Goal: Task Accomplishment & Management: Complete application form

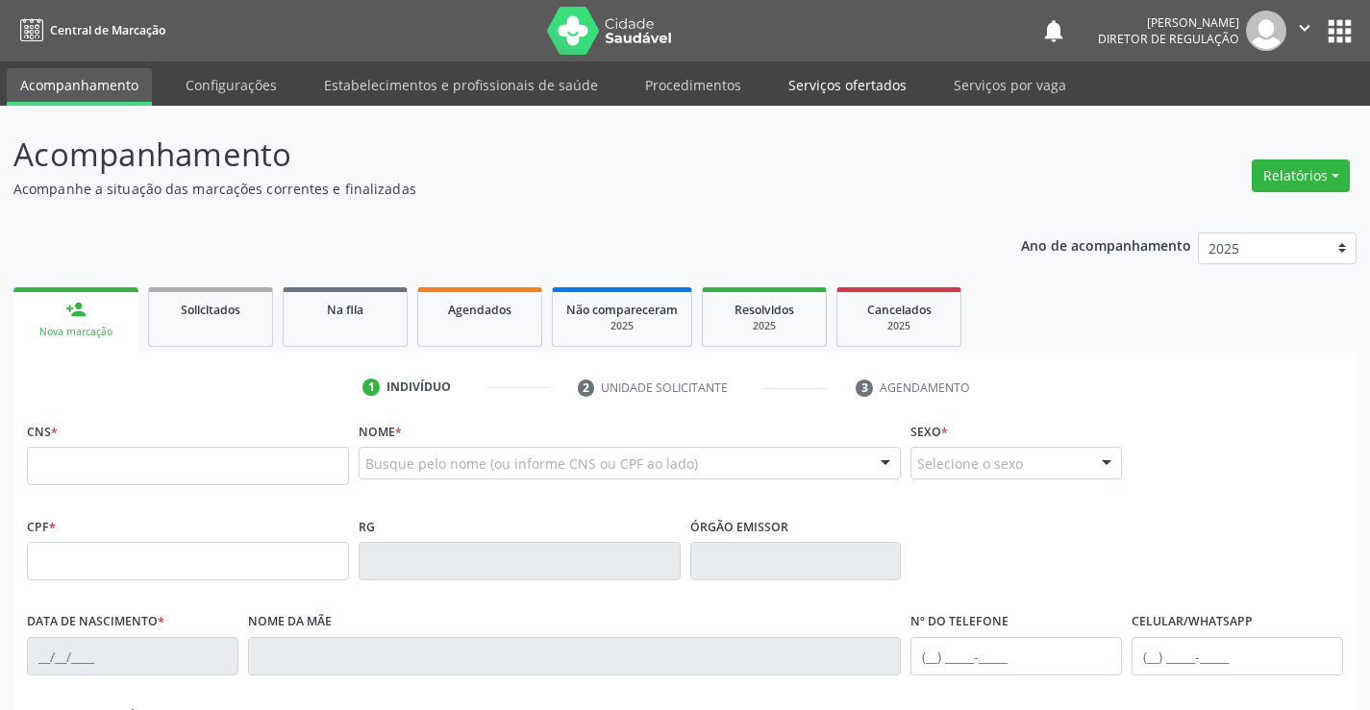
click at [880, 90] on link "Serviços ofertados" at bounding box center [847, 85] width 145 height 34
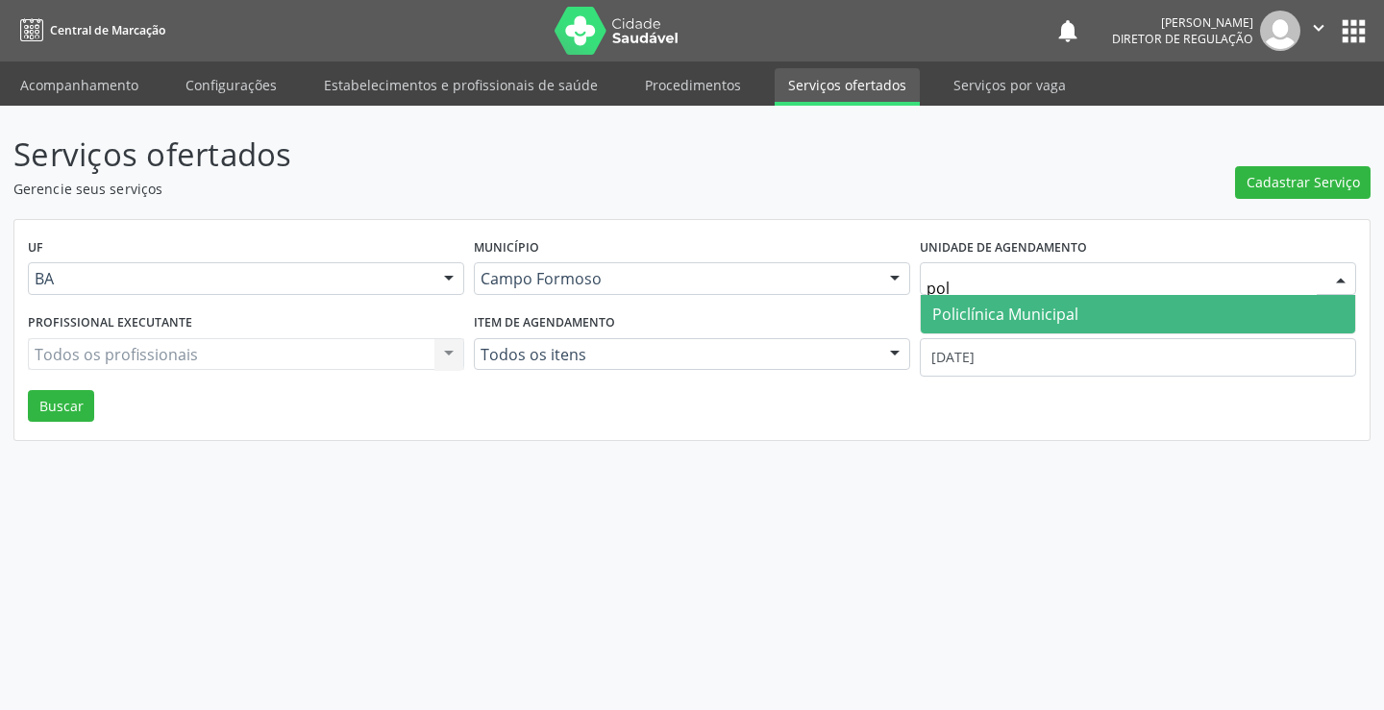
type input "poli"
click at [974, 325] on span "Policlínica Municipal" at bounding box center [1138, 314] width 435 height 38
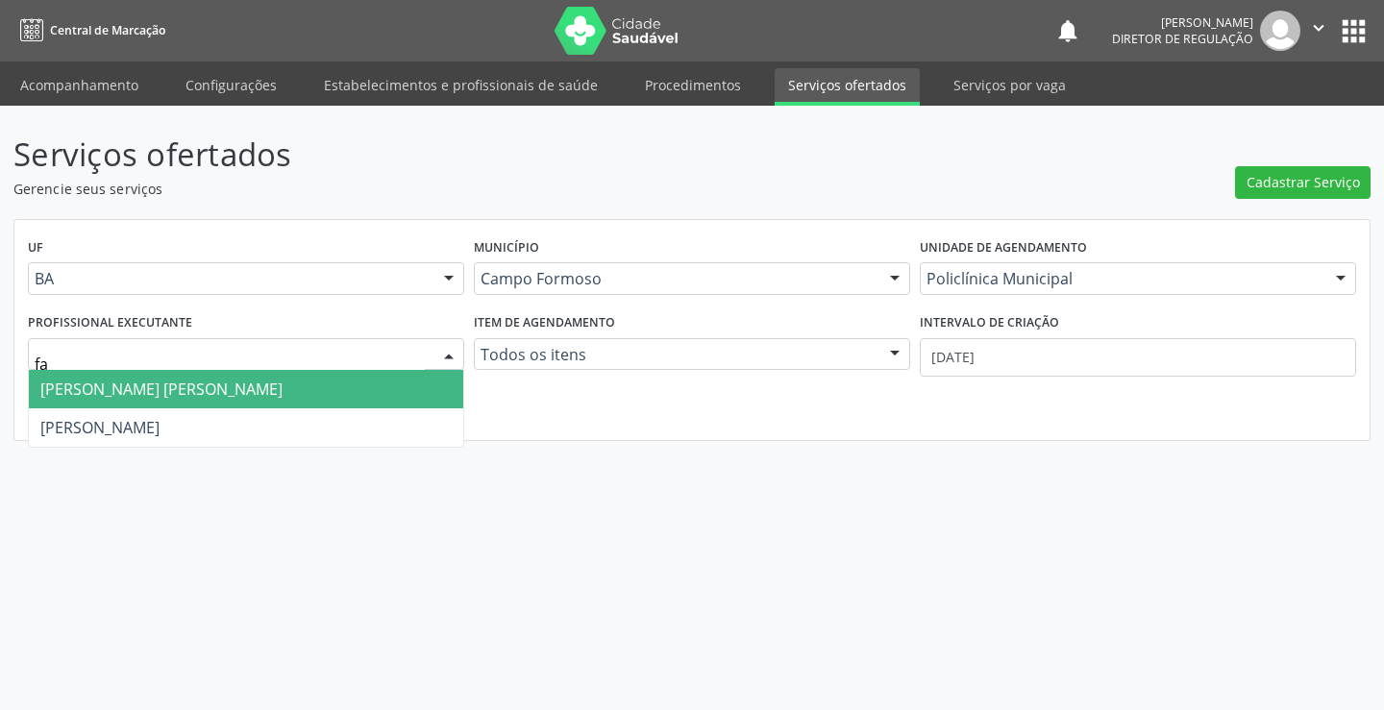
type input "fab"
click at [345, 388] on span "[PERSON_NAME] [PERSON_NAME]" at bounding box center [246, 389] width 435 height 38
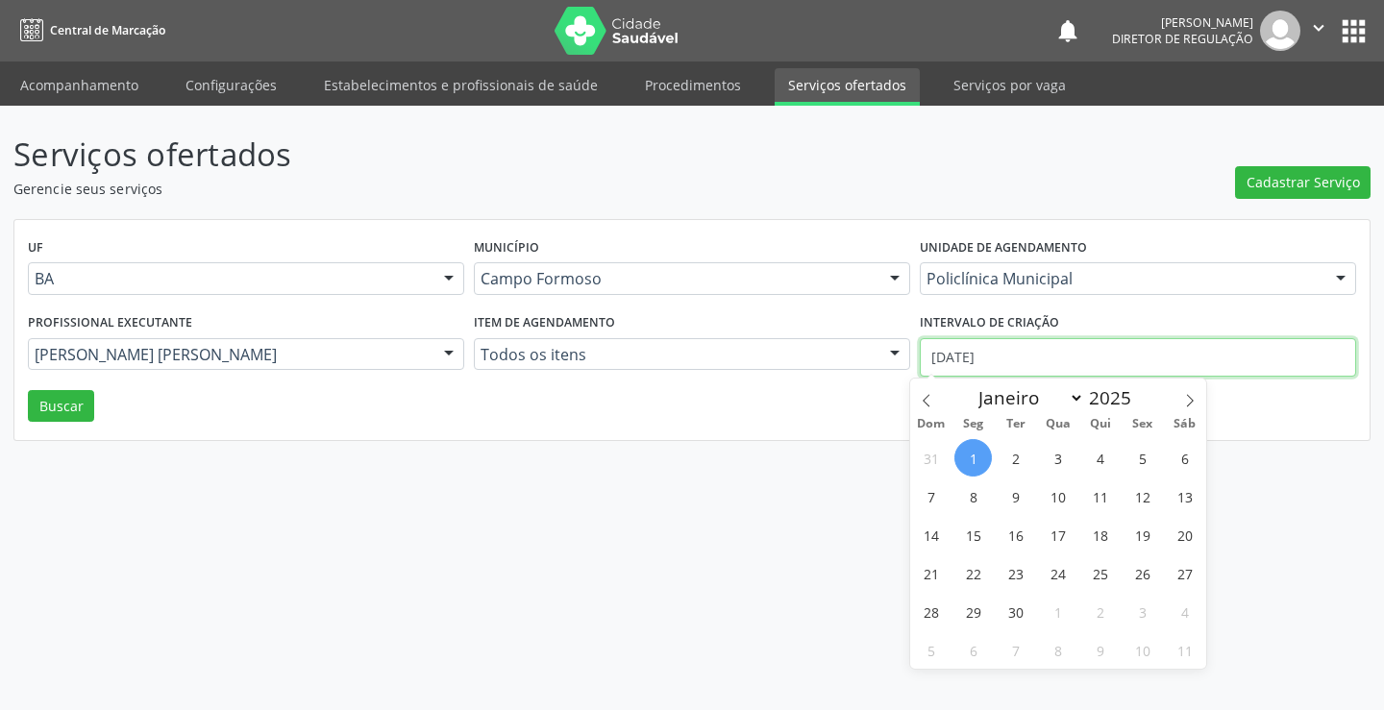
click at [1075, 375] on body "Central de Marcação notifications Ana Karolainy Santos Serafim Diretor de regul…" at bounding box center [692, 355] width 1384 height 710
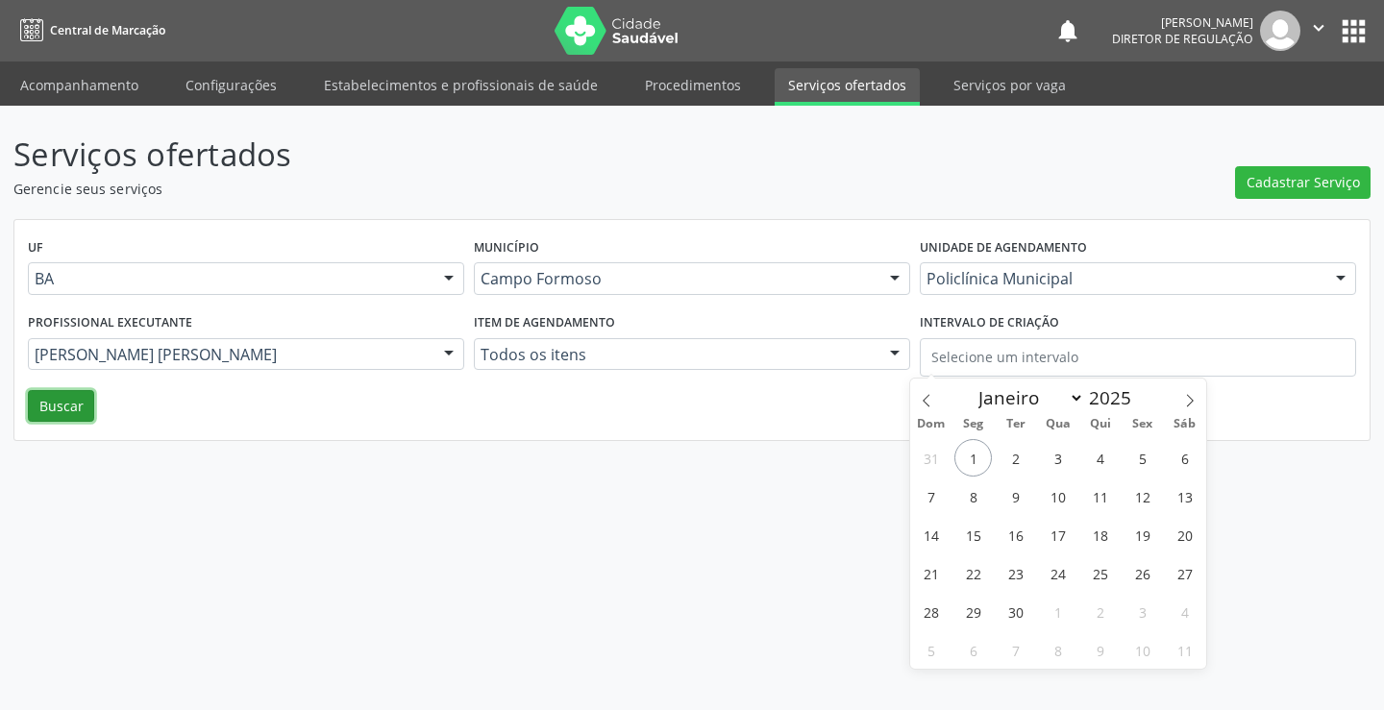
click at [76, 399] on button "Buscar" at bounding box center [61, 406] width 66 height 33
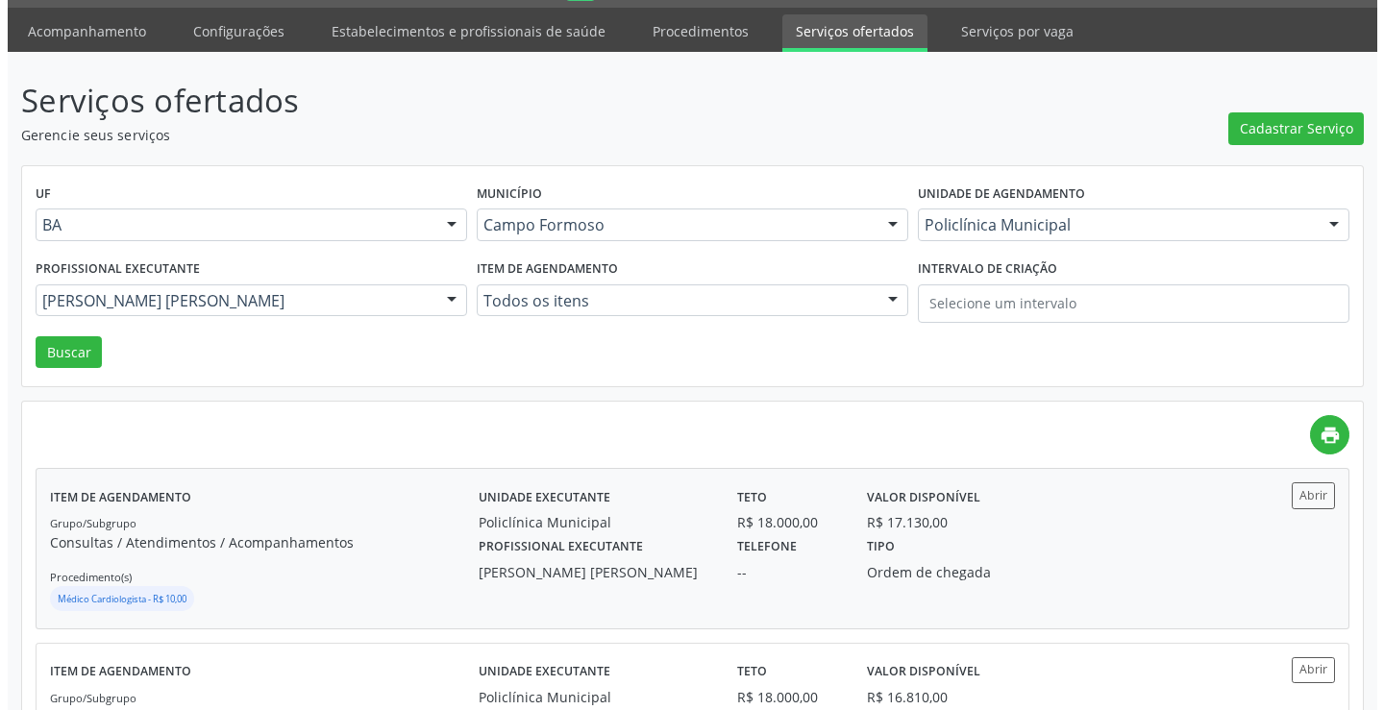
scroll to position [96, 0]
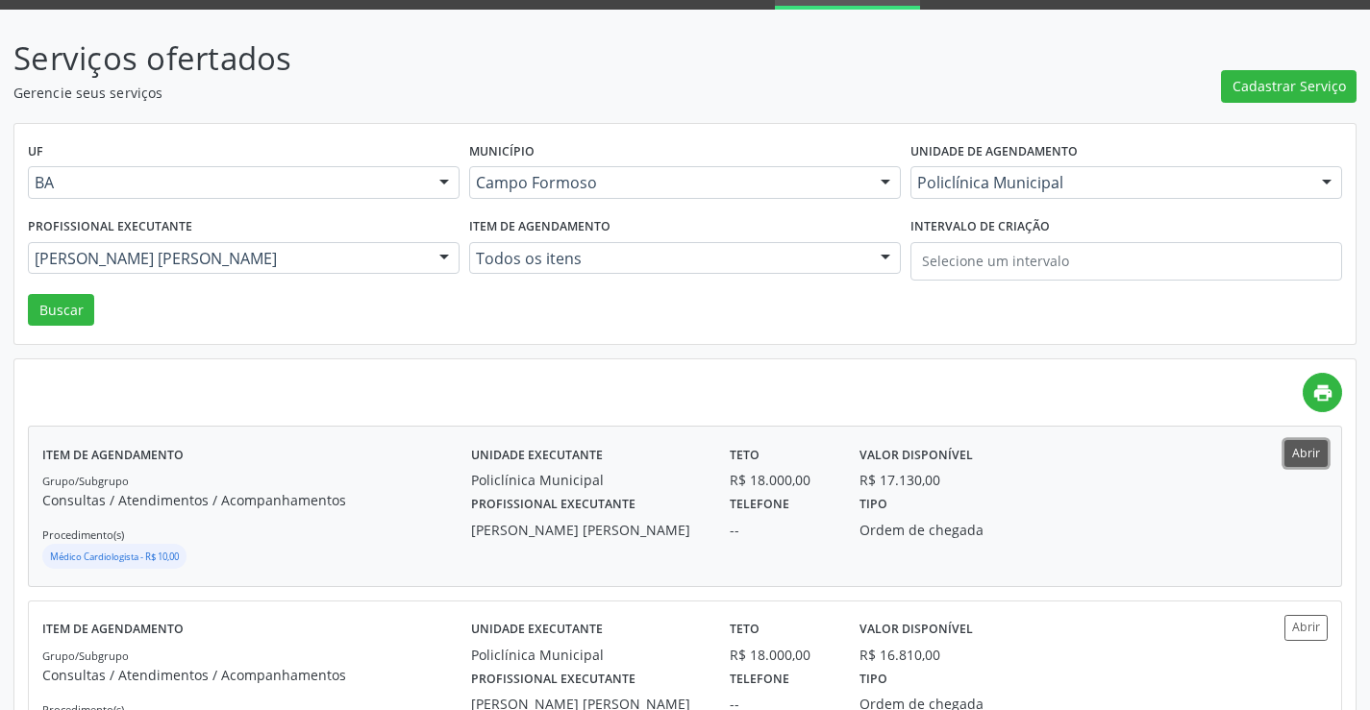
click at [1304, 457] on button "Abrir" at bounding box center [1305, 453] width 43 height 26
click at [1266, 91] on span "Cadastrar Serviço" at bounding box center [1288, 86] width 113 height 20
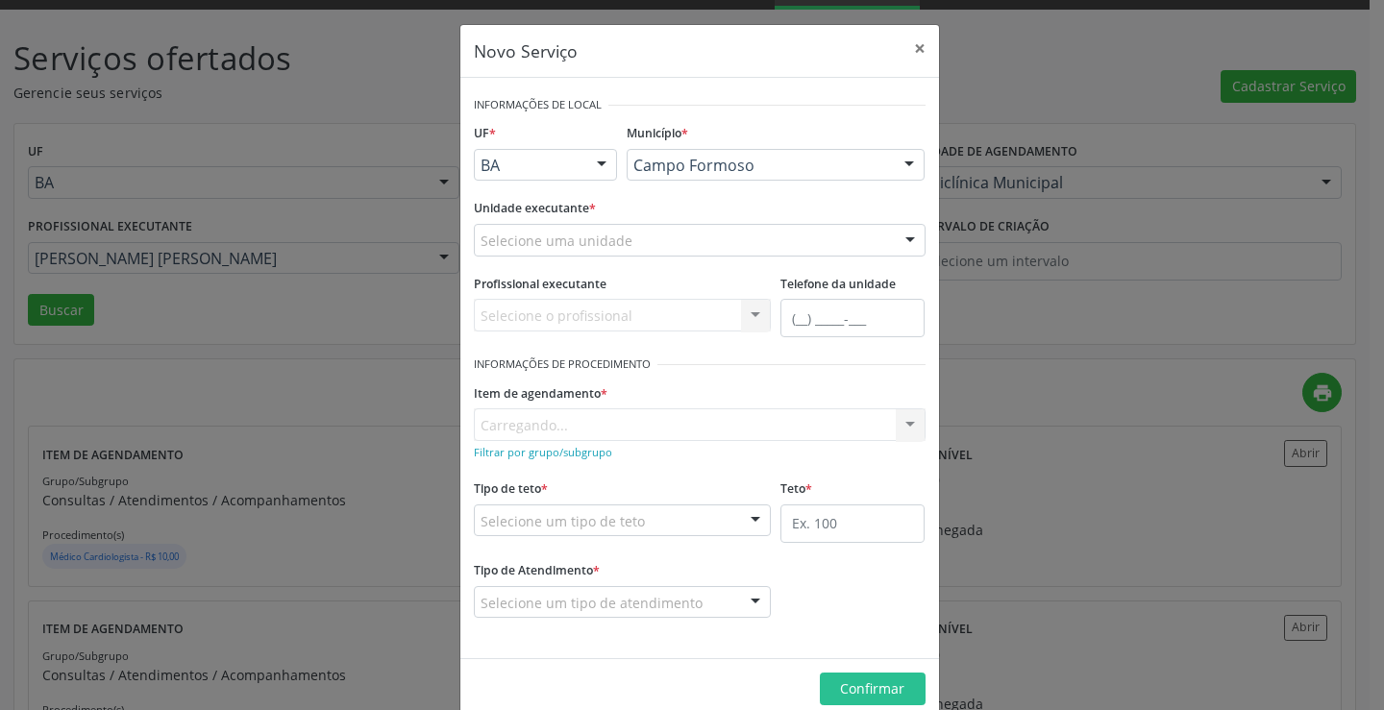
click at [672, 228] on div "Selecione uma unidade Academia da Saude Analise Diagnostico Laboratorial Biolab…" at bounding box center [700, 240] width 452 height 33
click at [672, 228] on div "Selecione uma unidade" at bounding box center [700, 240] width 452 height 33
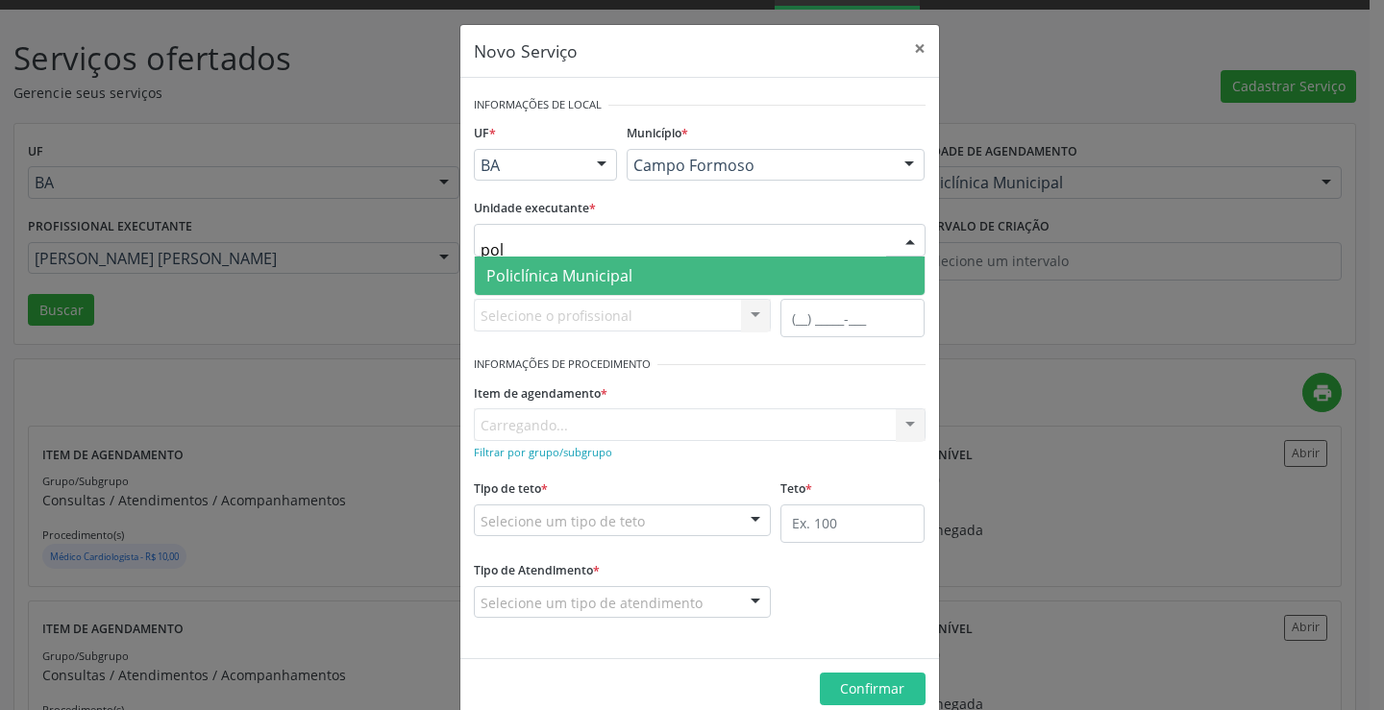
type input "poli"
click at [662, 264] on span "Policlínica Municipal" at bounding box center [700, 276] width 450 height 38
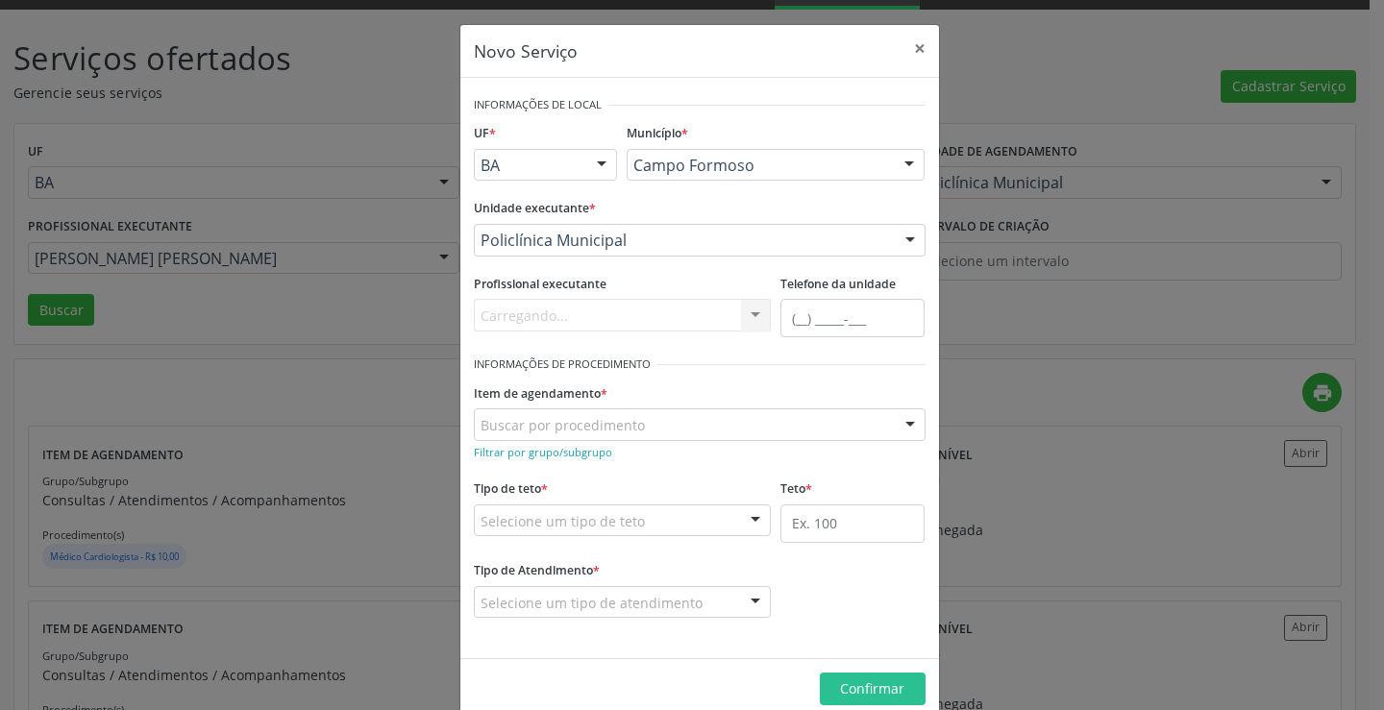
click at [651, 312] on form "Informações de Local UF * BA BA Nenhum resultado encontrado para: " " Não há ne…" at bounding box center [700, 368] width 452 height 554
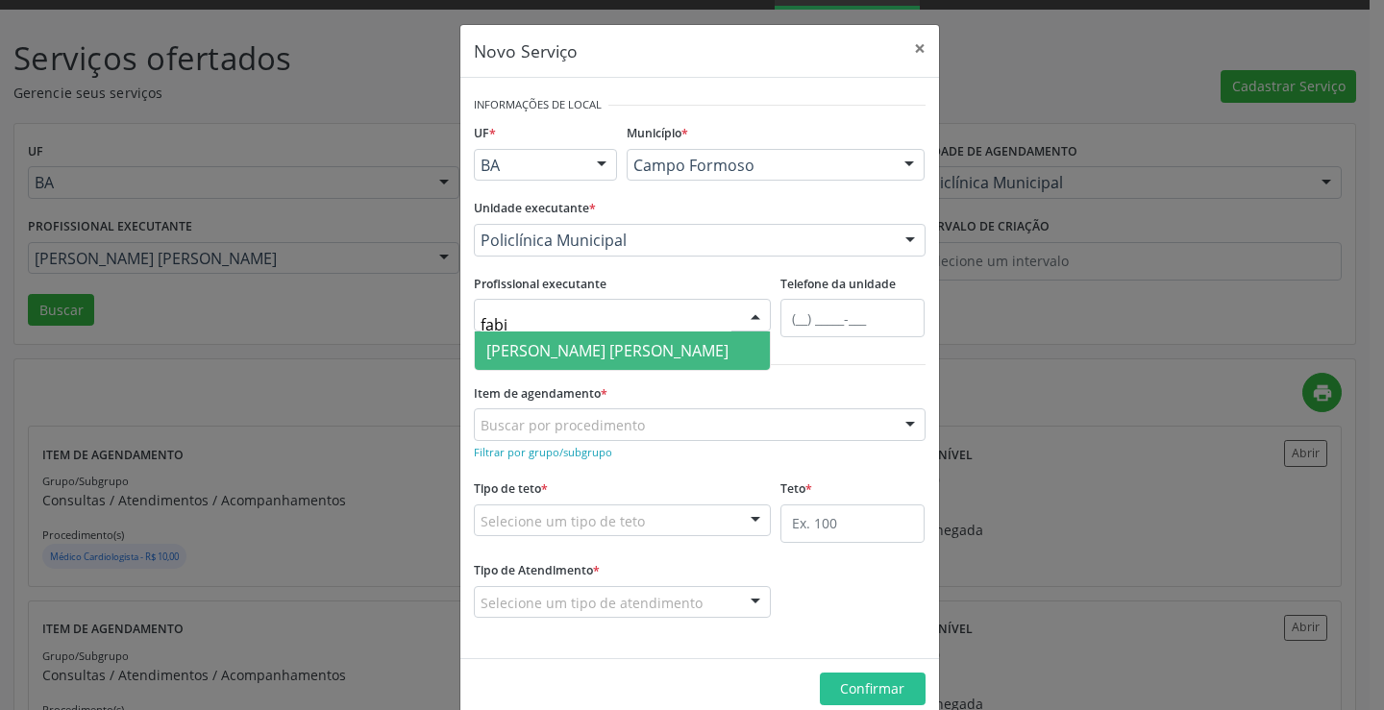
type input "fabio"
click at [646, 346] on span "[PERSON_NAME] [PERSON_NAME]" at bounding box center [607, 350] width 242 height 21
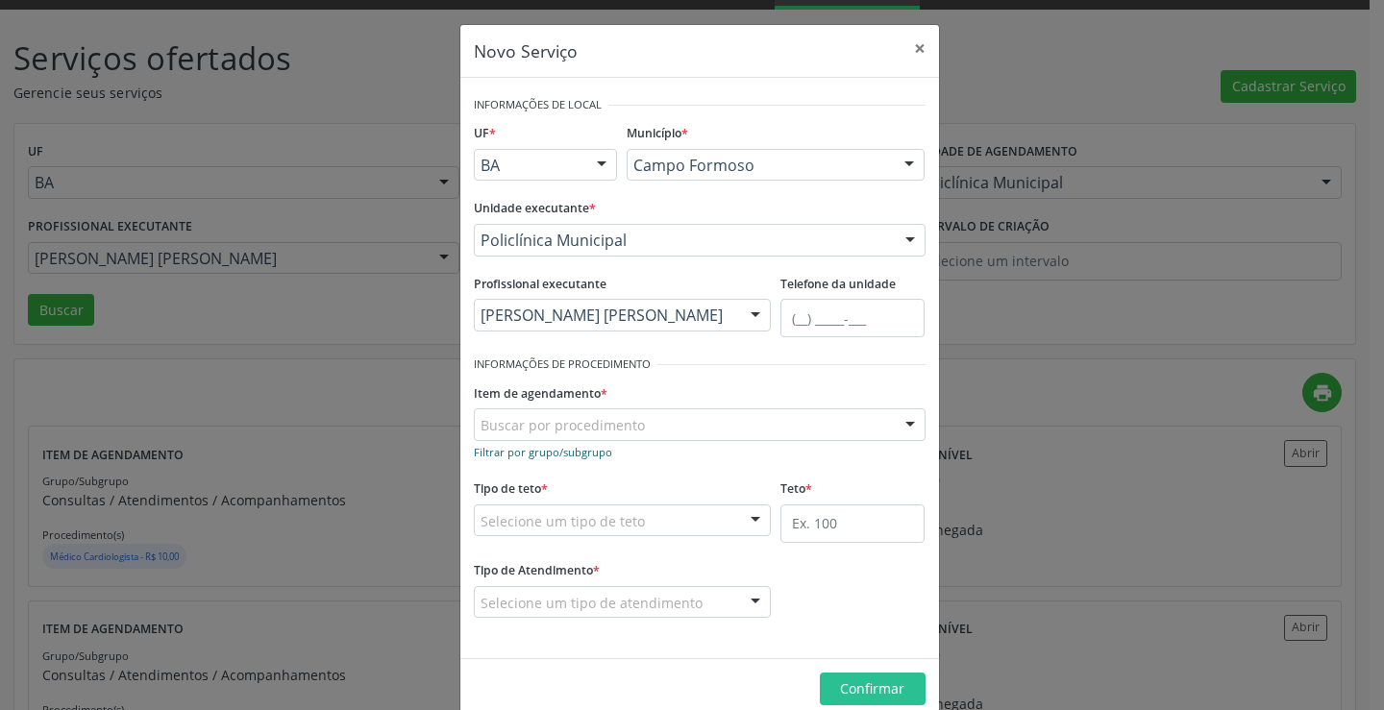
click at [595, 446] on small "Filtrar por grupo/subgrupo" at bounding box center [543, 452] width 138 height 14
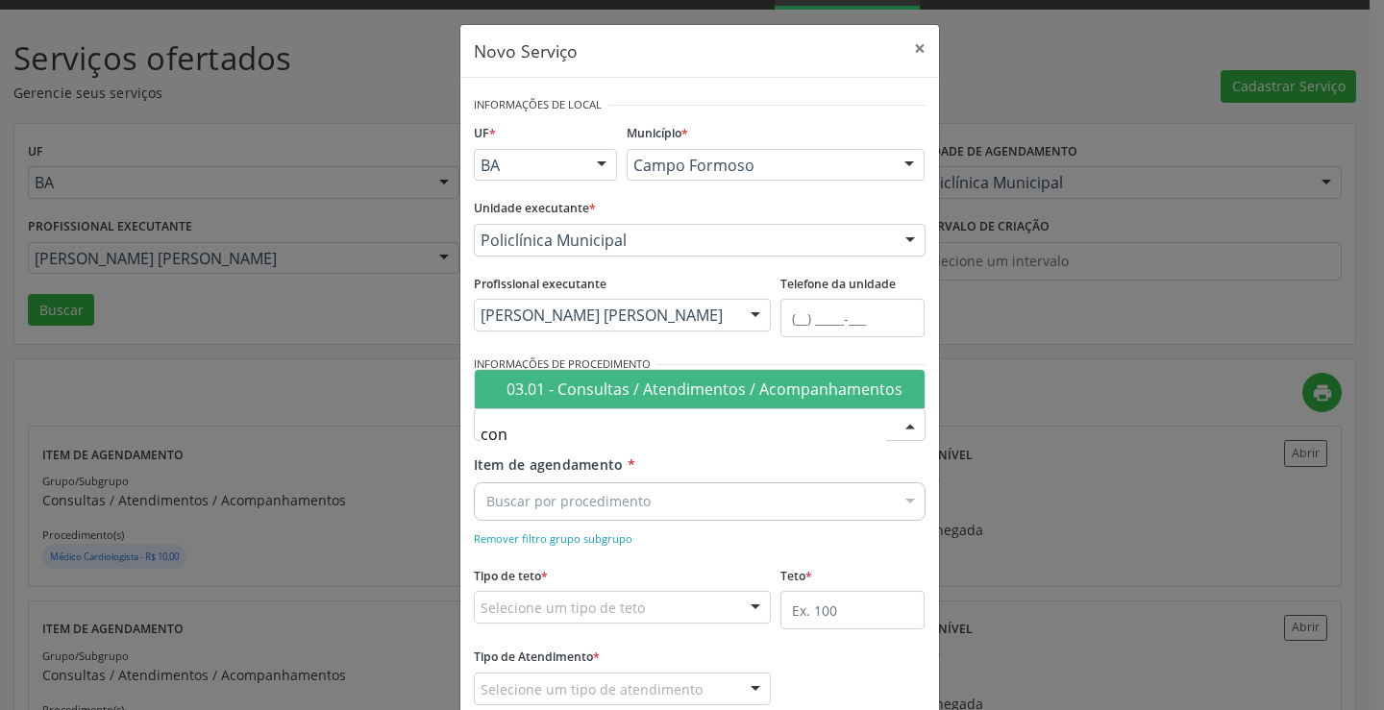
type input "cons"
click at [621, 405] on span "03.01 - Consultas / Atendimentos / Acompanhamentos" at bounding box center [700, 389] width 450 height 38
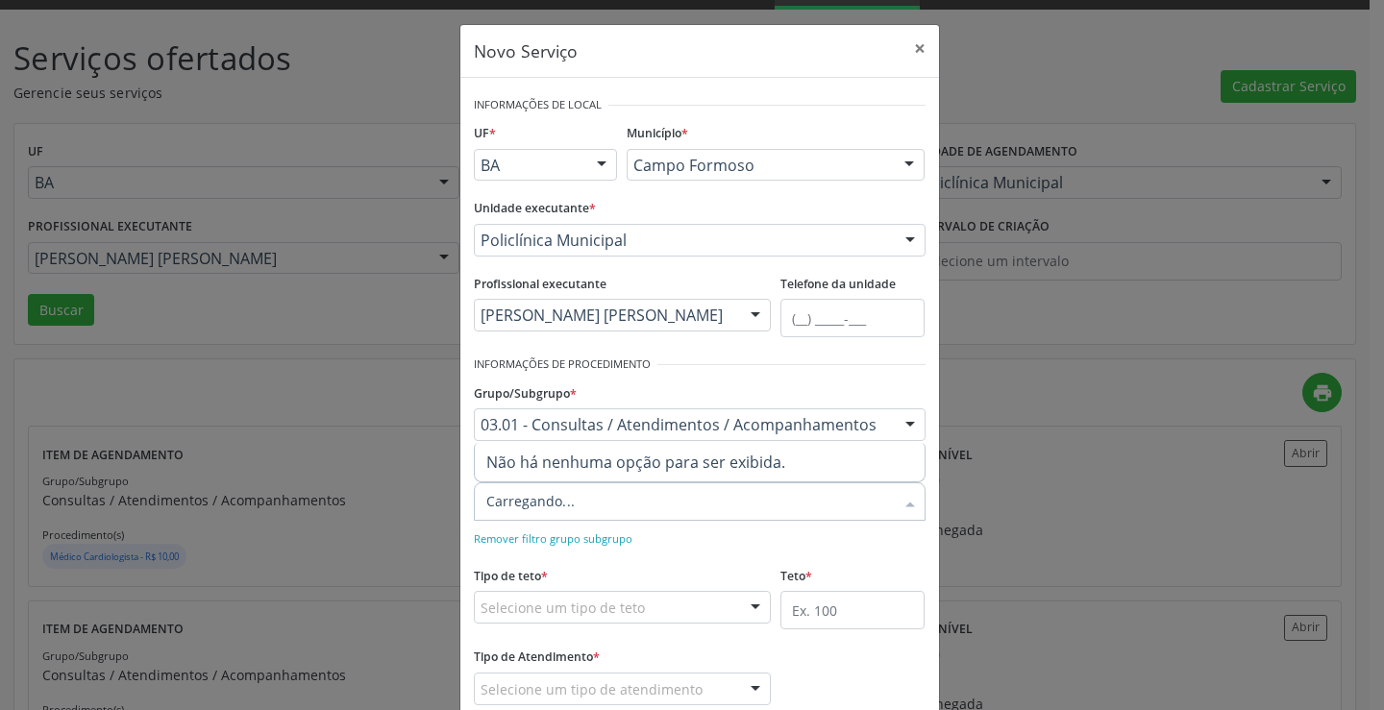
click at [597, 491] on div at bounding box center [700, 502] width 452 height 38
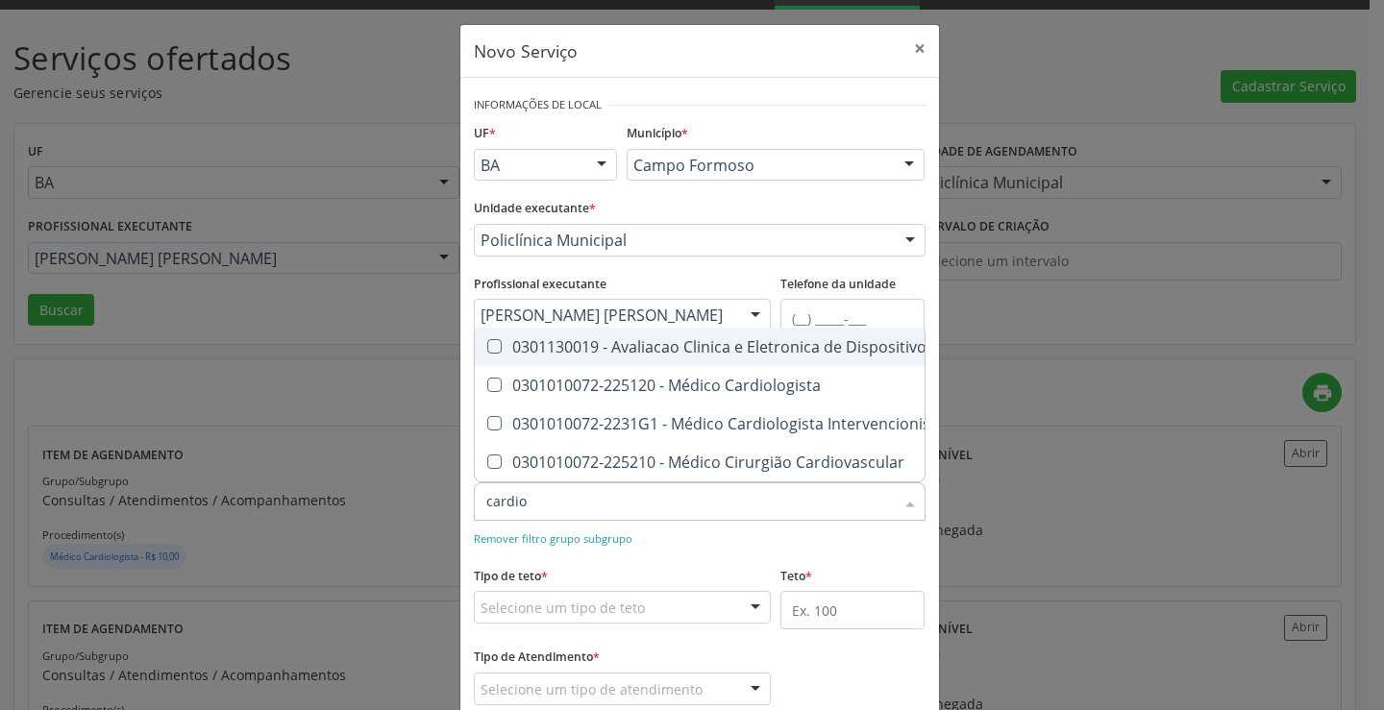
type input "cardiol"
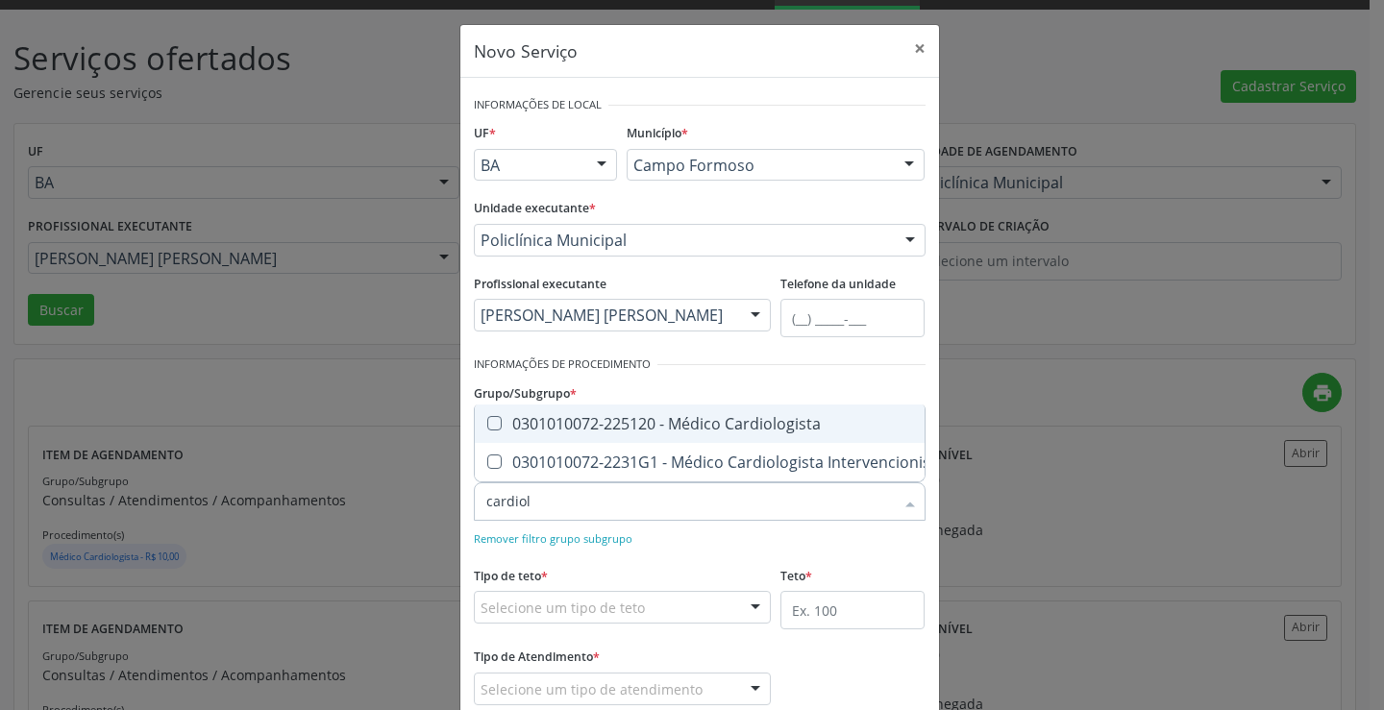
click at [742, 416] on div "0301010072-225120 - Médico Cardiologista" at bounding box center [715, 423] width 459 height 15
checkbox Cardiologista "true"
checkbox Intervencionista "true"
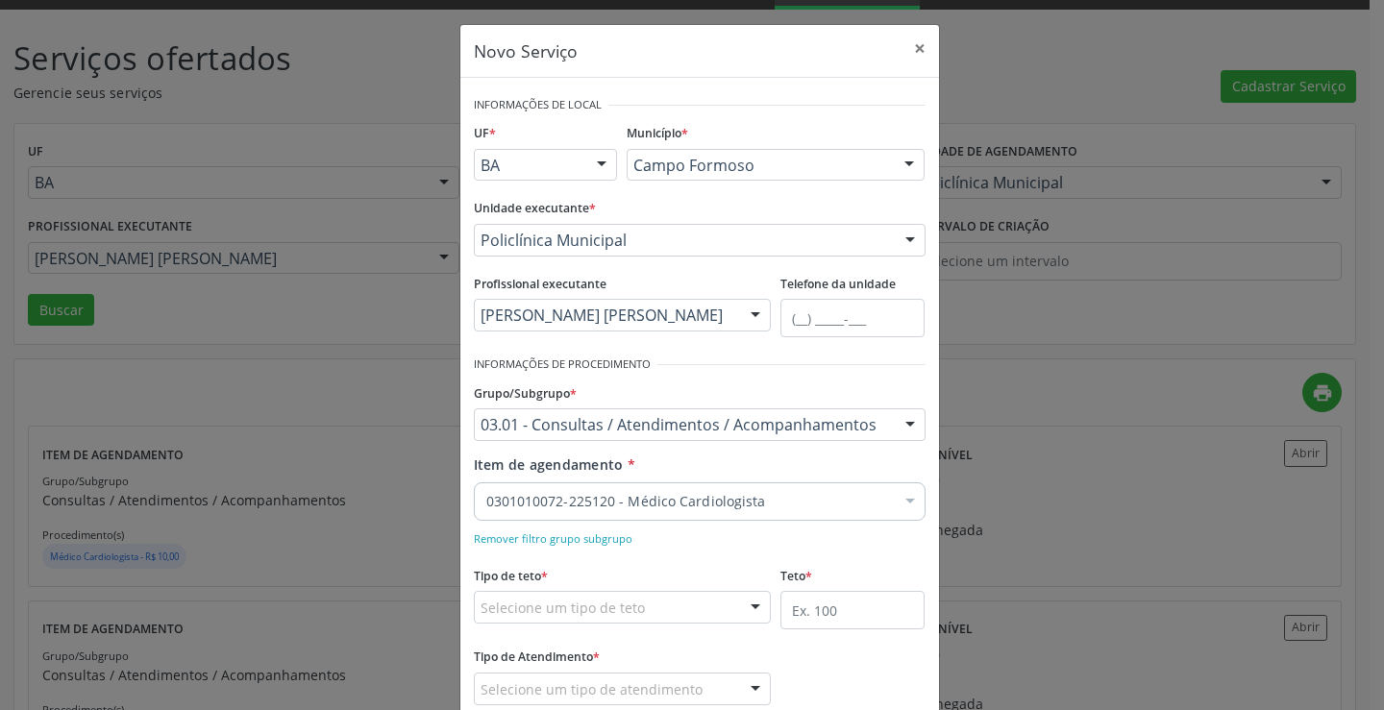
click at [760, 349] on form "Informações de Local UF * BA BA Nenhum resultado encontrado para: " " Não há ne…" at bounding box center [700, 411] width 452 height 641
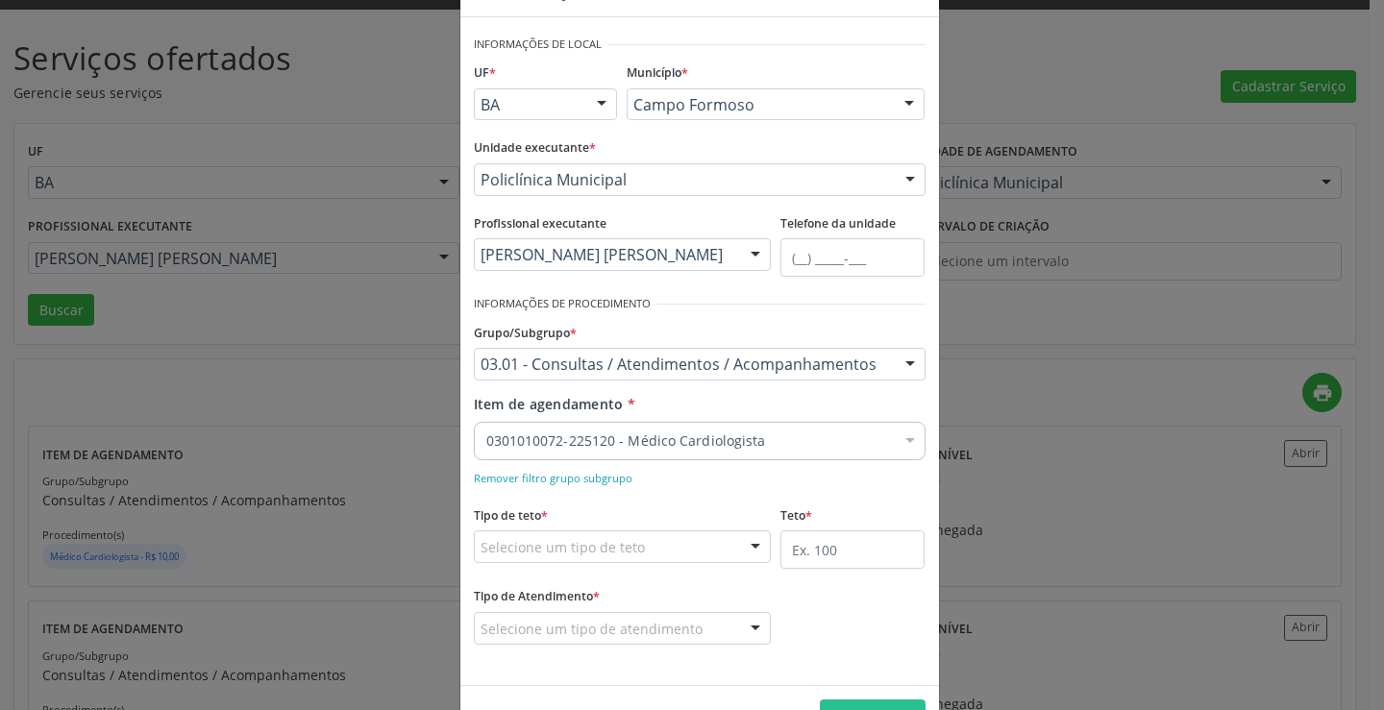
scroll to position [120, 0]
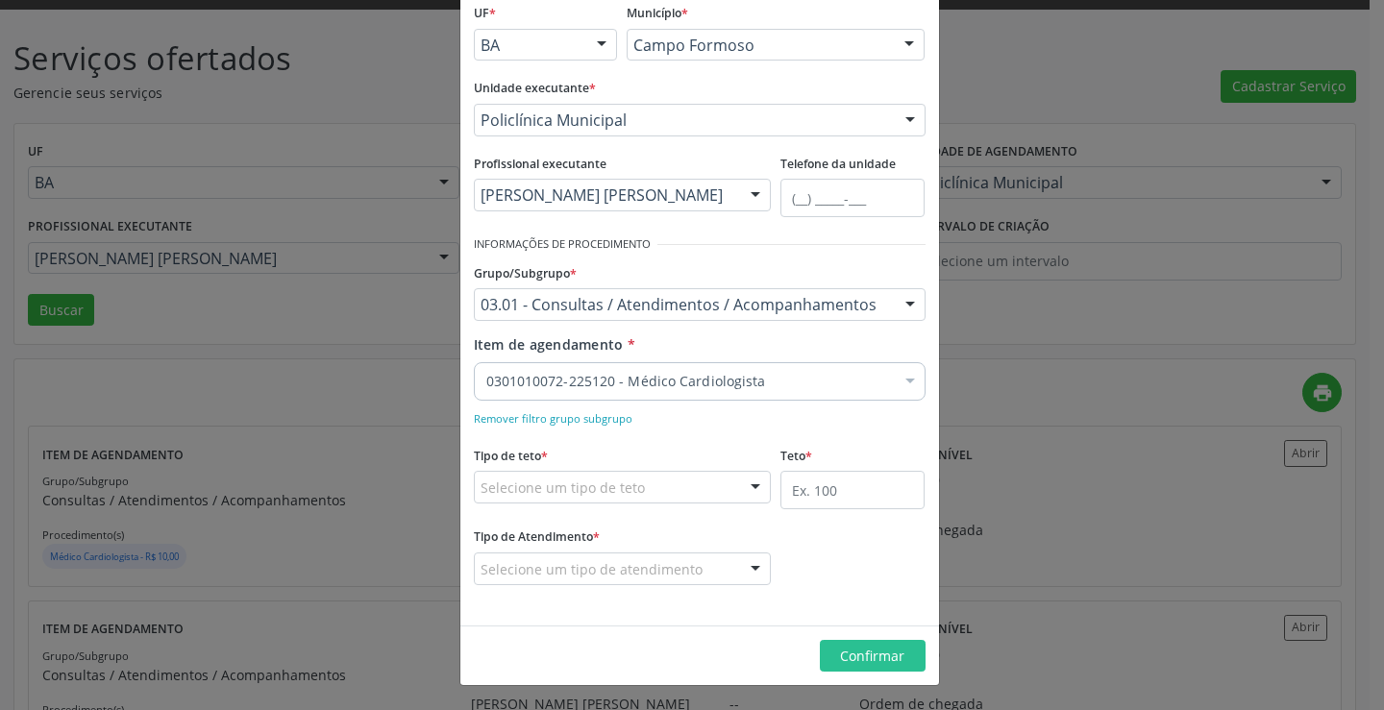
click at [638, 484] on div "Selecione um tipo de teto" at bounding box center [623, 487] width 298 height 33
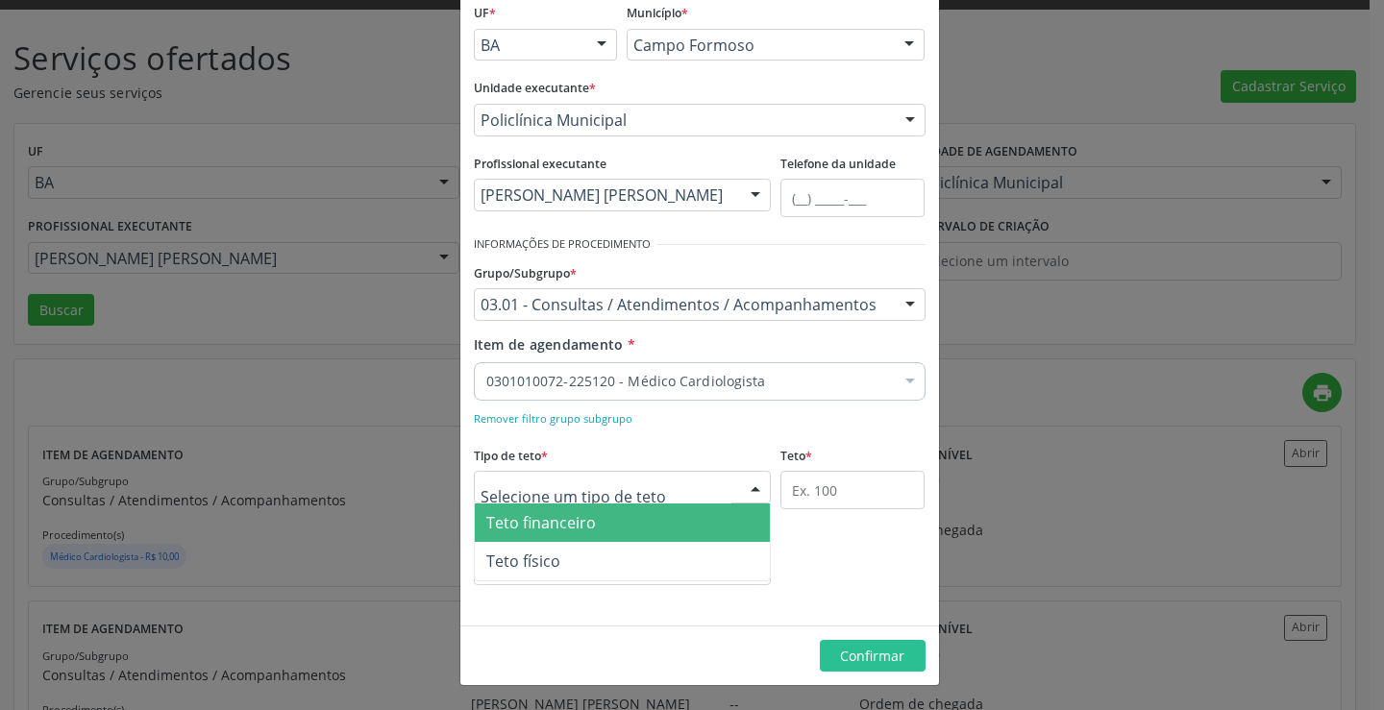
click at [631, 525] on span "Teto financeiro" at bounding box center [623, 523] width 296 height 38
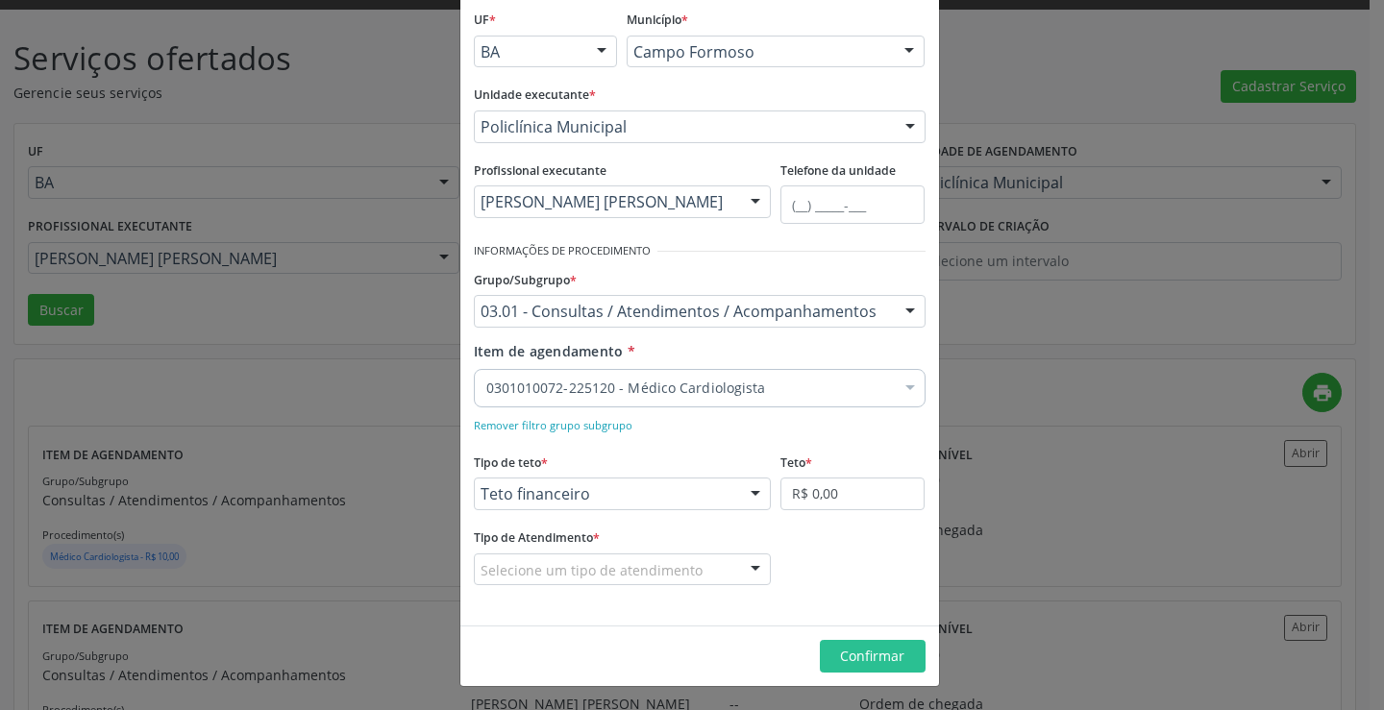
click at [804, 511] on fieldset "Teto * R$ 0,00" at bounding box center [853, 485] width 144 height 75
click at [811, 504] on input "R$ 0,00" at bounding box center [853, 494] width 144 height 33
type input "R$ 18.000,00"
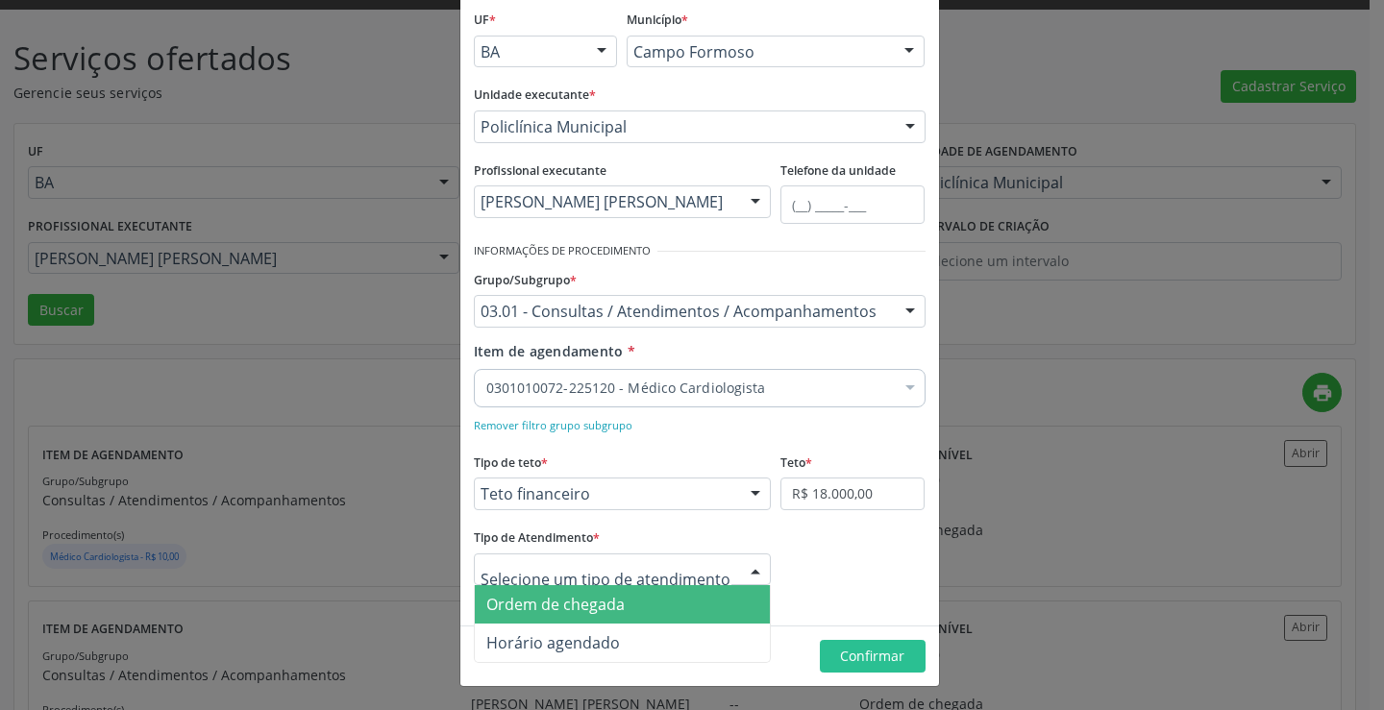
click at [677, 610] on span "Ordem de chegada" at bounding box center [623, 604] width 296 height 38
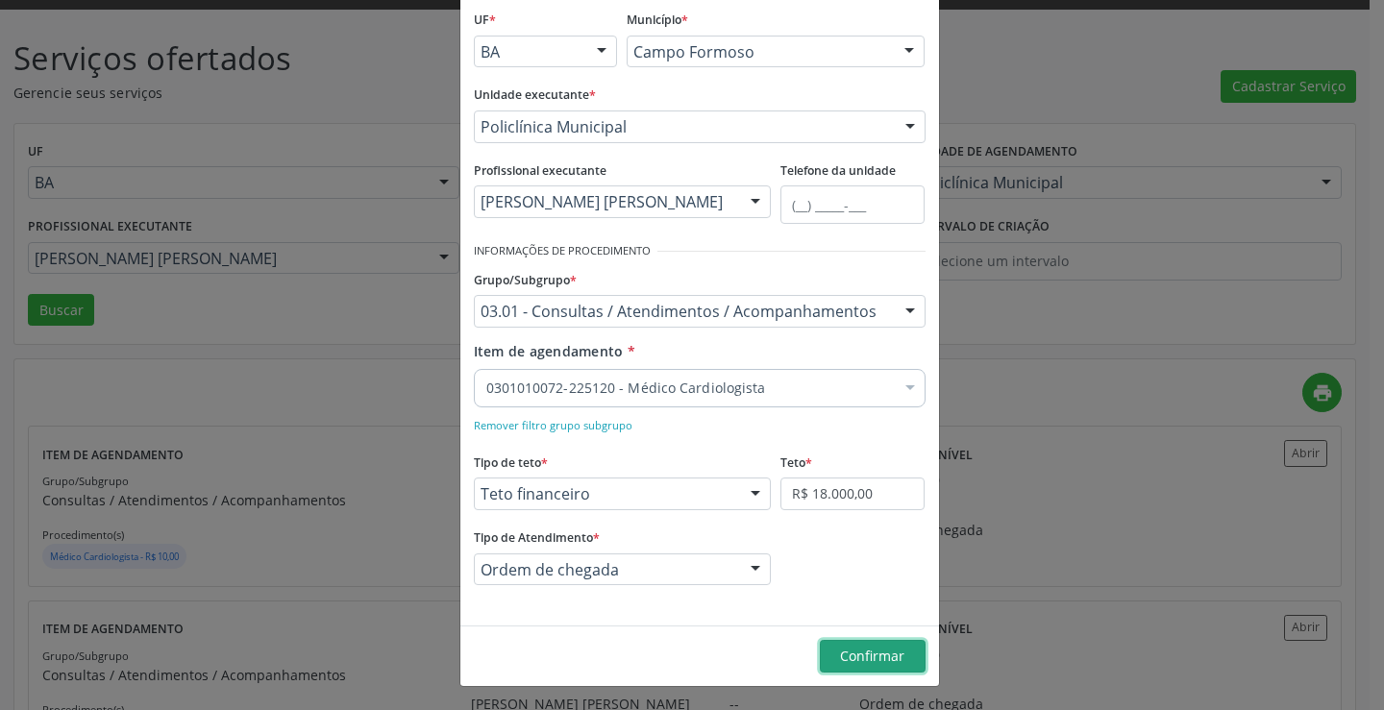
click at [840, 657] on span "Confirmar" at bounding box center [872, 656] width 64 height 18
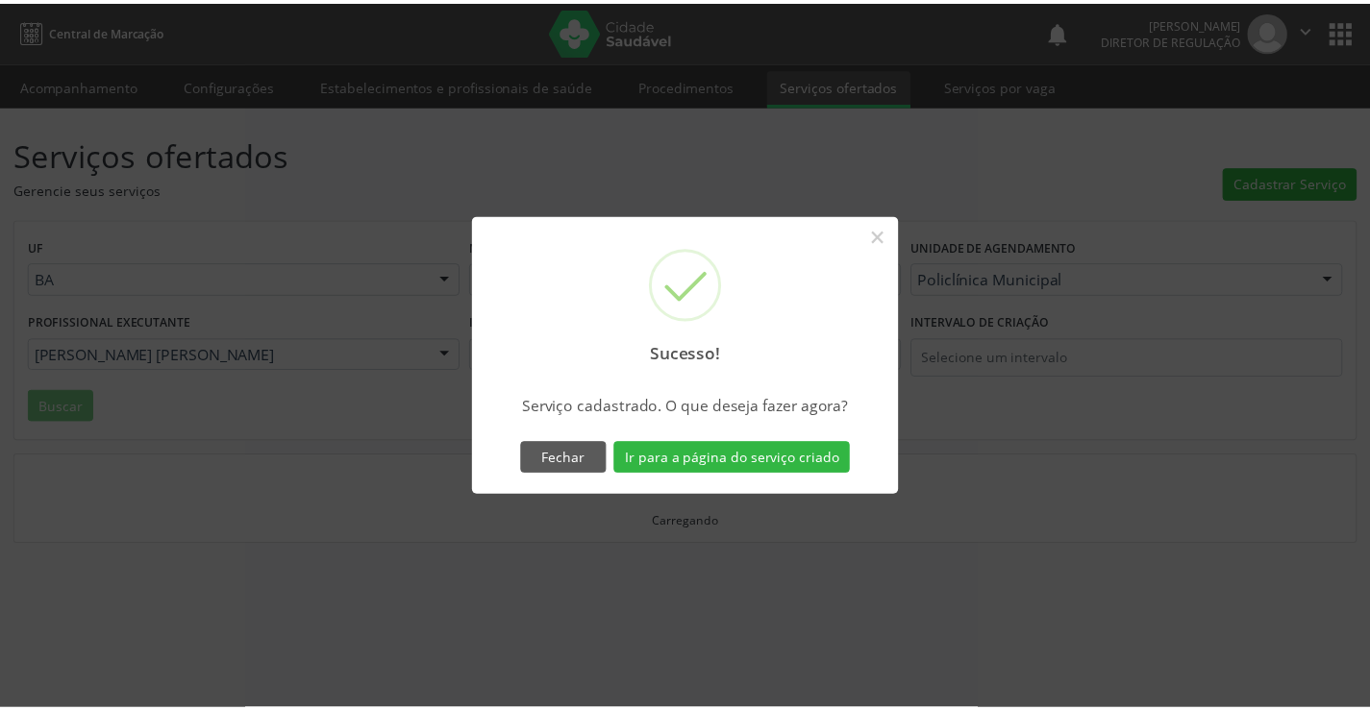
scroll to position [0, 0]
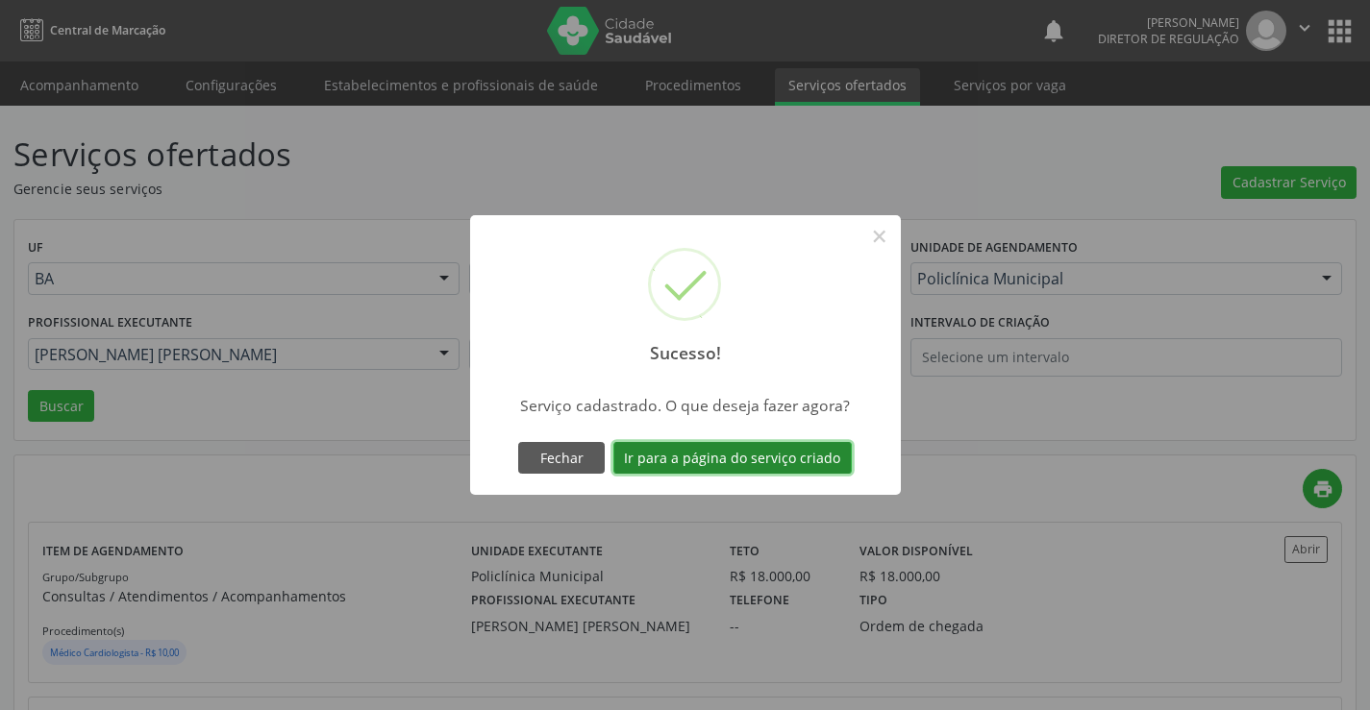
click at [709, 473] on button "Ir para a página do serviço criado" at bounding box center [732, 458] width 238 height 33
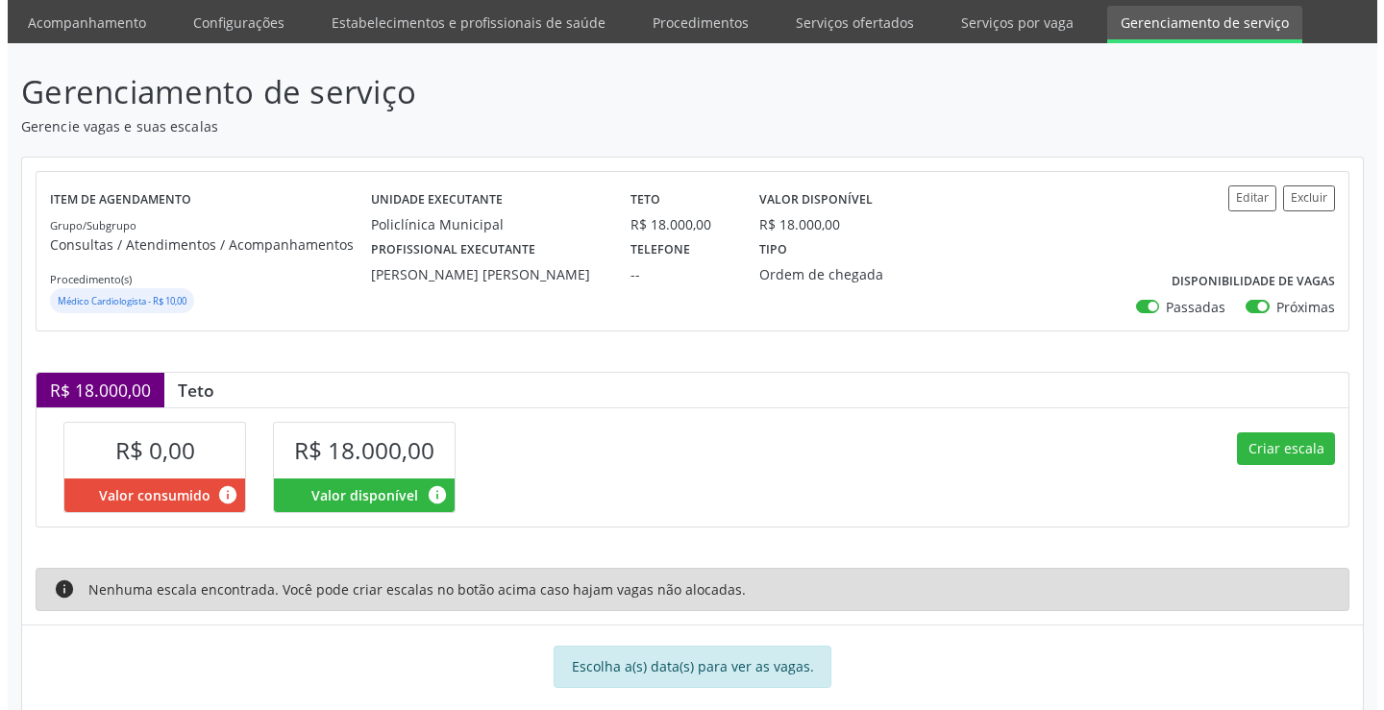
scroll to position [95, 0]
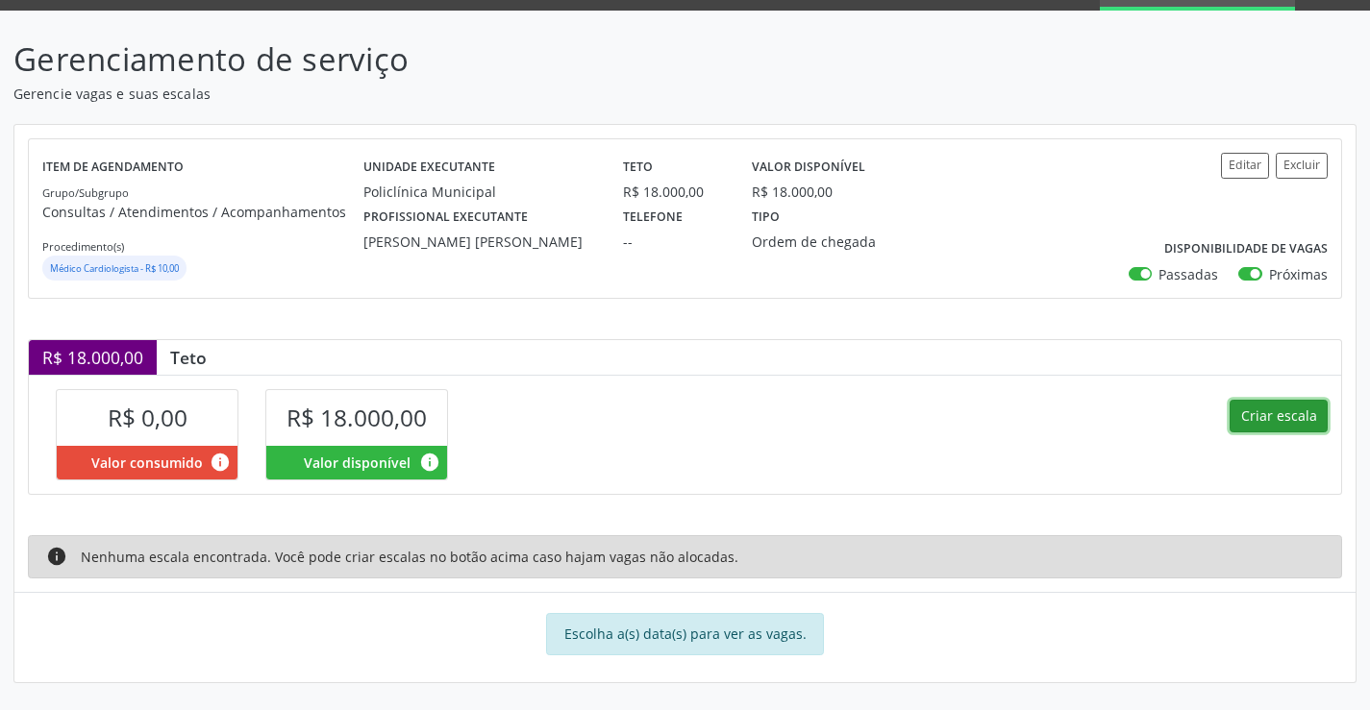
click at [1263, 425] on button "Criar escala" at bounding box center [1279, 416] width 98 height 33
select select "8"
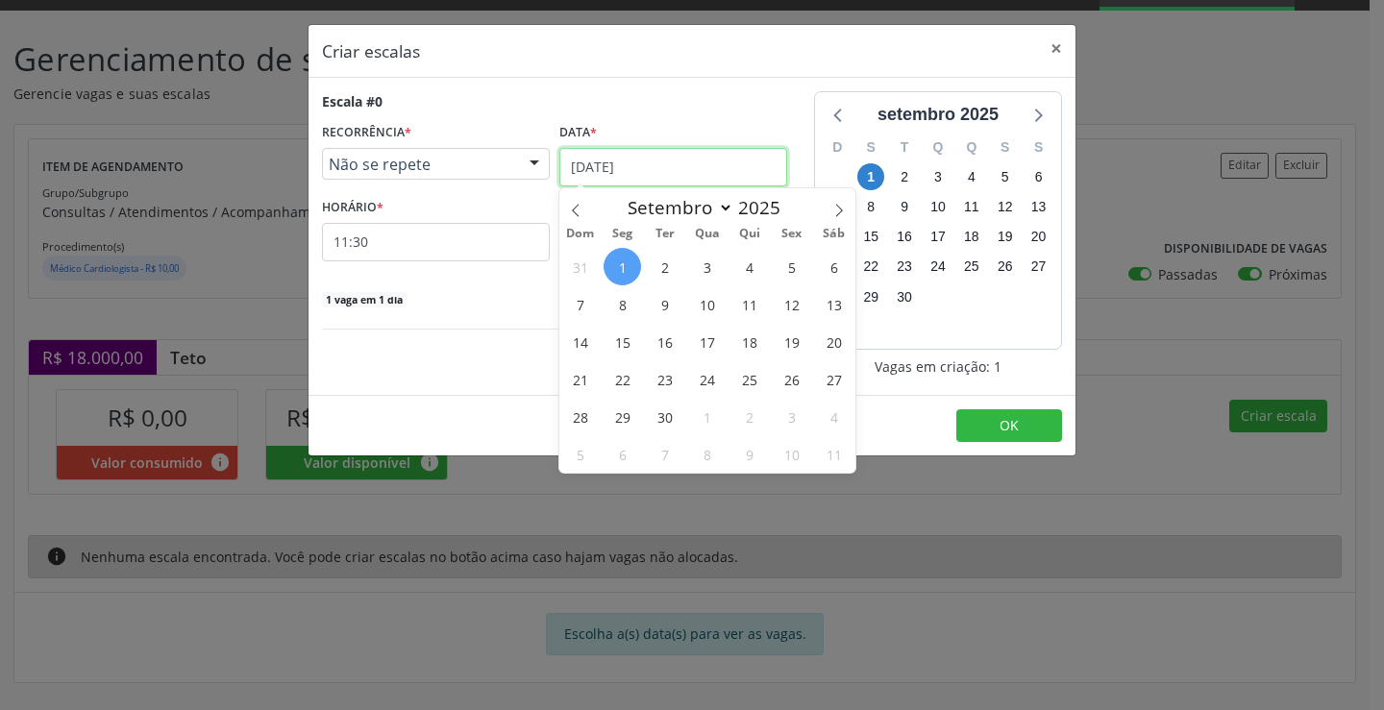
click at [683, 182] on input "01/09/2025" at bounding box center [674, 167] width 228 height 38
click at [614, 291] on span "8" at bounding box center [622, 304] width 37 height 37
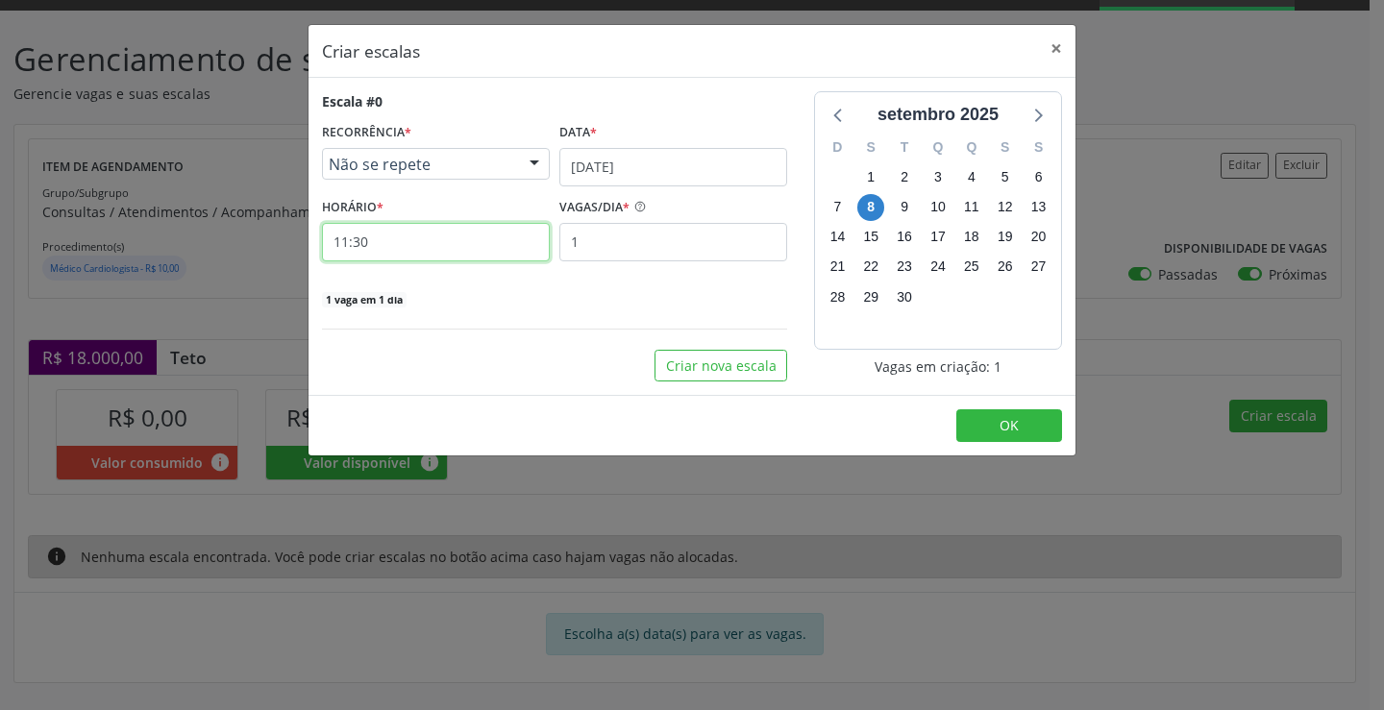
click at [527, 232] on input "11:30" at bounding box center [436, 242] width 228 height 38
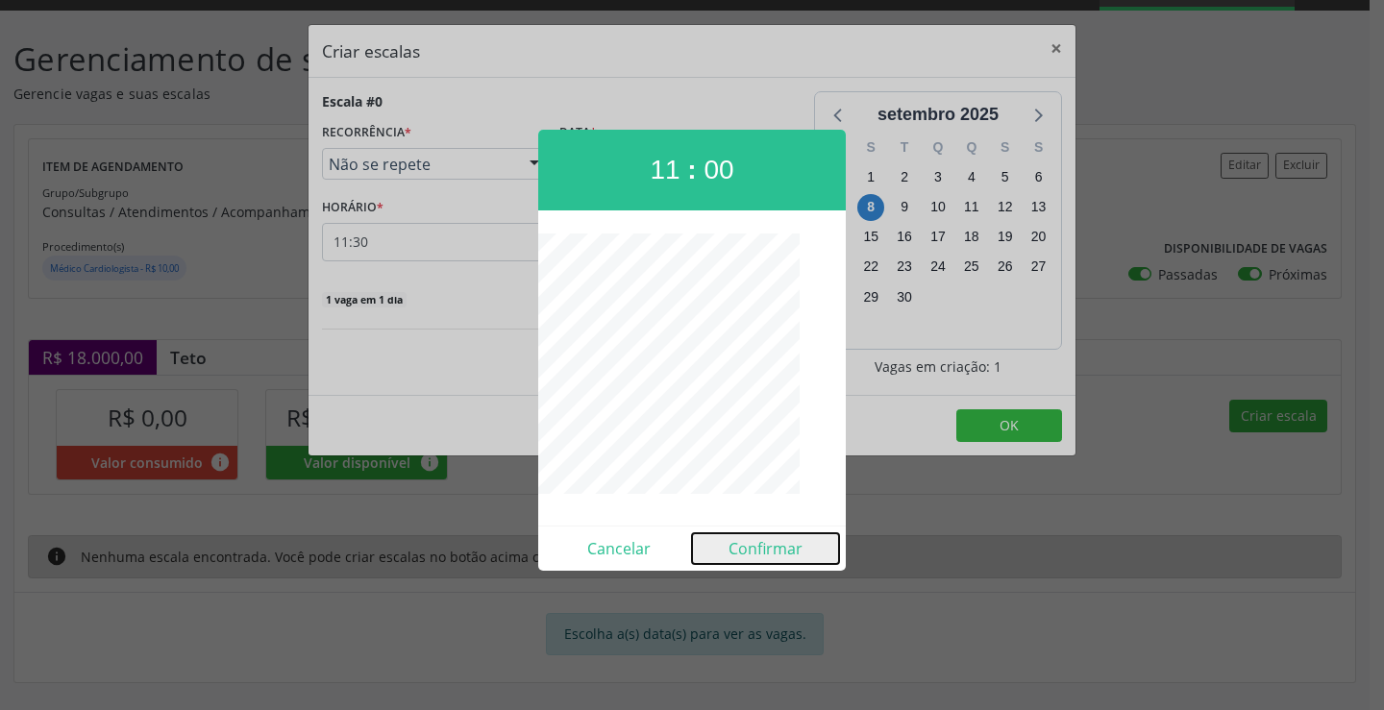
click at [749, 546] on button "Confirmar" at bounding box center [765, 549] width 147 height 31
type input "11:00"
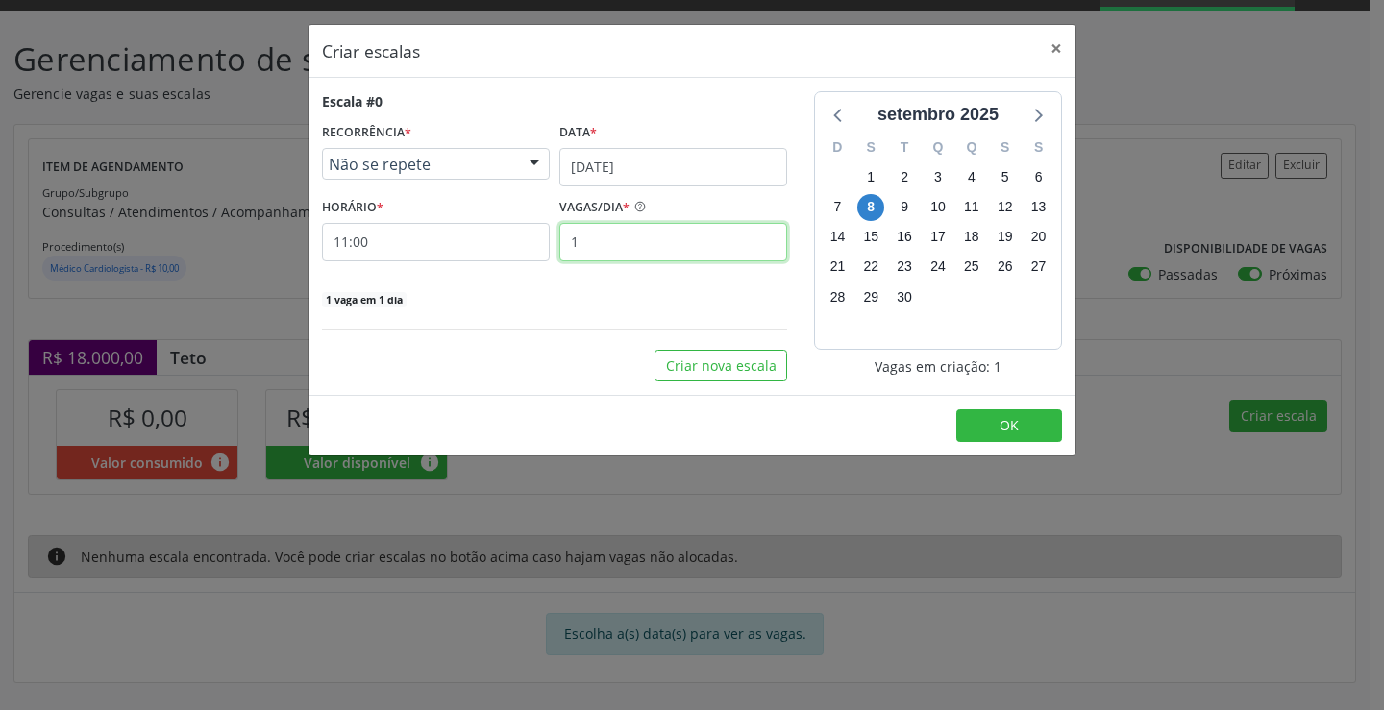
click at [690, 246] on input "1" at bounding box center [674, 242] width 228 height 38
type input "22"
click at [972, 431] on button "OK" at bounding box center [1010, 426] width 106 height 33
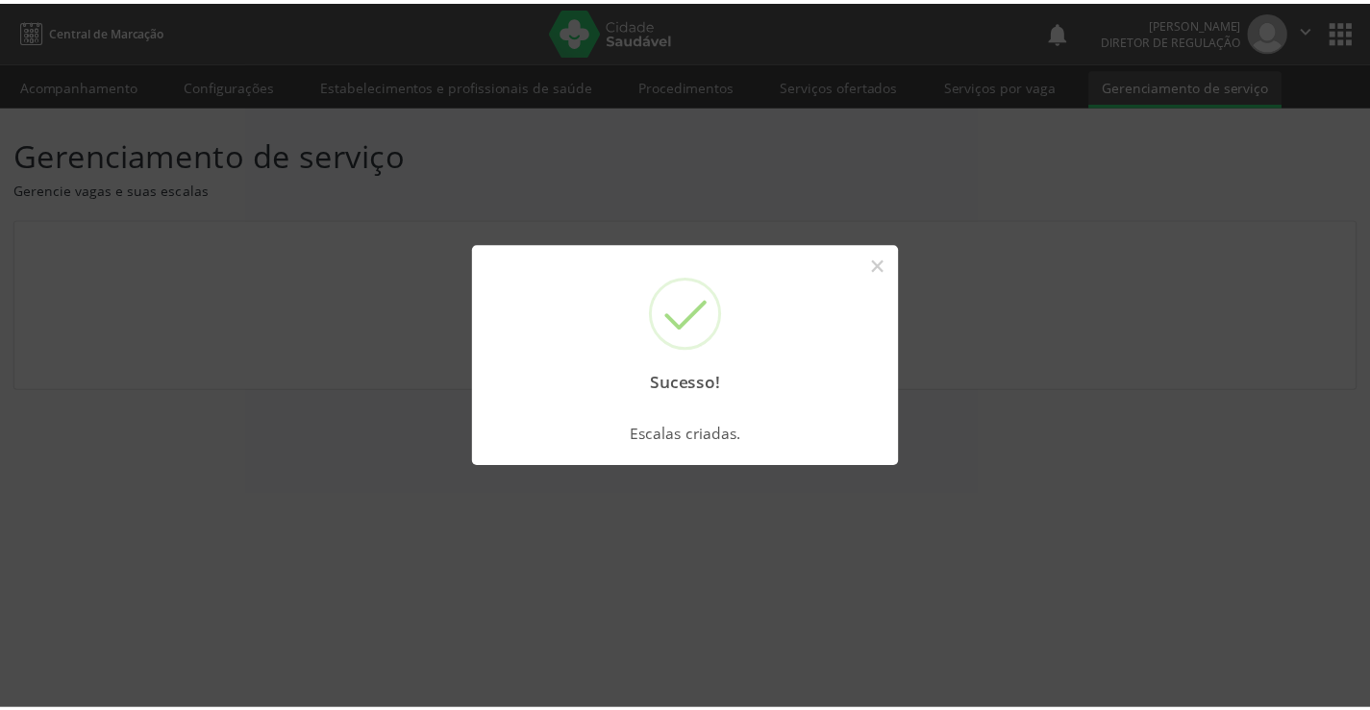
scroll to position [0, 0]
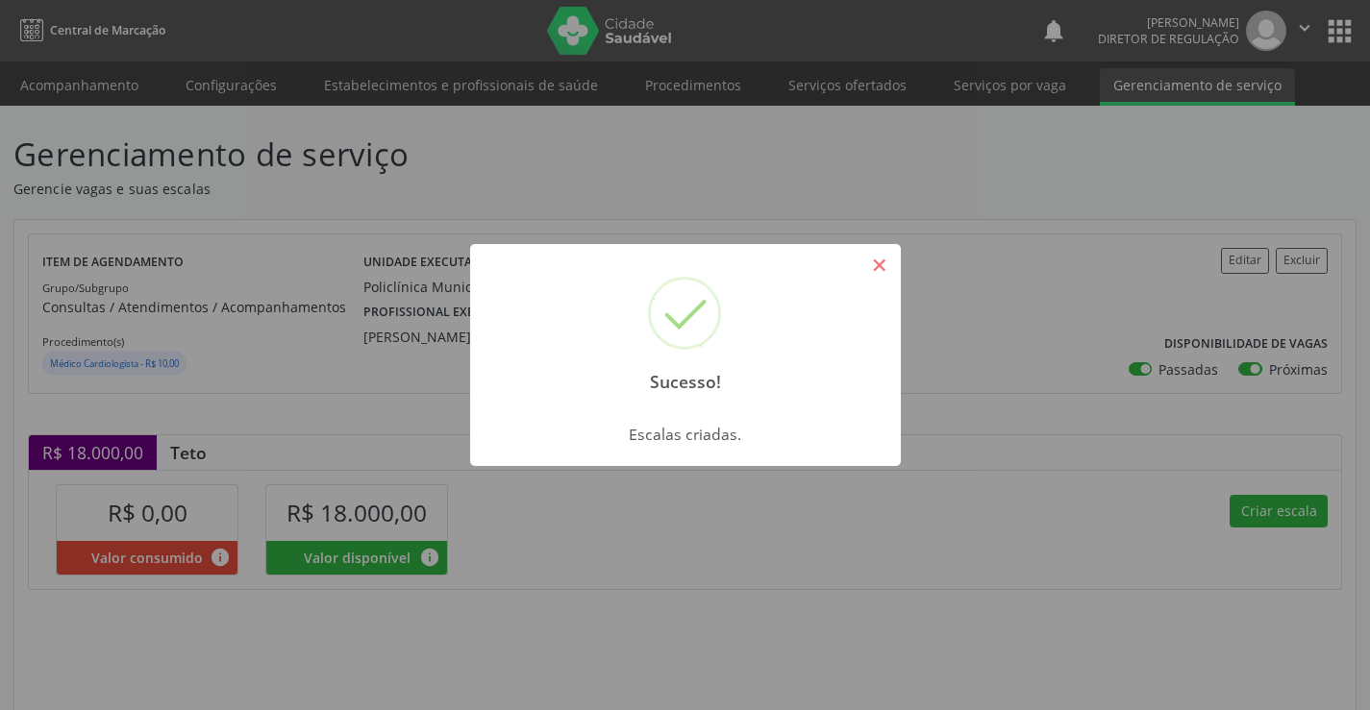
click at [883, 264] on button "×" at bounding box center [879, 265] width 33 height 33
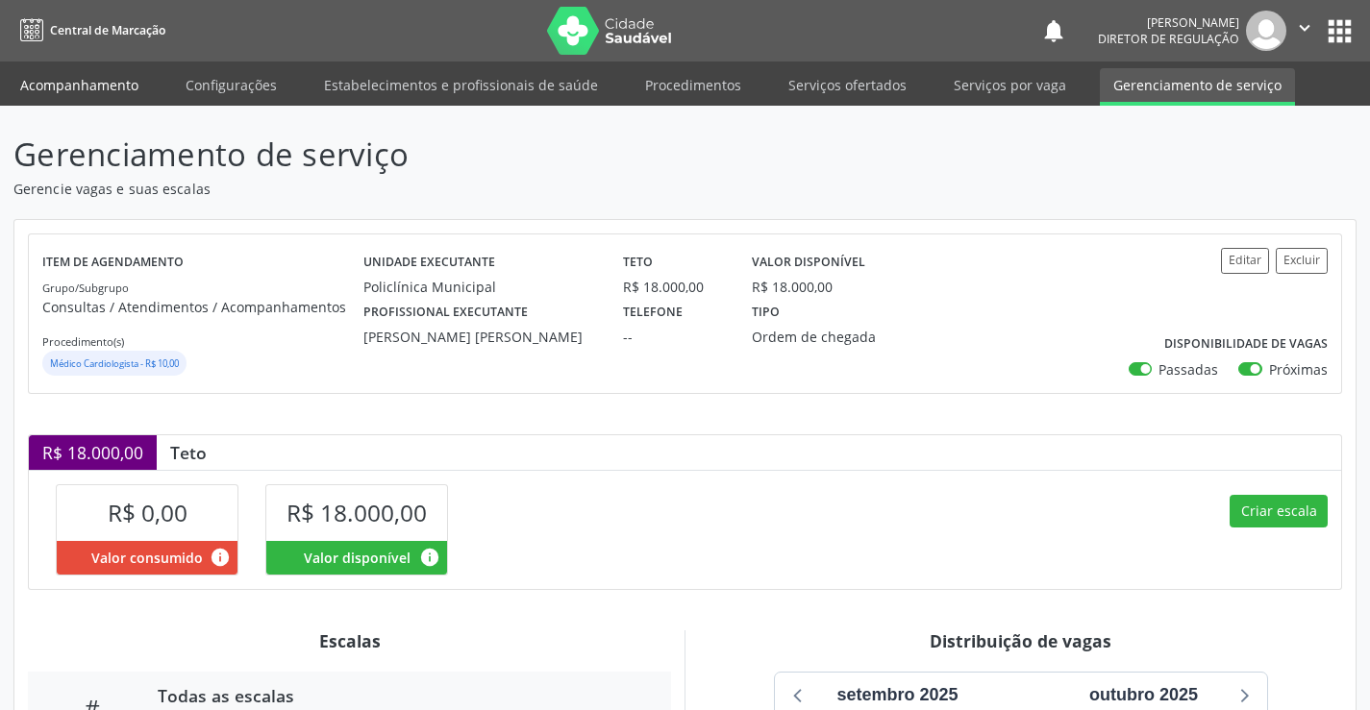
click at [139, 93] on link "Acompanhamento" at bounding box center [79, 85] width 145 height 34
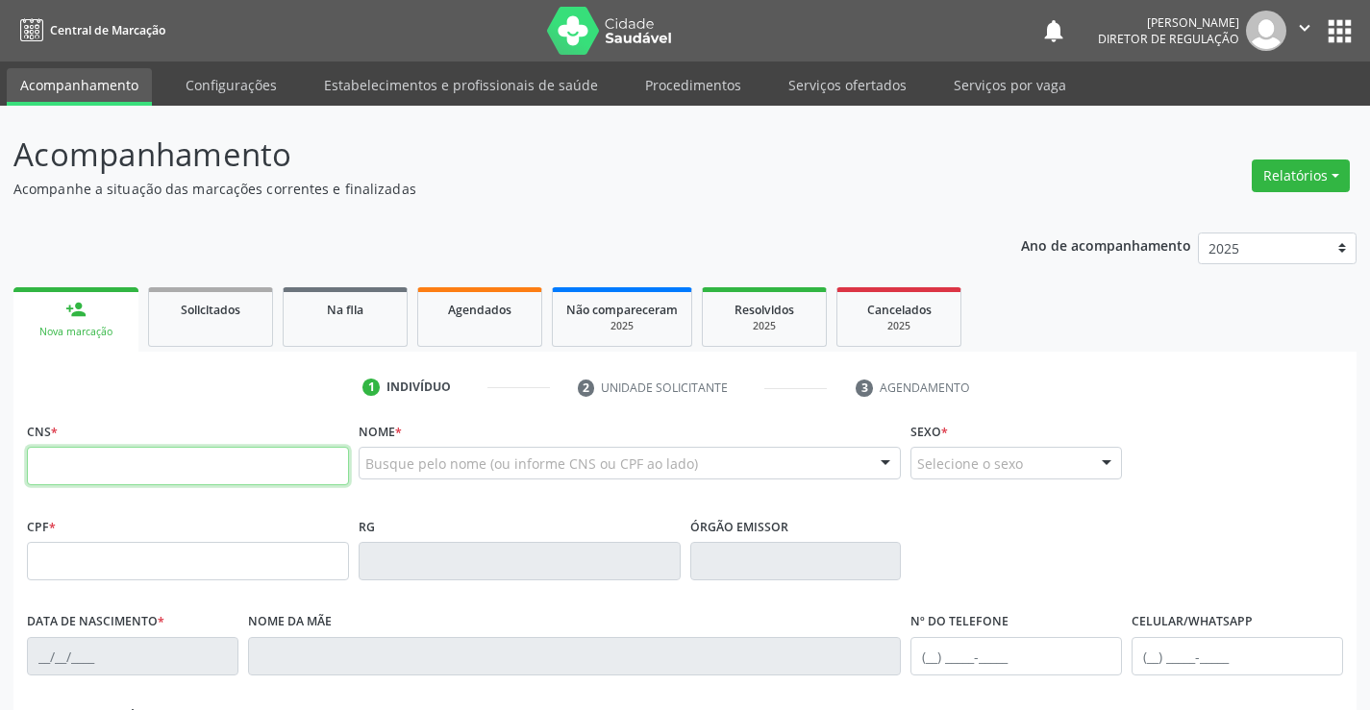
click at [122, 477] on input "text" at bounding box center [188, 466] width 322 height 38
type input "708 0015 6156 1630"
type input "036.793.475-29"
type input "1470386500"
type input "19/01/1988"
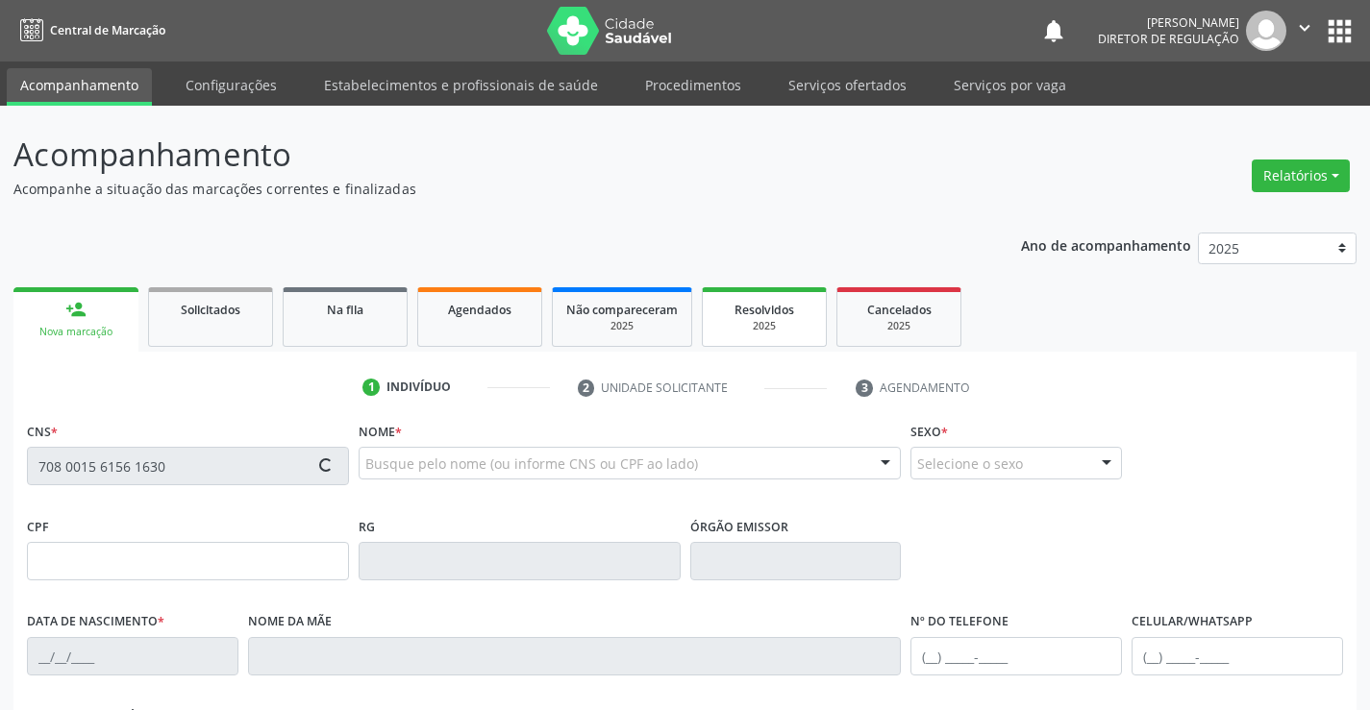
type input "(74) 9140-3245"
type input "sn"
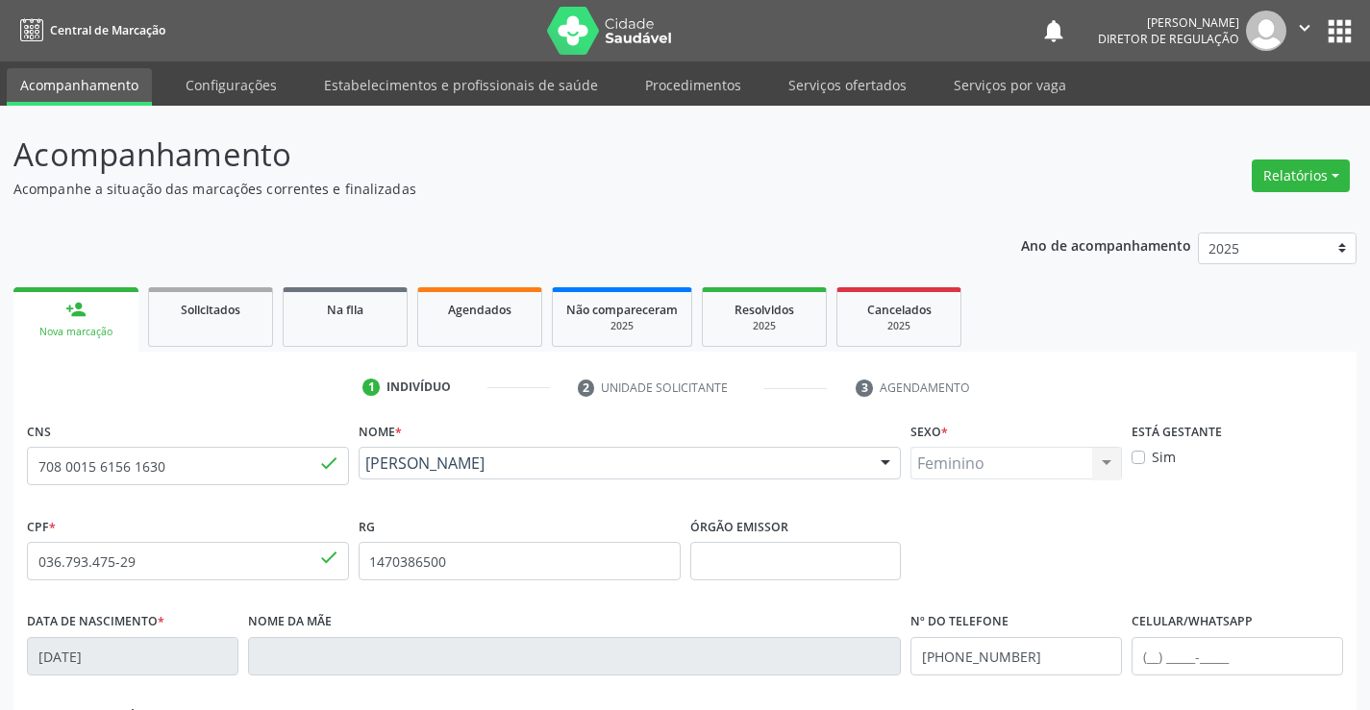
scroll to position [332, 0]
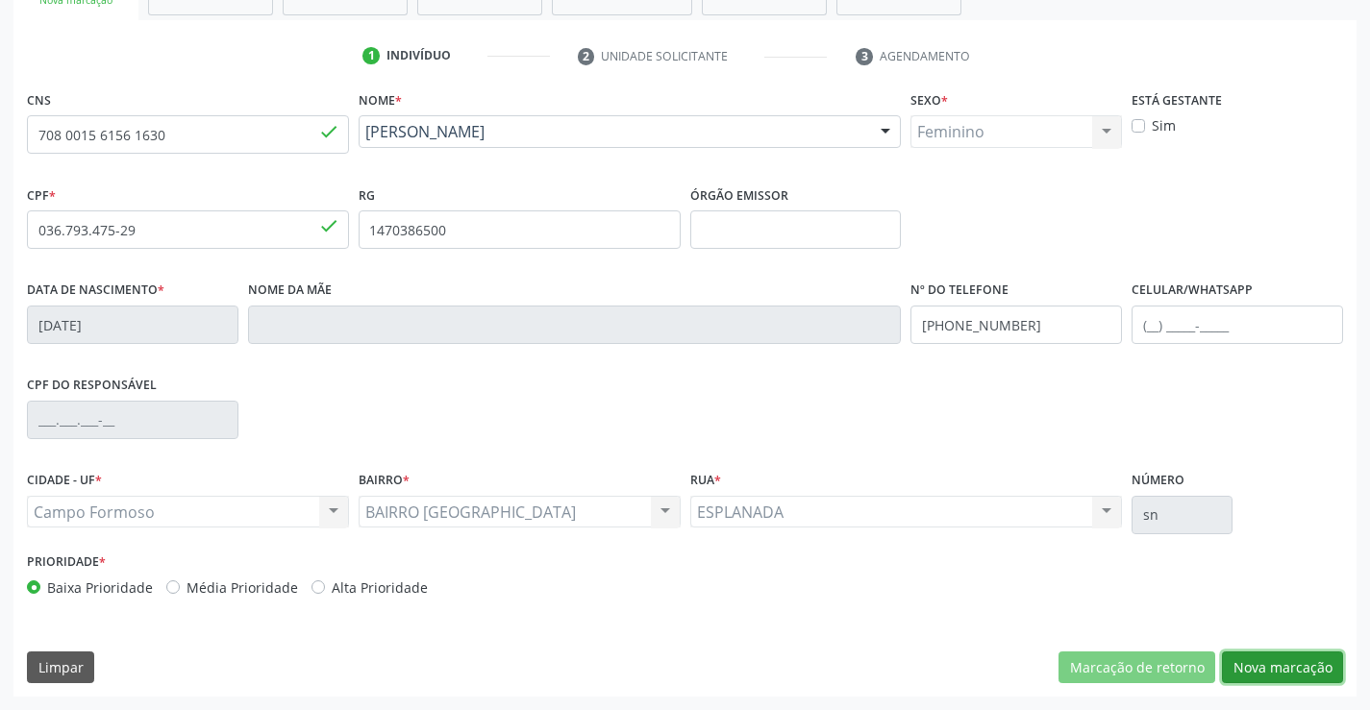
click at [1301, 672] on button "Nova marcação" at bounding box center [1282, 668] width 121 height 33
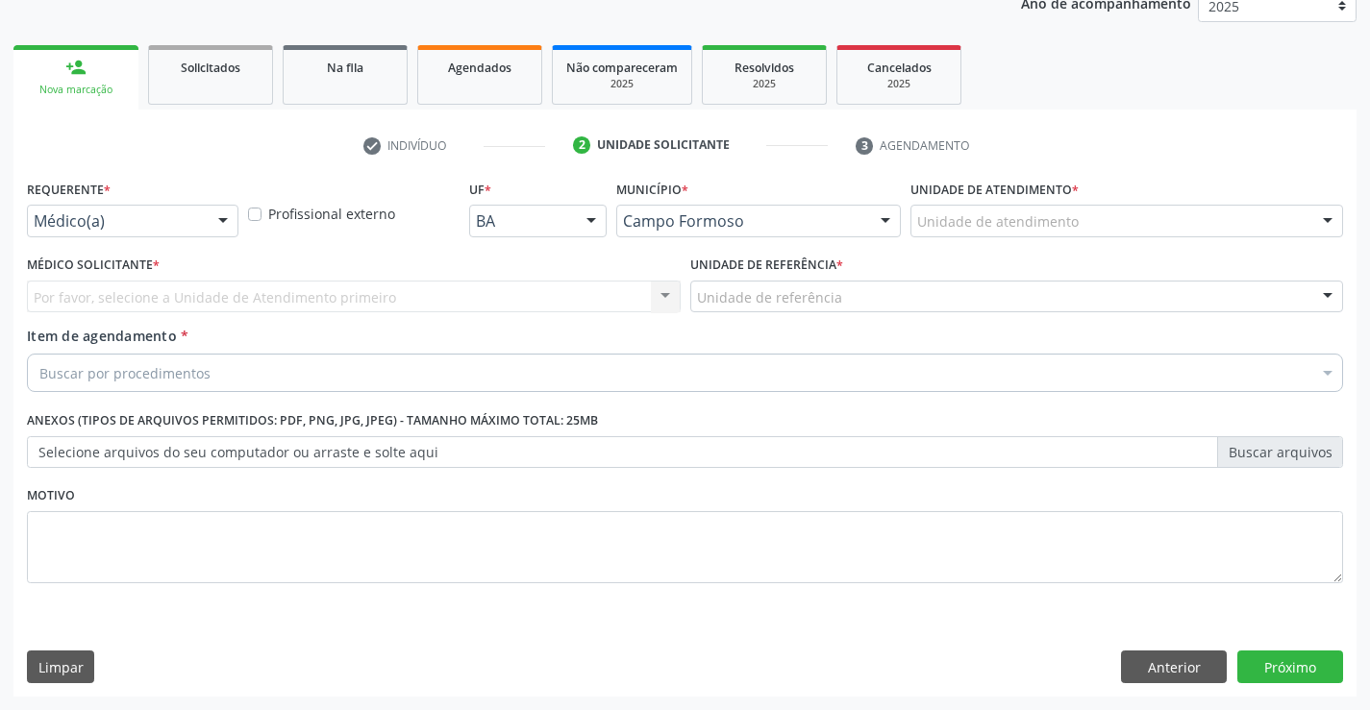
click at [216, 239] on div "Requerente * Médico(a) Médico(a) Enfermeiro(a) Paciente Nenhum resultado encont…" at bounding box center [132, 212] width 221 height 75
click at [203, 234] on div "Médico(a)" at bounding box center [133, 221] width 212 height 33
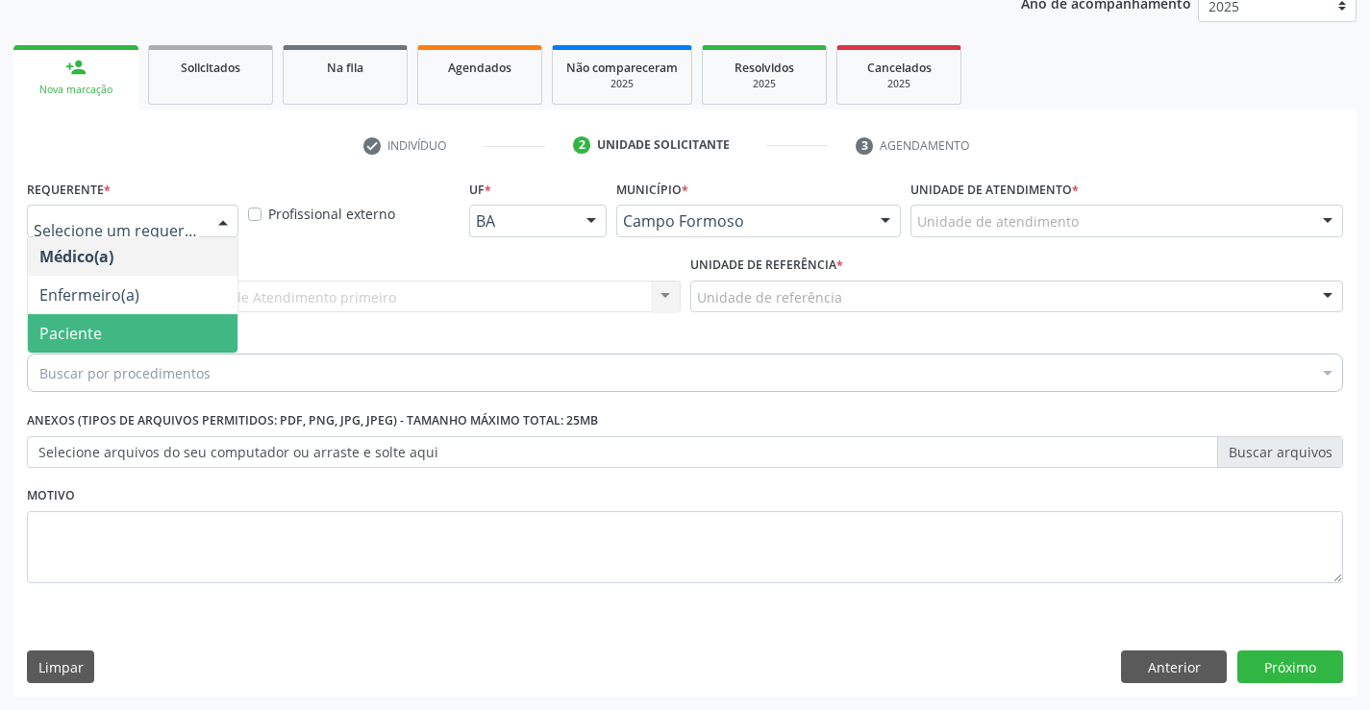
click at [185, 351] on span "Paciente" at bounding box center [133, 333] width 210 height 38
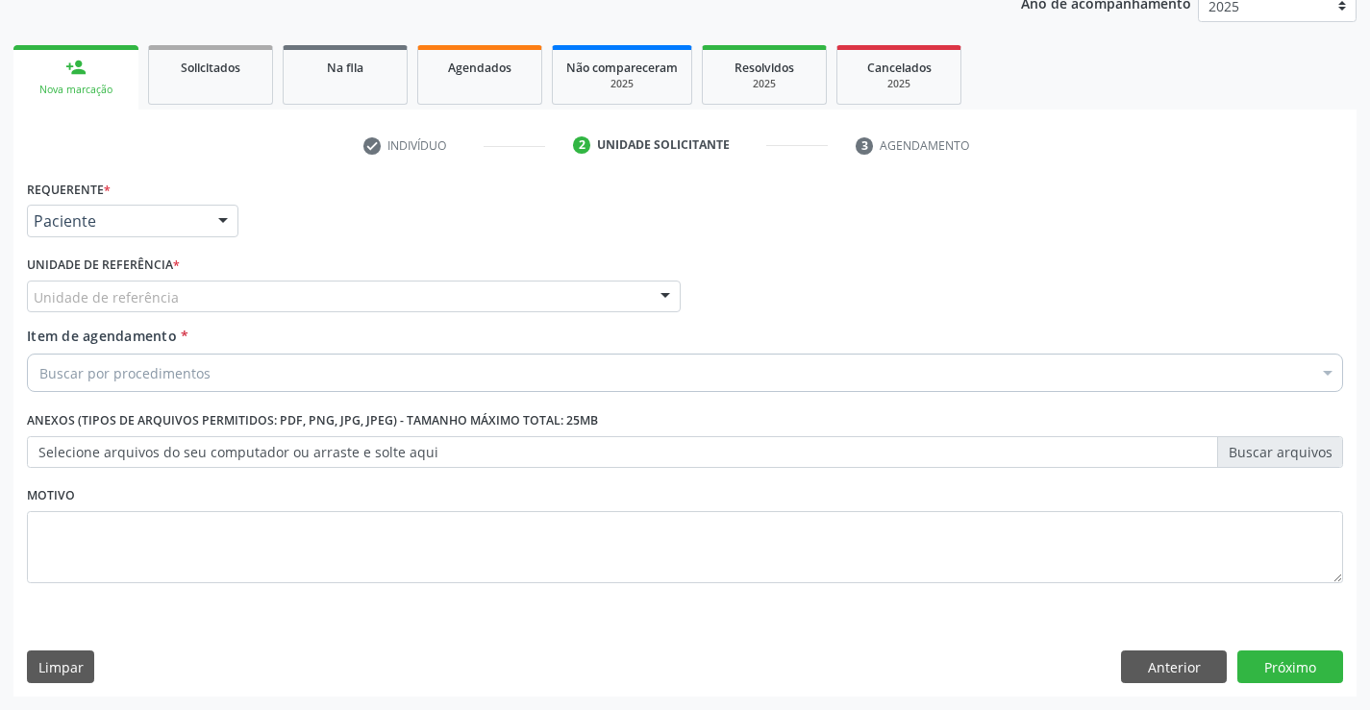
click at [322, 296] on div "Unidade de referência" at bounding box center [354, 297] width 654 height 33
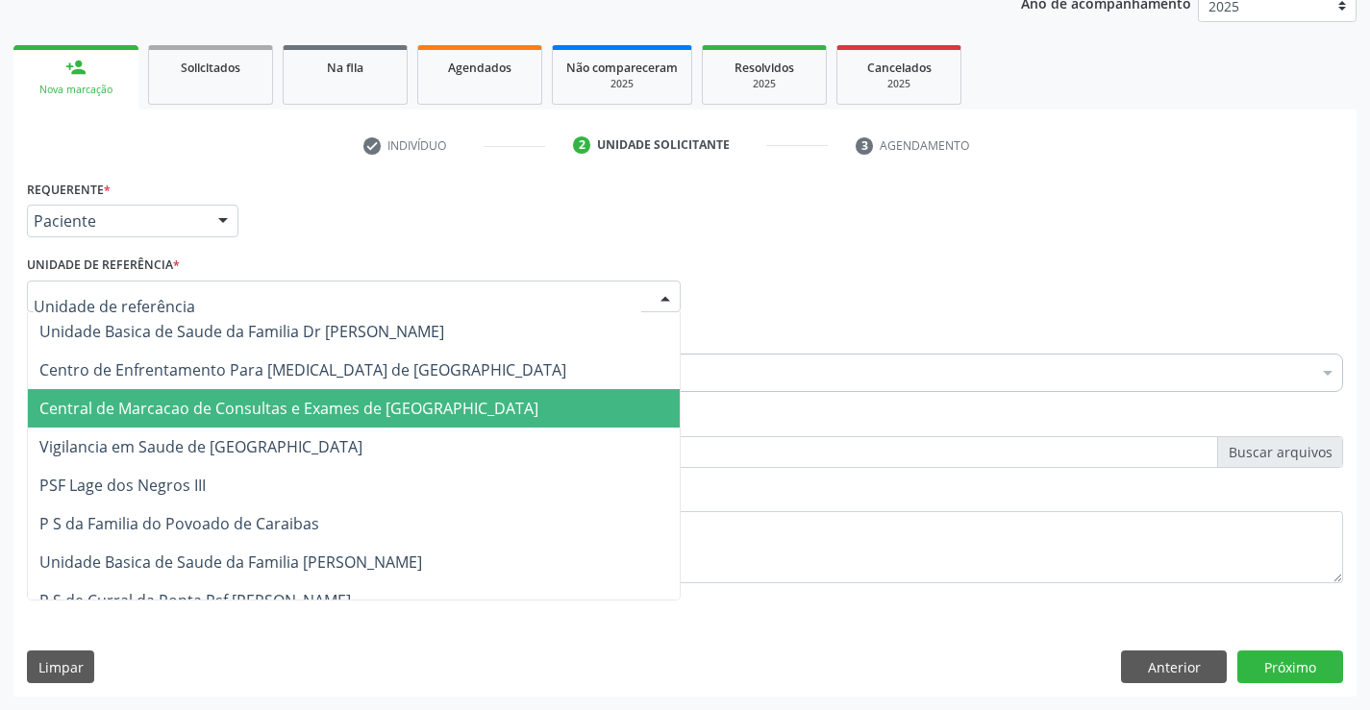
click at [318, 403] on span "Central de Marcacao de Consultas e Exames de [GEOGRAPHIC_DATA]" at bounding box center [288, 408] width 499 height 21
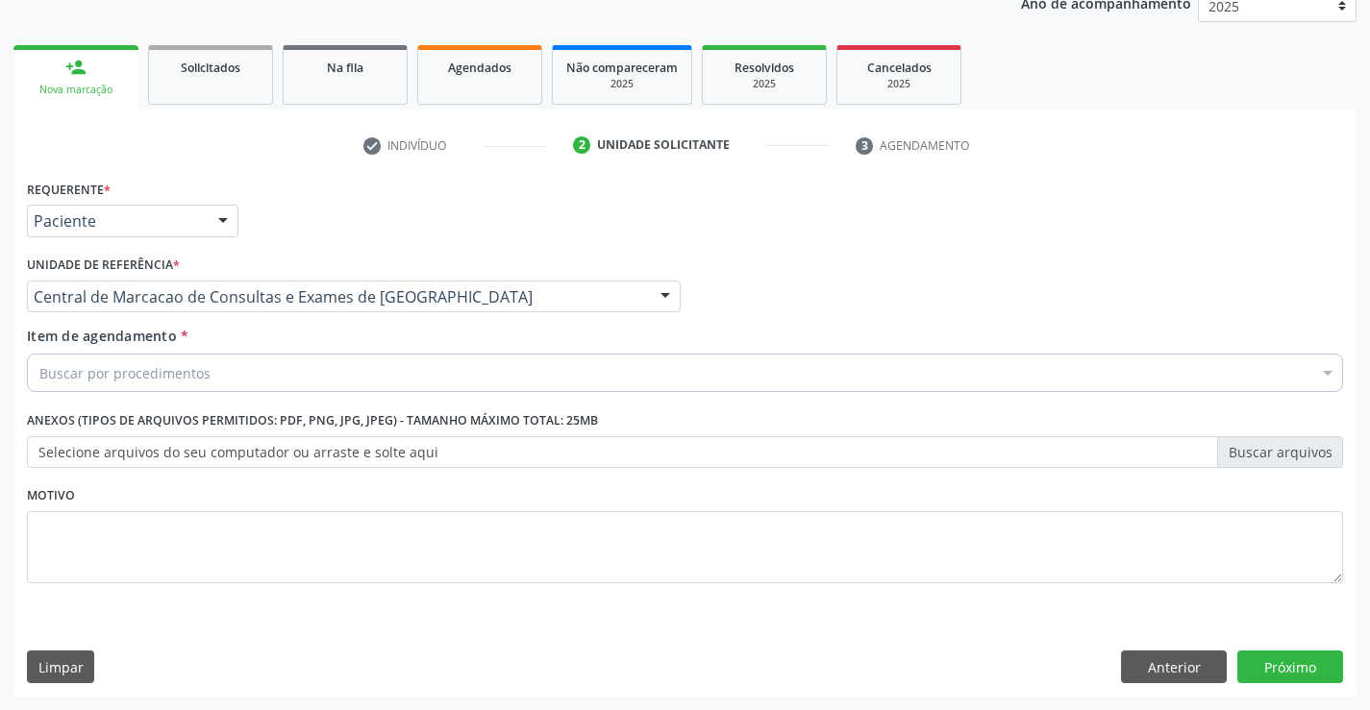
click at [389, 366] on div "Buscar por procedimentos" at bounding box center [685, 373] width 1316 height 38
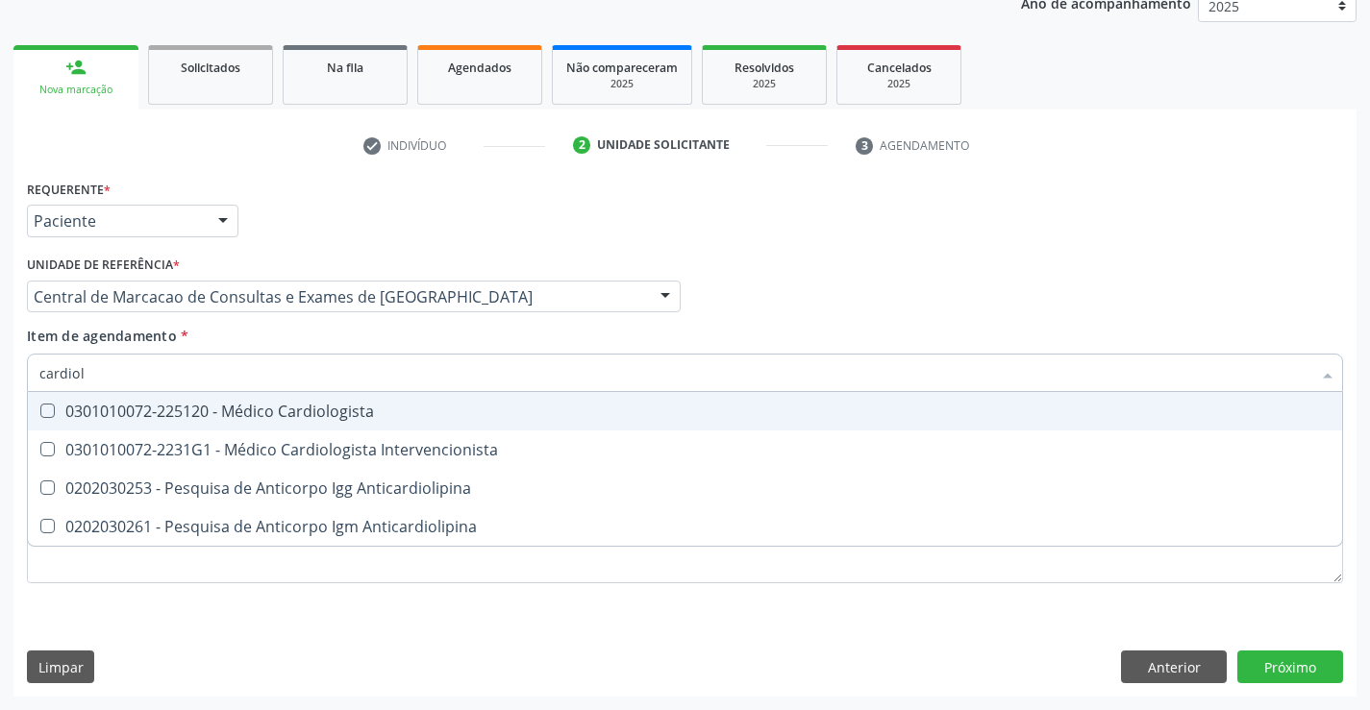
type input "cardiolo"
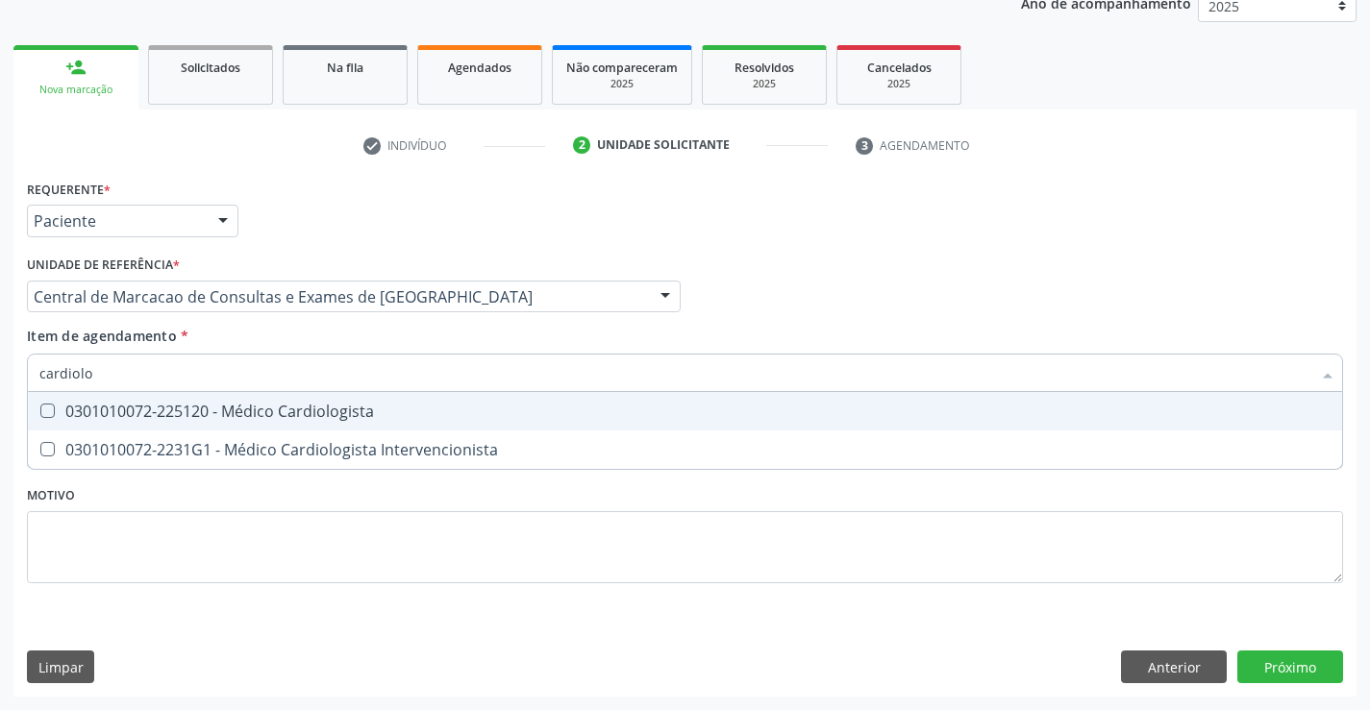
click at [375, 410] on div "0301010072-225120 - Médico Cardiologista" at bounding box center [684, 411] width 1291 height 15
checkbox Cardiologista "true"
click at [994, 315] on div "Médico Solicitante Por favor, selecione a Unidade de Atendimento primeiro Nenhu…" at bounding box center [685, 288] width 1326 height 75
checkbox Intervencionista "true"
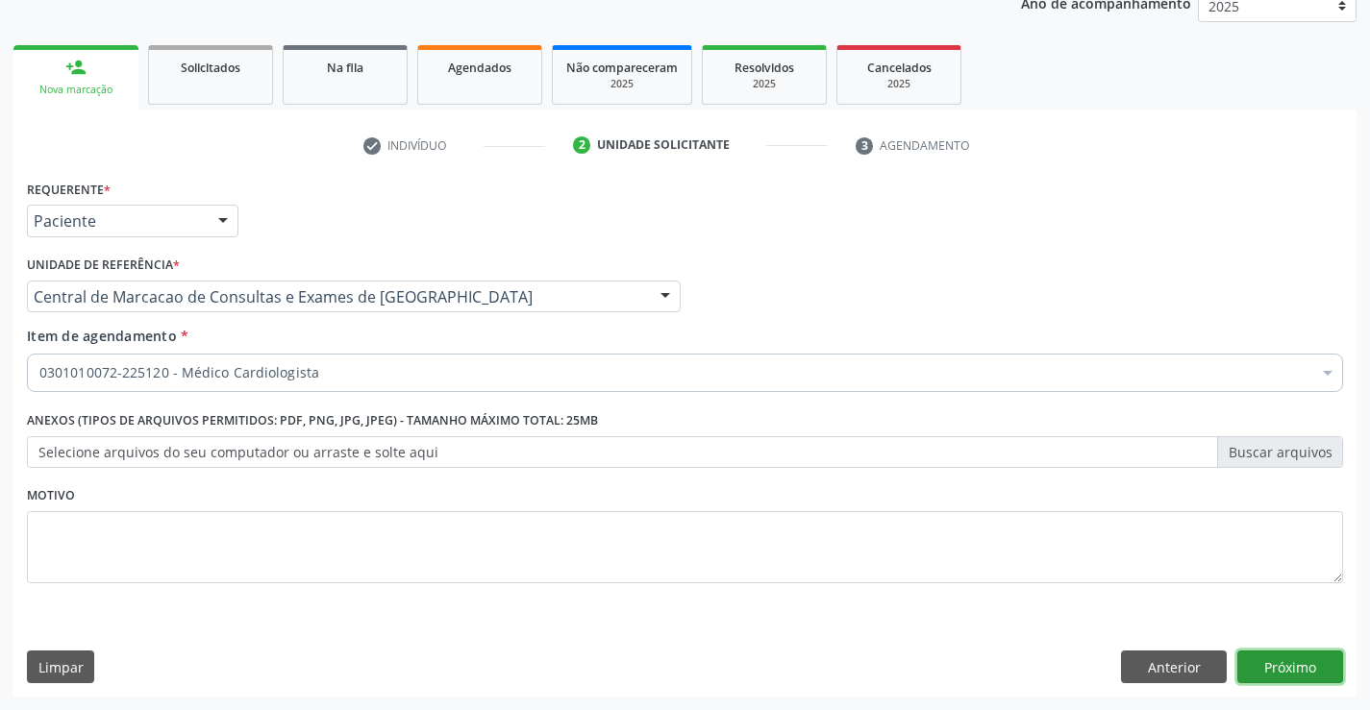
click at [1274, 678] on button "Próximo" at bounding box center [1290, 667] width 106 height 33
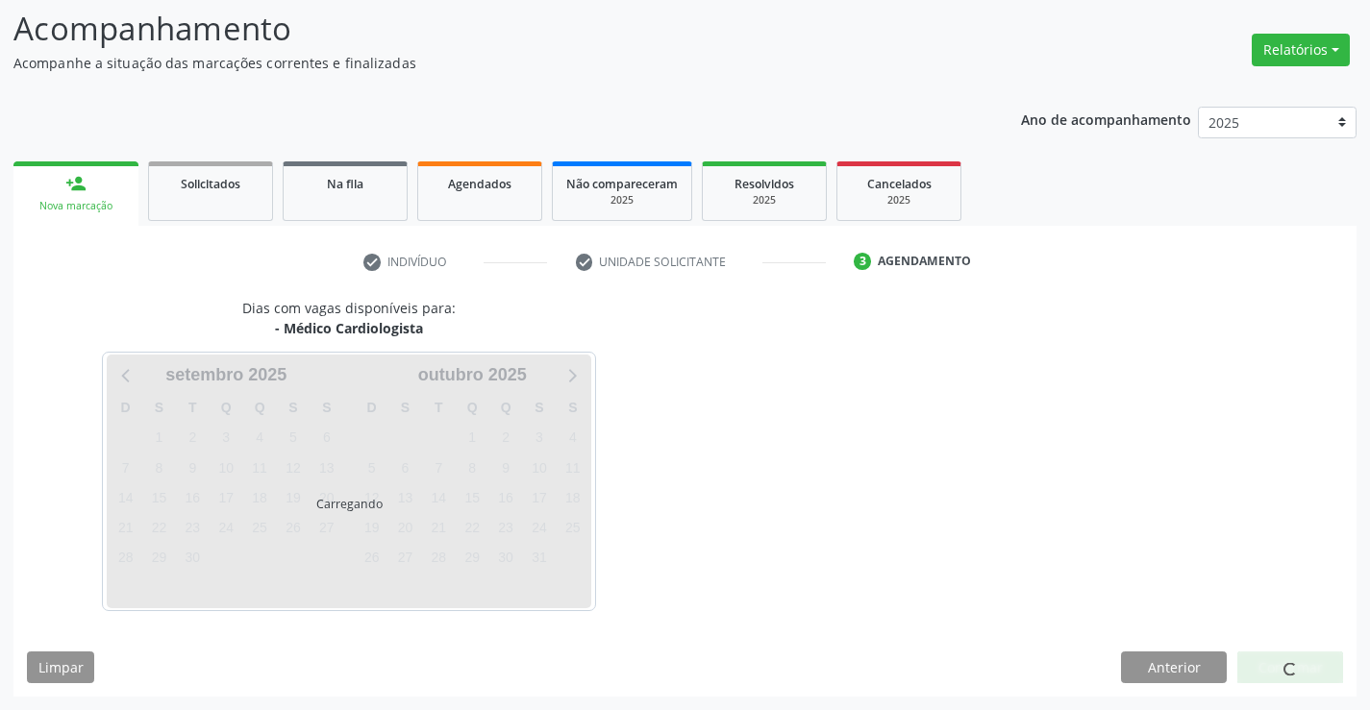
scroll to position [126, 0]
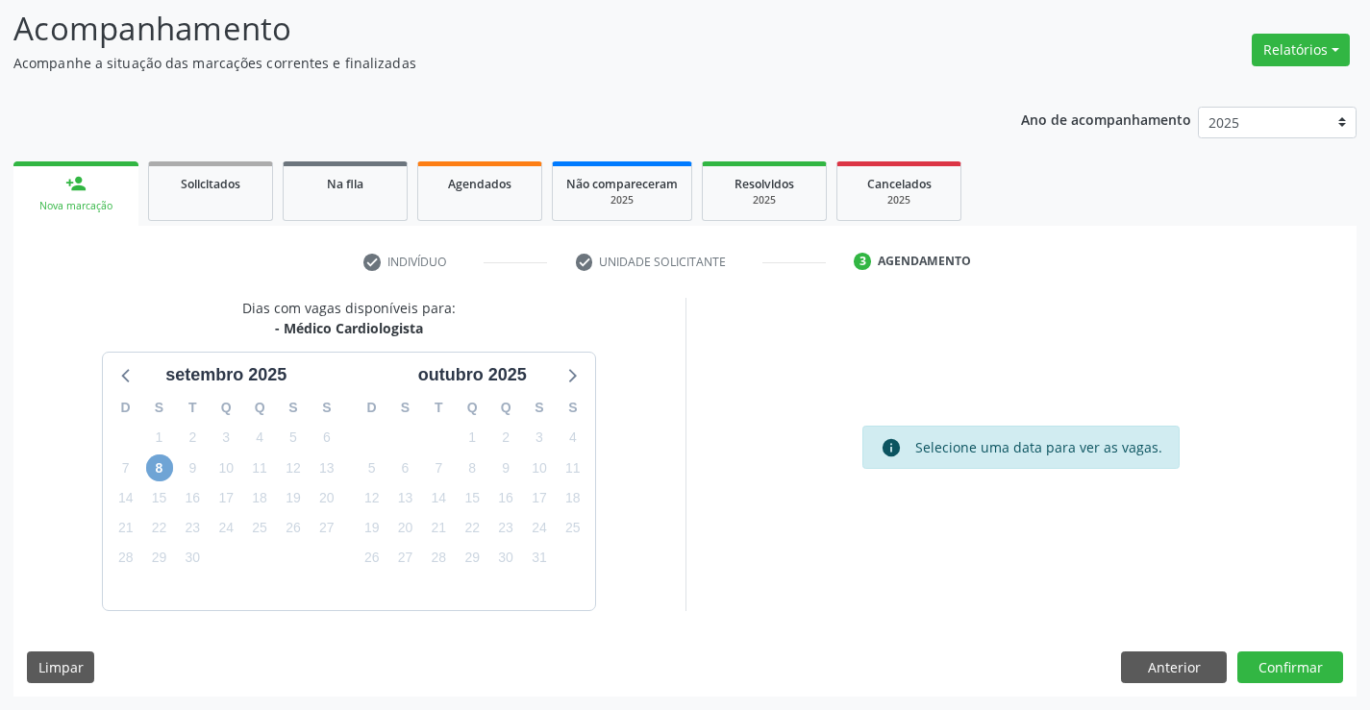
click at [155, 456] on span "8" at bounding box center [159, 468] width 27 height 27
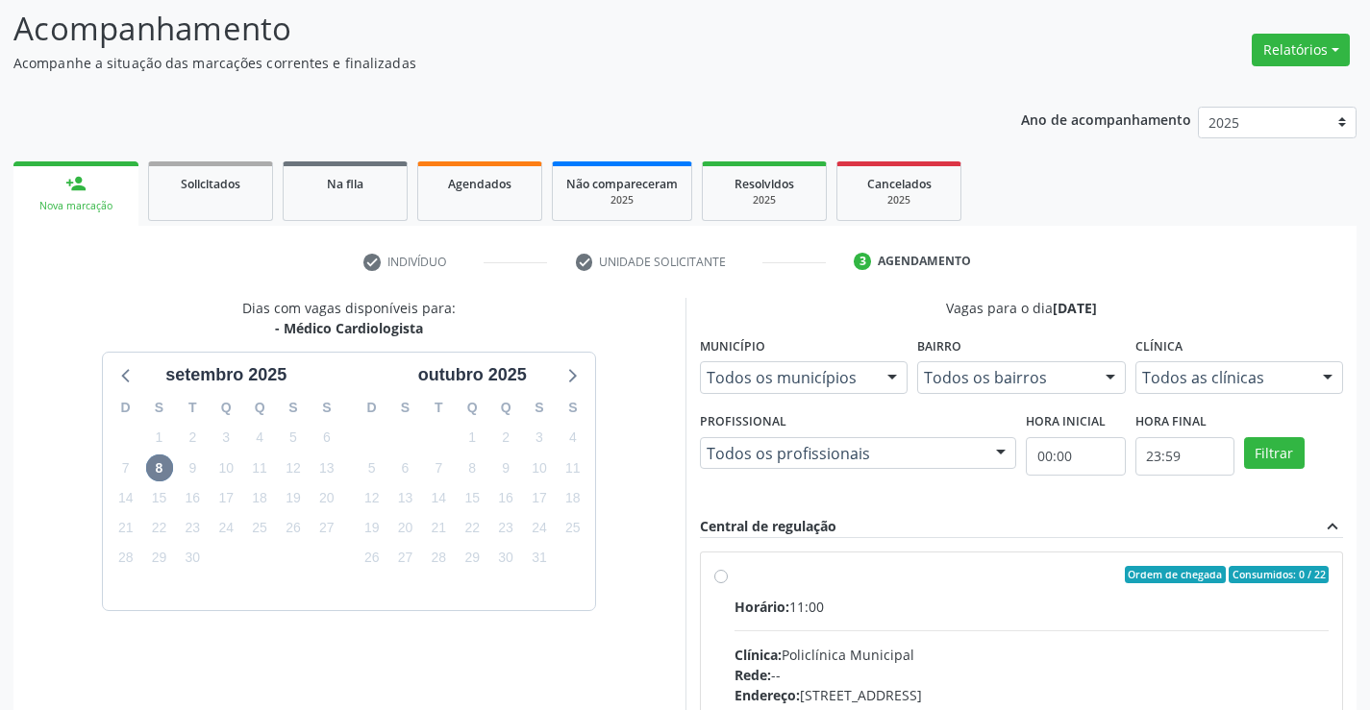
click at [968, 597] on div "Horário: 11:00" at bounding box center [1031, 607] width 595 height 20
click at [728, 584] on input "Ordem de chegada Consumidos: 0 / 22 Horário: 11:00 Clínica: Policlínica Municip…" at bounding box center [720, 574] width 13 height 17
radio input "true"
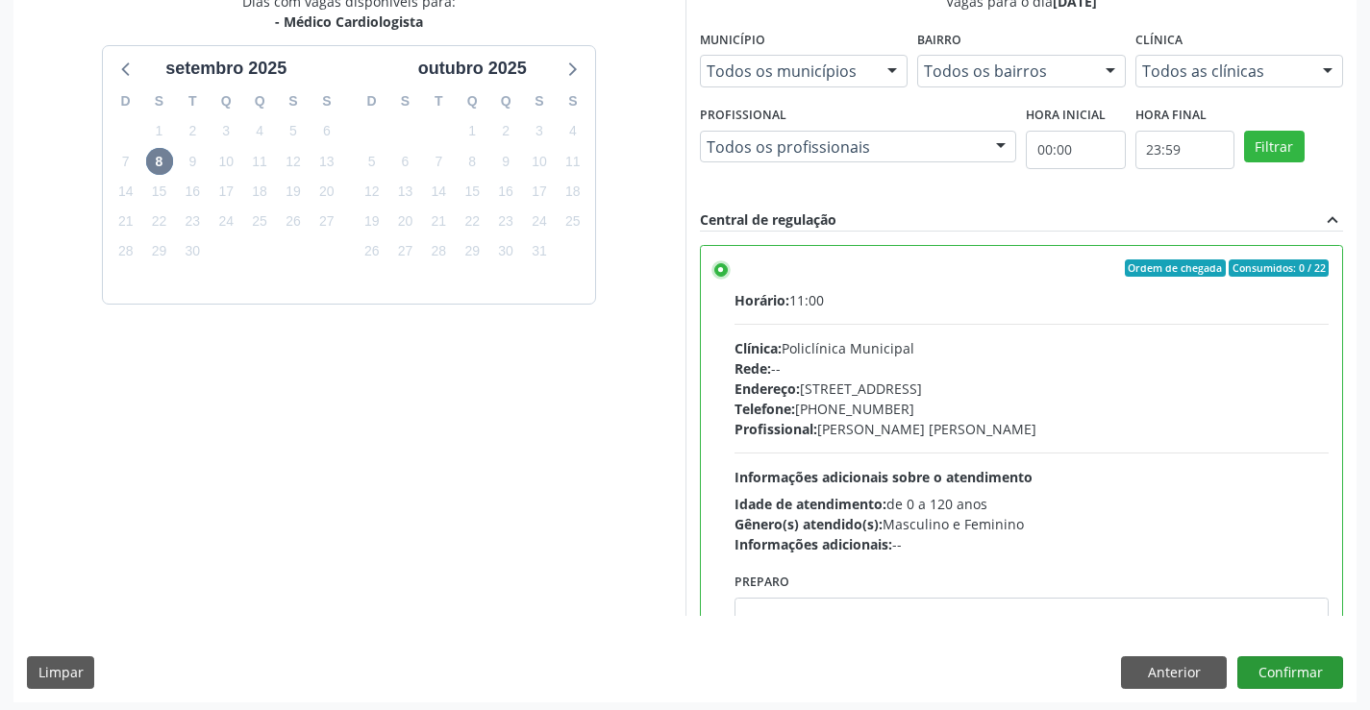
scroll to position [438, 0]
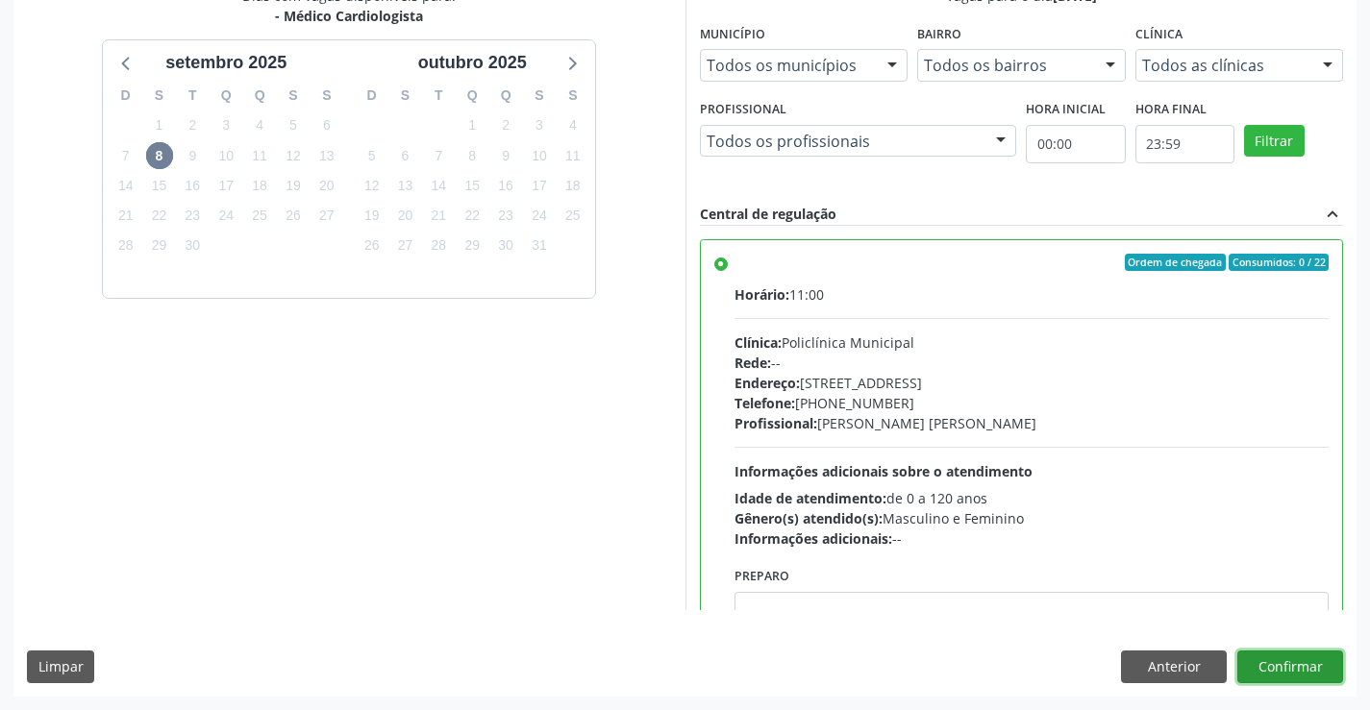
click at [1307, 674] on button "Confirmar" at bounding box center [1290, 667] width 106 height 33
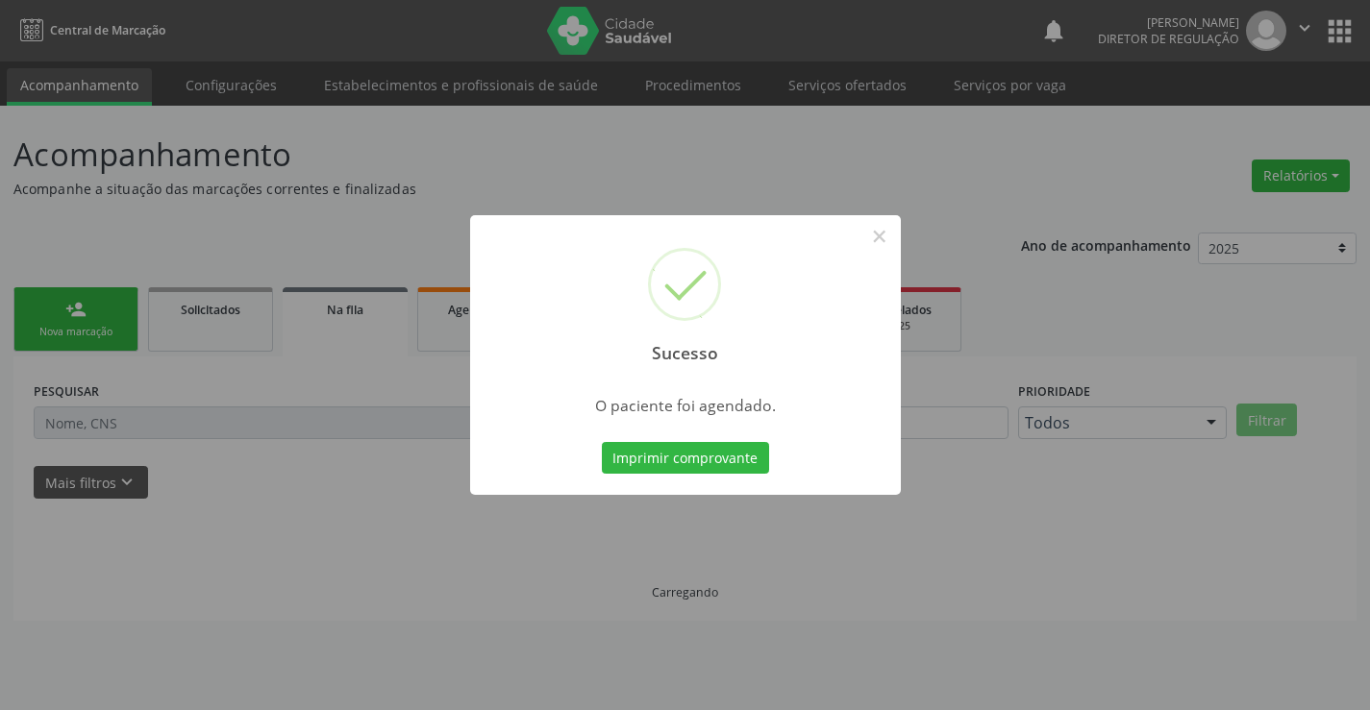
scroll to position [0, 0]
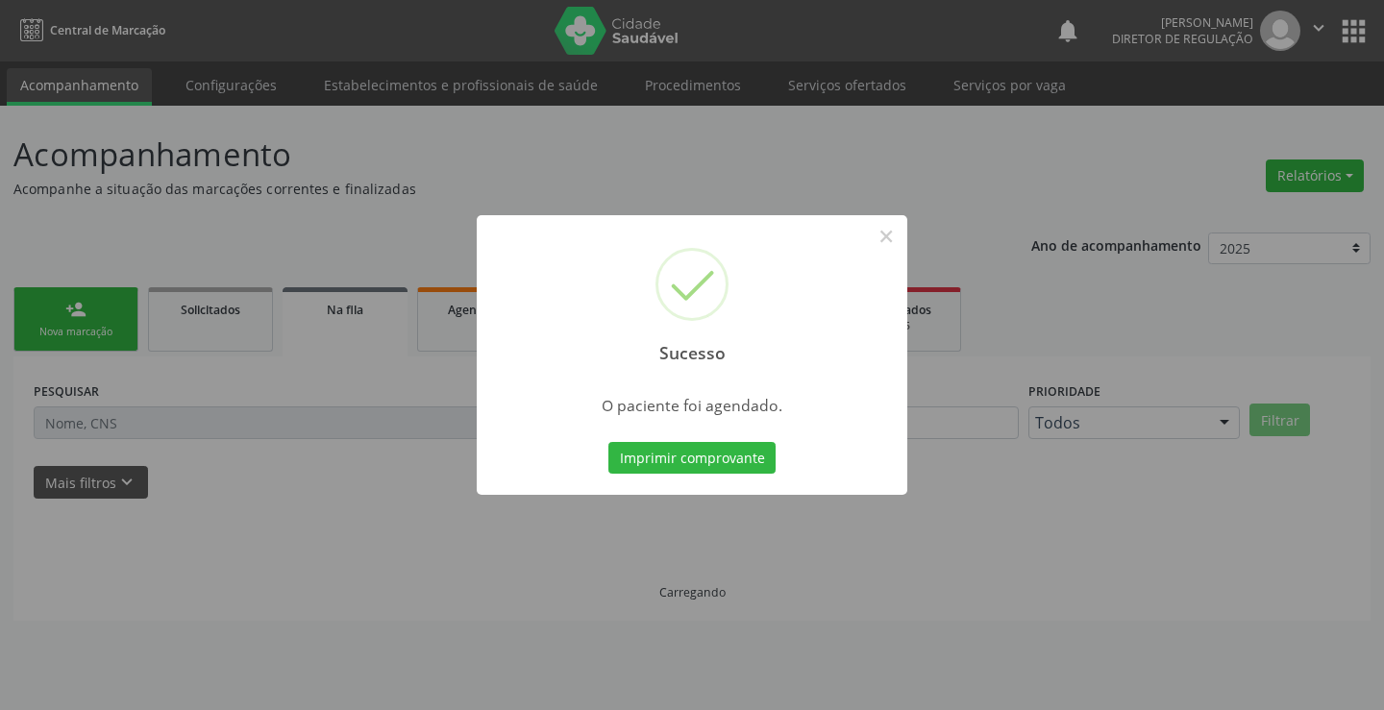
click at [609, 442] on button "Imprimir comprovante" at bounding box center [692, 458] width 167 height 33
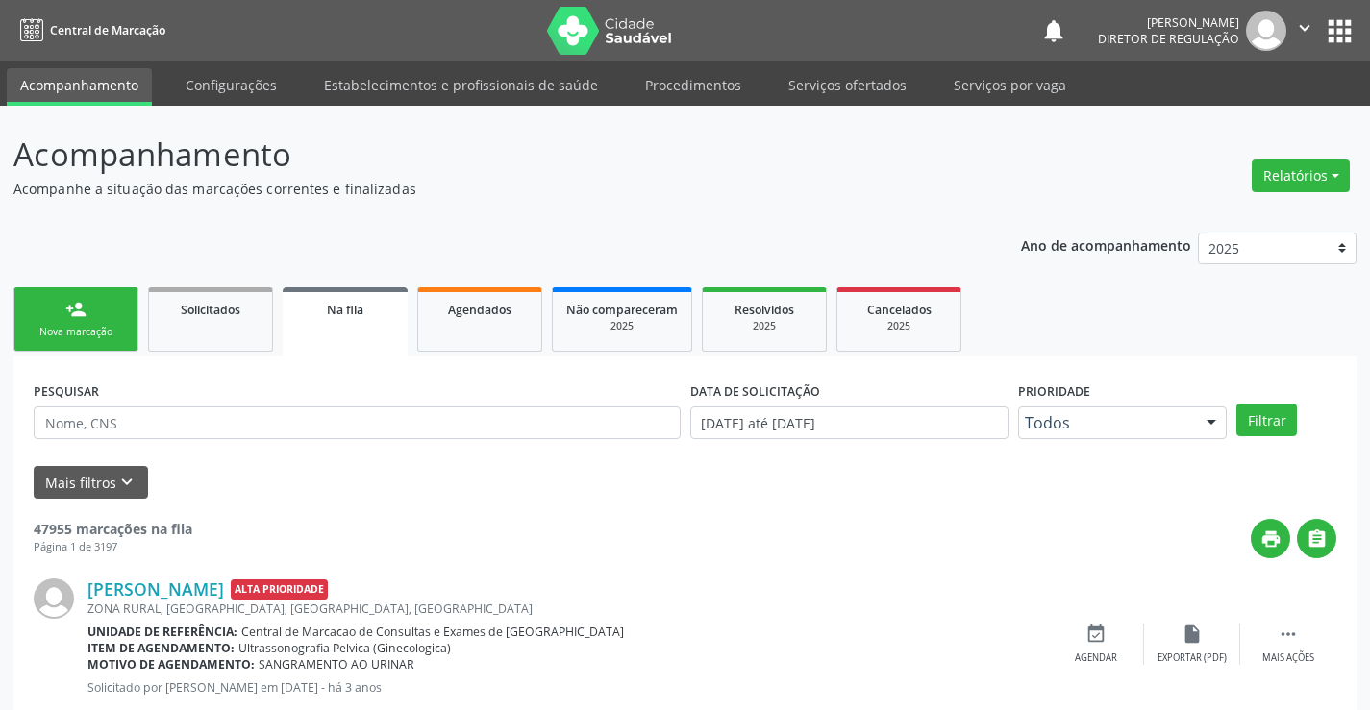
click at [123, 332] on div "Nova marcação" at bounding box center [76, 332] width 96 height 14
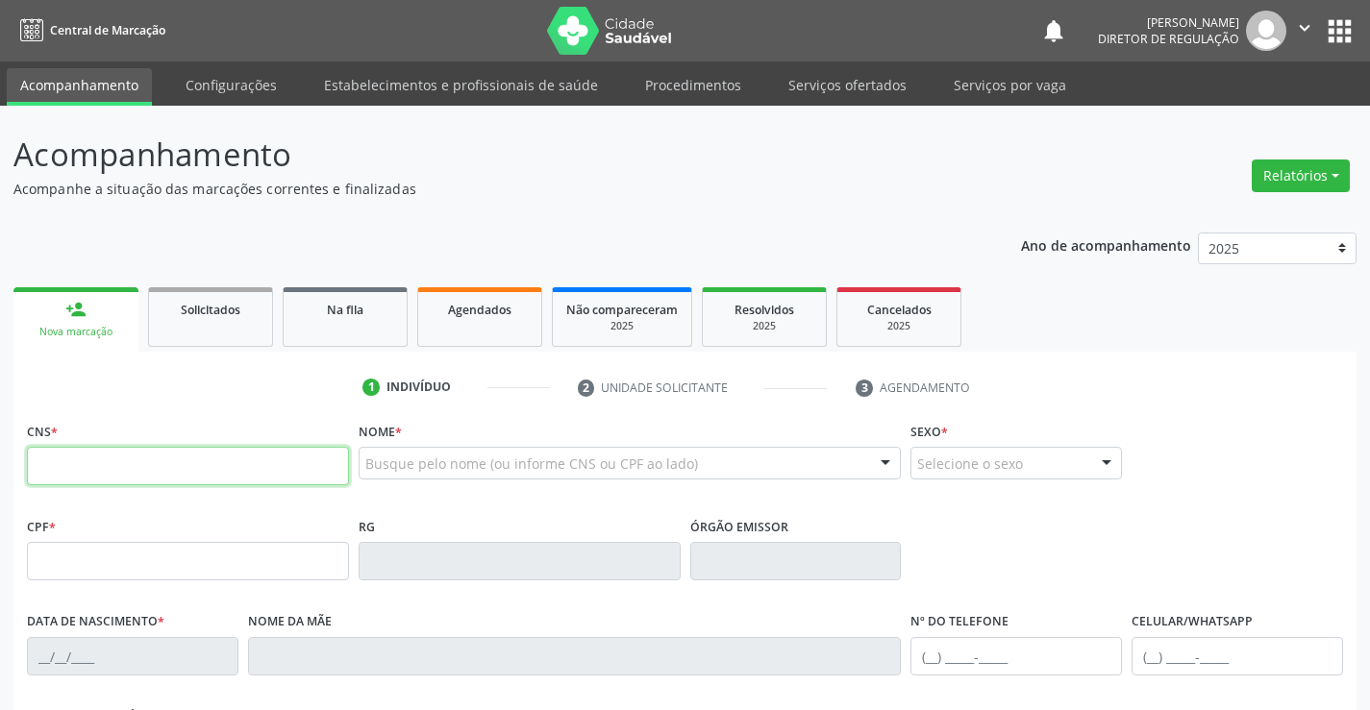
click at [197, 456] on input "text" at bounding box center [188, 466] width 322 height 38
type input "704 1094 8759 6050"
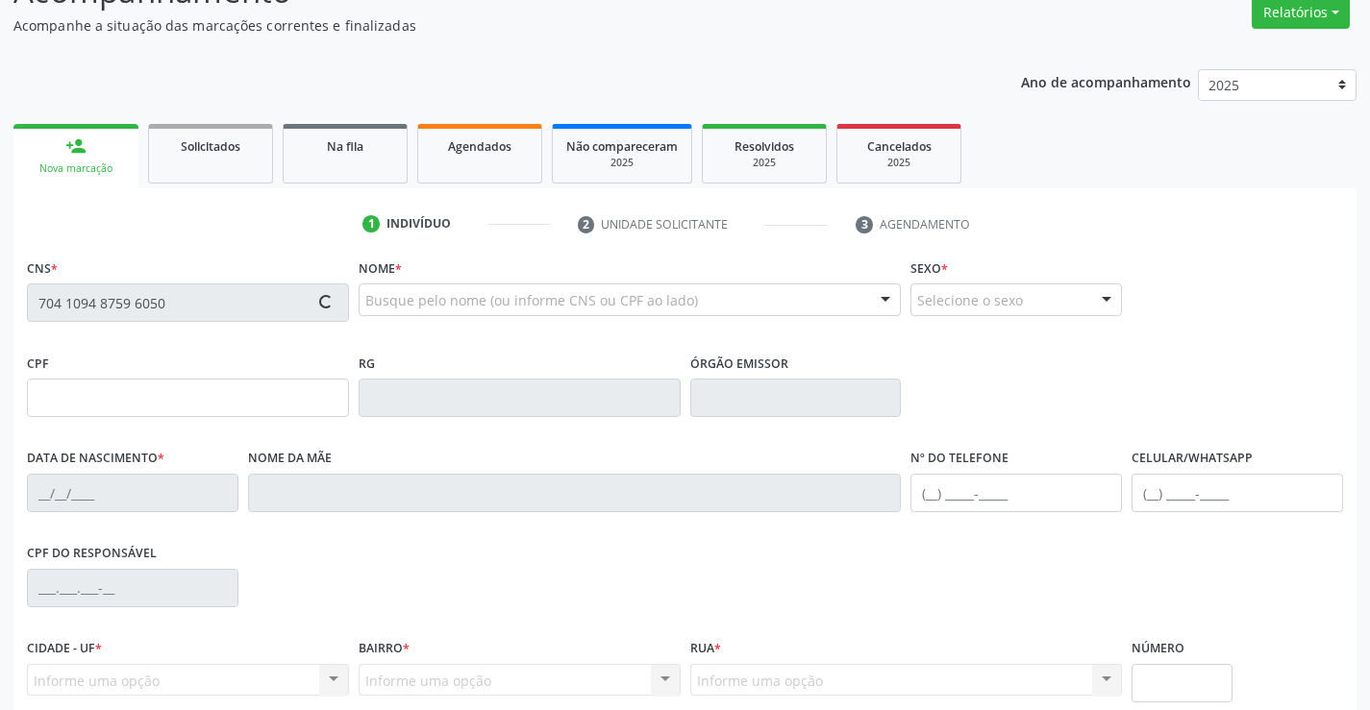
scroll to position [332, 0]
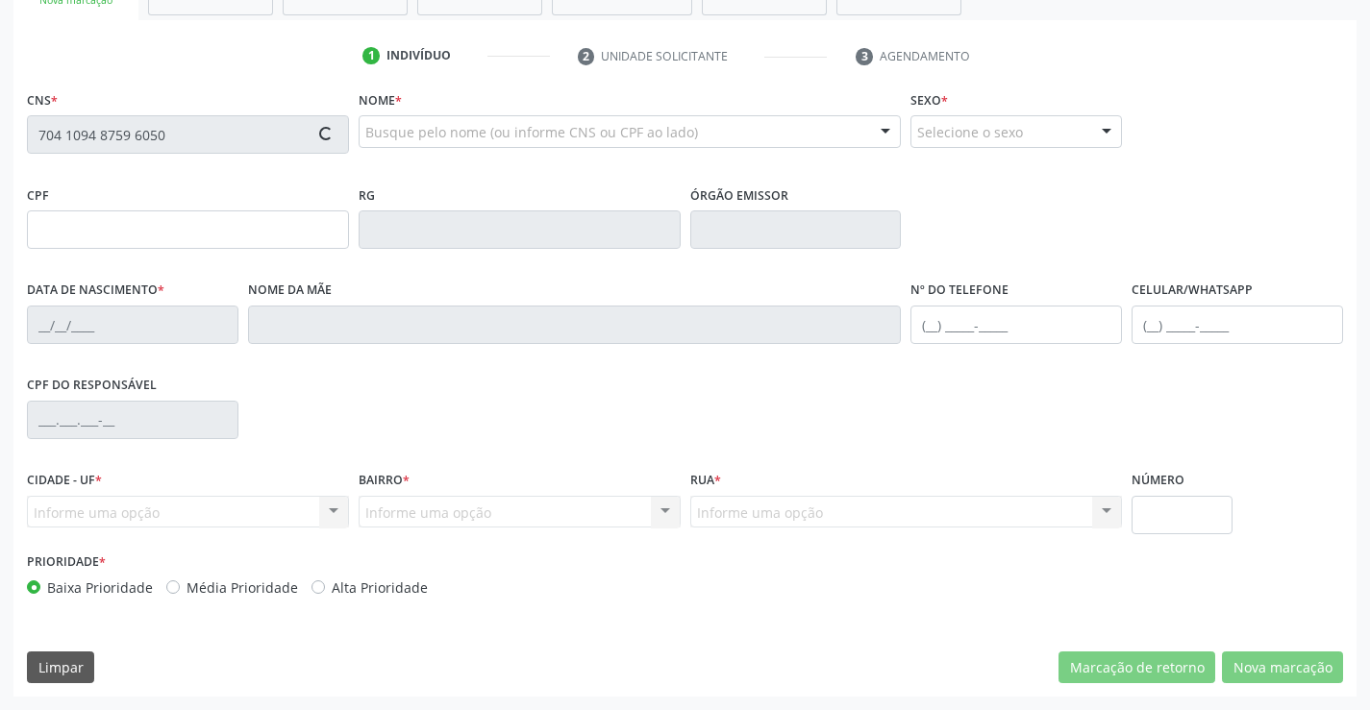
type input "025.185.145-11"
type input "0227015401"
type input "31/10/1961"
type input "(74) 8858-3354"
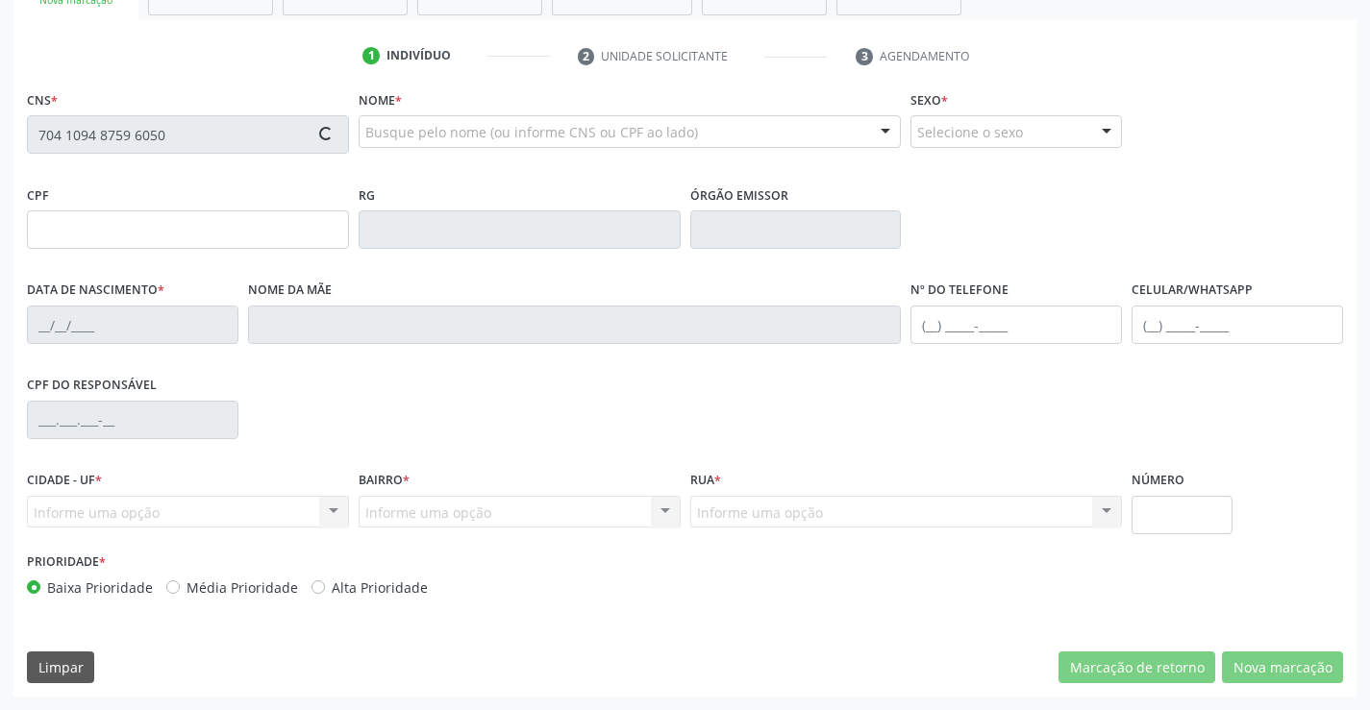
type input "89"
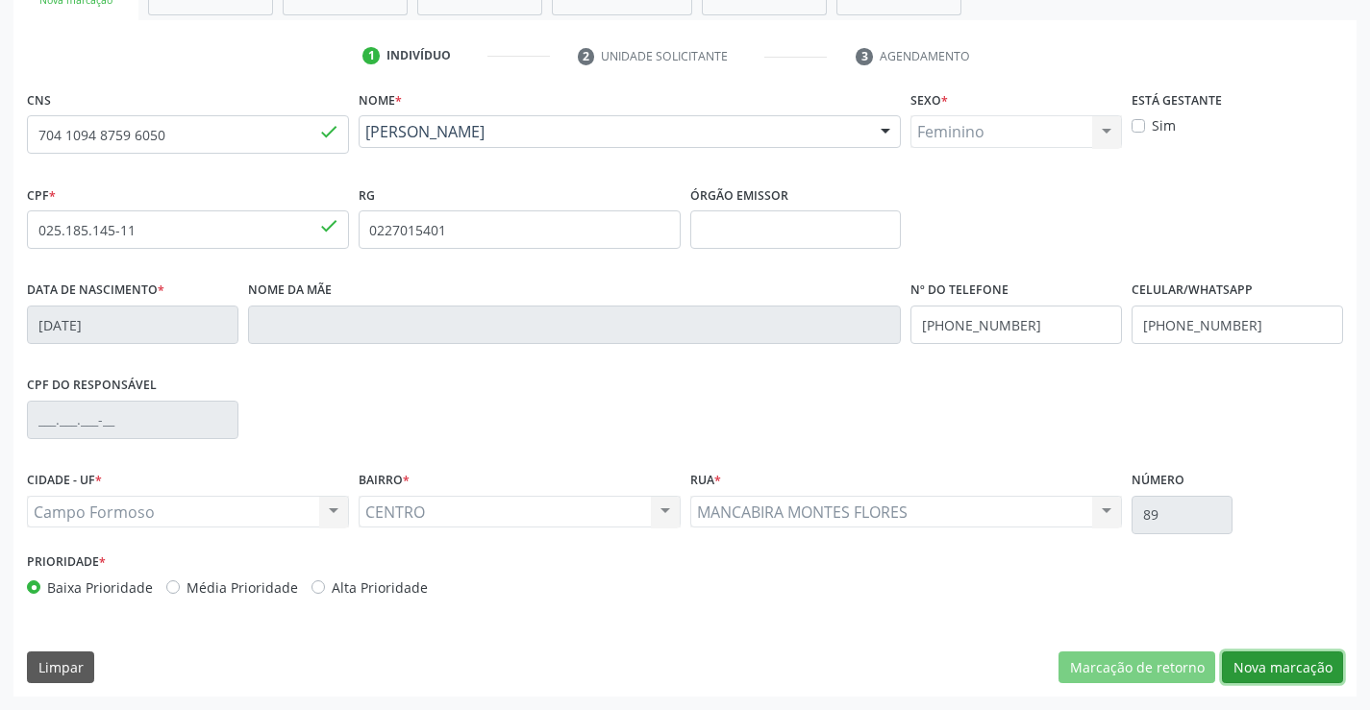
click at [1280, 671] on button "Nova marcação" at bounding box center [1282, 668] width 121 height 33
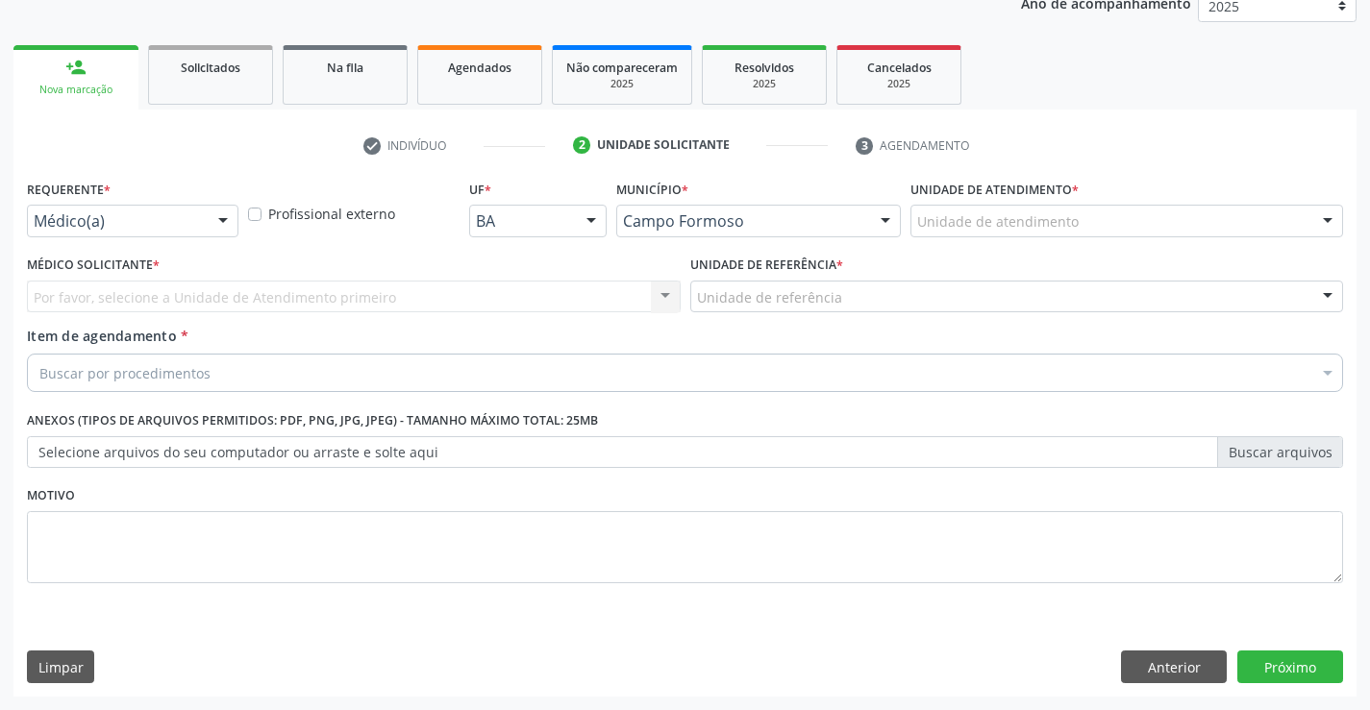
scroll to position [242, 0]
click at [232, 214] on div at bounding box center [223, 222] width 29 height 33
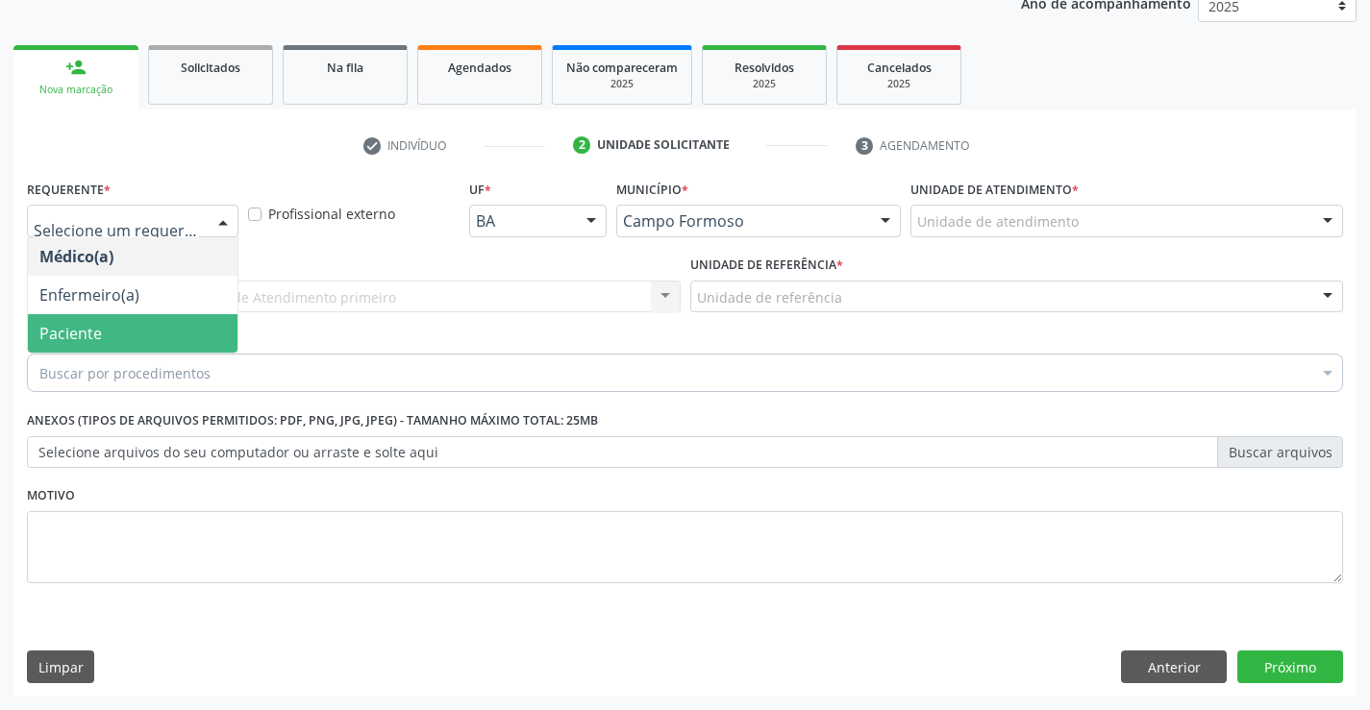
click at [165, 316] on span "Paciente" at bounding box center [133, 333] width 210 height 38
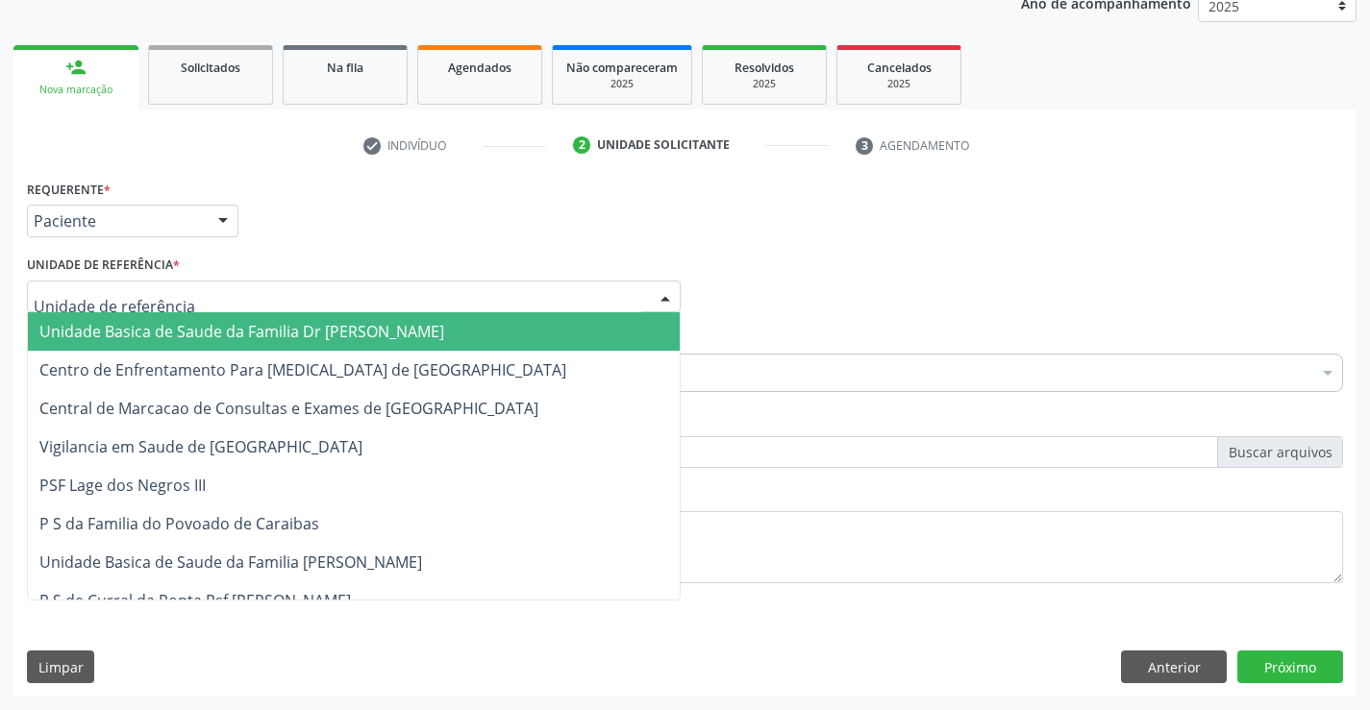
click at [312, 308] on div at bounding box center [354, 297] width 654 height 33
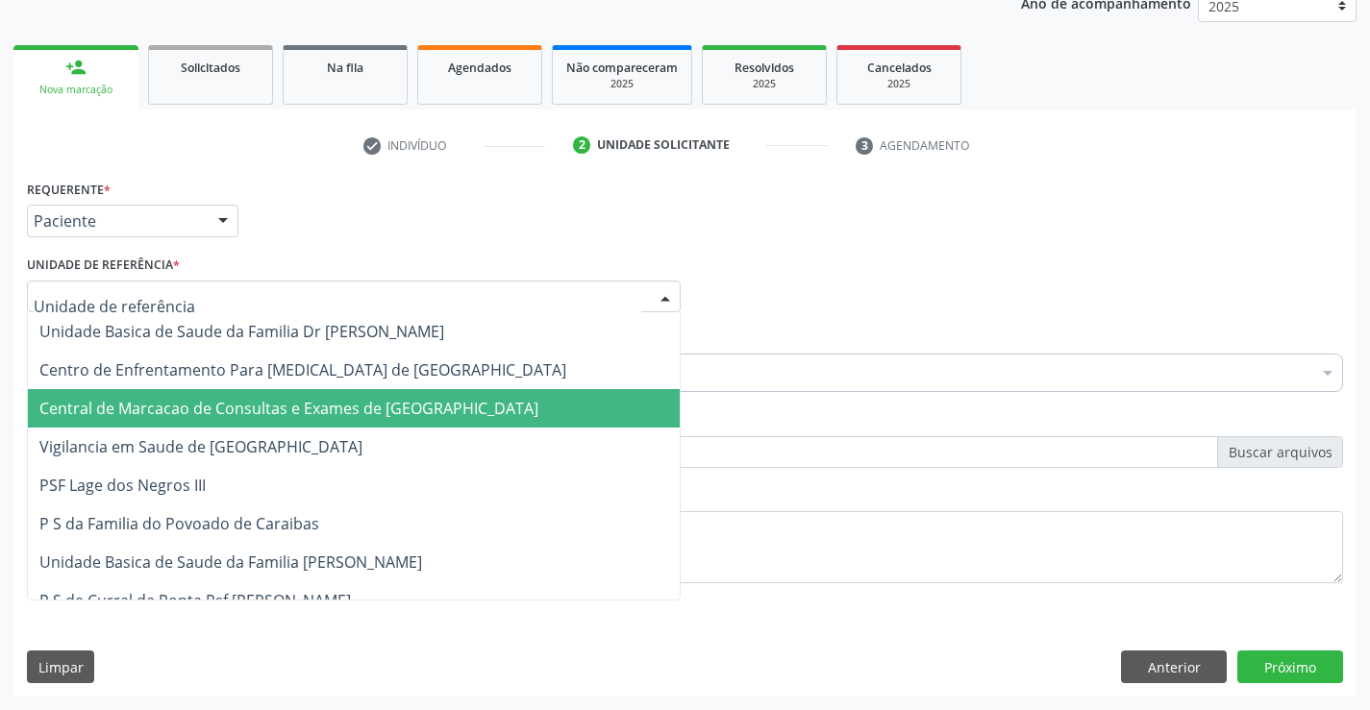
click at [298, 398] on span "Central de Marcacao de Consultas e Exames de [GEOGRAPHIC_DATA]" at bounding box center [288, 408] width 499 height 21
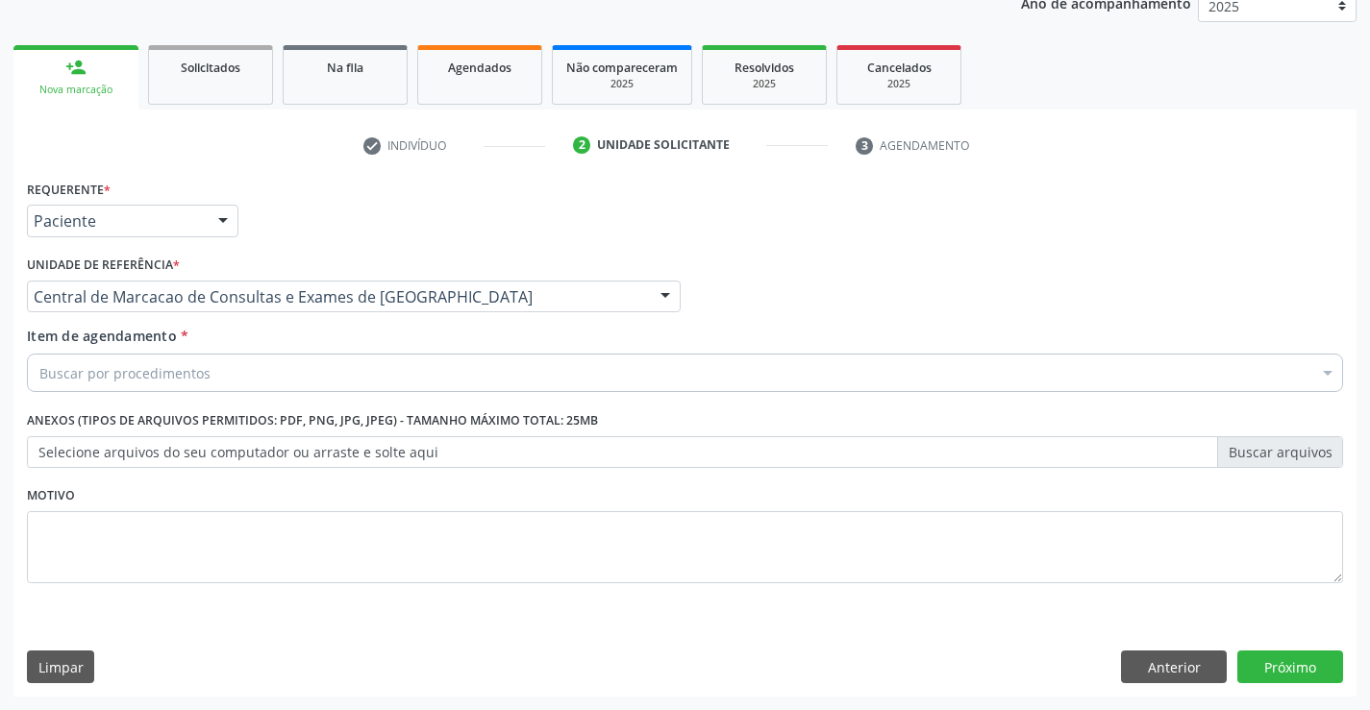
click at [361, 374] on div "Buscar por procedimentos" at bounding box center [685, 373] width 1316 height 38
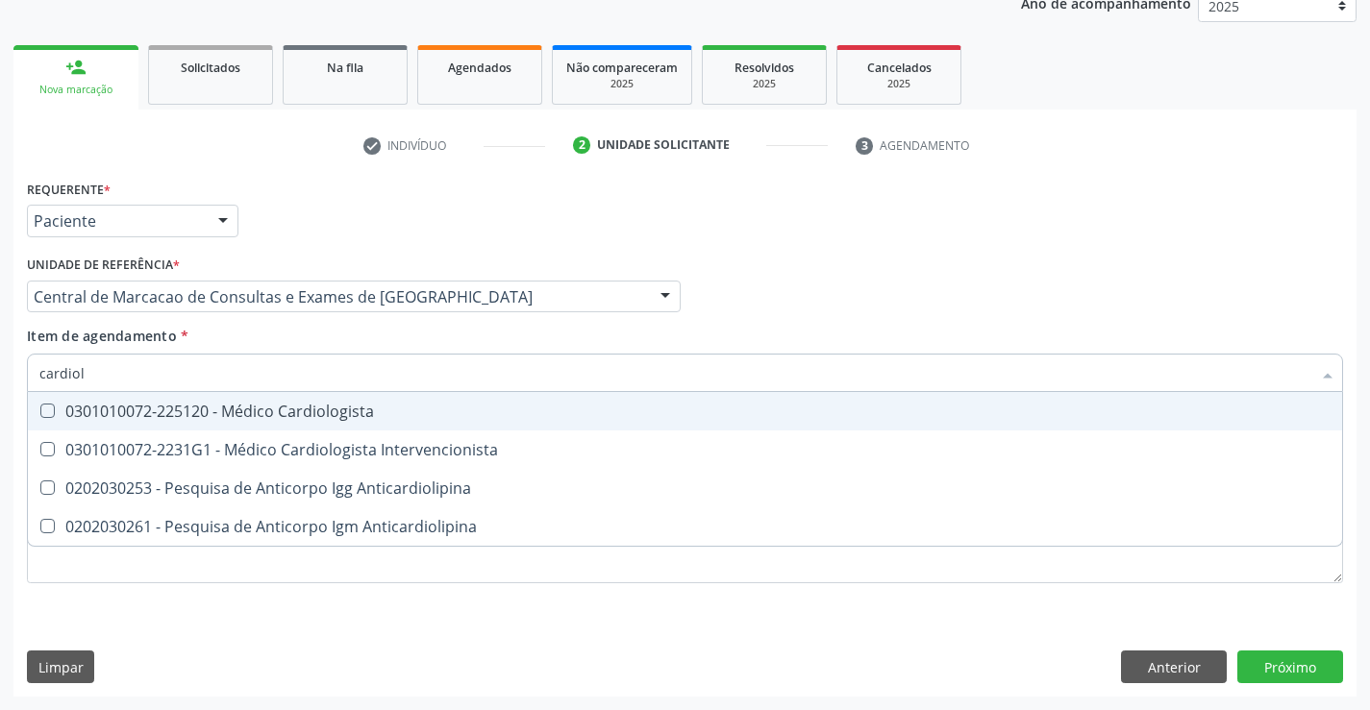
type input "cardiolo"
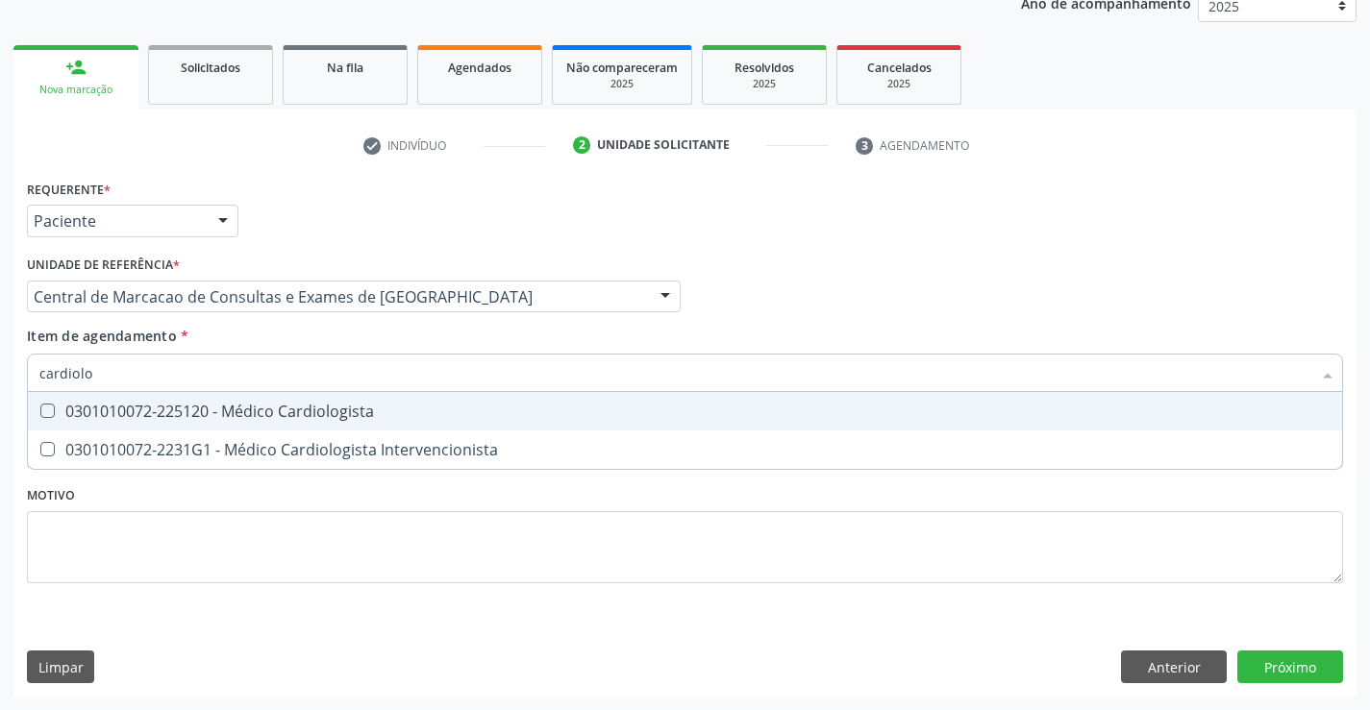
click at [385, 401] on span "0301010072-225120 - Médico Cardiologista" at bounding box center [685, 411] width 1314 height 38
checkbox Cardiologista "true"
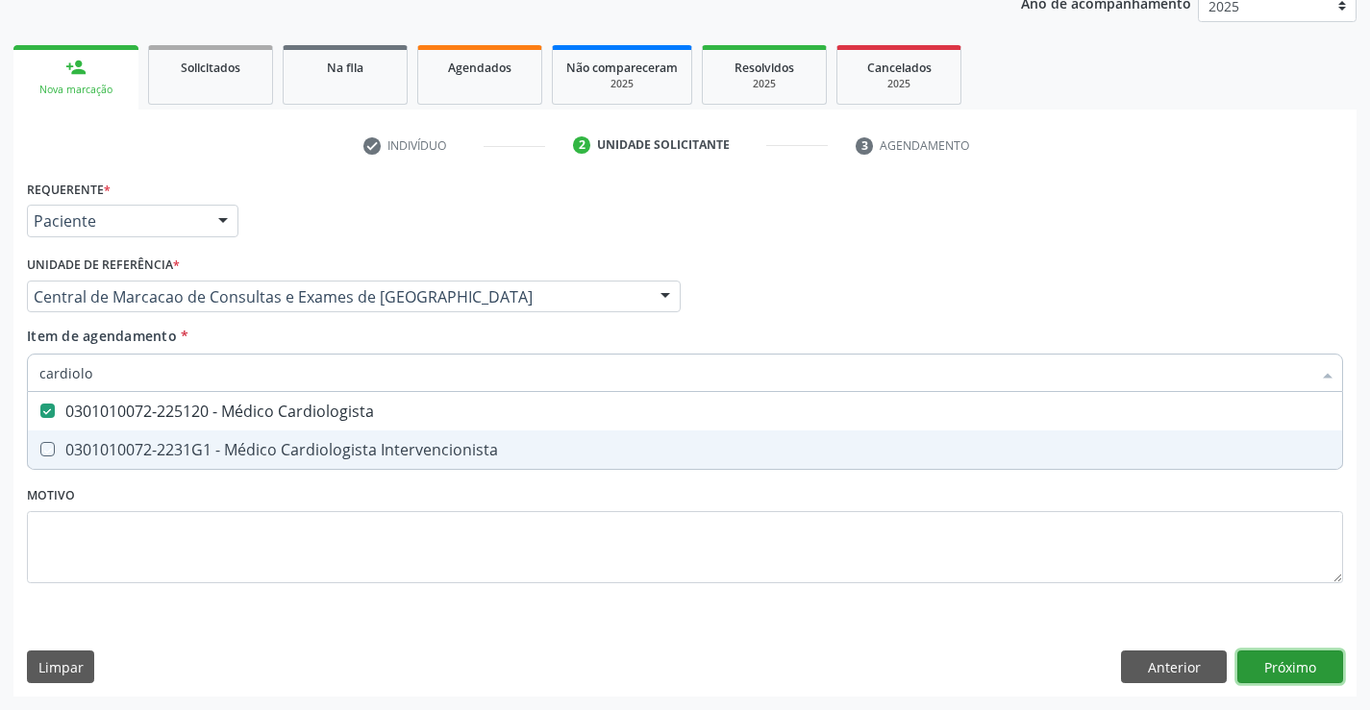
click at [1327, 658] on div "Requerente * Paciente Médico(a) Enfermeiro(a) Paciente Nenhum resultado encontr…" at bounding box center [684, 436] width 1343 height 522
checkbox Intervencionista "true"
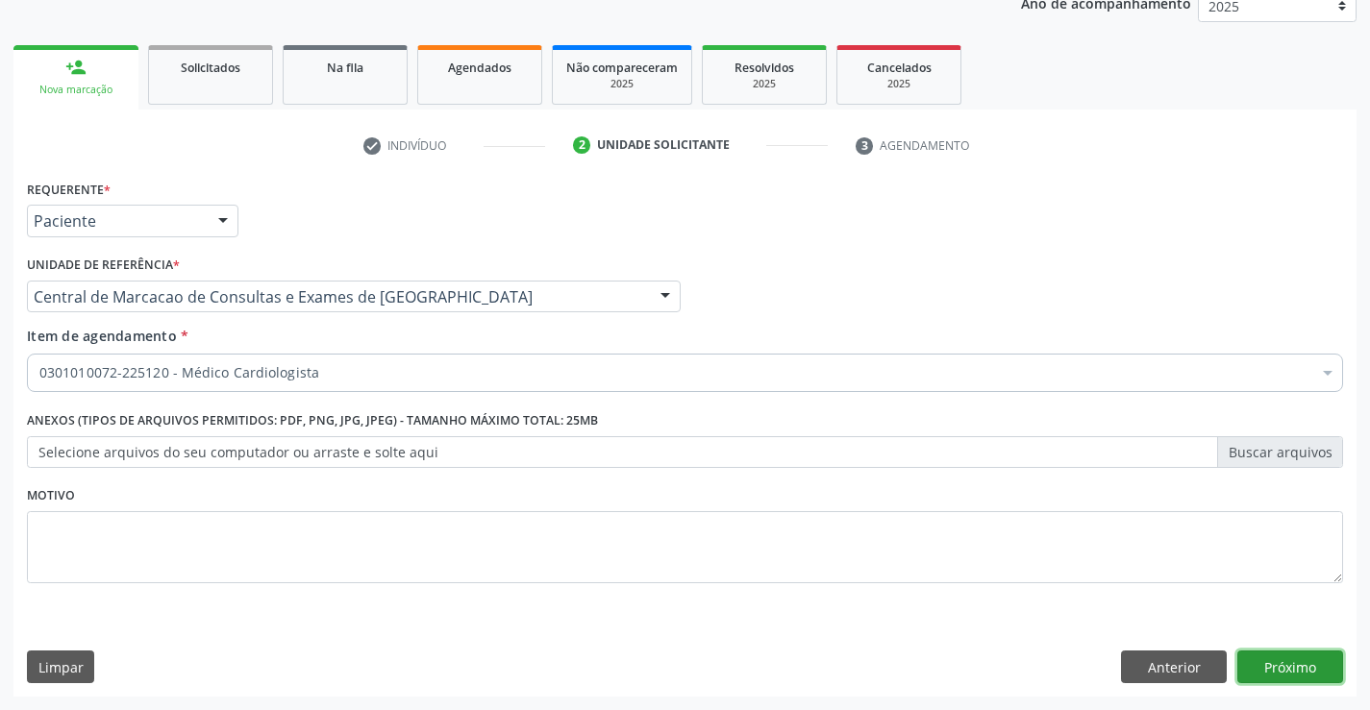
click at [1302, 670] on button "Próximo" at bounding box center [1290, 667] width 106 height 33
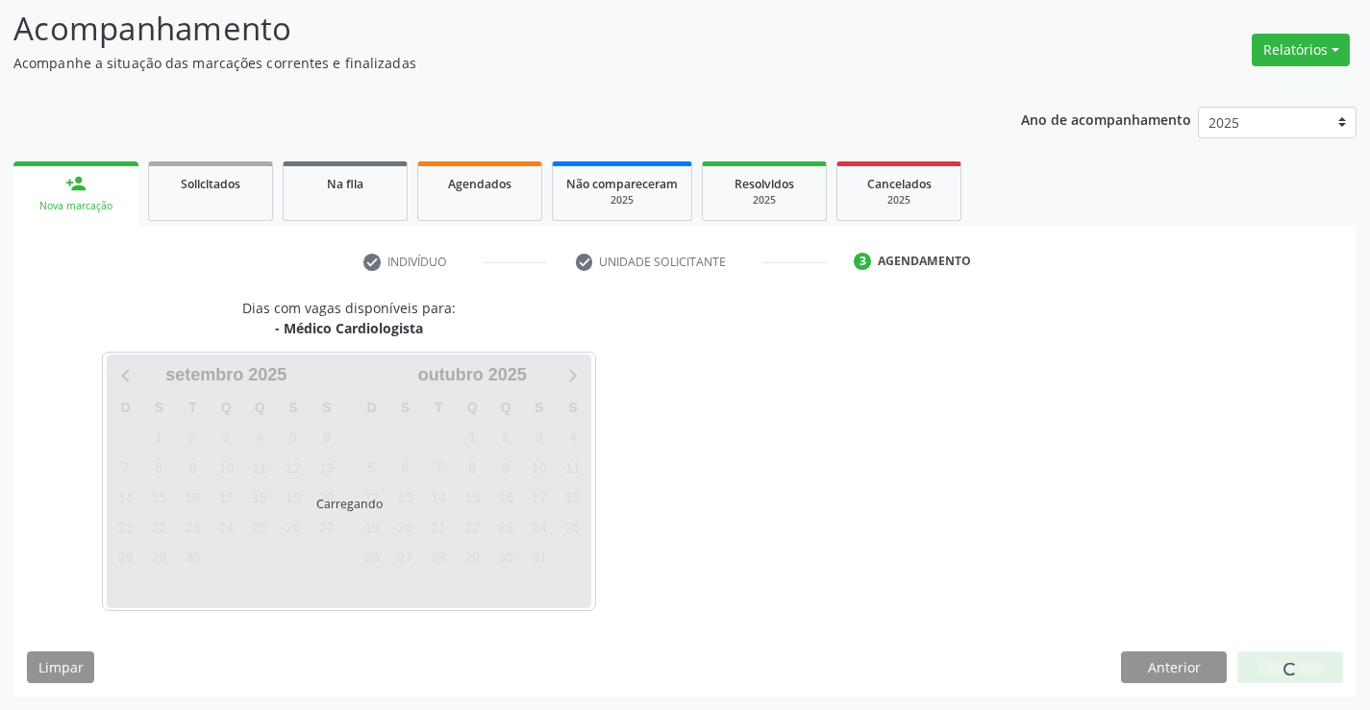
scroll to position [126, 0]
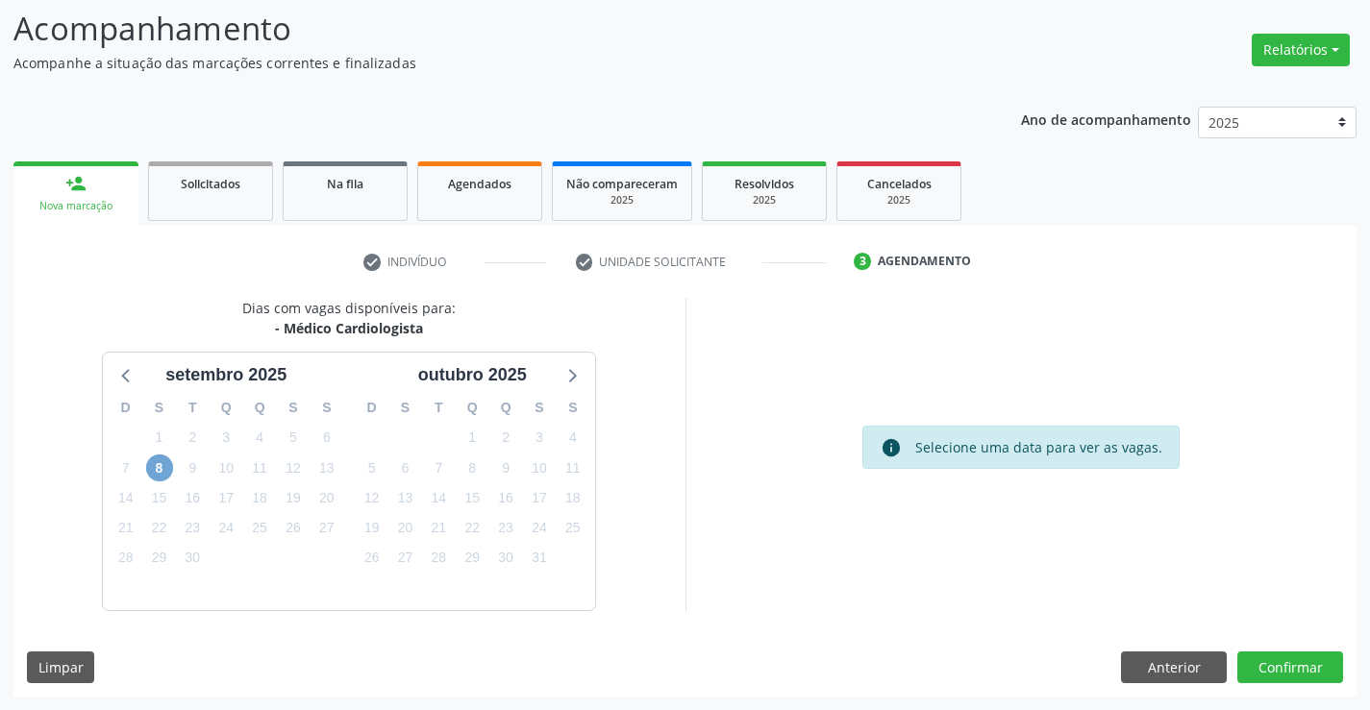
click at [163, 470] on span "8" at bounding box center [159, 468] width 27 height 27
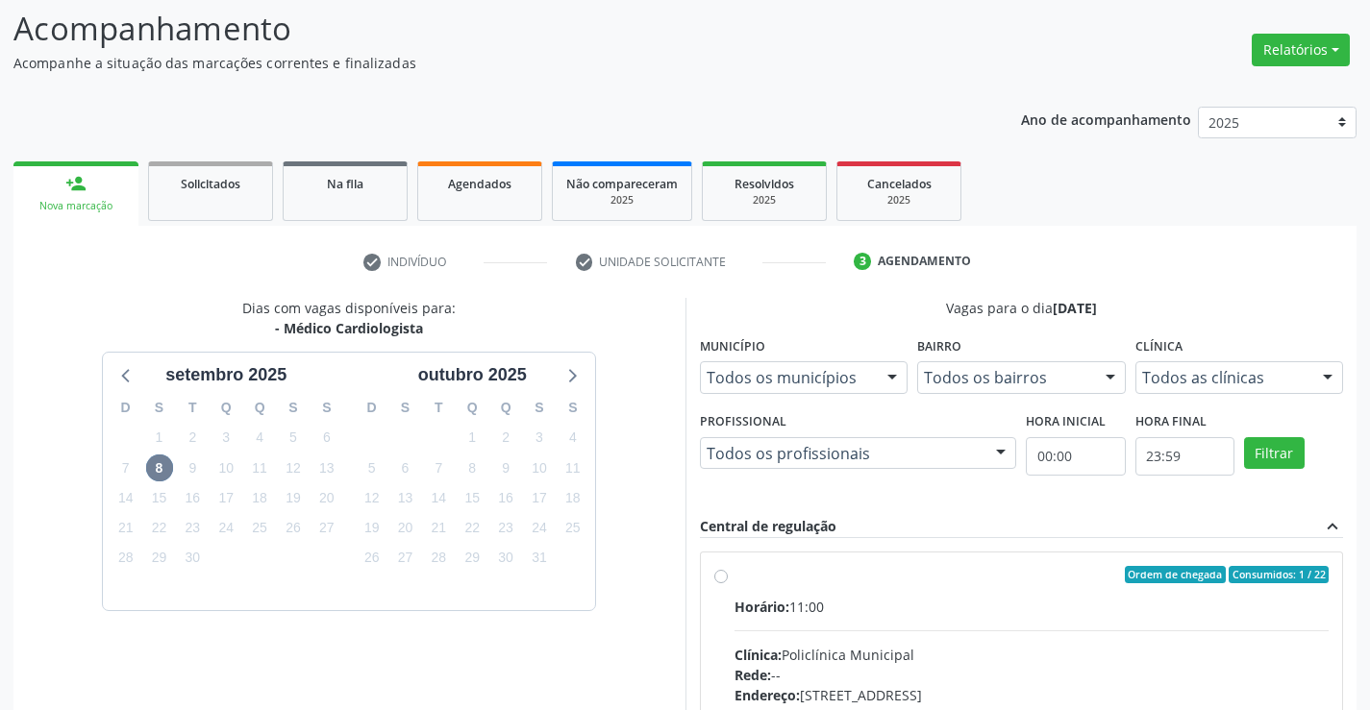
click at [728, 584] on input "Ordem de chegada Consumidos: 1 / 22 Horário: 11:00 Clínica: Policlínica Municip…" at bounding box center [720, 574] width 13 height 17
radio input "true"
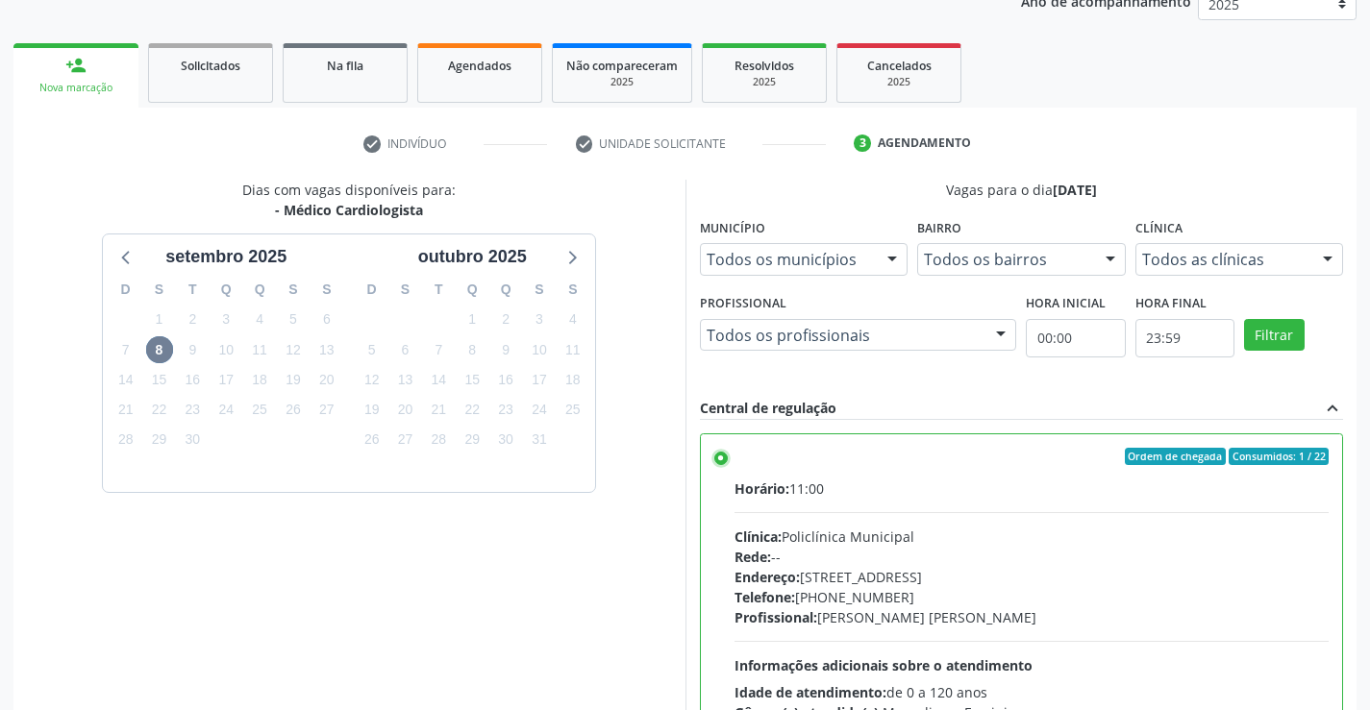
scroll to position [414, 0]
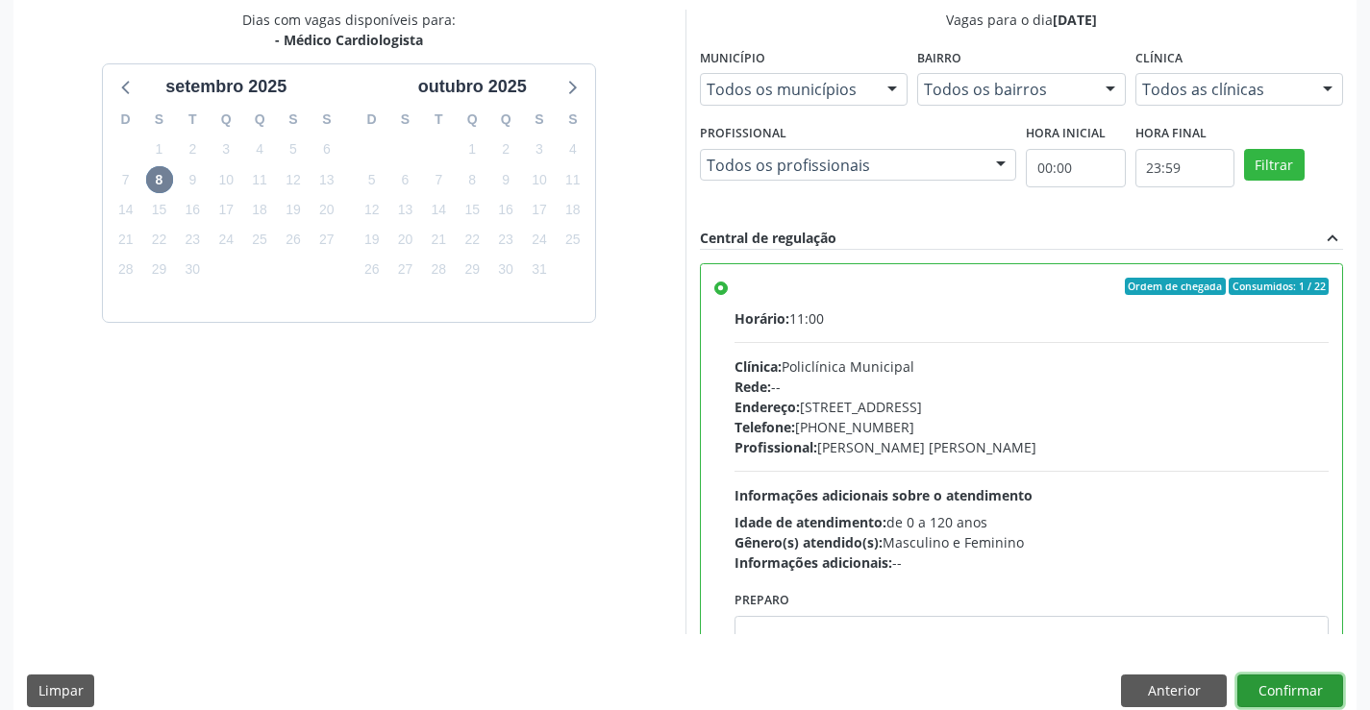
click at [1286, 683] on button "Confirmar" at bounding box center [1290, 691] width 106 height 33
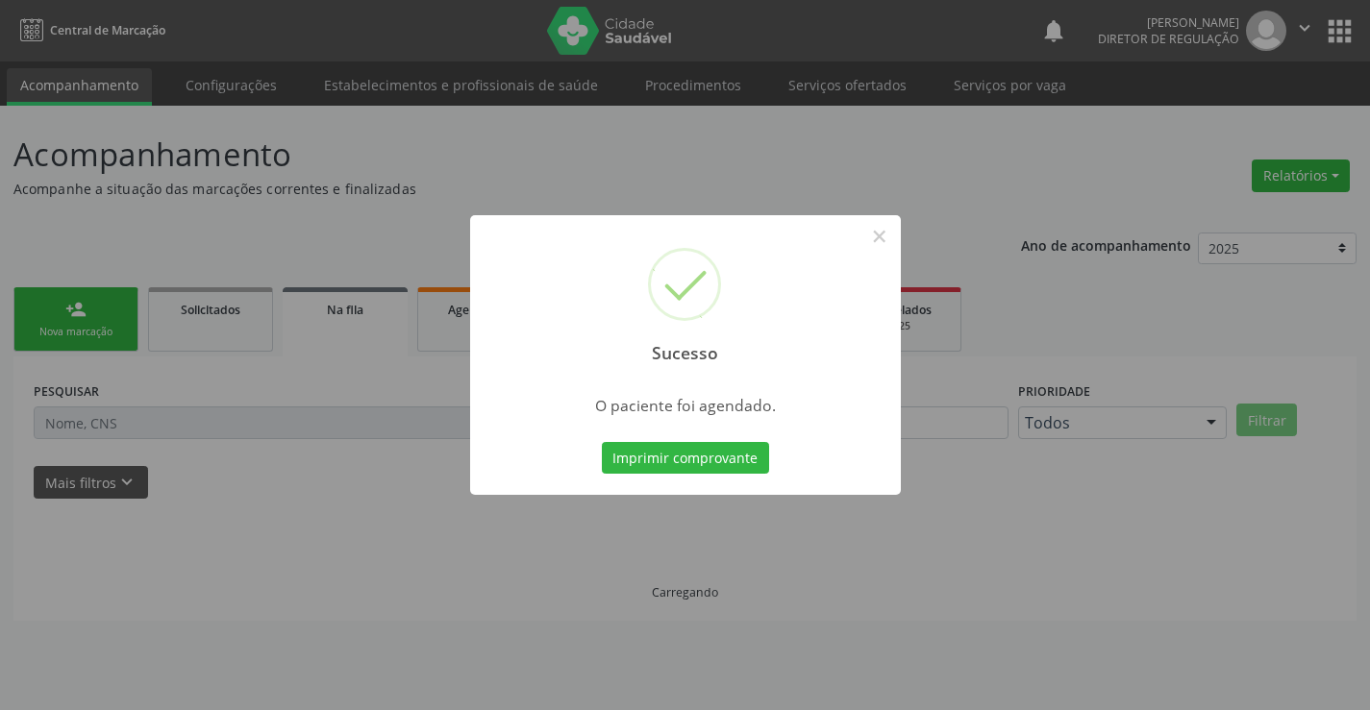
scroll to position [0, 0]
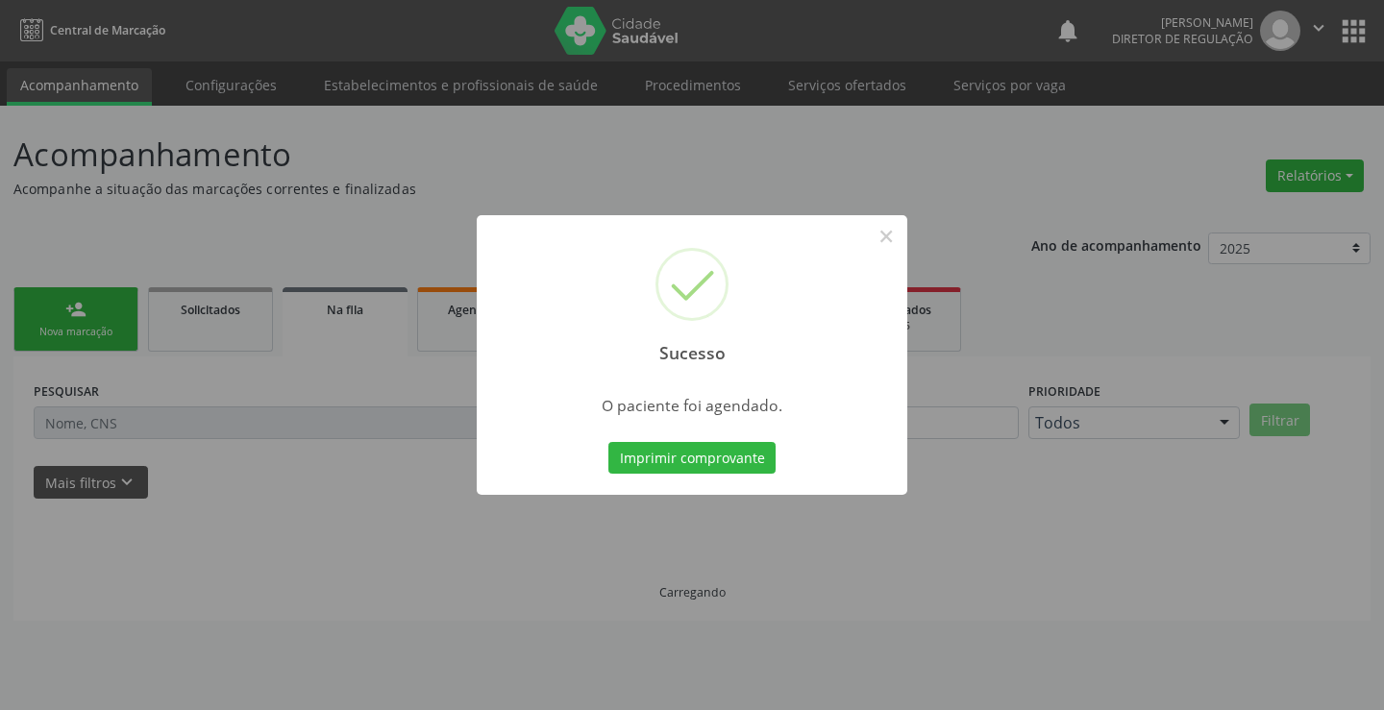
click at [609, 442] on button "Imprimir comprovante" at bounding box center [692, 458] width 167 height 33
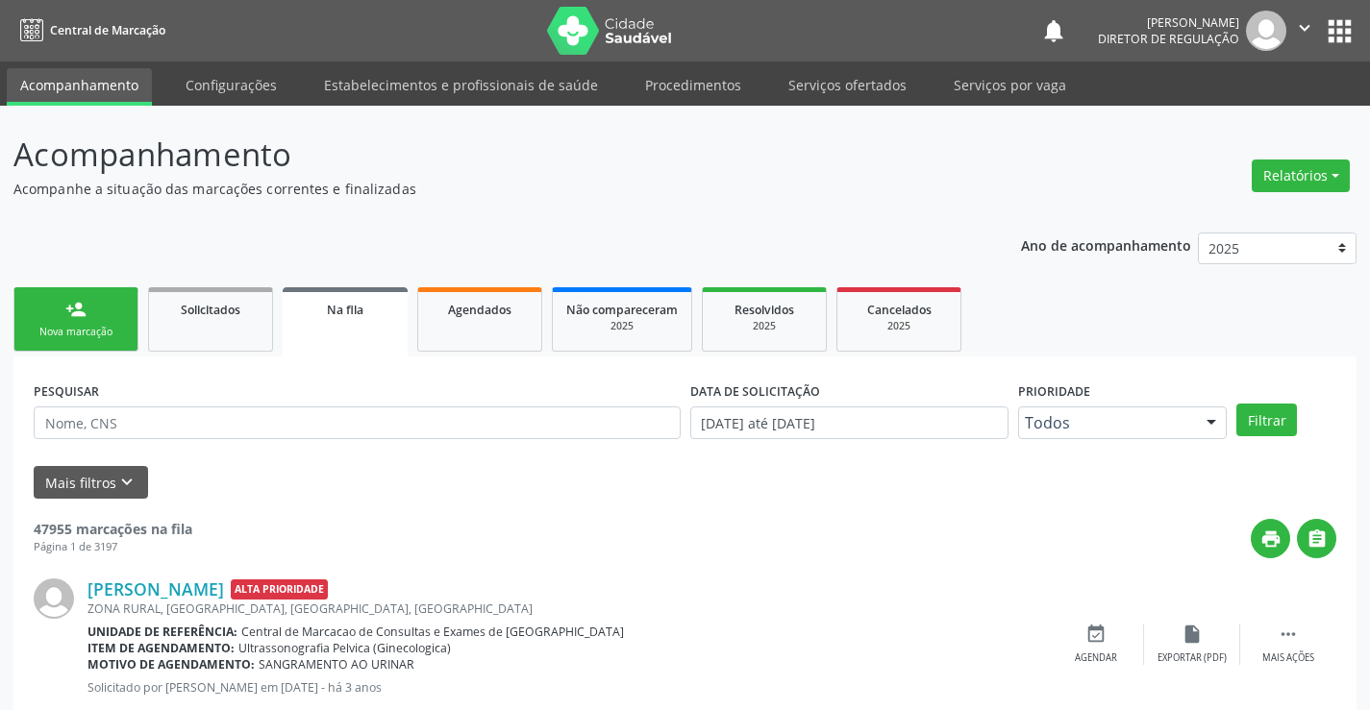
click at [79, 337] on div "Nova marcação" at bounding box center [76, 332] width 96 height 14
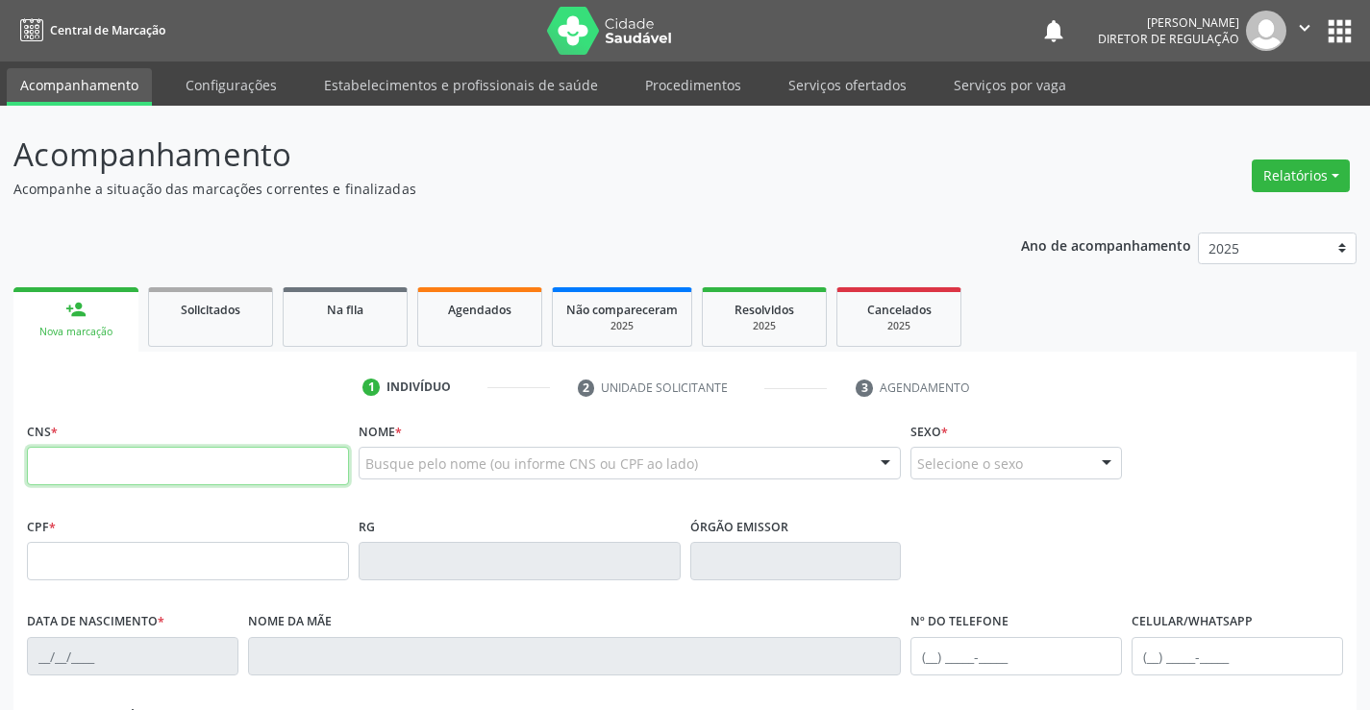
click at [87, 477] on input "text" at bounding box center [188, 466] width 322 height 38
type input "706 4091 1811 6388"
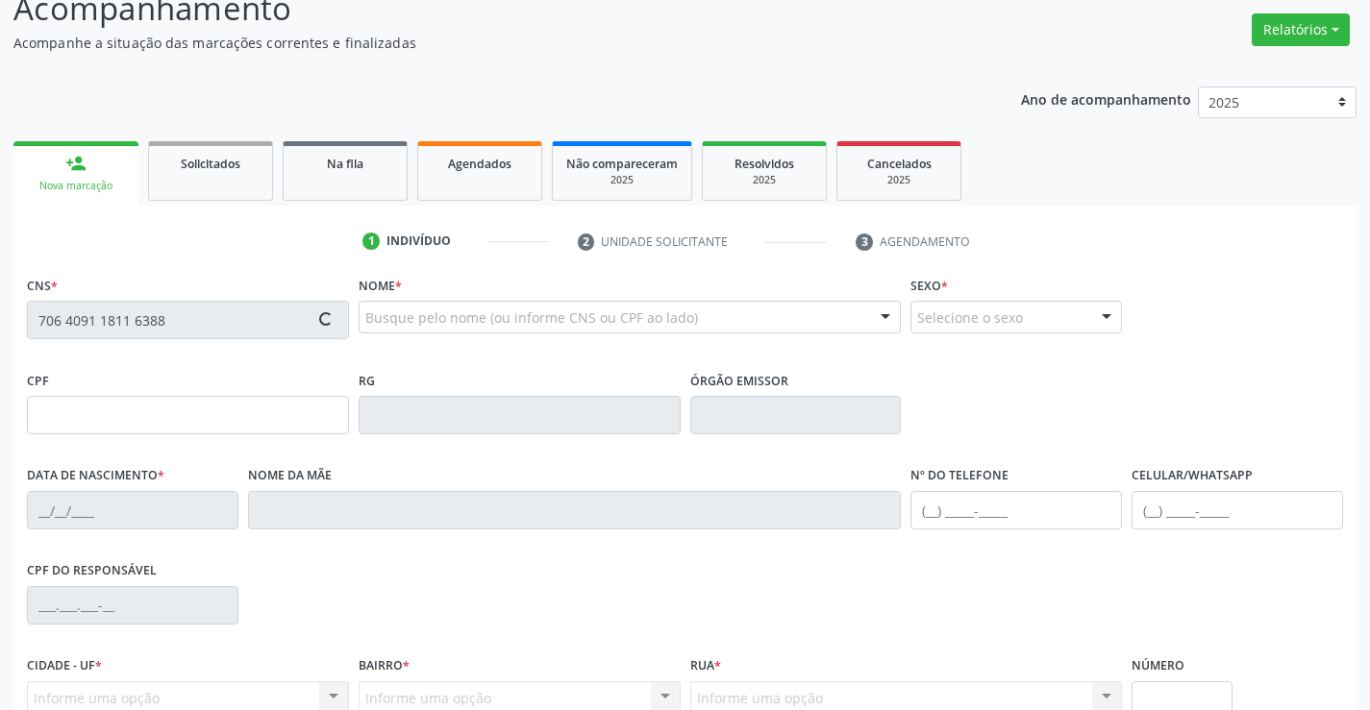
scroll to position [332, 0]
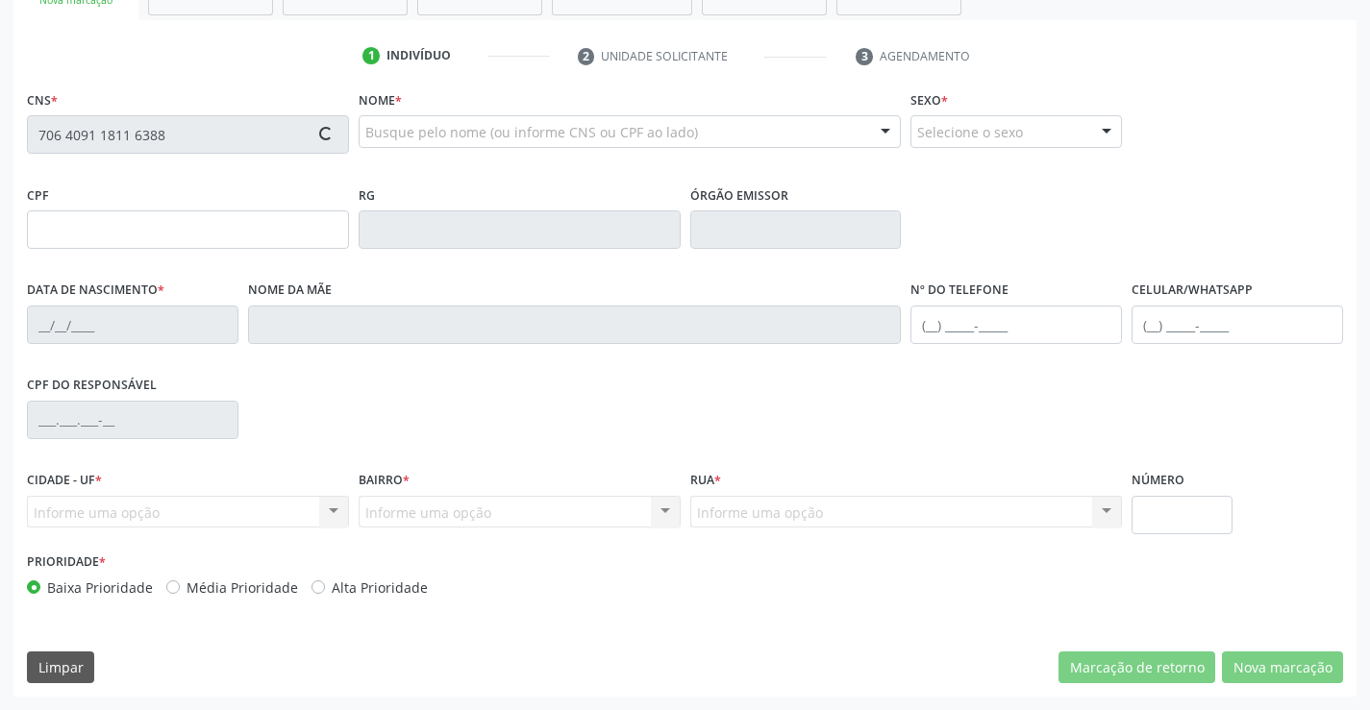
type input "0399498427"
type input "03/10/1967"
type input "(74) 98859-0798"
type input "399.433.215-04"
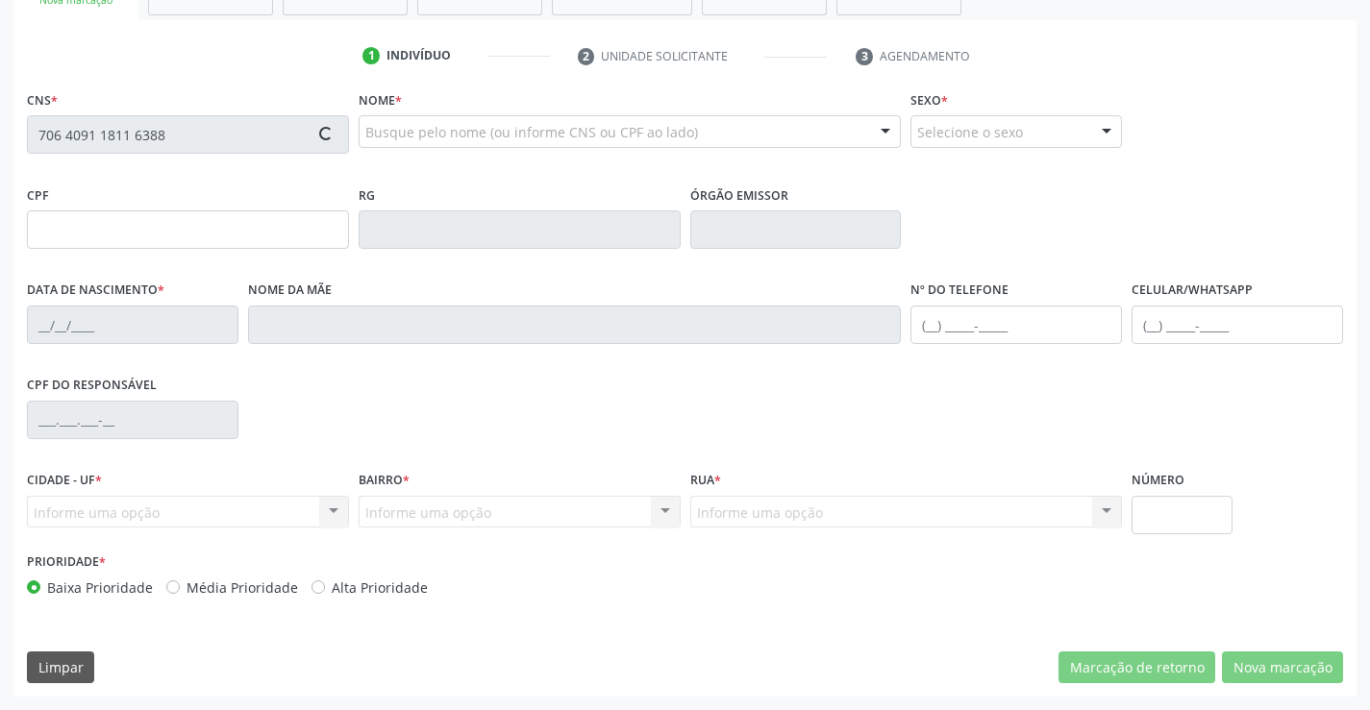
type input "S/N"
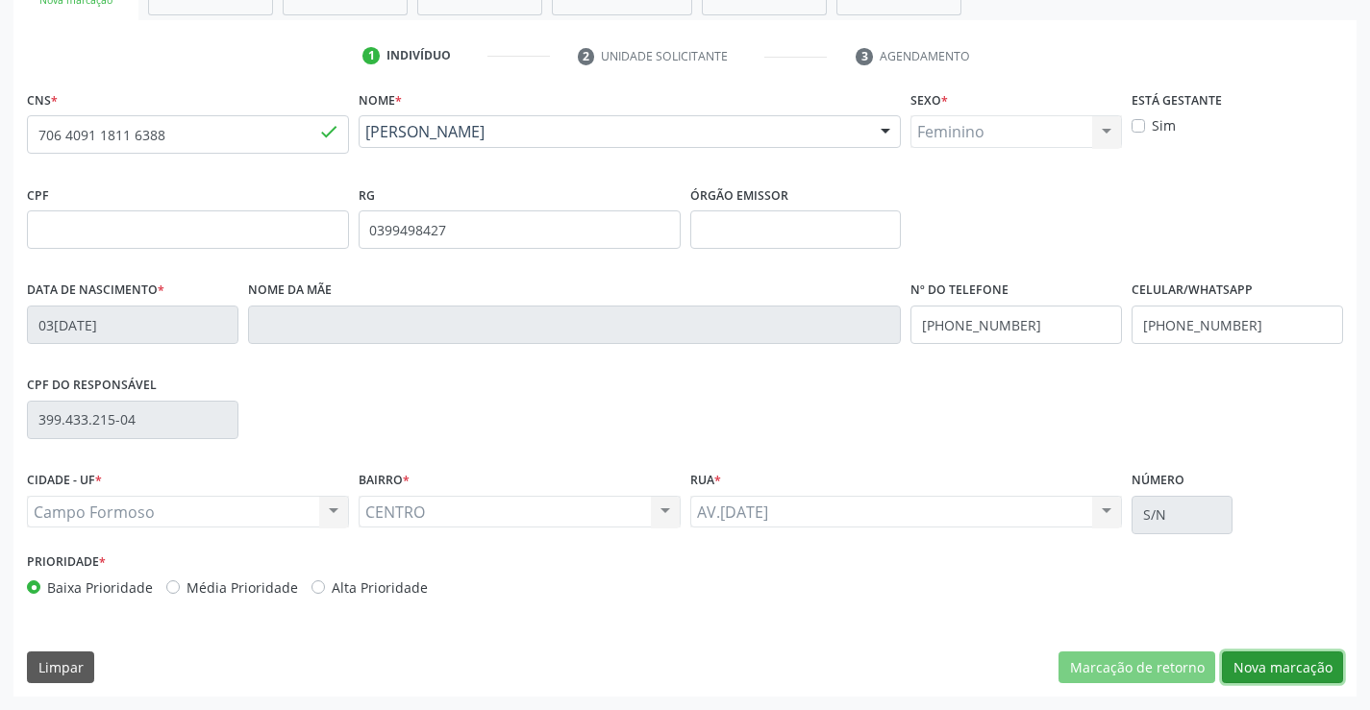
click at [1305, 662] on button "Nova marcação" at bounding box center [1282, 668] width 121 height 33
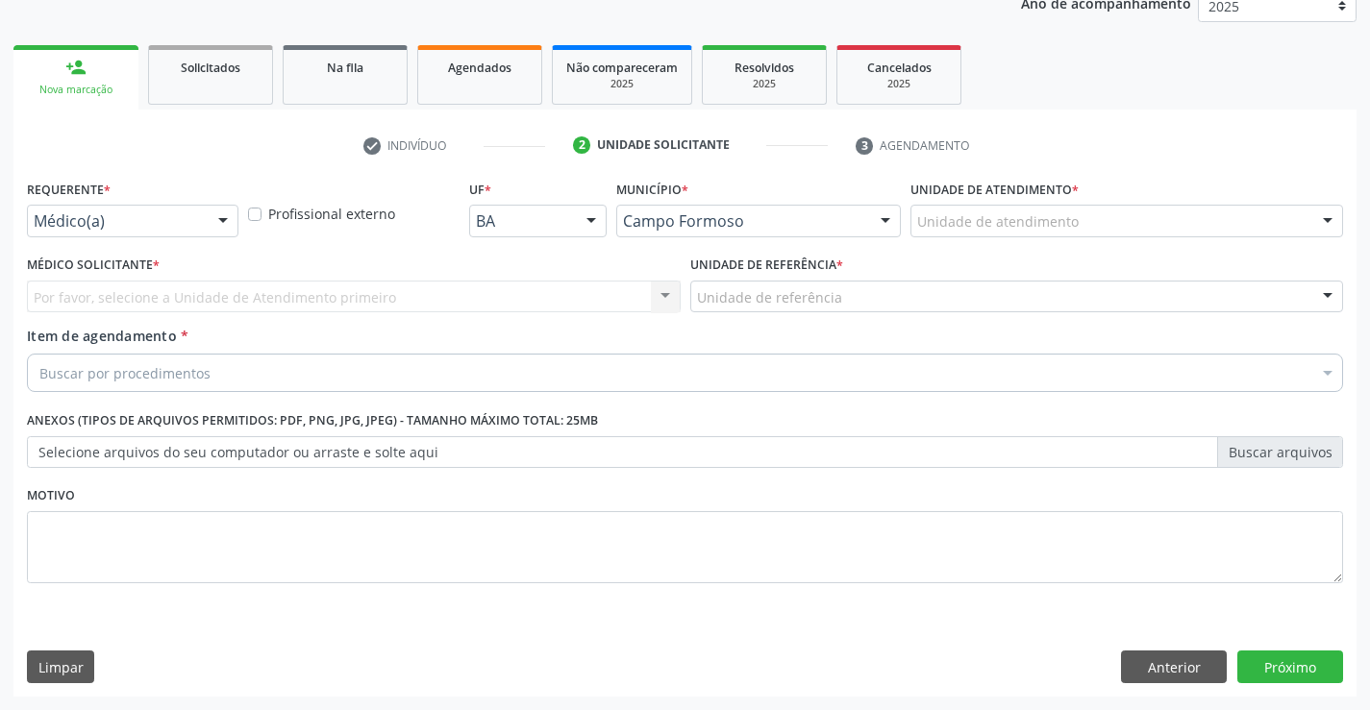
scroll to position [242, 0]
click at [221, 219] on div at bounding box center [223, 222] width 29 height 33
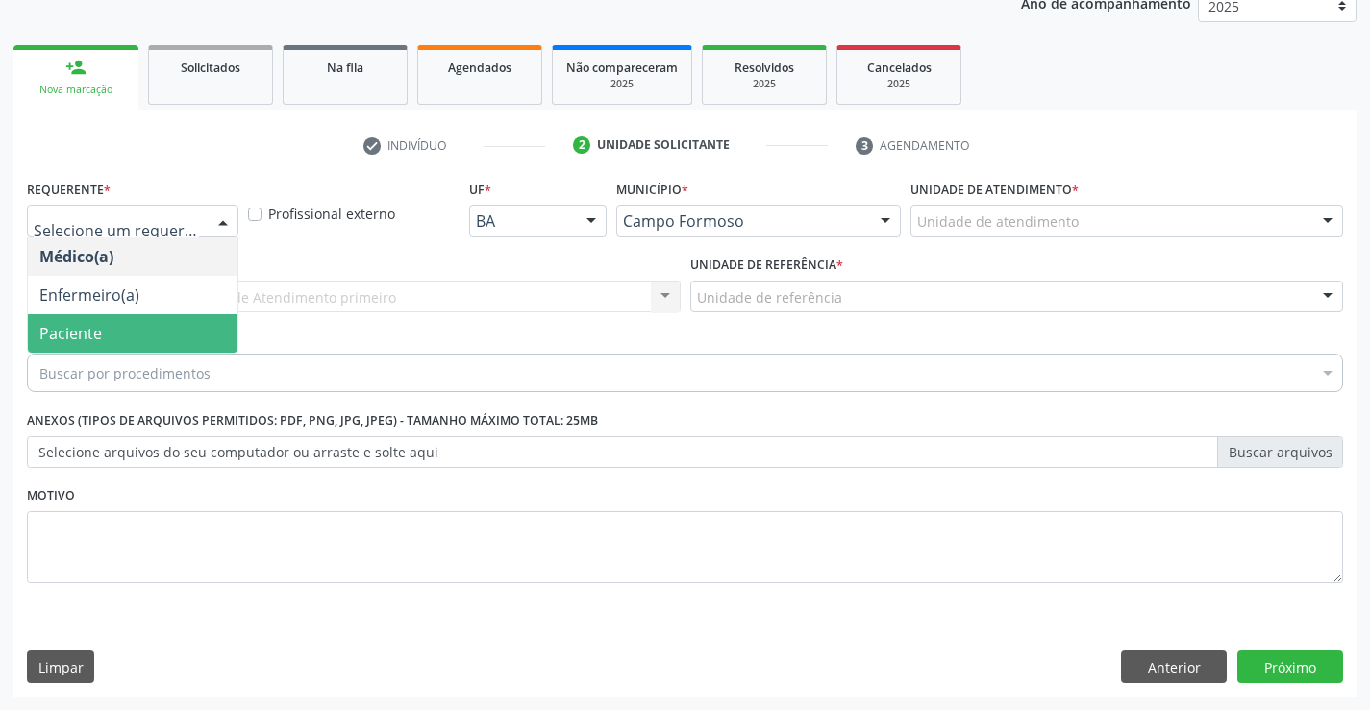
click at [175, 342] on span "Paciente" at bounding box center [133, 333] width 210 height 38
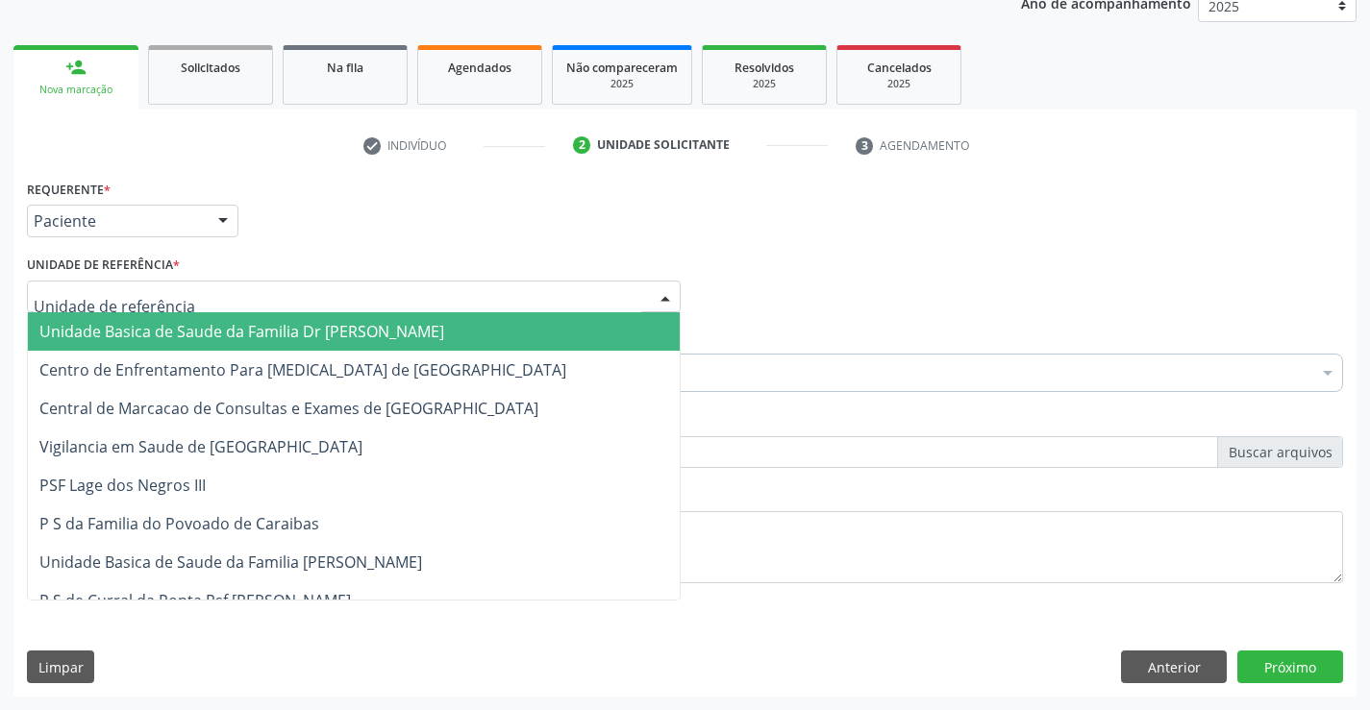
click at [433, 307] on div at bounding box center [354, 297] width 654 height 33
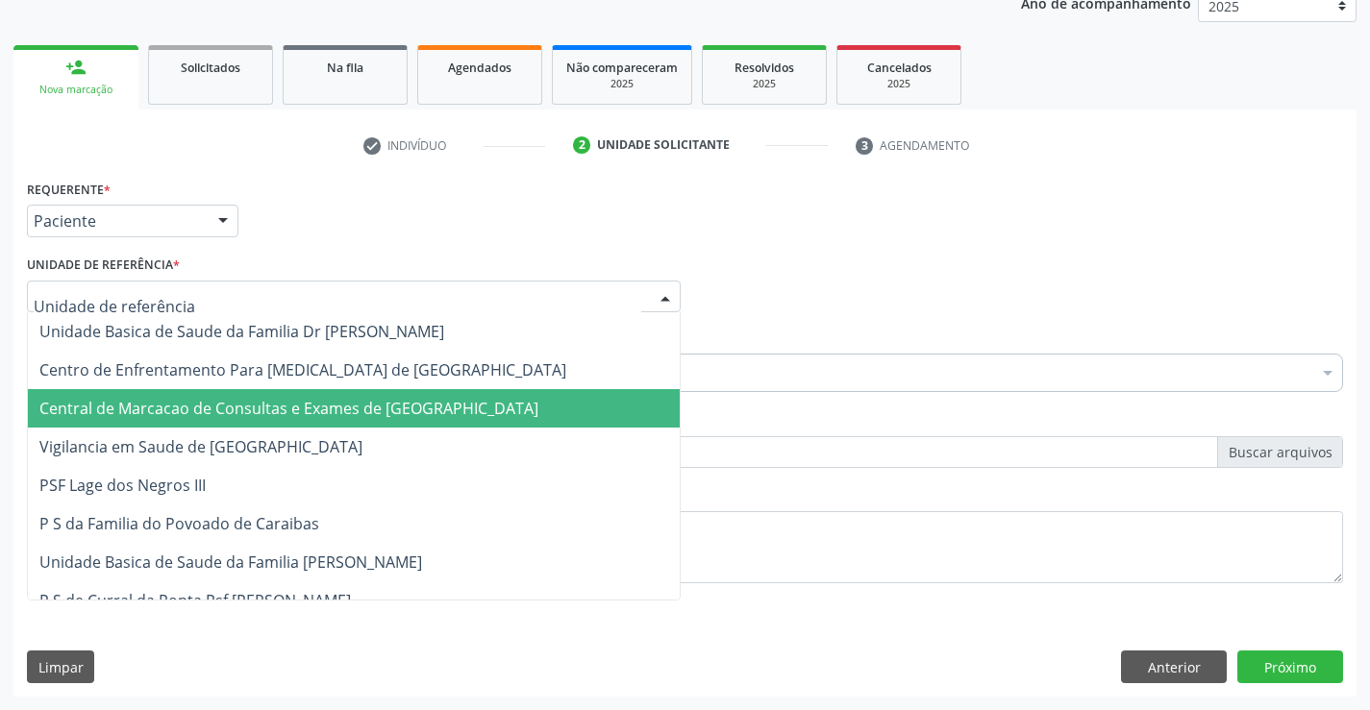
click at [383, 400] on span "Central de Marcacao de Consultas e Exames de [GEOGRAPHIC_DATA]" at bounding box center [288, 408] width 499 height 21
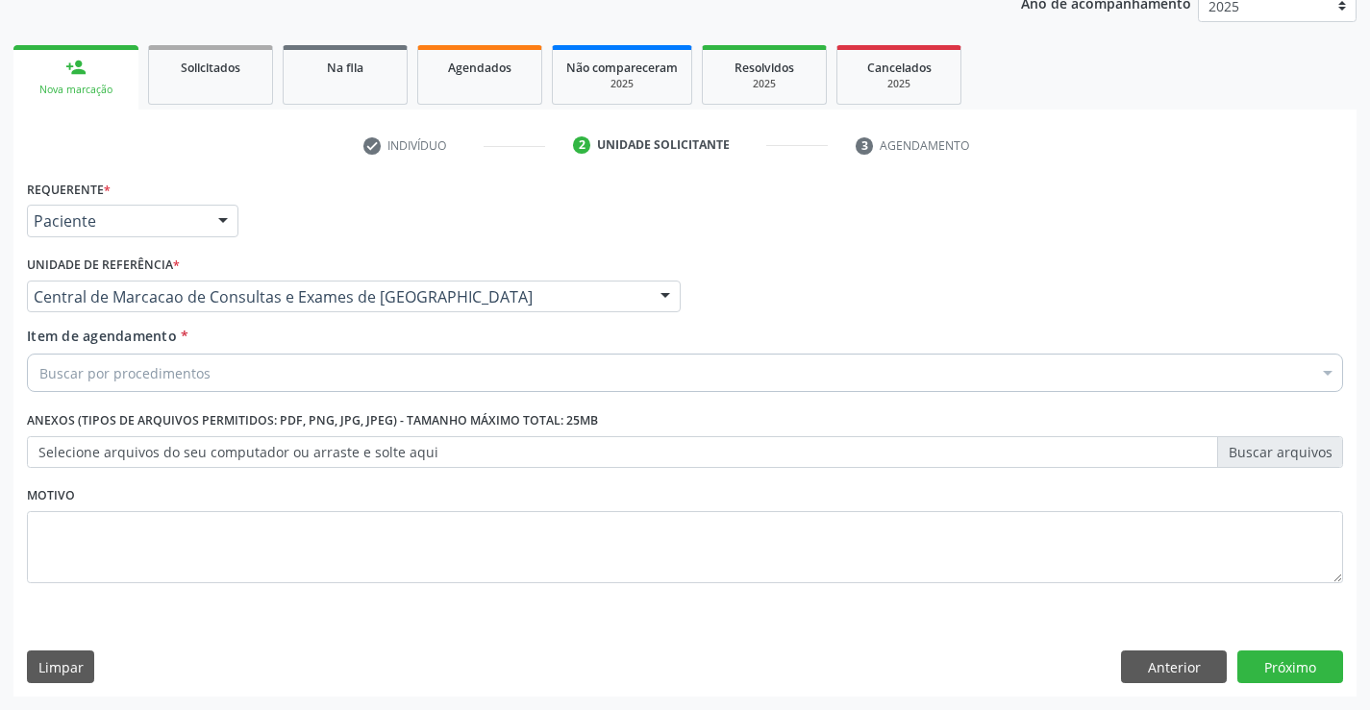
click at [485, 385] on div "Buscar por procedimentos" at bounding box center [685, 373] width 1316 height 38
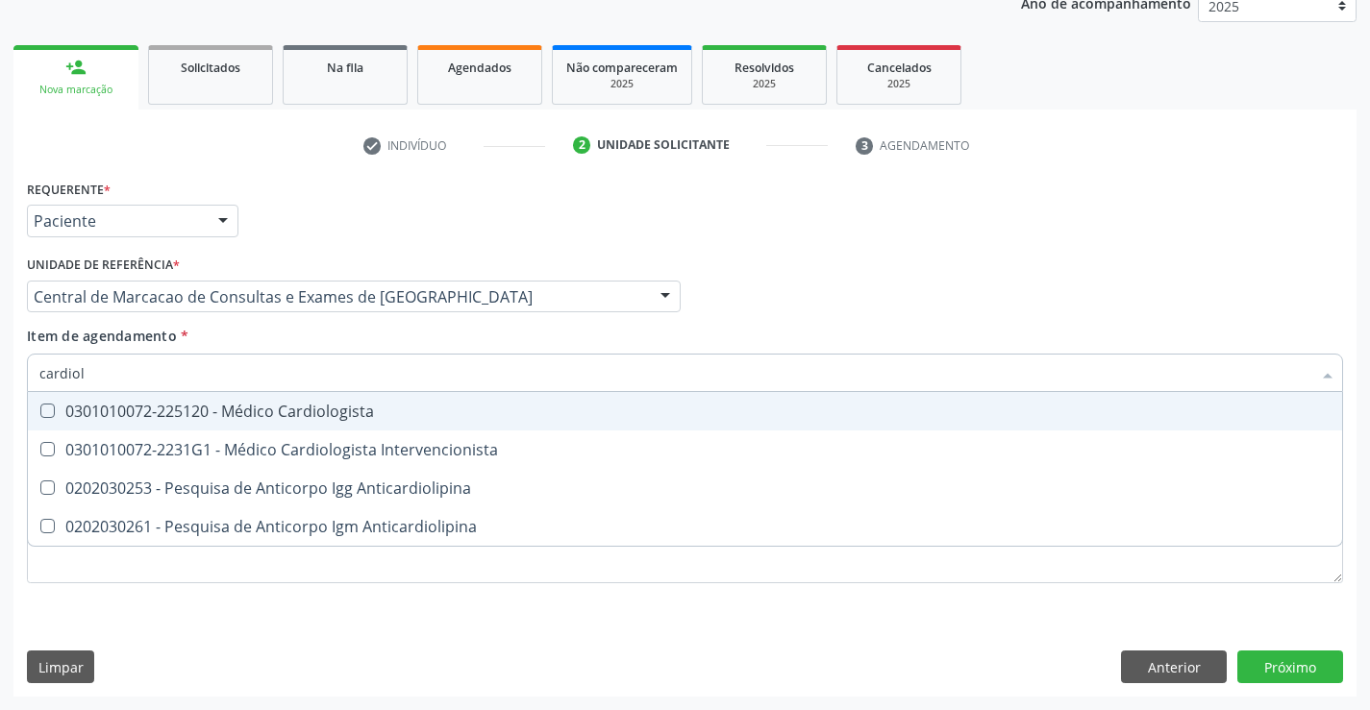
type input "cardiolo"
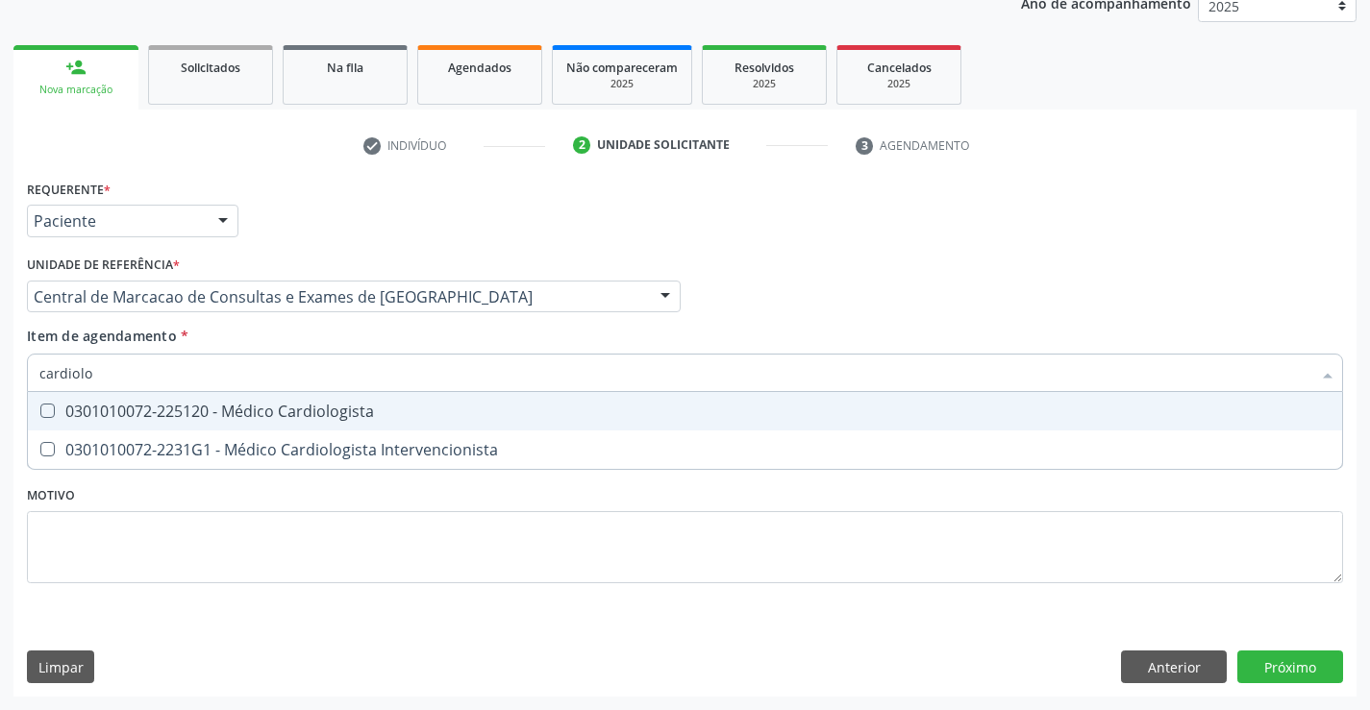
click at [477, 410] on div "0301010072-225120 - Médico Cardiologista" at bounding box center [684, 411] width 1291 height 15
checkbox Cardiologista "true"
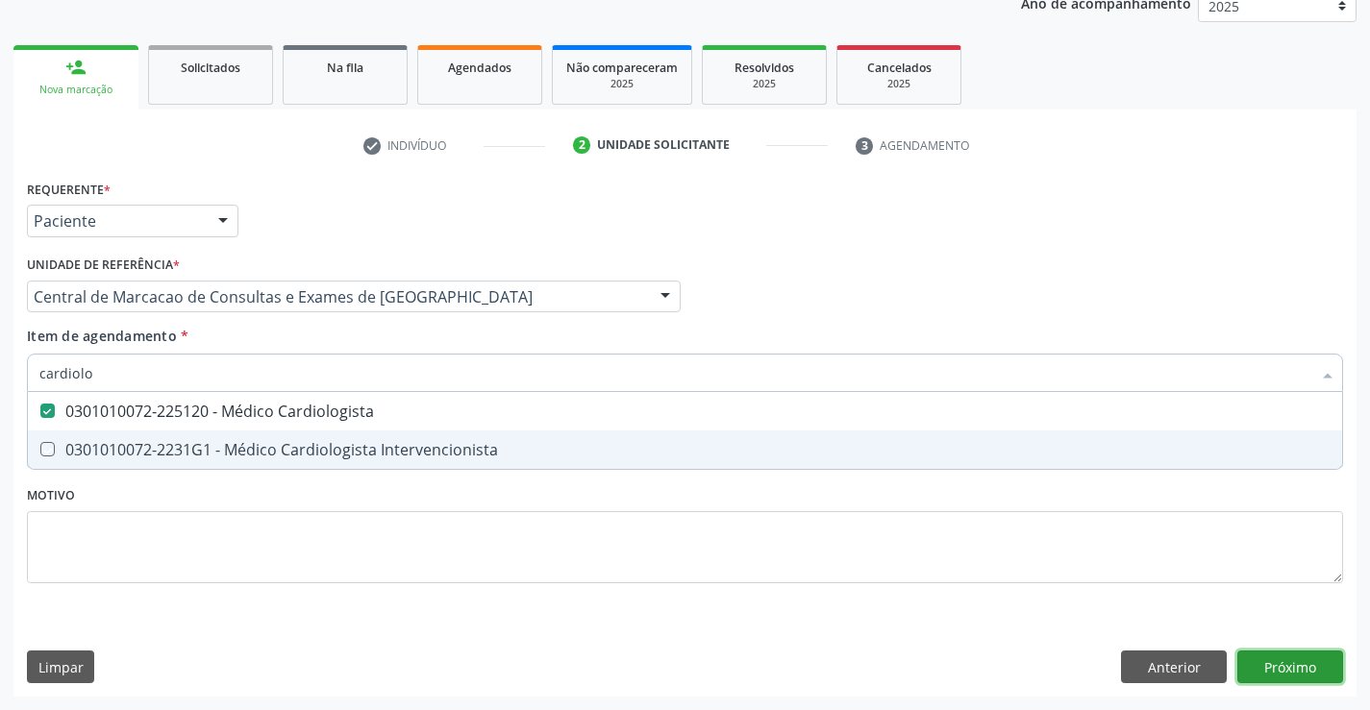
click at [1257, 668] on div "Requerente * Paciente Médico(a) Enfermeiro(a) Paciente Nenhum resultado encontr…" at bounding box center [684, 436] width 1343 height 522
checkbox Intervencionista "true"
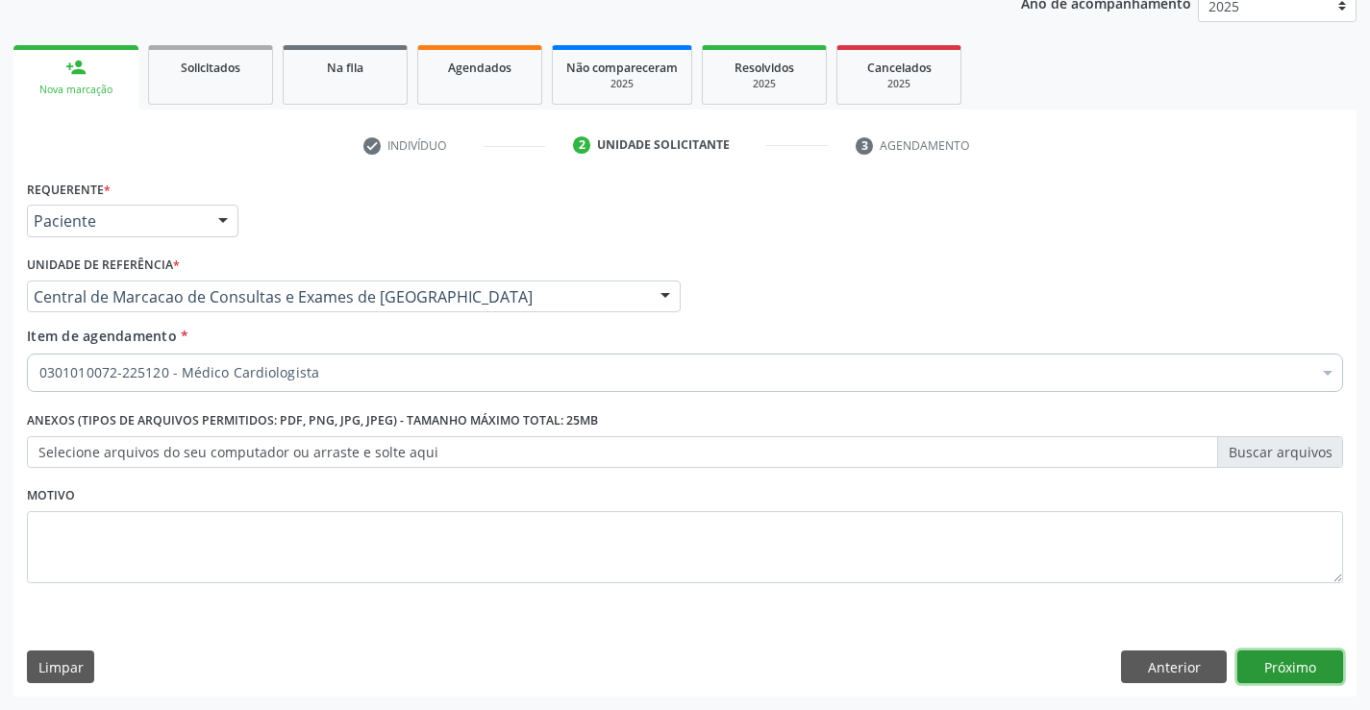
click at [1295, 653] on button "Próximo" at bounding box center [1290, 667] width 106 height 33
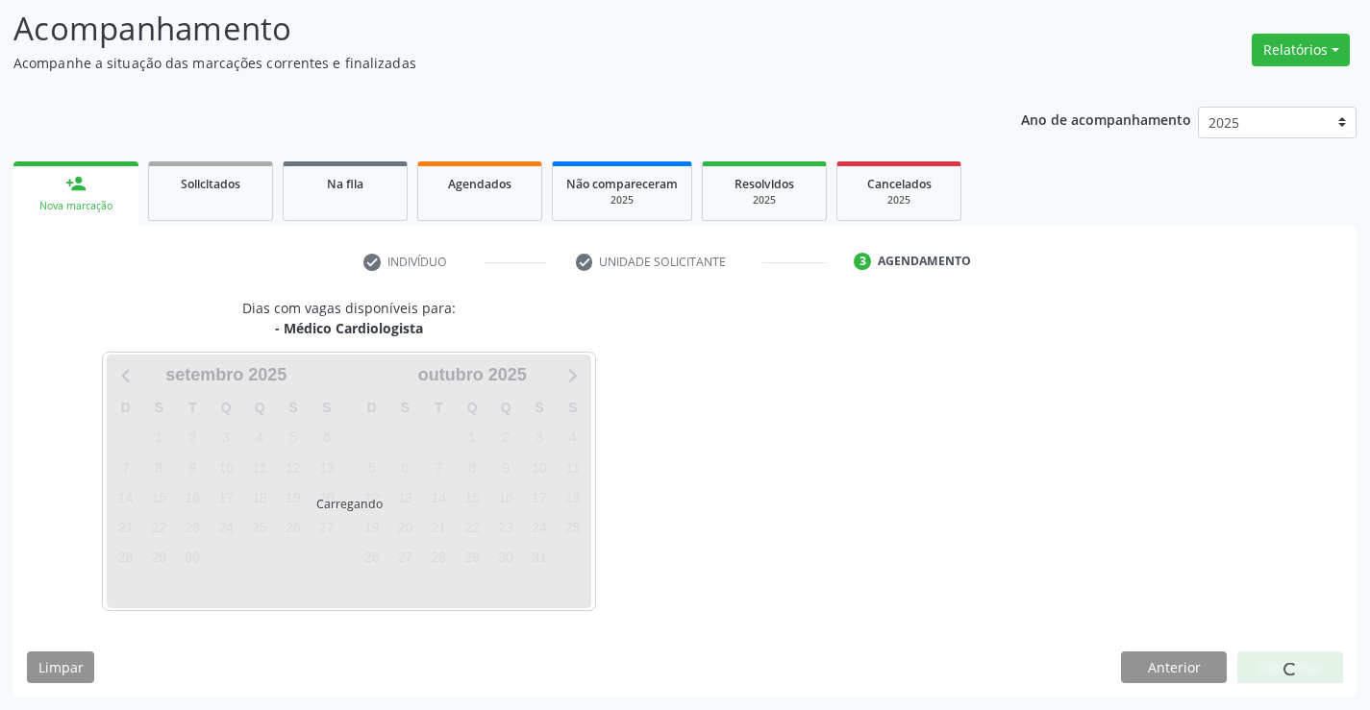
scroll to position [126, 0]
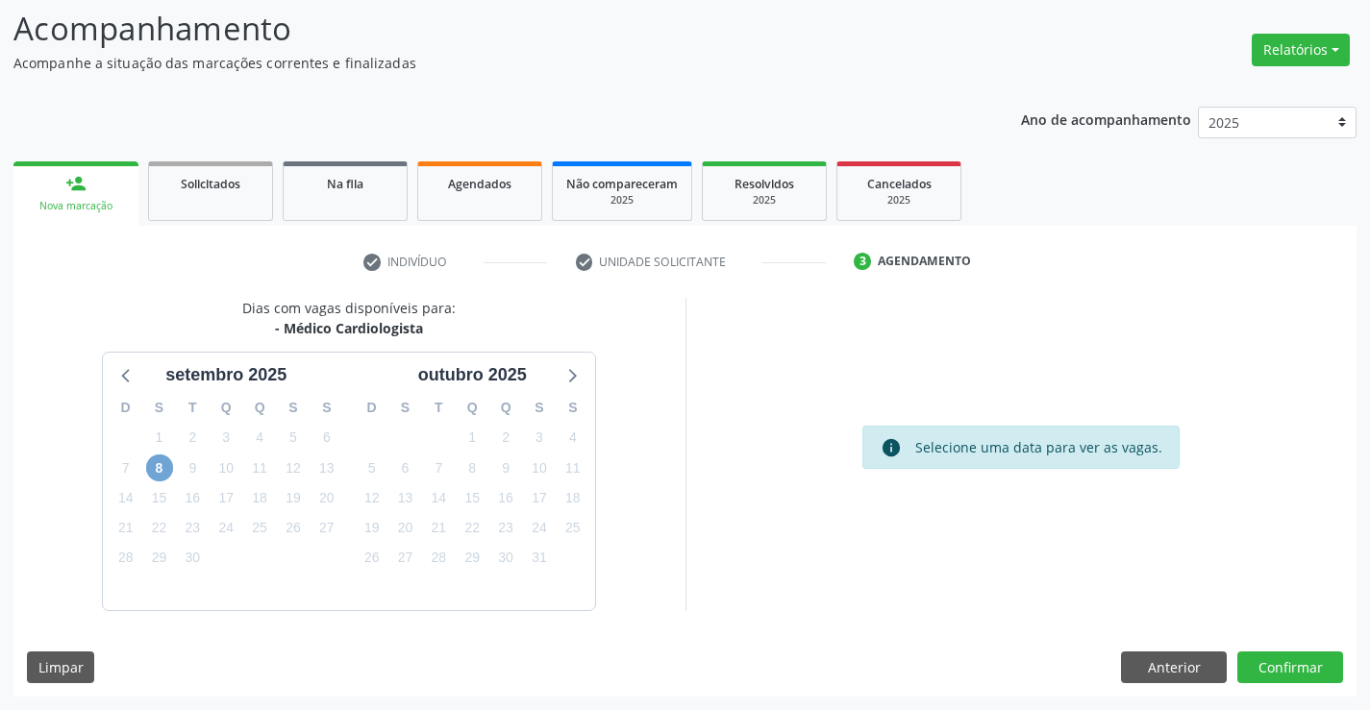
click at [168, 465] on span "8" at bounding box center [159, 468] width 27 height 27
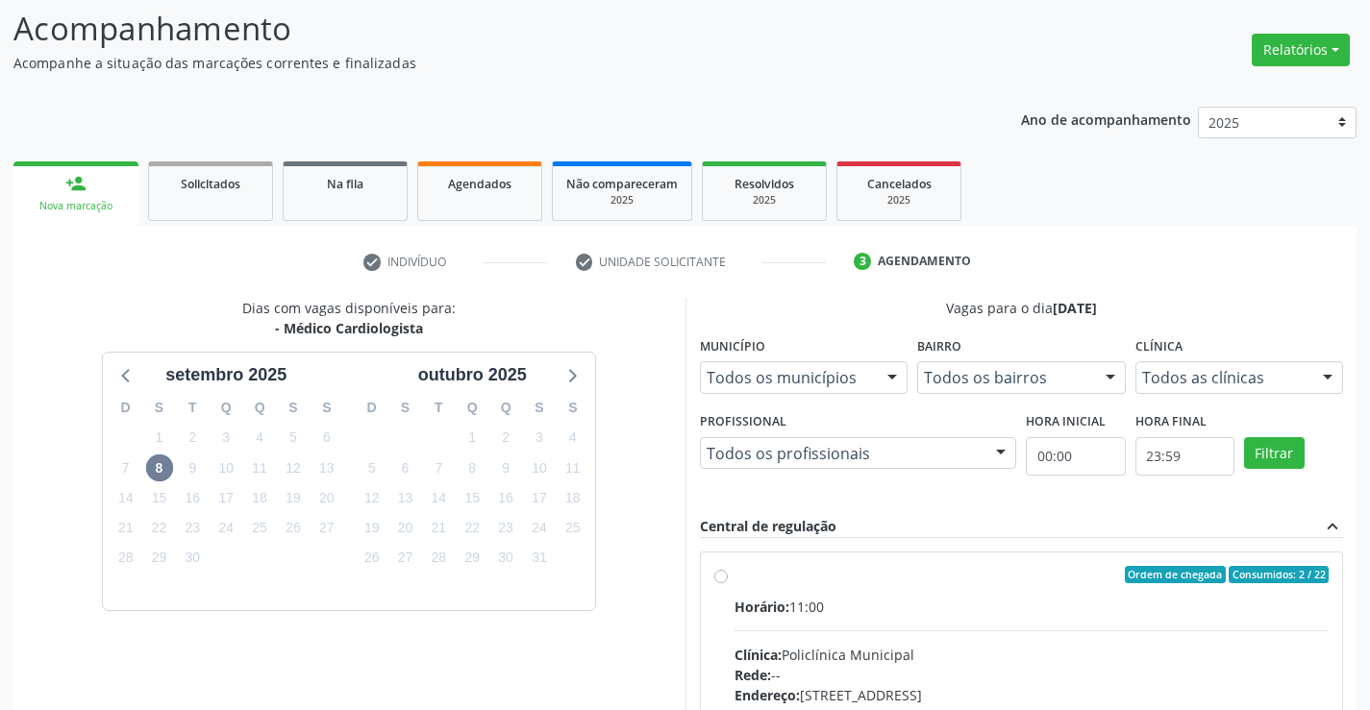
click at [728, 584] on input "Ordem de chegada Consumidos: 2 / 22 Horário: 11:00 Clínica: Policlínica Municip…" at bounding box center [720, 574] width 13 height 17
radio input "true"
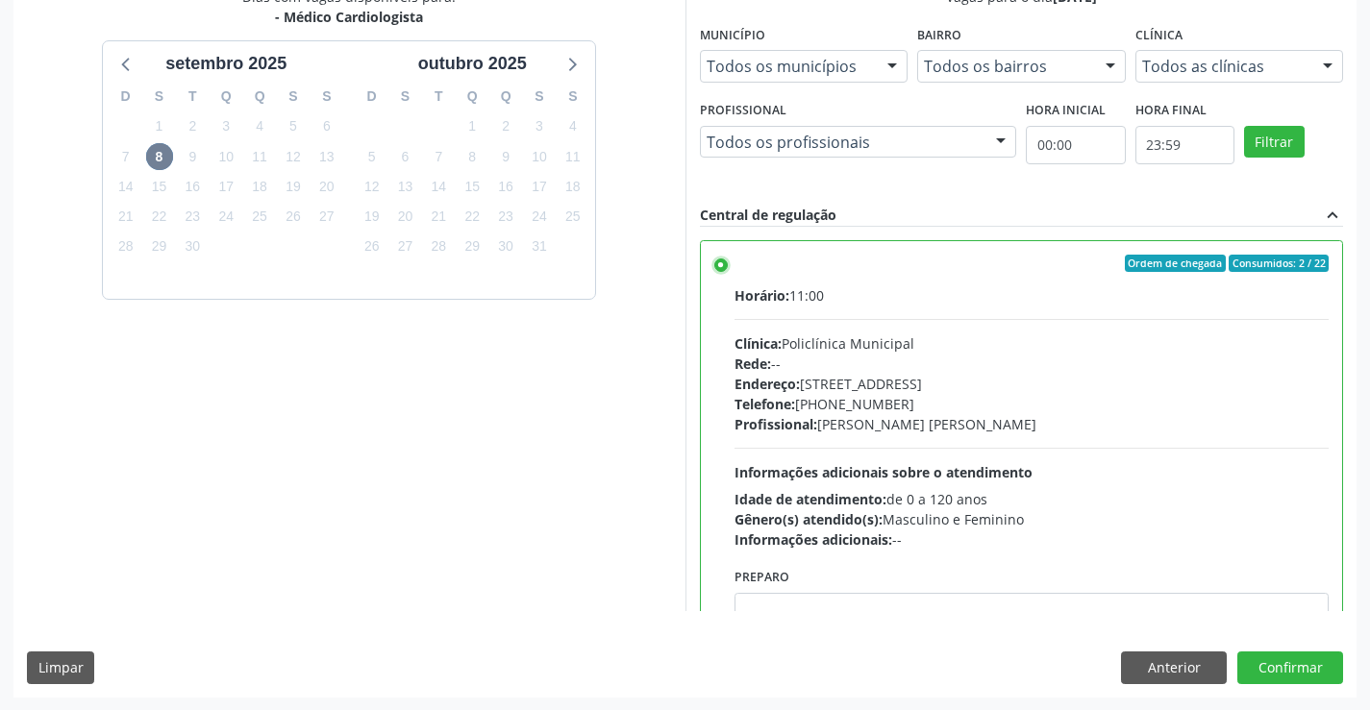
scroll to position [438, 0]
click at [1299, 673] on button "Confirmar" at bounding box center [1290, 667] width 106 height 33
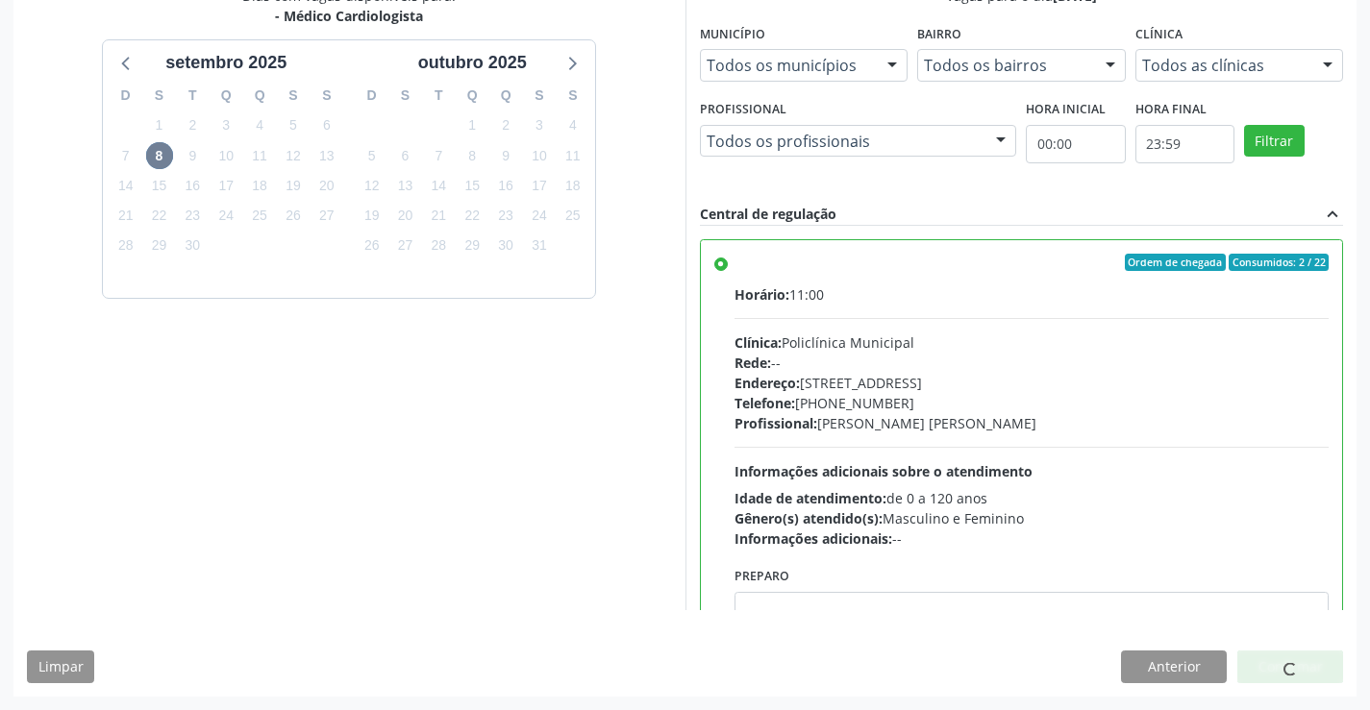
scroll to position [0, 0]
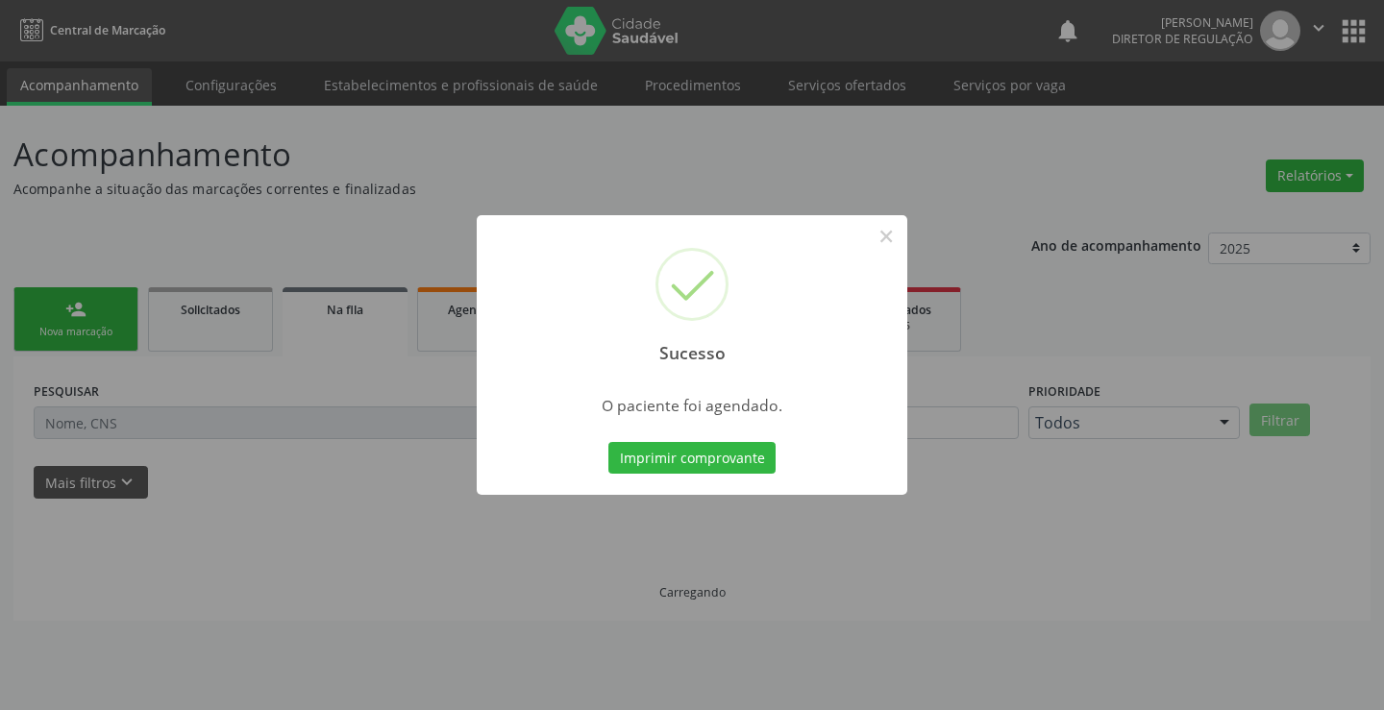
click at [609, 442] on button "Imprimir comprovante" at bounding box center [692, 458] width 167 height 33
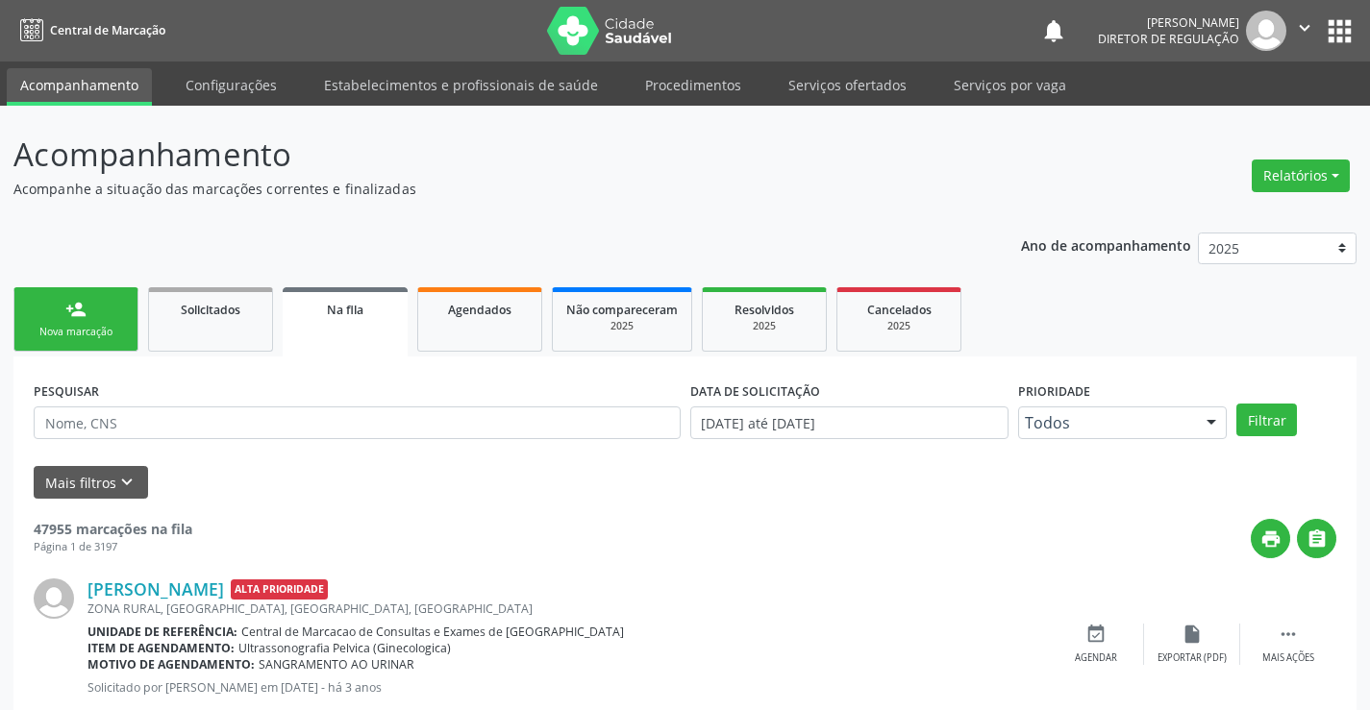
click at [96, 340] on link "person_add Nova marcação" at bounding box center [75, 319] width 125 height 64
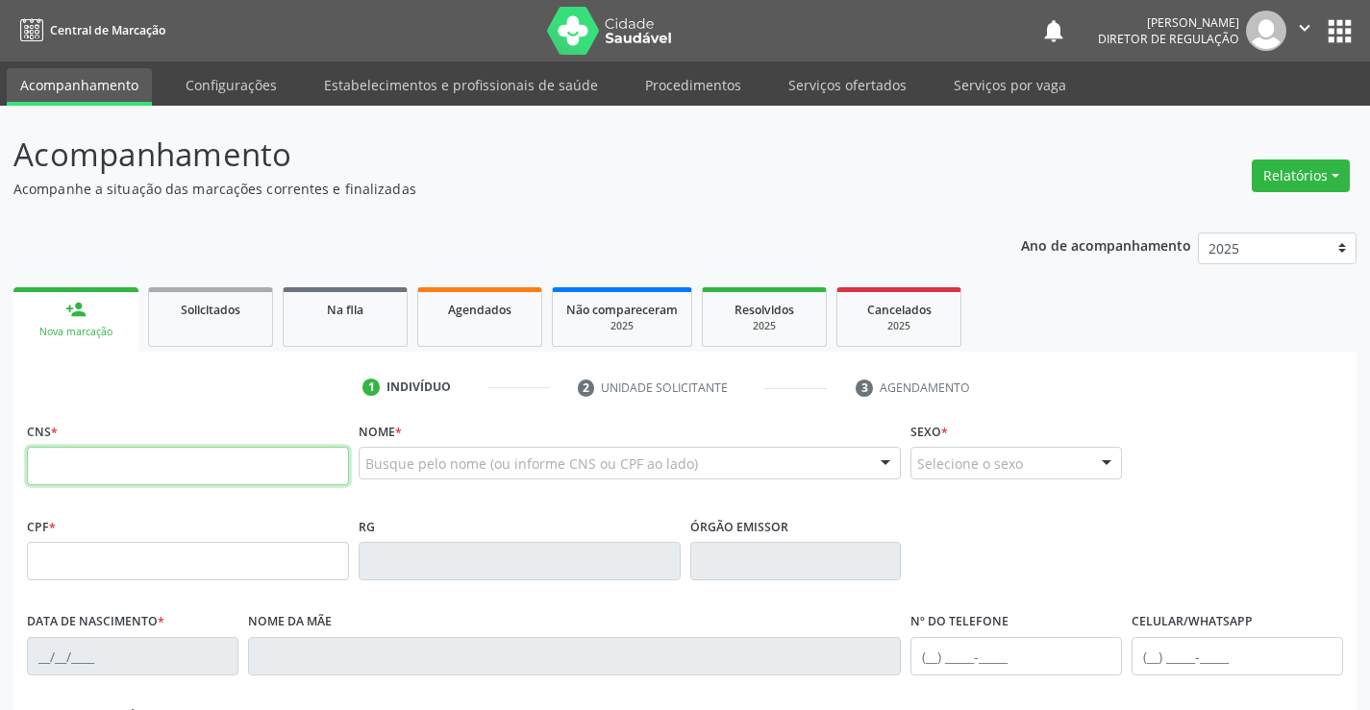
click at [48, 457] on input "text" at bounding box center [188, 466] width 322 height 38
type input "708 0023 5601 4624"
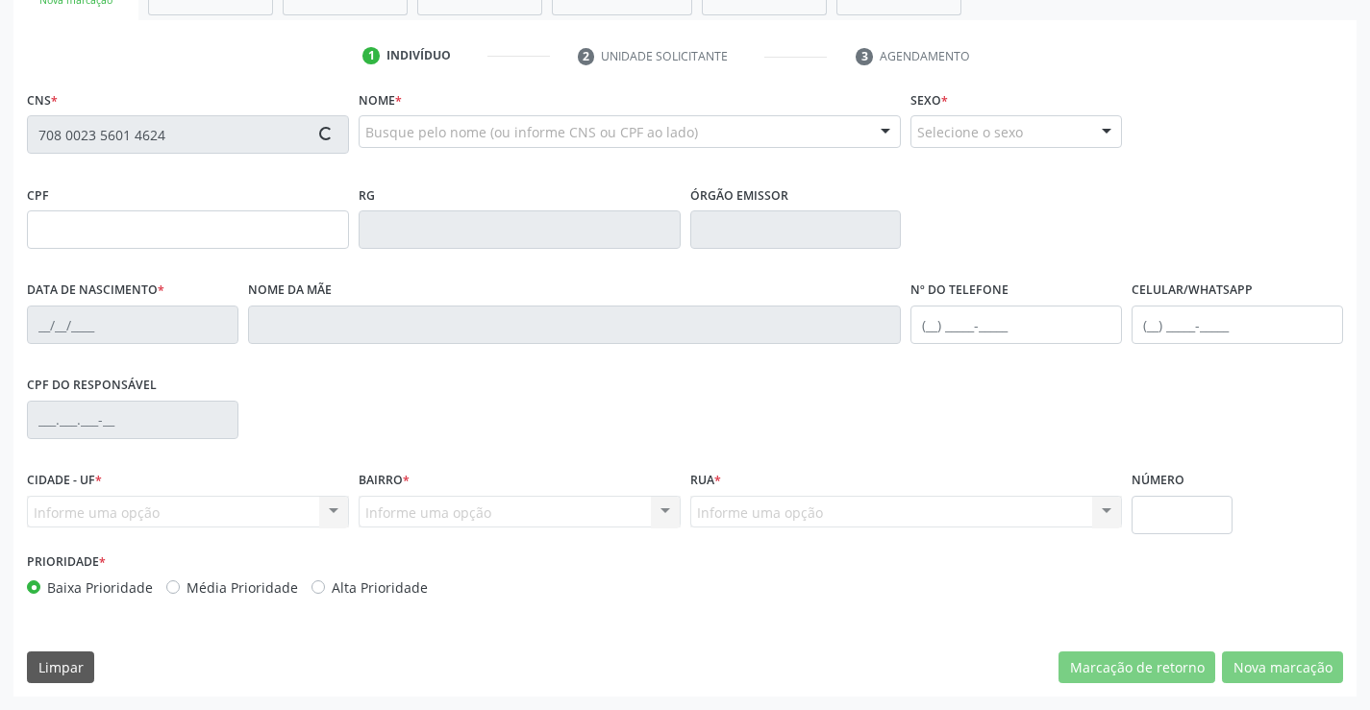
type input "0817391924"
type input "26/03/1981"
type input "(74) 98848-6406"
type input "004.303.335-01"
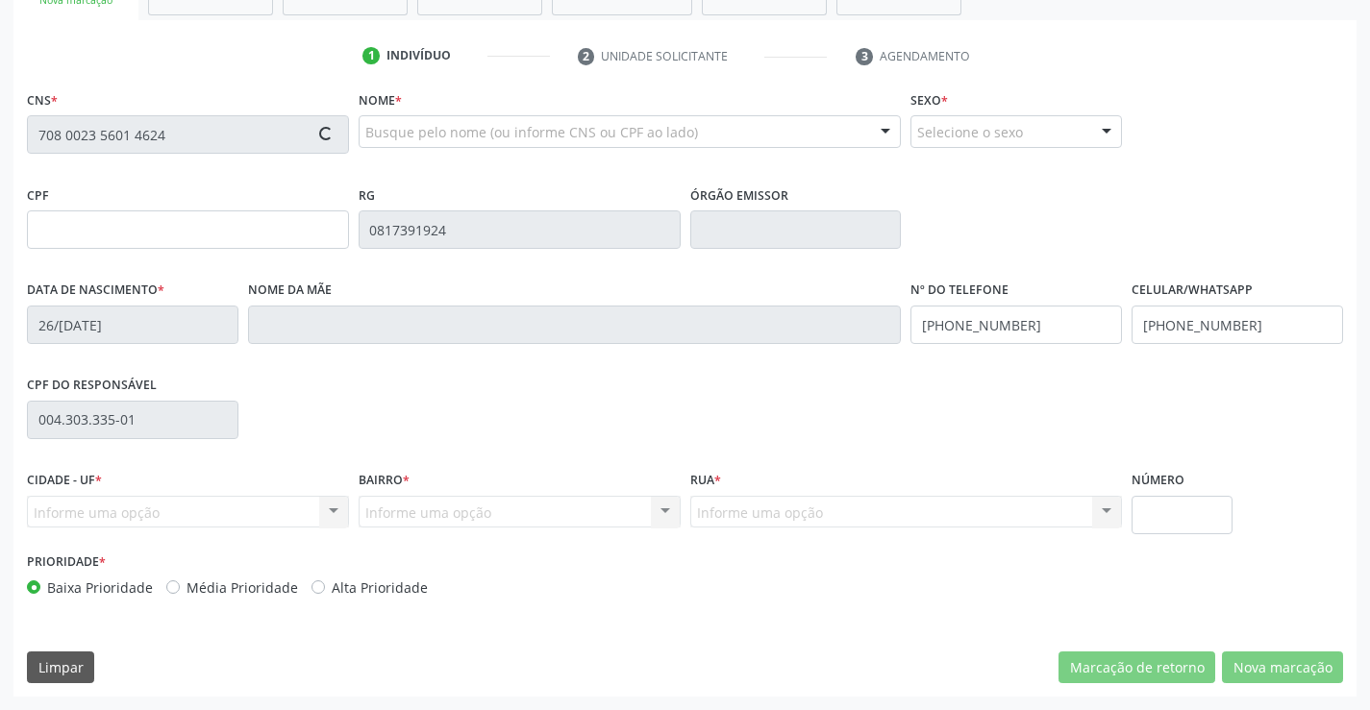
type input "45"
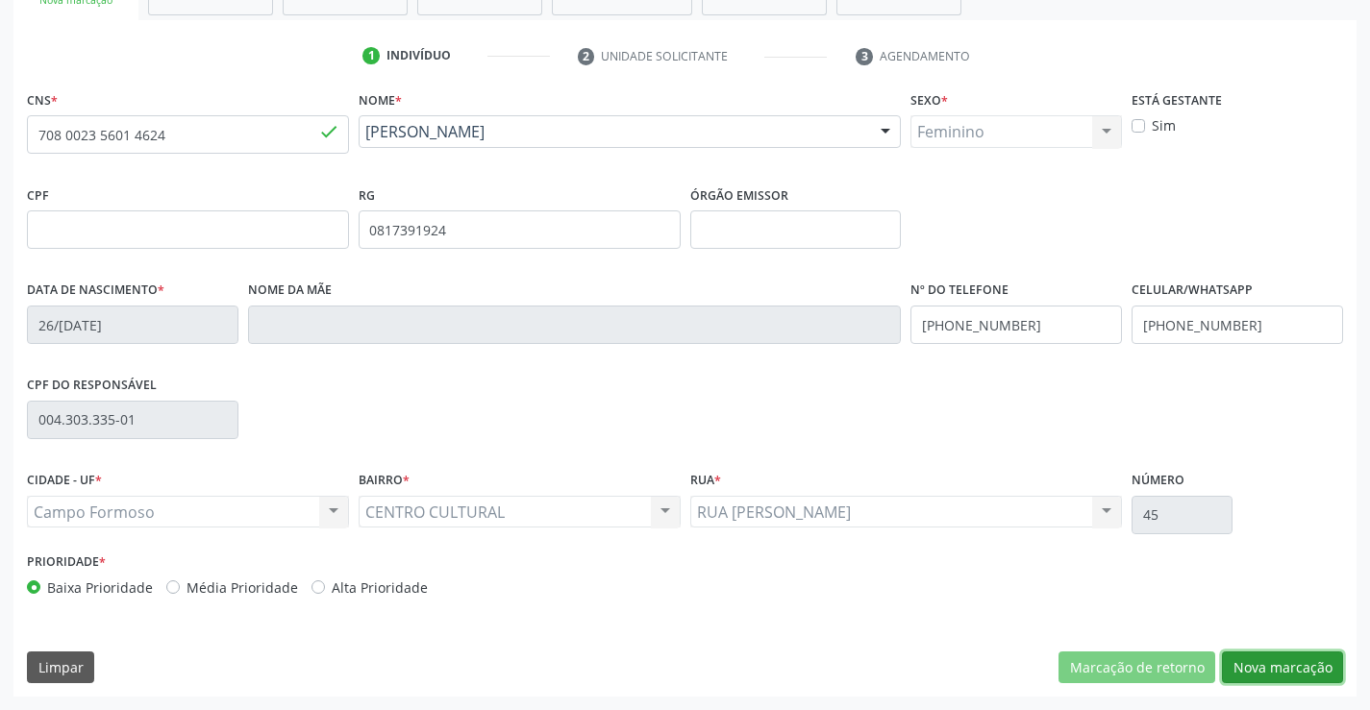
click at [1237, 658] on button "Nova marcação" at bounding box center [1282, 668] width 121 height 33
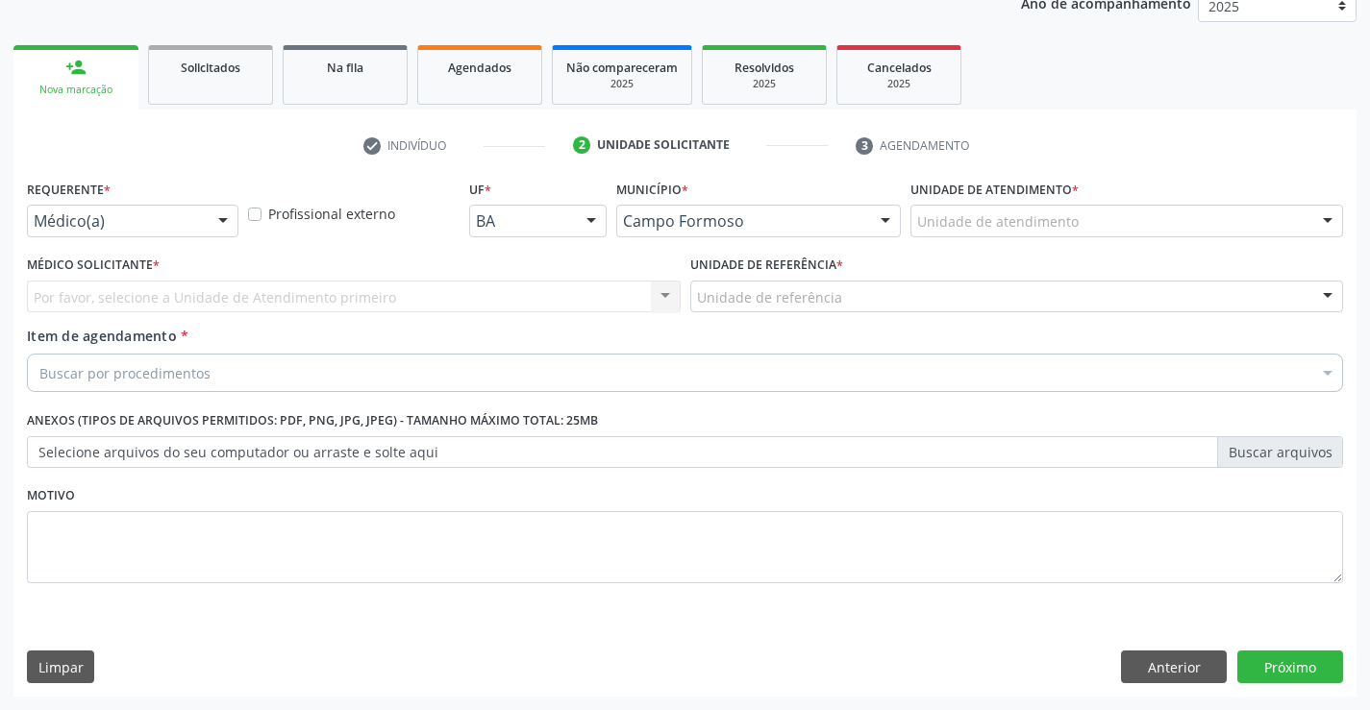
scroll to position [242, 0]
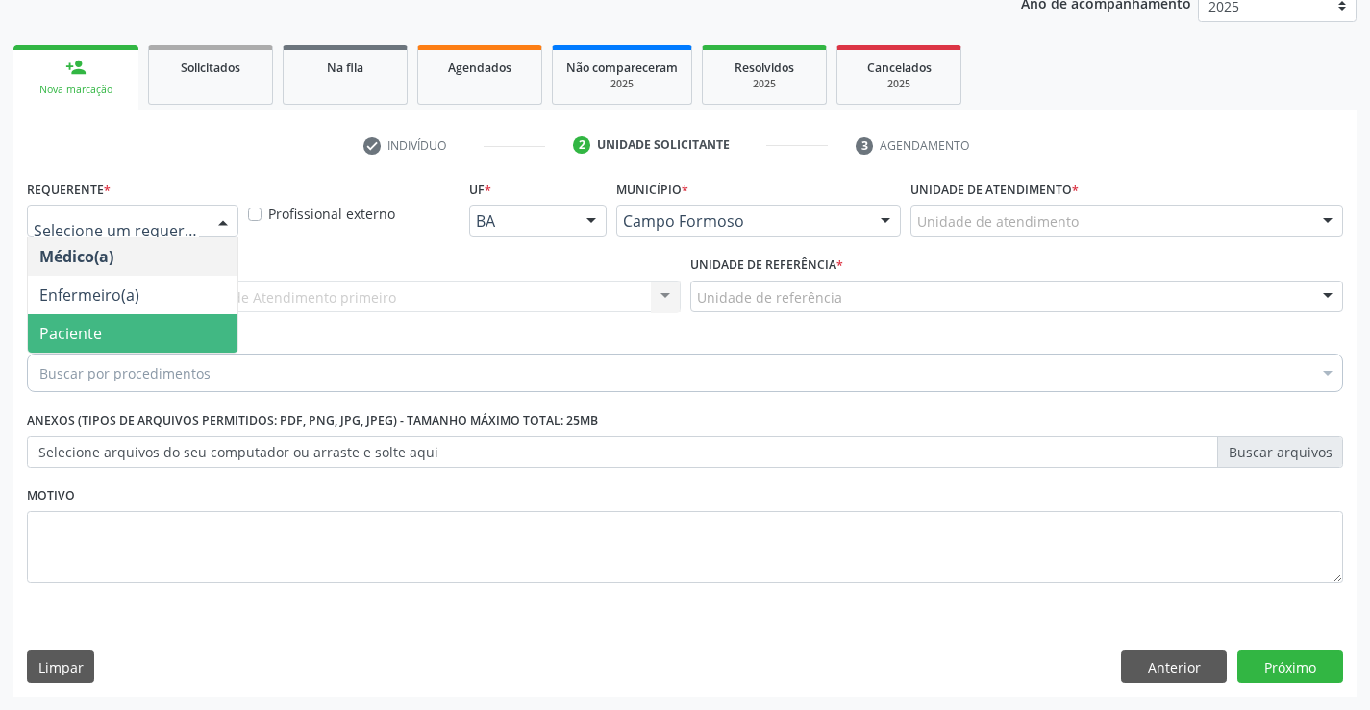
drag, startPoint x: 173, startPoint y: 308, endPoint x: 162, endPoint y: 330, distance: 24.5
click at [162, 330] on ul "Médico(a) Enfermeiro(a) Paciente Nenhum resultado encontrado para: " " Não há n…" at bounding box center [133, 294] width 210 height 115
click at [162, 330] on span "Paciente" at bounding box center [133, 333] width 210 height 38
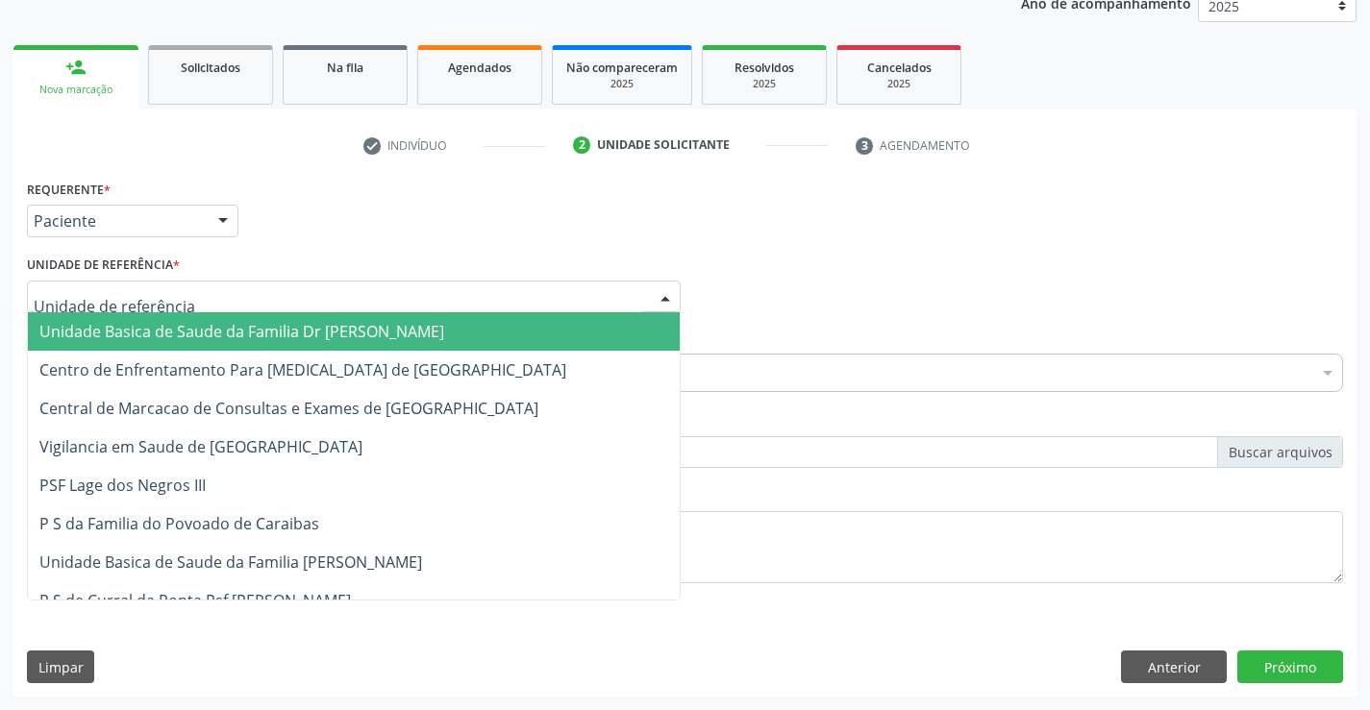
click at [339, 309] on div at bounding box center [354, 297] width 654 height 33
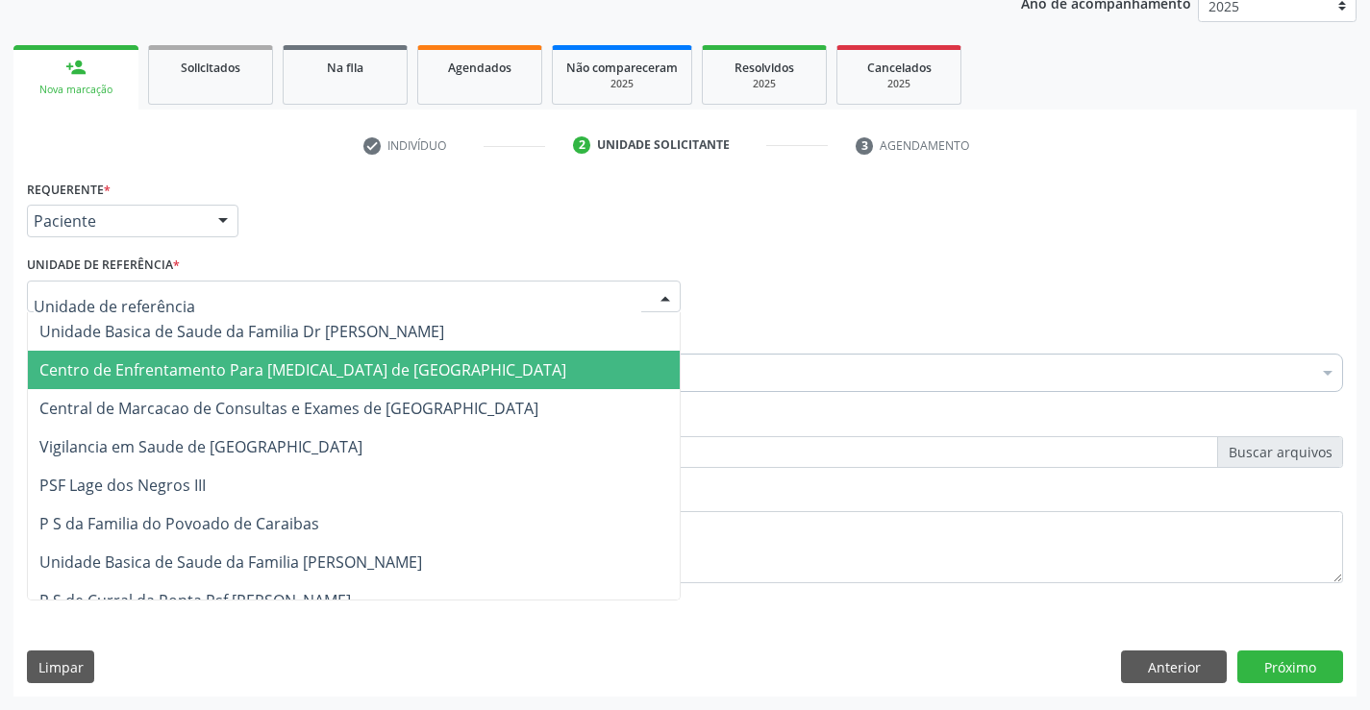
click at [346, 397] on span "Central de Marcacao de Consultas e Exames de [GEOGRAPHIC_DATA]" at bounding box center [354, 408] width 652 height 38
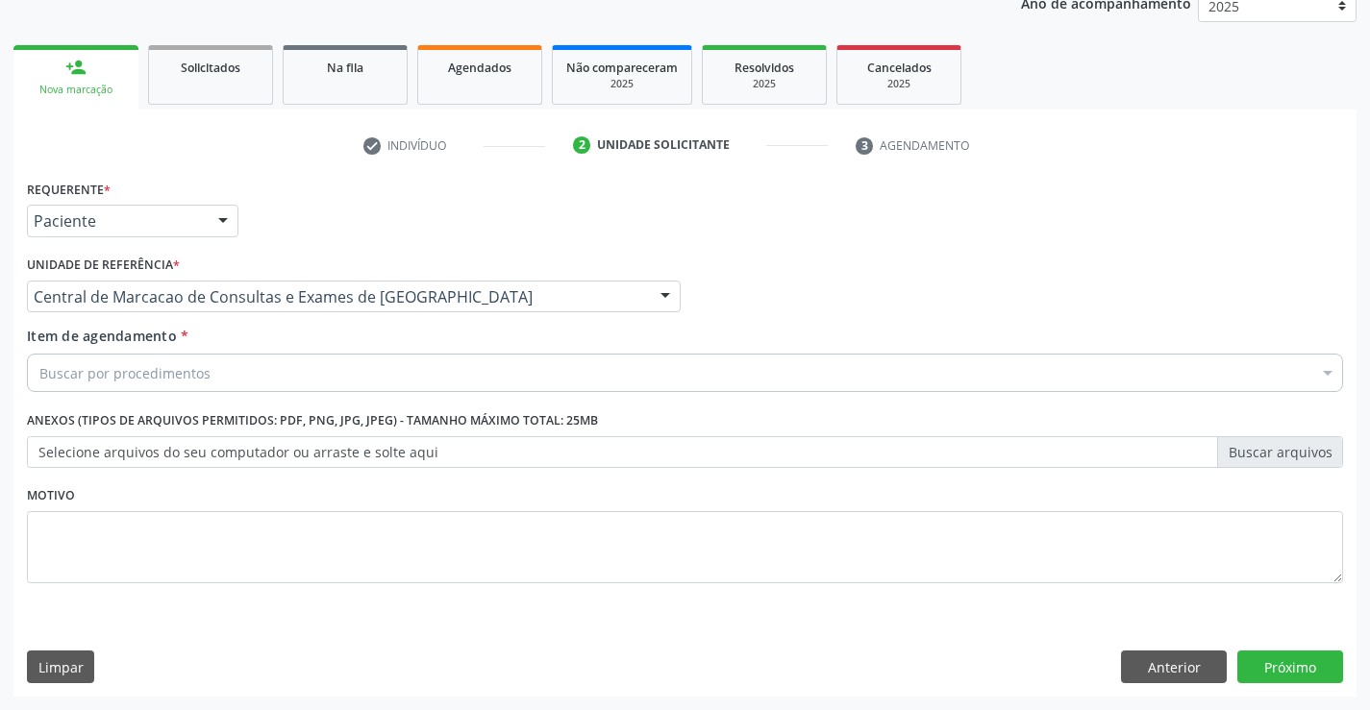
click at [406, 372] on div "Buscar por procedimentos" at bounding box center [685, 373] width 1316 height 38
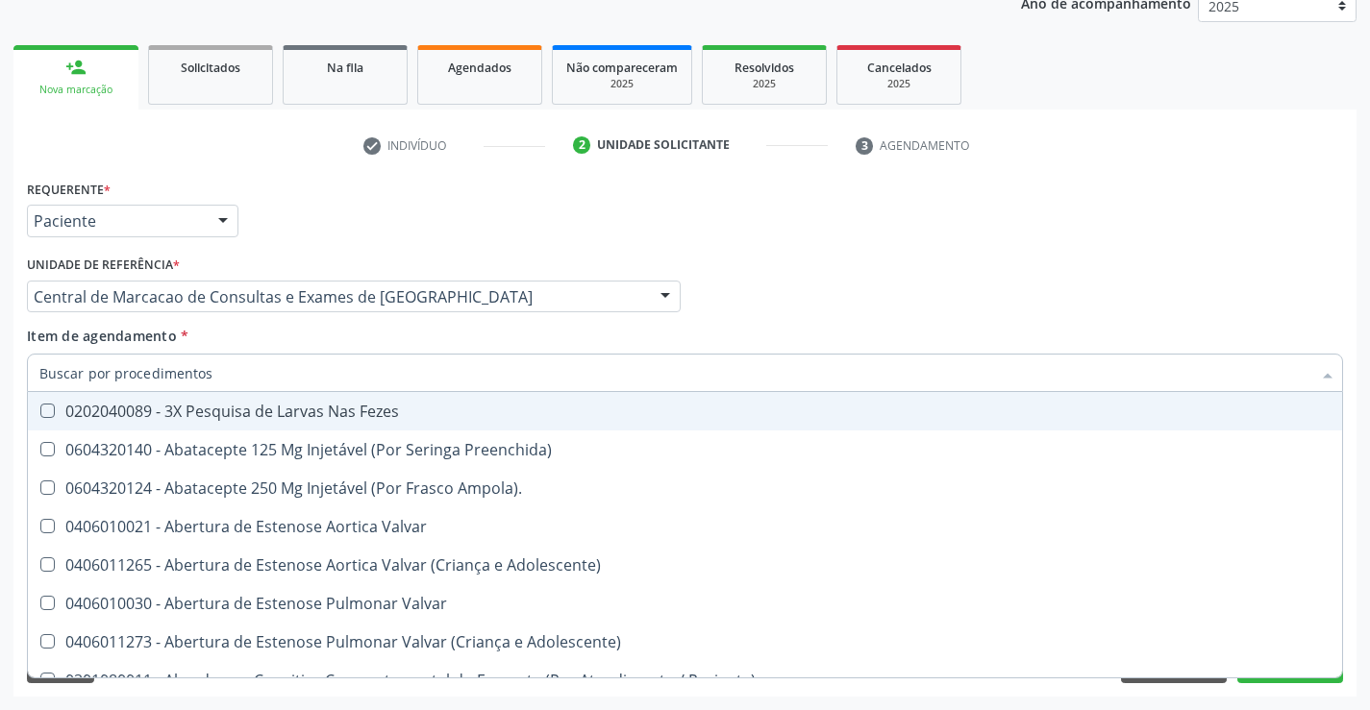
type input "v"
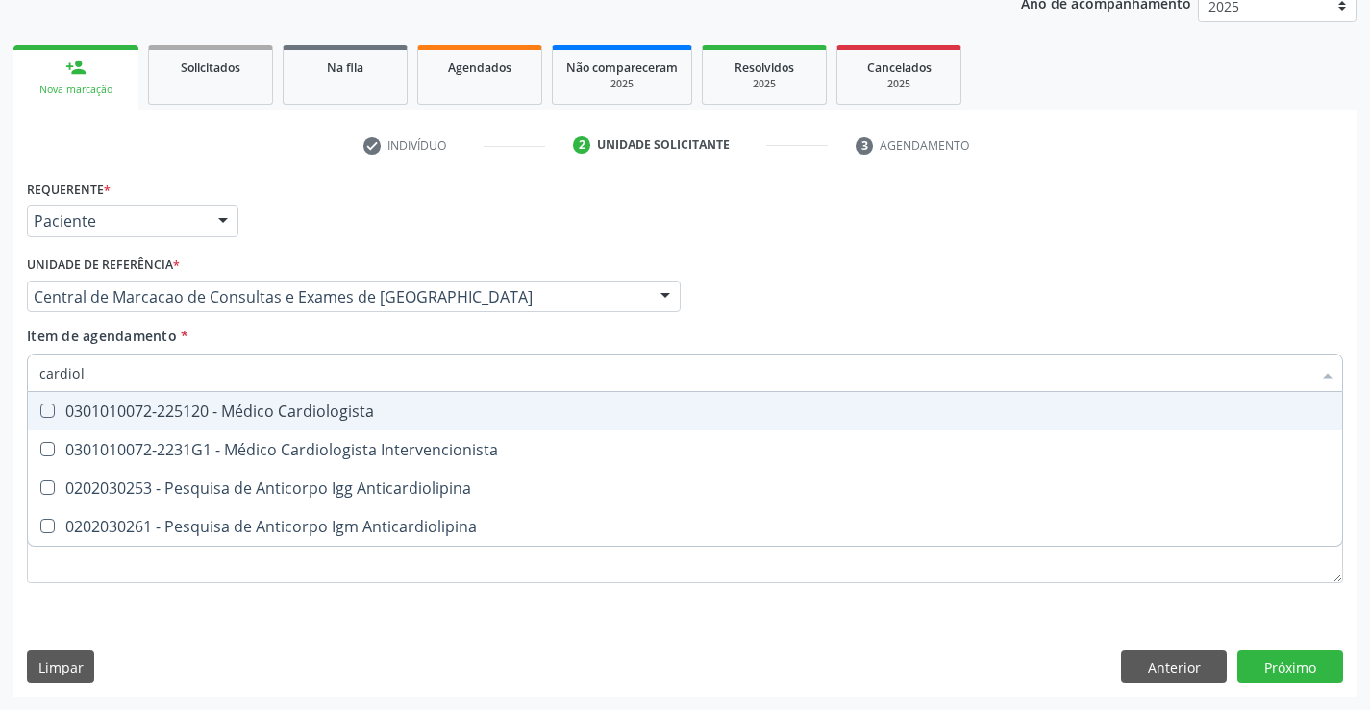
type input "cardiolo"
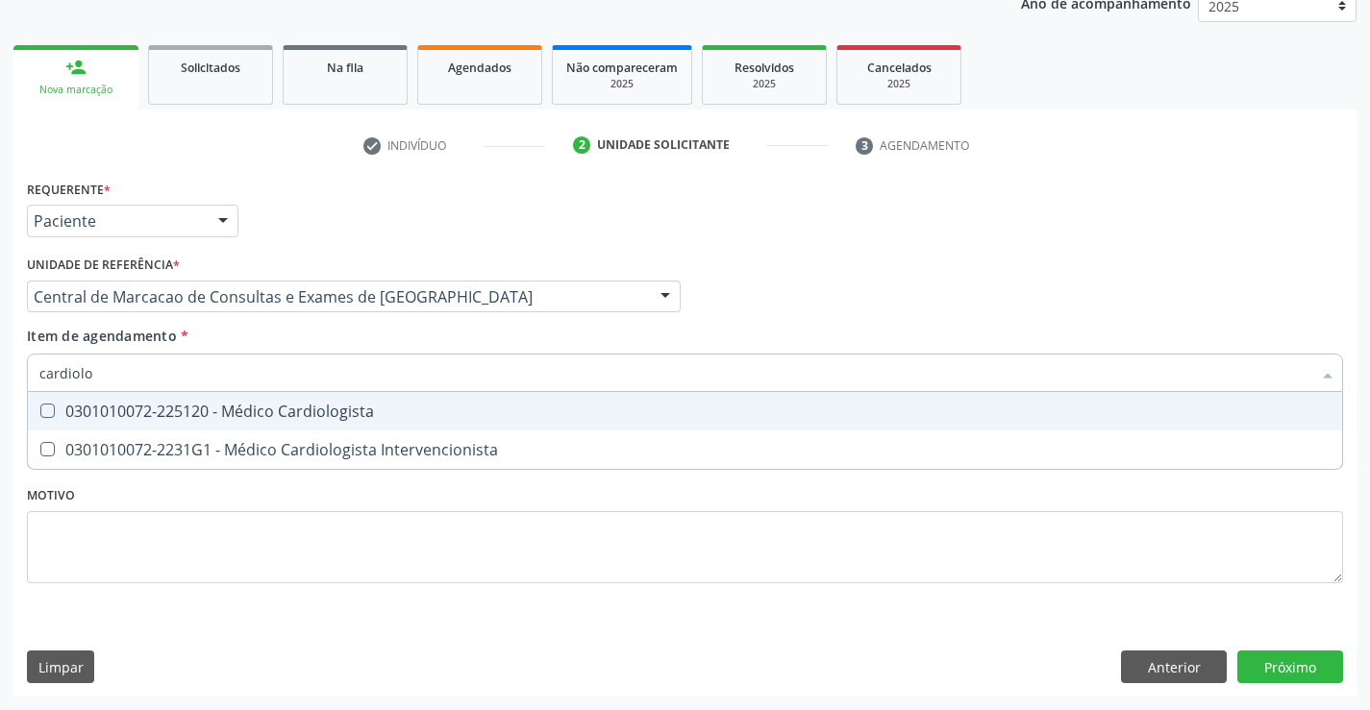
click at [386, 411] on div "0301010072-225120 - Médico Cardiologista" at bounding box center [684, 411] width 1291 height 15
checkbox Cardiologista "true"
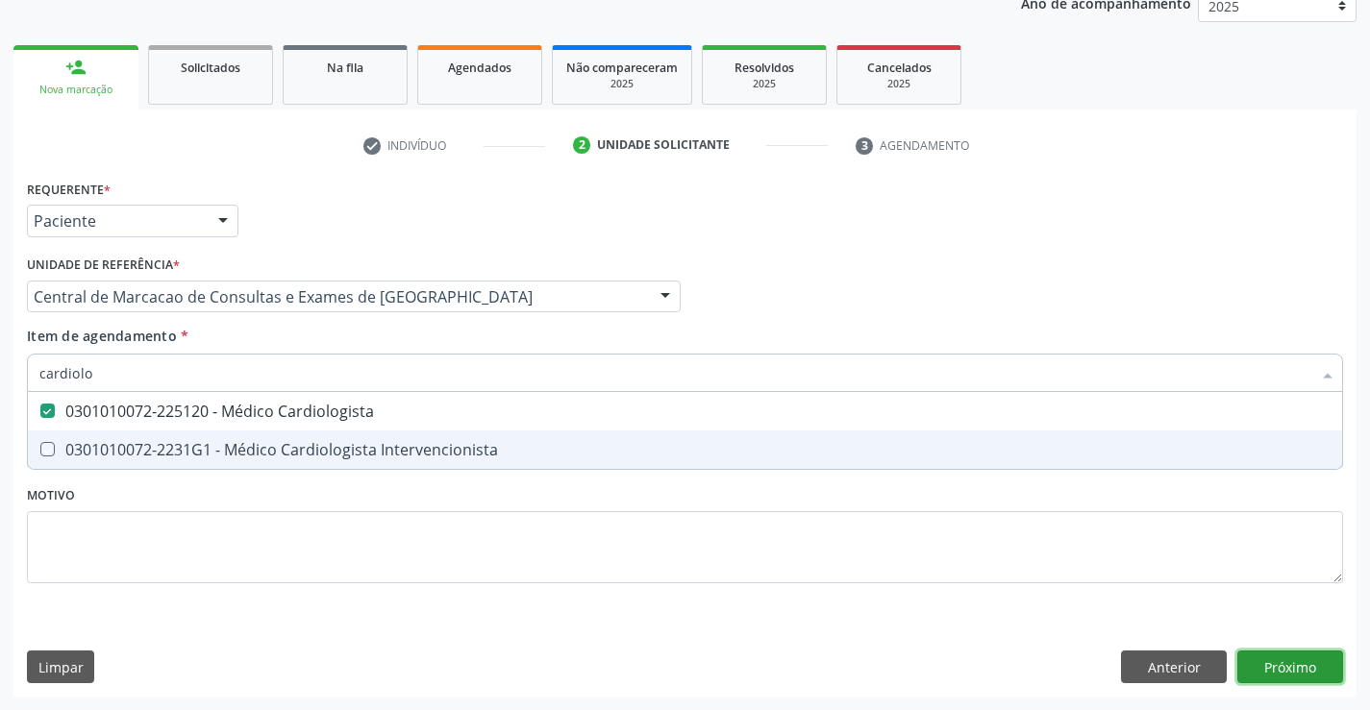
click at [1338, 672] on div "Requerente * Paciente Médico(a) Enfermeiro(a) Paciente Nenhum resultado encontr…" at bounding box center [684, 436] width 1343 height 522
checkbox Intervencionista "true"
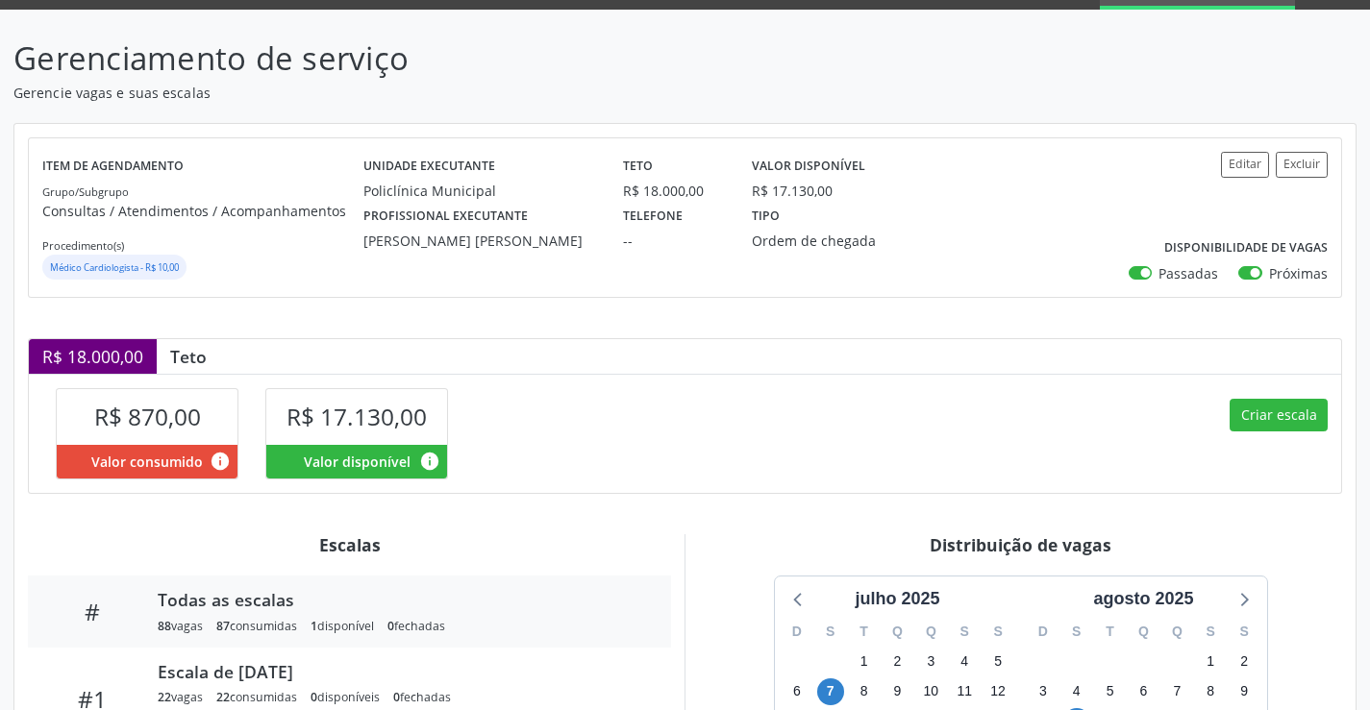
scroll to position [82, 0]
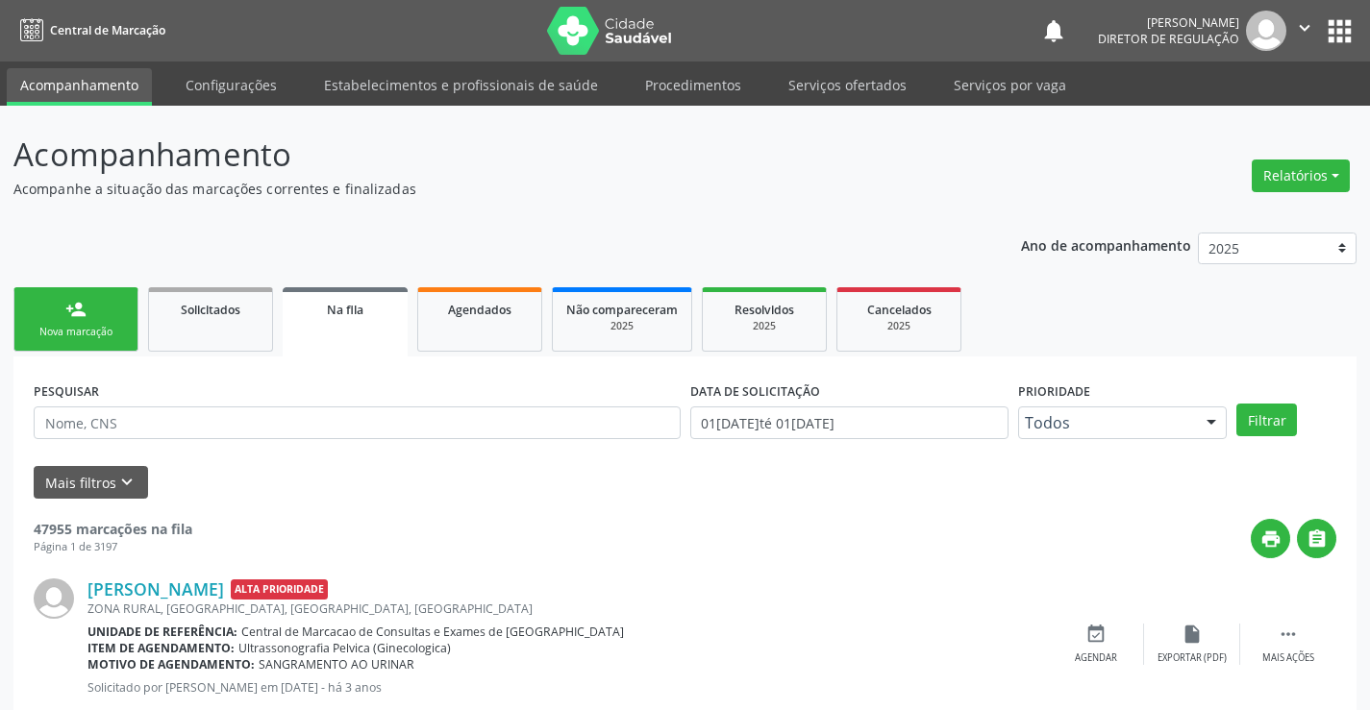
click at [62, 324] on link "person_add Nova marcação" at bounding box center [75, 319] width 125 height 64
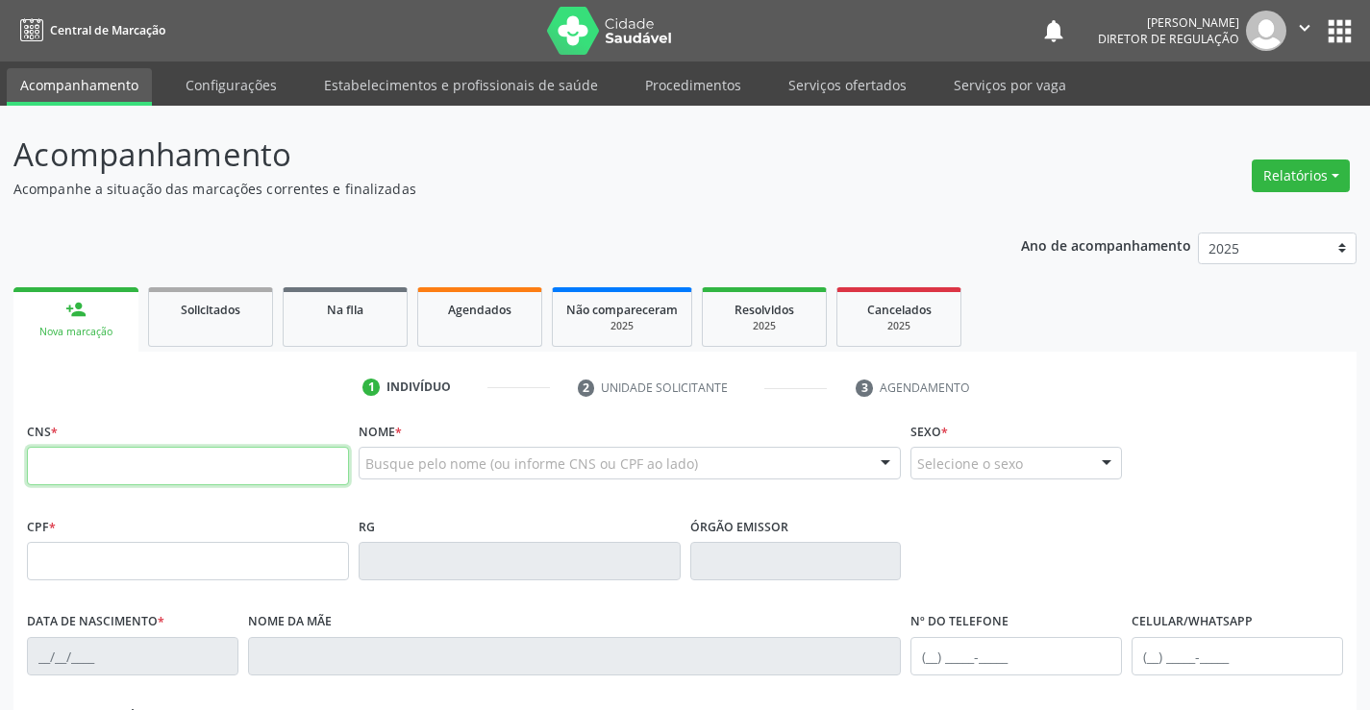
click at [159, 481] on input "text" at bounding box center [188, 466] width 322 height 38
type input "707 6052 0709 2193"
type input "28[DATE]"
type input "S/N"
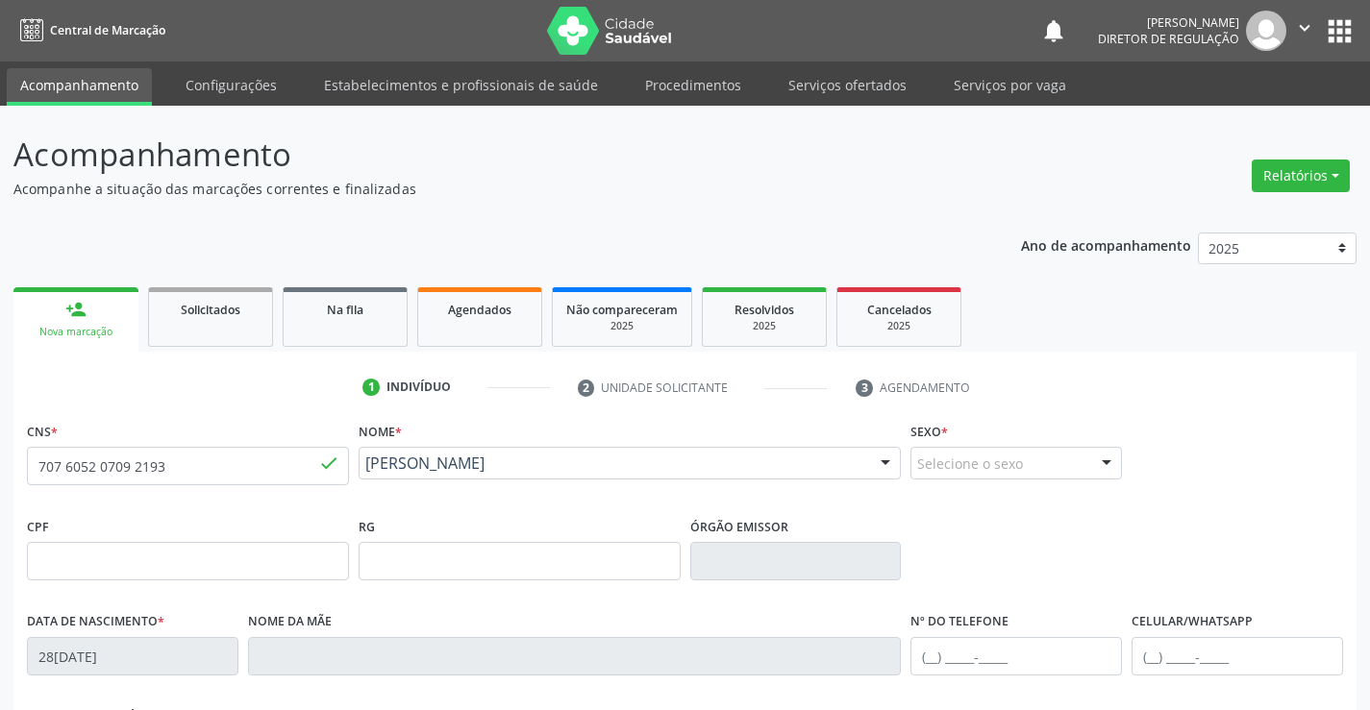
scroll to position [332, 0]
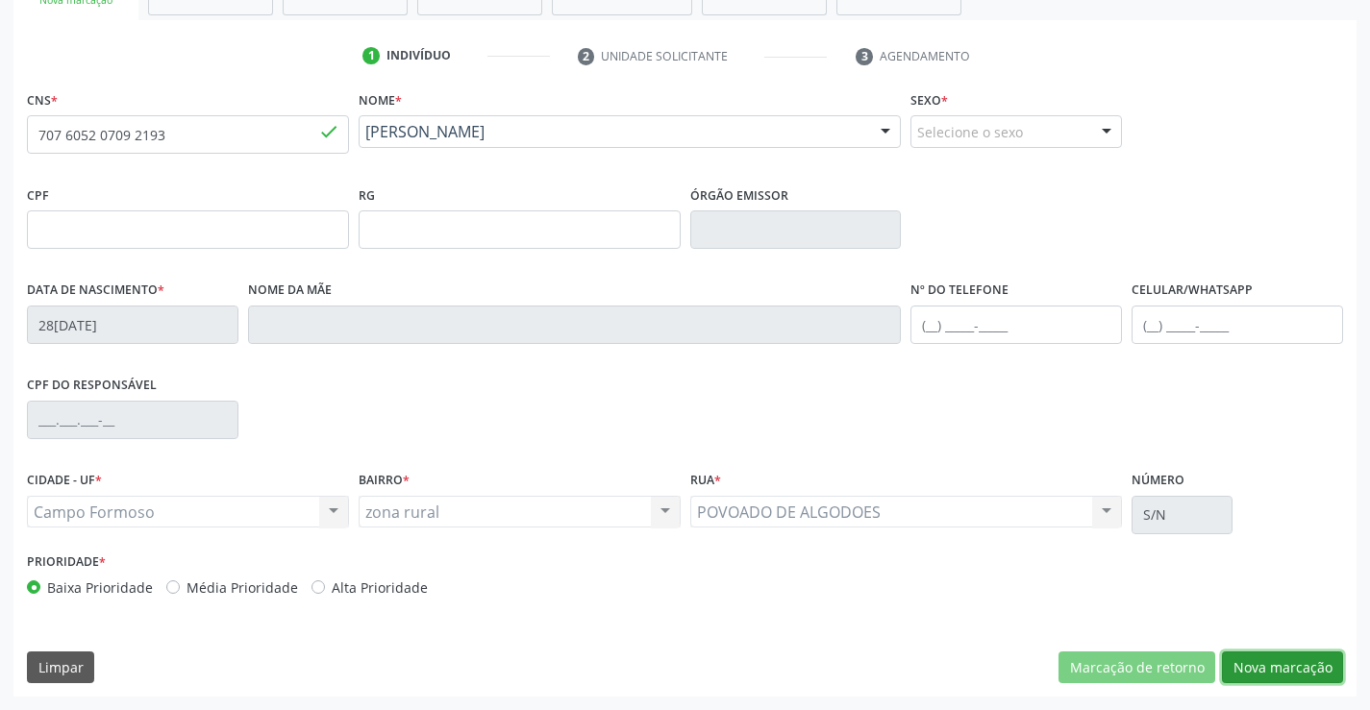
click at [1270, 679] on button "Nova marcação" at bounding box center [1282, 668] width 121 height 33
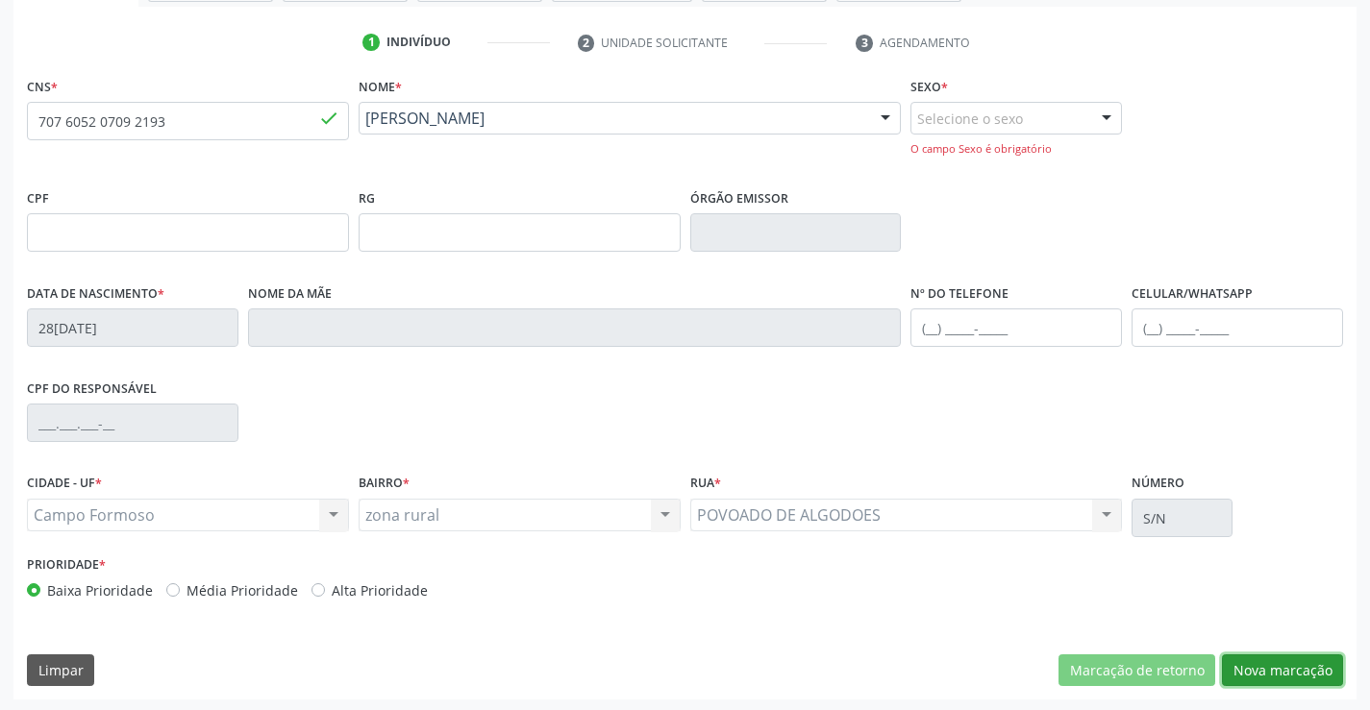
scroll to position [348, 0]
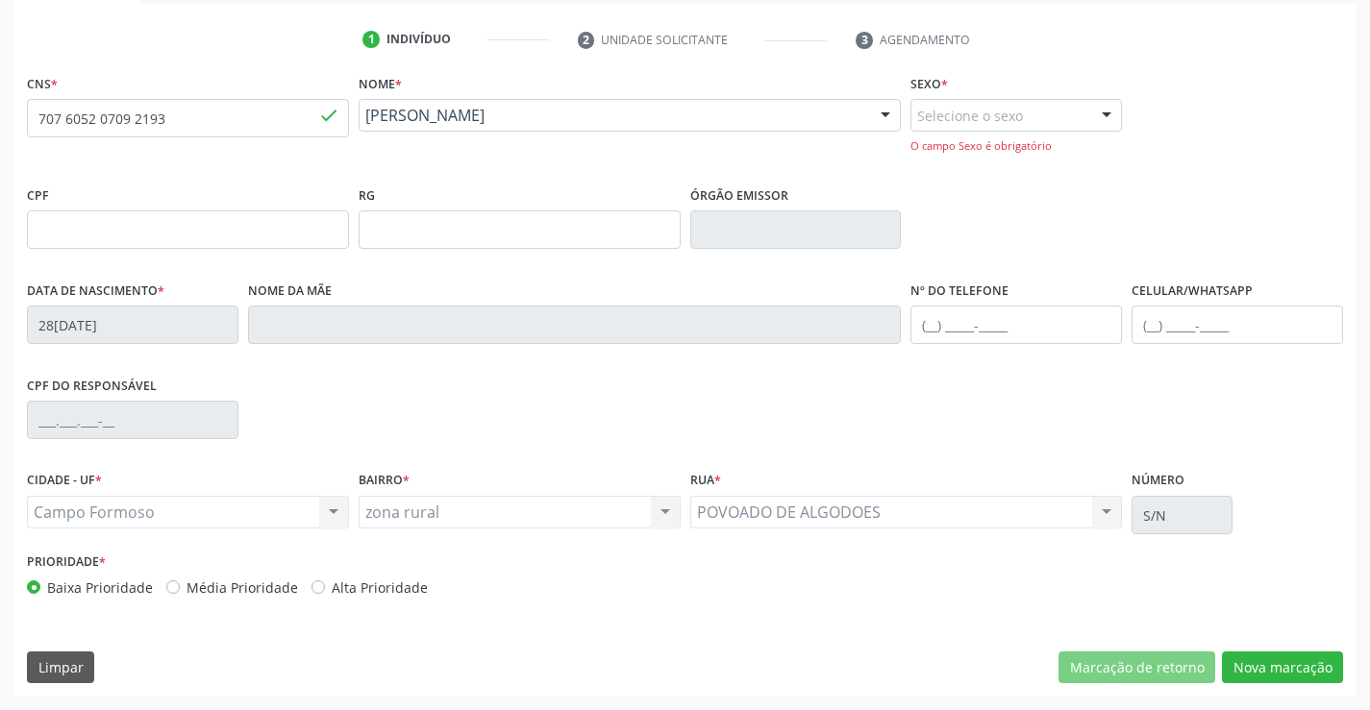
click at [1005, 113] on div "Selecione o sexo" at bounding box center [1016, 115] width 212 height 33
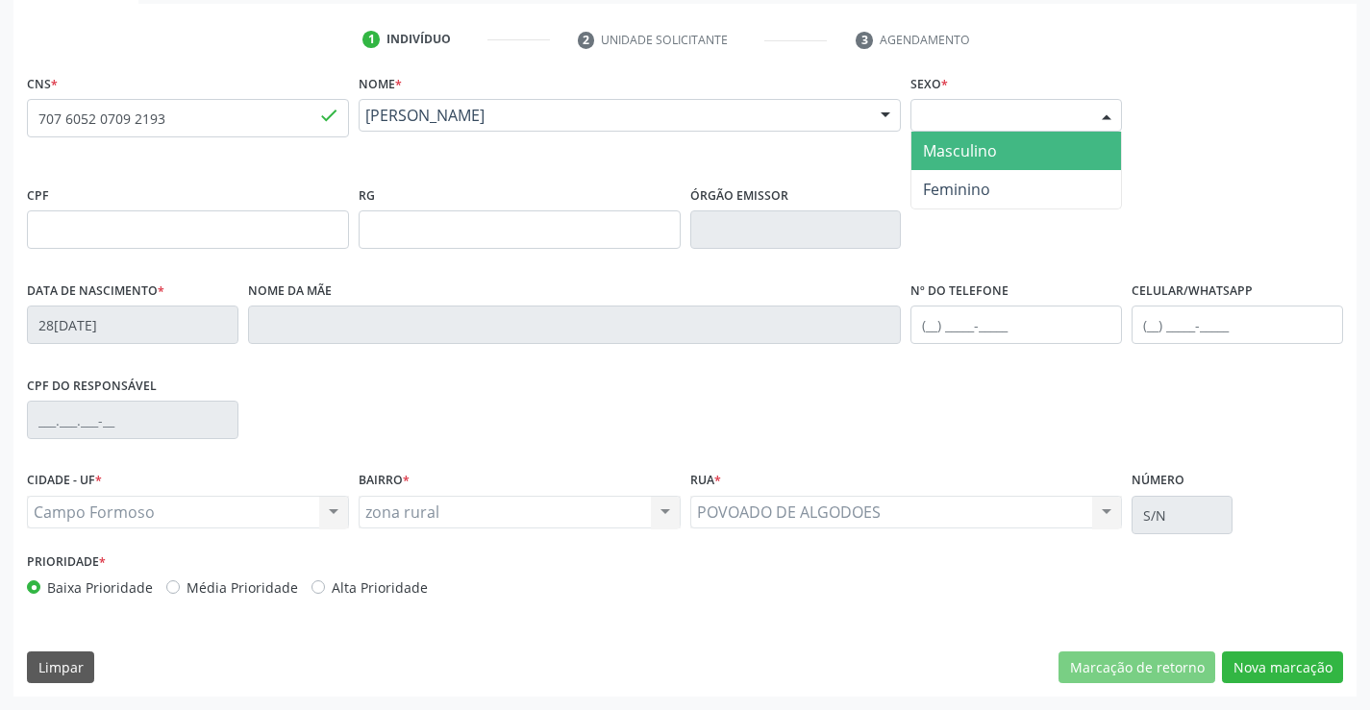
drag, startPoint x: 1003, startPoint y: 174, endPoint x: 1024, endPoint y: 163, distance: 23.6
click at [1024, 163] on ul "Masculino Feminino Nenhum resultado encontrado para: " " Não há nenhuma opção p…" at bounding box center [1016, 170] width 210 height 77
click at [1024, 163] on span "Masculino" at bounding box center [1016, 151] width 210 height 38
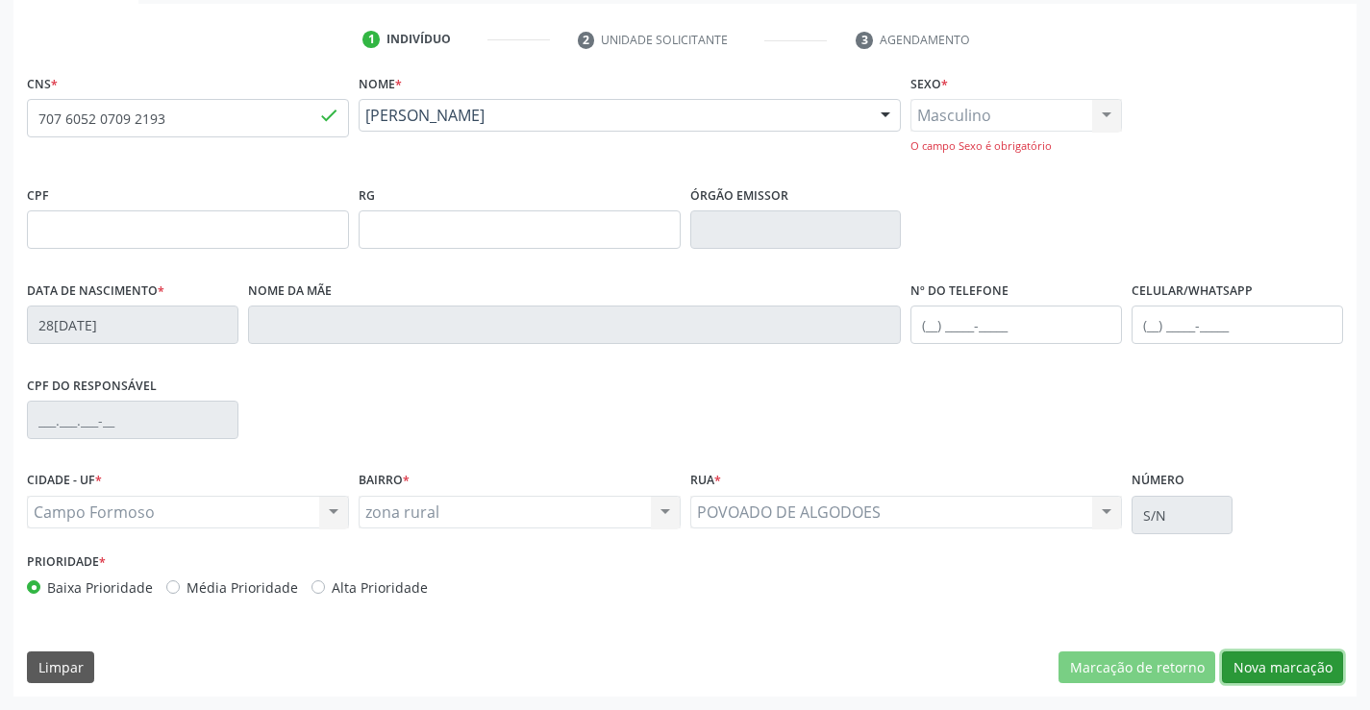
click at [1255, 672] on button "Nova marcação" at bounding box center [1282, 668] width 121 height 33
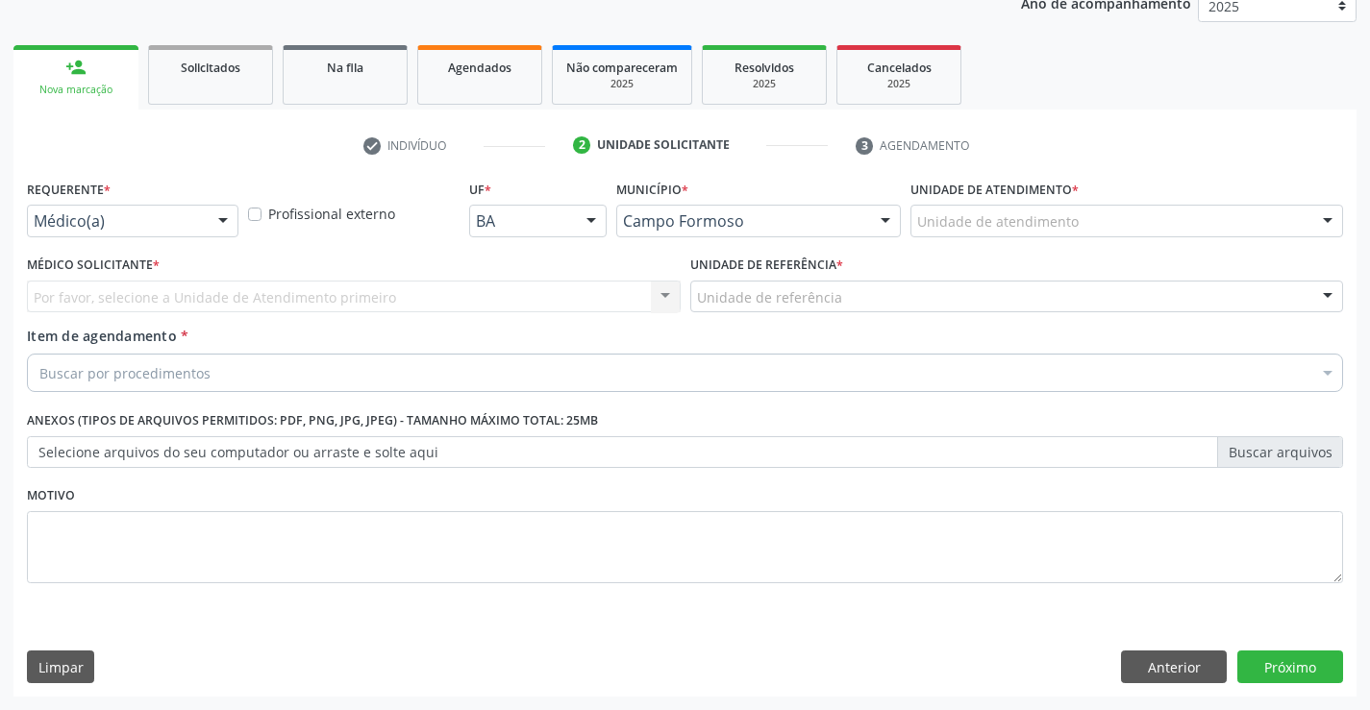
scroll to position [242, 0]
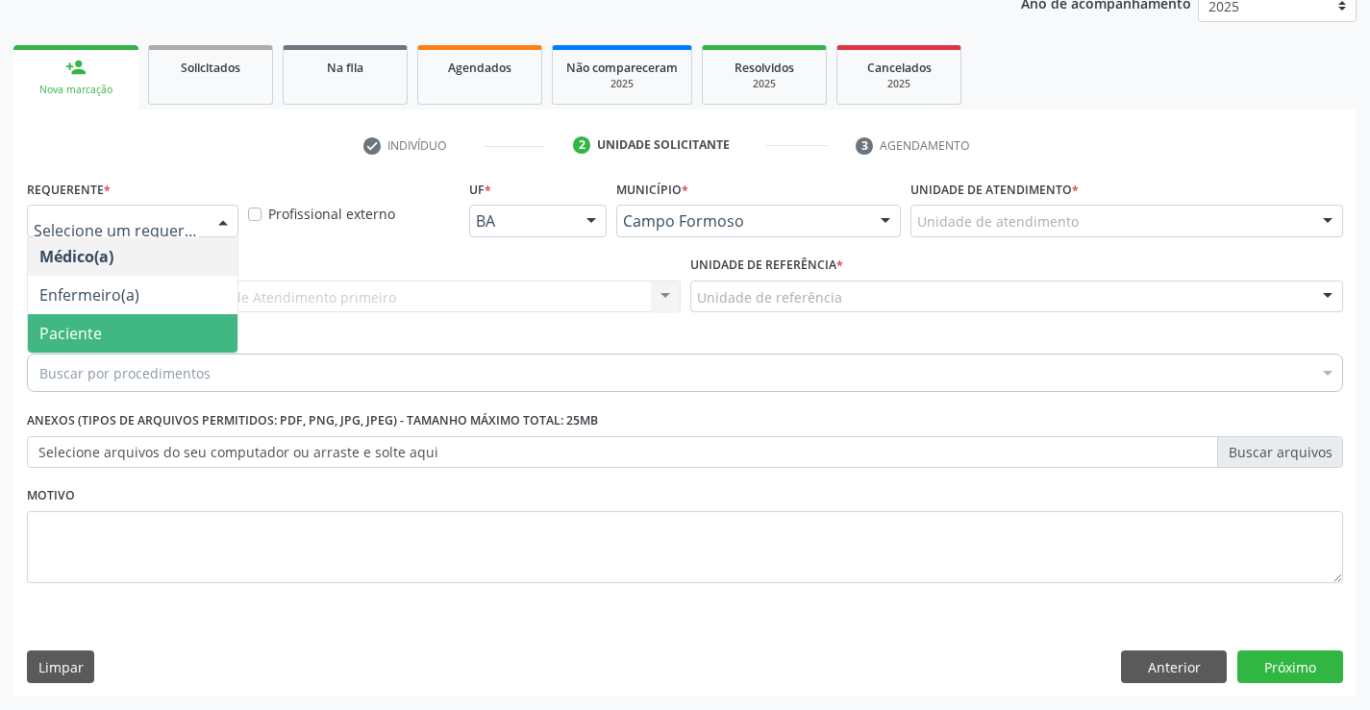
click at [152, 330] on span "Paciente" at bounding box center [133, 333] width 210 height 38
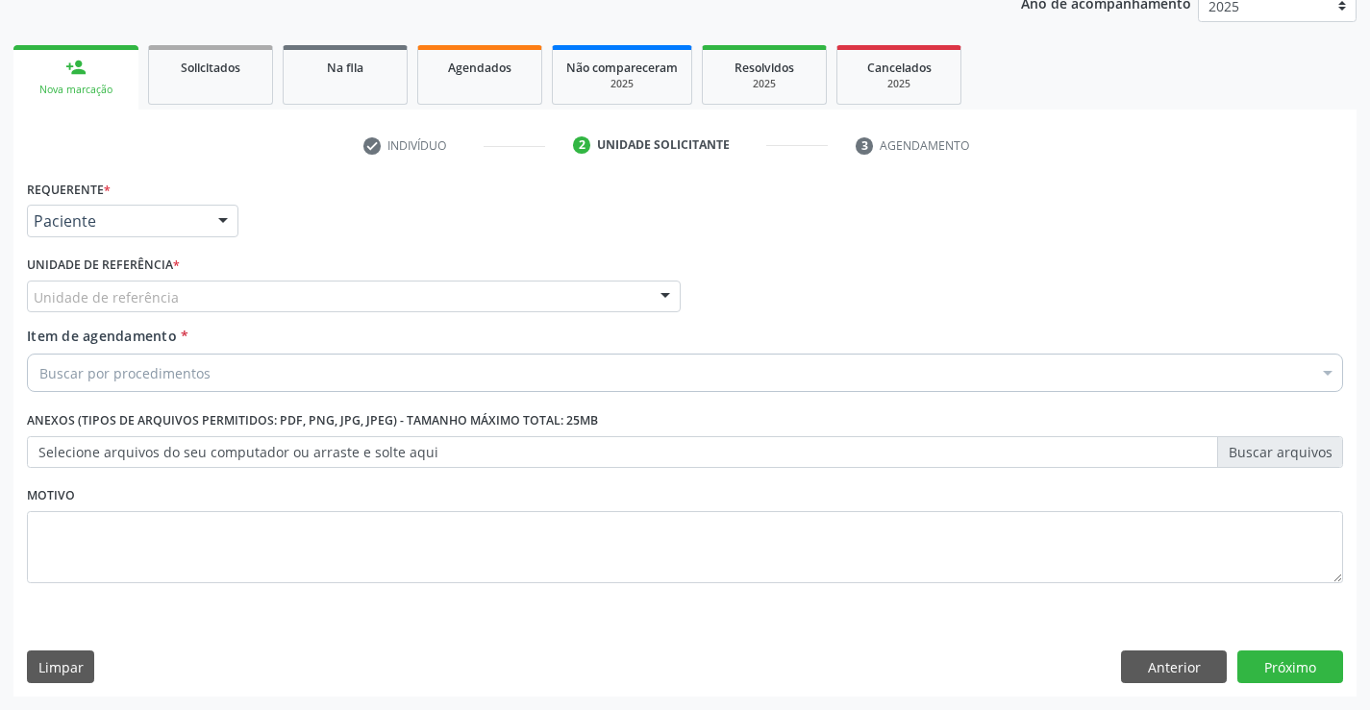
click at [414, 287] on div "Unidade de referência" at bounding box center [354, 297] width 654 height 33
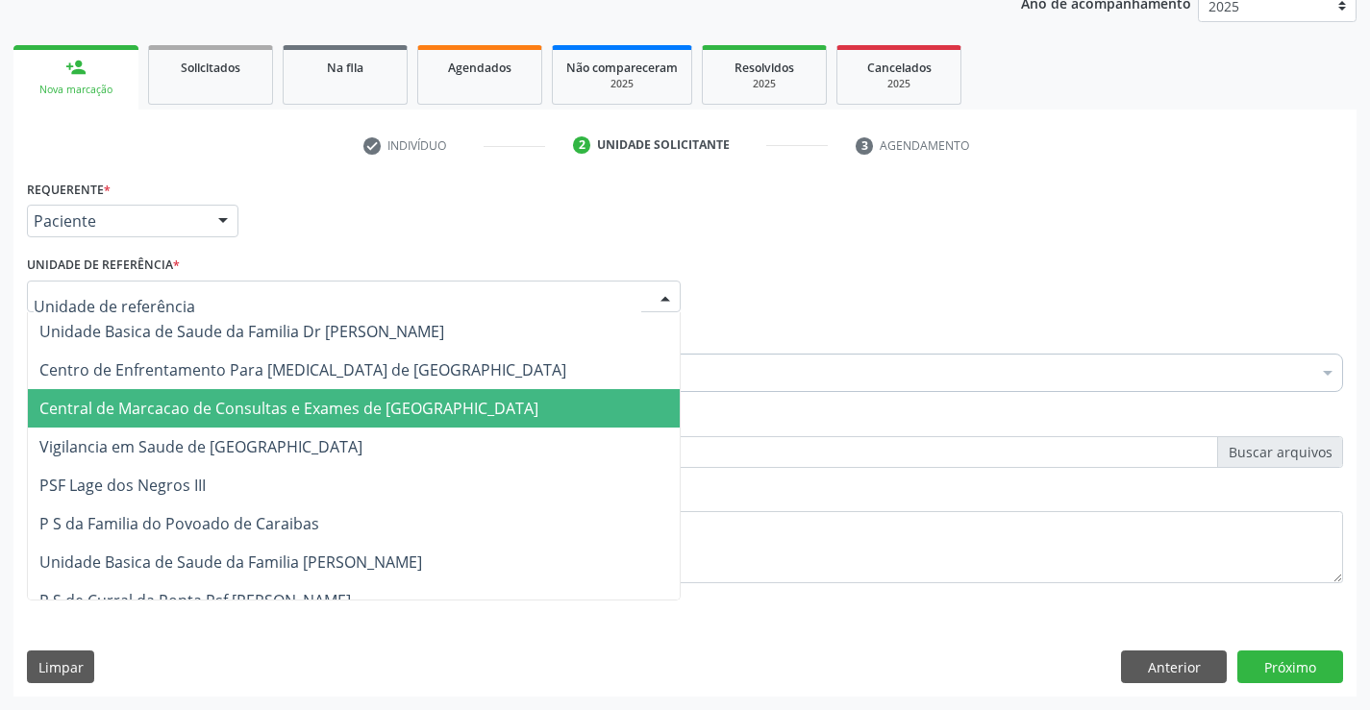
click at [397, 420] on span "Central de Marcacao de Consultas e Exames de [GEOGRAPHIC_DATA]" at bounding box center [354, 408] width 652 height 38
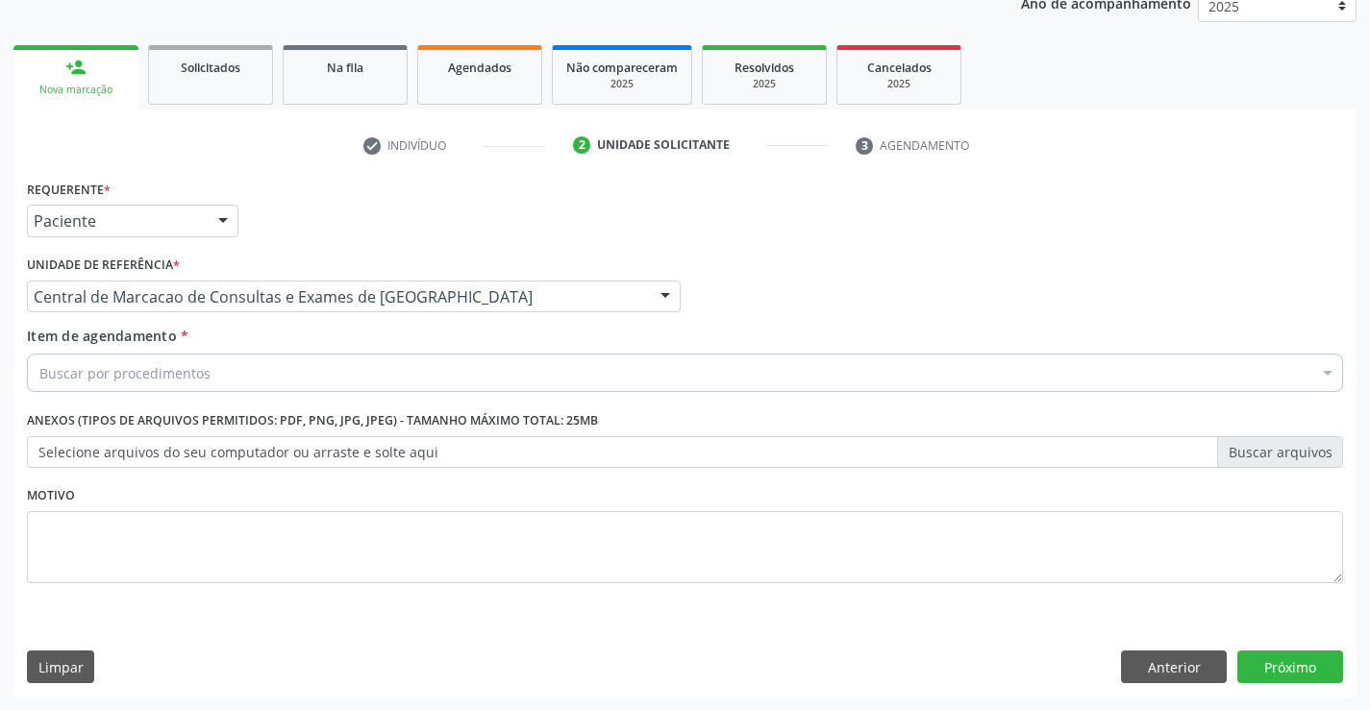
click at [438, 386] on div "Buscar por procedimentos" at bounding box center [685, 373] width 1316 height 38
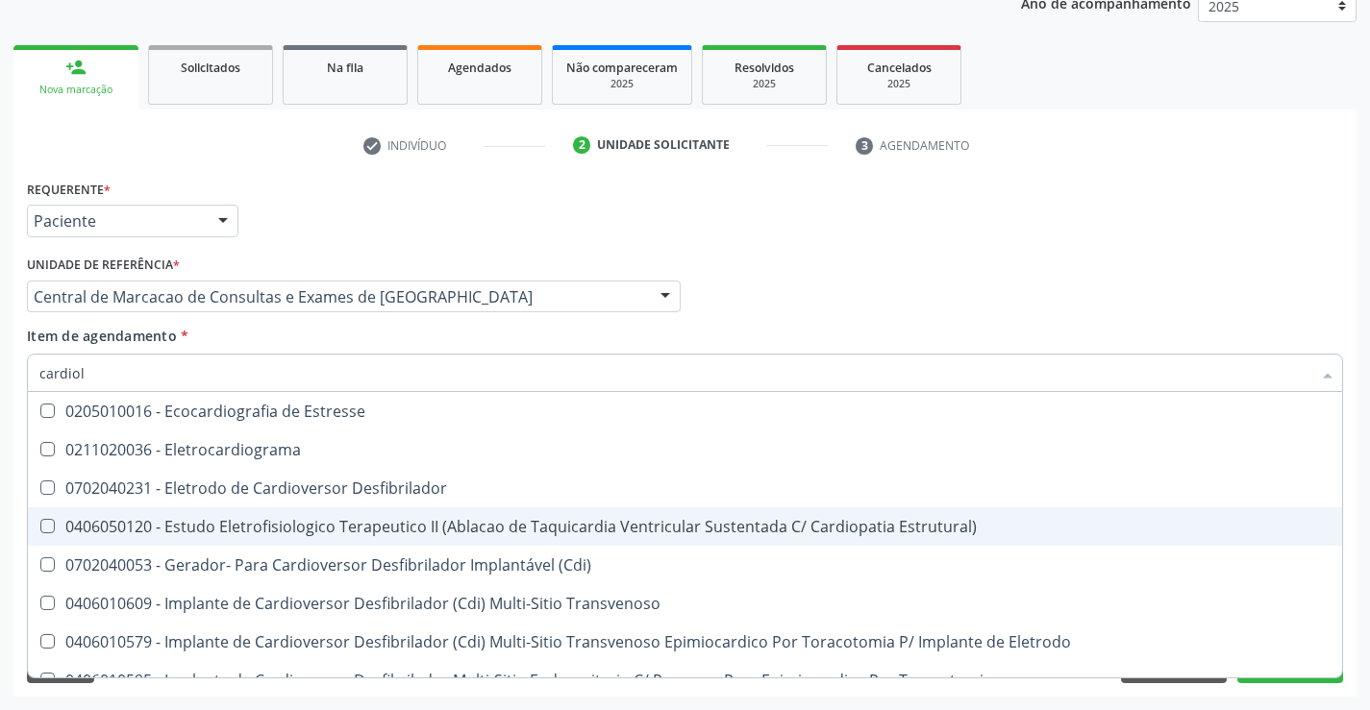
scroll to position [0, 0]
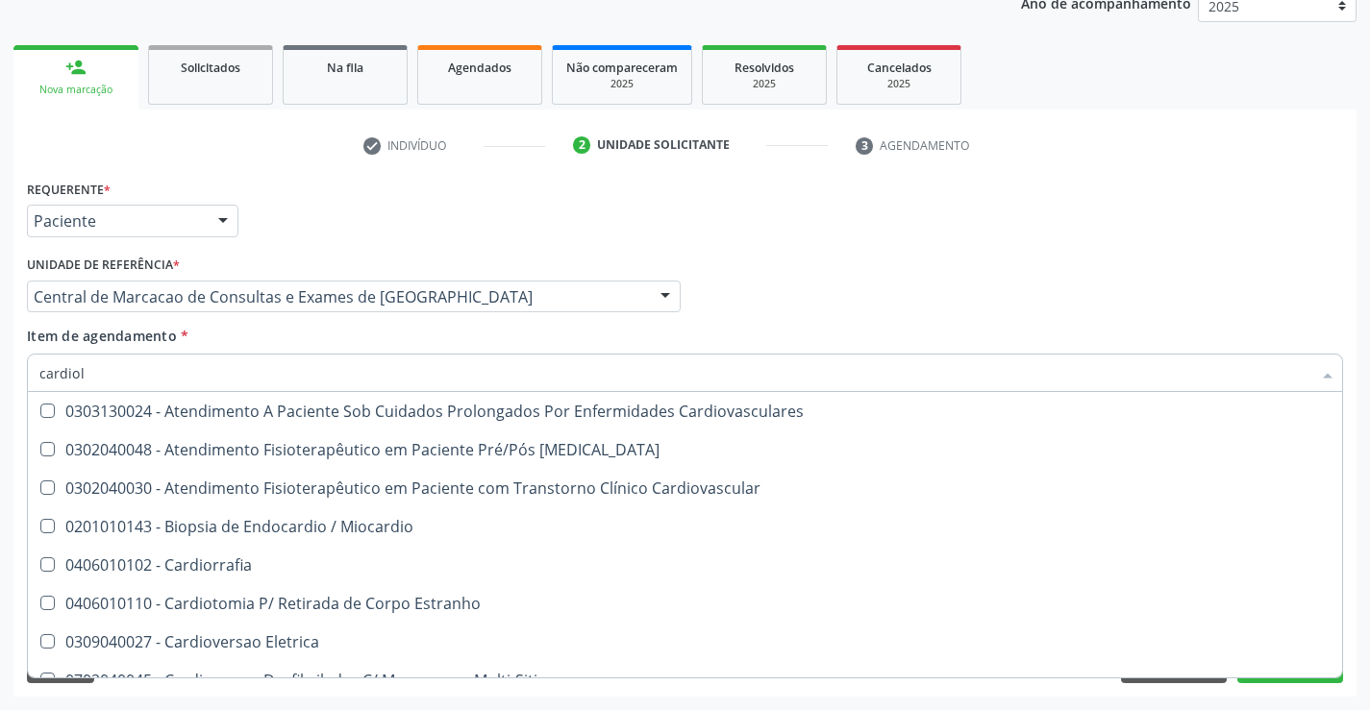
type input "cardiolo"
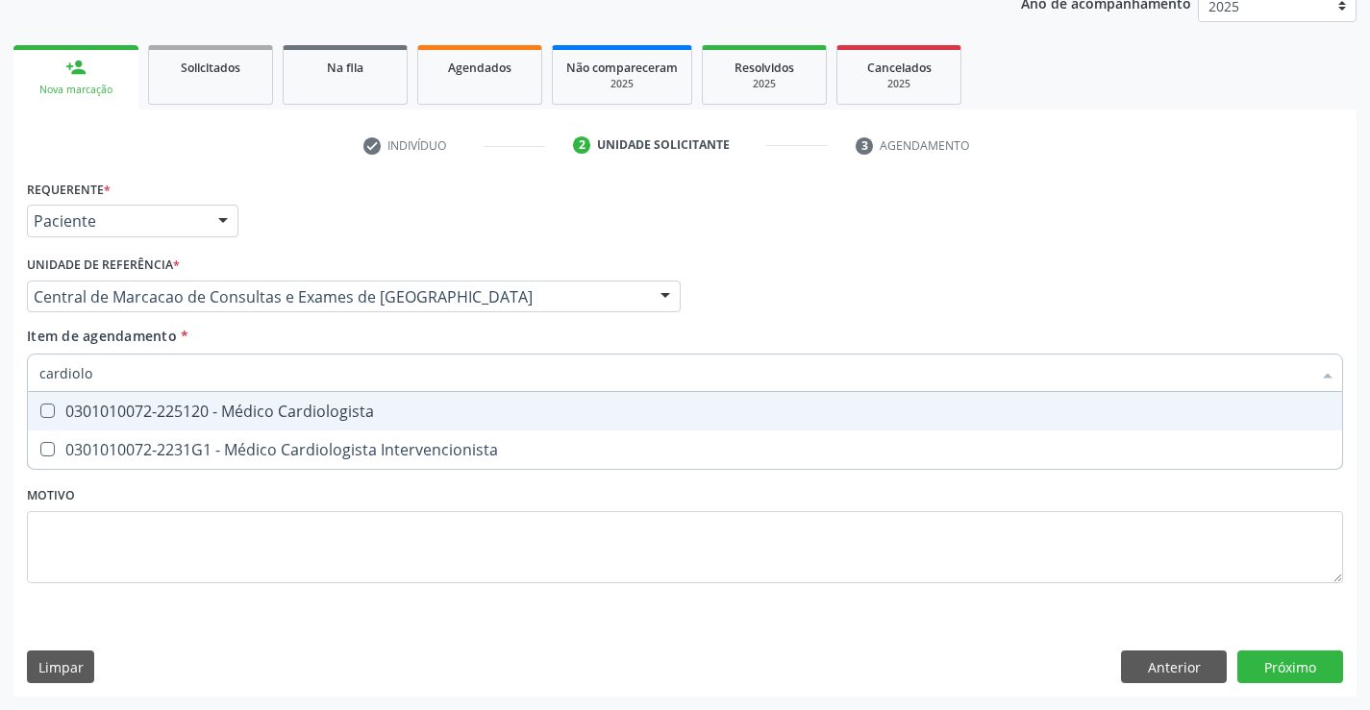
click at [481, 425] on span "0301010072-225120 - Médico Cardiologista" at bounding box center [685, 411] width 1314 height 38
checkbox Cardiologista "true"
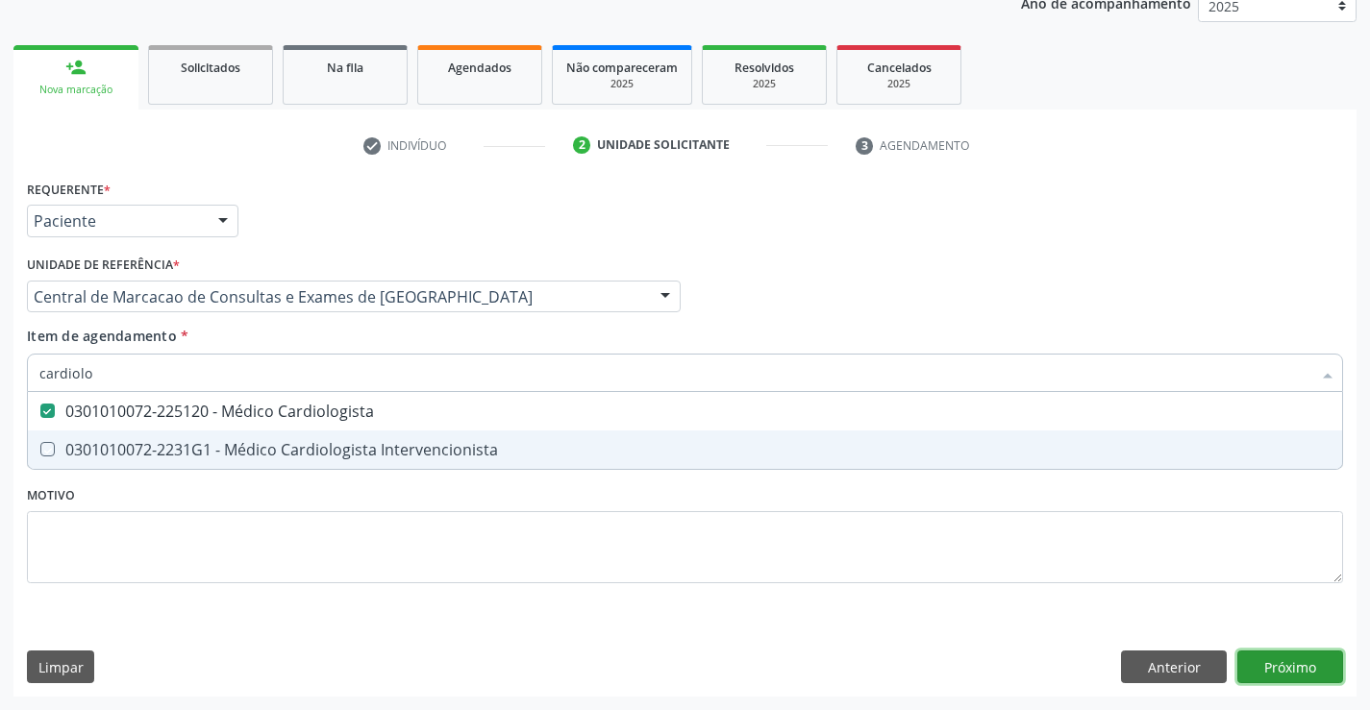
click at [1274, 652] on div "Requerente * Paciente Médico(a) Enfermeiro(a) Paciente Nenhum resultado encontr…" at bounding box center [684, 436] width 1343 height 522
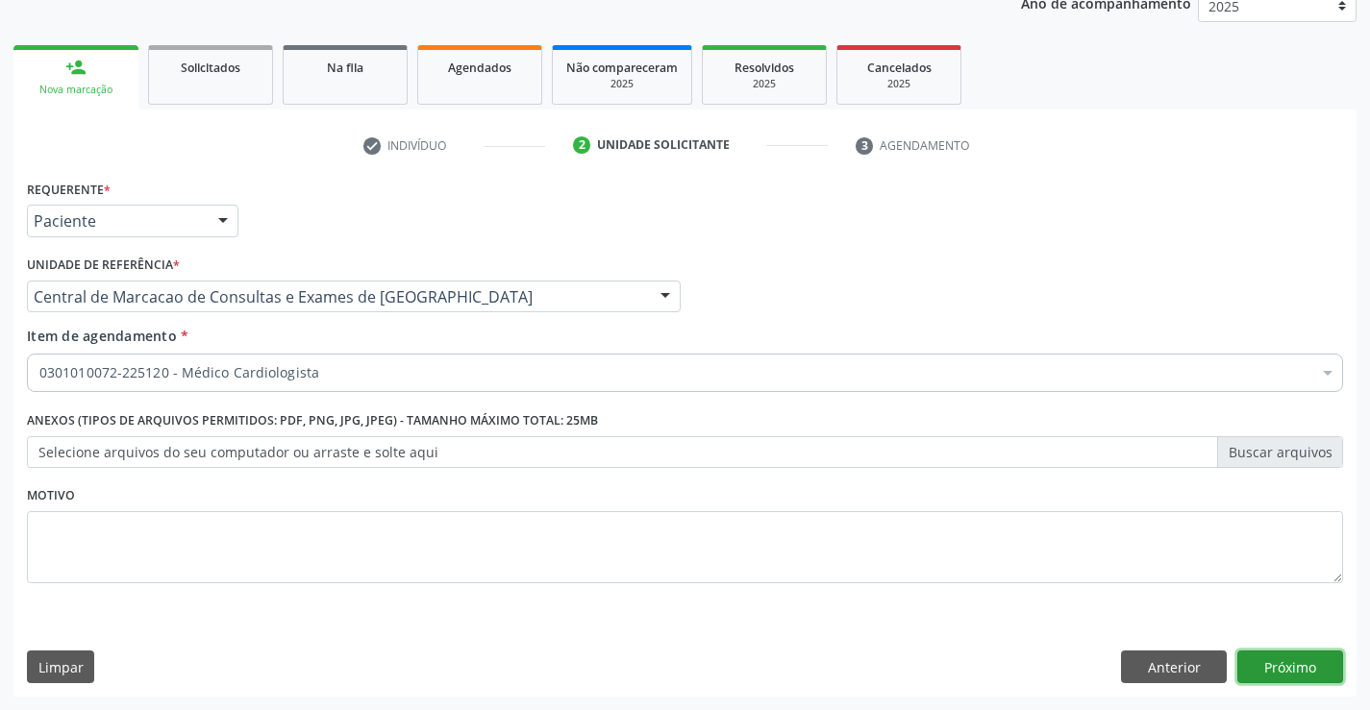
click at [1302, 651] on button "Próximo" at bounding box center [1290, 667] width 106 height 33
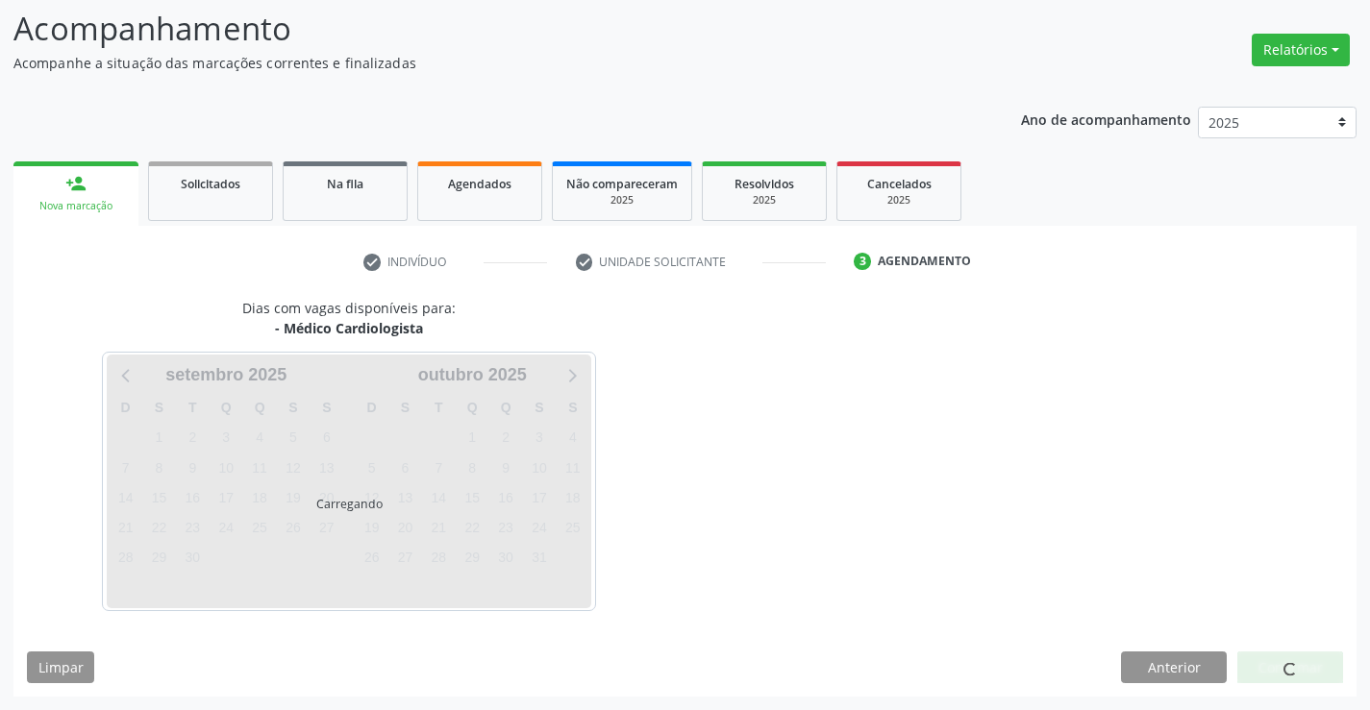
scroll to position [126, 0]
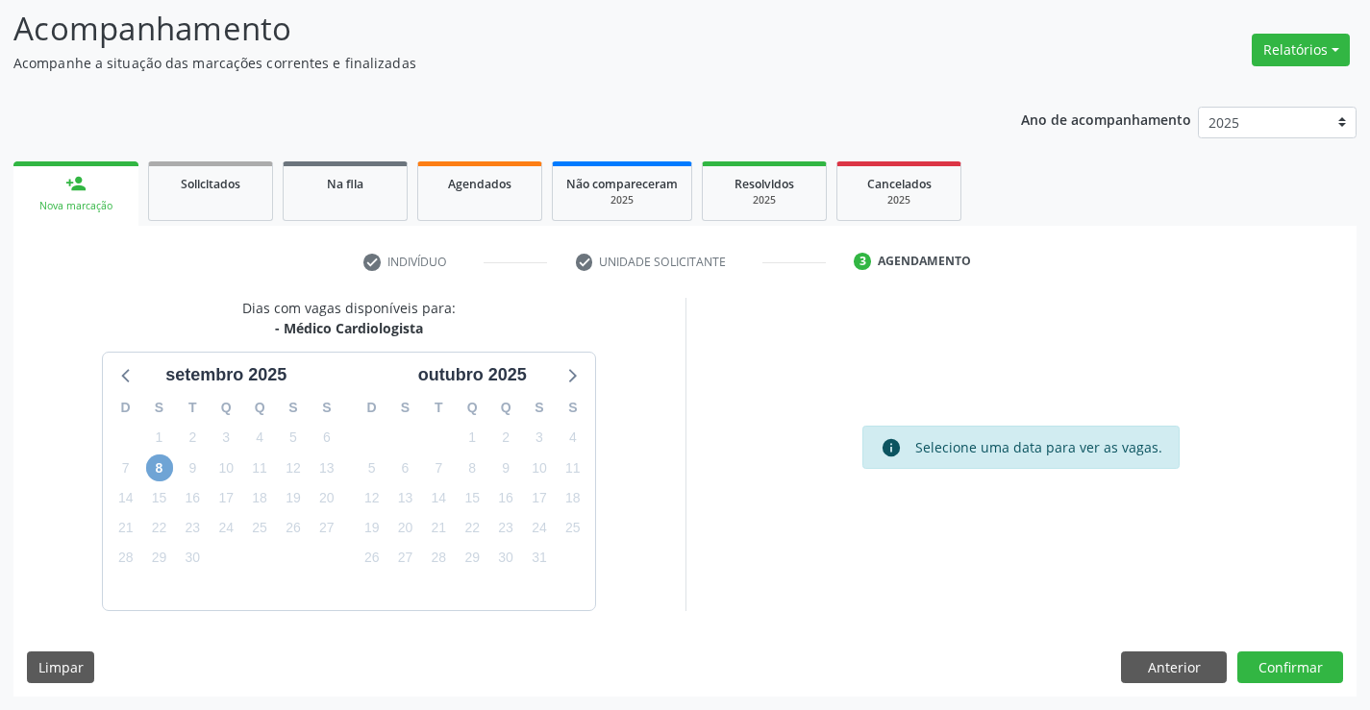
click at [168, 461] on span "8" at bounding box center [159, 468] width 27 height 27
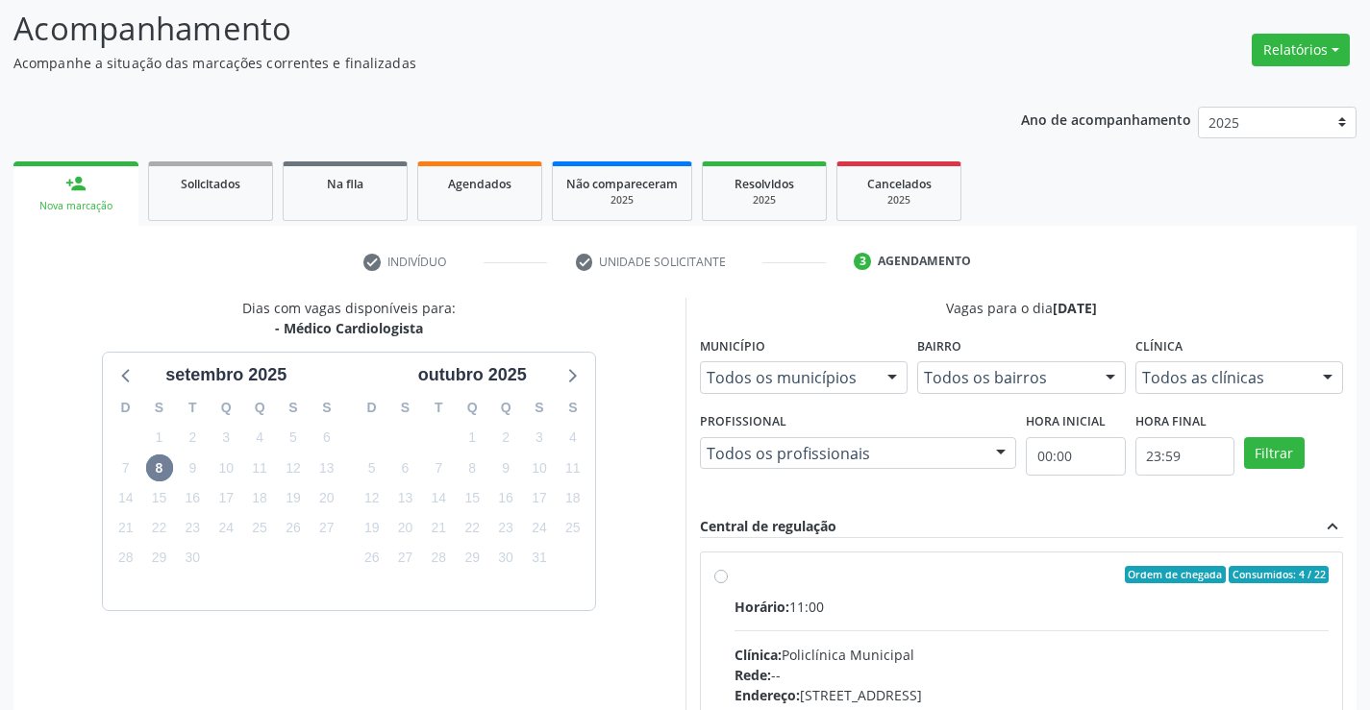
click at [953, 608] on div "Horário: 11:00" at bounding box center [1031, 607] width 595 height 20
click at [728, 584] on input "Ordem de chegada Consumidos: 4 / 22 Horário: 11:00 Clínica: Policlínica Municip…" at bounding box center [720, 574] width 13 height 17
radio input "true"
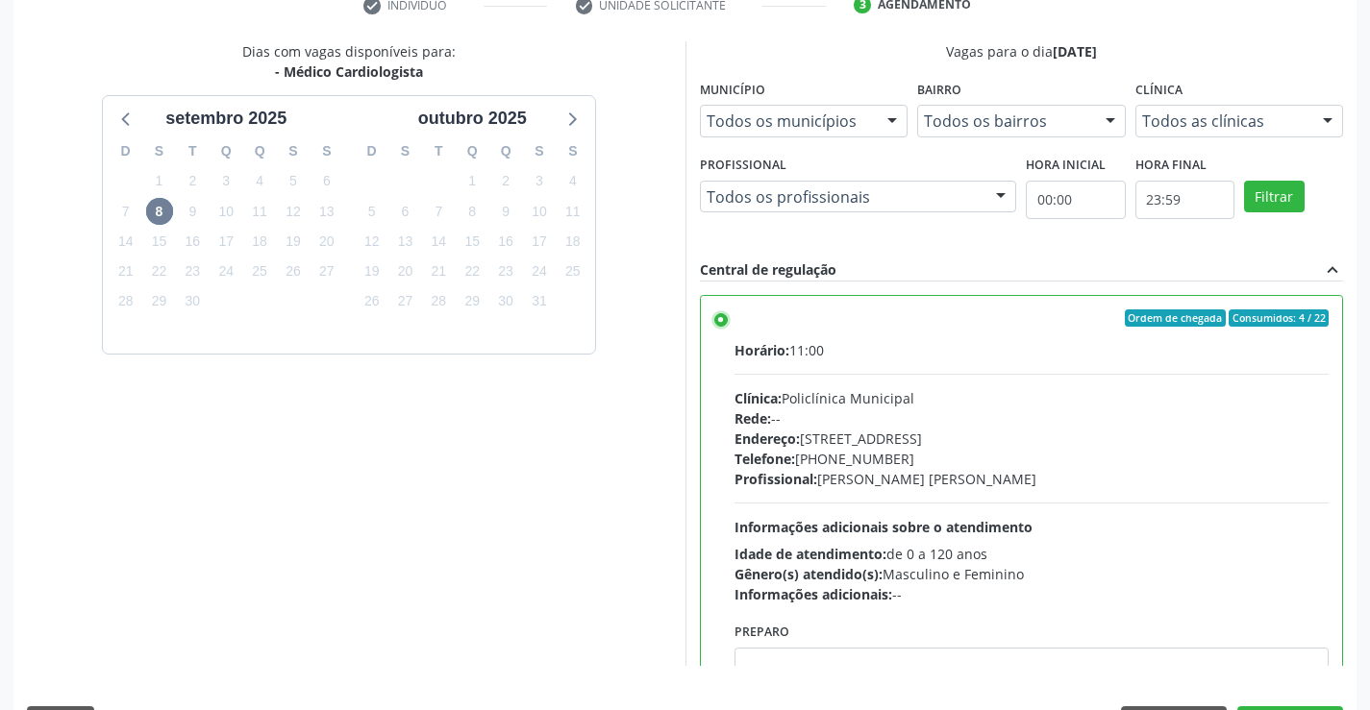
scroll to position [438, 0]
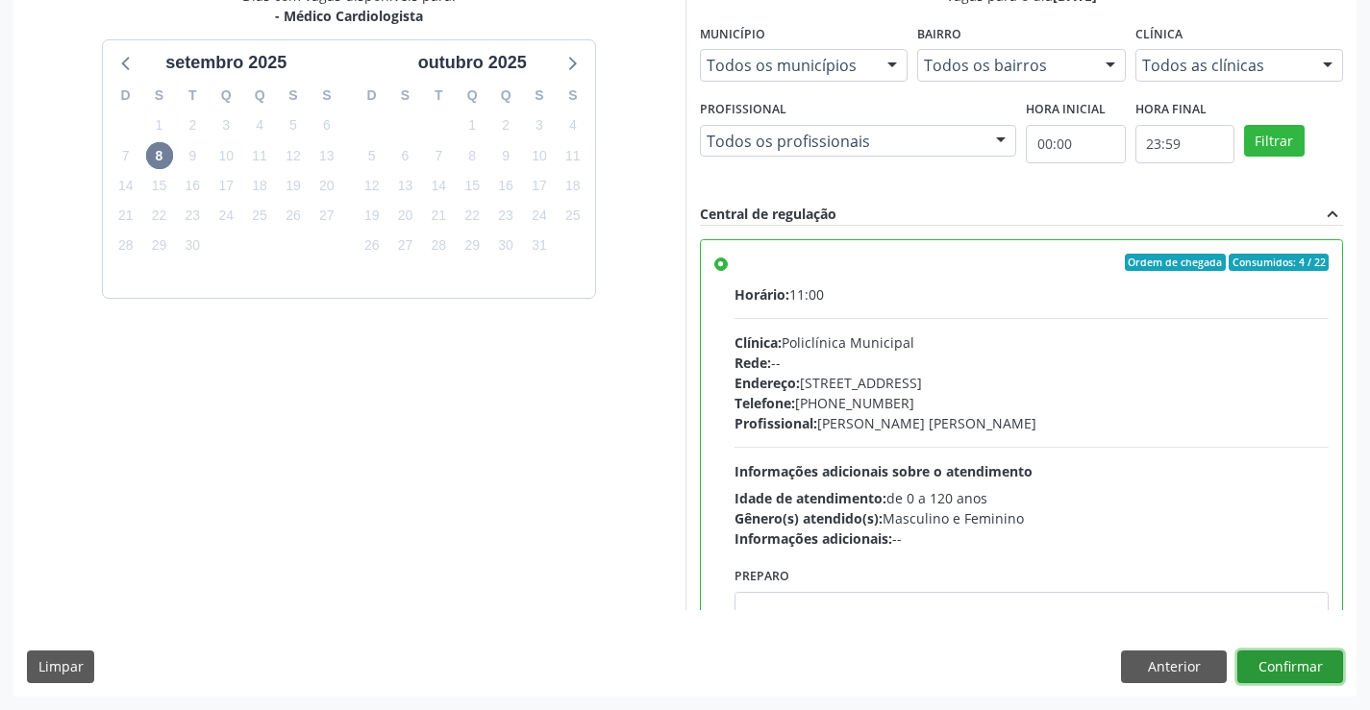
click at [1292, 661] on button "Confirmar" at bounding box center [1290, 667] width 106 height 33
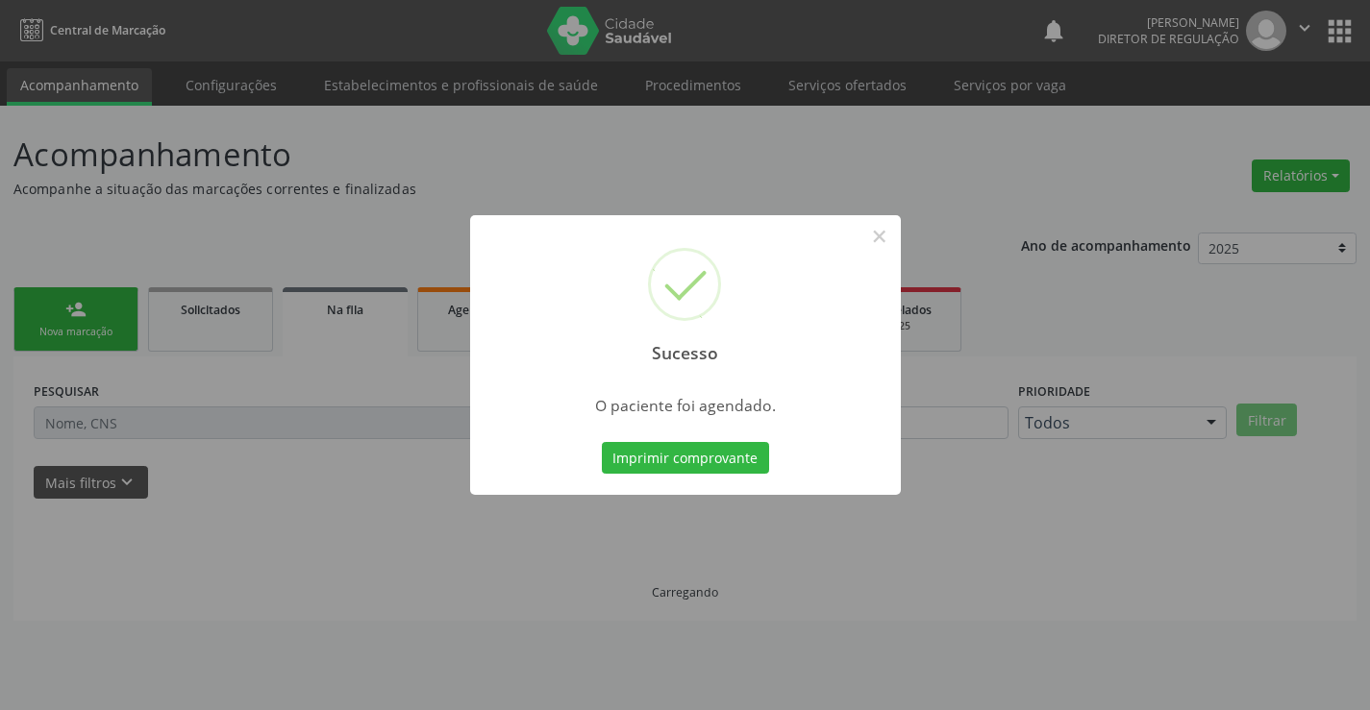
scroll to position [0, 0]
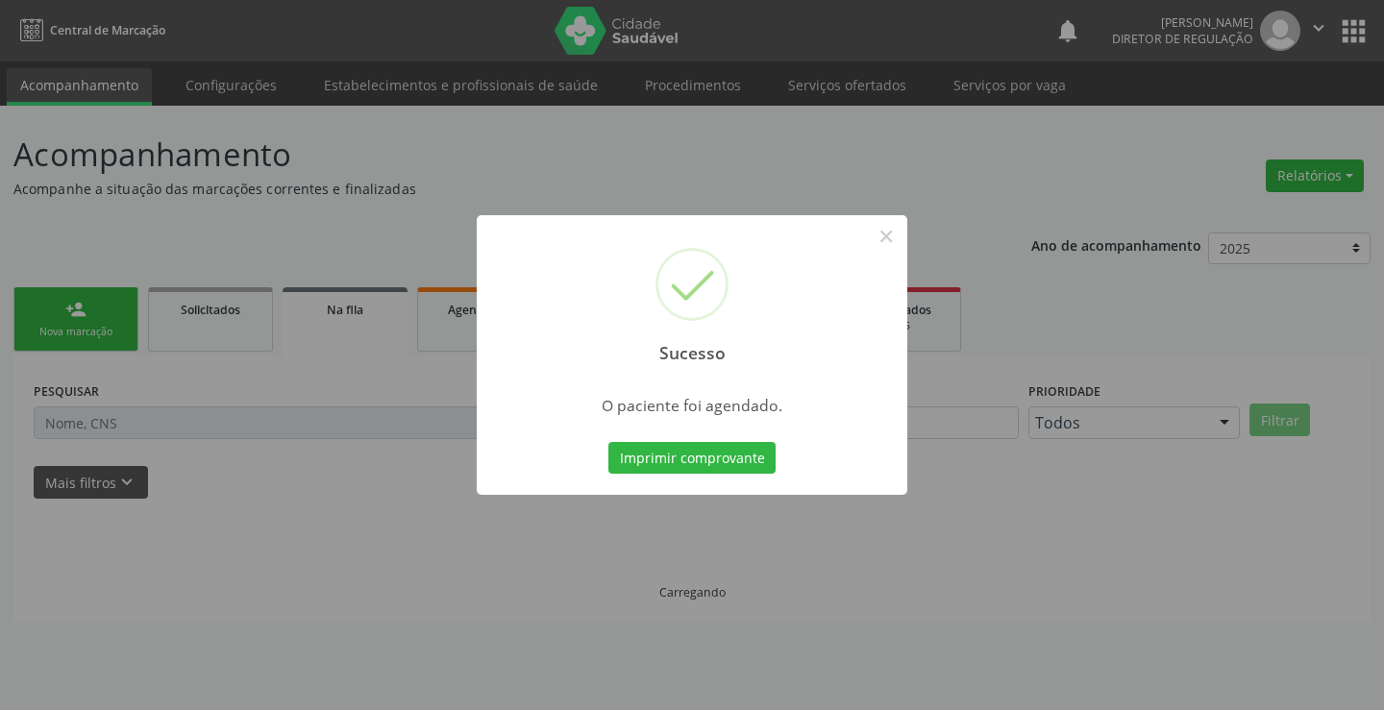
click at [609, 442] on button "Imprimir comprovante" at bounding box center [692, 458] width 167 height 33
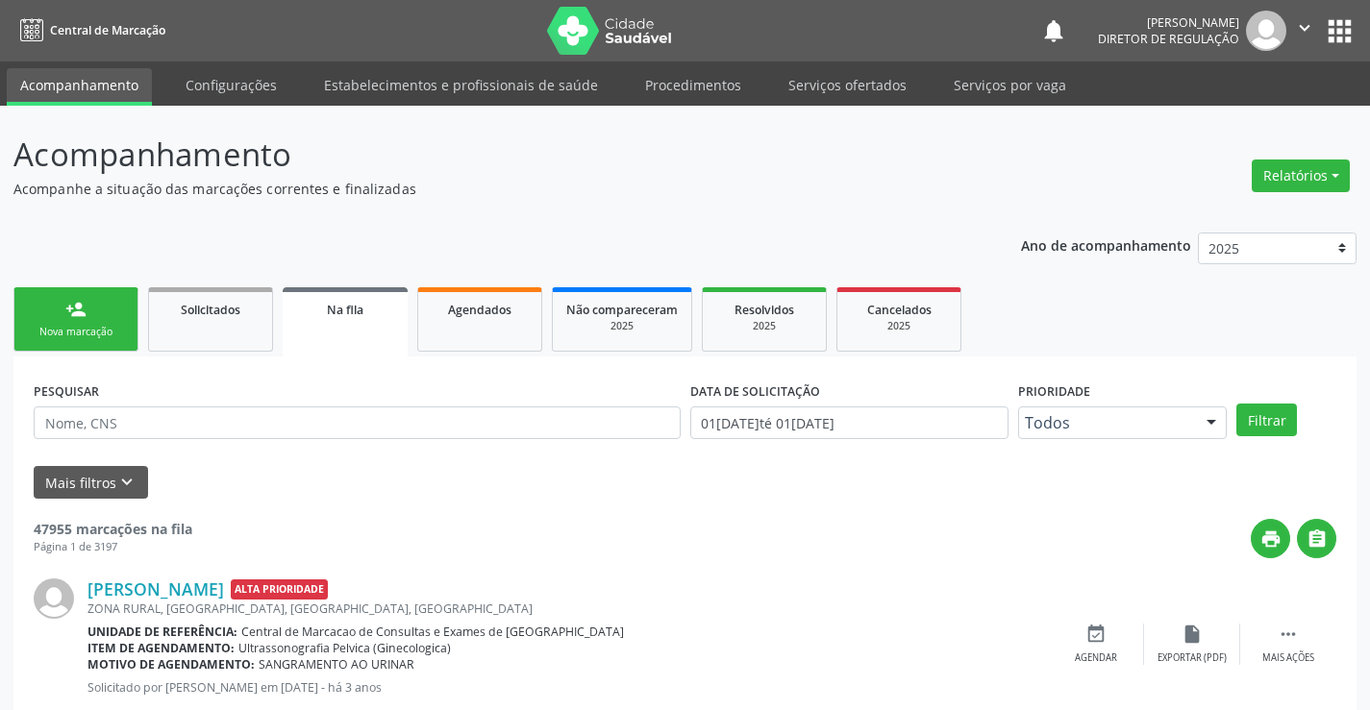
click at [111, 327] on div "Nova marcação" at bounding box center [76, 332] width 96 height 14
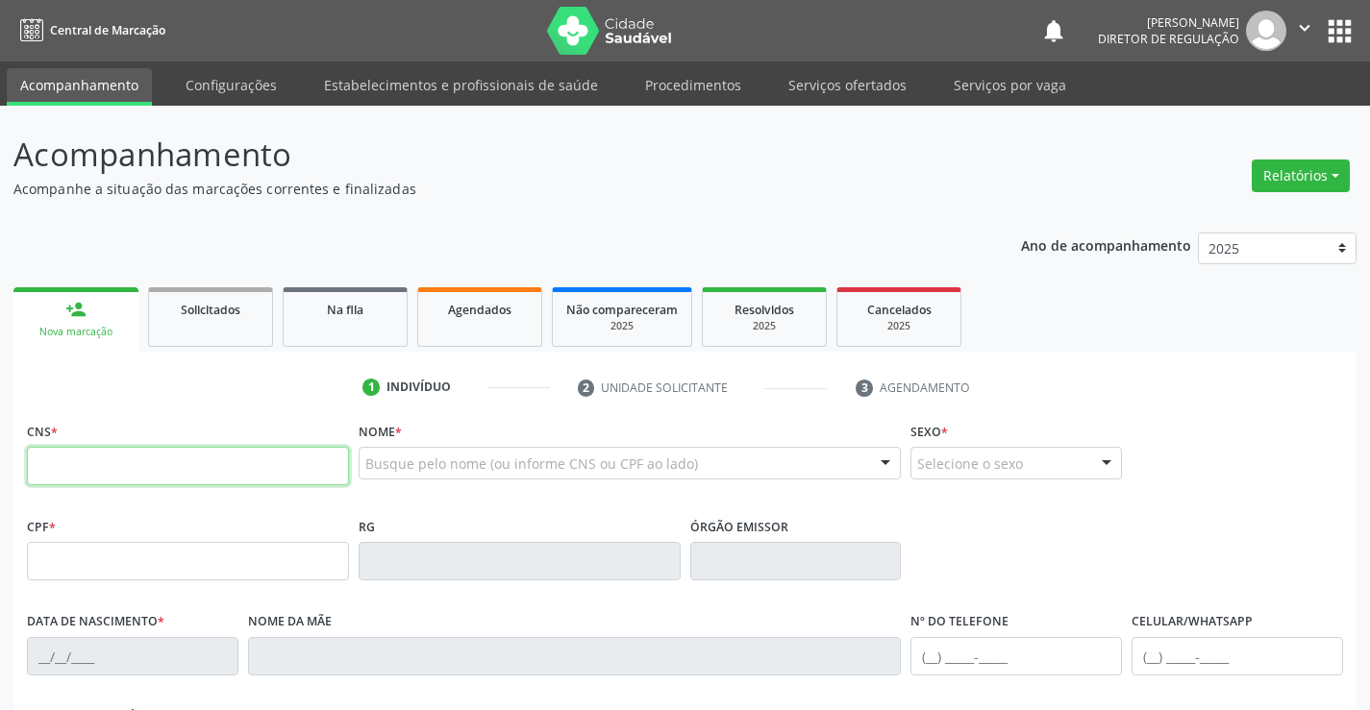
click at [87, 458] on input "text" at bounding box center [188, 466] width 322 height 38
type input "704 1047 0159 2680"
type input "10[DATE]"
type input "S/N"
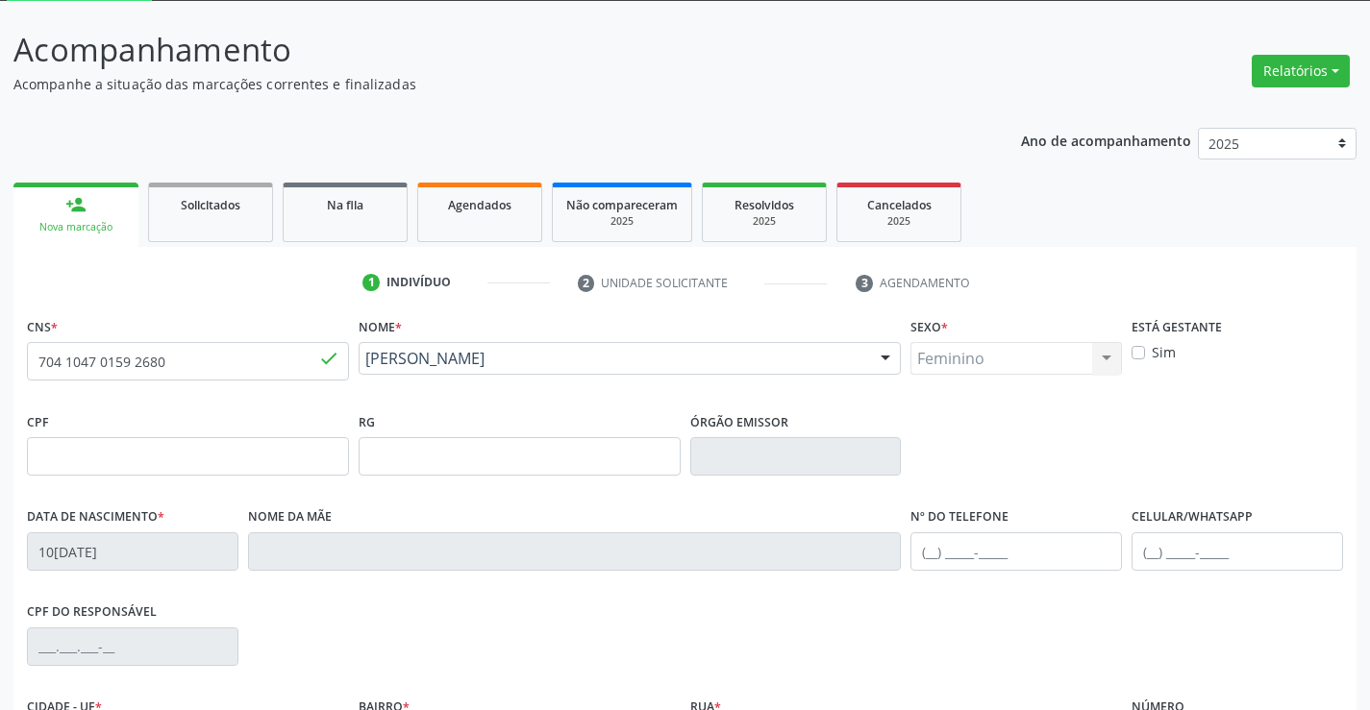
scroll to position [332, 0]
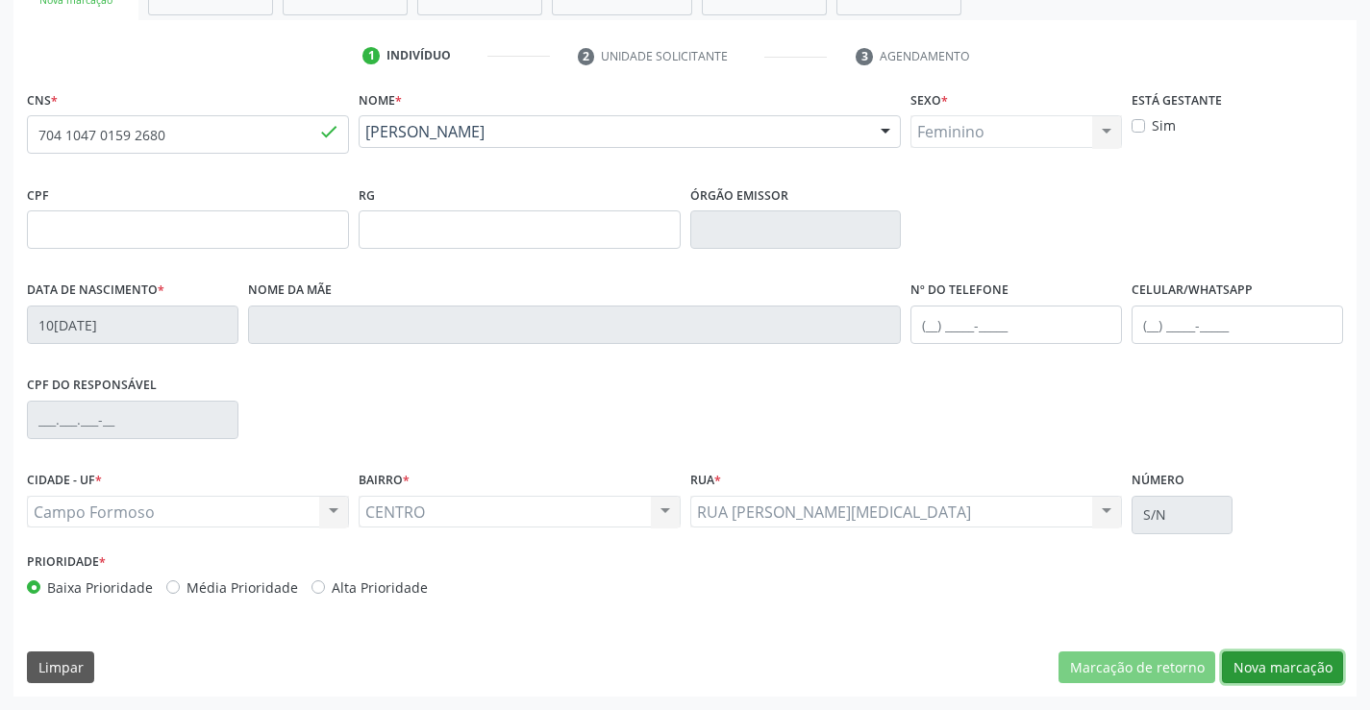
click at [1234, 660] on button "Nova marcação" at bounding box center [1282, 668] width 121 height 33
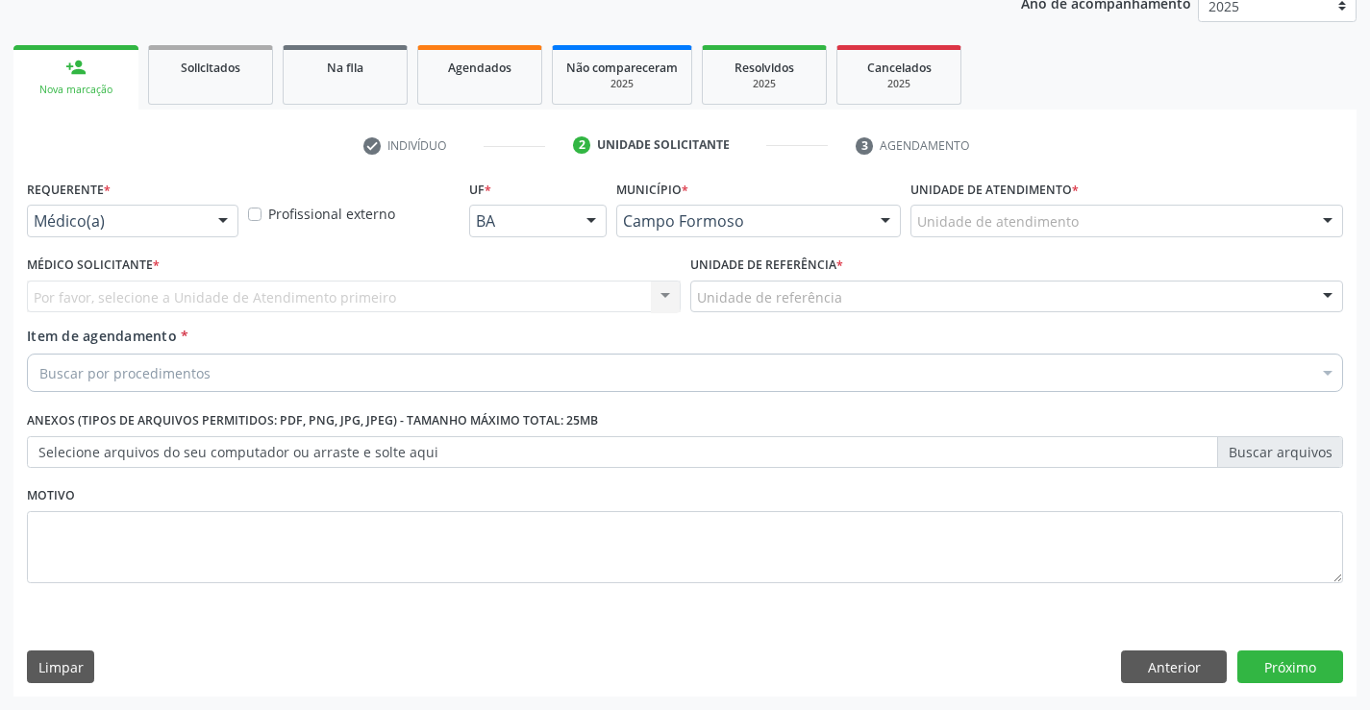
scroll to position [242, 0]
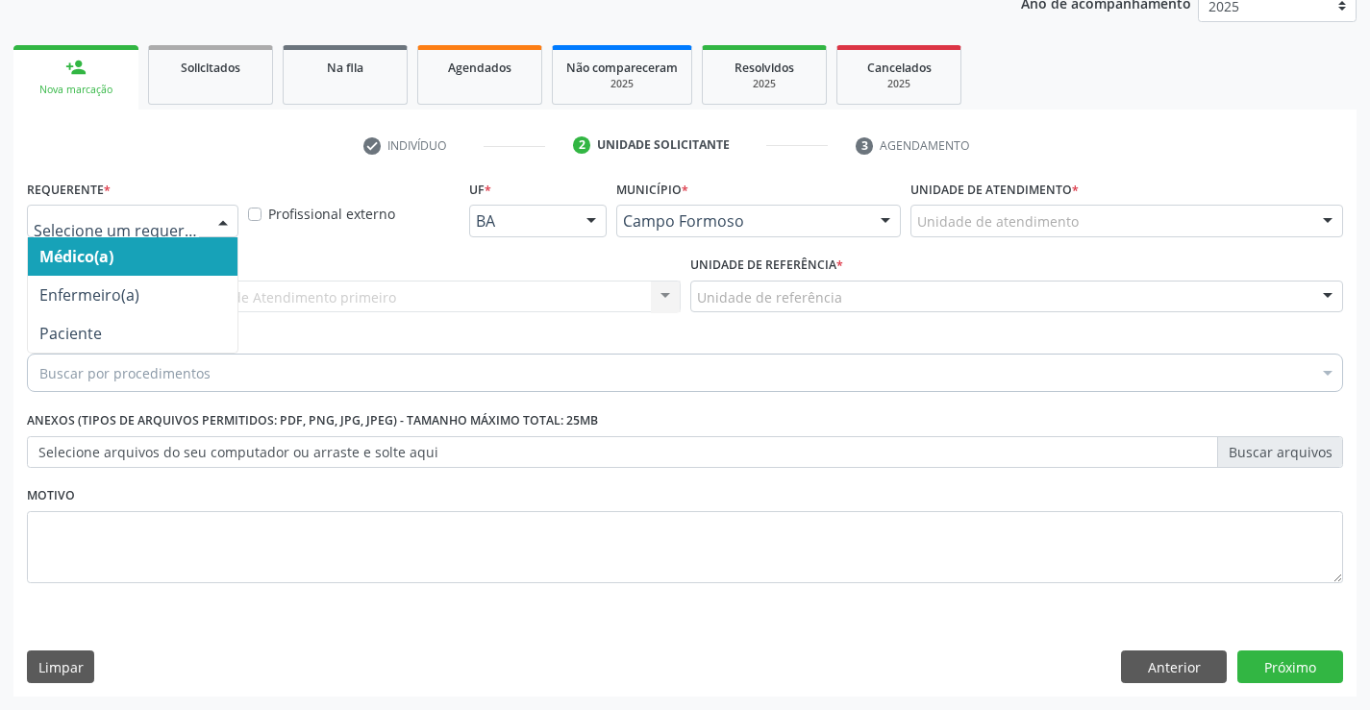
click at [233, 224] on div at bounding box center [223, 222] width 29 height 33
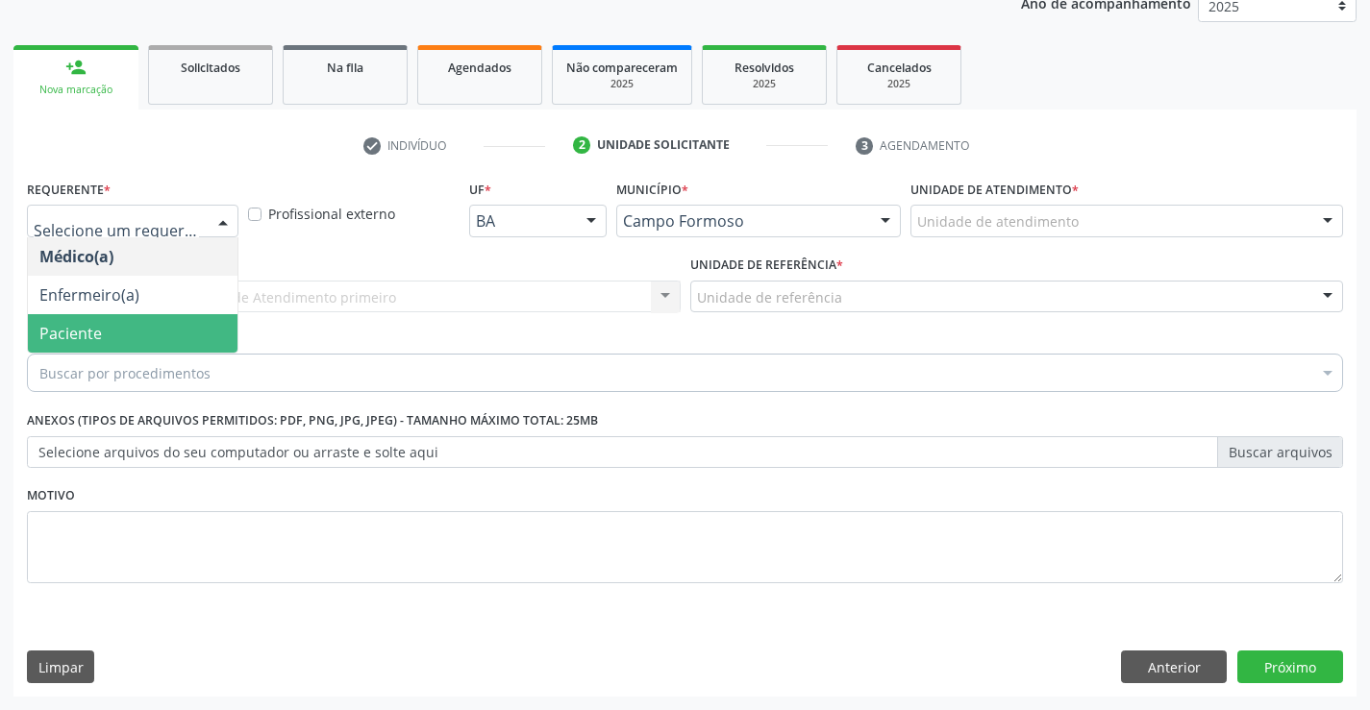
click at [114, 324] on span "Paciente" at bounding box center [133, 333] width 210 height 38
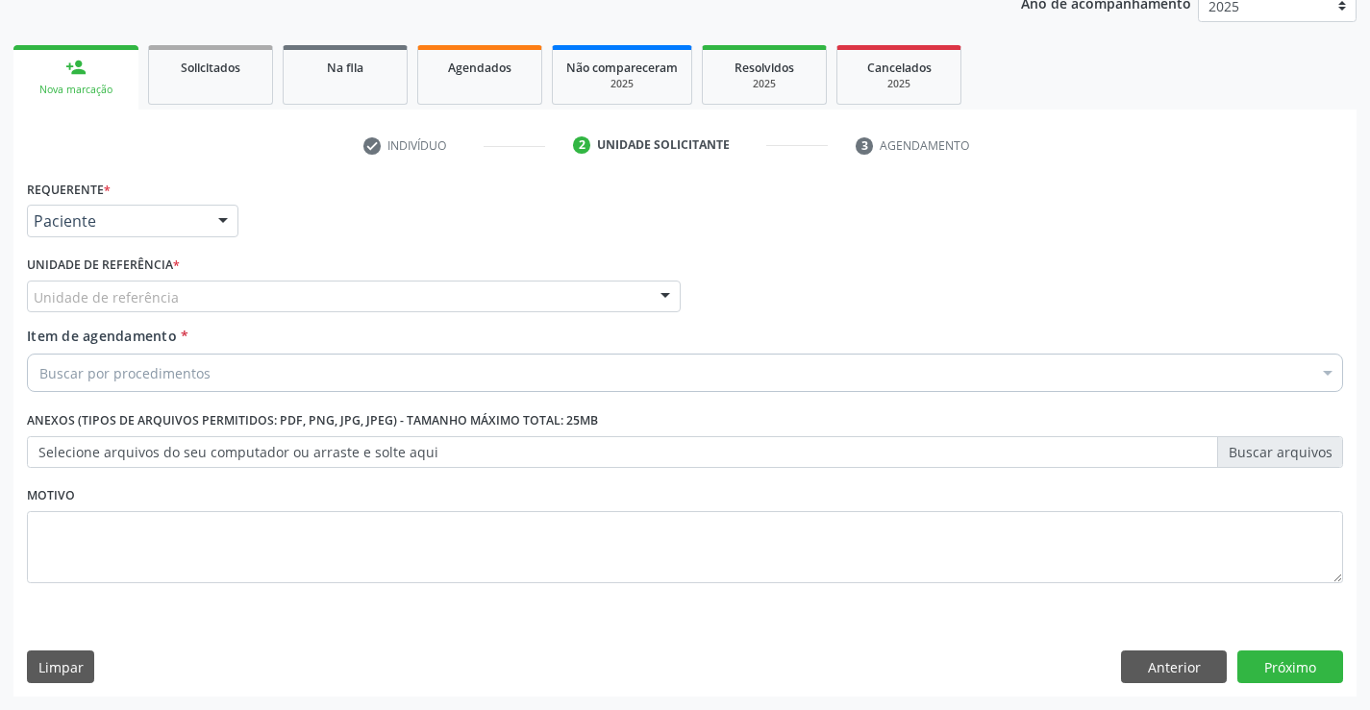
click at [408, 308] on div "Unidade de referência" at bounding box center [354, 297] width 654 height 33
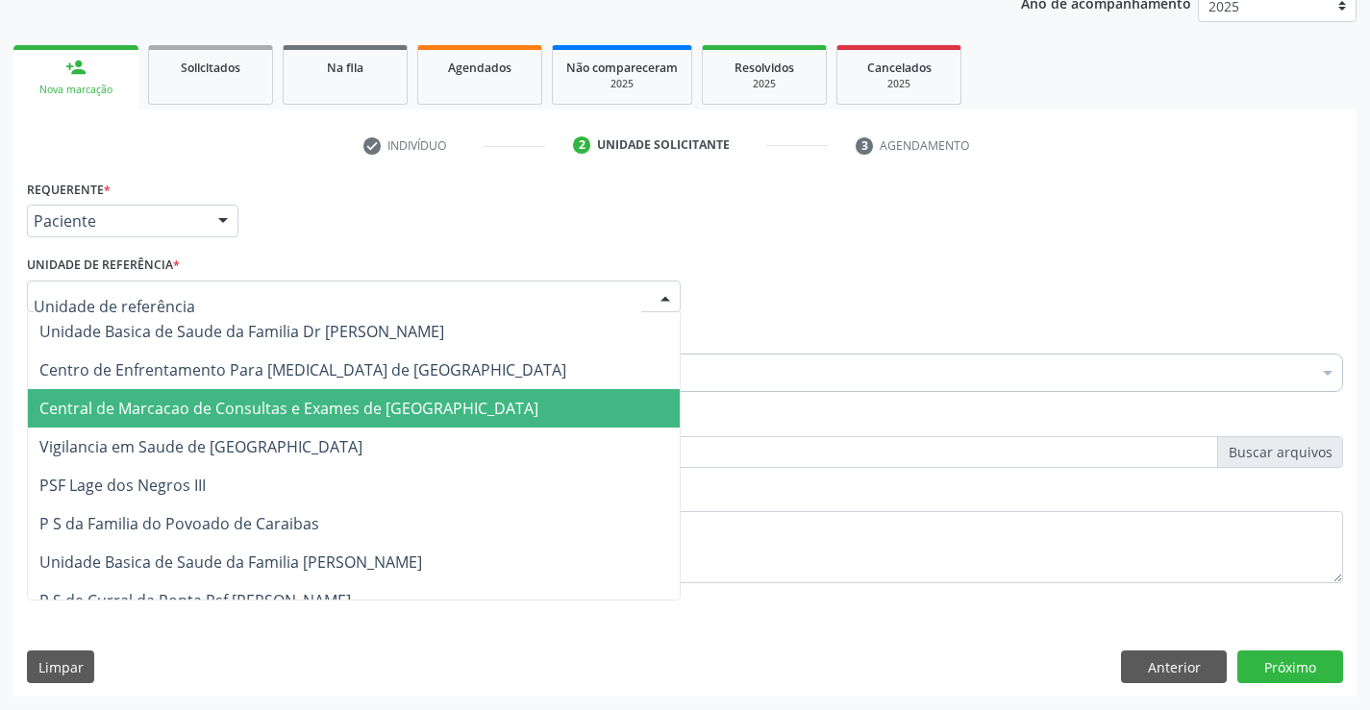
click at [397, 402] on span "Central de Marcacao de Consultas e Exames de [GEOGRAPHIC_DATA]" at bounding box center [288, 408] width 499 height 21
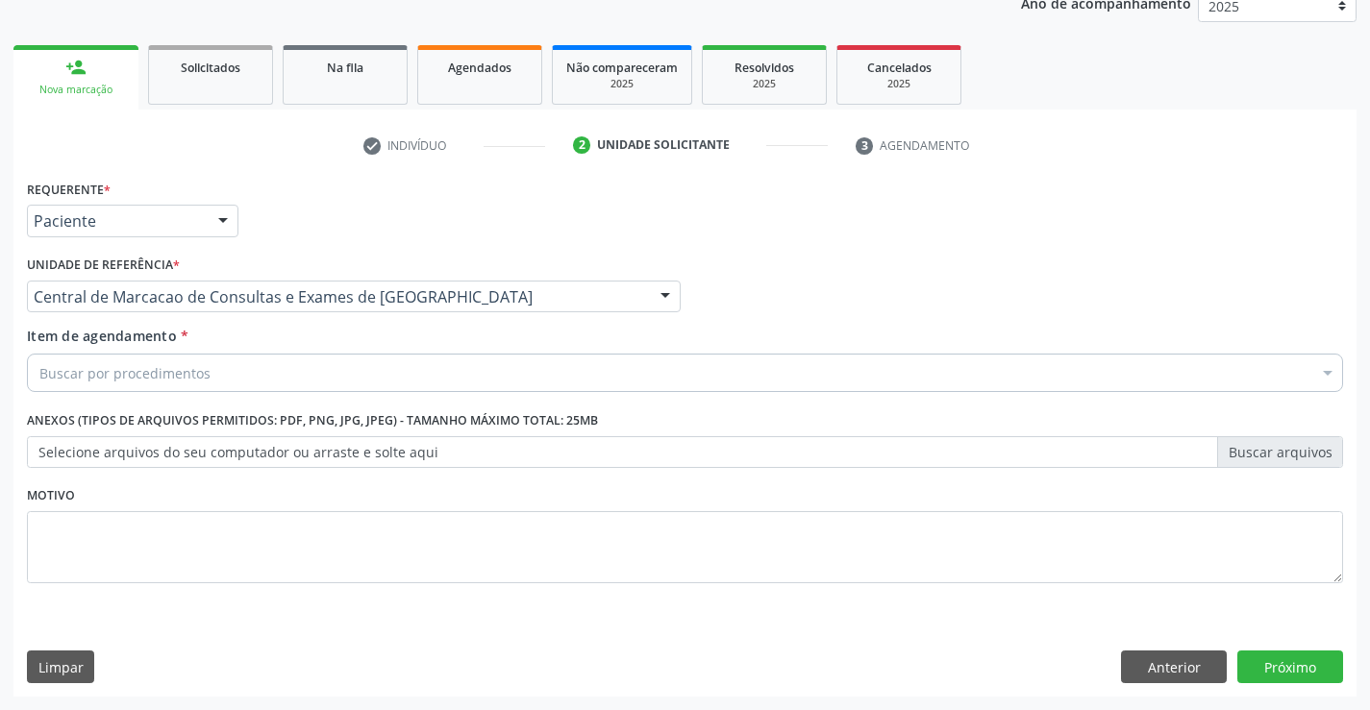
click at [468, 395] on div "Item de agendamento * Buscar por procedimentos Selecionar todos 0202040089 - 3X…" at bounding box center [685, 363] width 1326 height 74
click at [472, 390] on div "Buscar por procedimentos" at bounding box center [685, 373] width 1316 height 38
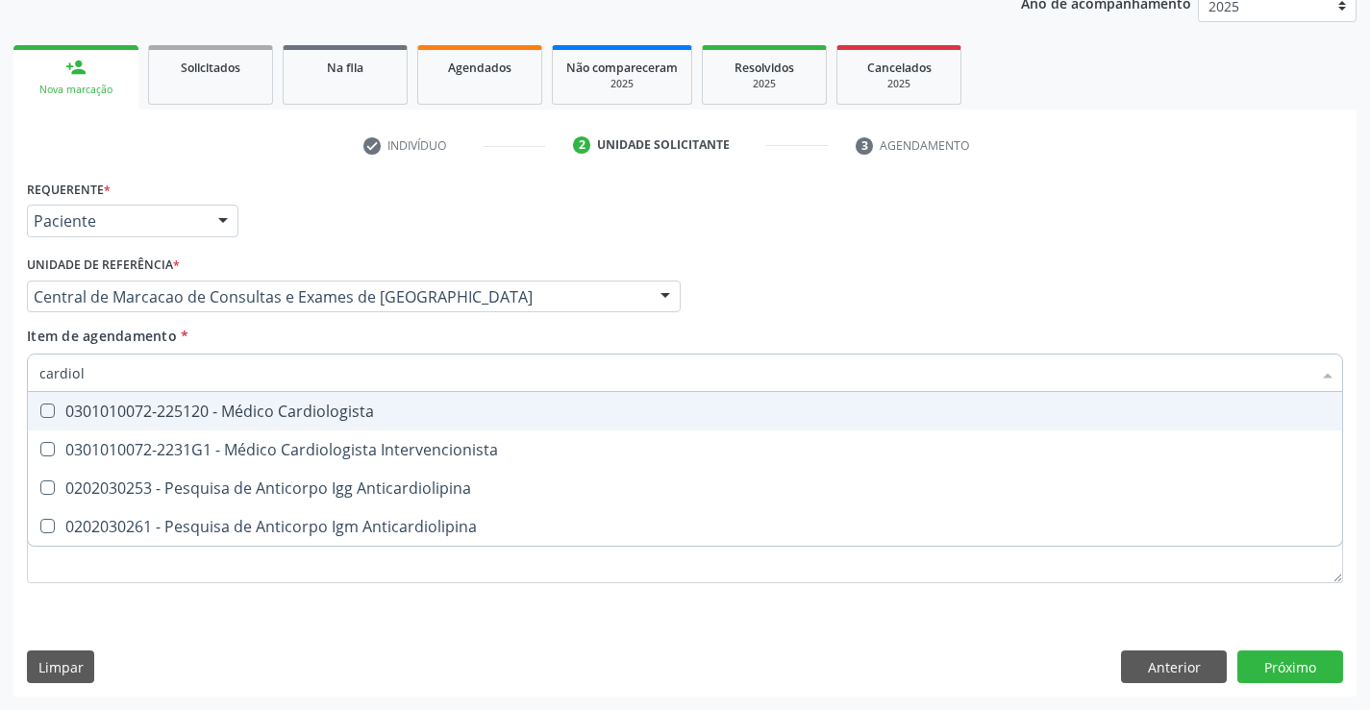
type input "cardiolo"
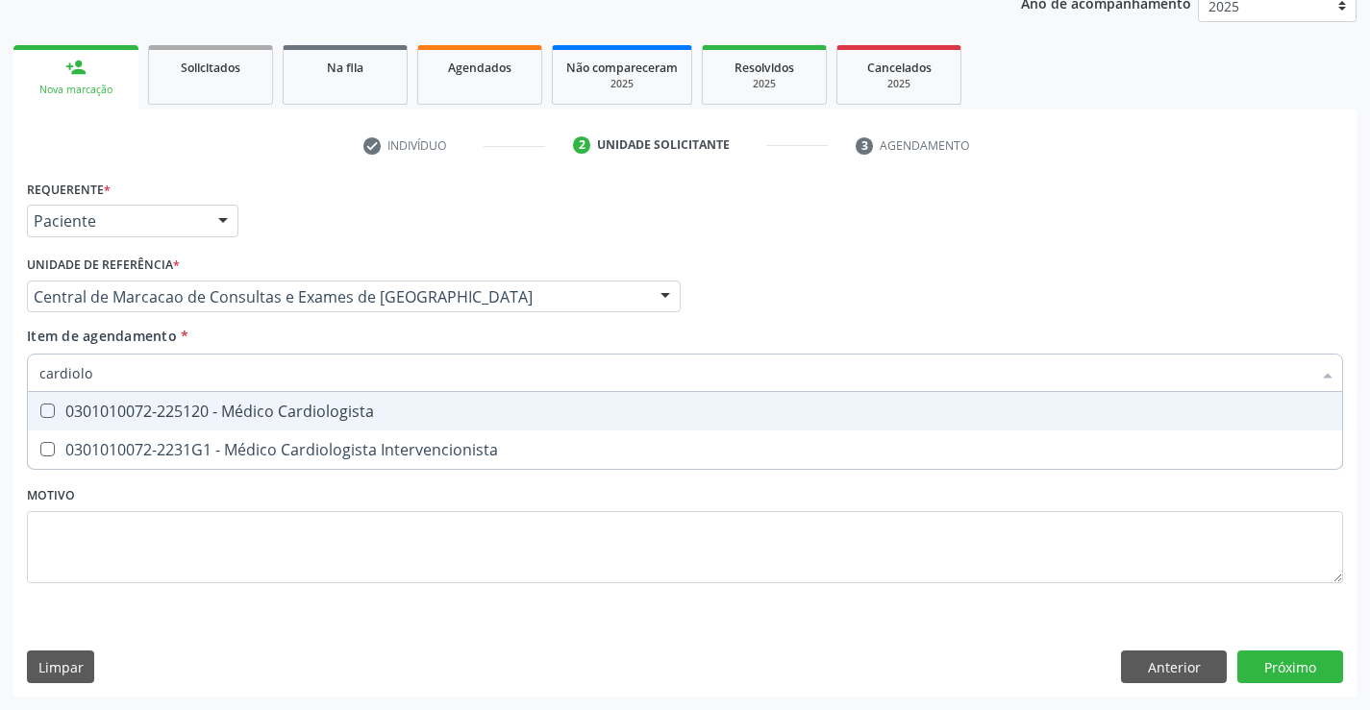
click at [475, 415] on div "0301010072-225120 - Médico Cardiologista" at bounding box center [684, 411] width 1291 height 15
checkbox Cardiologista "true"
click at [1023, 268] on div "Médico Solicitante Por favor, selecione a Unidade de Atendimento primeiro Nenhu…" at bounding box center [685, 288] width 1326 height 75
checkbox Intervencionista "true"
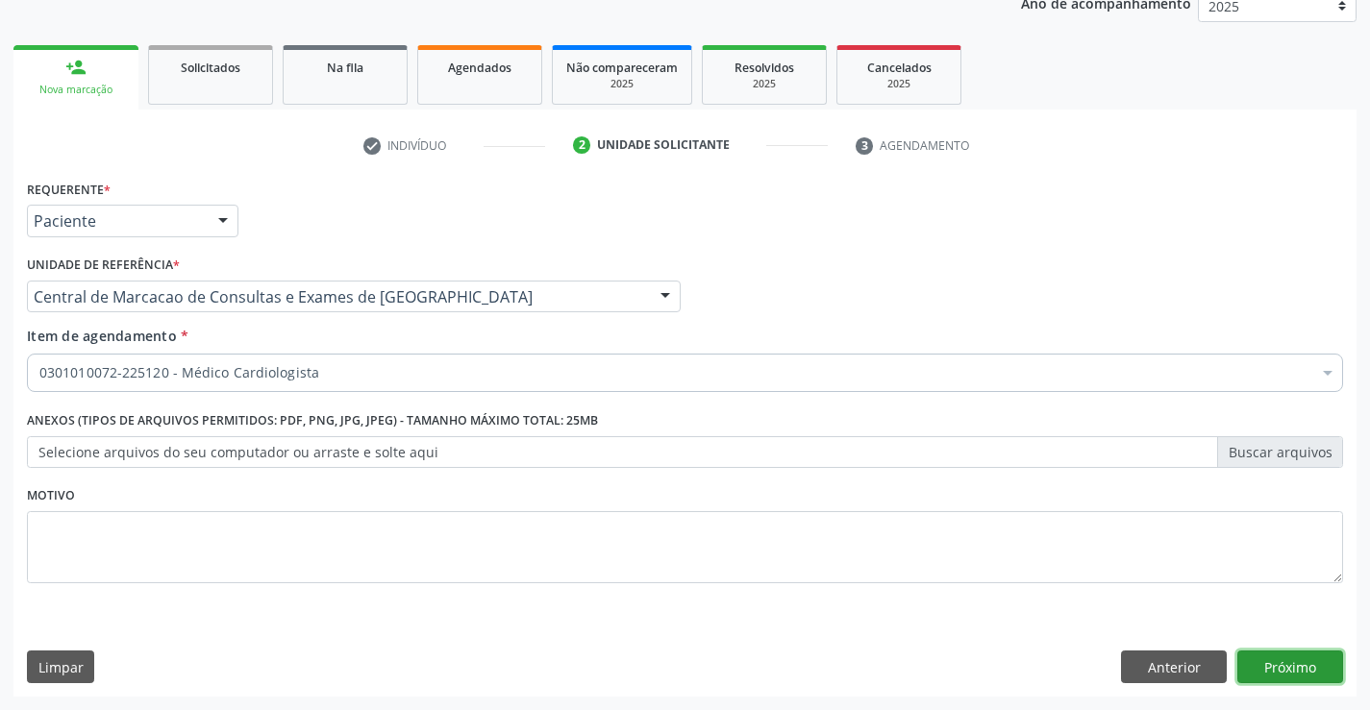
click at [1257, 660] on button "Próximo" at bounding box center [1290, 667] width 106 height 33
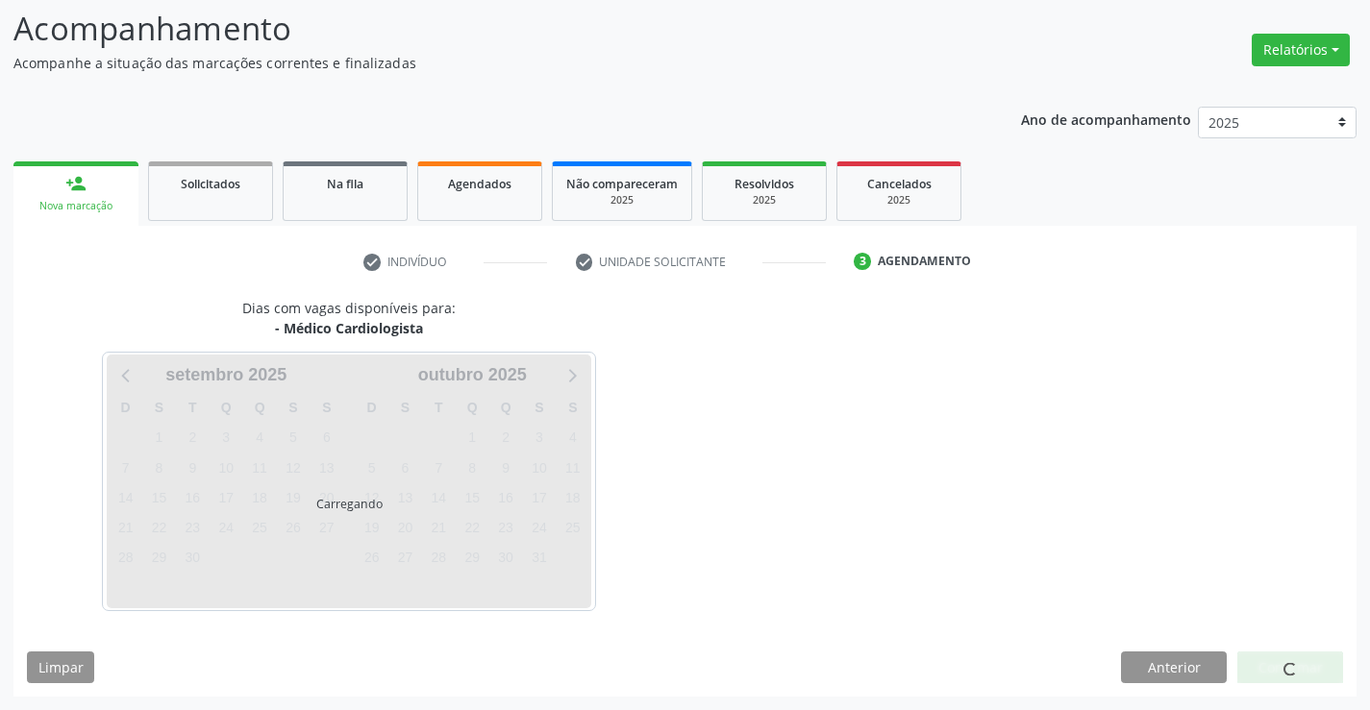
scroll to position [126, 0]
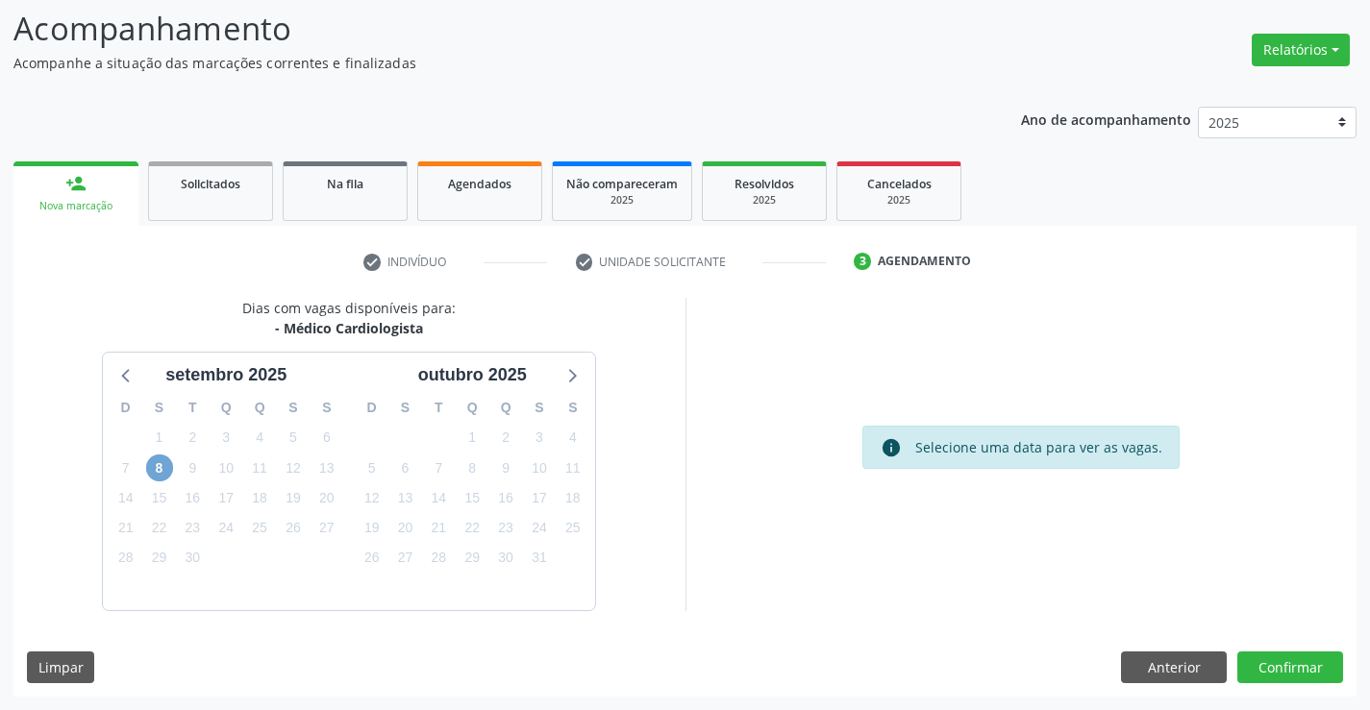
drag, startPoint x: 158, startPoint y: 458, endPoint x: 184, endPoint y: 454, distance: 26.2
click at [158, 459] on span "8" at bounding box center [159, 468] width 27 height 27
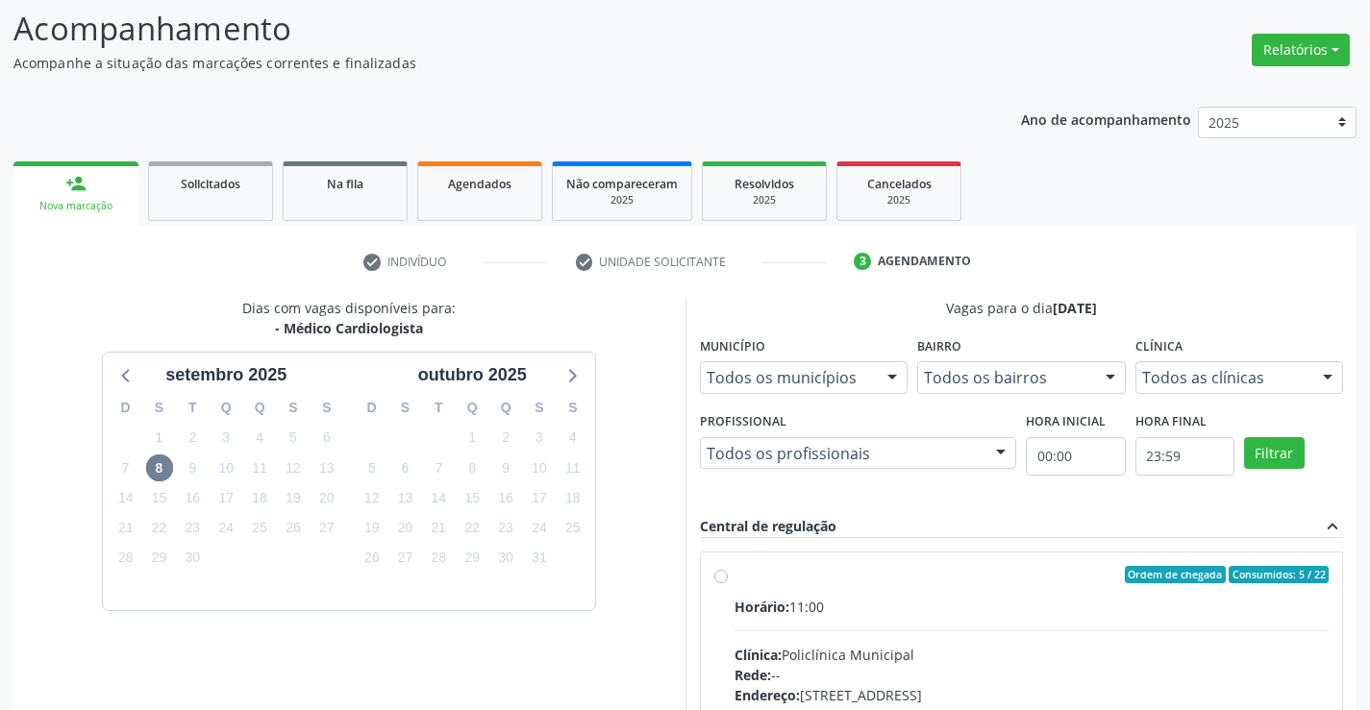
click at [885, 614] on div "Horário: 11:00" at bounding box center [1031, 607] width 595 height 20
click at [728, 584] on input "Ordem de chegada Consumidos: 5 / 22 Horário: 11:00 Clínica: Policlínica Municip…" at bounding box center [720, 574] width 13 height 17
radio input "true"
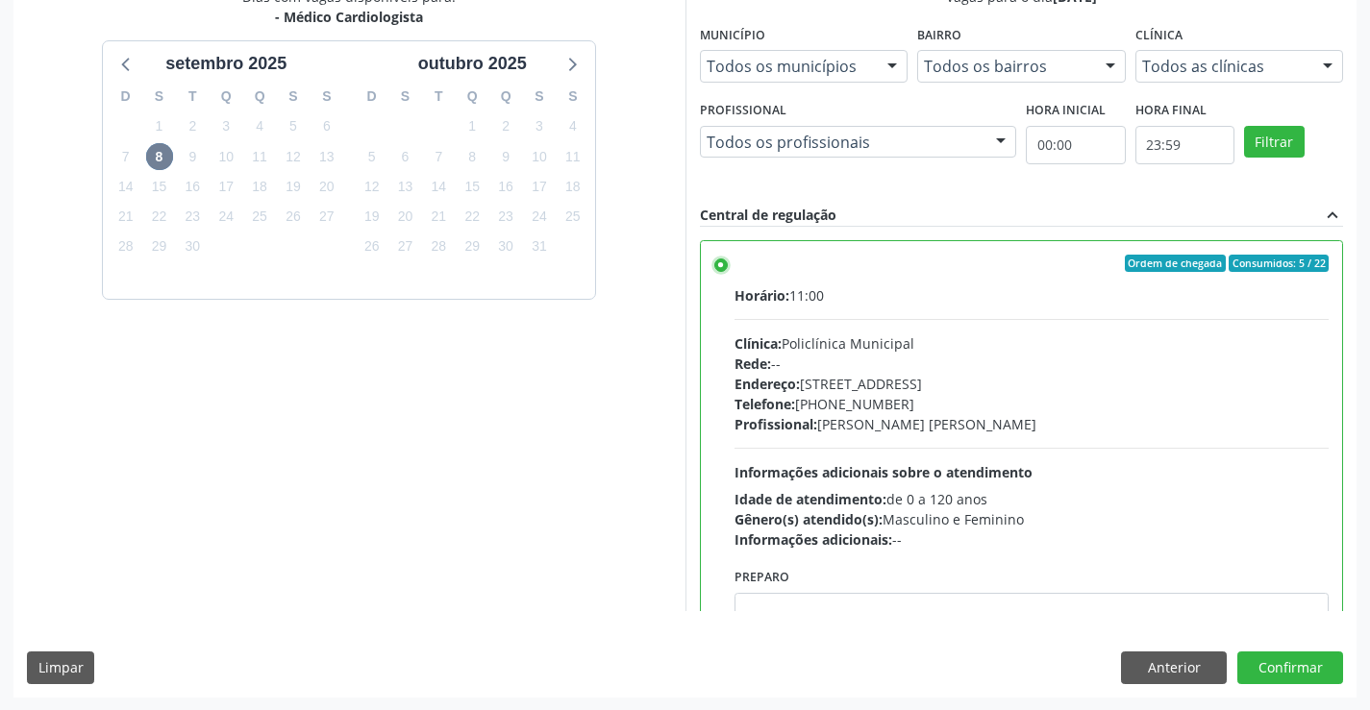
scroll to position [438, 0]
click at [1261, 655] on button "Confirmar" at bounding box center [1290, 667] width 106 height 33
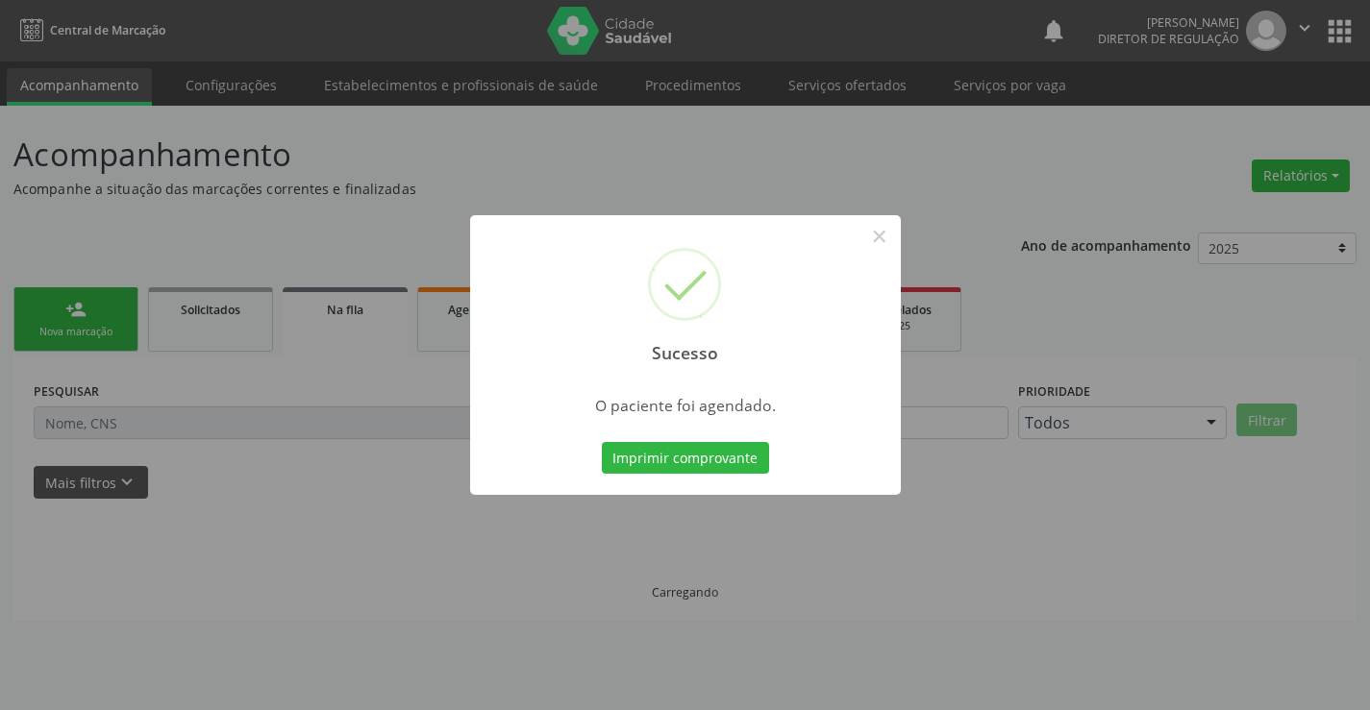
scroll to position [0, 0]
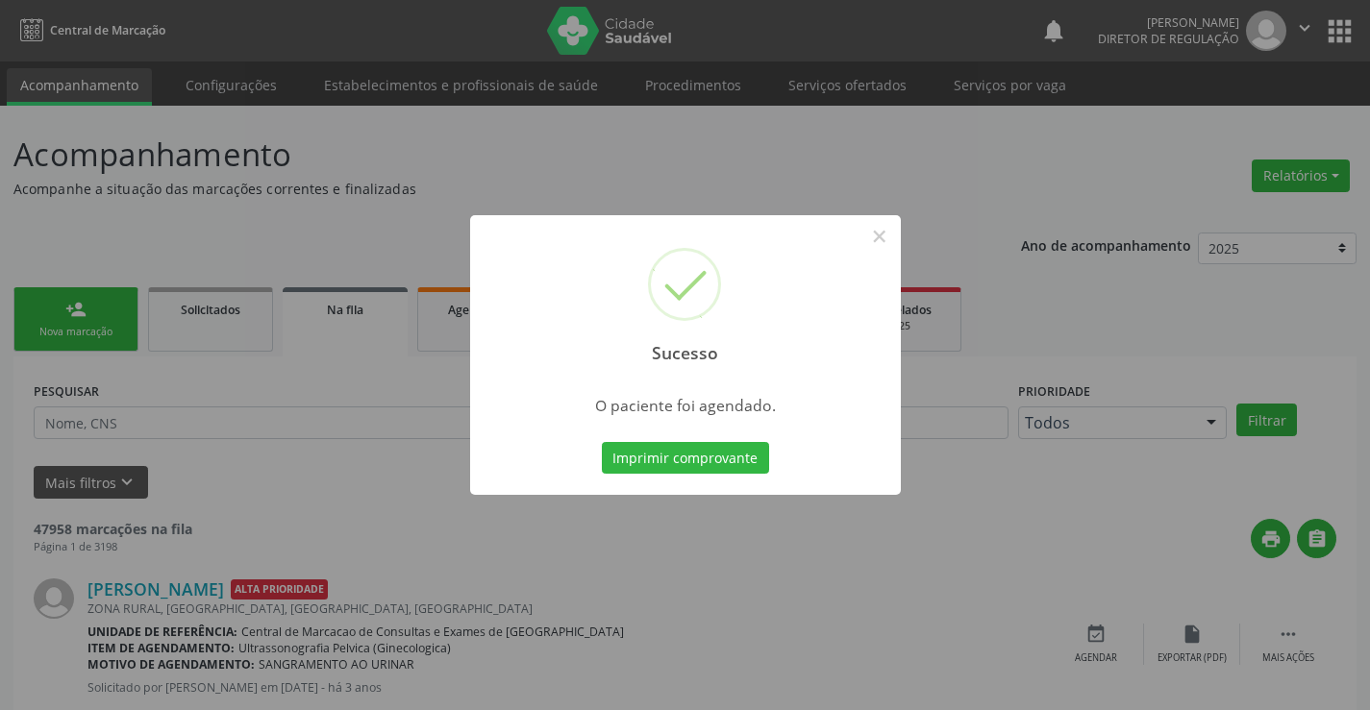
click at [602, 442] on button "Imprimir comprovante" at bounding box center [685, 458] width 167 height 33
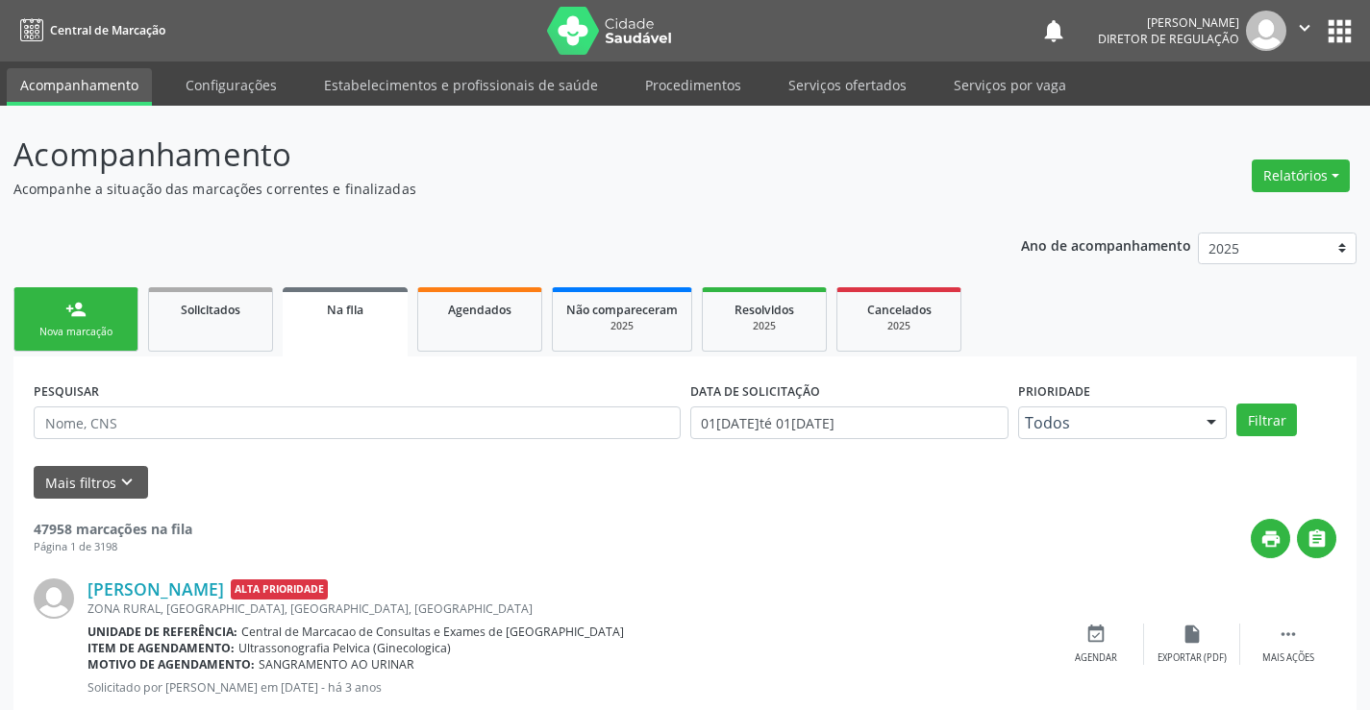
click at [79, 303] on div "person_add" at bounding box center [75, 309] width 21 height 21
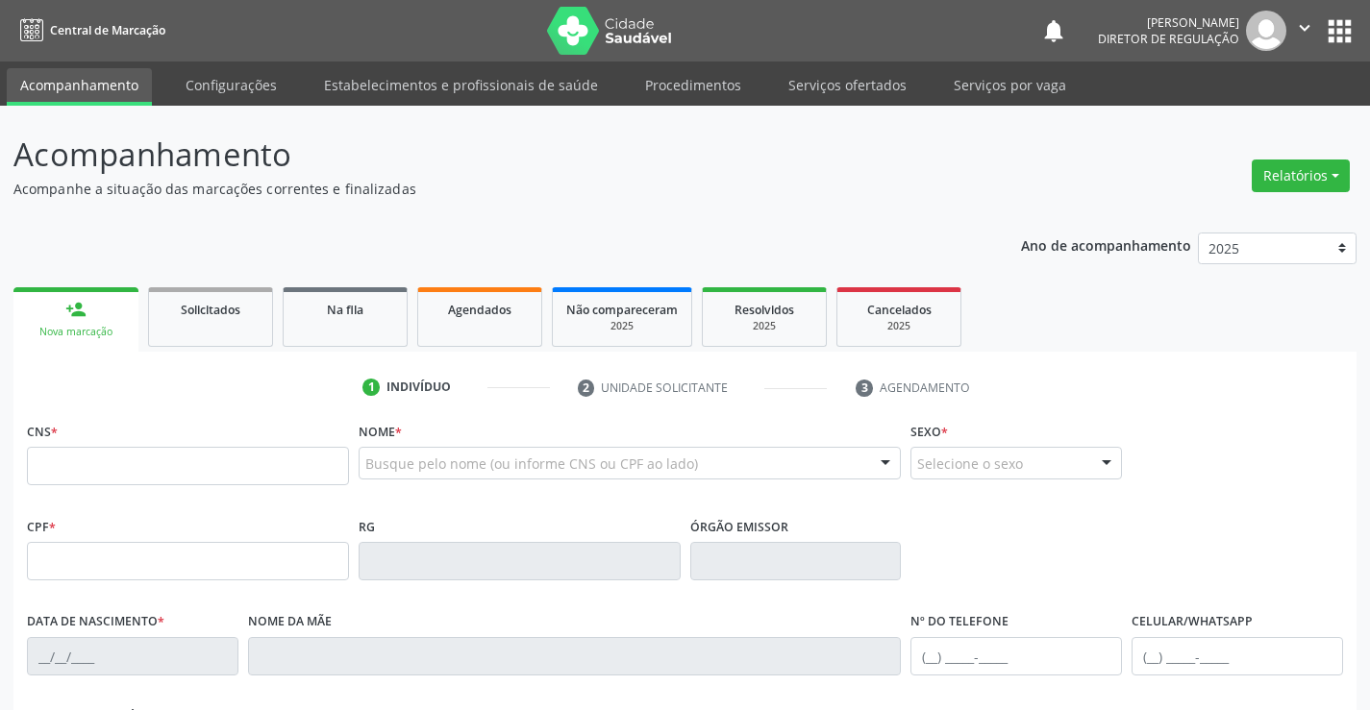
click at [104, 444] on div "CNS *" at bounding box center [188, 451] width 322 height 68
click at [91, 450] on input "text" at bounding box center [188, 466] width 322 height 38
type input "703 6080 4070 7238"
type input "1006898506"
type input "01[DATE]"
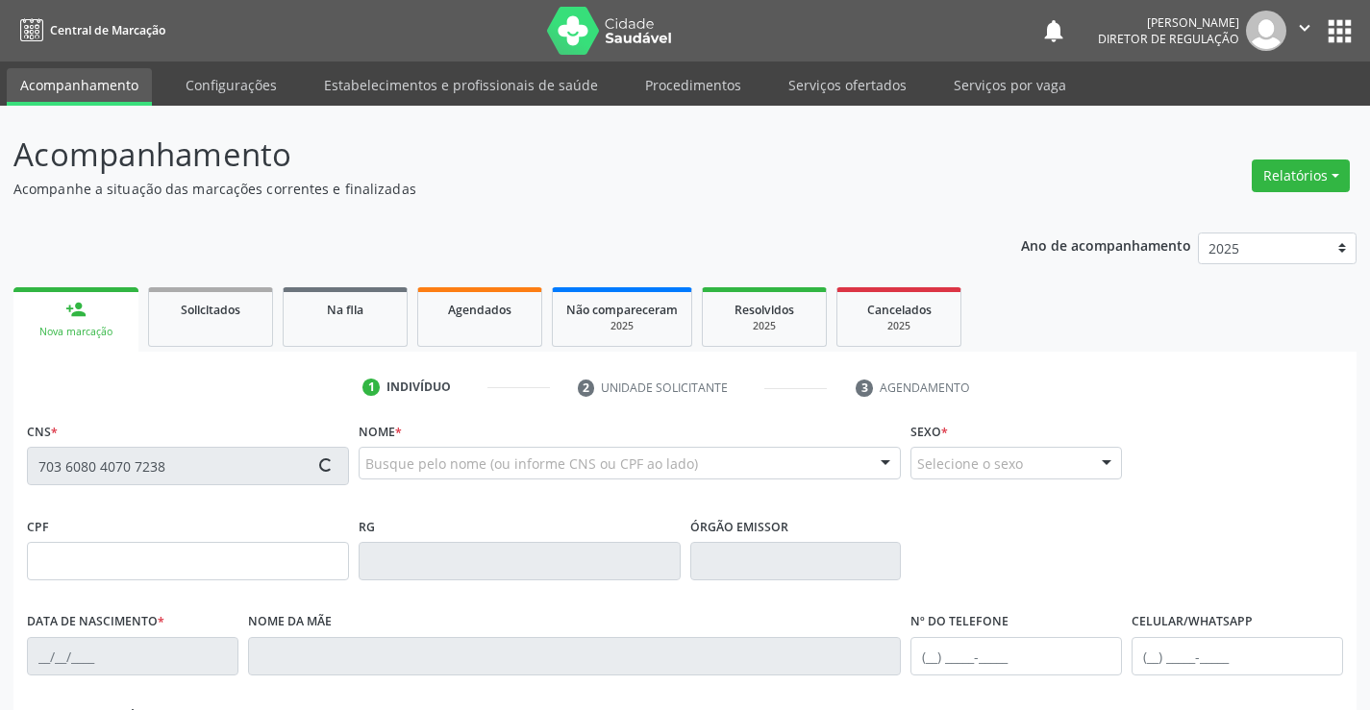
type input "234.331.835-20"
type input "S/N"
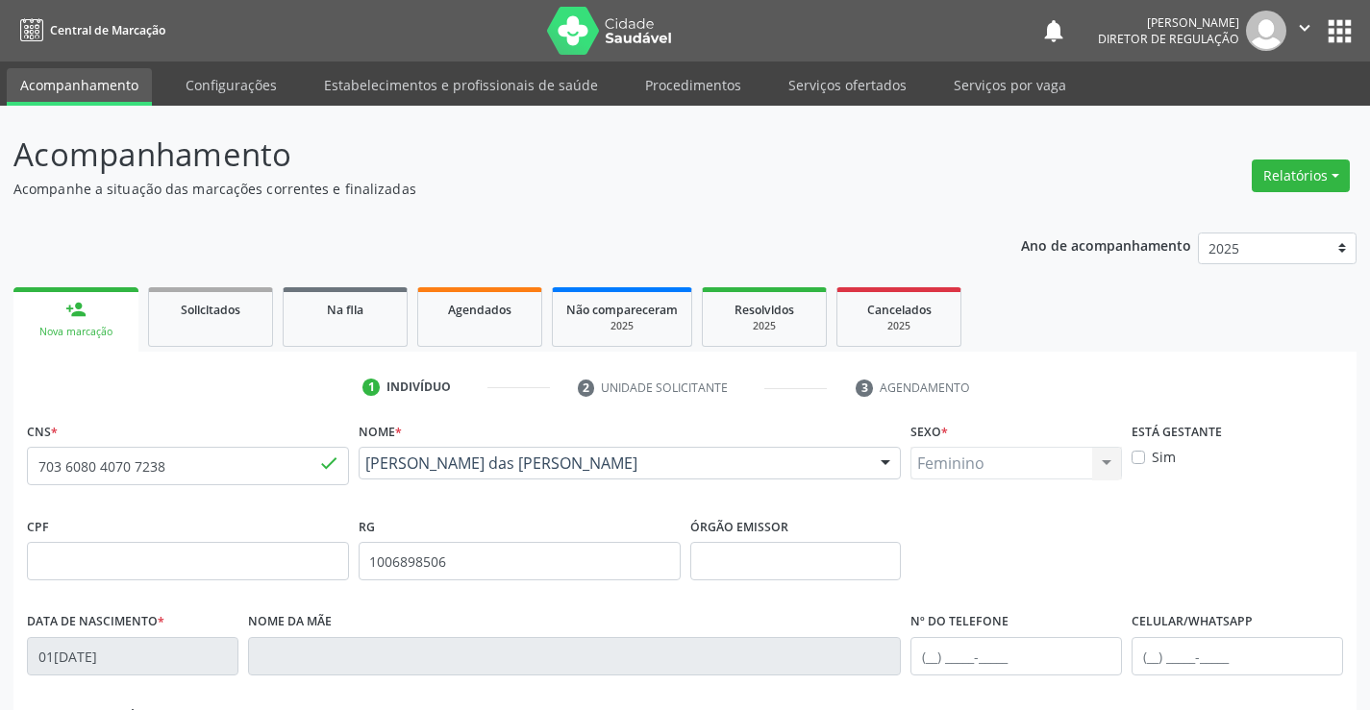
scroll to position [332, 0]
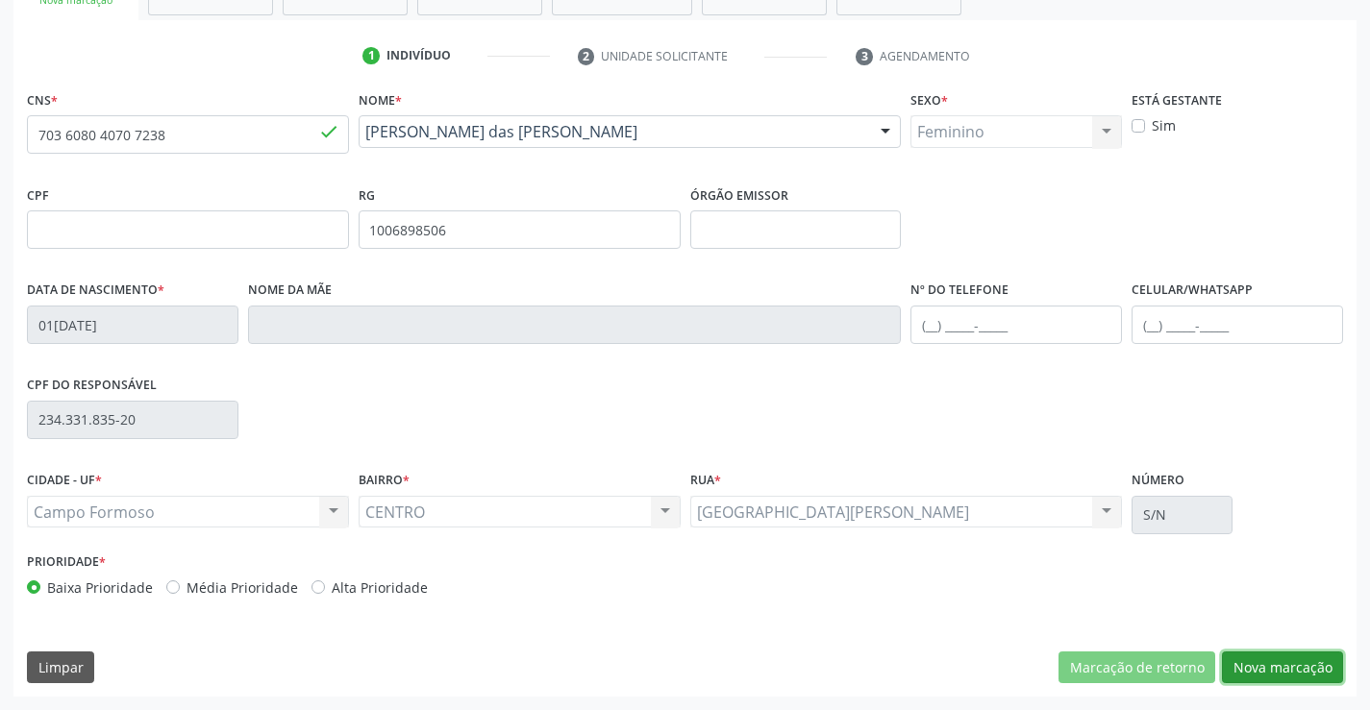
click at [1284, 676] on button "Nova marcação" at bounding box center [1282, 668] width 121 height 33
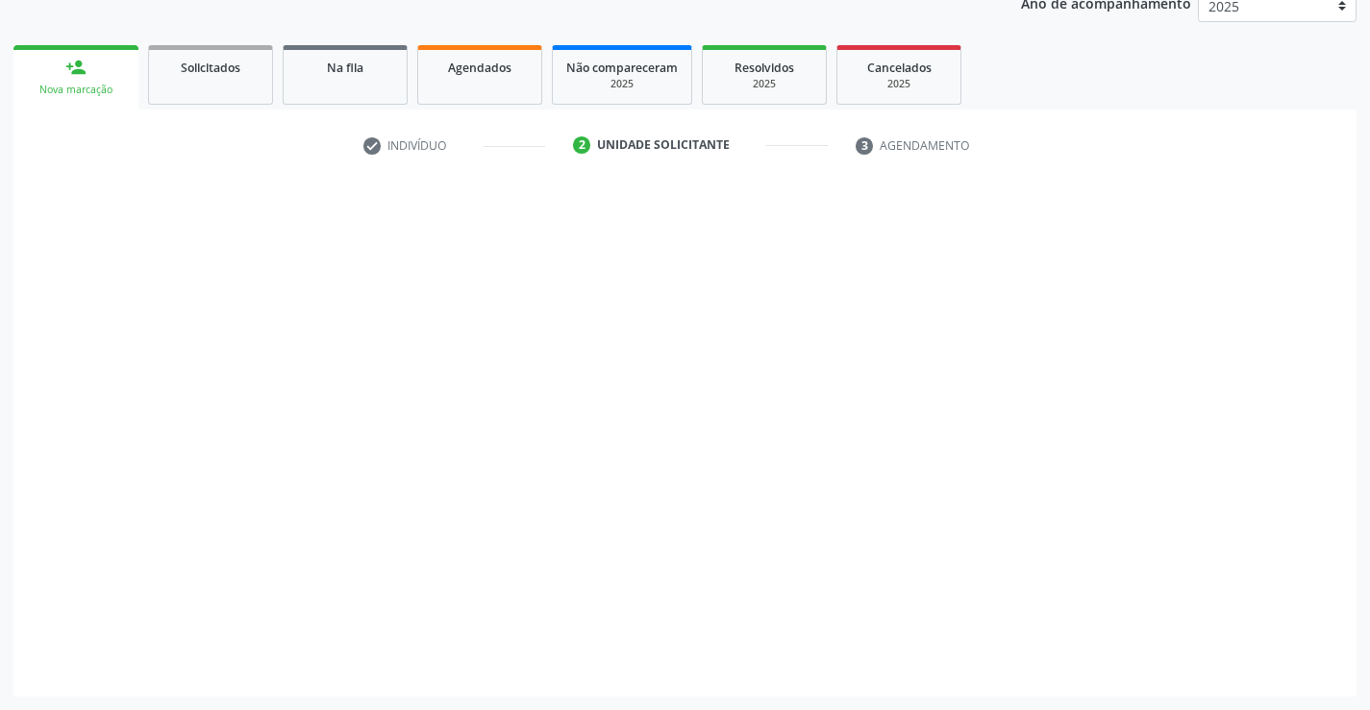
scroll to position [242, 0]
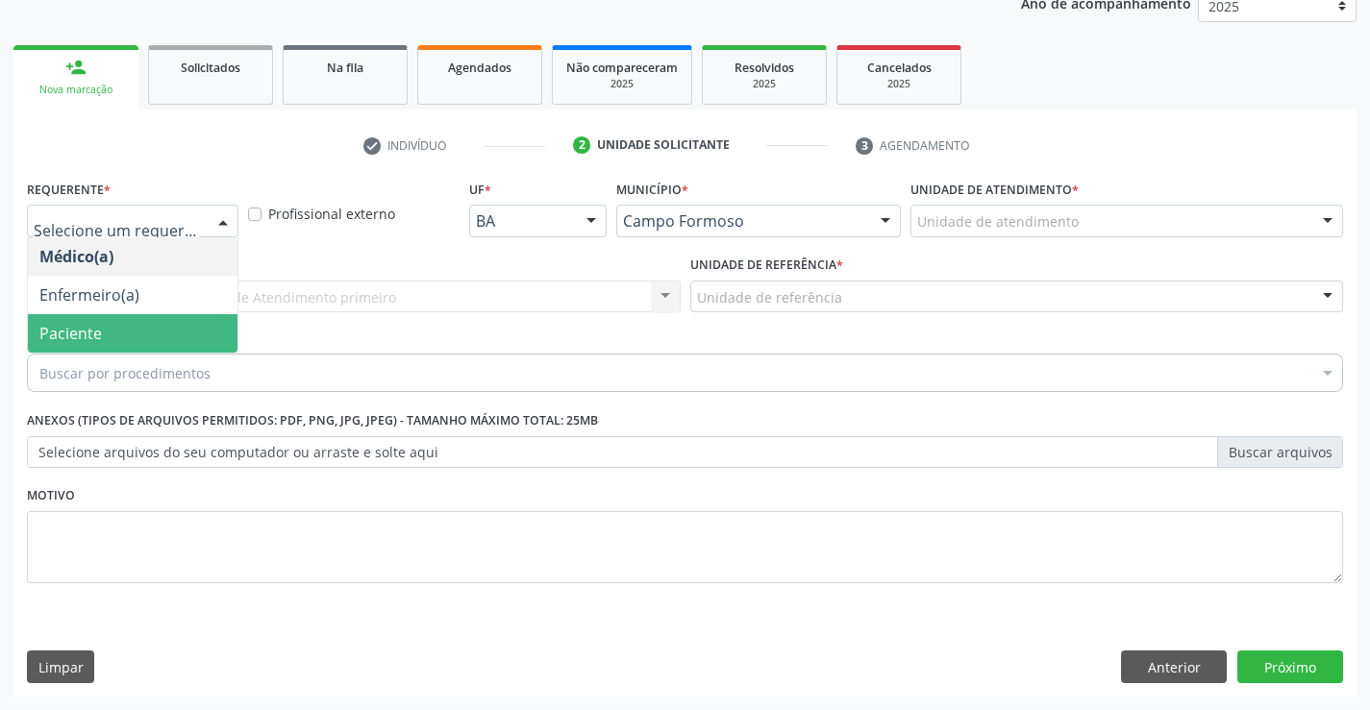
click at [152, 341] on span "Paciente" at bounding box center [133, 333] width 210 height 38
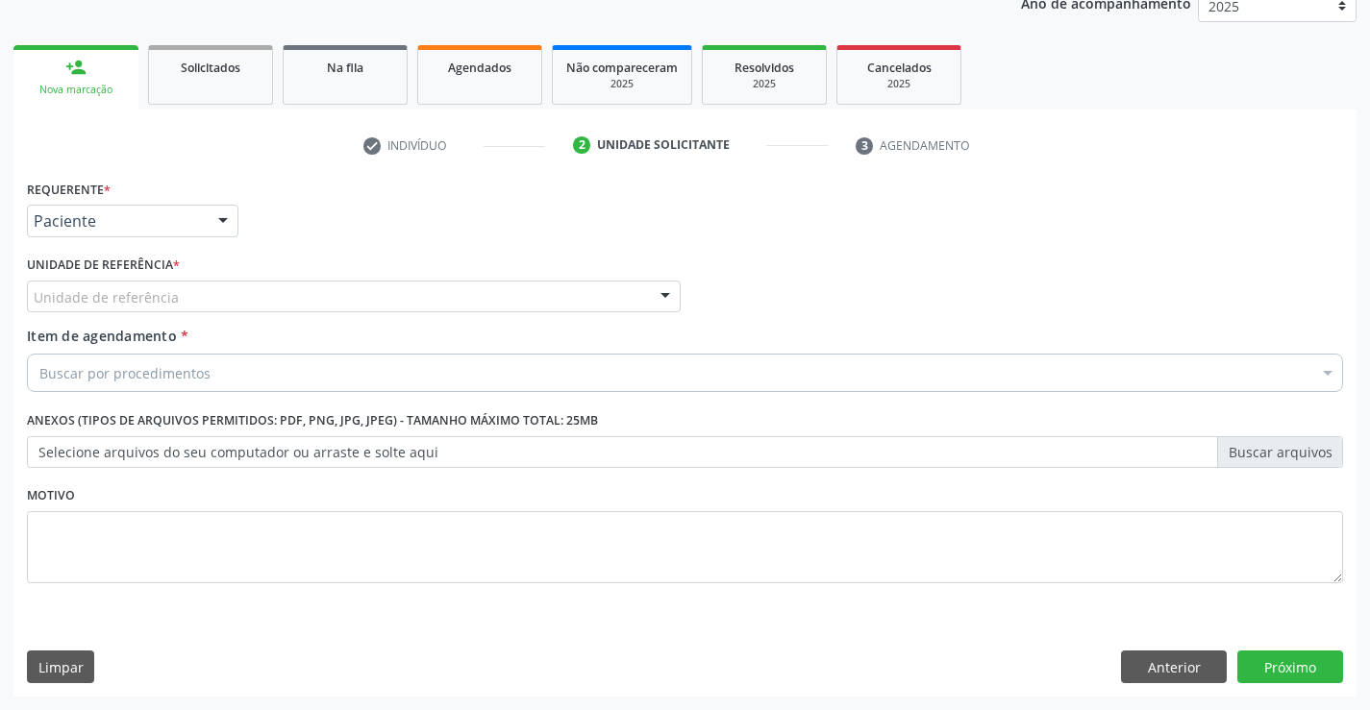
click at [322, 313] on div "Unidade de referência * Unidade de referência Unidade Basica de Saude da Famili…" at bounding box center [353, 288] width 663 height 75
click at [342, 297] on div "Unidade de referência" at bounding box center [354, 297] width 654 height 33
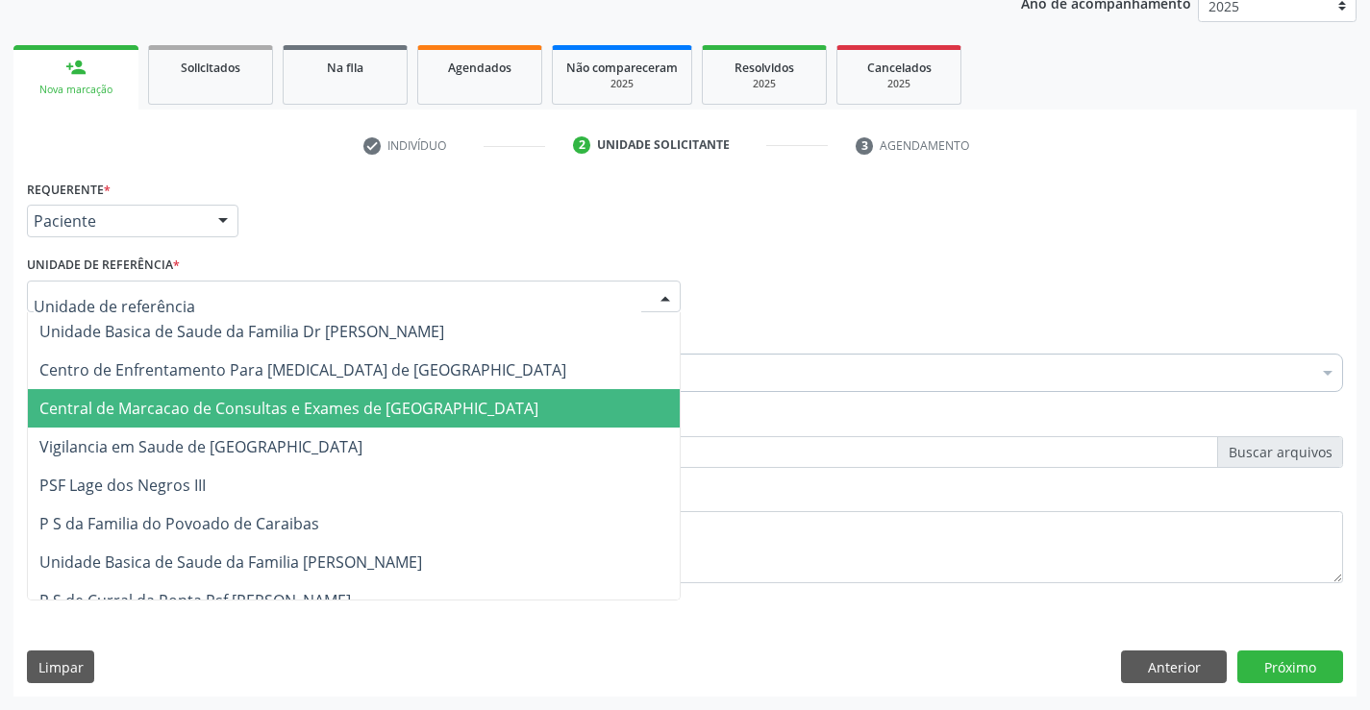
click at [336, 406] on span "Central de Marcacao de Consultas e Exames de [GEOGRAPHIC_DATA]" at bounding box center [288, 408] width 499 height 21
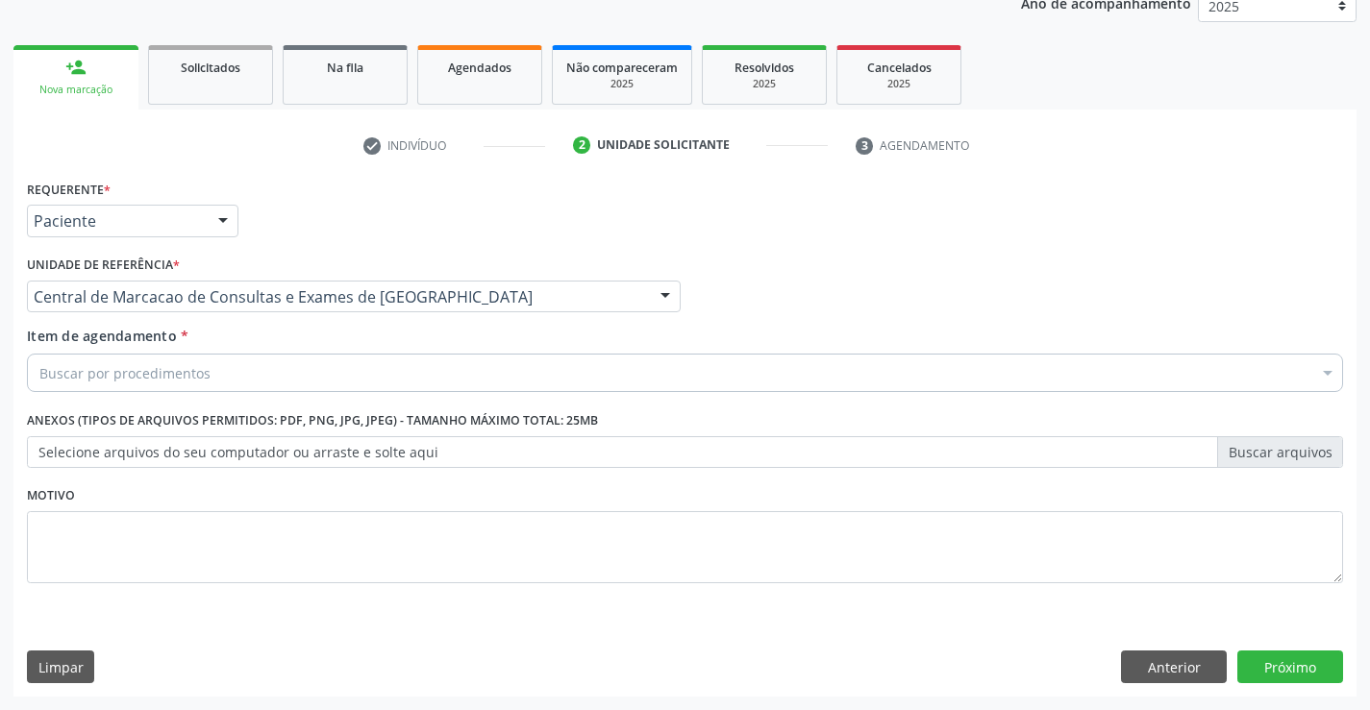
click at [411, 370] on div "Buscar por procedimentos" at bounding box center [685, 373] width 1316 height 38
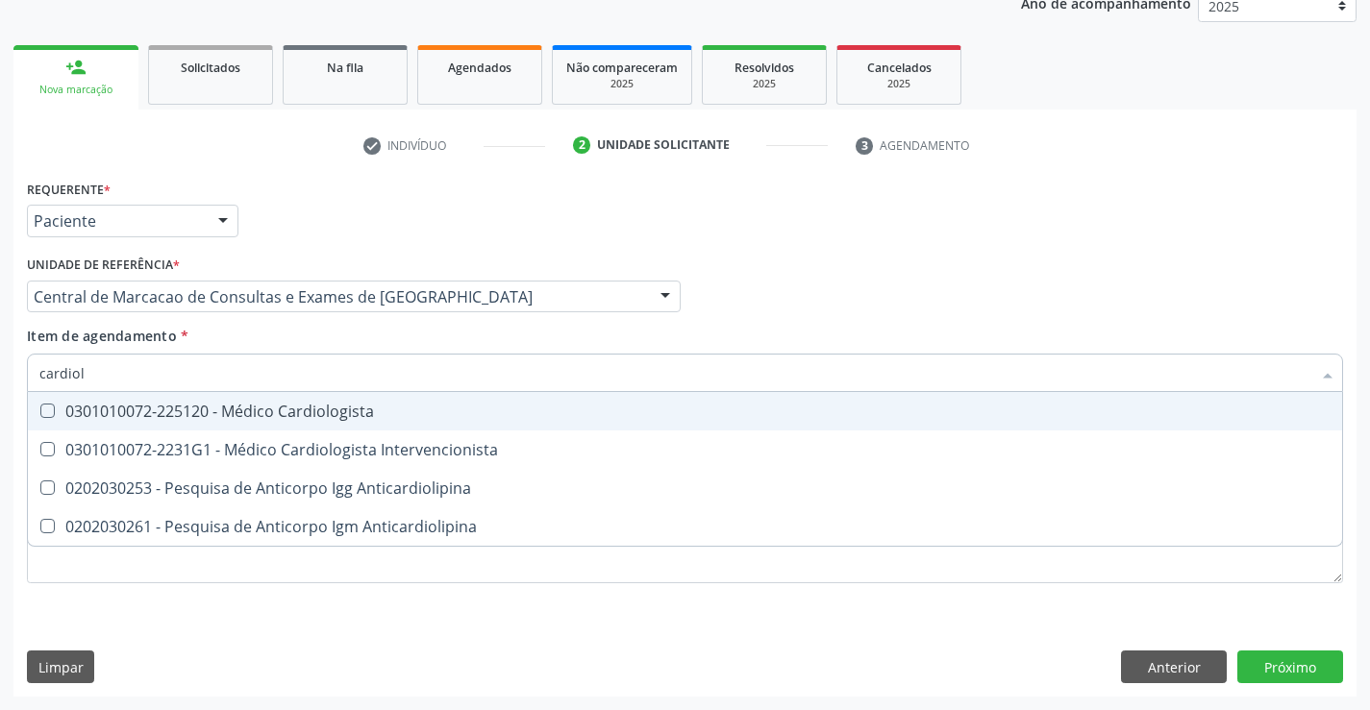
type input "cardiolo"
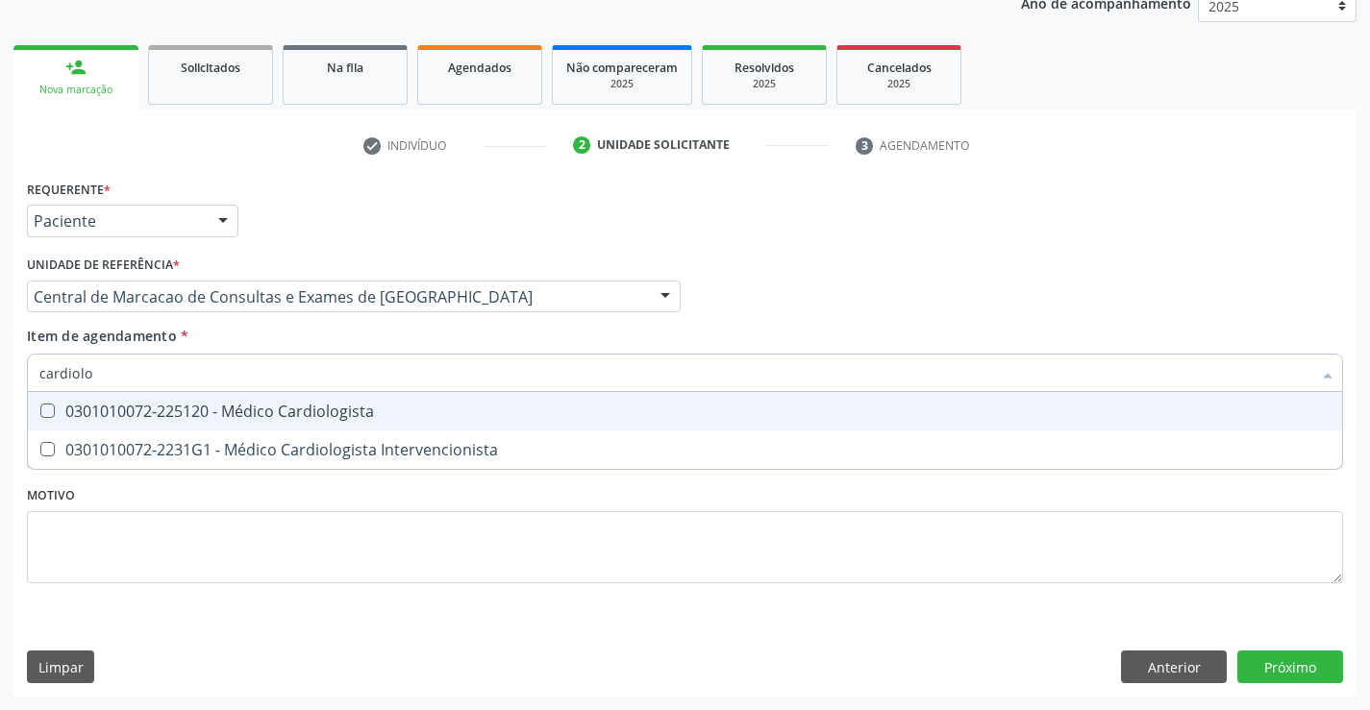
drag, startPoint x: 424, startPoint y: 435, endPoint x: 471, endPoint y: 422, distance: 48.7
click at [471, 422] on ul "Selecionar todos 0301010072-225120 - Médico Cardiologista 0301010072-2231G1 - M…" at bounding box center [685, 430] width 1314 height 77
click at [471, 422] on span "0301010072-225120 - Médico Cardiologista" at bounding box center [685, 411] width 1314 height 38
checkbox Cardiologista "true"
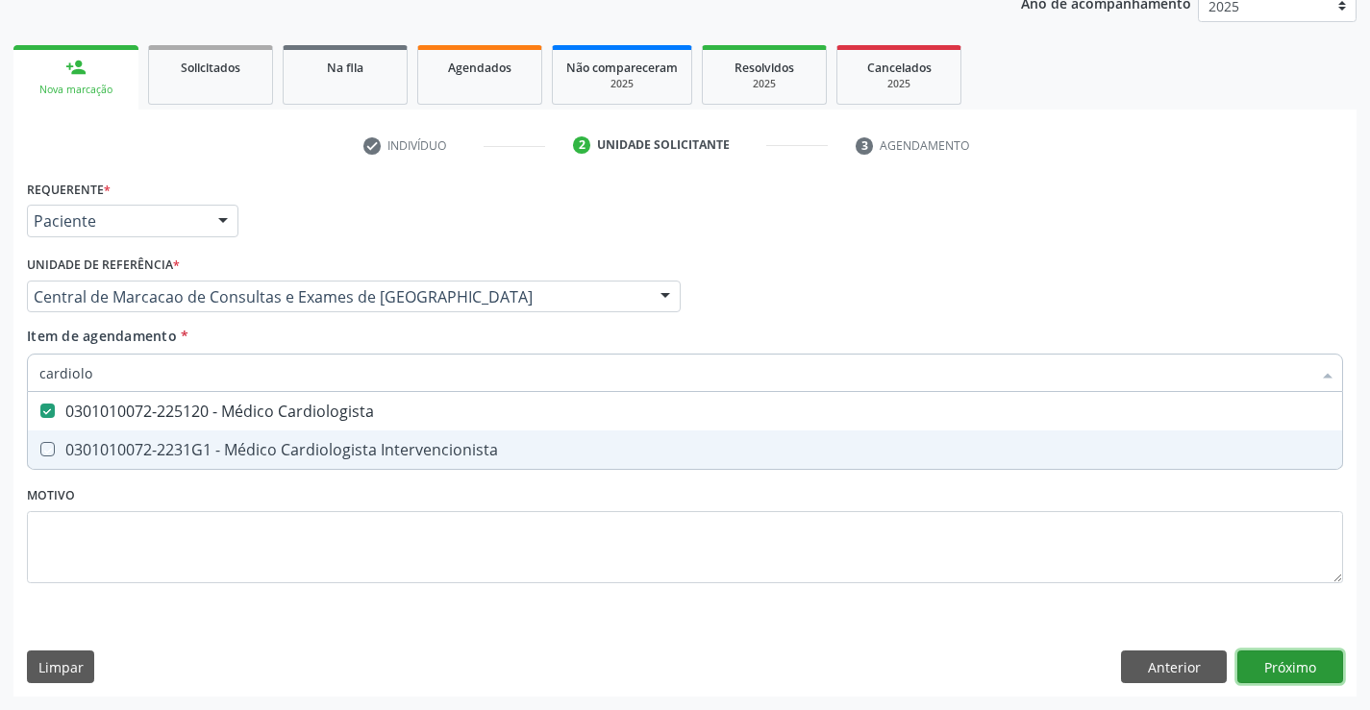
click at [1326, 674] on div "Requerente * Paciente Médico(a) Enfermeiro(a) Paciente Nenhum resultado encontr…" at bounding box center [684, 436] width 1343 height 522
checkbox Intervencionista "true"
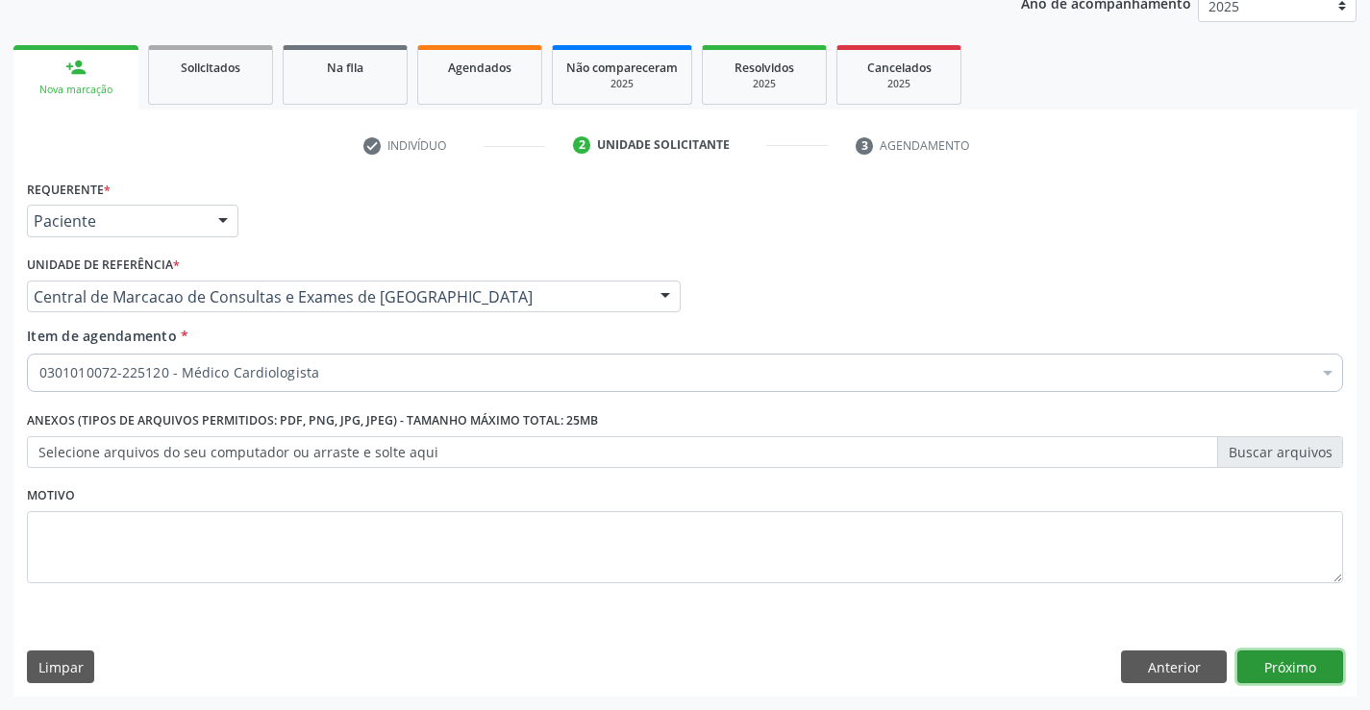
click at [1298, 678] on button "Próximo" at bounding box center [1290, 667] width 106 height 33
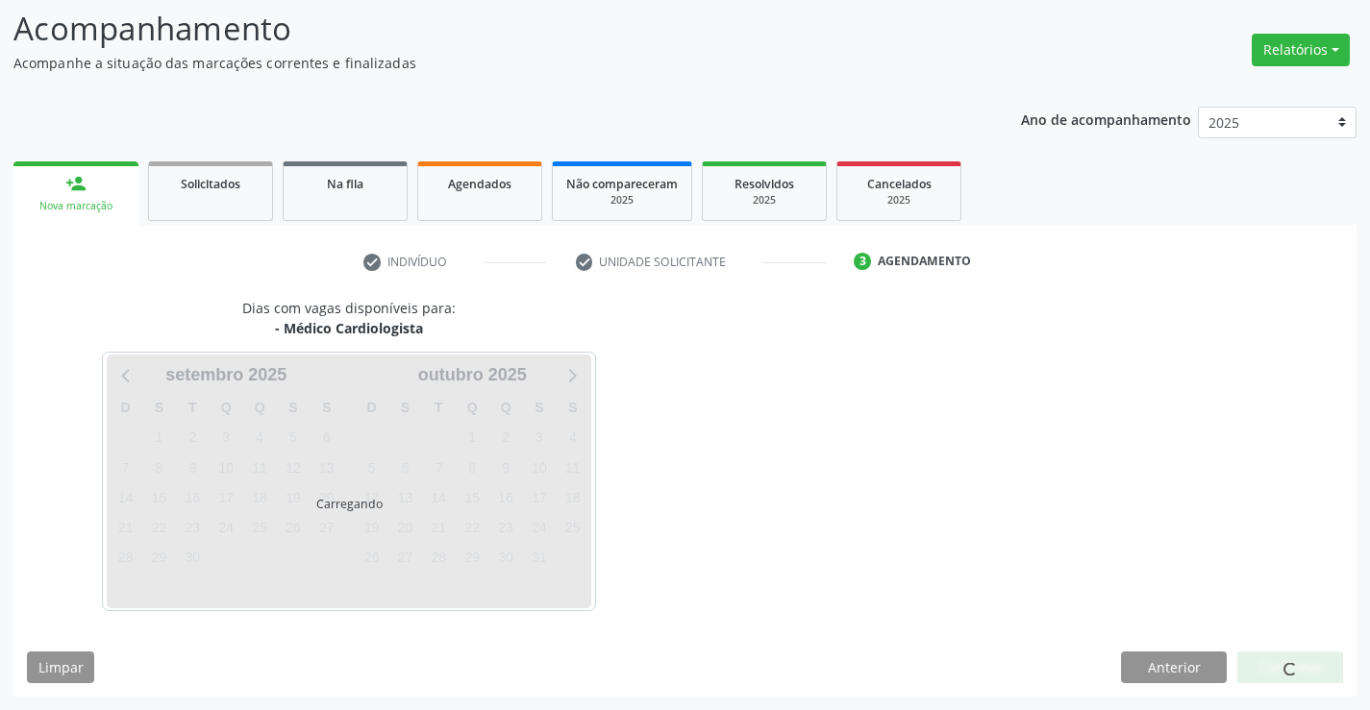
scroll to position [126, 0]
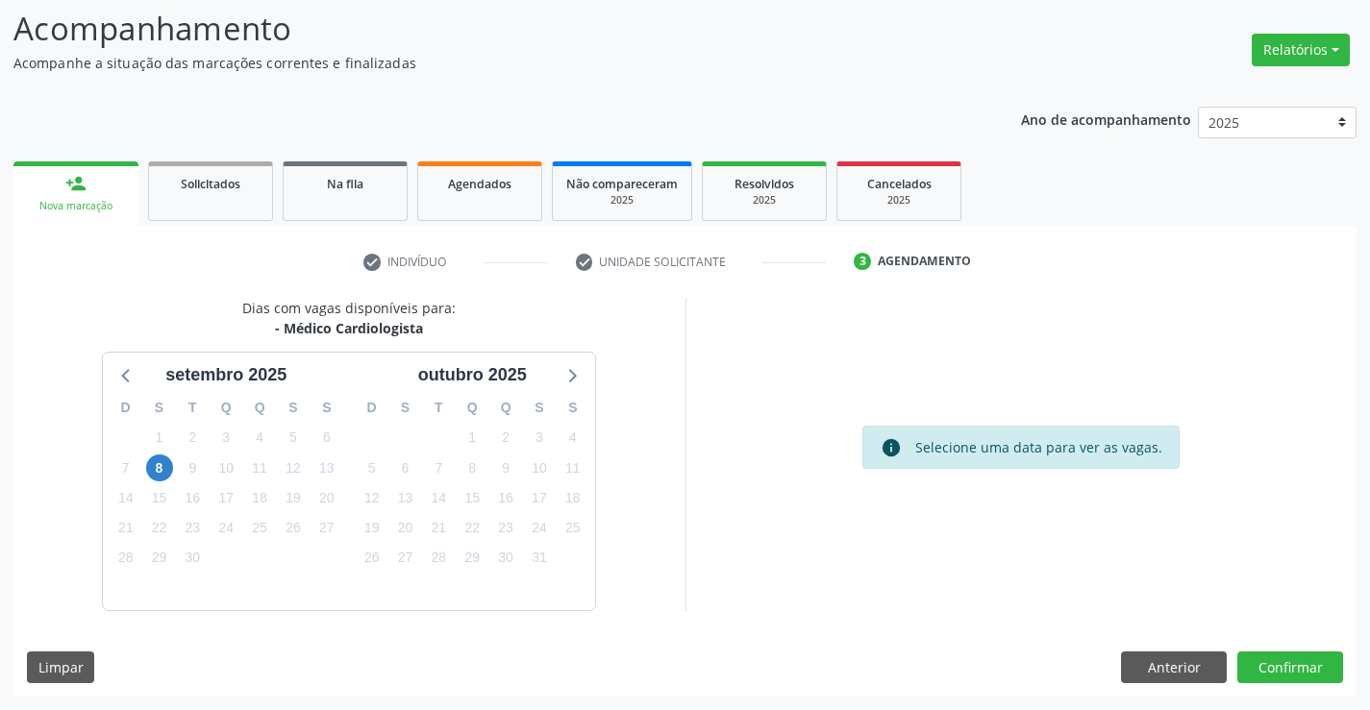
click at [146, 465] on div "8" at bounding box center [159, 469] width 27 height 30
click at [159, 470] on span "8" at bounding box center [159, 468] width 27 height 27
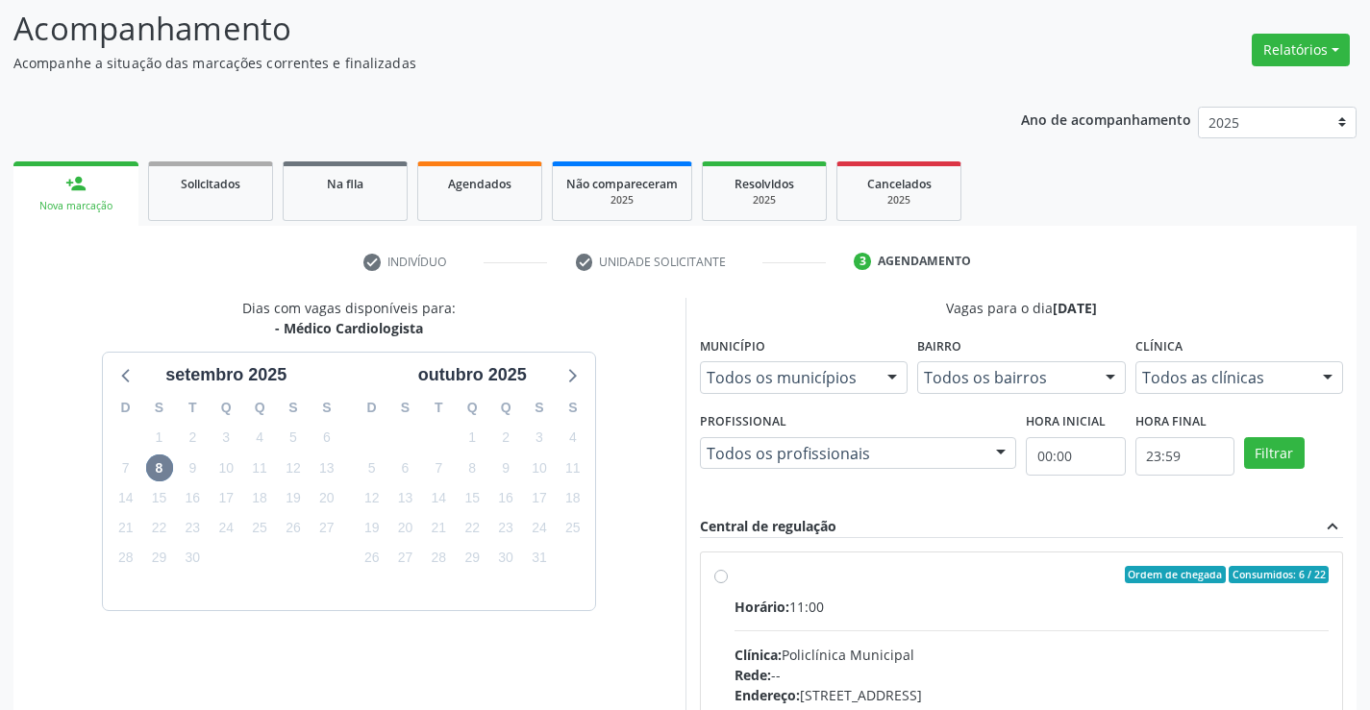
click at [865, 578] on div "Ordem de chegada Consumidos: 6 / 22" at bounding box center [1031, 574] width 595 height 17
click at [728, 578] on input "Ordem de chegada Consumidos: 6 / 22 Horário: 11:00 Clínica: Policlínica Municip…" at bounding box center [720, 574] width 13 height 17
radio input "true"
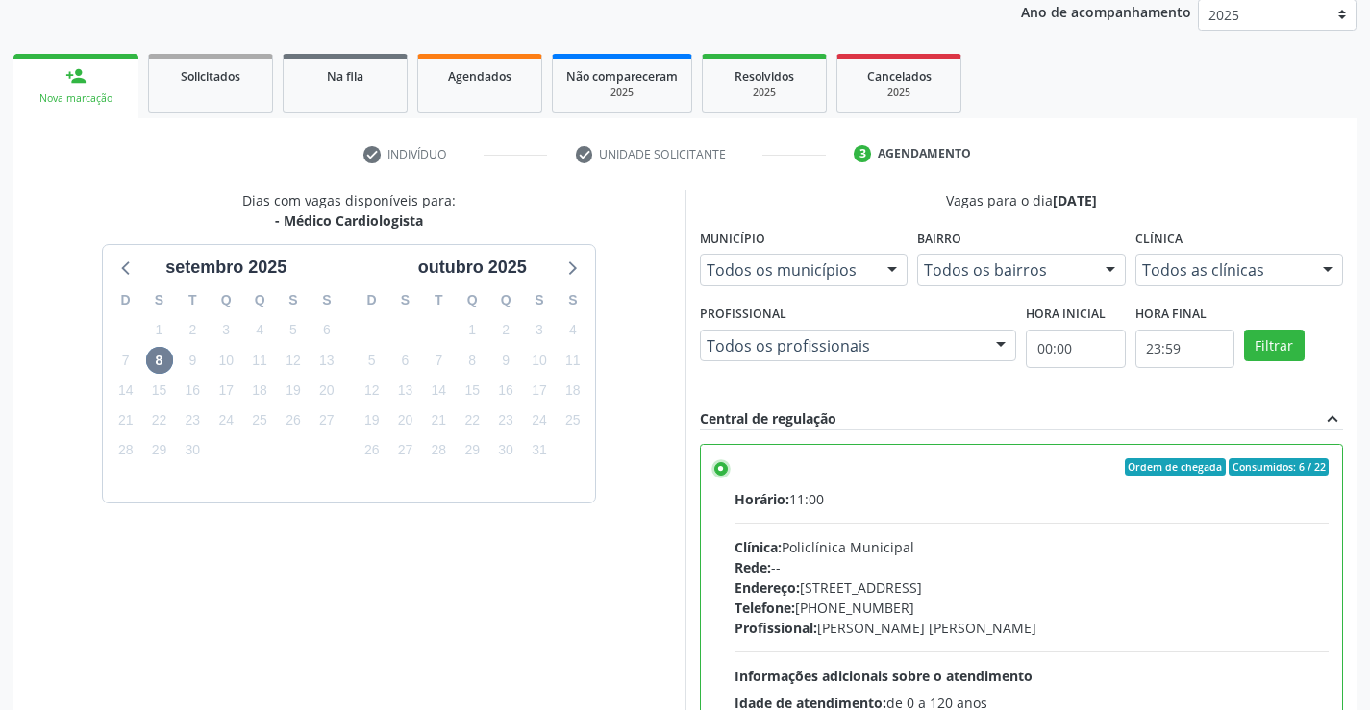
scroll to position [438, 0]
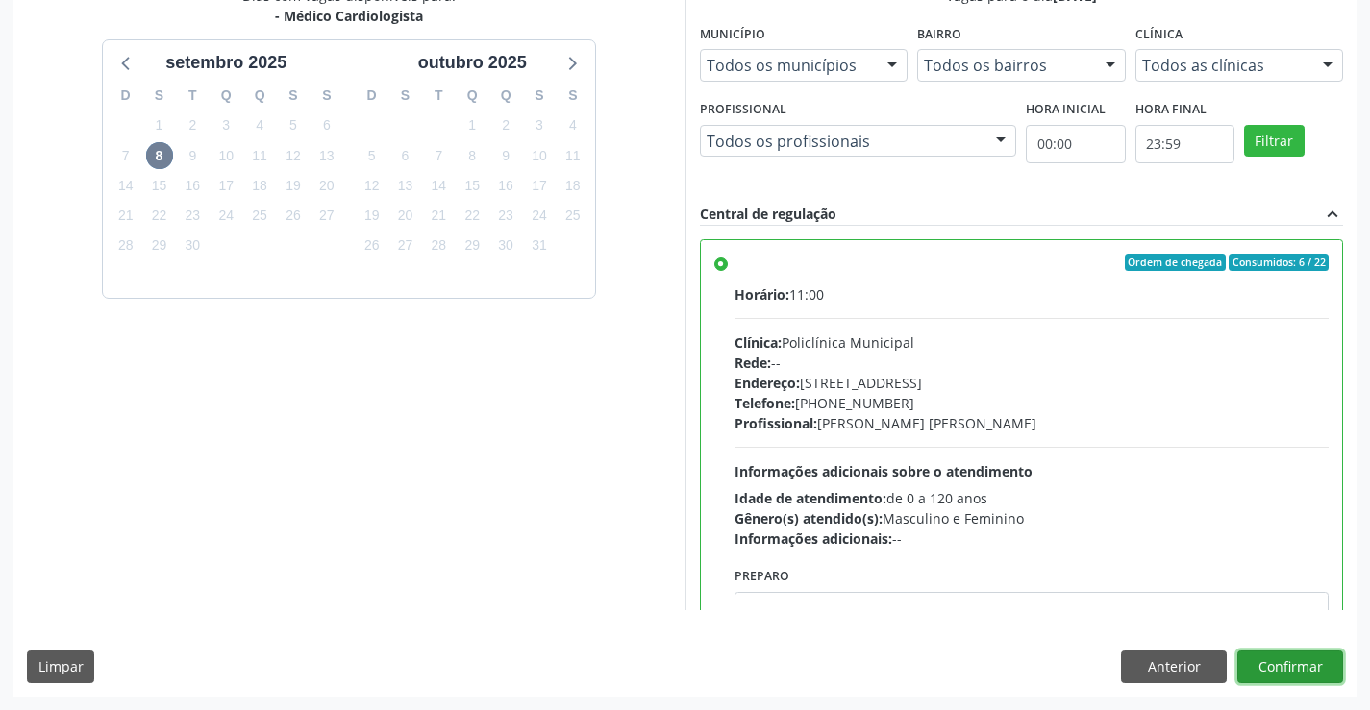
click at [1320, 681] on button "Confirmar" at bounding box center [1290, 667] width 106 height 33
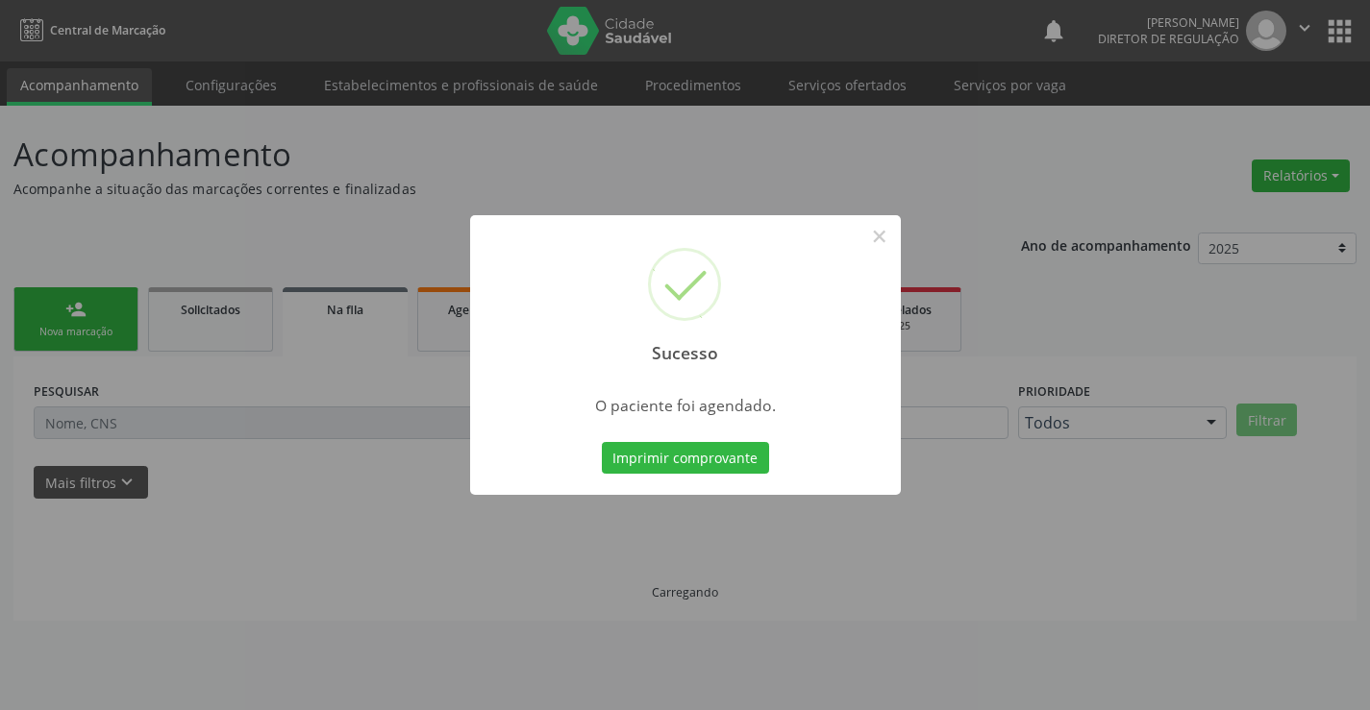
scroll to position [0, 0]
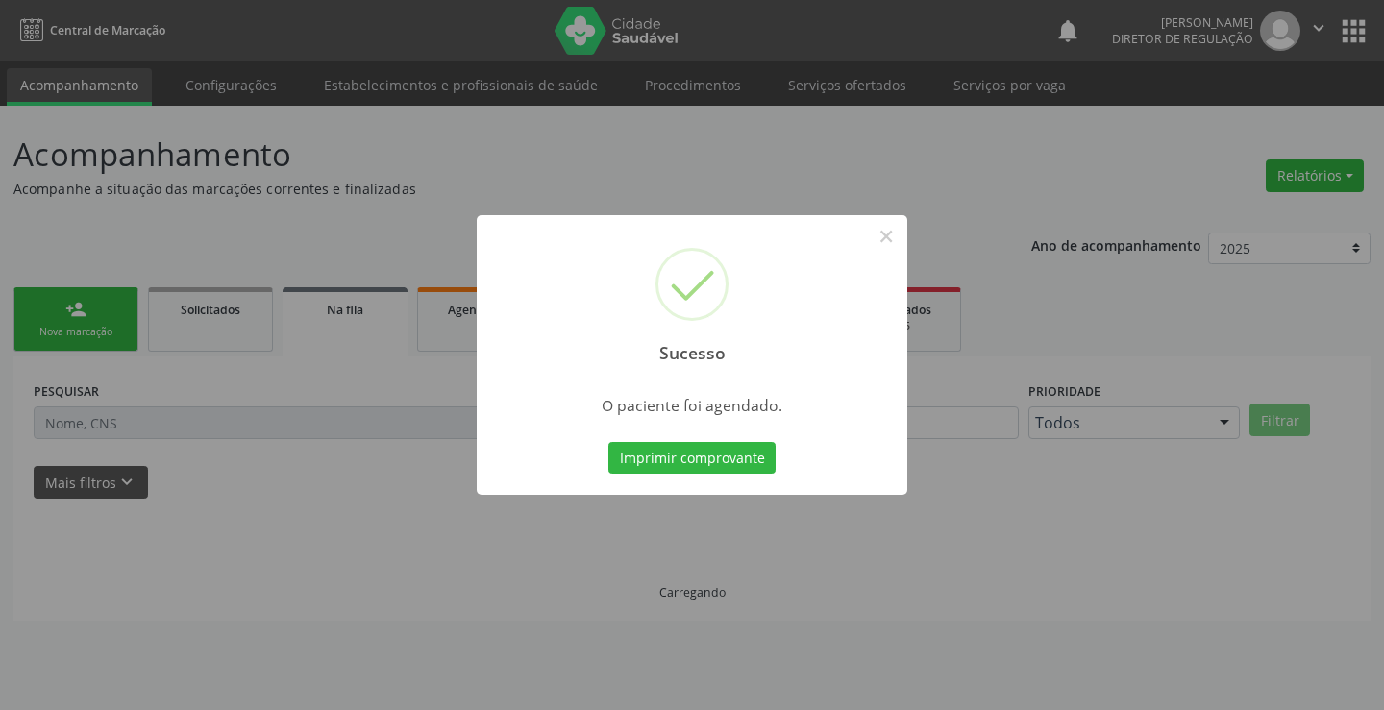
click at [609, 442] on button "Imprimir comprovante" at bounding box center [692, 458] width 167 height 33
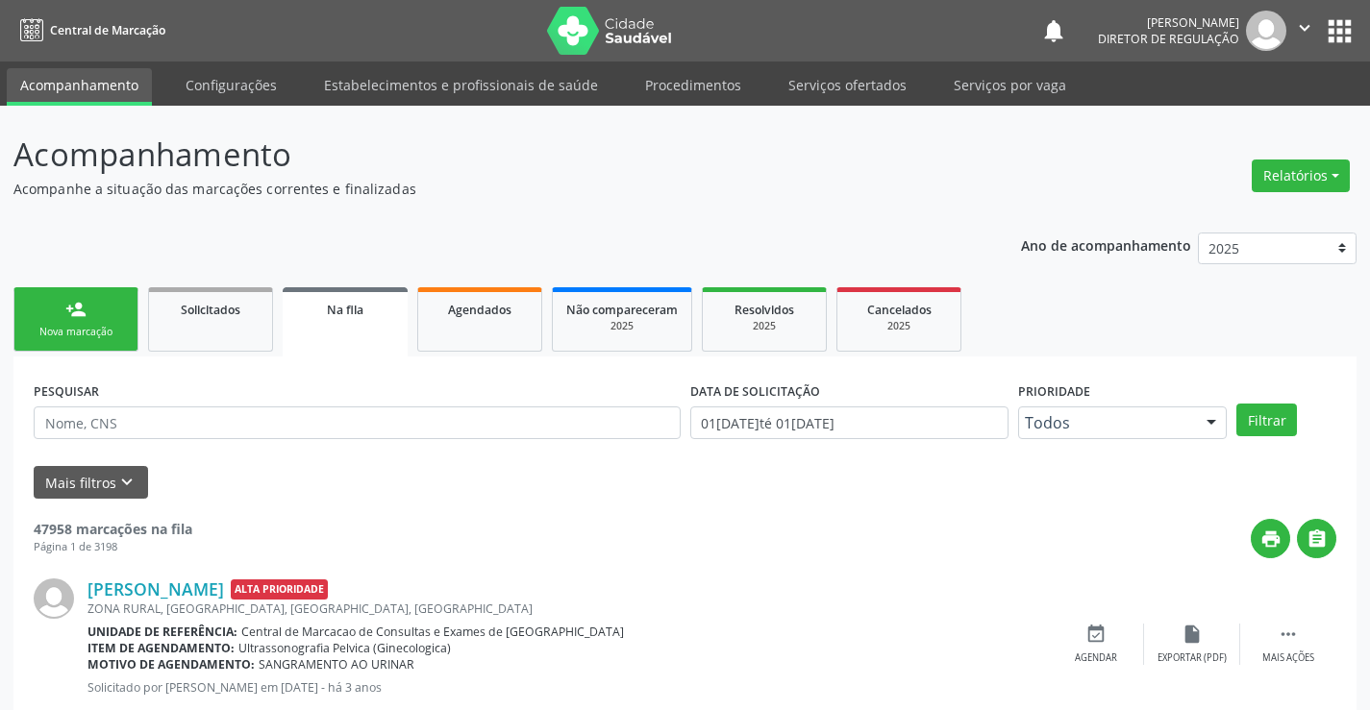
click at [90, 355] on ul "person_add Nova marcação Solicitados Na fila Agendados Não compareceram 2025 Re…" at bounding box center [684, 320] width 1343 height 74
click at [102, 329] on div "Nova marcação" at bounding box center [76, 332] width 96 height 14
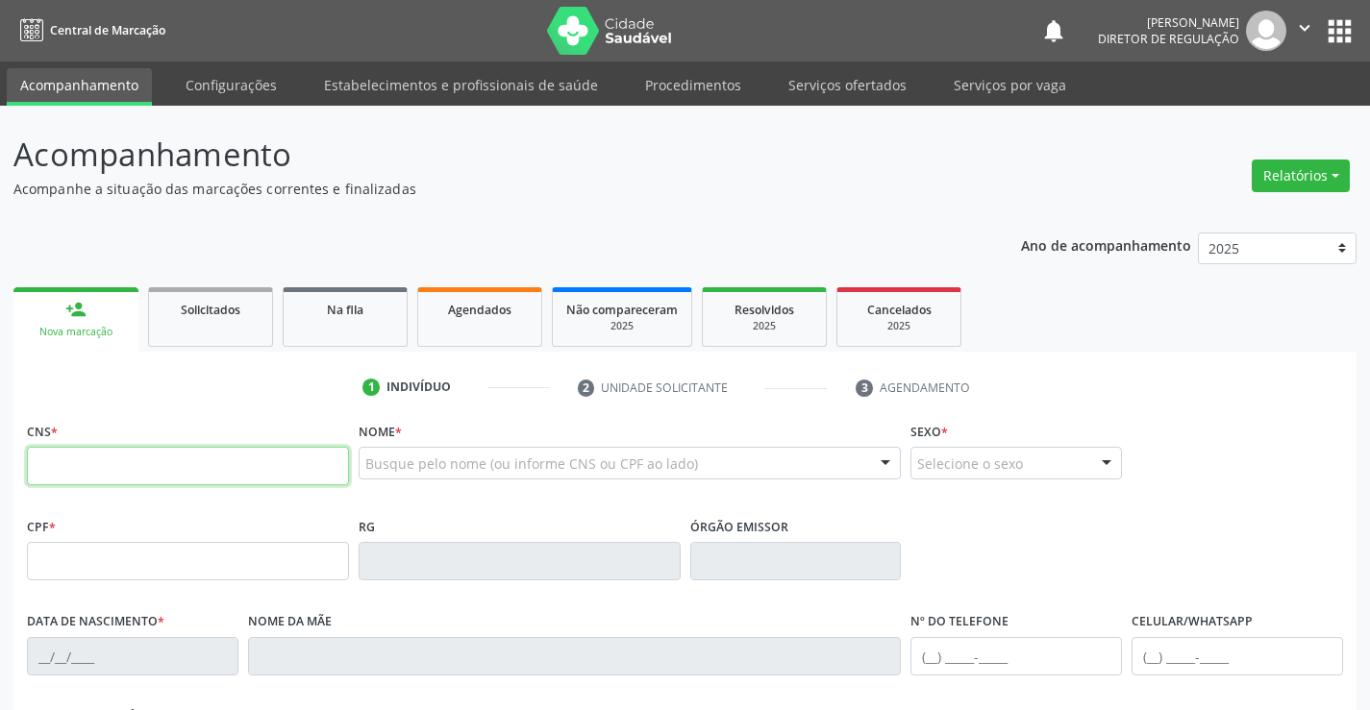
click at [137, 474] on input "text" at bounding box center [188, 466] width 322 height 38
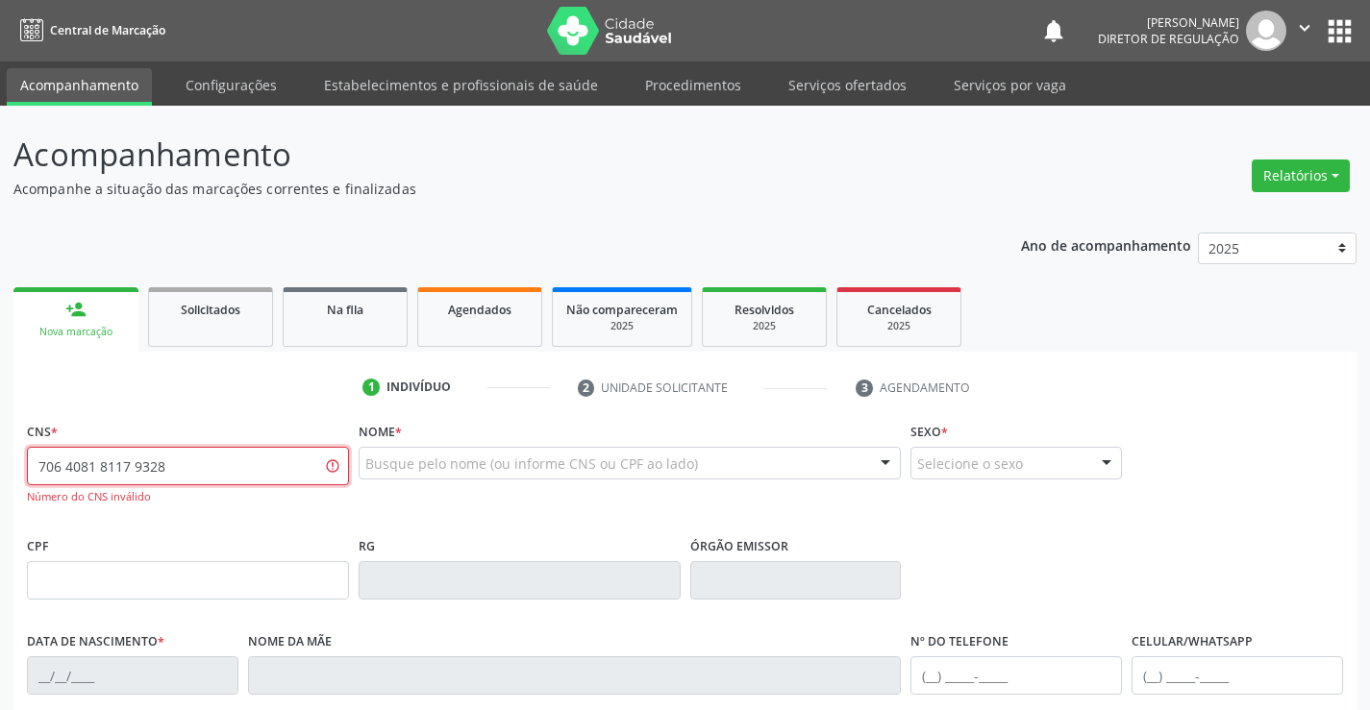
click at [146, 461] on input "706 4081 8117 9328" at bounding box center [188, 466] width 322 height 38
click at [164, 466] on input "706 4081 8117 9328" at bounding box center [188, 466] width 322 height 38
type input "706 4081 8117 9080"
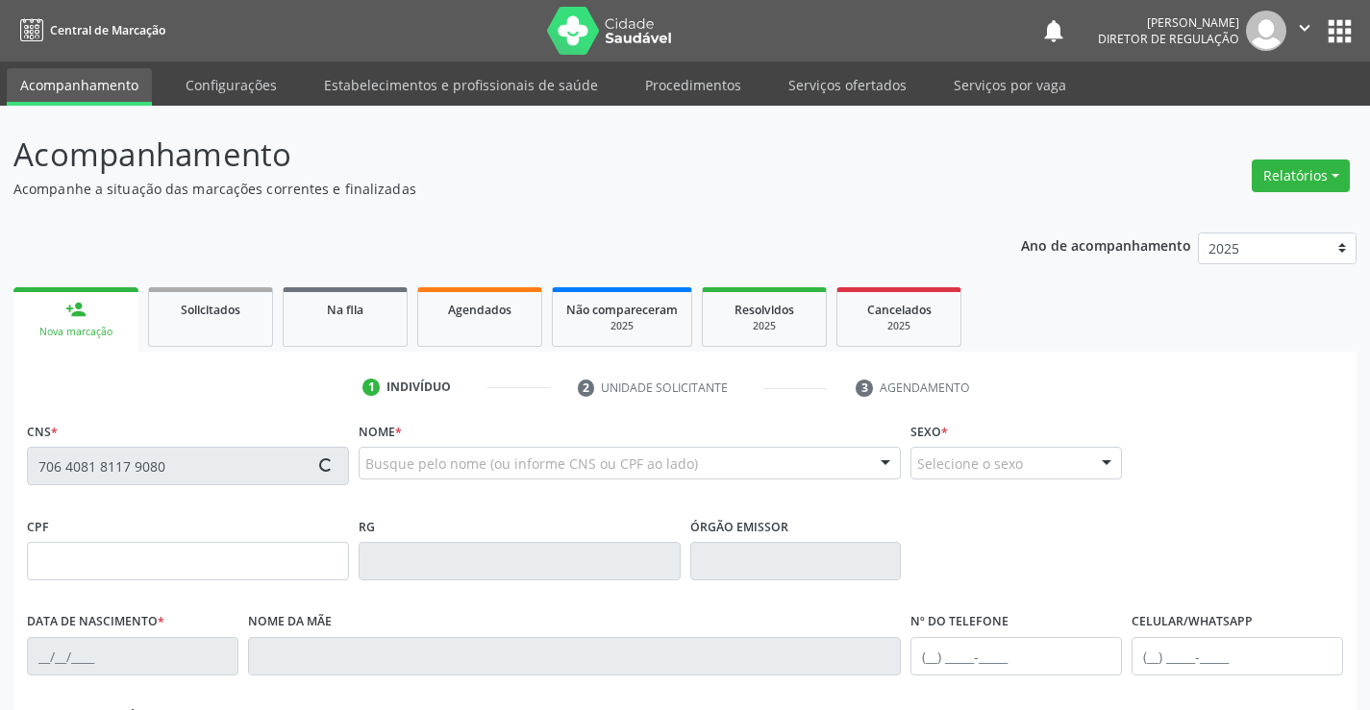
type input "55646"
type input "03[DATE]"
type input "[PHONE_NUMBER]"
type input "088.524.835-00"
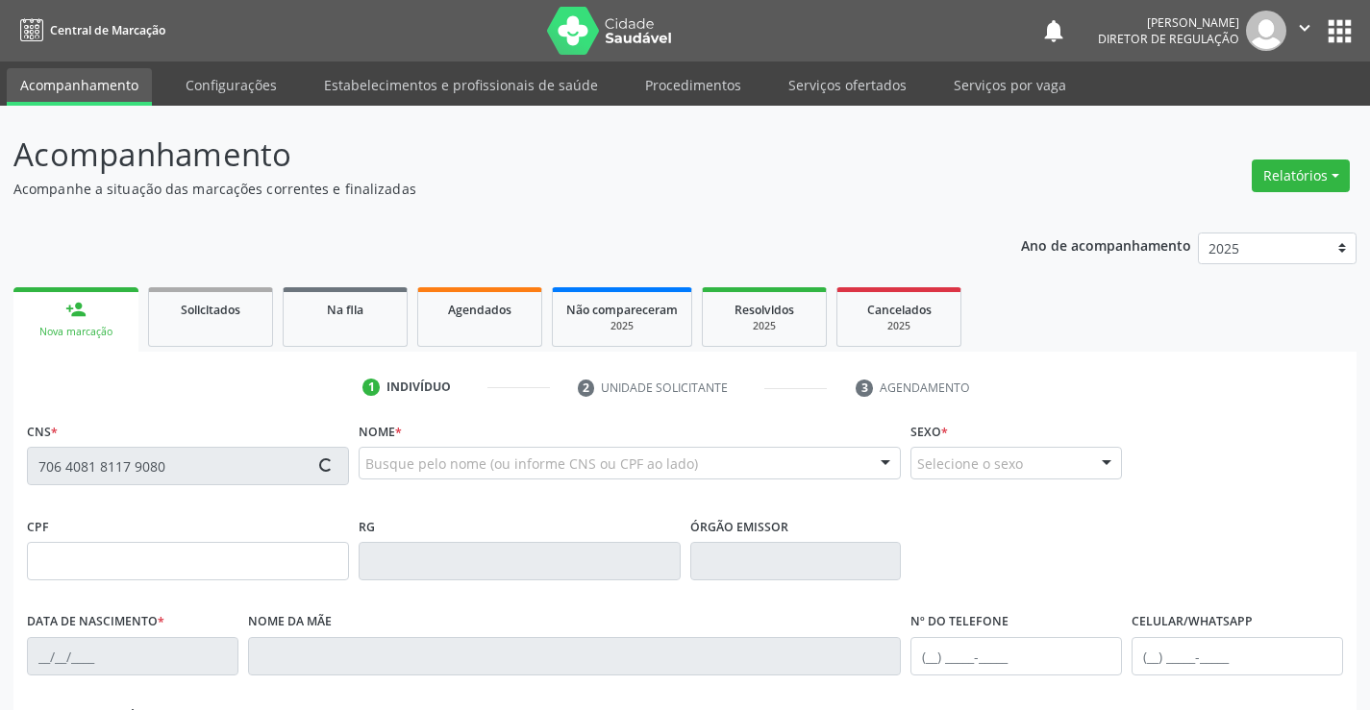
type input "S/N"
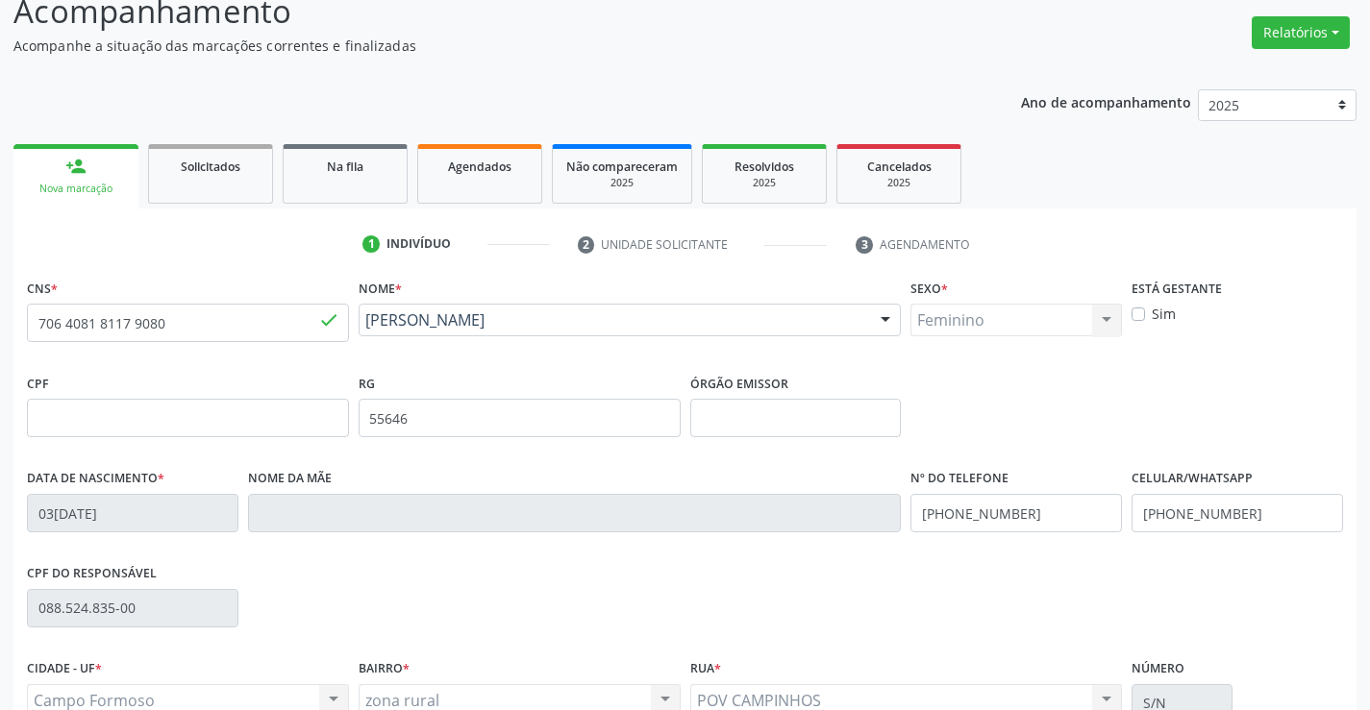
scroll to position [332, 0]
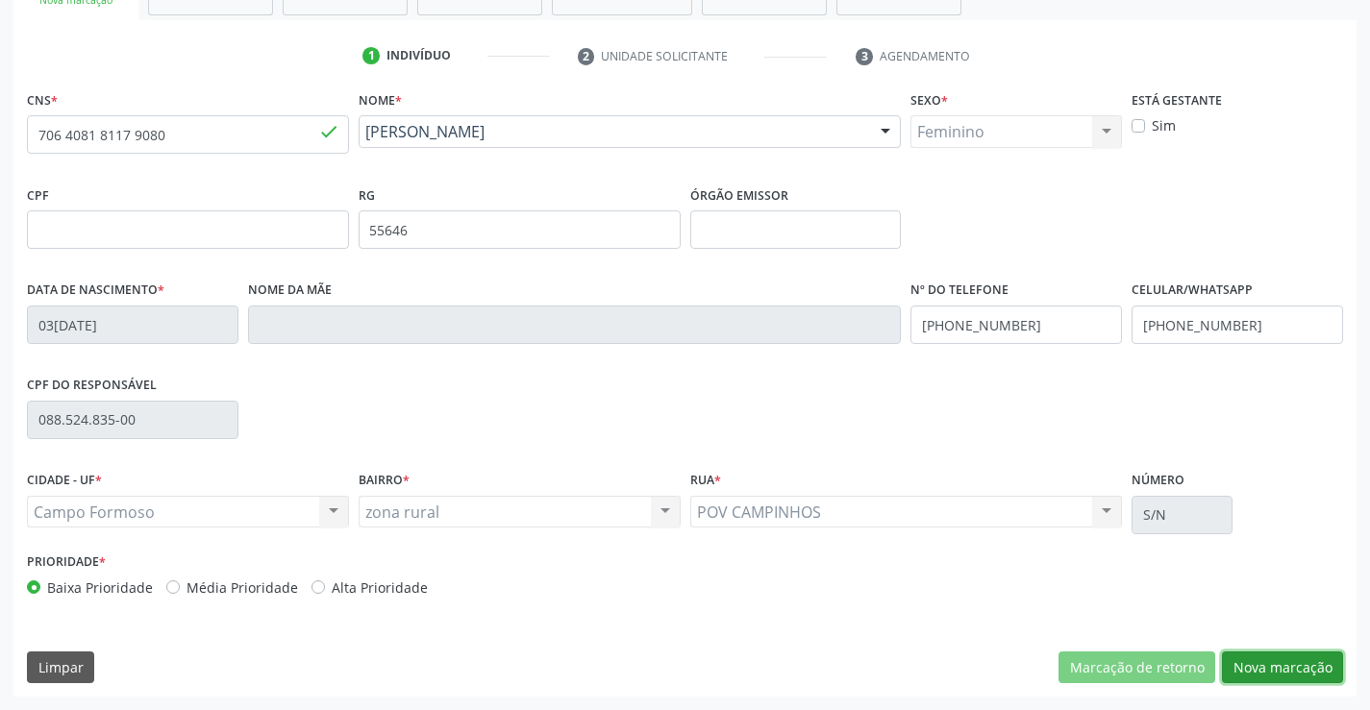
click at [1272, 665] on button "Nova marcação" at bounding box center [1282, 668] width 121 height 33
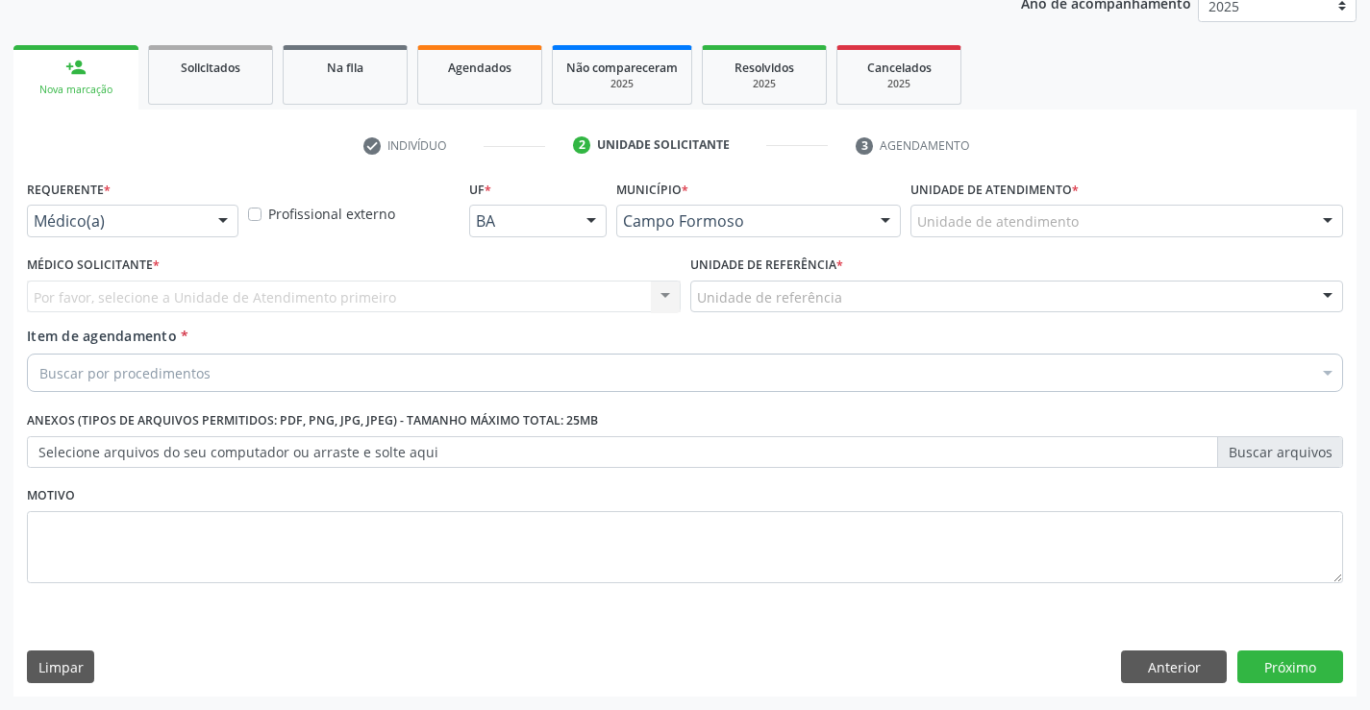
scroll to position [242, 0]
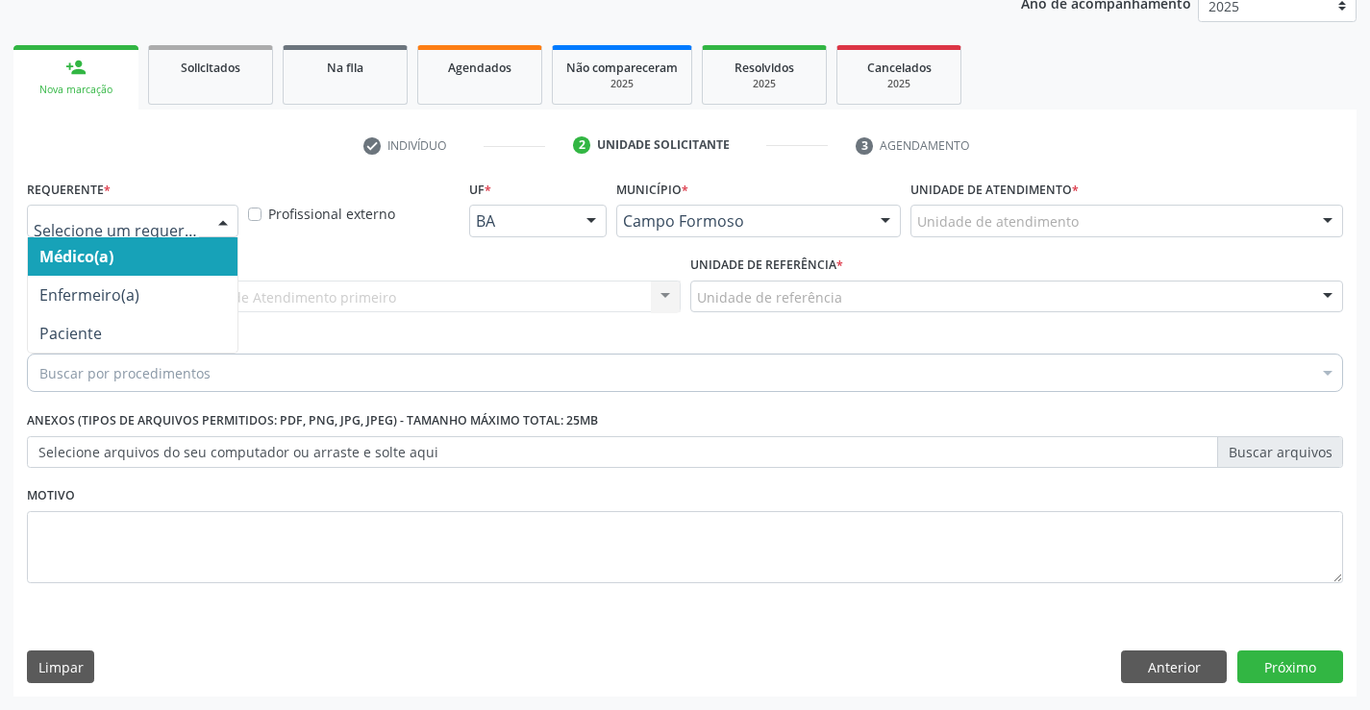
click at [231, 226] on div at bounding box center [223, 222] width 29 height 33
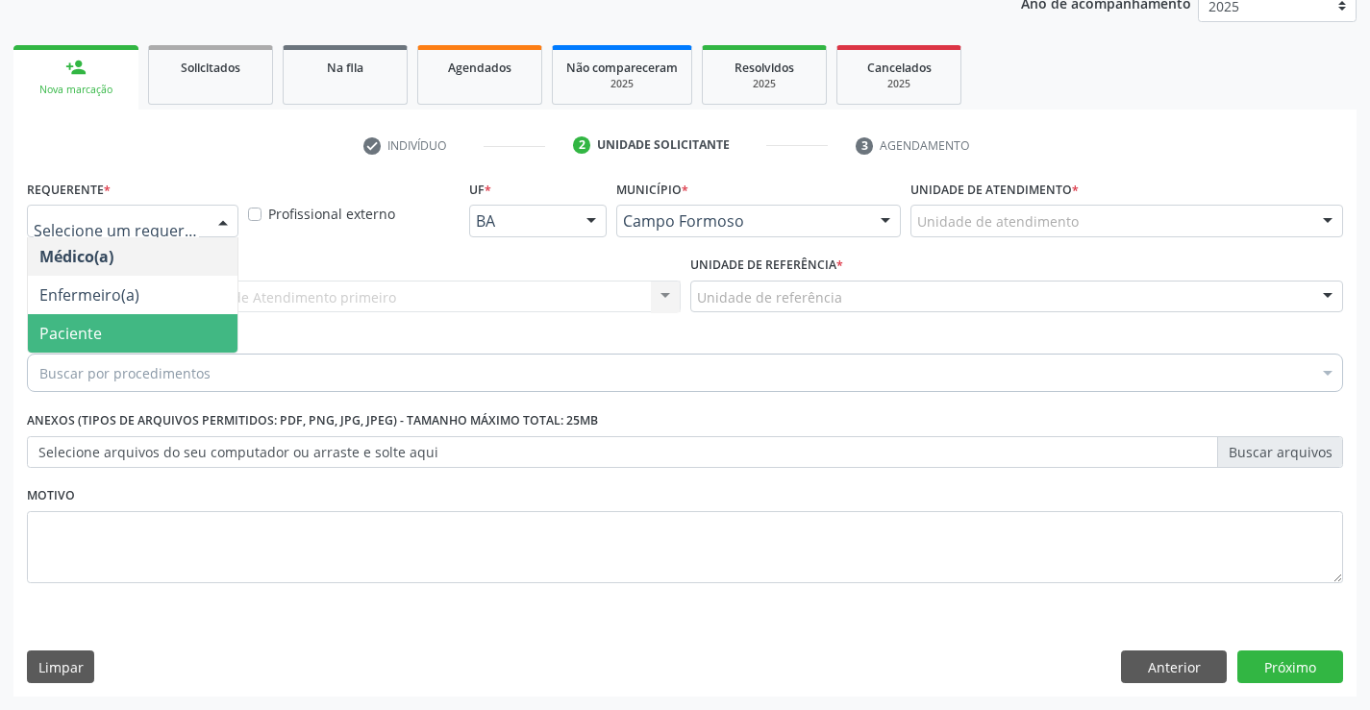
click at [162, 320] on span "Paciente" at bounding box center [133, 333] width 210 height 38
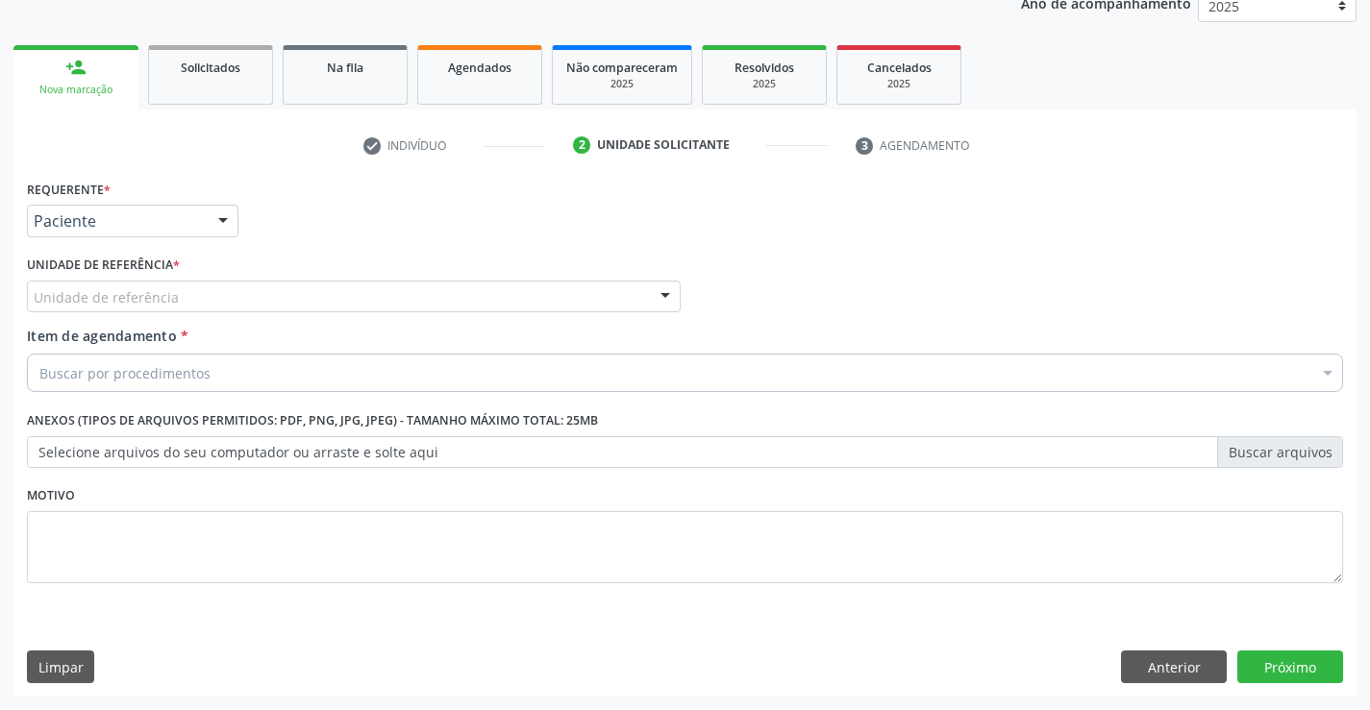
click at [346, 304] on div "Unidade de referência" at bounding box center [354, 297] width 654 height 33
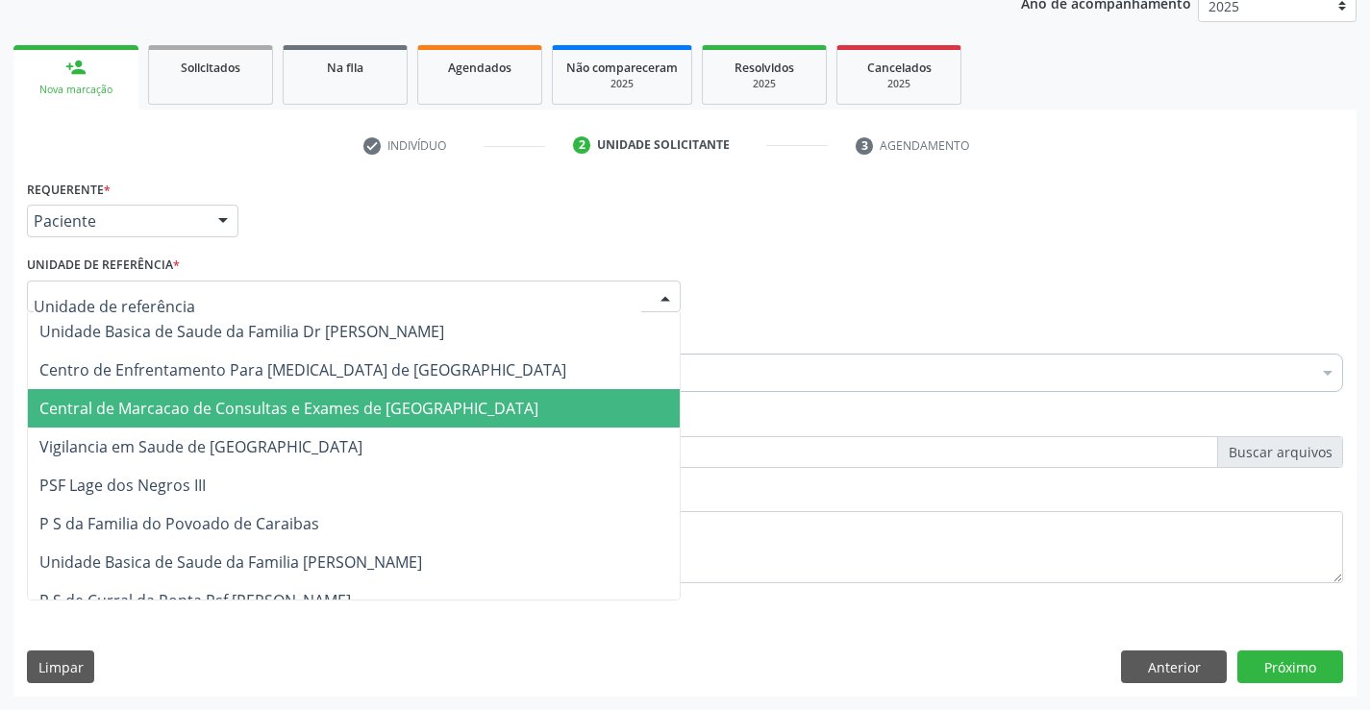
click at [356, 405] on span "Central de Marcacao de Consultas e Exames de [GEOGRAPHIC_DATA]" at bounding box center [288, 408] width 499 height 21
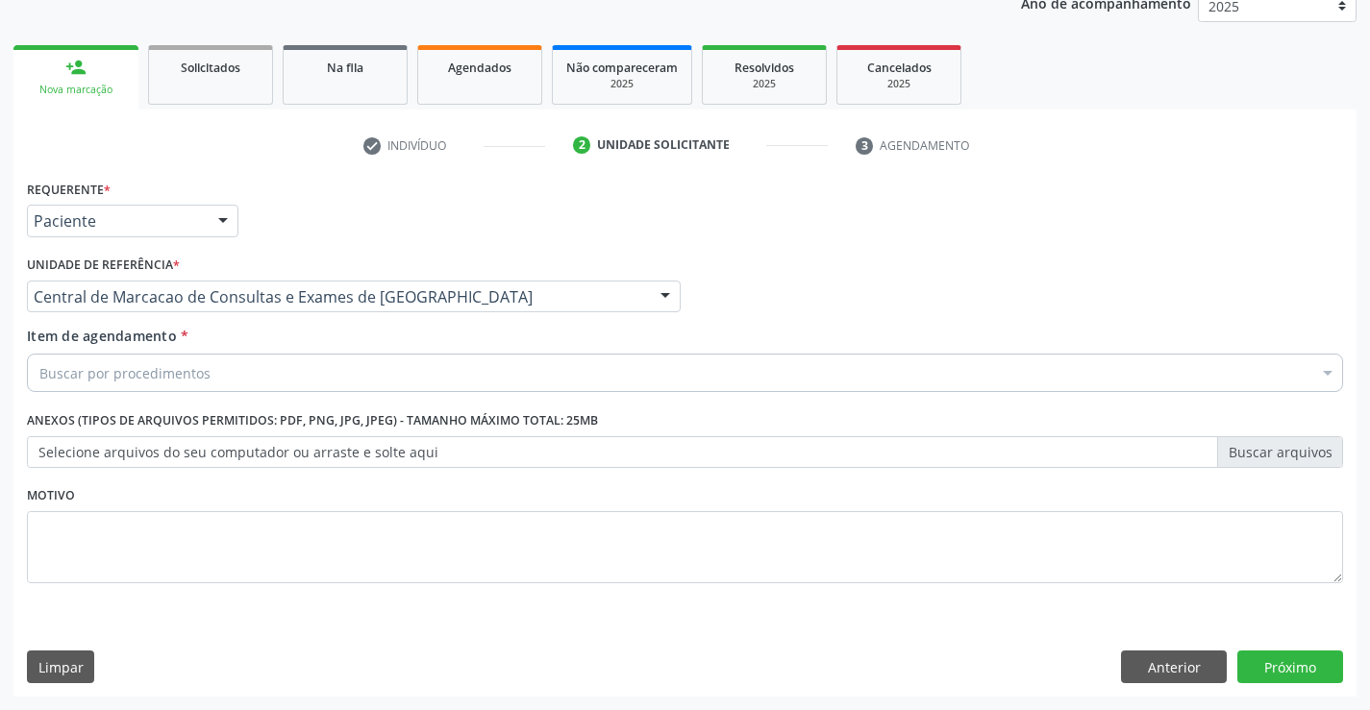
click at [447, 374] on div "Buscar por procedimentos" at bounding box center [685, 373] width 1316 height 38
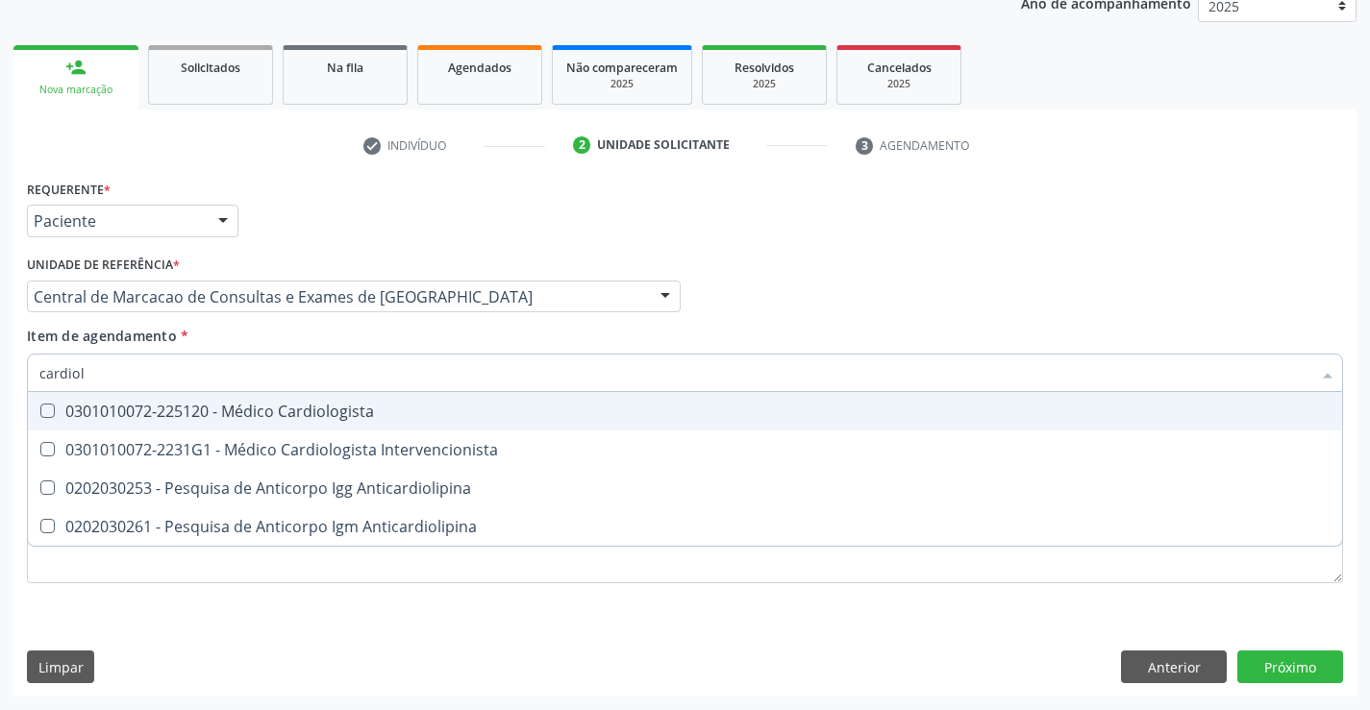
type input "cardiolo"
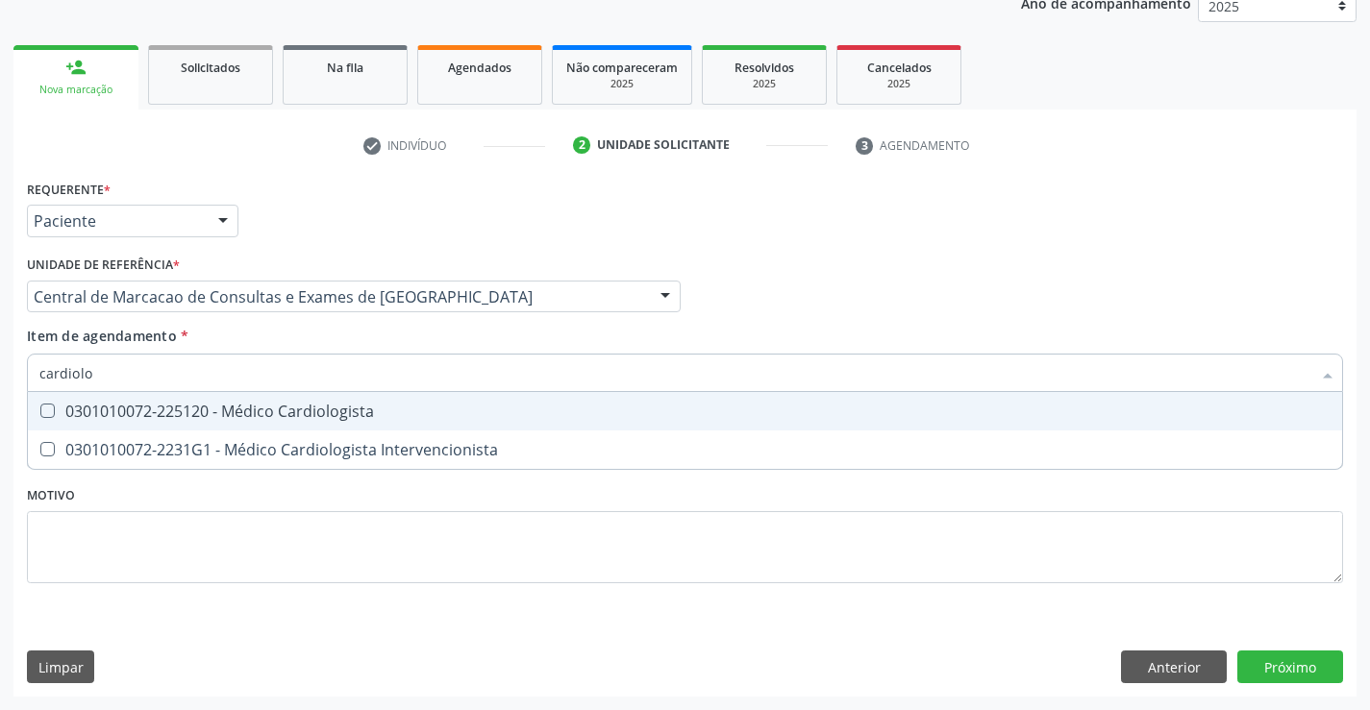
click at [438, 402] on span "0301010072-225120 - Médico Cardiologista" at bounding box center [685, 411] width 1314 height 38
checkbox Cardiologista "true"
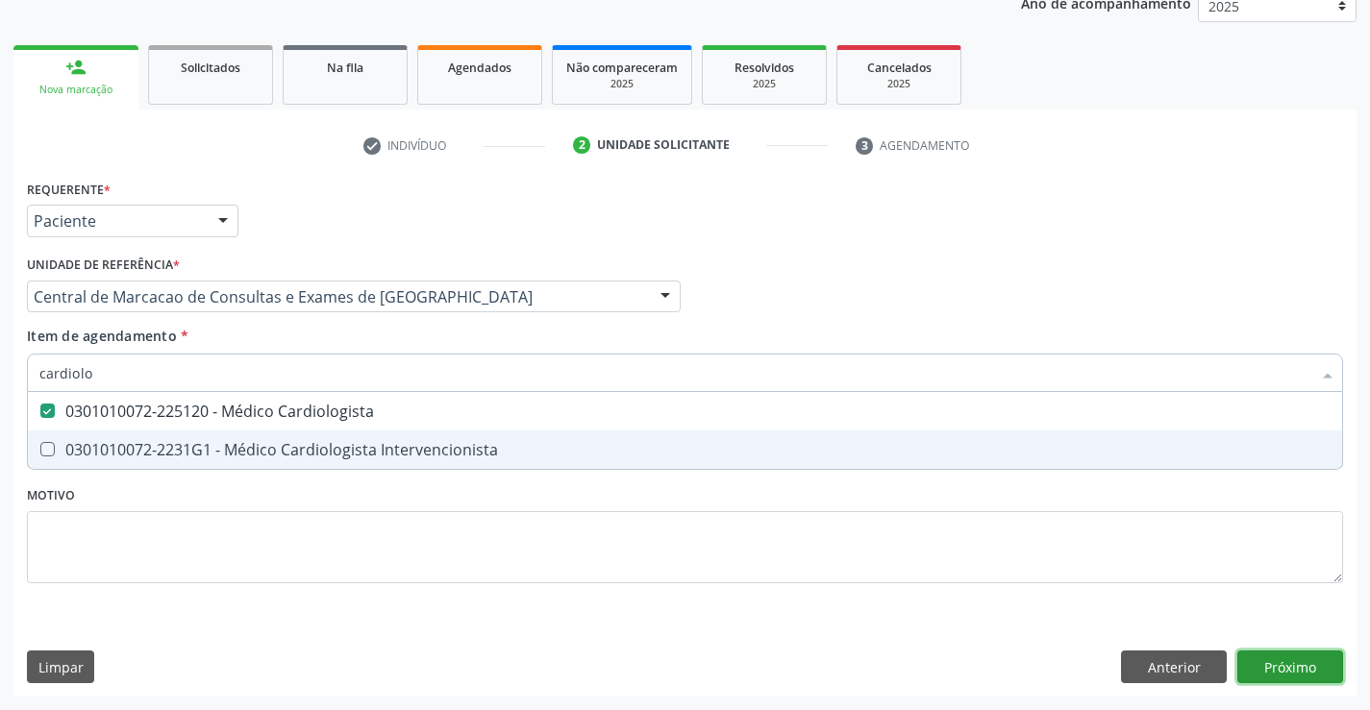
click at [1252, 660] on div "Requerente * Paciente Médico(a) Enfermeiro(a) Paciente Nenhum resultado encontr…" at bounding box center [684, 436] width 1343 height 522
checkbox Intervencionista "true"
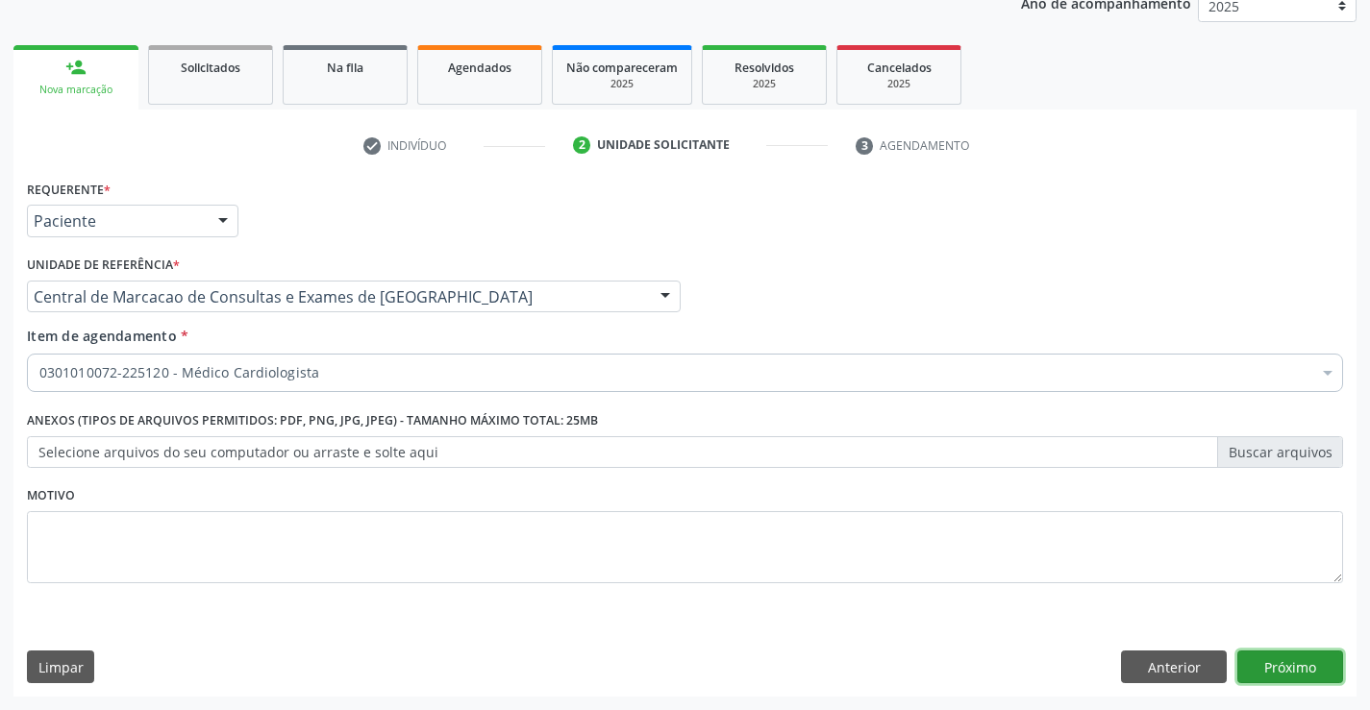
click at [1293, 660] on button "Próximo" at bounding box center [1290, 667] width 106 height 33
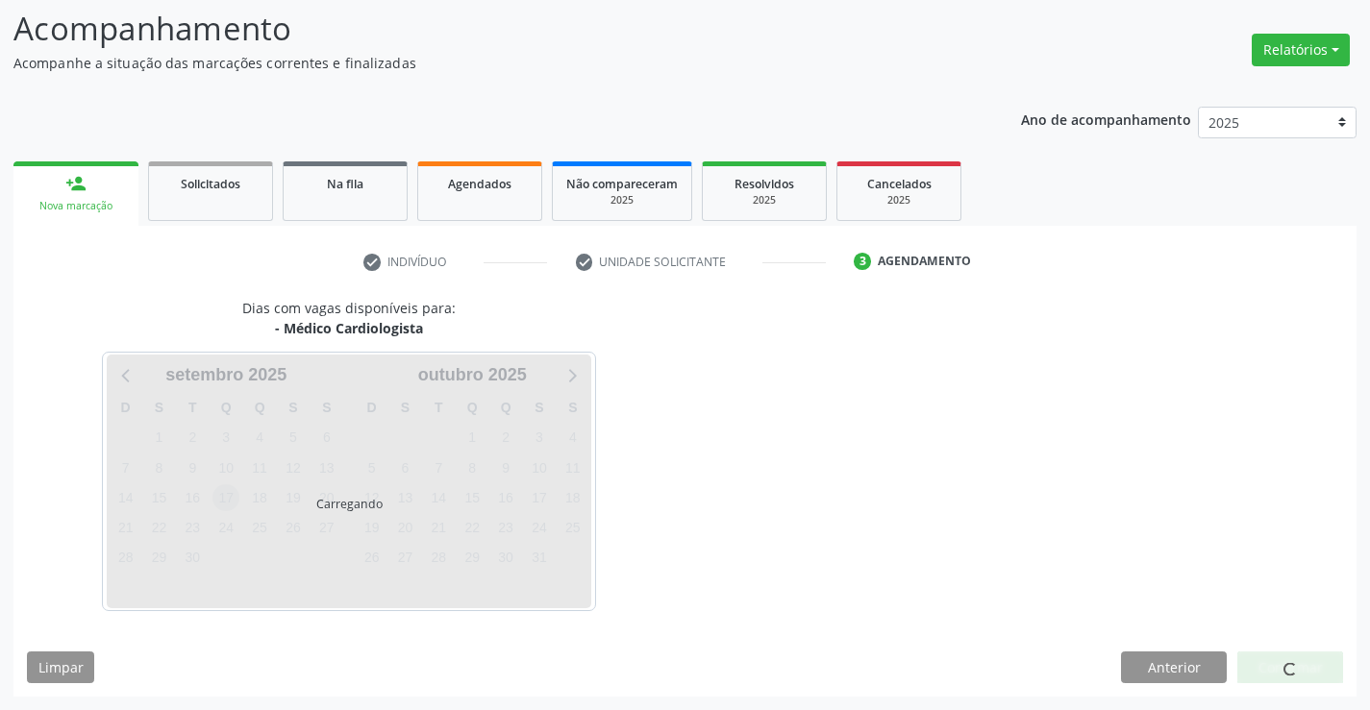
scroll to position [126, 0]
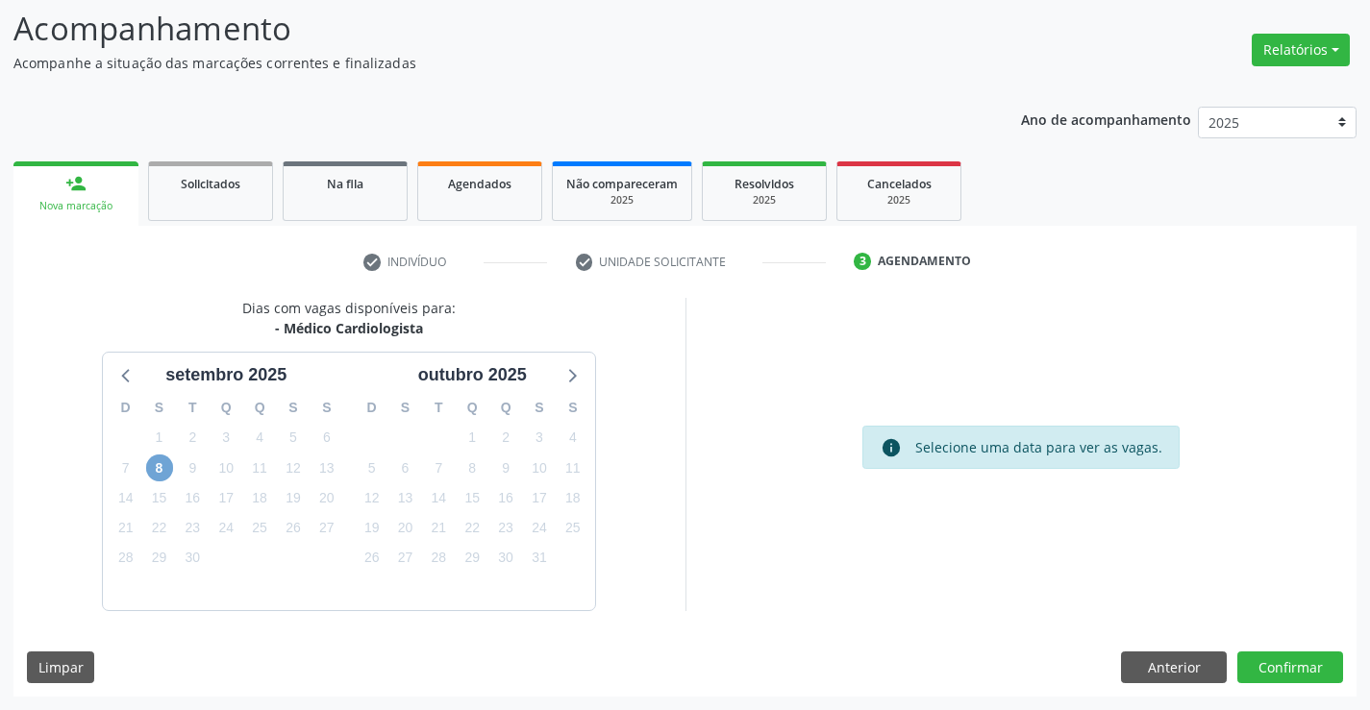
click at [155, 470] on span "8" at bounding box center [159, 468] width 27 height 27
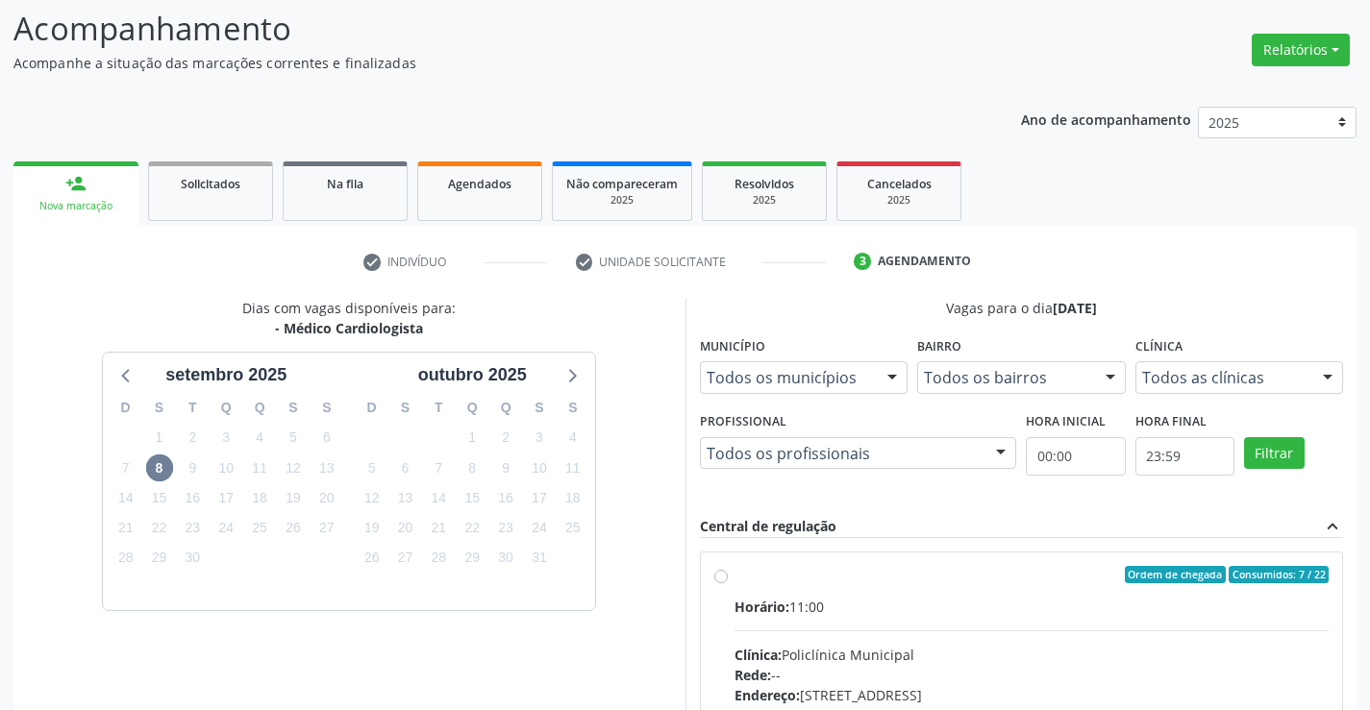
click at [728, 584] on input "Ordem de chegada Consumidos: 7 / 22 Horário: 11:00 Clínica: Policlínica Municip…" at bounding box center [720, 574] width 13 height 17
radio input "true"
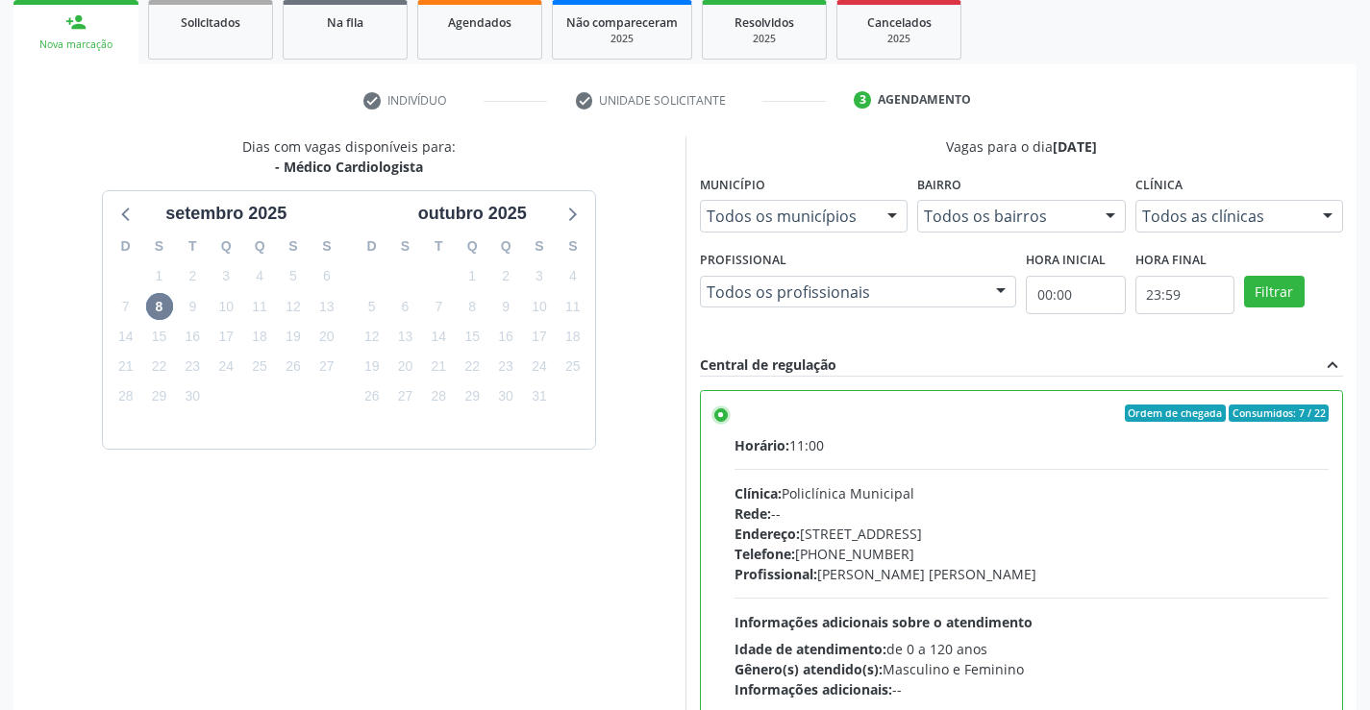
scroll to position [438, 0]
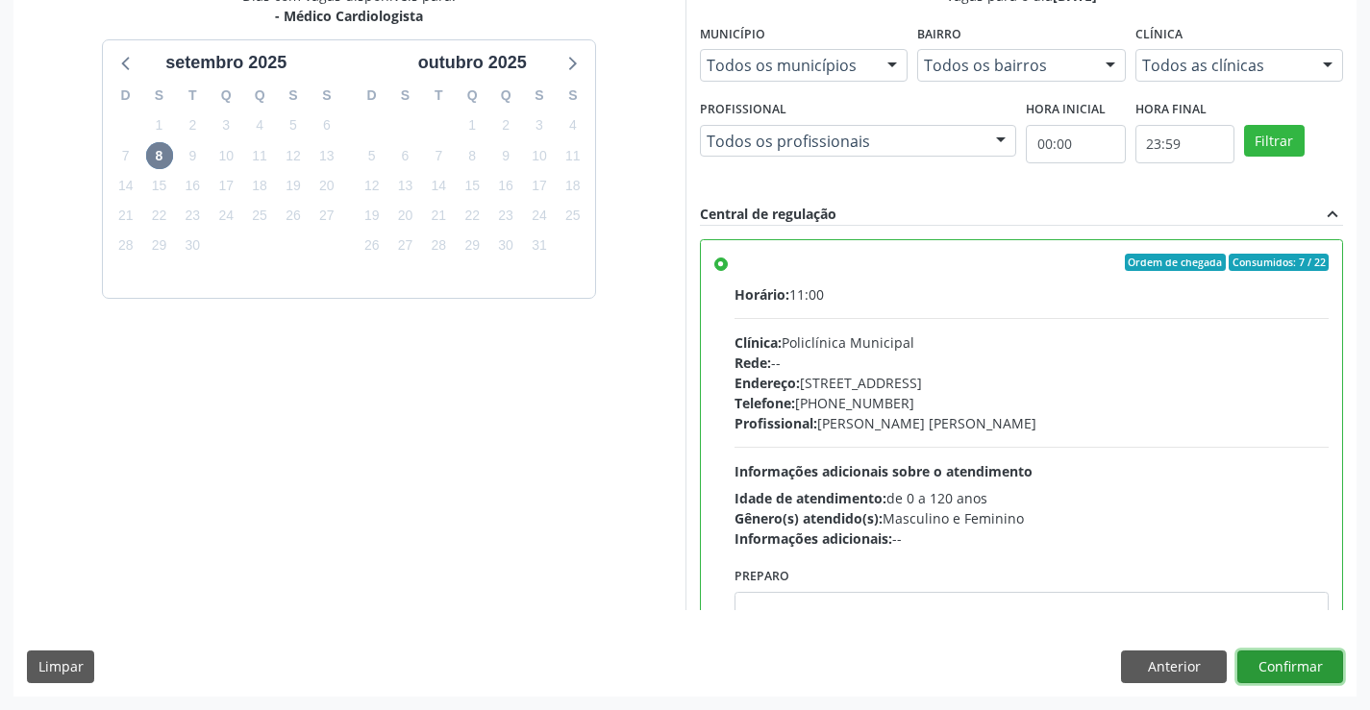
click at [1319, 680] on button "Confirmar" at bounding box center [1290, 667] width 106 height 33
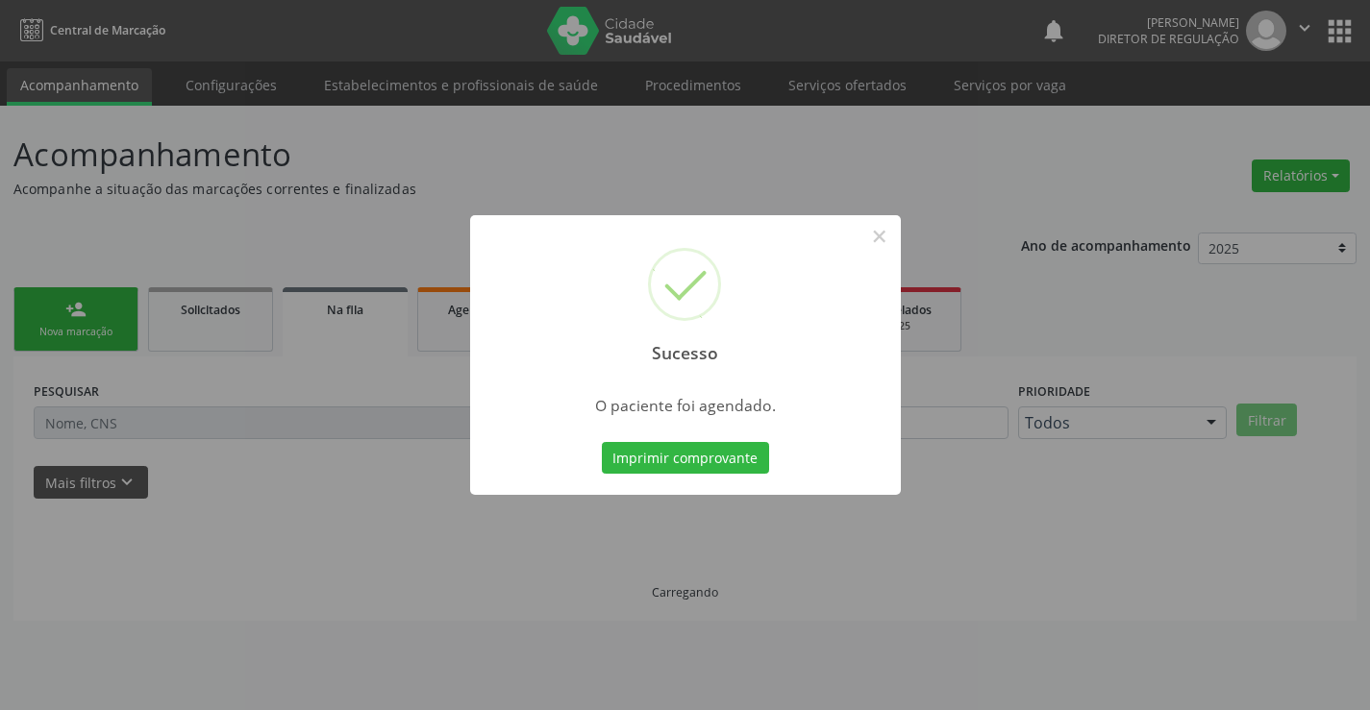
scroll to position [0, 0]
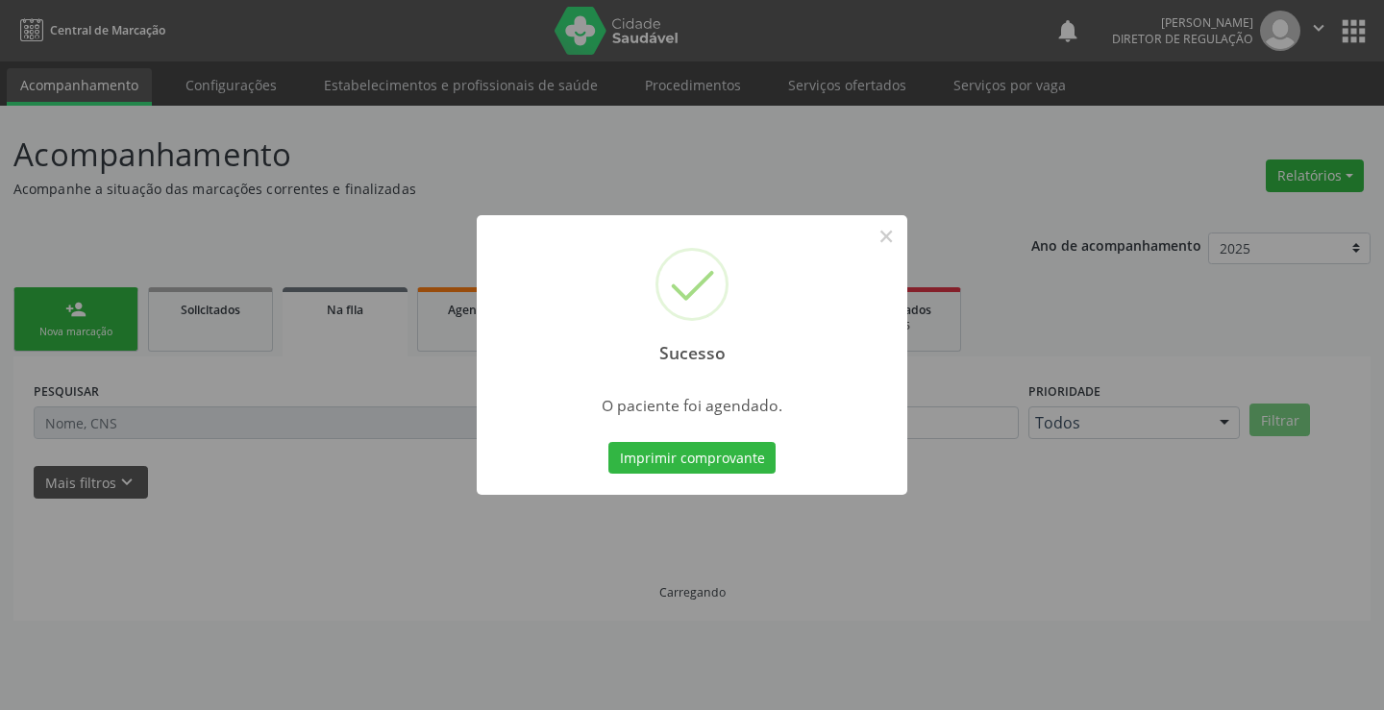
click at [609, 442] on button "Imprimir comprovante" at bounding box center [692, 458] width 167 height 33
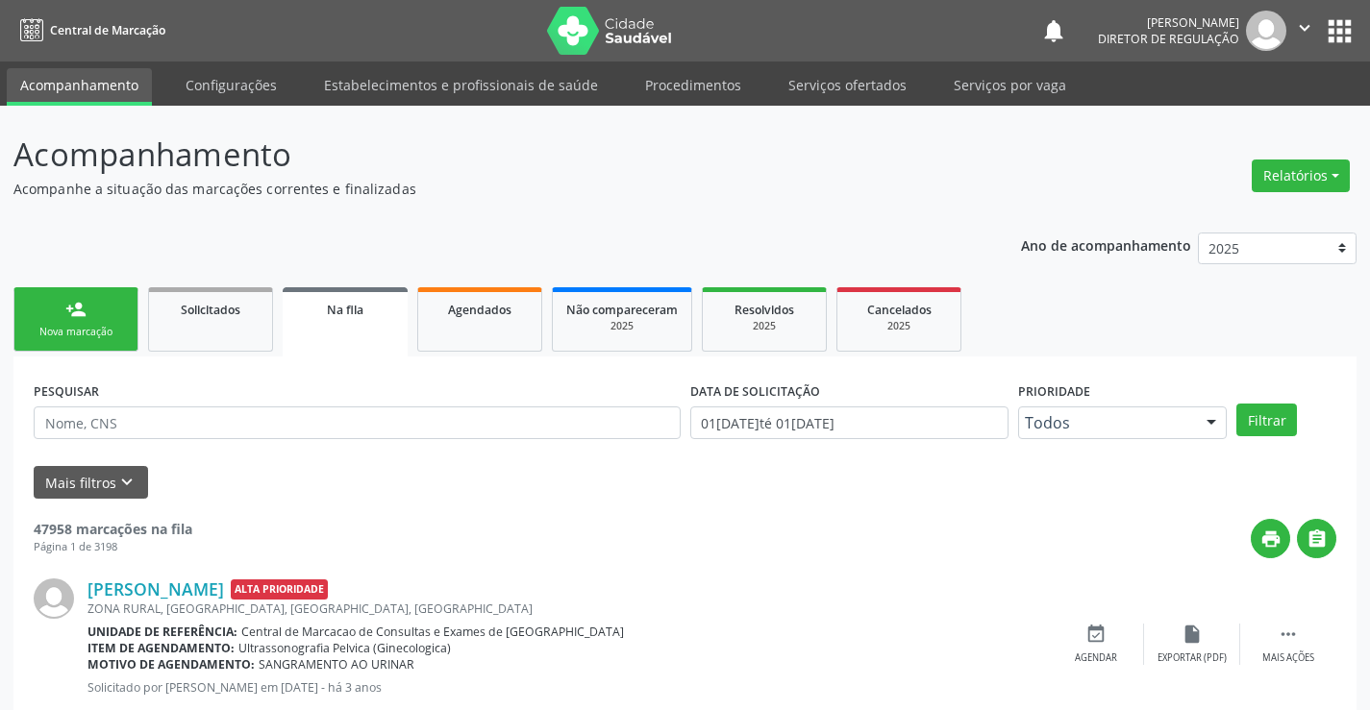
click at [92, 336] on div "Nova marcação" at bounding box center [76, 332] width 96 height 14
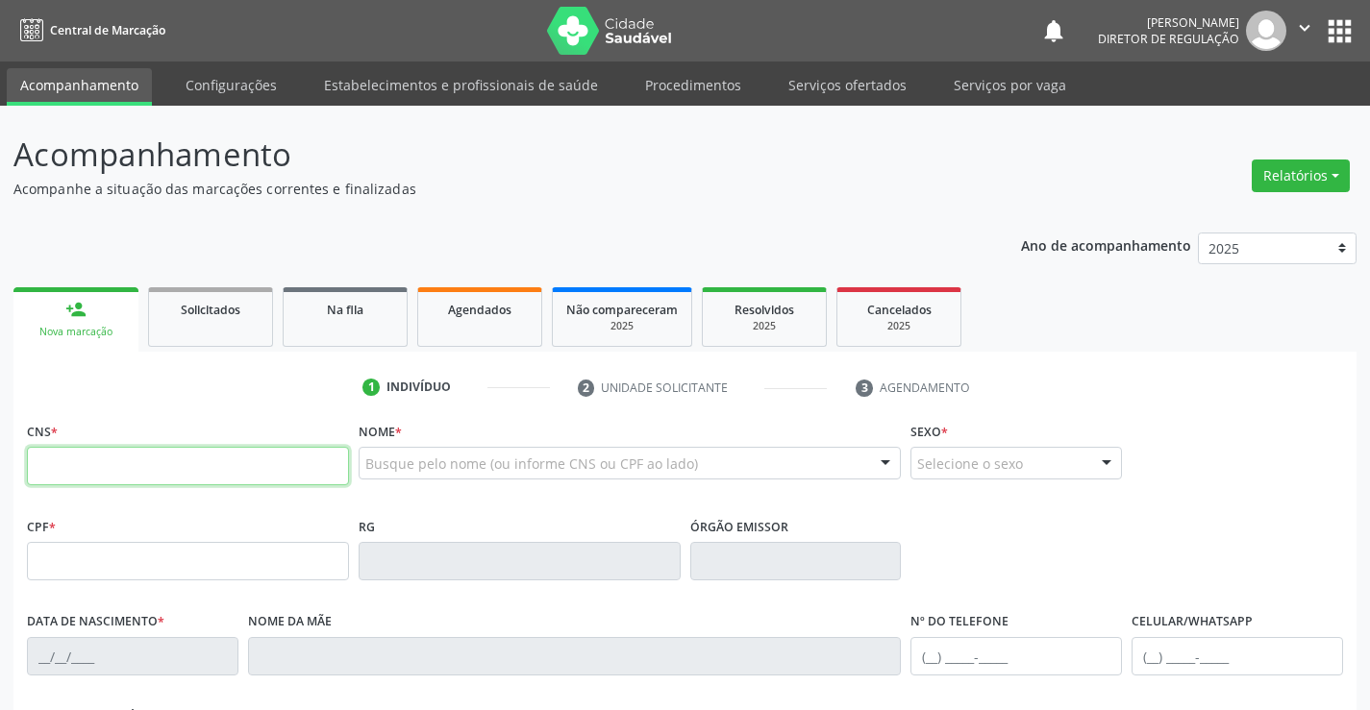
click at [74, 467] on input "text" at bounding box center [188, 466] width 322 height 38
type input "704 3035 8654 1192"
type input "0301948909"
type input "[DATE]"
type input "[PHONE_NUMBER]"
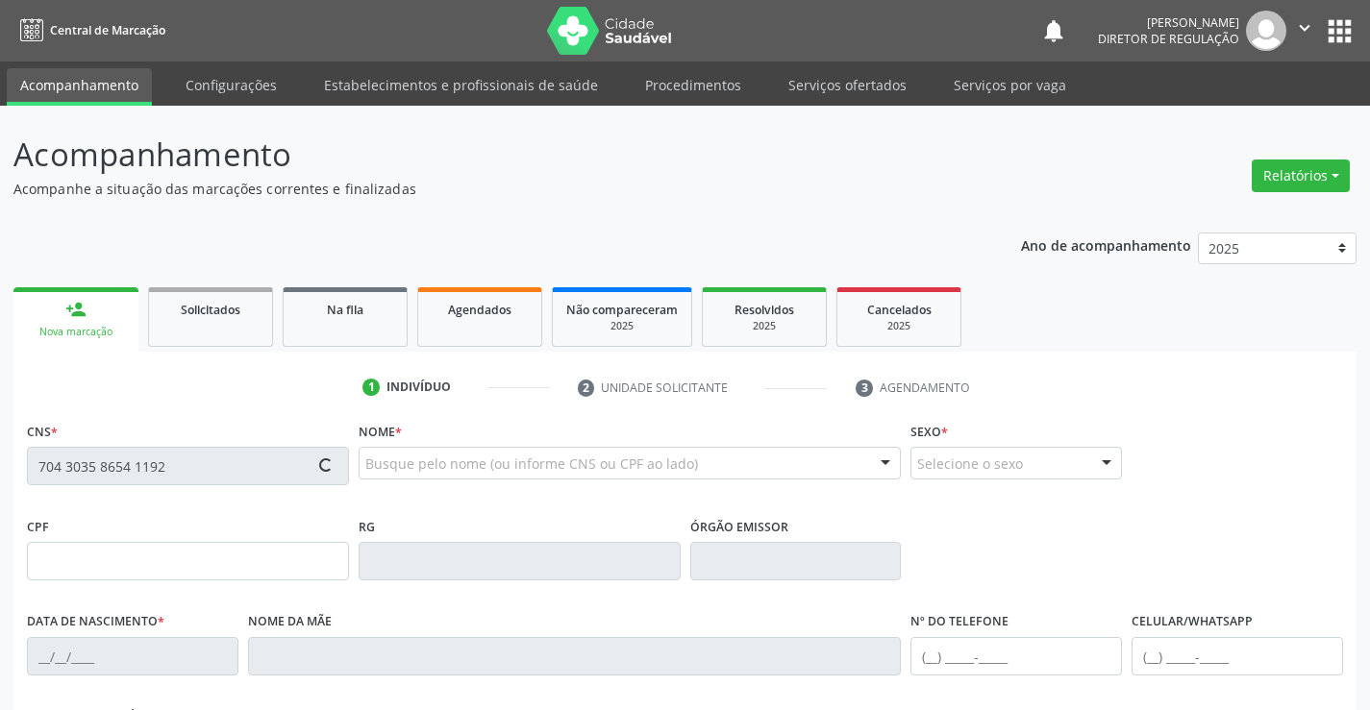
type input "[PHONE_NUMBER]"
type input "427.265.735-68"
type input "10"
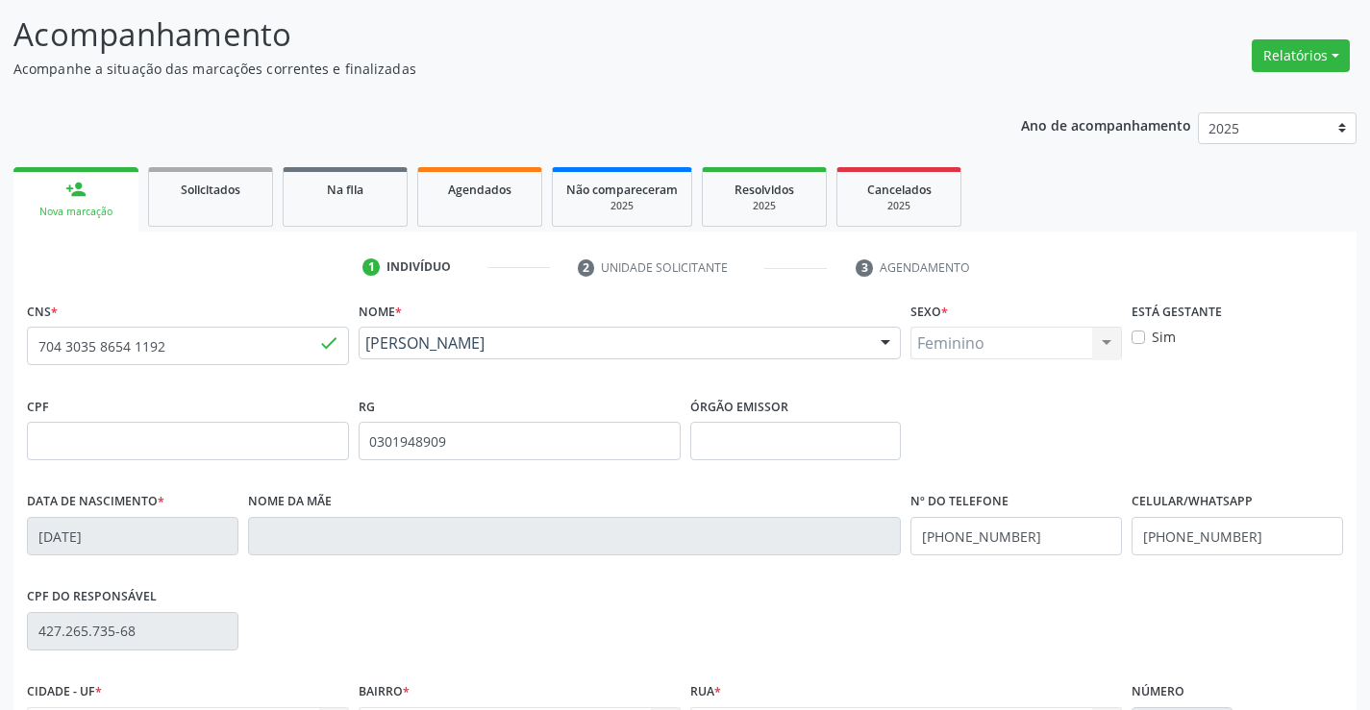
scroll to position [332, 0]
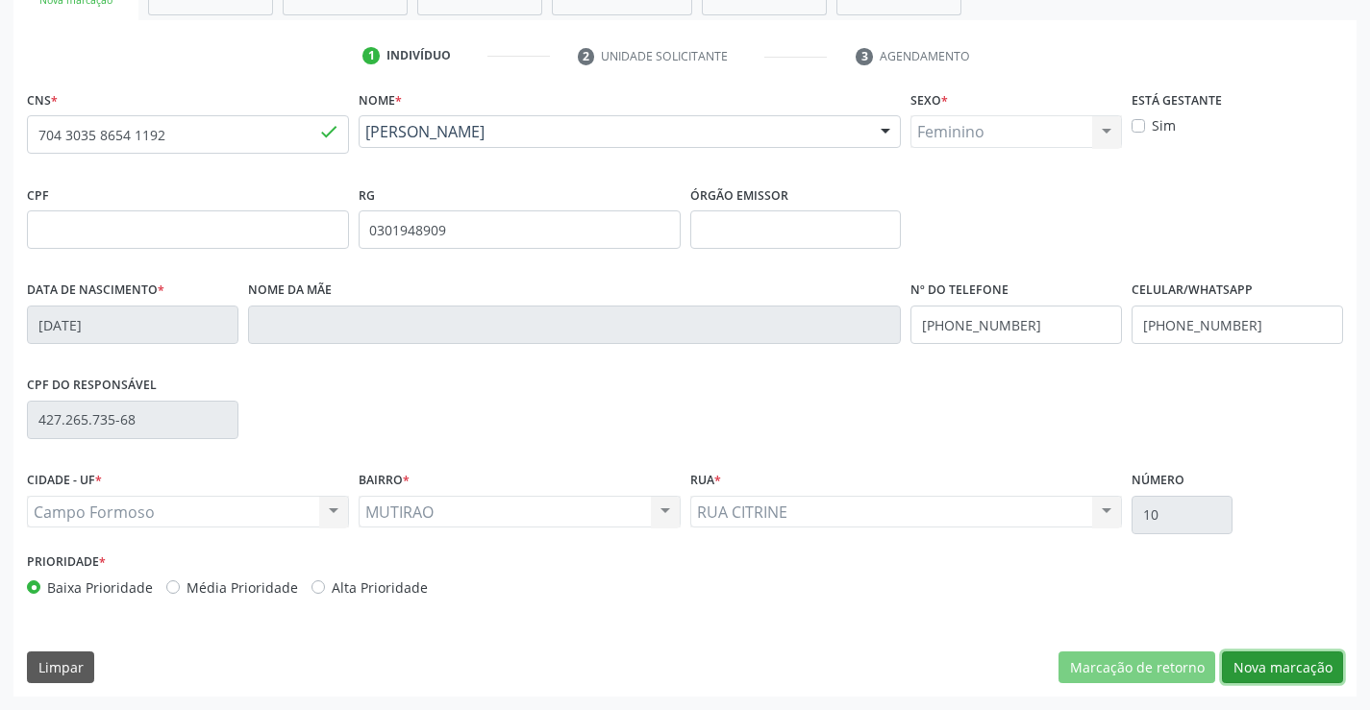
click at [1237, 664] on button "Nova marcação" at bounding box center [1282, 668] width 121 height 33
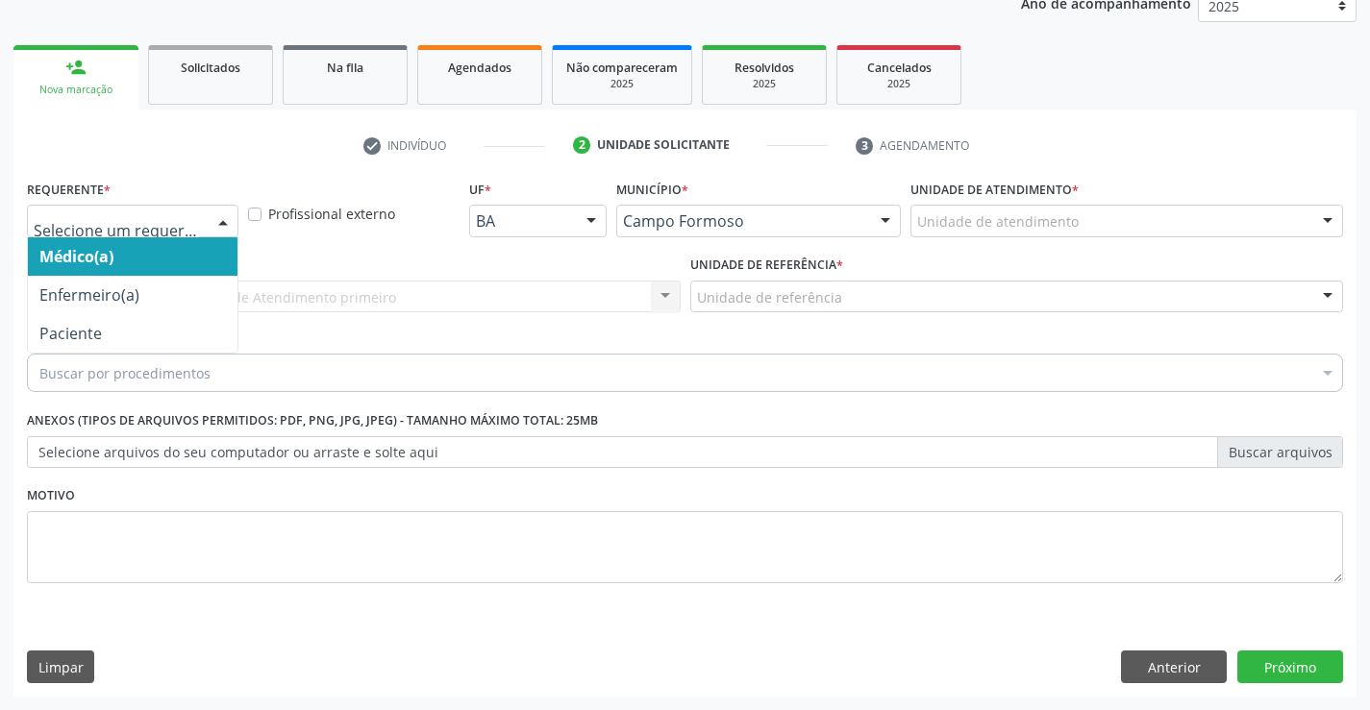
click at [204, 224] on div "Médico(a) Enfermeiro(a) Paciente Nenhum resultado encontrado para: " " Não há n…" at bounding box center [133, 221] width 212 height 33
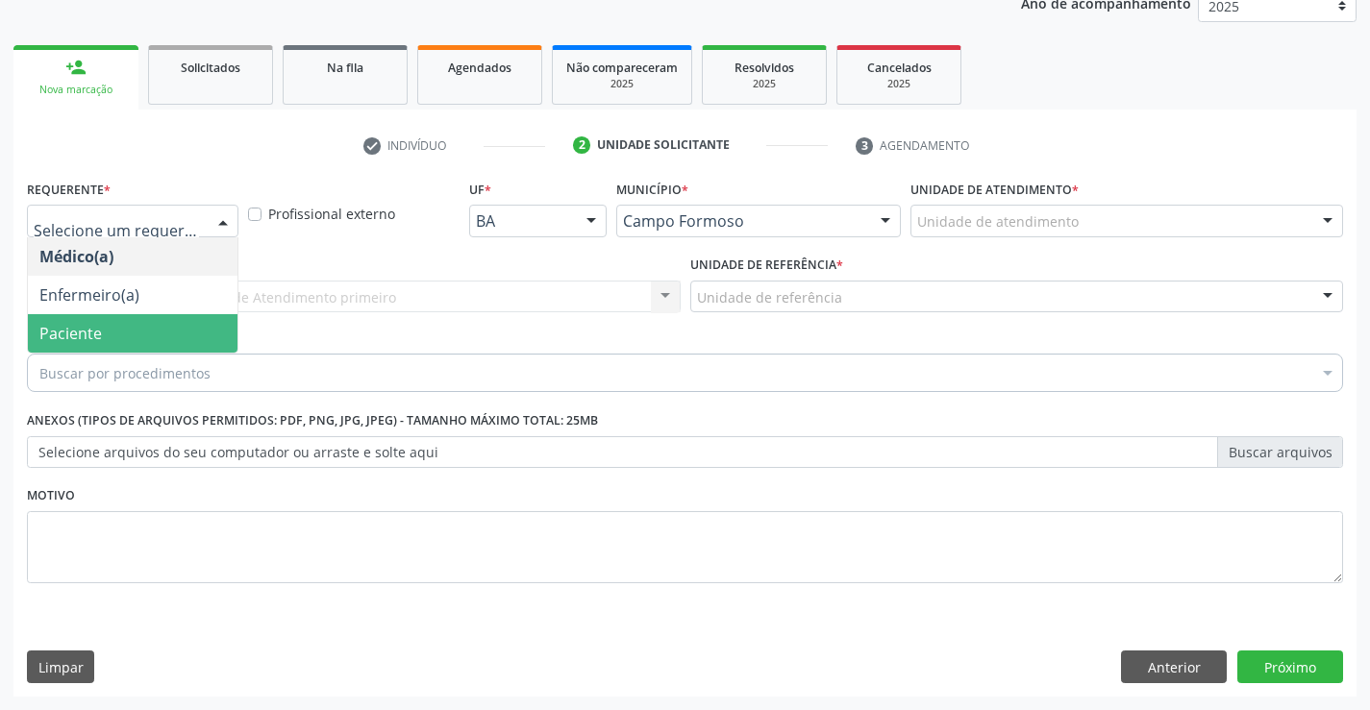
click at [146, 317] on span "Paciente" at bounding box center [133, 333] width 210 height 38
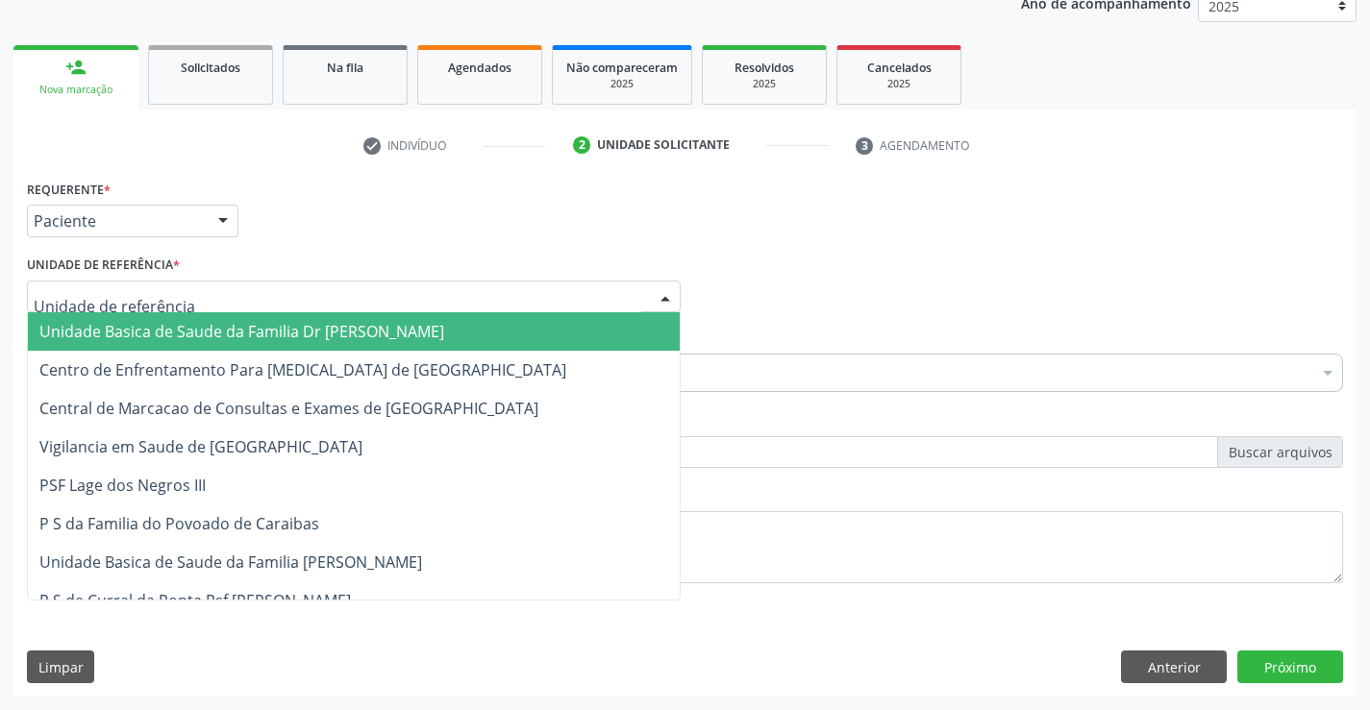
click at [359, 310] on div at bounding box center [354, 297] width 654 height 33
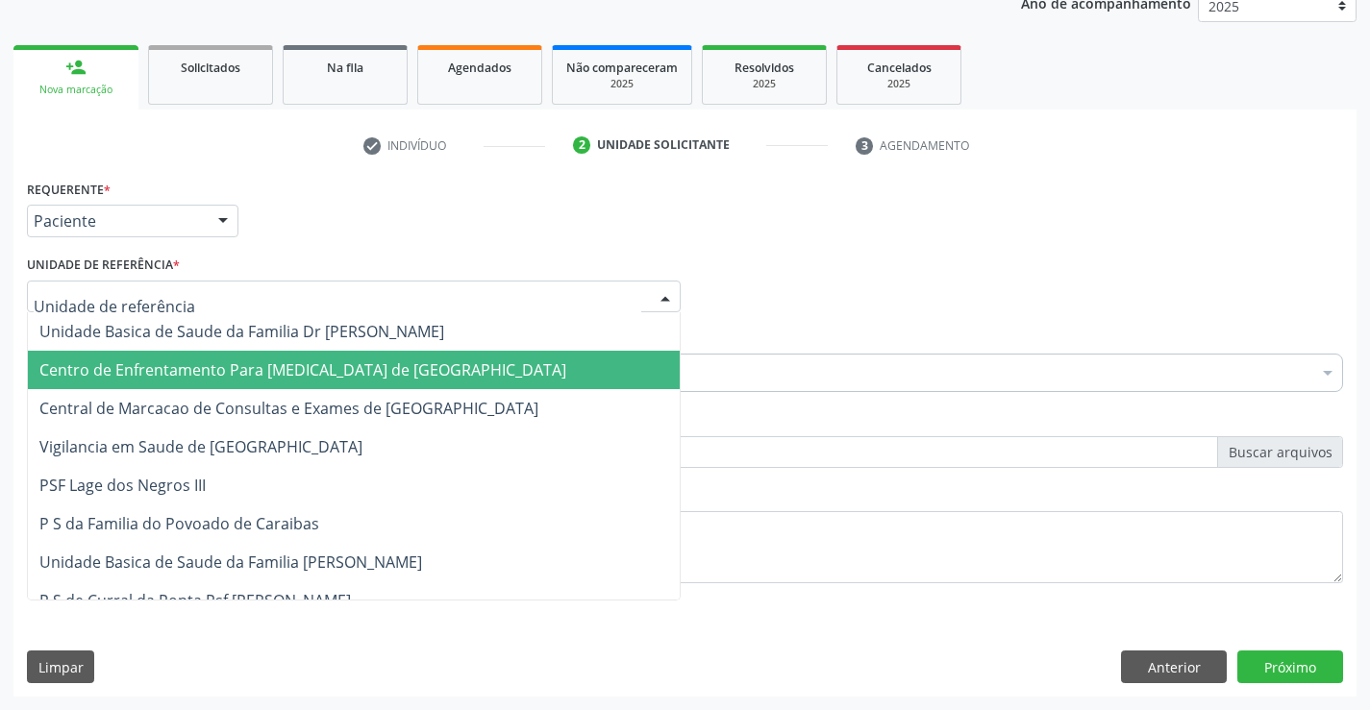
drag, startPoint x: 343, startPoint y: 381, endPoint x: 340, endPoint y: 398, distance: 17.5
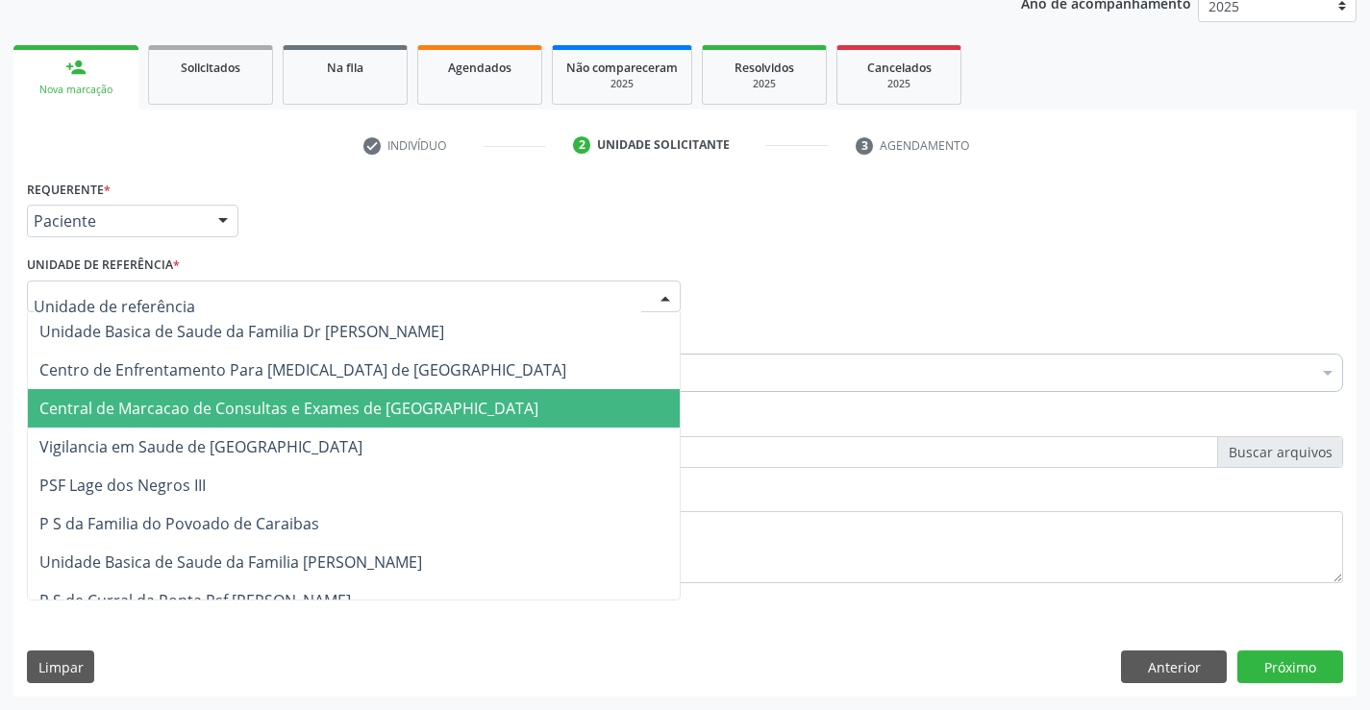
click at [340, 398] on span "Central de Marcacao de Consultas e Exames de [GEOGRAPHIC_DATA]" at bounding box center [288, 408] width 499 height 21
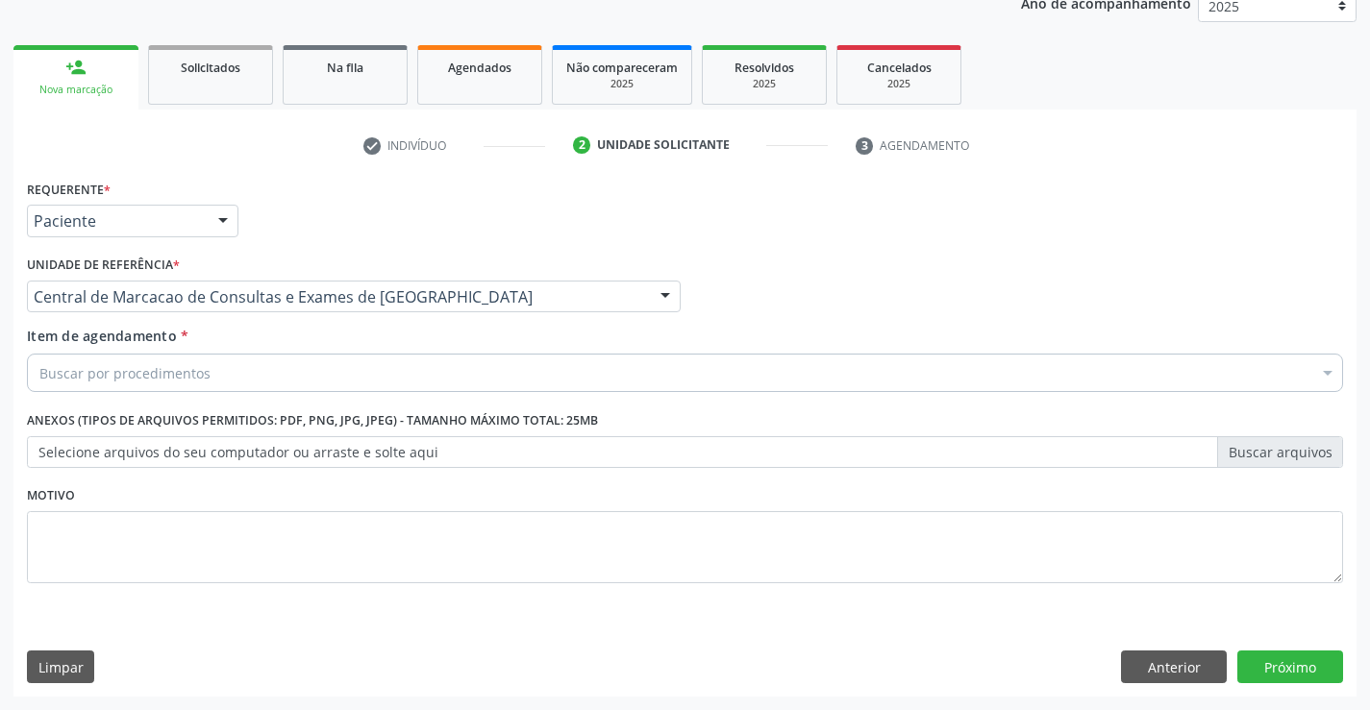
click at [379, 377] on div "Buscar por procedimentos" at bounding box center [685, 373] width 1316 height 38
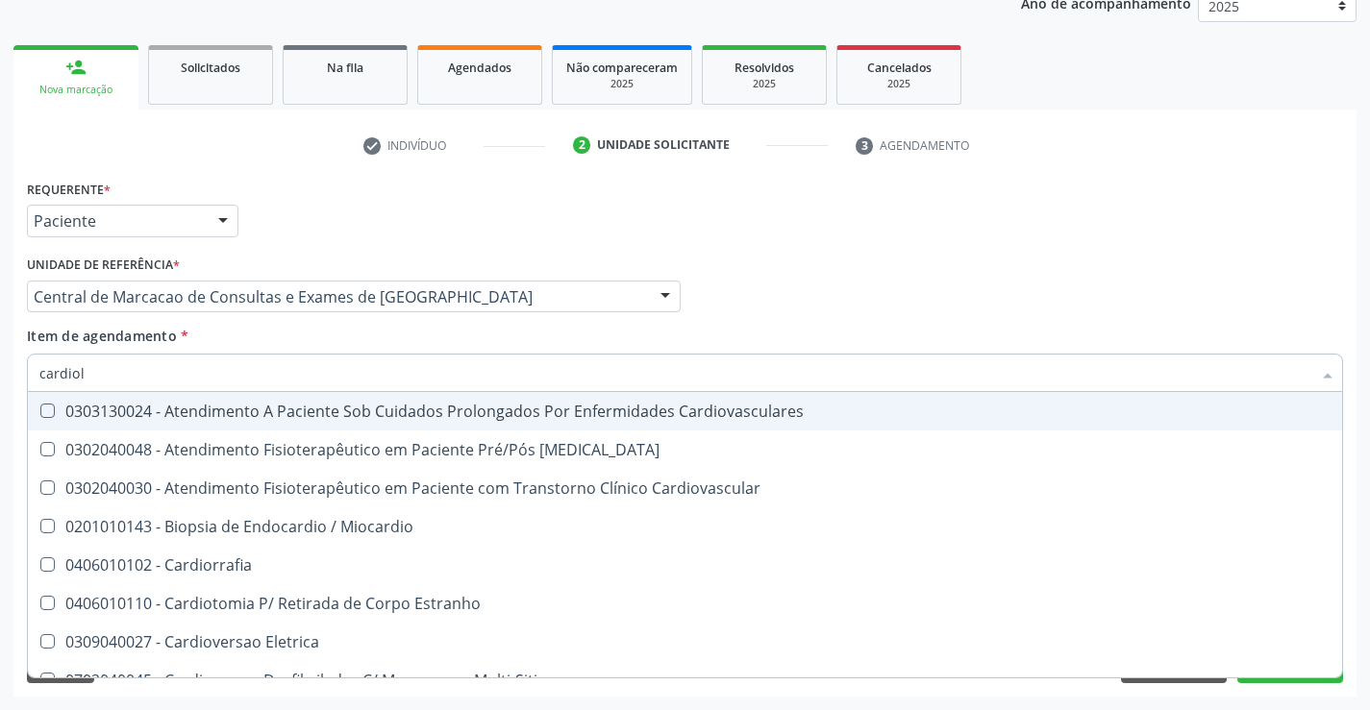
type input "cardiolo"
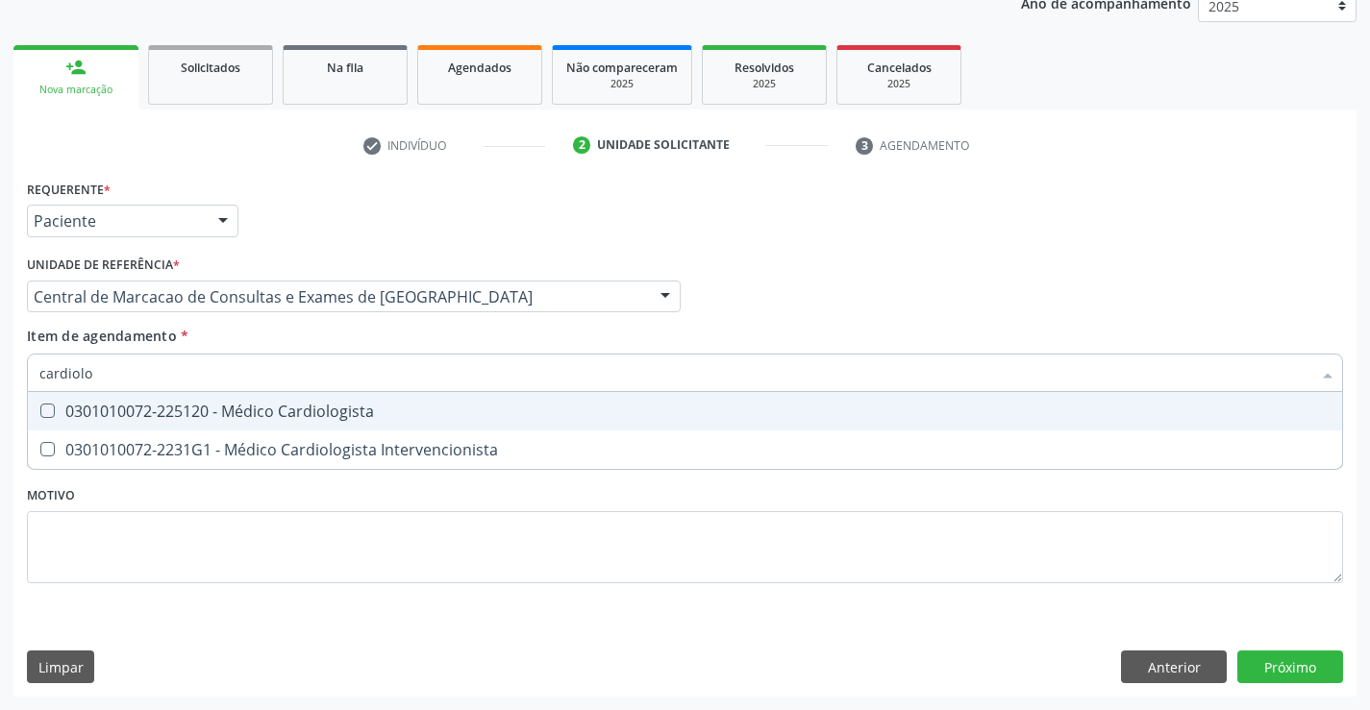
click at [370, 413] on div "0301010072-225120 - Médico Cardiologista" at bounding box center [684, 411] width 1291 height 15
checkbox Cardiologista "true"
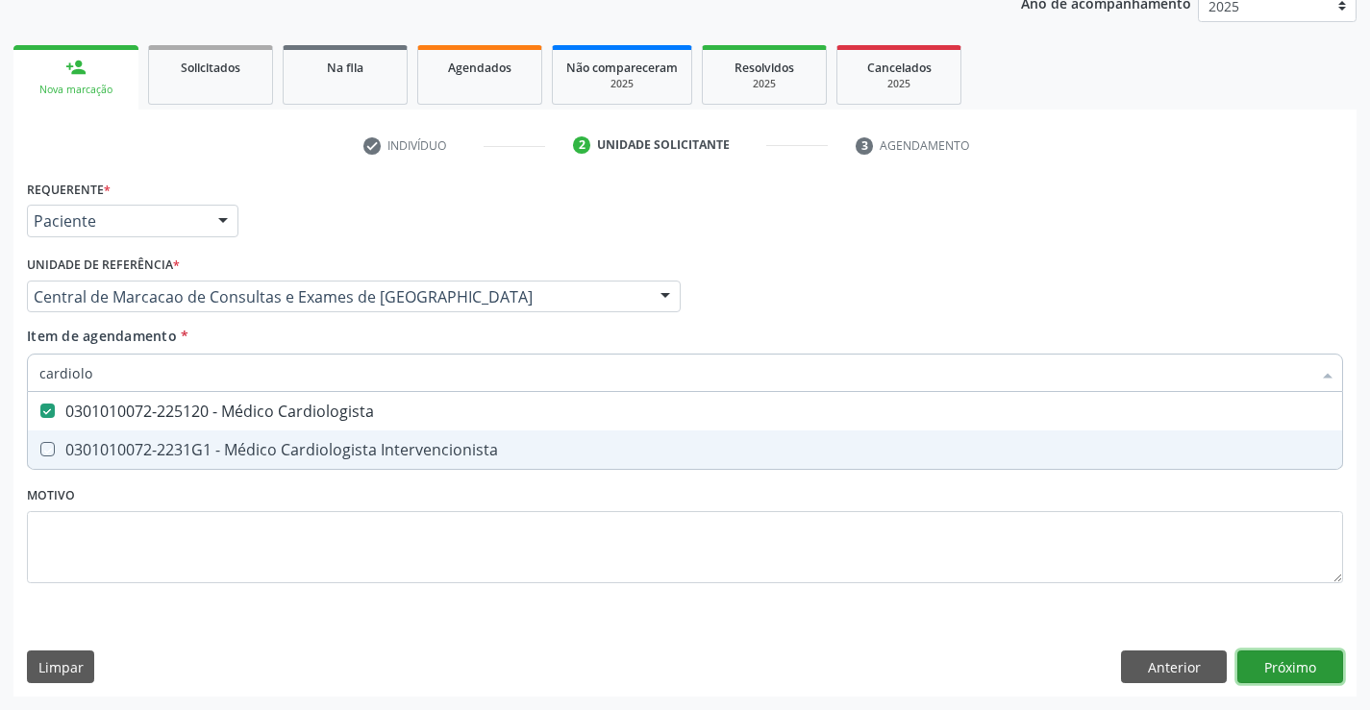
click at [1304, 678] on div "Requerente * Paciente Médico(a) Enfermeiro(a) Paciente Nenhum resultado encontr…" at bounding box center [684, 436] width 1343 height 522
checkbox Intervencionista "true"
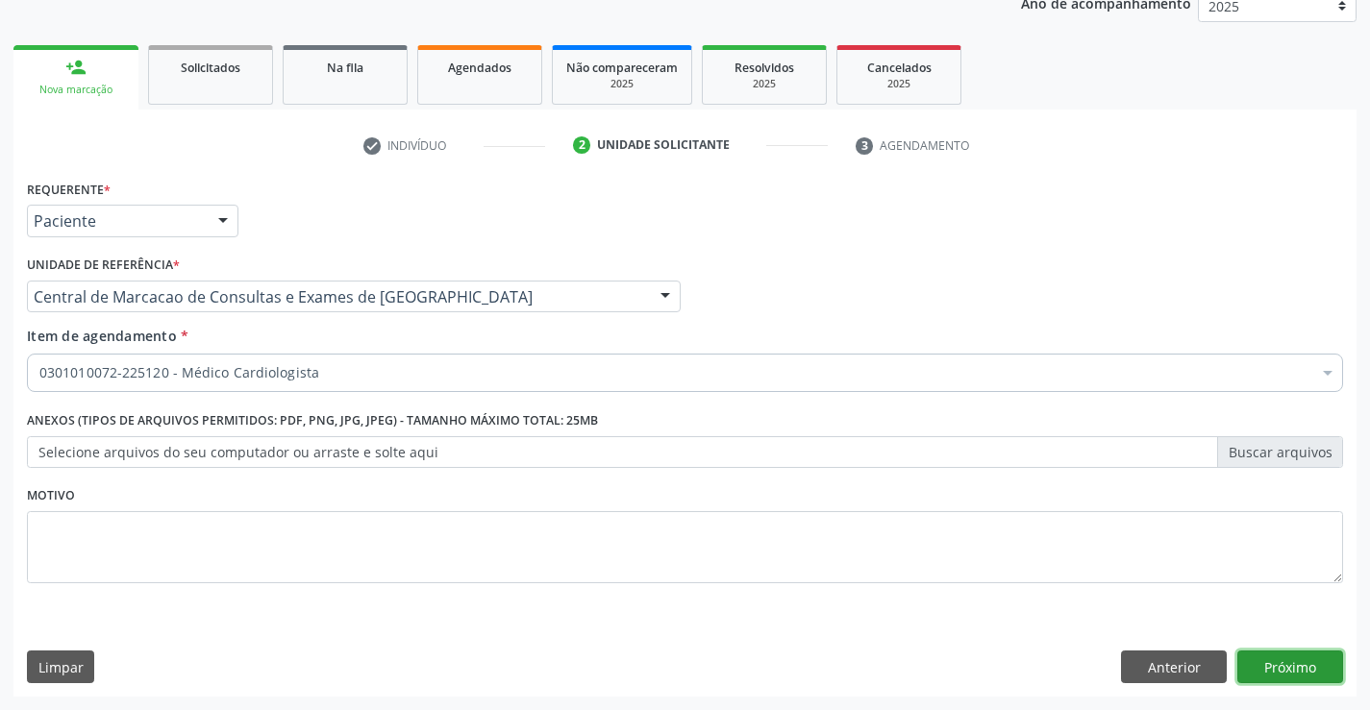
click at [1301, 675] on button "Próximo" at bounding box center [1290, 667] width 106 height 33
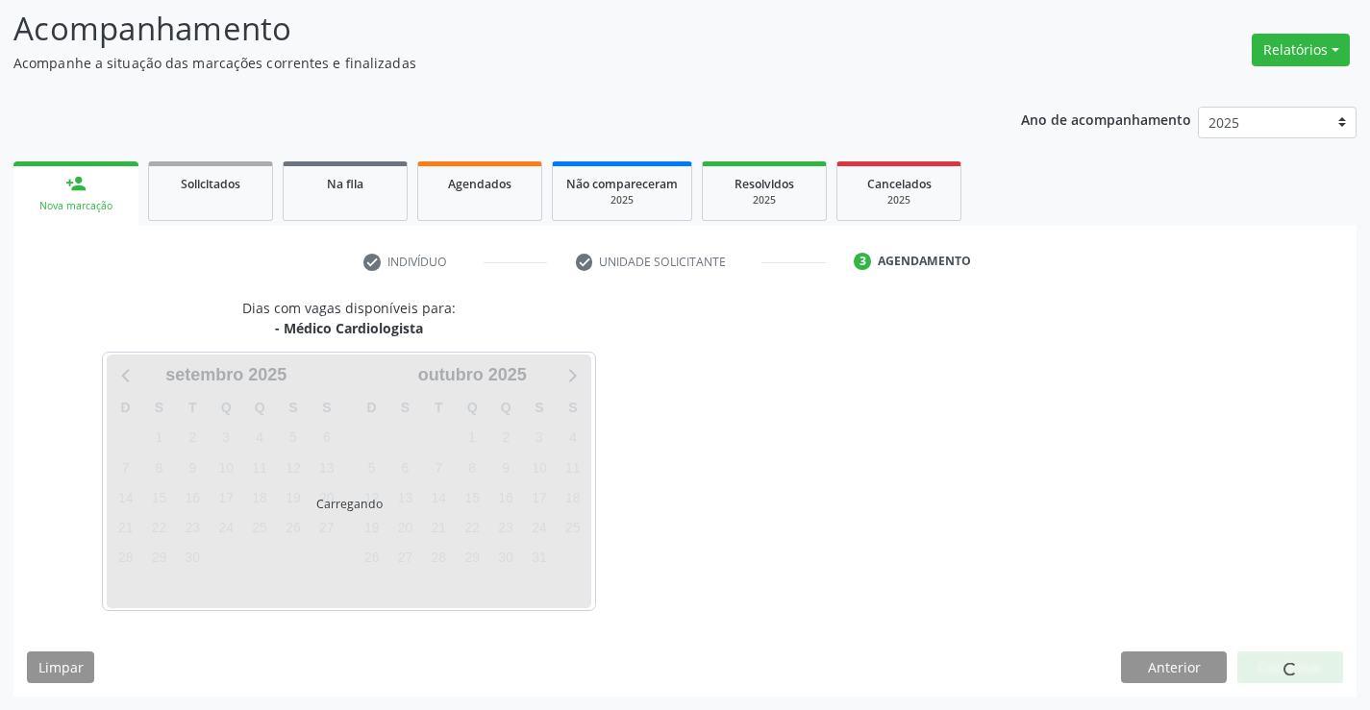
scroll to position [126, 0]
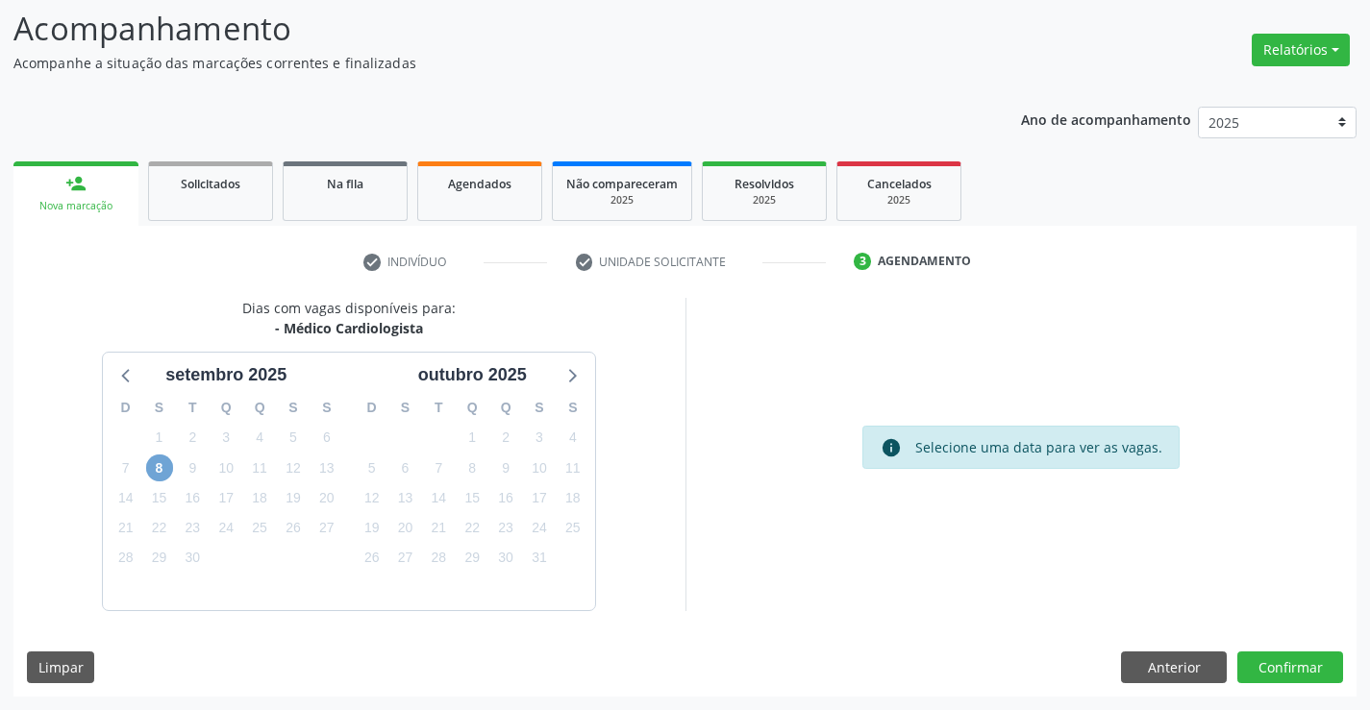
click at [154, 469] on span "8" at bounding box center [159, 468] width 27 height 27
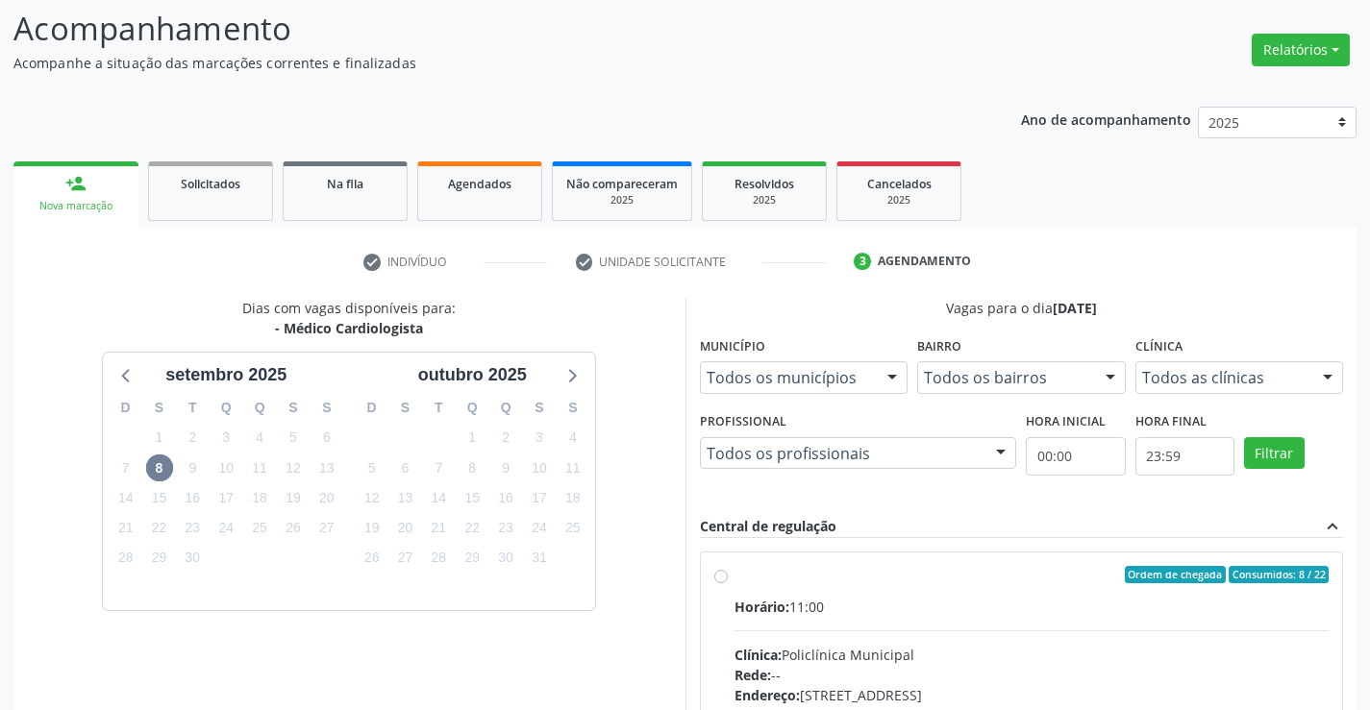
click at [887, 594] on label "Ordem de chegada Consumidos: 8 / 22 Horário: 11:00 Clínica: Policlínica Municip…" at bounding box center [1031, 713] width 595 height 295
click at [728, 584] on input "Ordem de chegada Consumidos: 8 / 22 Horário: 11:00 Clínica: Policlínica Municip…" at bounding box center [720, 574] width 13 height 17
radio input "true"
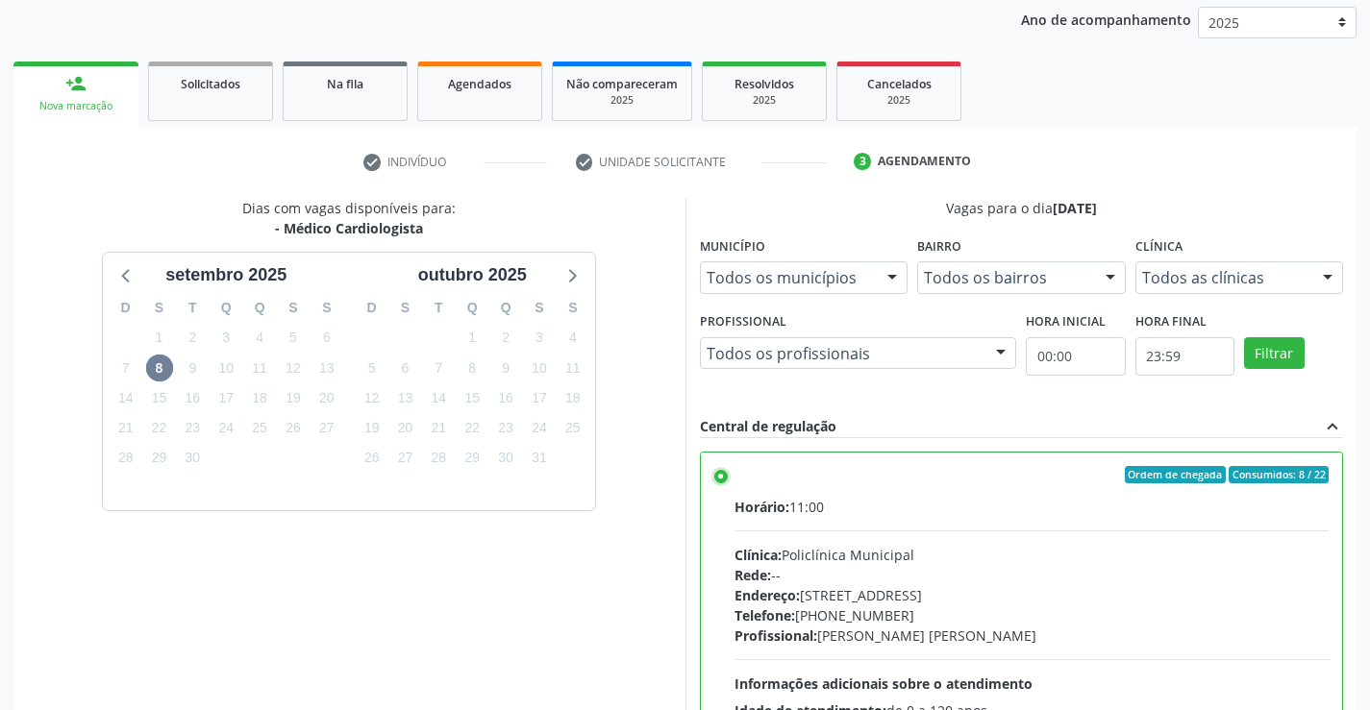
scroll to position [438, 0]
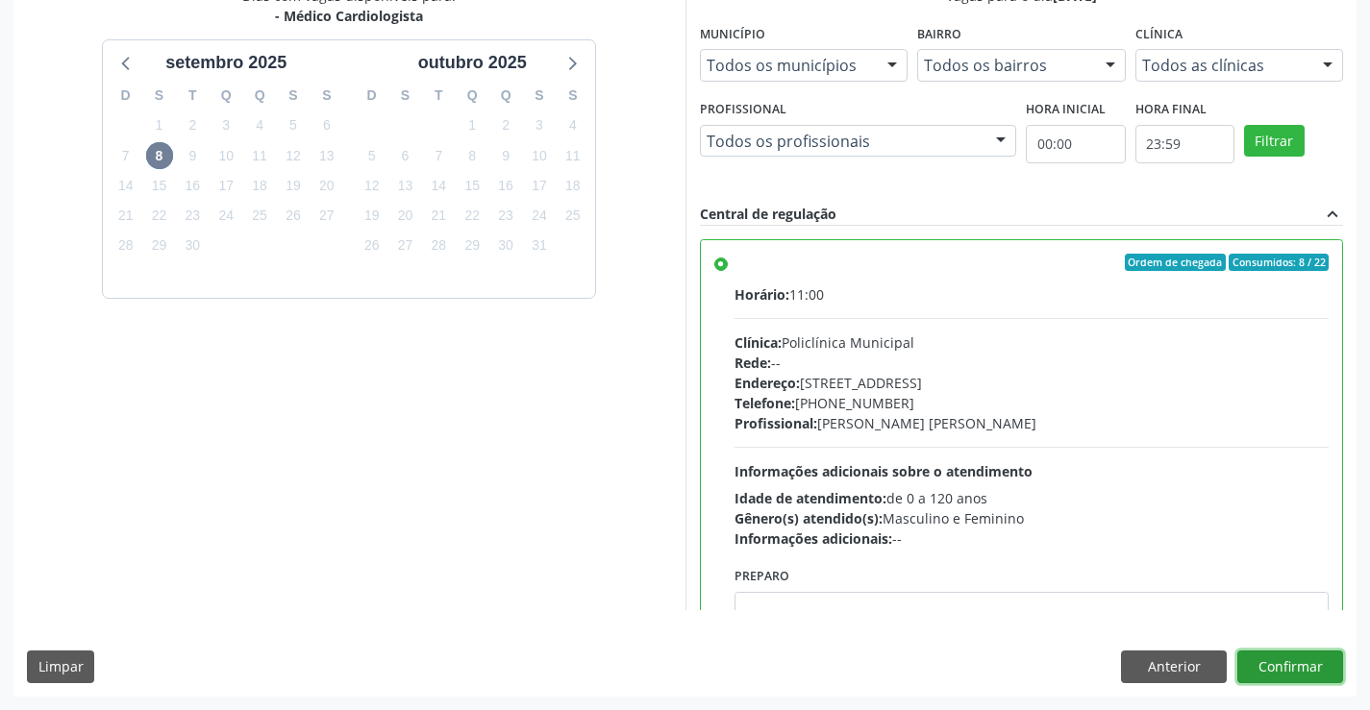
click at [1277, 668] on button "Confirmar" at bounding box center [1290, 667] width 106 height 33
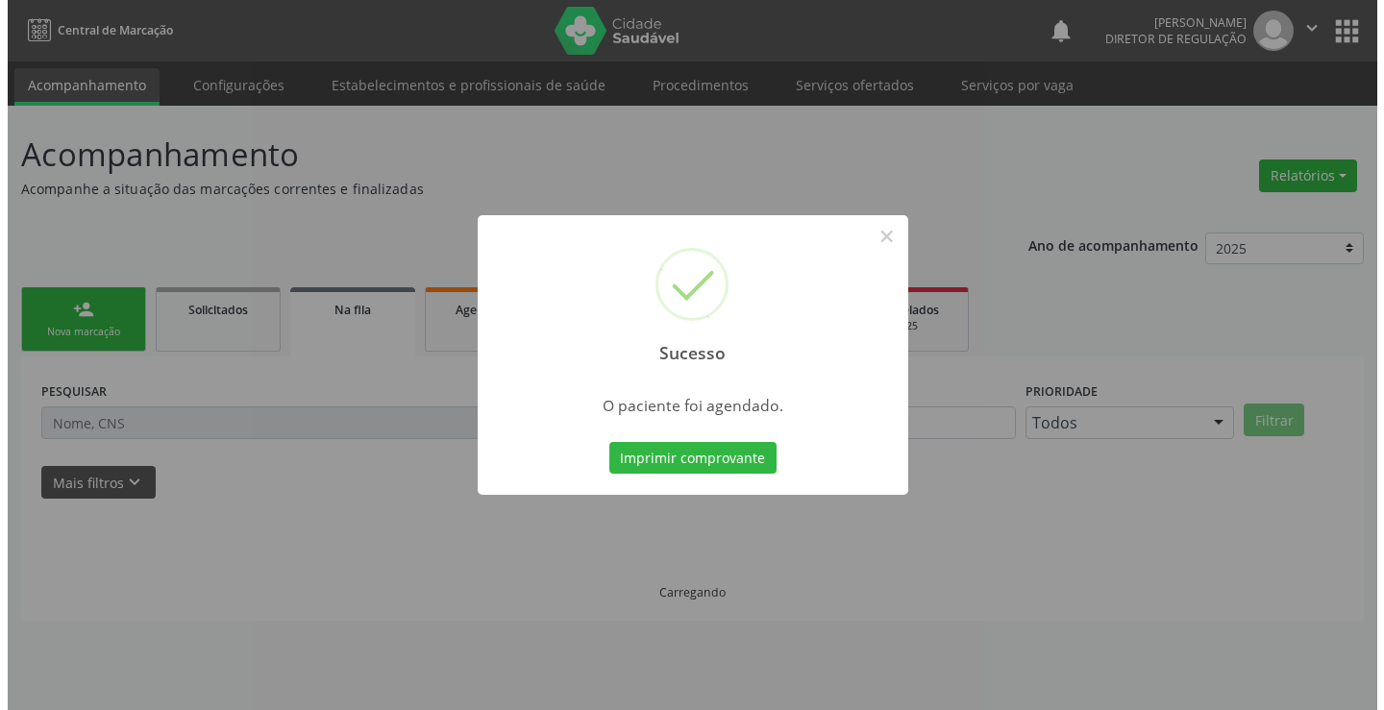
scroll to position [0, 0]
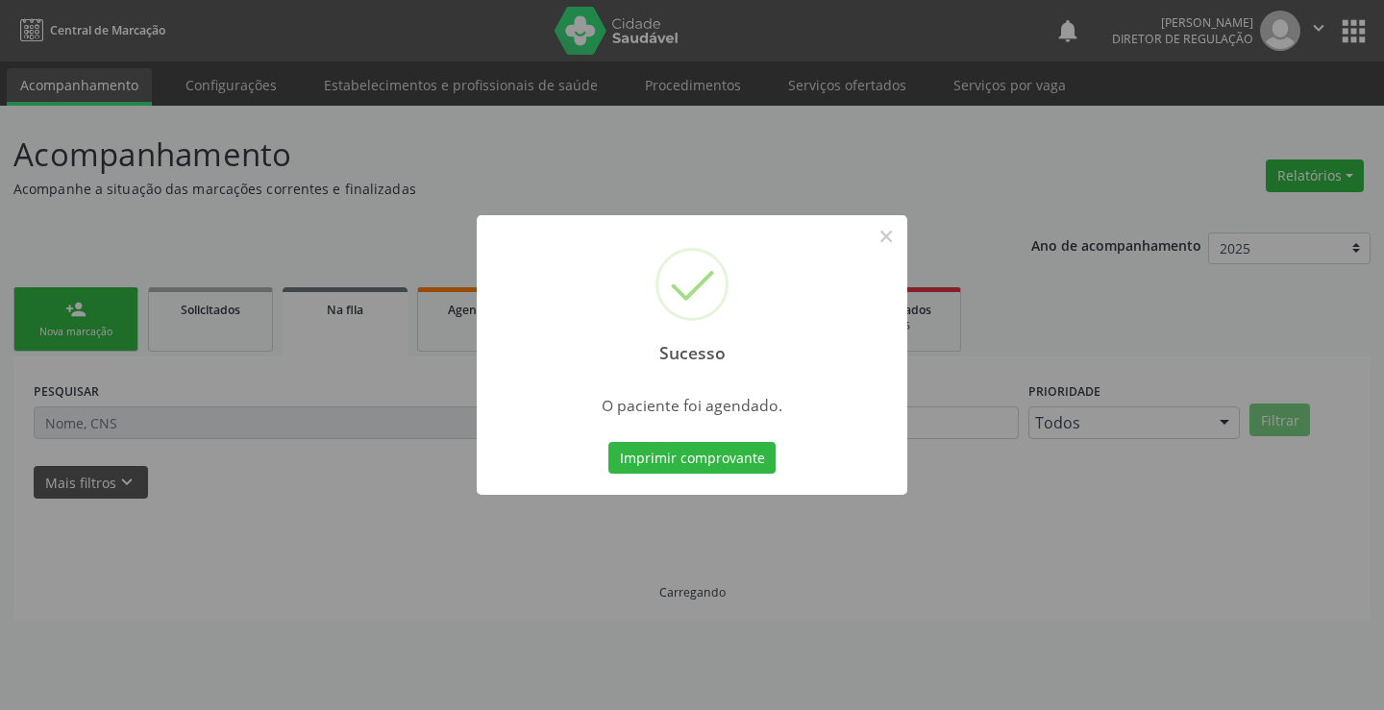
click at [609, 442] on button "Imprimir comprovante" at bounding box center [692, 458] width 167 height 33
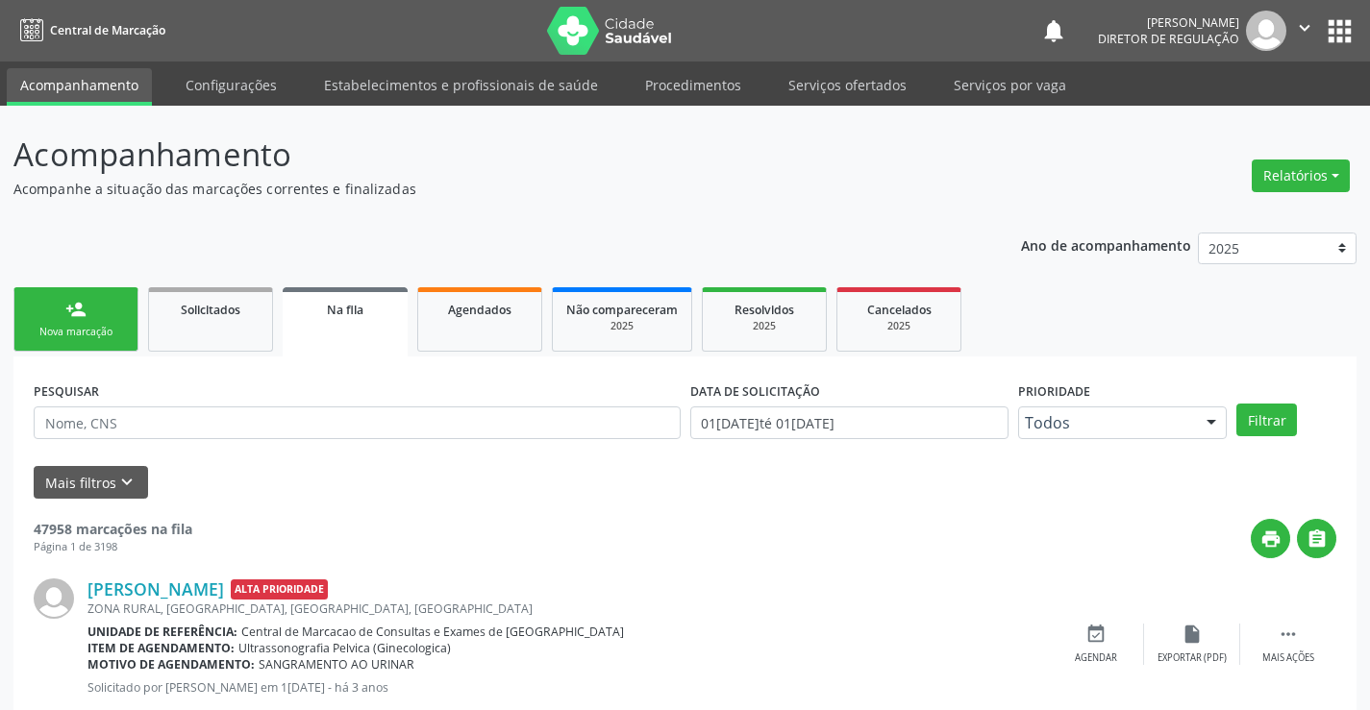
click at [69, 345] on link "person_add Nova marcação" at bounding box center [75, 319] width 125 height 64
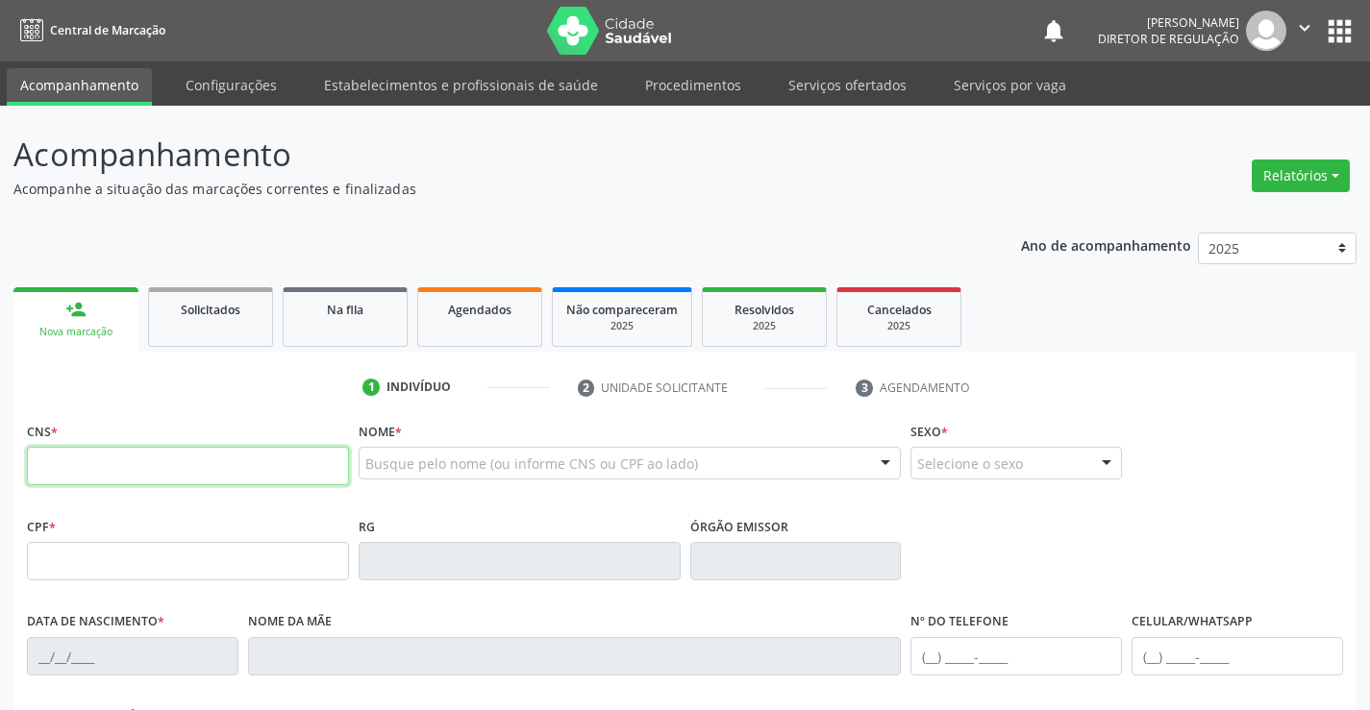
click at [131, 465] on input "text" at bounding box center [188, 466] width 322 height 38
type input "705 8044 4727 4939"
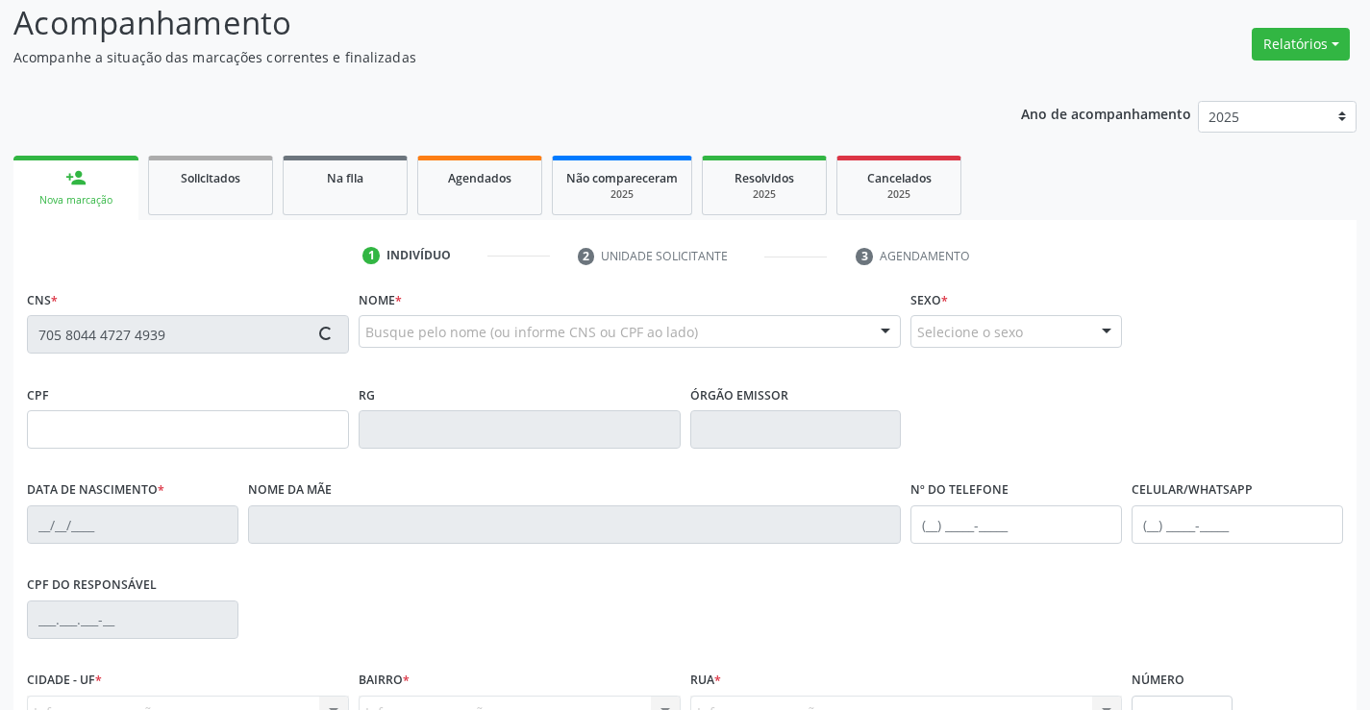
scroll to position [332, 0]
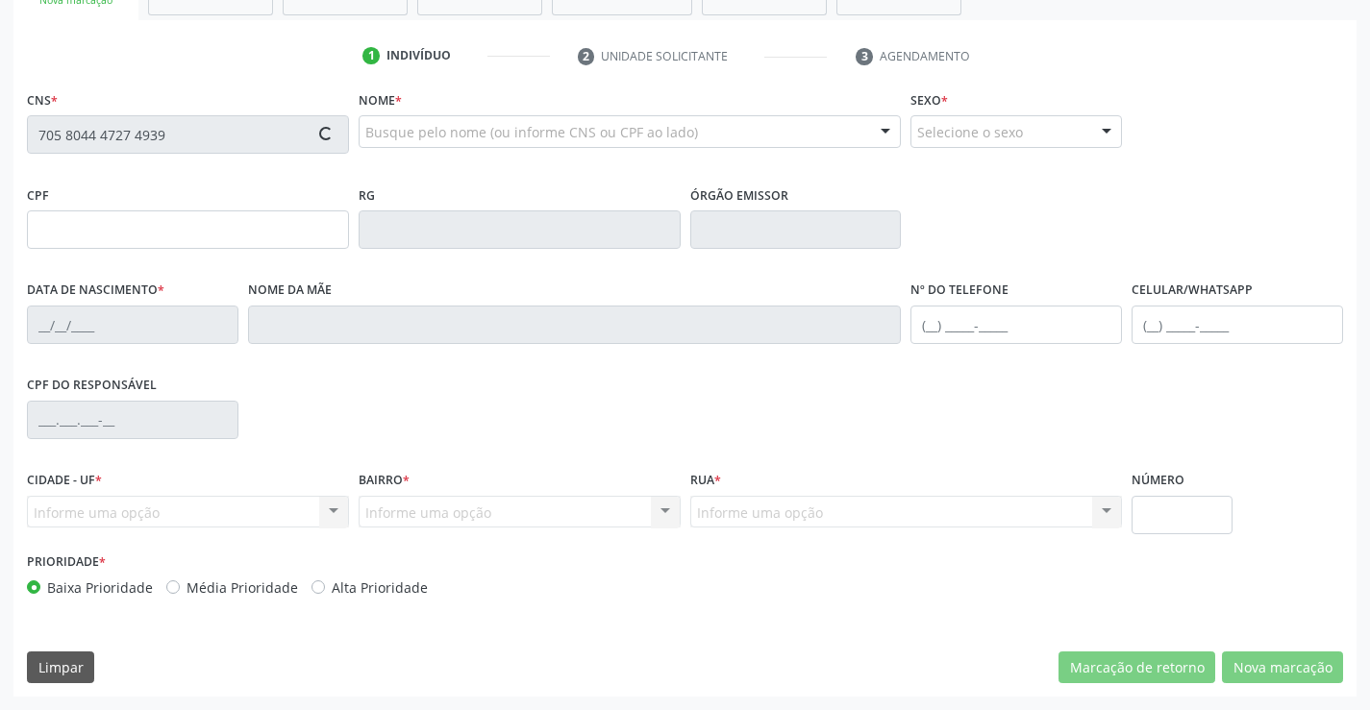
type input "0891662219"
type input "16/09/1977"
type input "(74) 9158-6609"
type input "955.302.235-91"
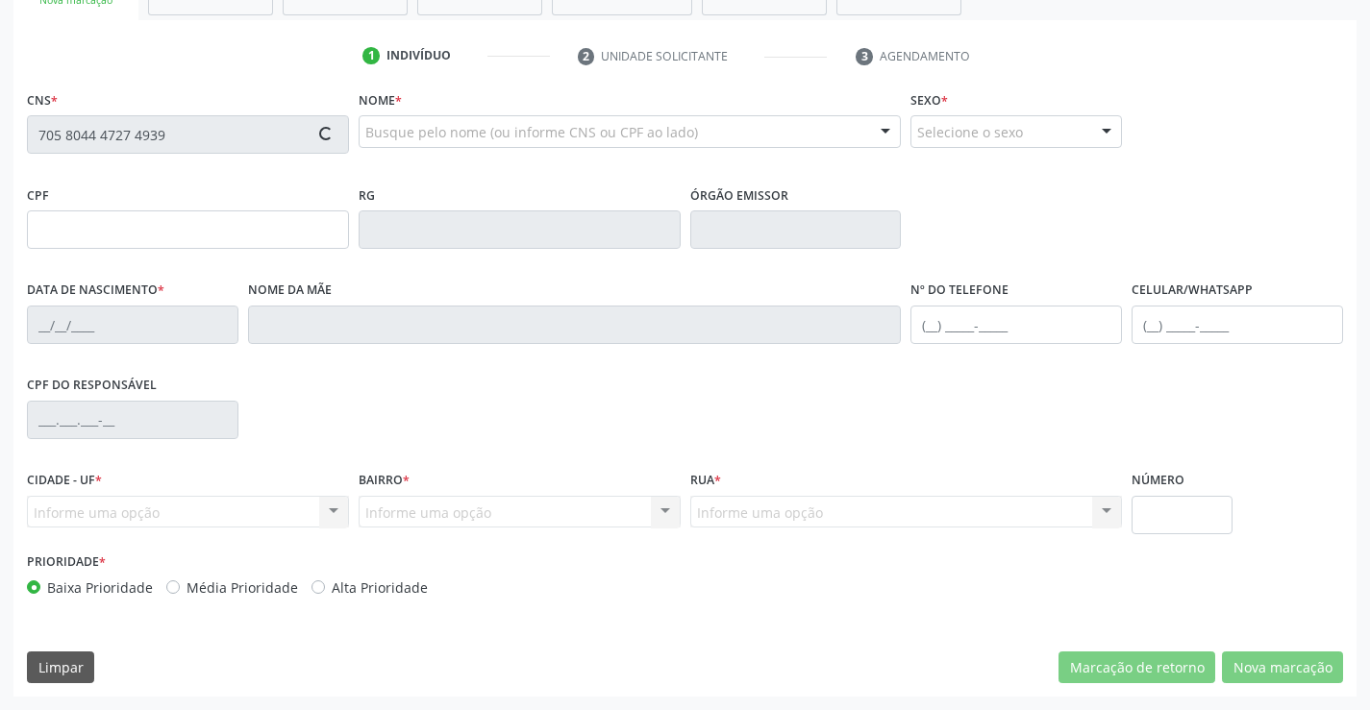
type input "66"
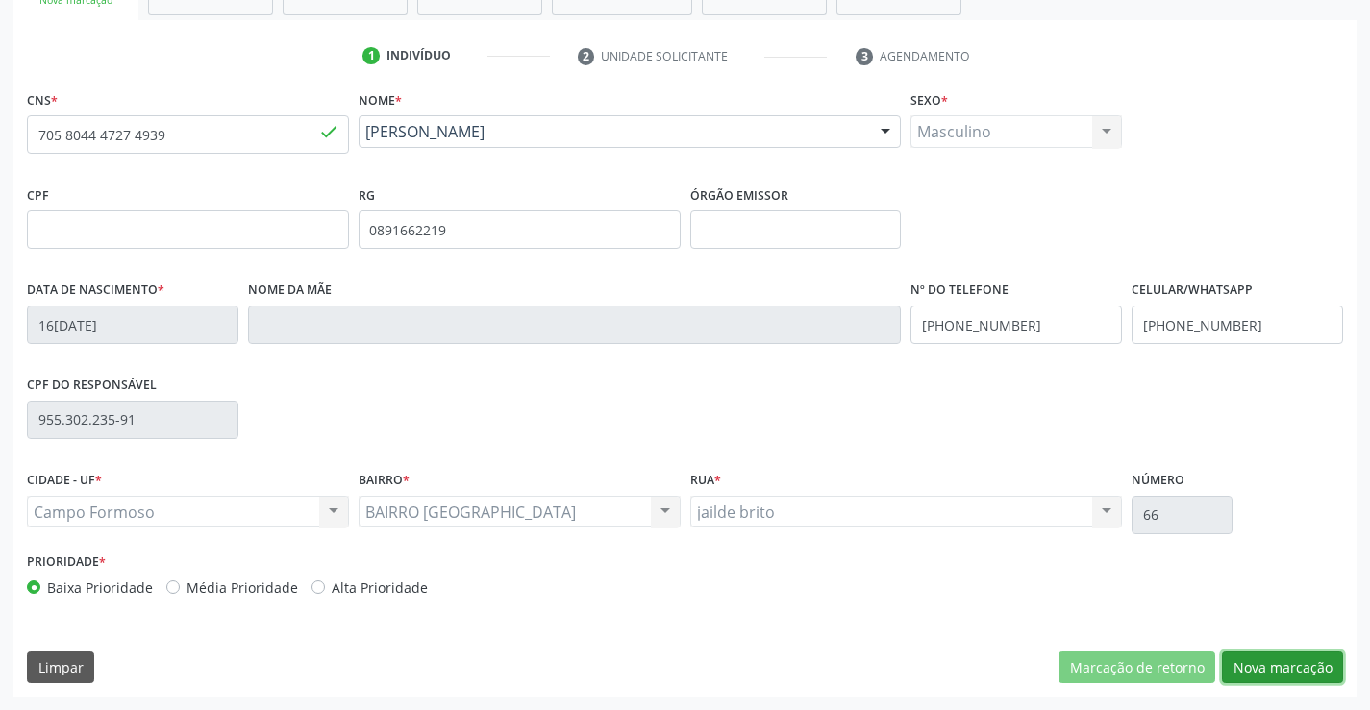
click at [1260, 677] on button "Nova marcação" at bounding box center [1282, 668] width 121 height 33
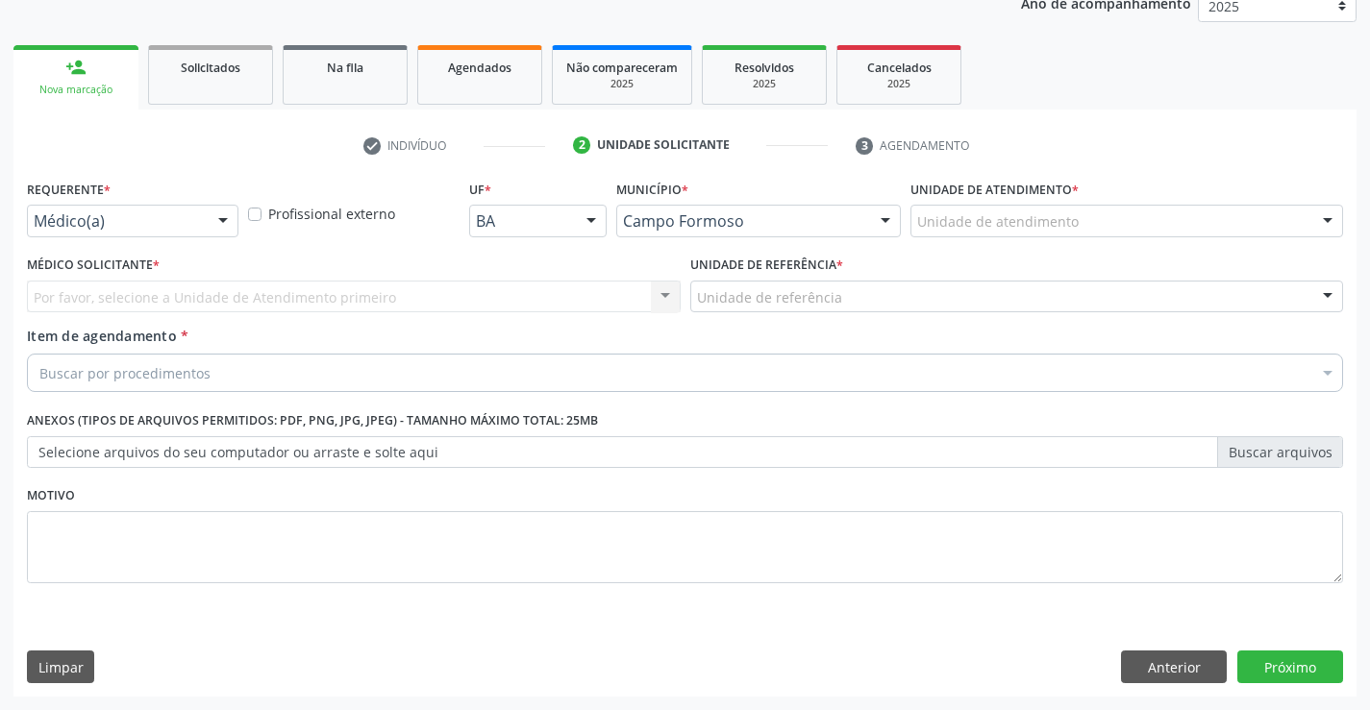
click at [204, 228] on div "Médico(a) Médico(a) Enfermeiro(a) Paciente Nenhum resultado encontrado para: " …" at bounding box center [133, 221] width 212 height 33
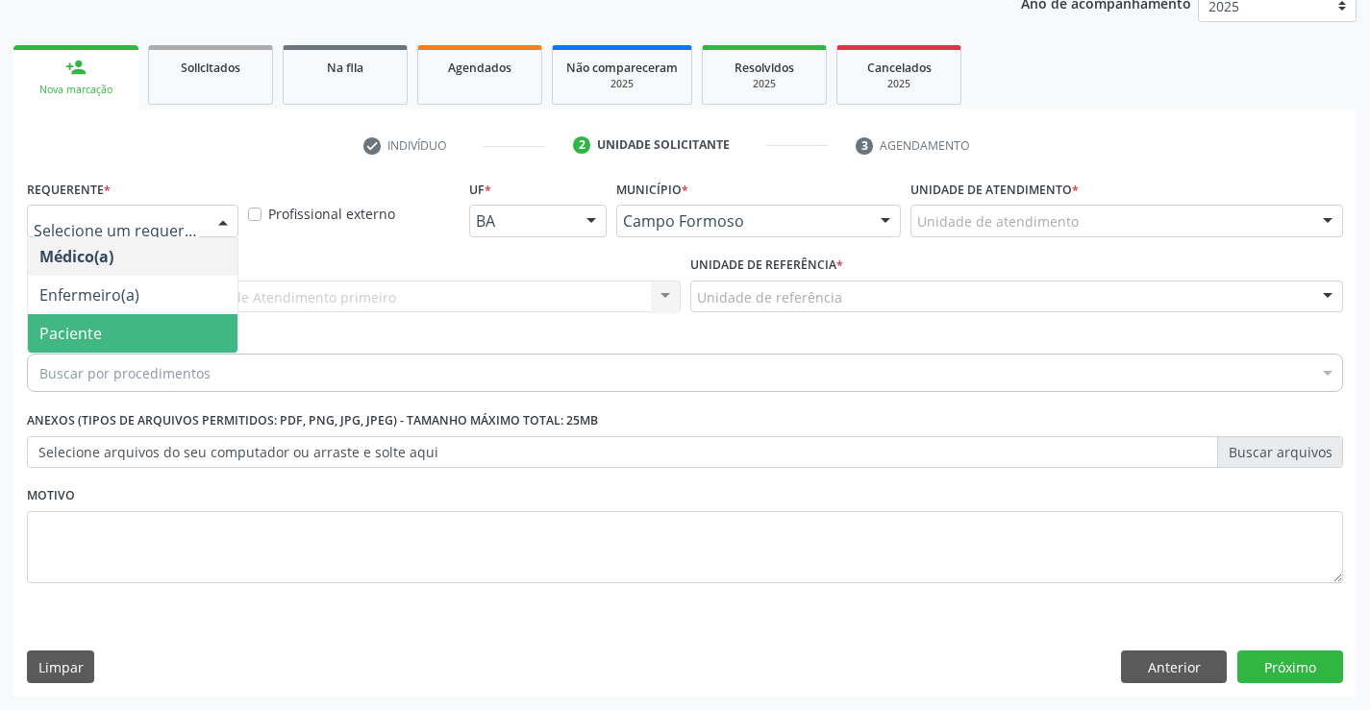
click at [168, 324] on span "Paciente" at bounding box center [133, 333] width 210 height 38
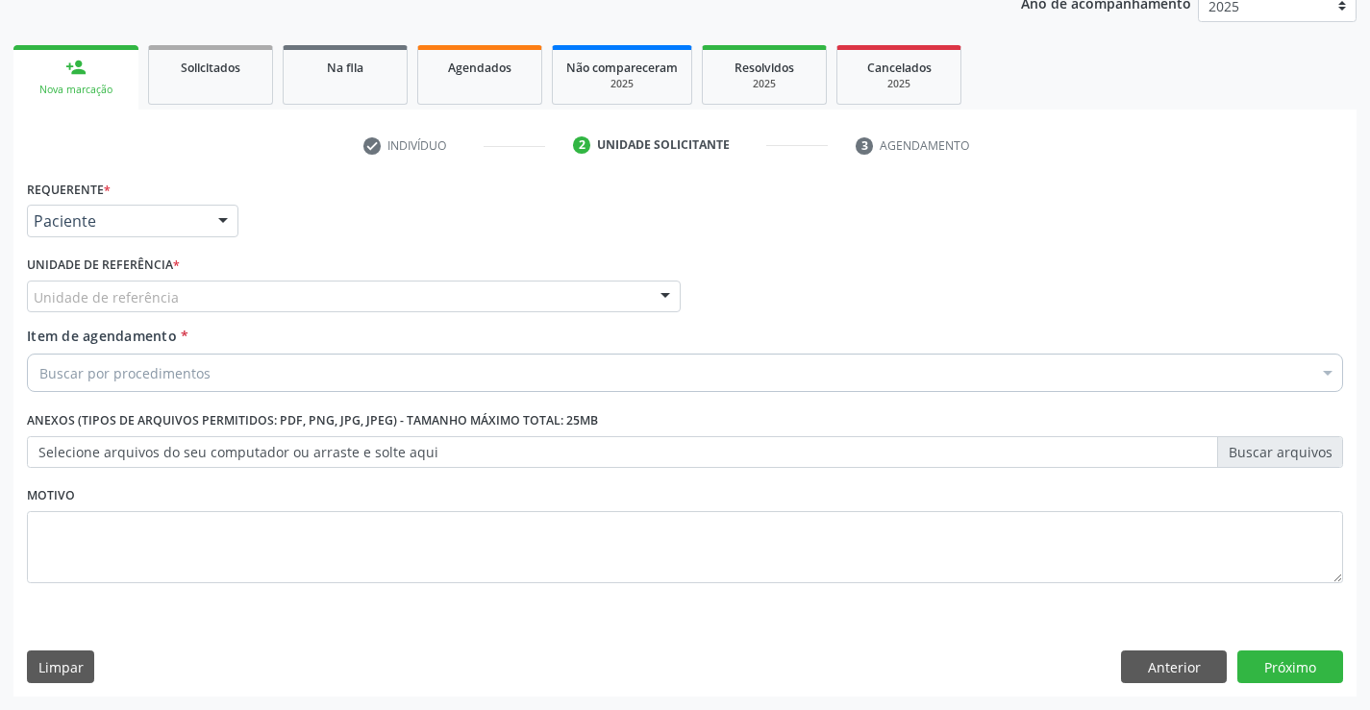
click at [420, 303] on div "Unidade de referência" at bounding box center [354, 297] width 654 height 33
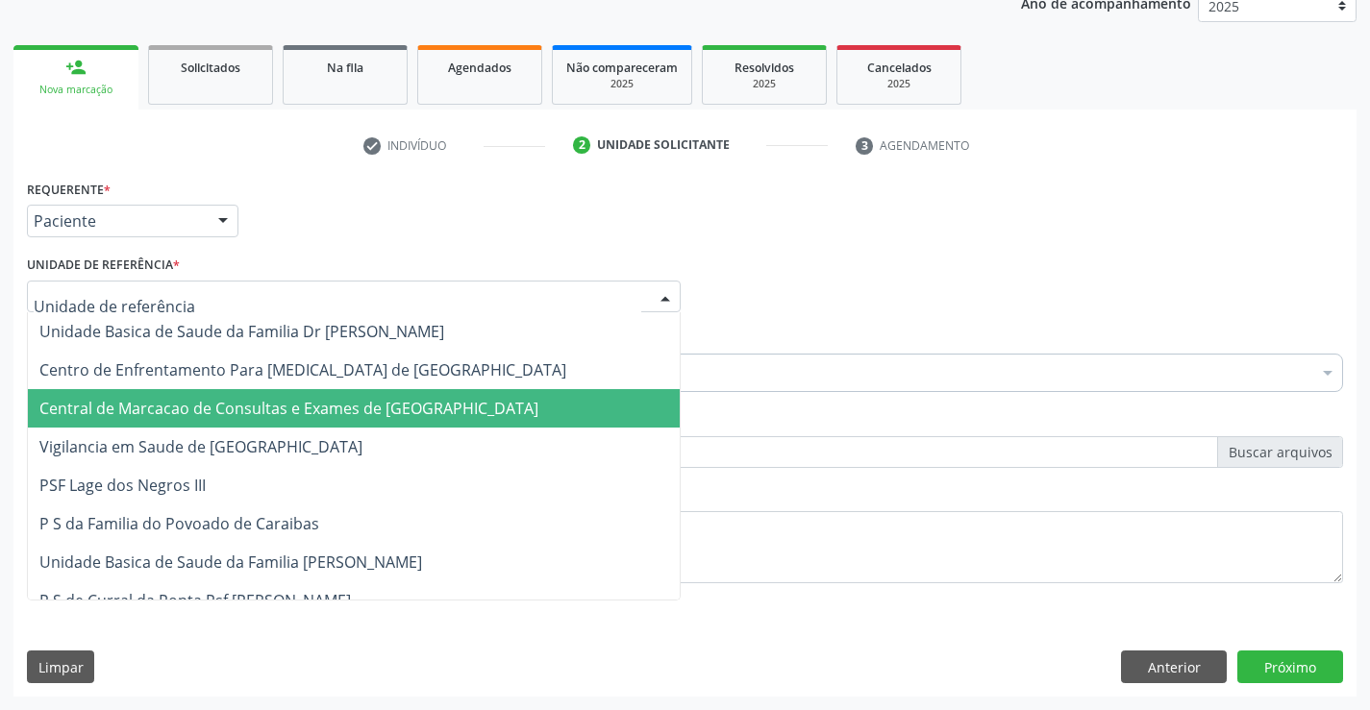
click at [422, 416] on span "Central de Marcacao de Consultas e Exames de [GEOGRAPHIC_DATA]" at bounding box center [288, 408] width 499 height 21
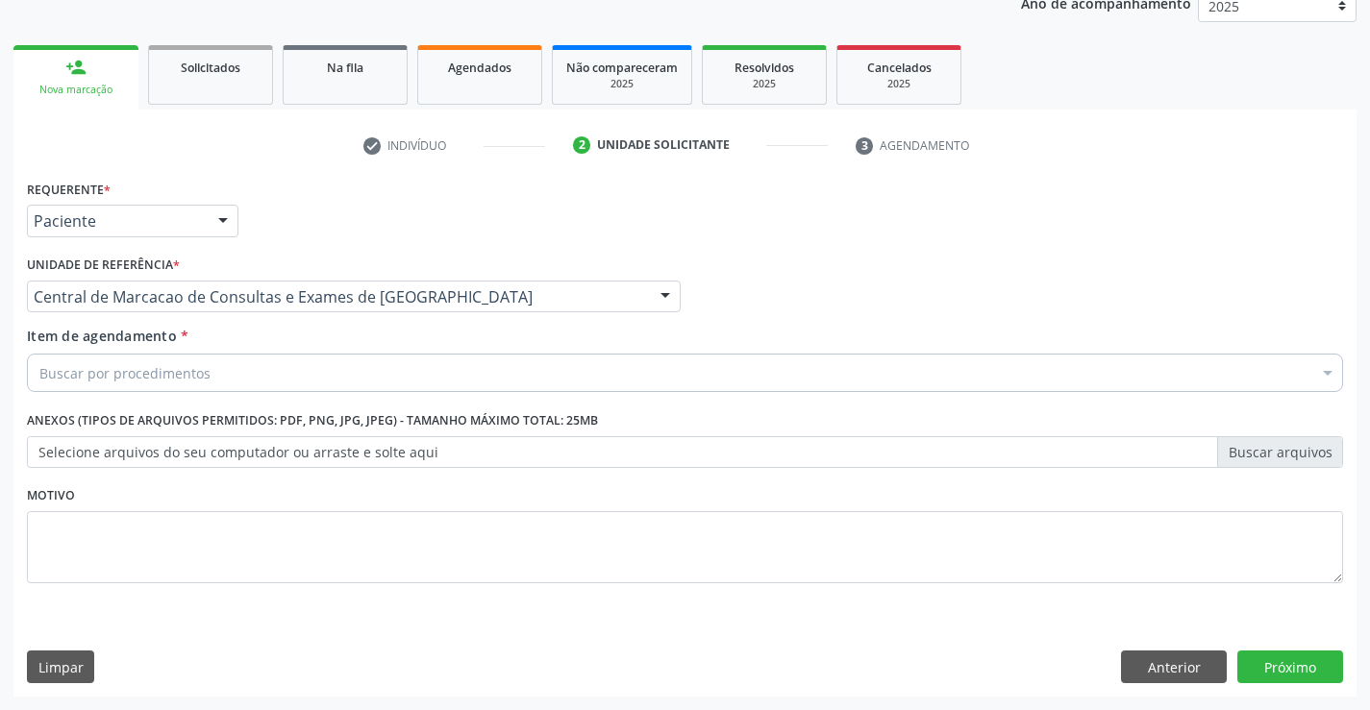
click at [506, 376] on div "Buscar por procedimentos" at bounding box center [685, 373] width 1316 height 38
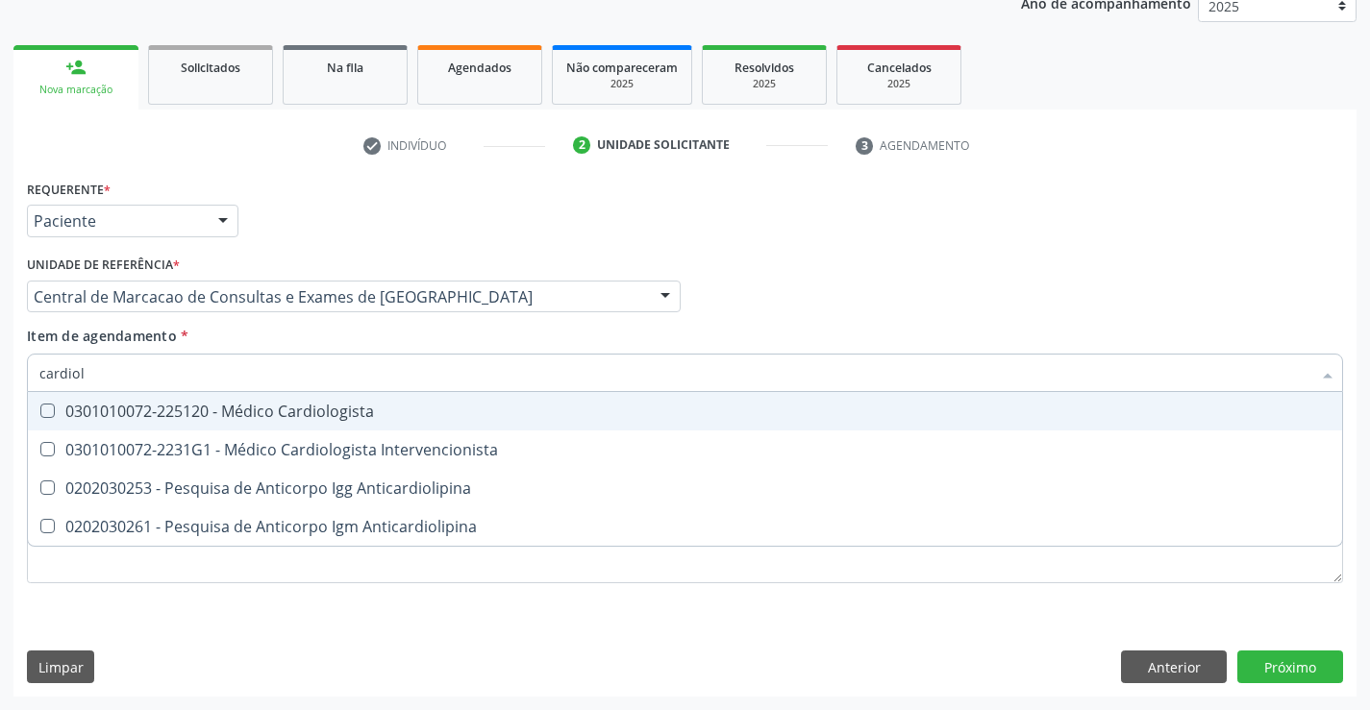
type input "cardiolo"
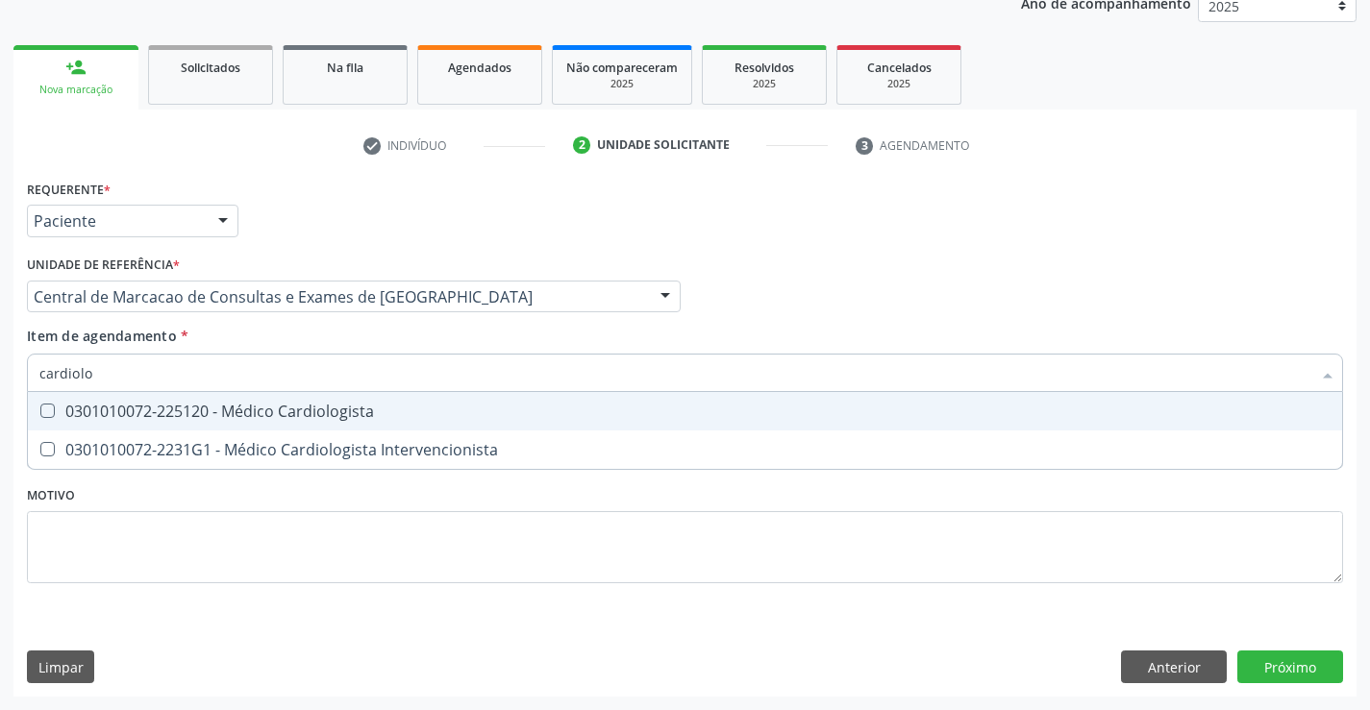
click at [464, 410] on div "0301010072-225120 - Médico Cardiologista" at bounding box center [684, 411] width 1291 height 15
checkbox Cardiologista "true"
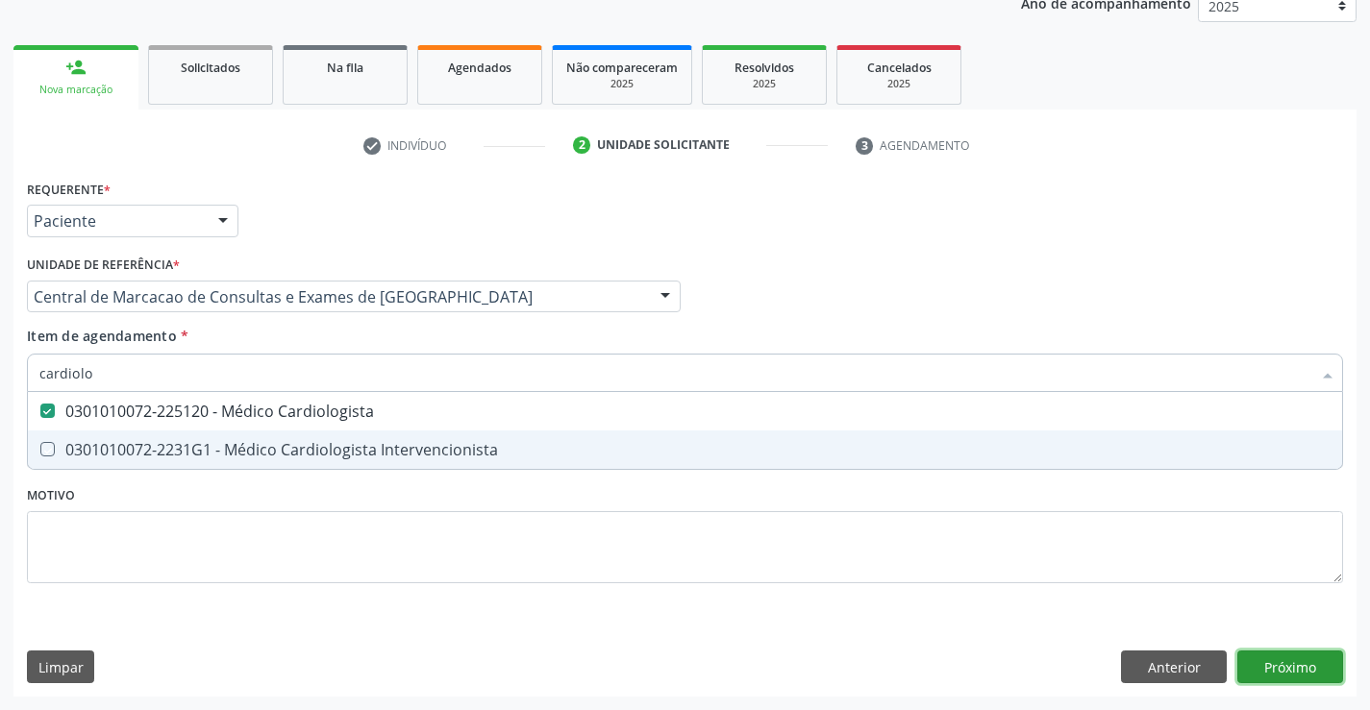
click at [1269, 659] on div "Requerente * Paciente Médico(a) Enfermeiro(a) Paciente Nenhum resultado encontr…" at bounding box center [684, 436] width 1343 height 522
checkbox Intervencionista "true"
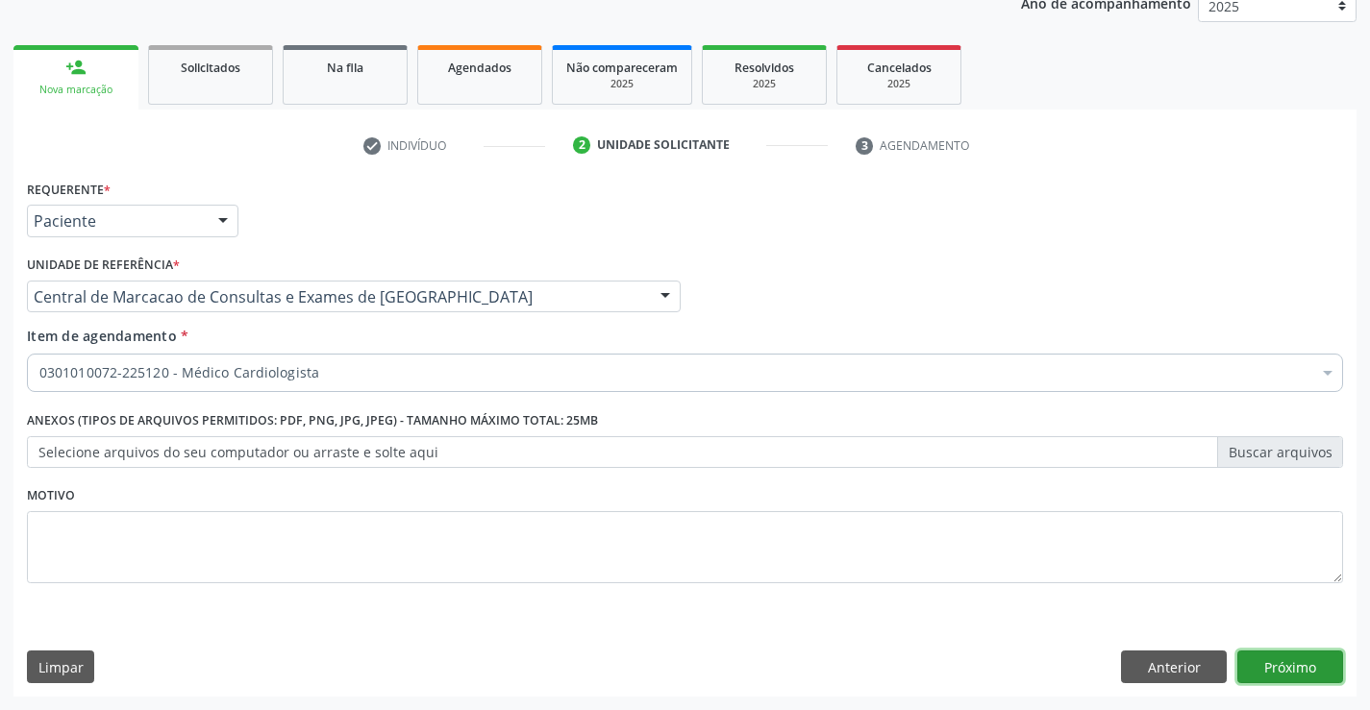
click at [1309, 673] on button "Próximo" at bounding box center [1290, 667] width 106 height 33
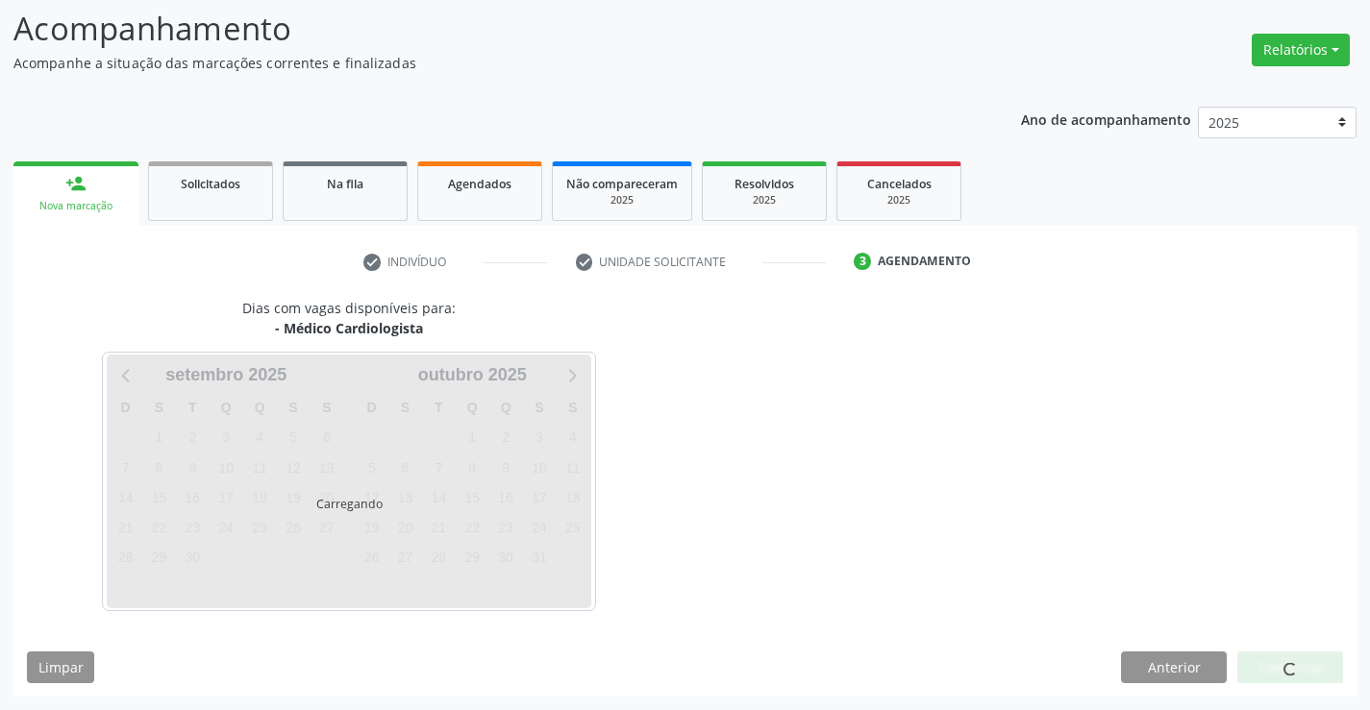
scroll to position [126, 0]
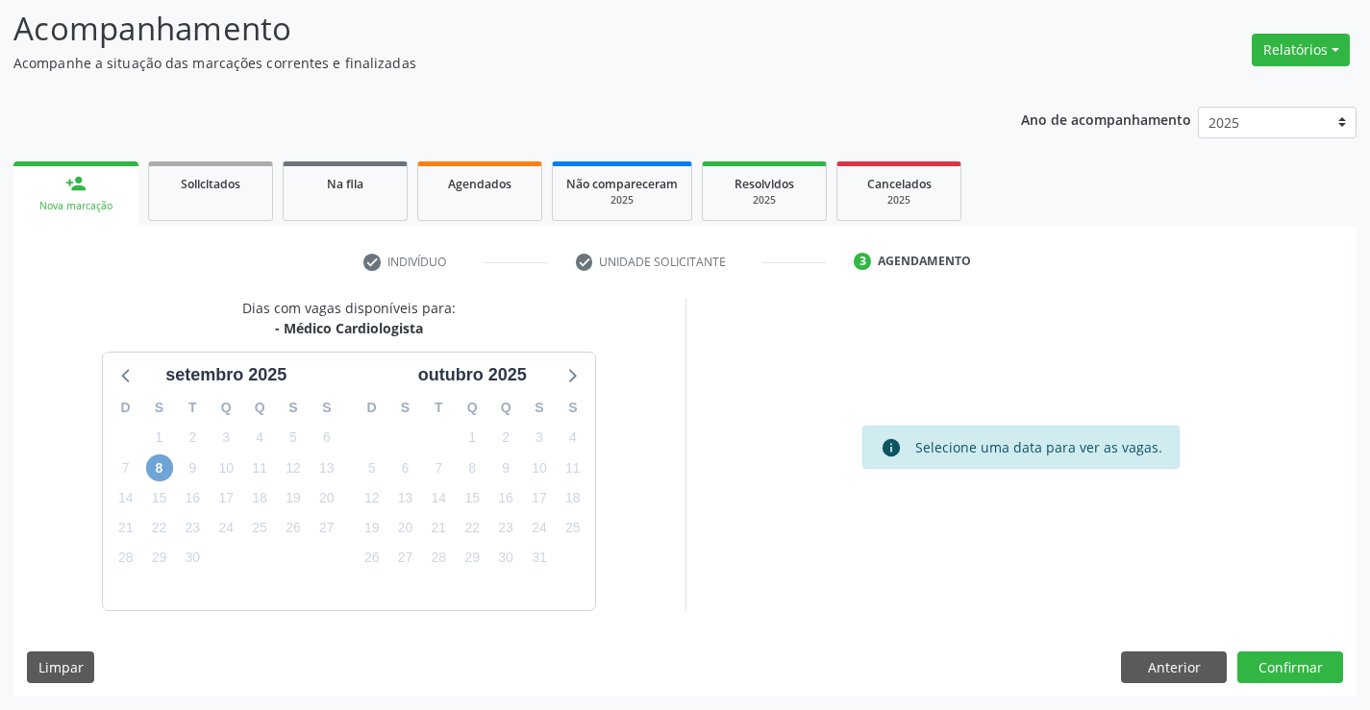
click at [161, 465] on span "8" at bounding box center [159, 468] width 27 height 27
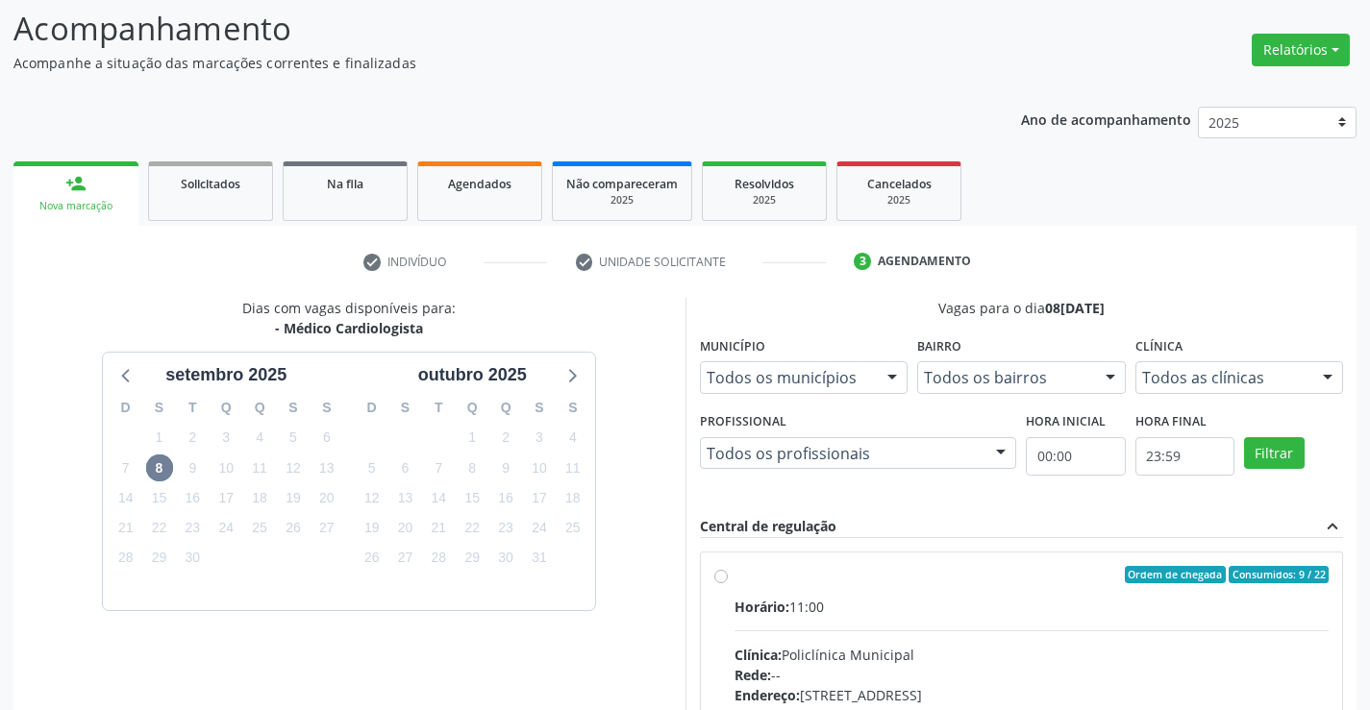
click at [728, 584] on input "Ordem de chegada Consumidos: 9 / 22 Horário: 11:00 Clínica: Policlínica Municip…" at bounding box center [720, 574] width 13 height 17
radio input "true"
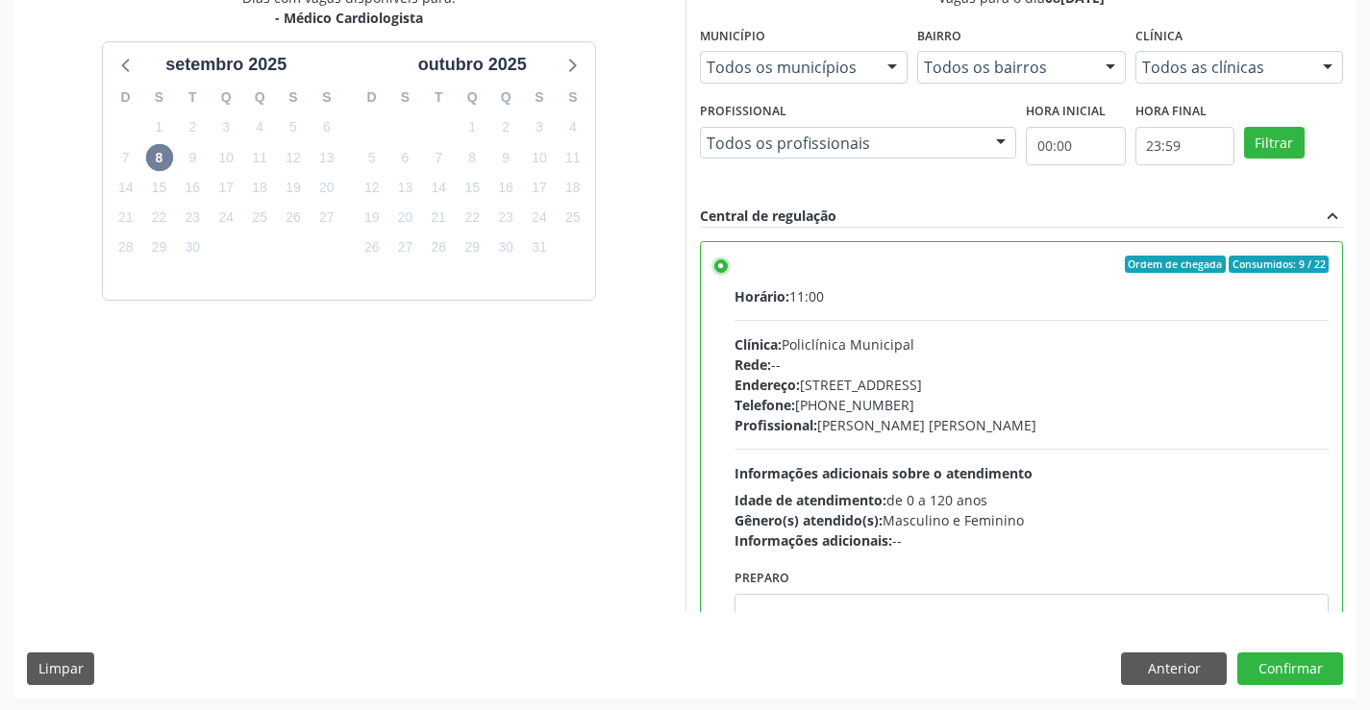
scroll to position [438, 0]
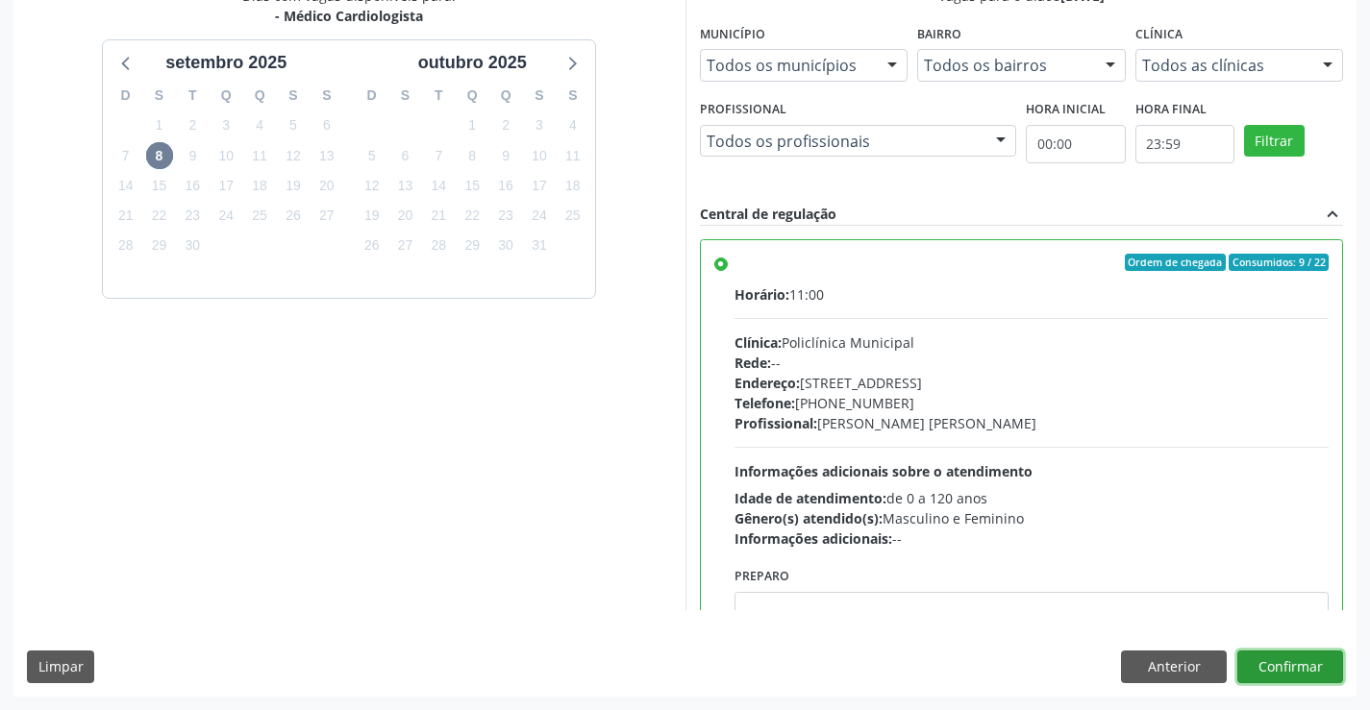
click at [1297, 659] on button "Confirmar" at bounding box center [1290, 667] width 106 height 33
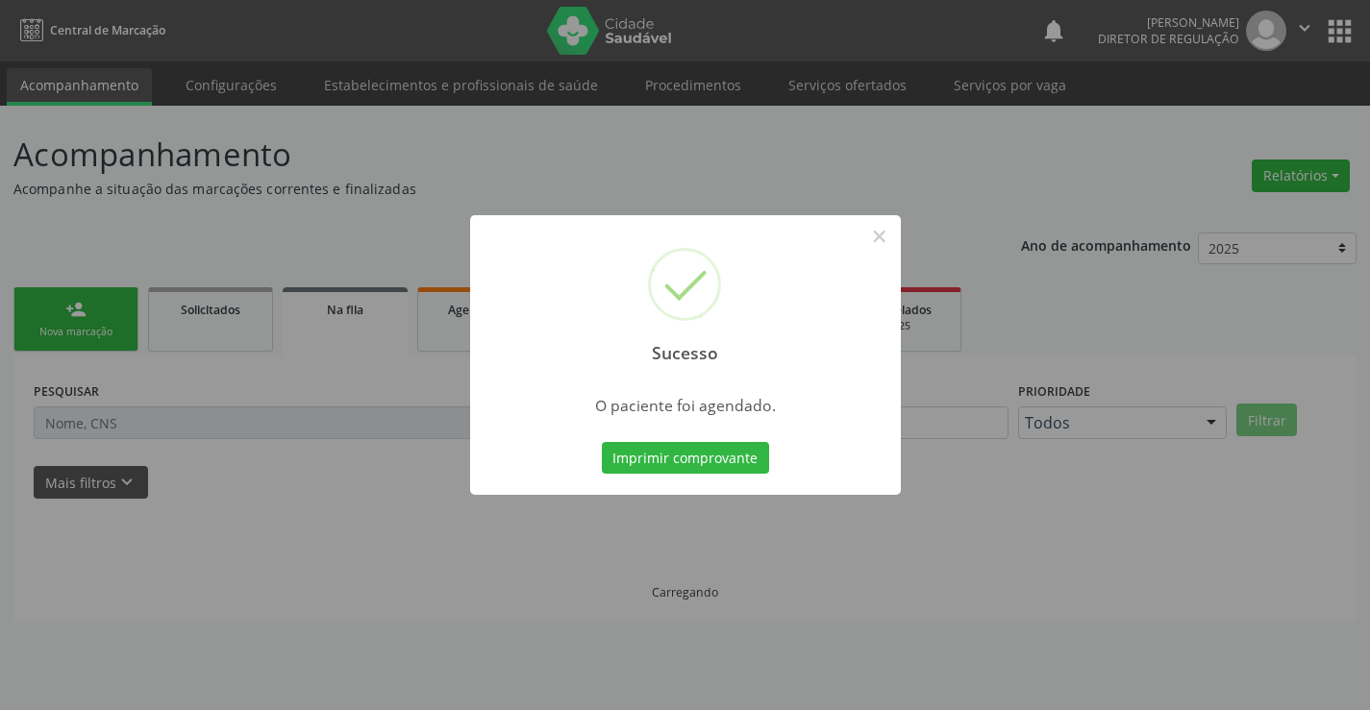
scroll to position [0, 0]
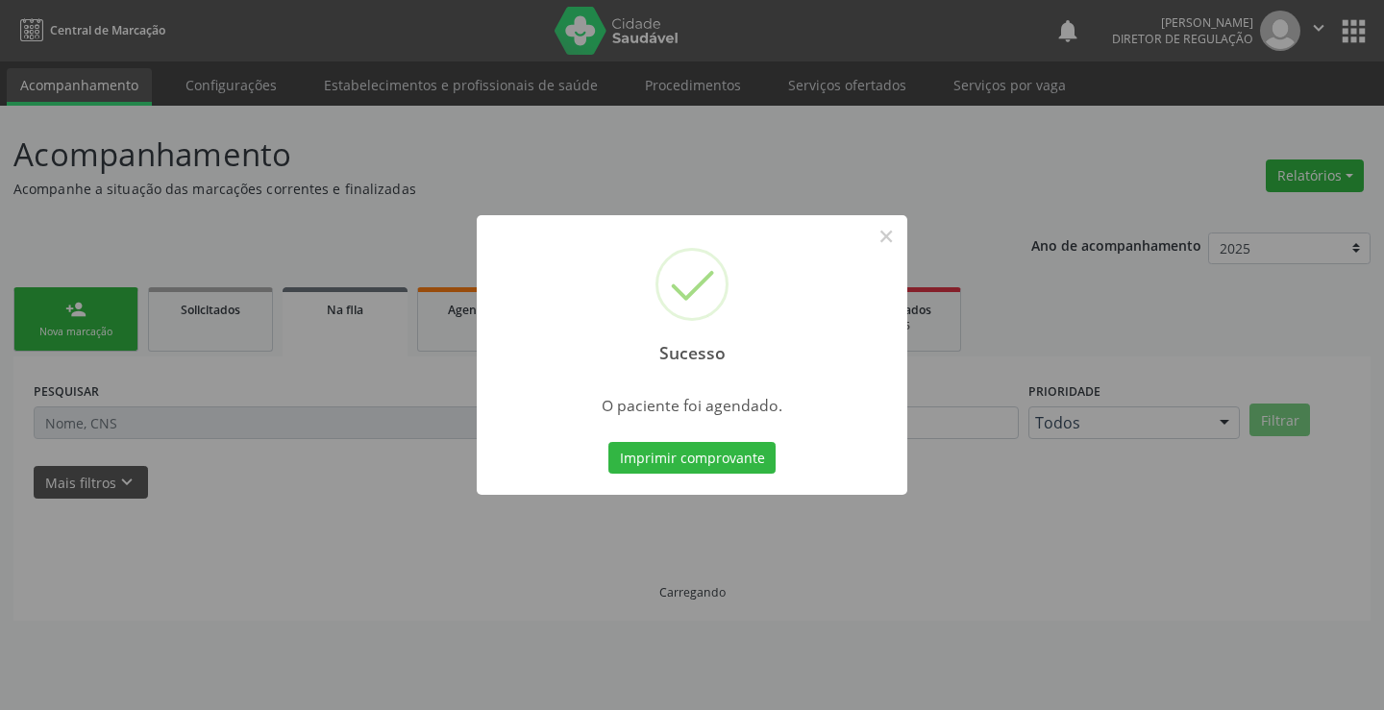
click at [609, 442] on button "Imprimir comprovante" at bounding box center [692, 458] width 167 height 33
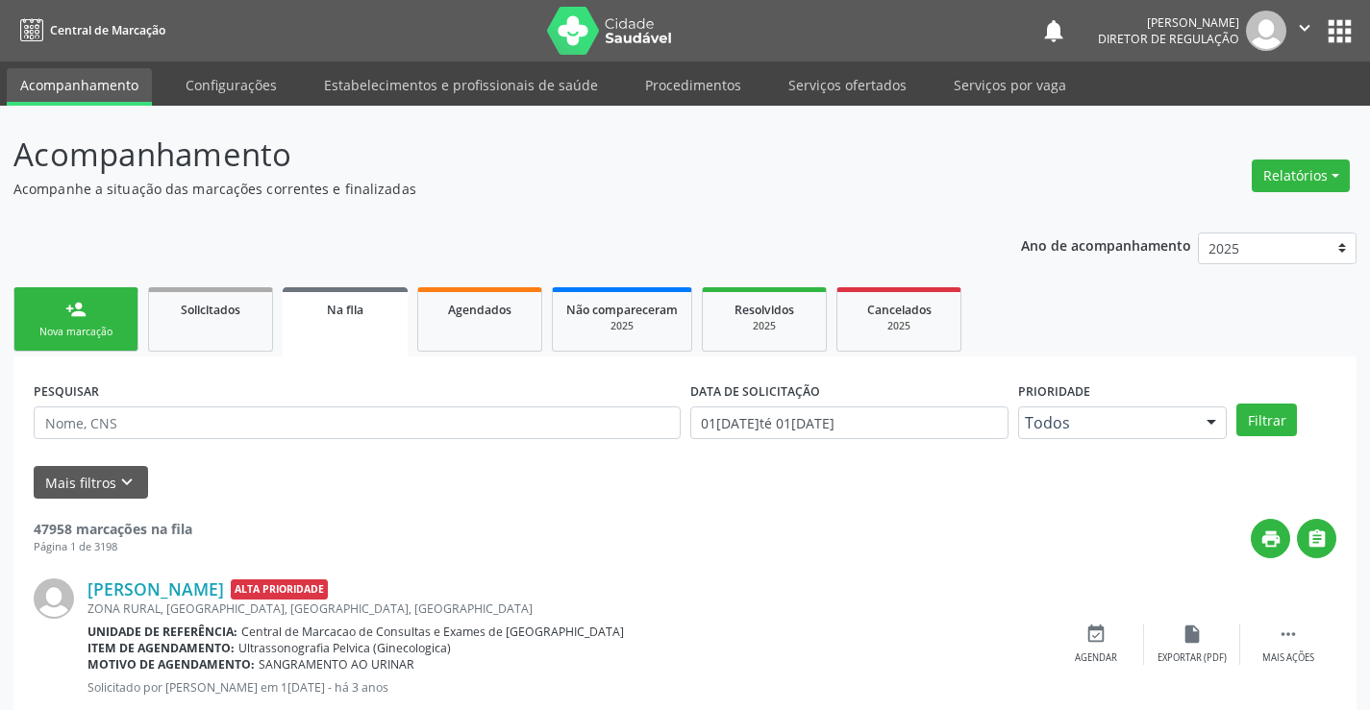
click at [86, 329] on div "Nova marcação" at bounding box center [76, 332] width 96 height 14
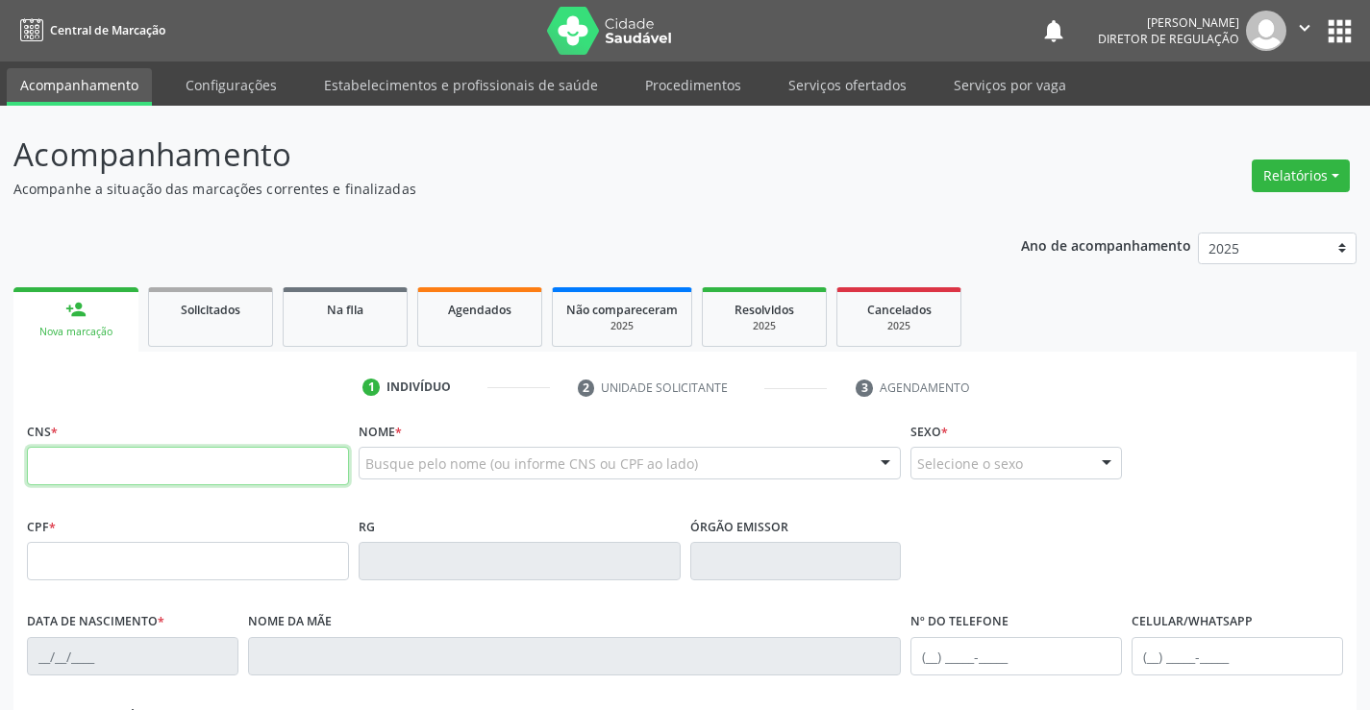
click at [87, 457] on input "text" at bounding box center [188, 466] width 322 height 38
type input "700 0023 7531 0807"
type input "1493450700"
type input "11/05/1989"
type input "(74) 99142-5648"
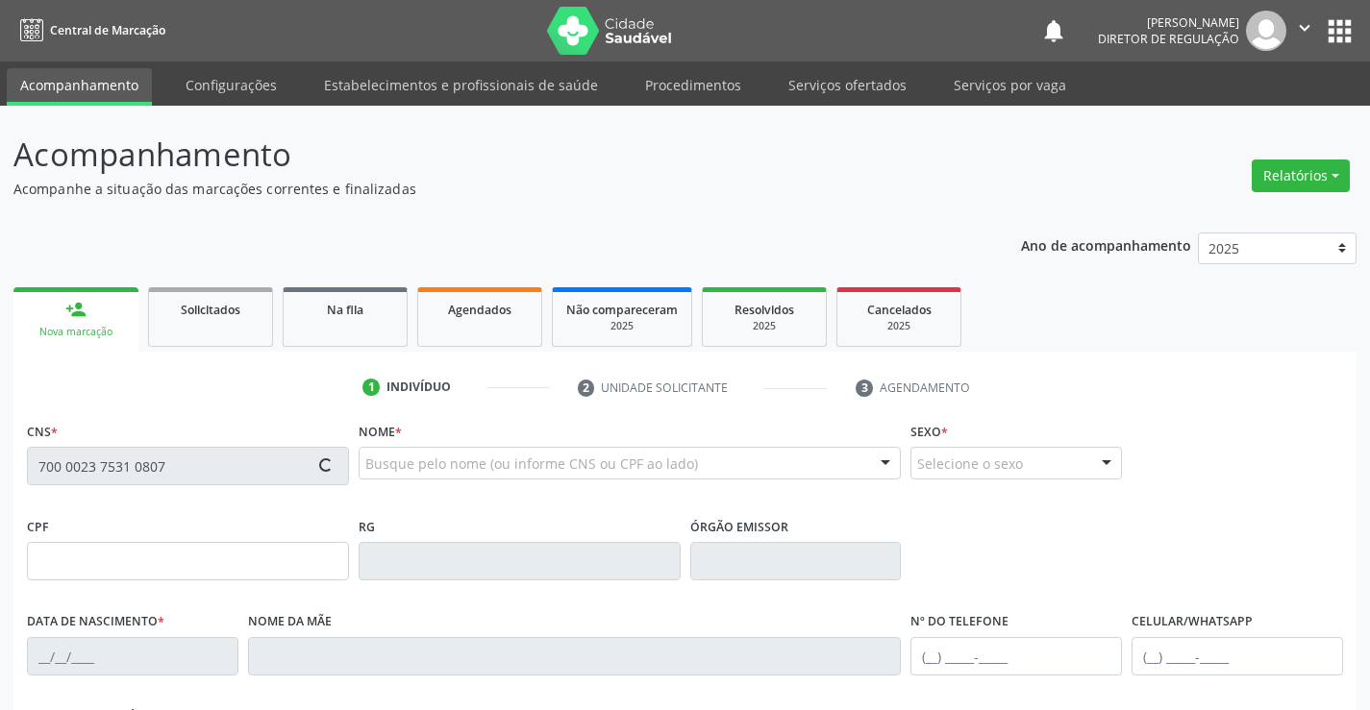
type input "047.212.205-37"
type input "S/N"
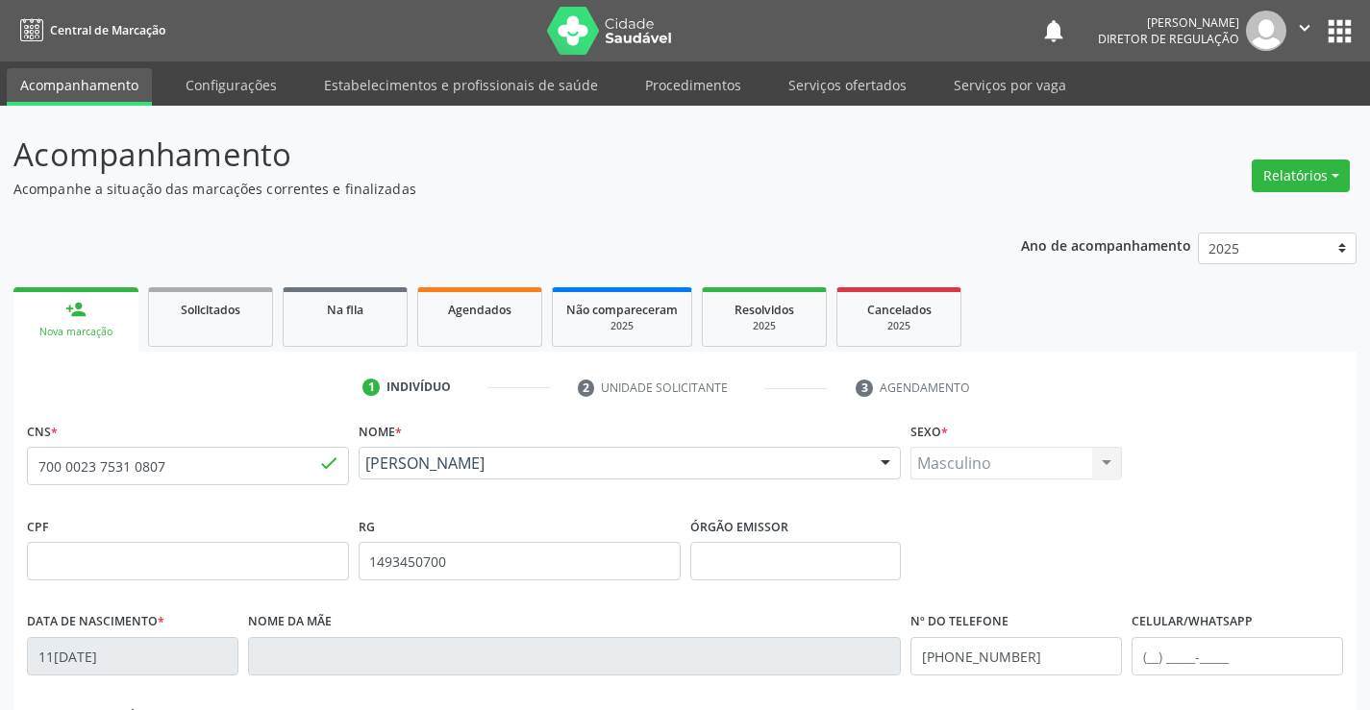
scroll to position [332, 0]
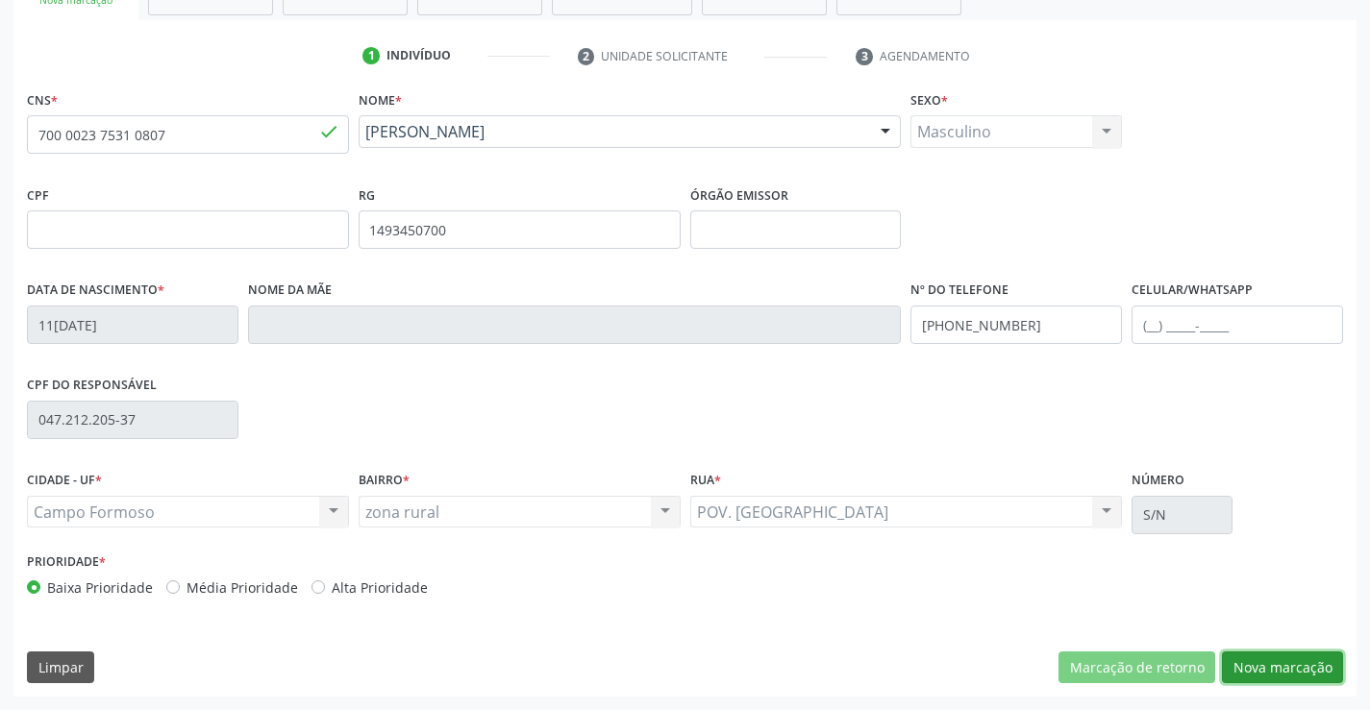
click at [1277, 666] on button "Nova marcação" at bounding box center [1282, 668] width 121 height 33
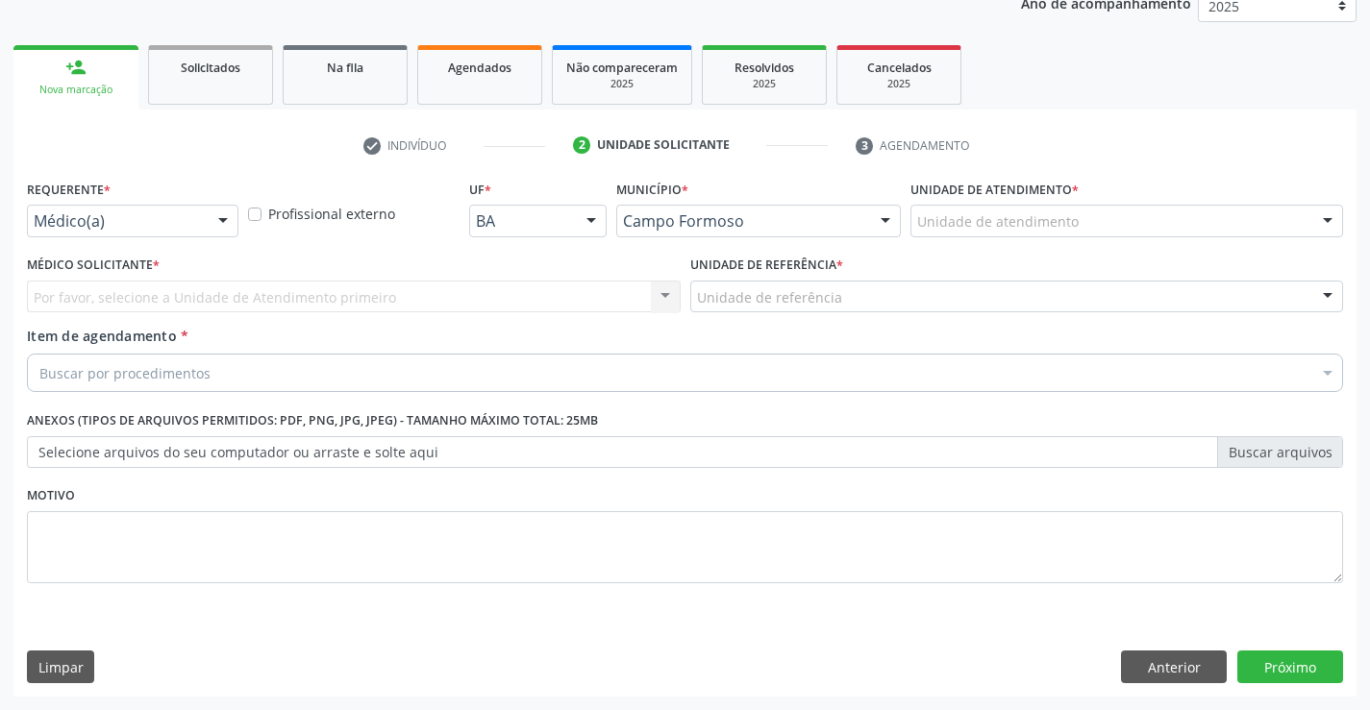
click at [228, 214] on div at bounding box center [223, 222] width 29 height 33
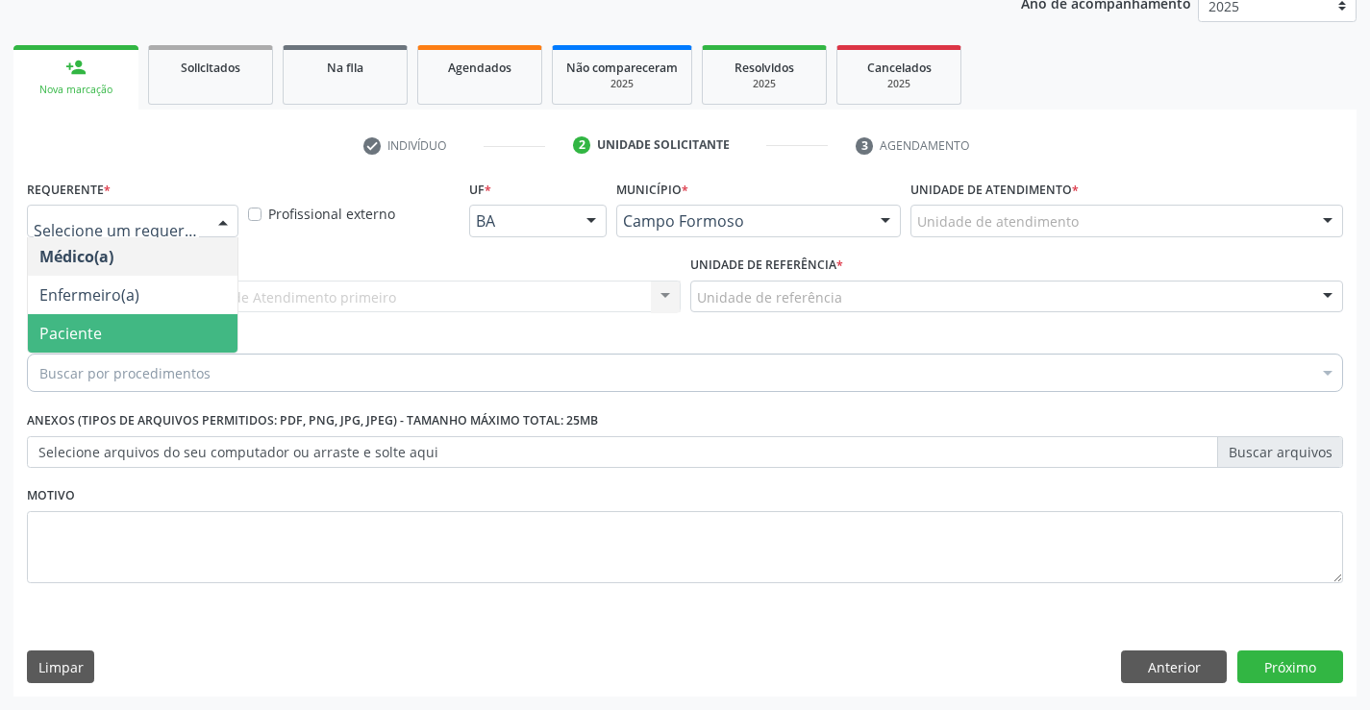
click at [186, 318] on span "Paciente" at bounding box center [133, 333] width 210 height 38
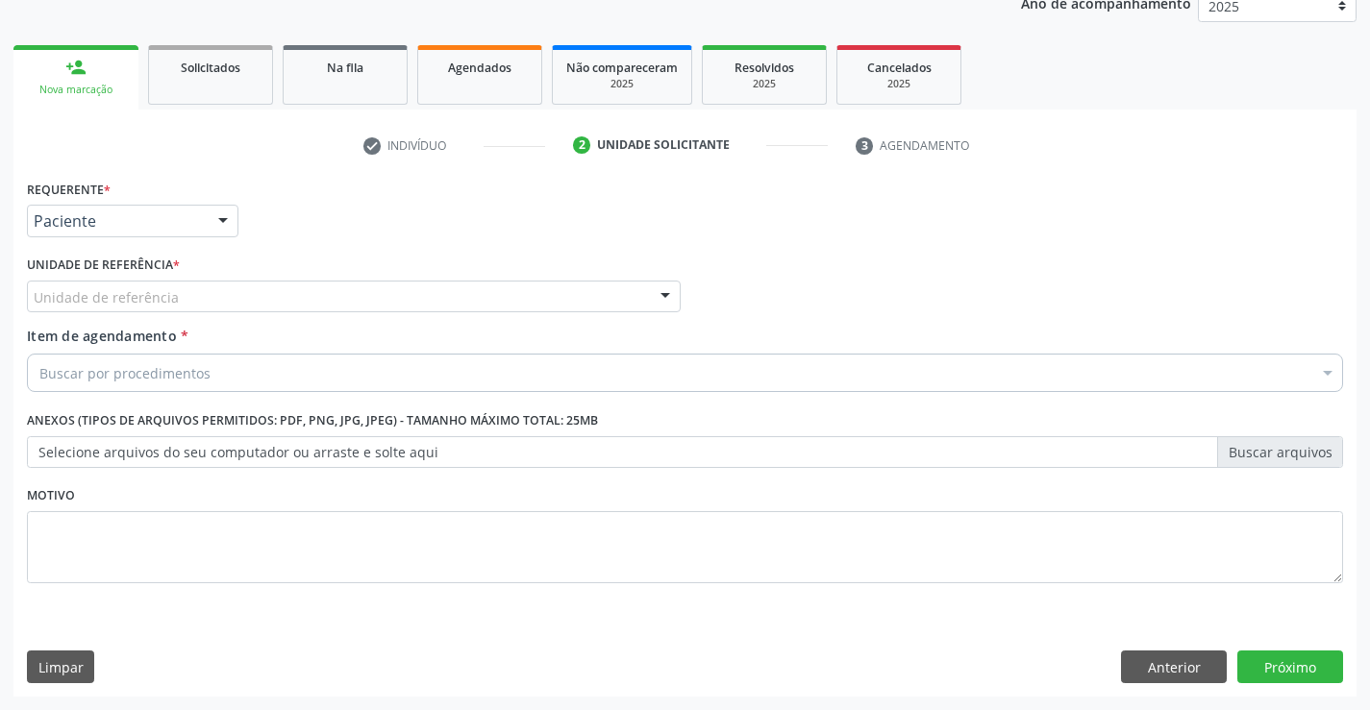
click at [311, 291] on div "Unidade de referência" at bounding box center [354, 297] width 654 height 33
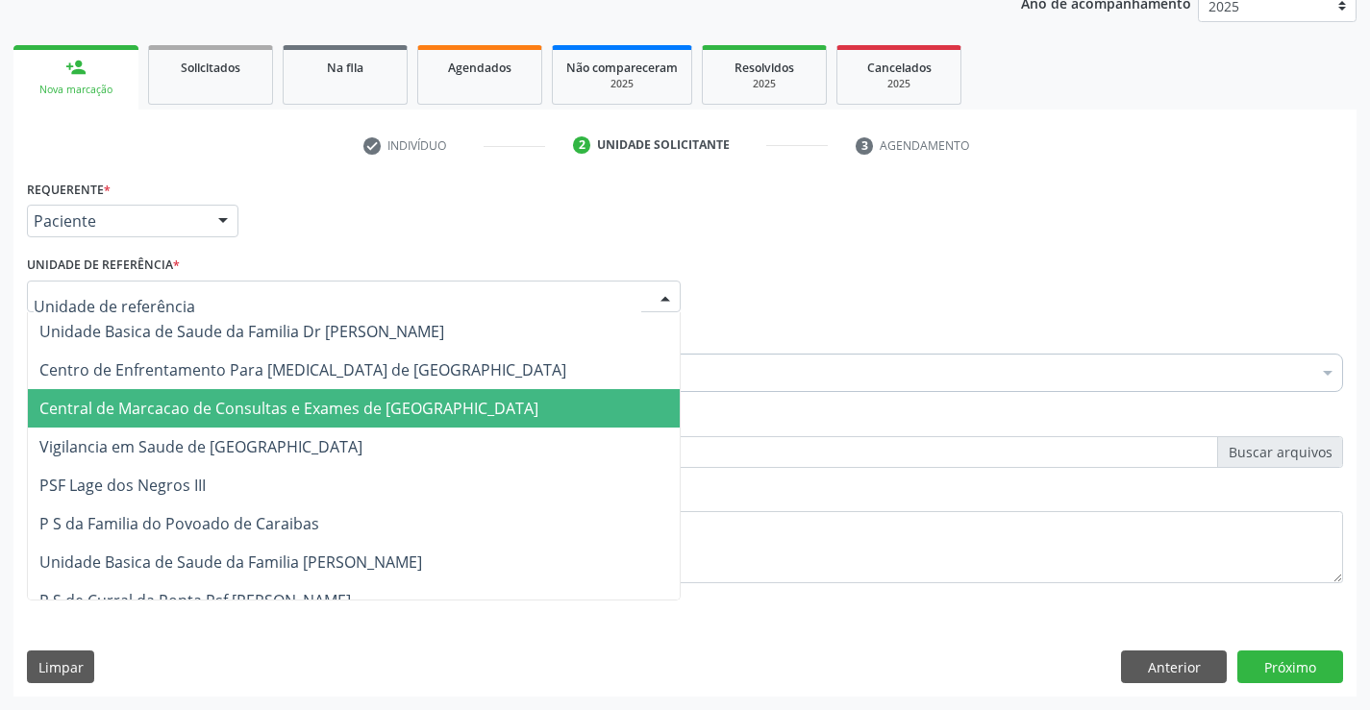
drag, startPoint x: 336, startPoint y: 386, endPoint x: 335, endPoint y: 404, distance: 17.3
click at [335, 404] on span "Central de Marcacao de Consultas e Exames de [GEOGRAPHIC_DATA]" at bounding box center [288, 408] width 499 height 21
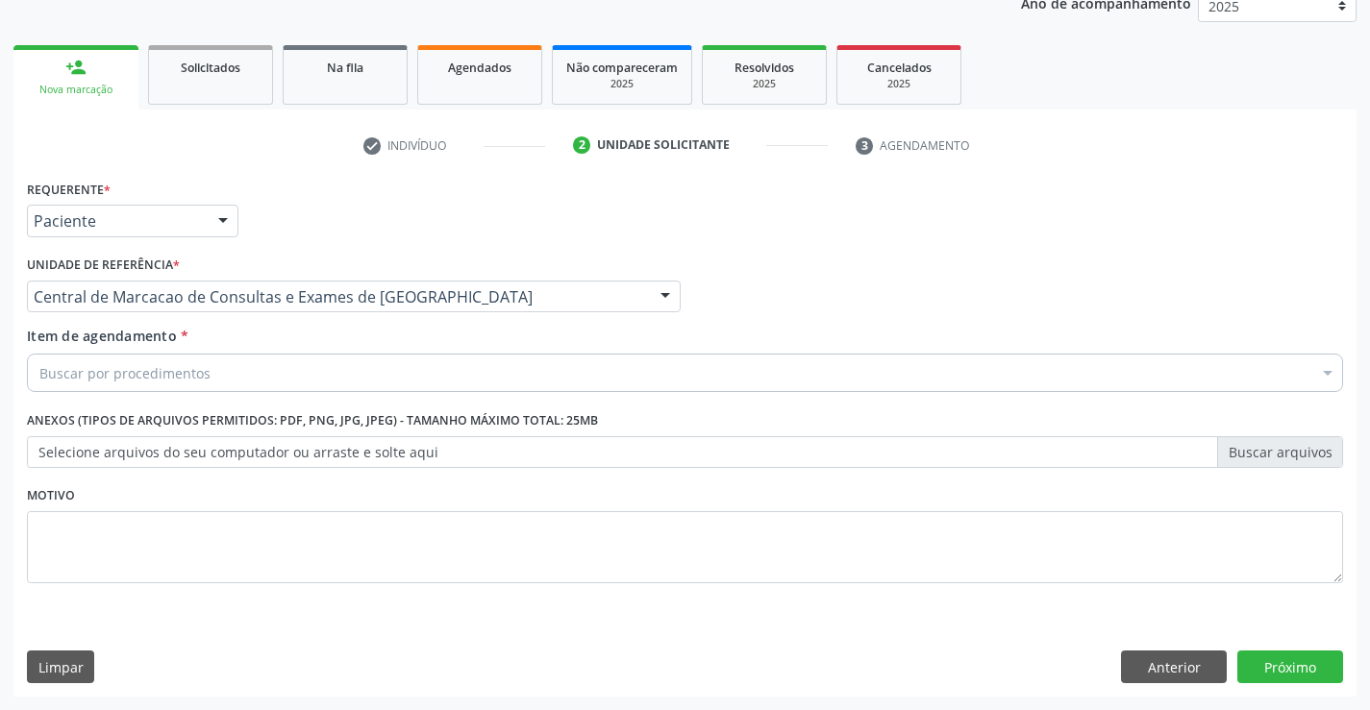
click at [389, 386] on div "Buscar por procedimentos" at bounding box center [685, 373] width 1316 height 38
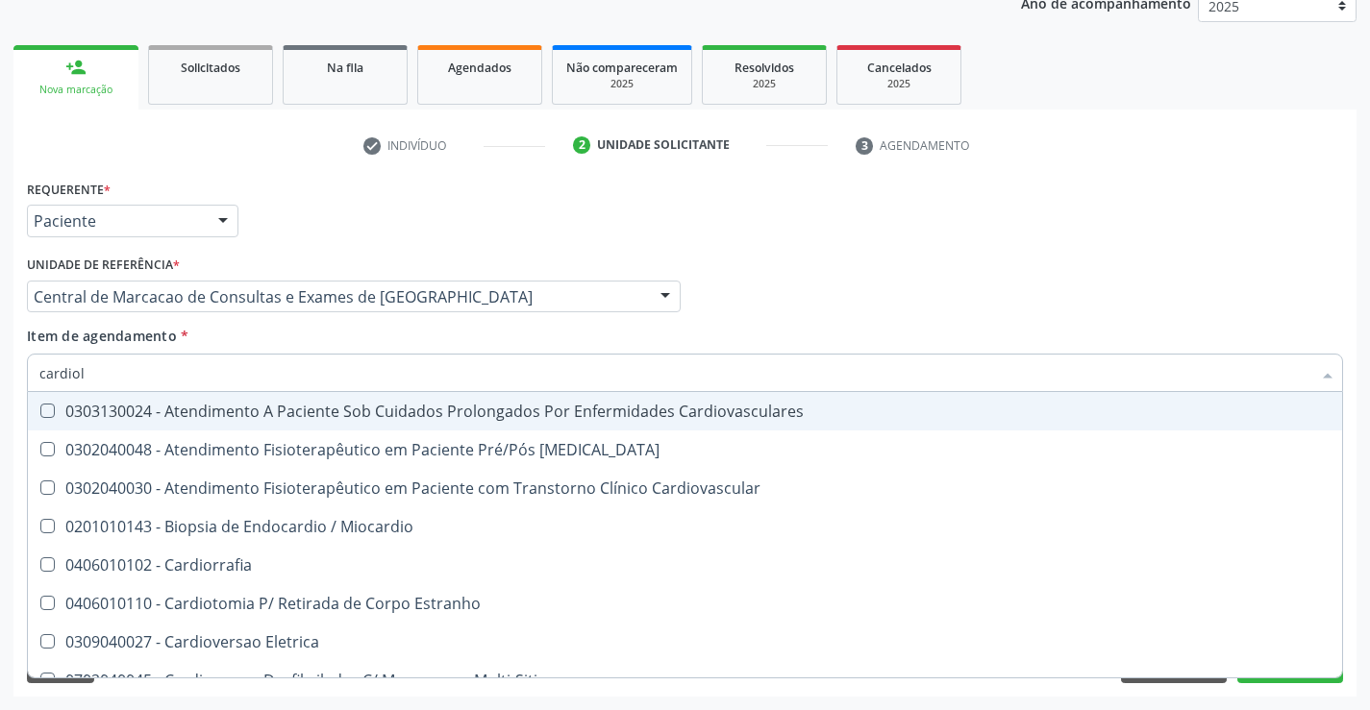
type input "cardiolo"
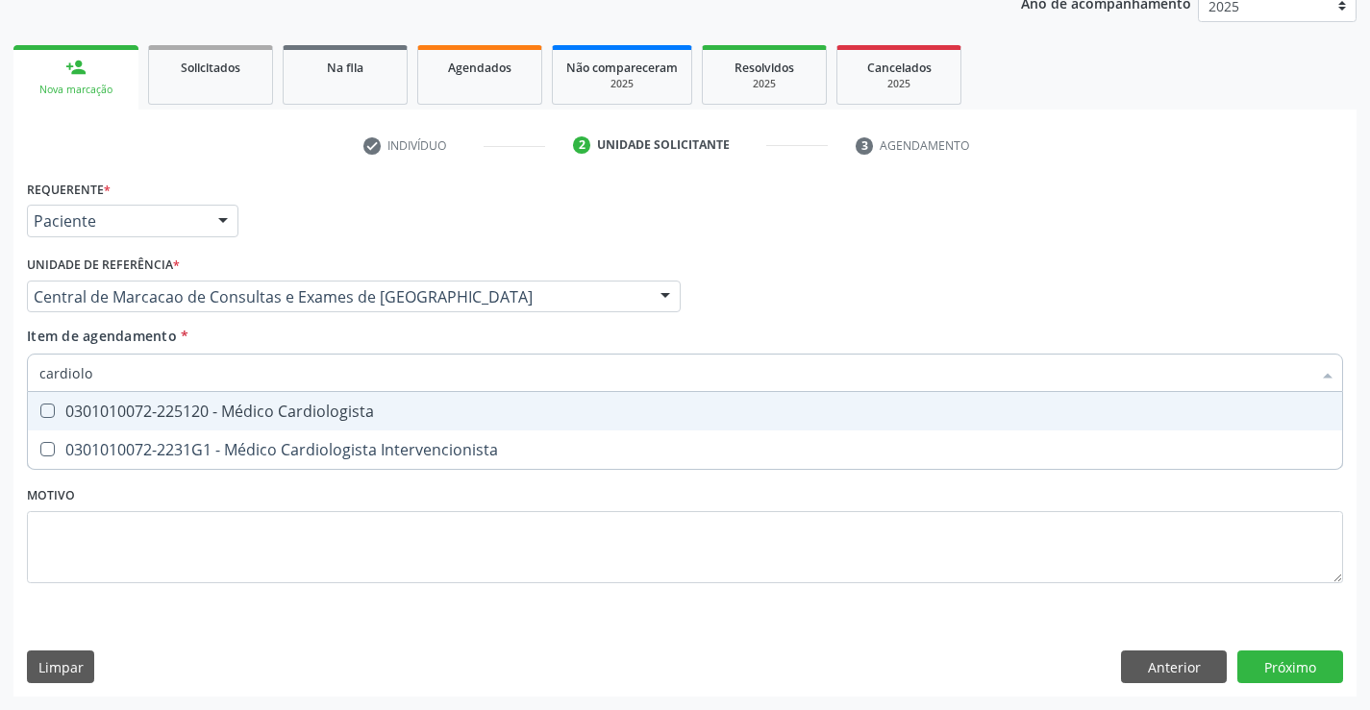
click at [389, 424] on span "0301010072-225120 - Médico Cardiologista" at bounding box center [685, 411] width 1314 height 38
checkbox Cardiologista "true"
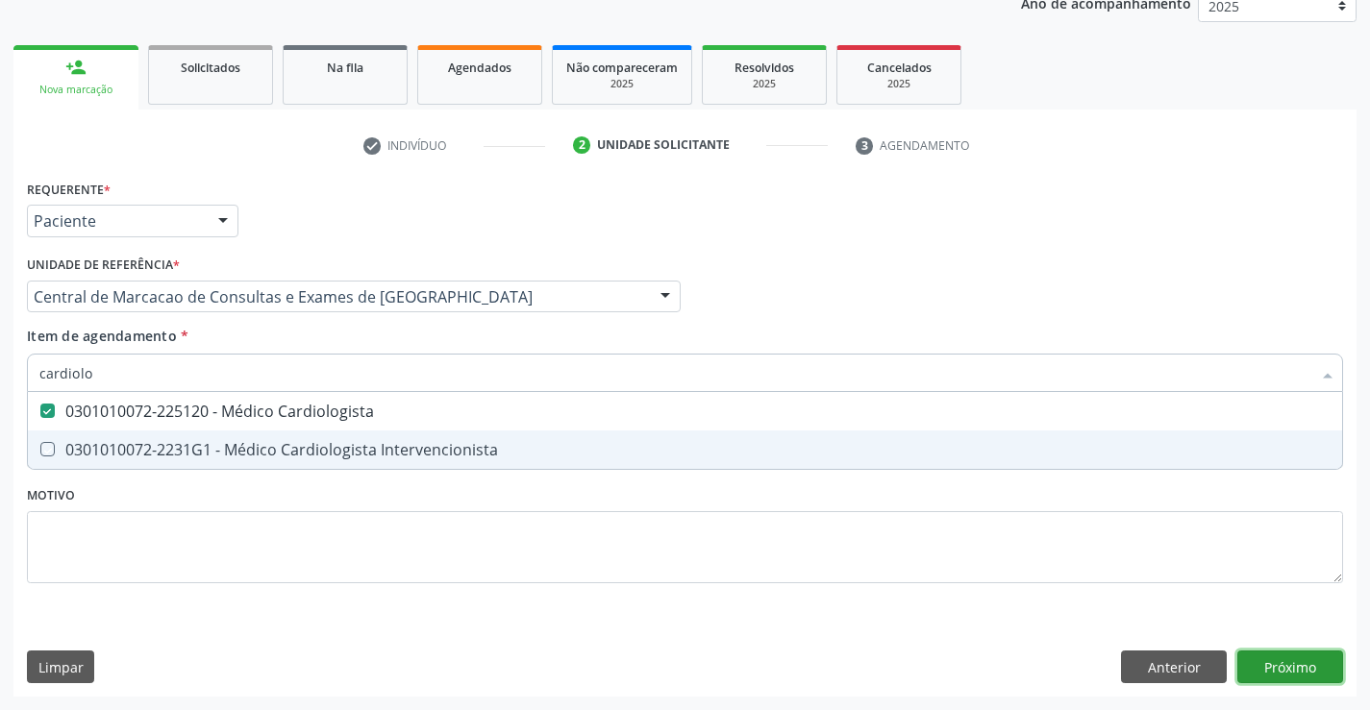
click at [1277, 654] on div "Requerente * Paciente Médico(a) Enfermeiro(a) Paciente Nenhum resultado encontr…" at bounding box center [684, 436] width 1343 height 522
checkbox Intervencionista "true"
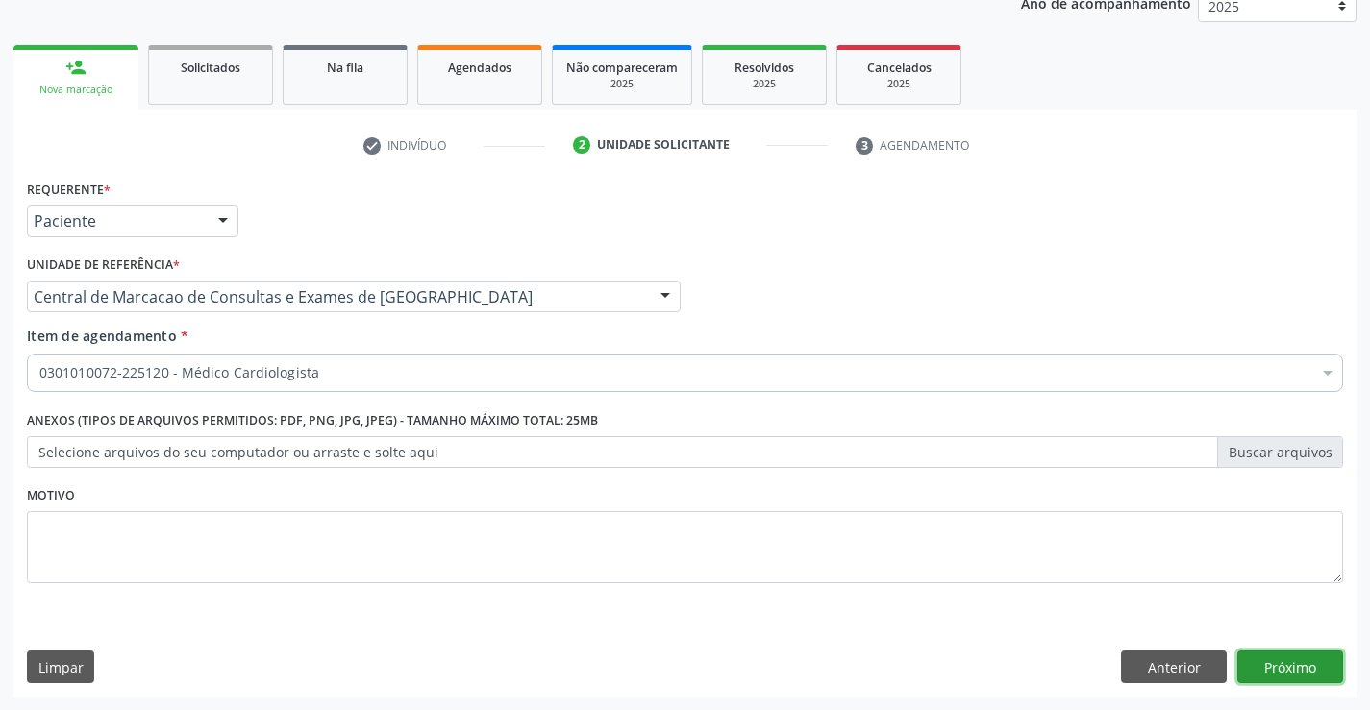
click at [1266, 668] on button "Próximo" at bounding box center [1290, 667] width 106 height 33
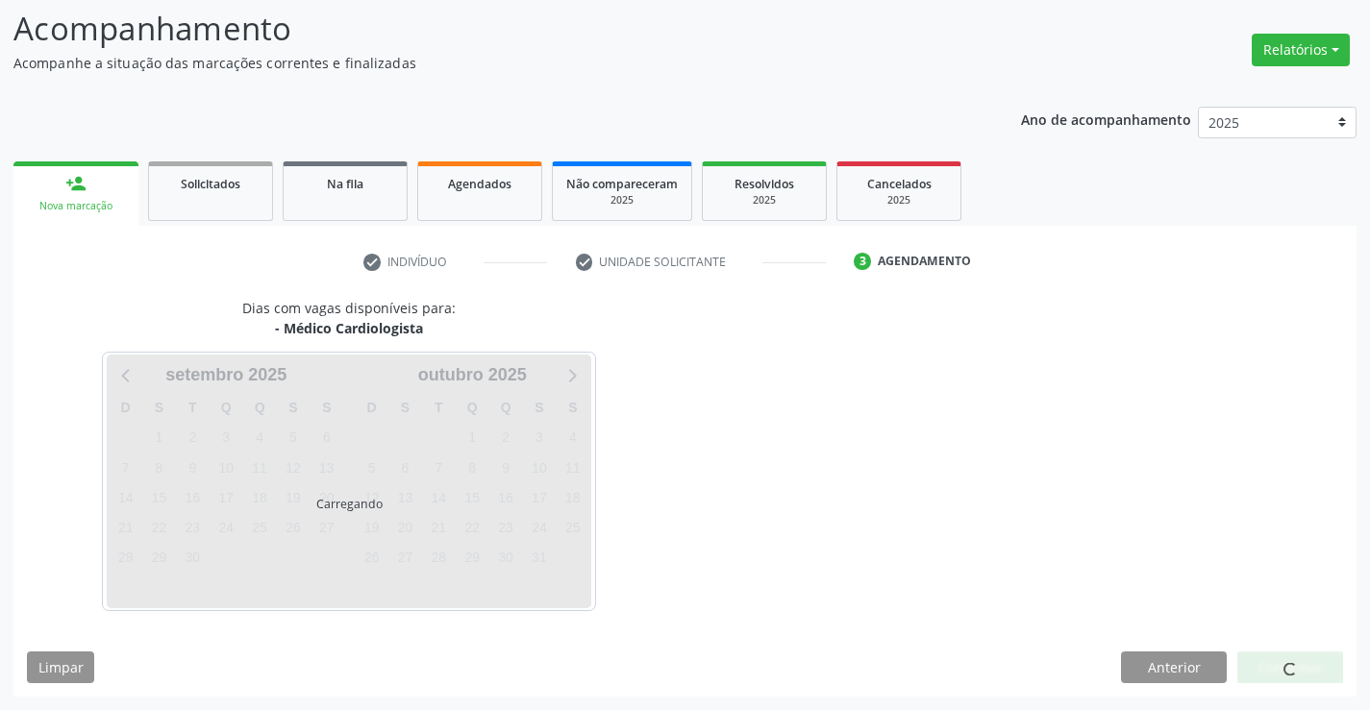
scroll to position [126, 0]
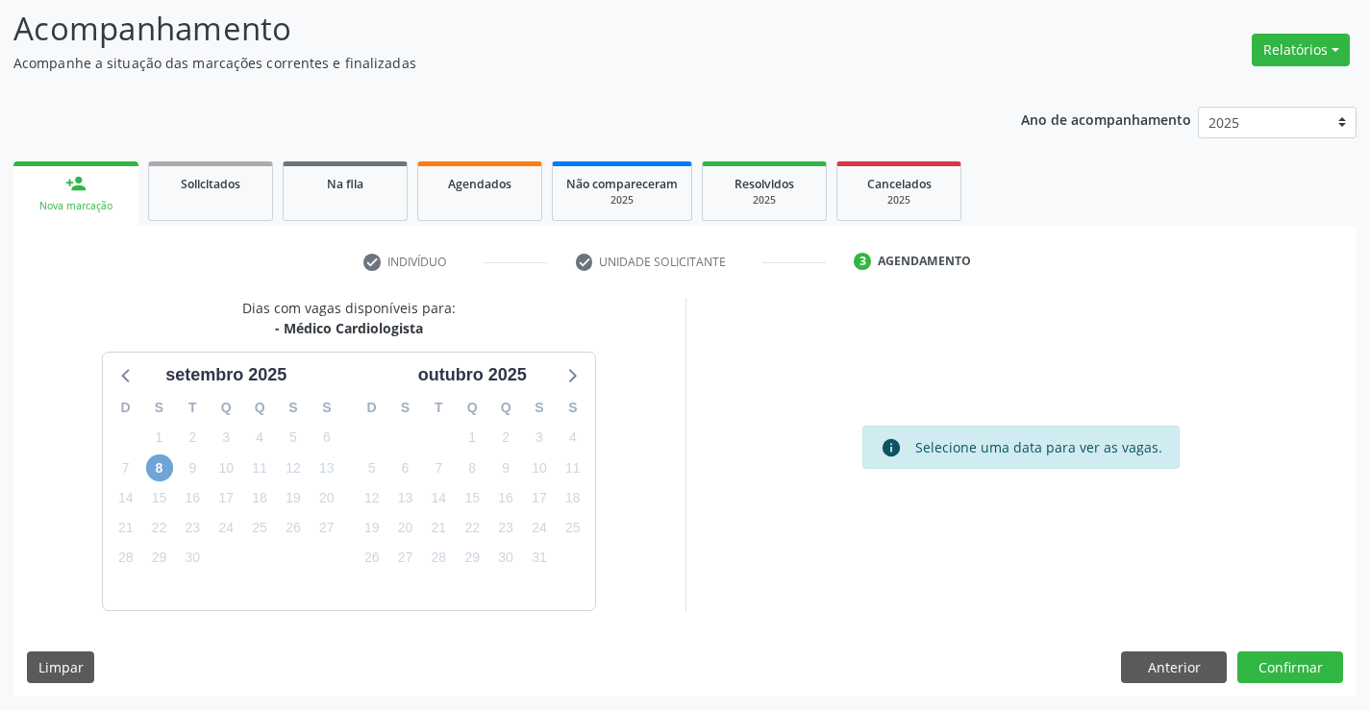
click at [155, 474] on span "8" at bounding box center [159, 468] width 27 height 27
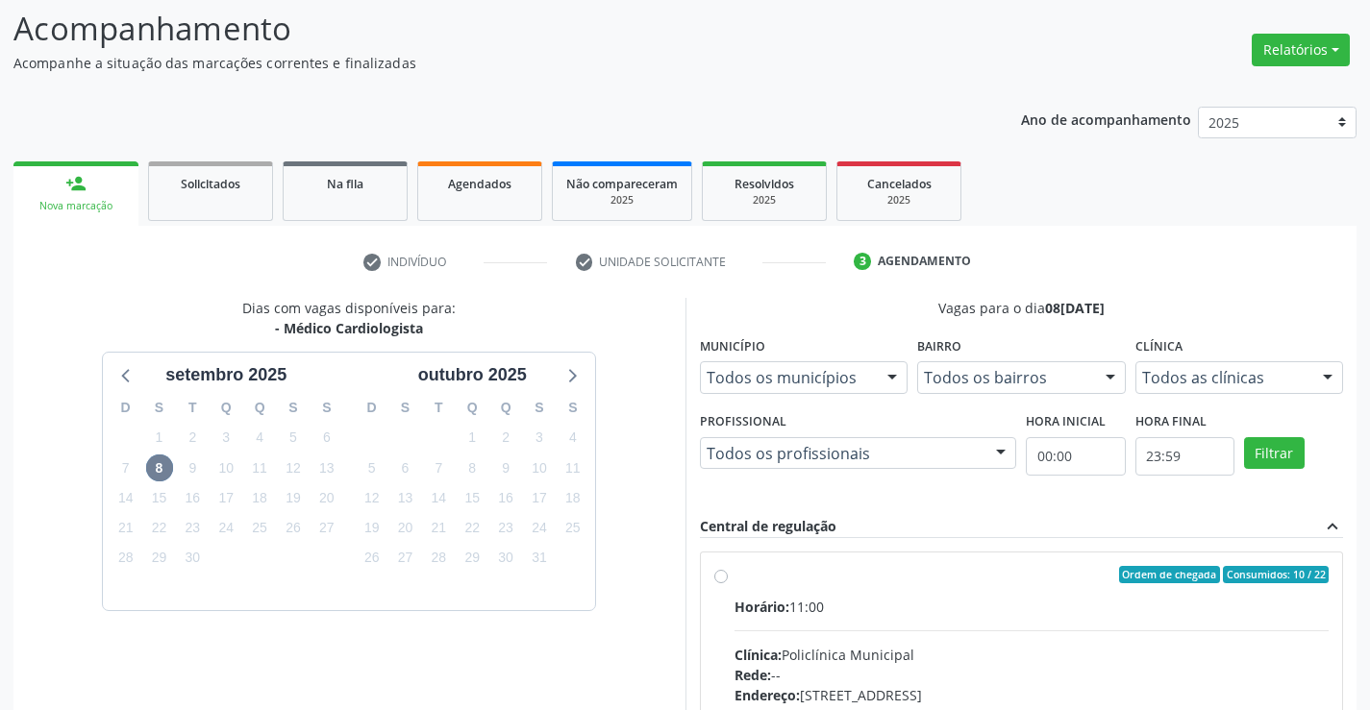
click at [728, 584] on input "Ordem de chegada Consumidos: 10 / 22 Horário: 11:00 Clínica: Policlínica Munici…" at bounding box center [720, 574] width 13 height 17
radio input "true"
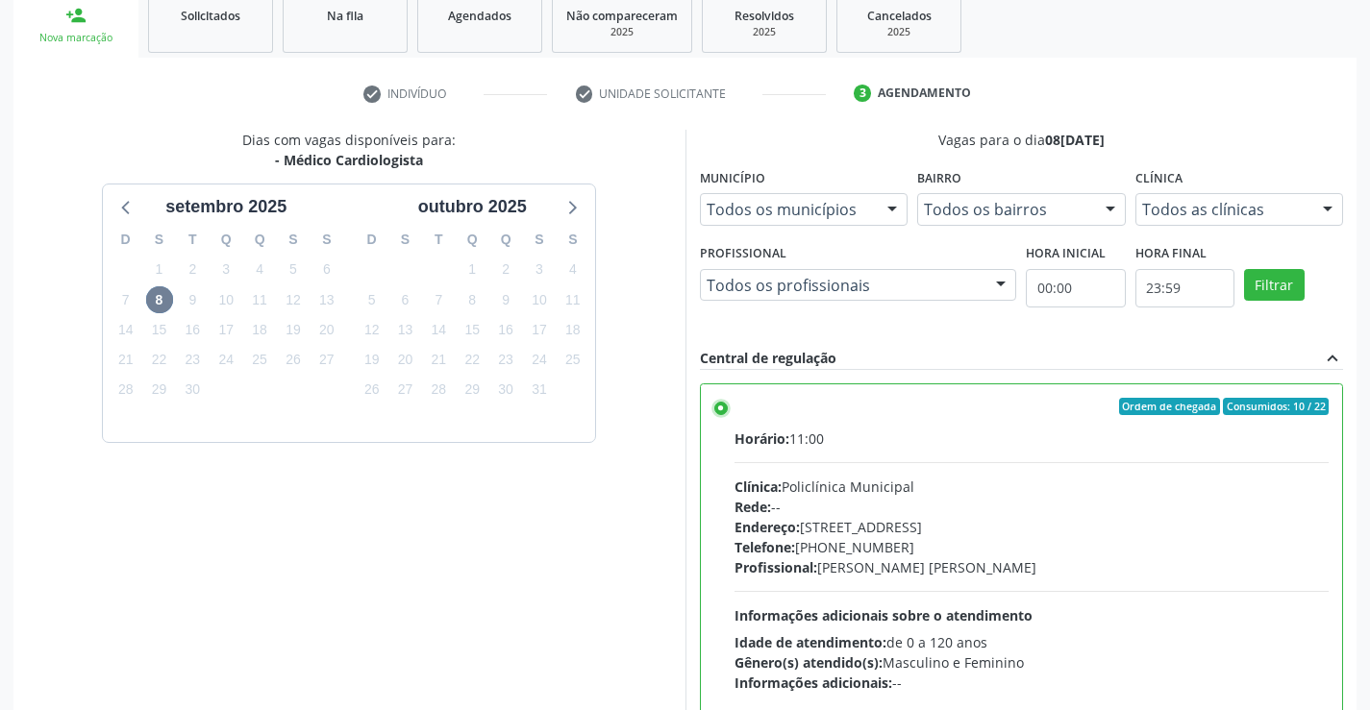
scroll to position [438, 0]
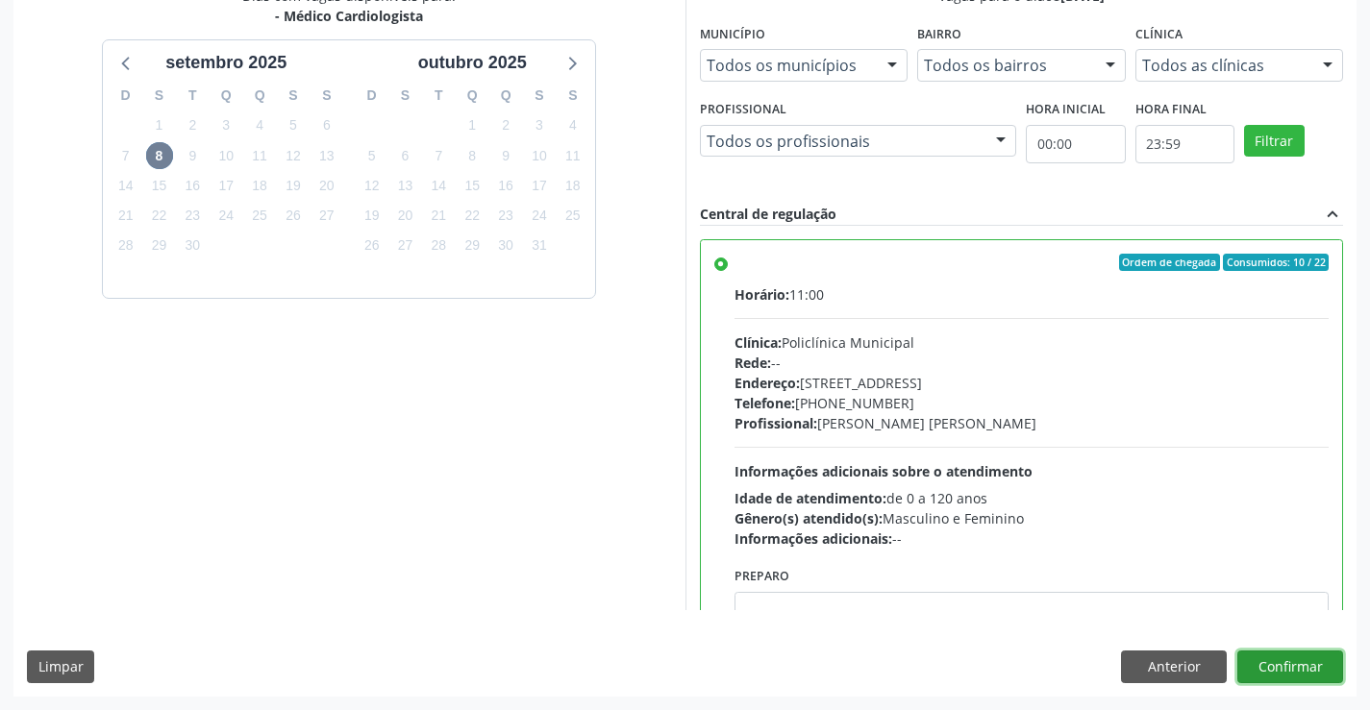
click at [1302, 671] on button "Confirmar" at bounding box center [1290, 667] width 106 height 33
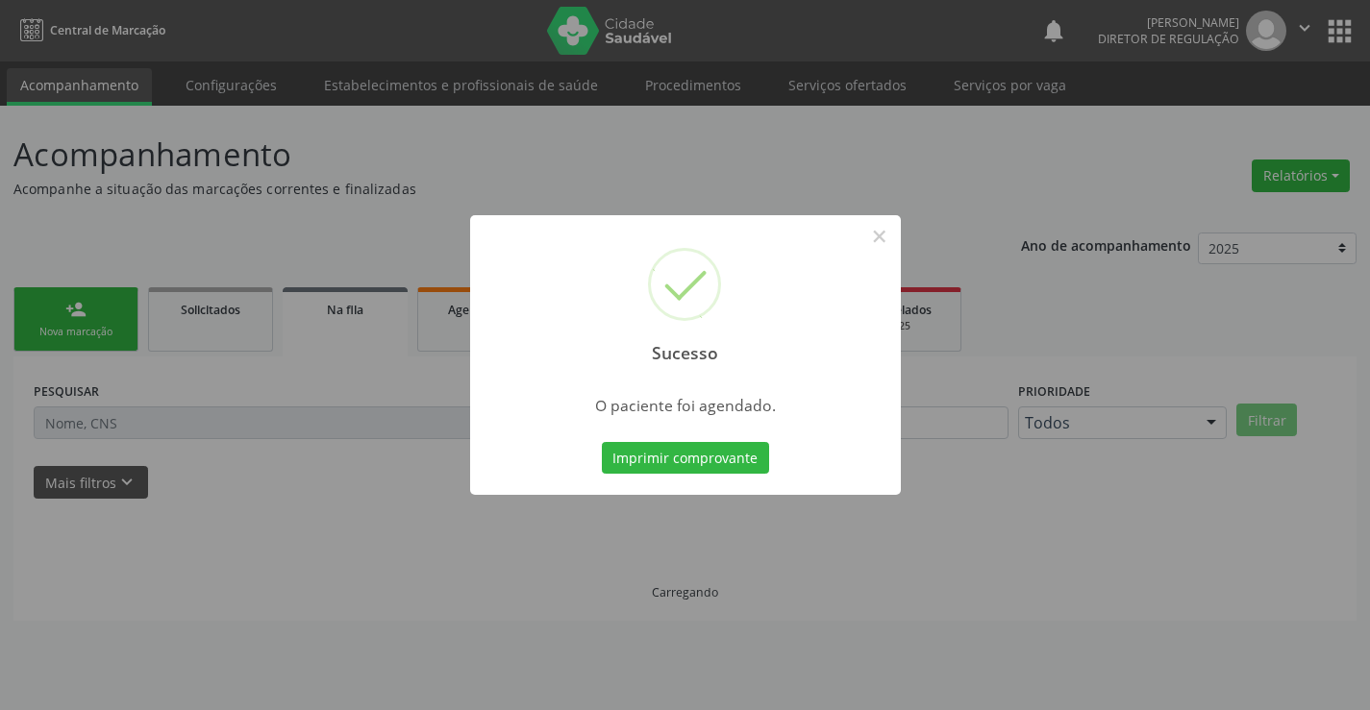
scroll to position [0, 0]
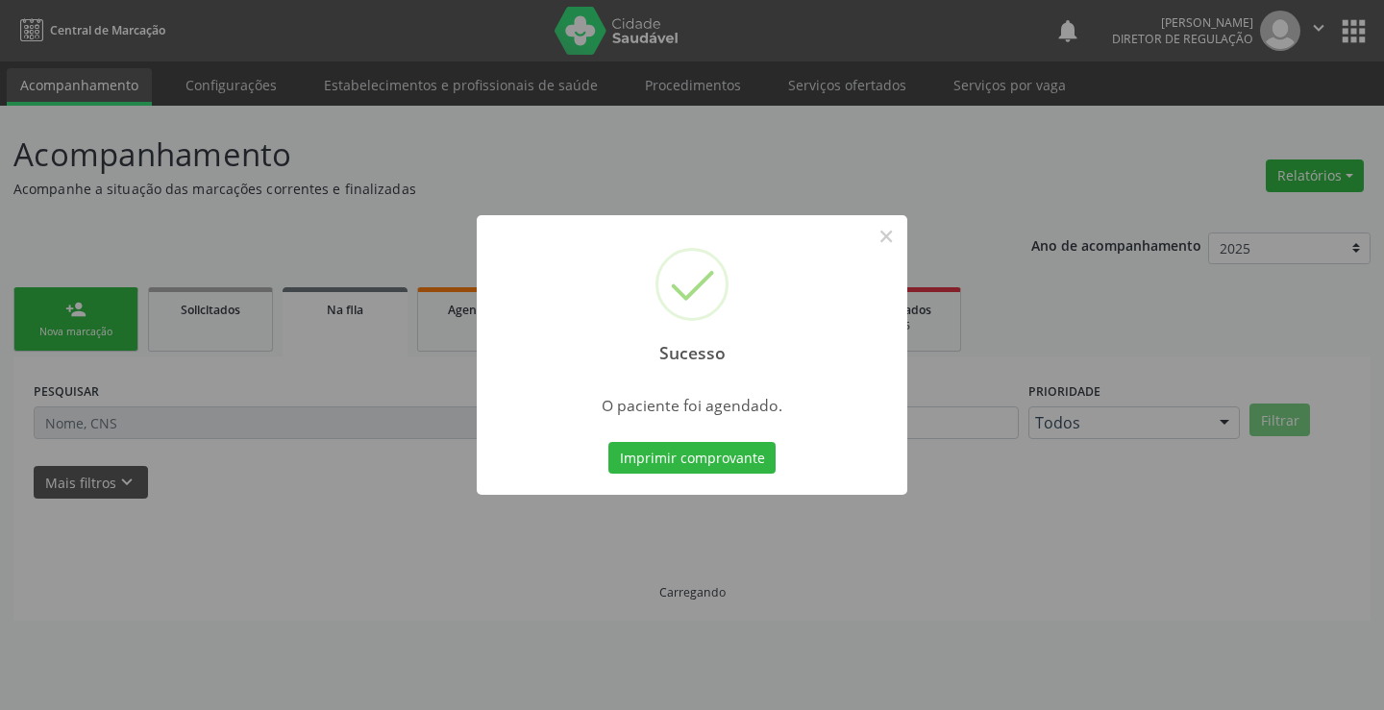
click at [609, 442] on button "Imprimir comprovante" at bounding box center [692, 458] width 167 height 33
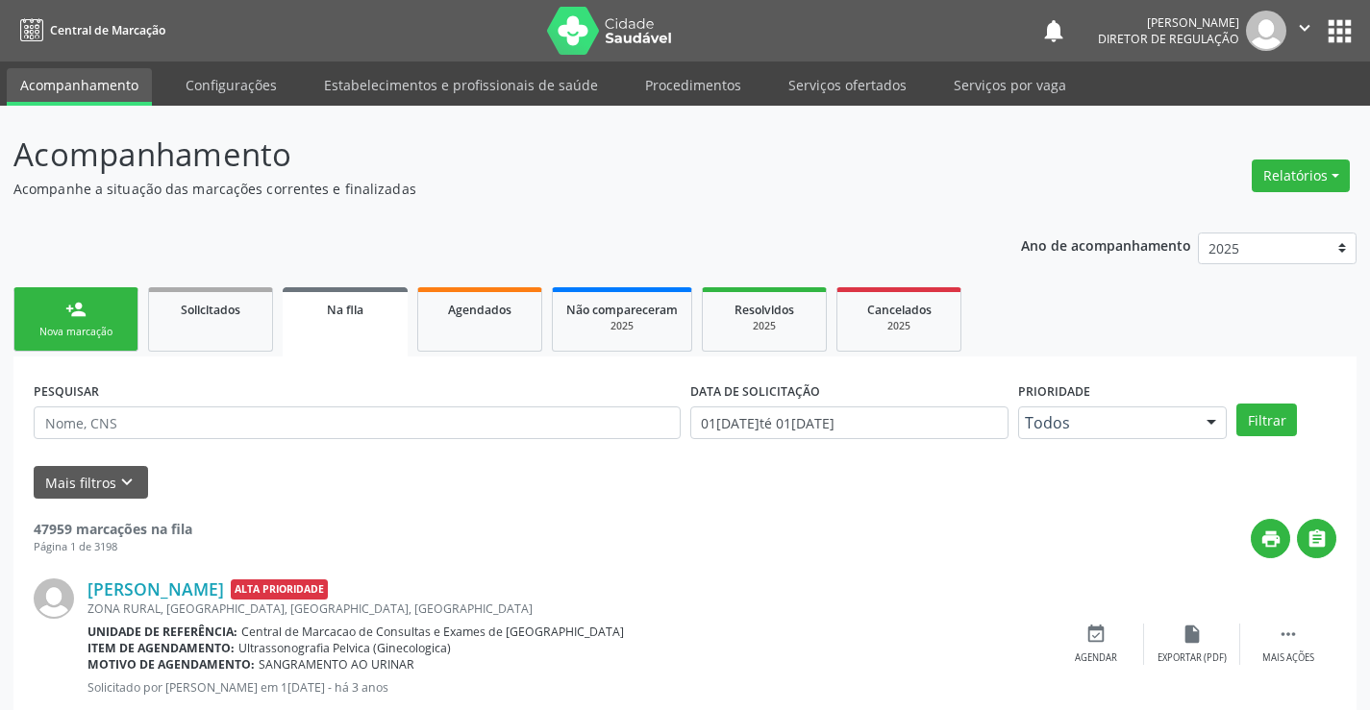
click at [74, 322] on link "person_add Nova marcação" at bounding box center [75, 319] width 125 height 64
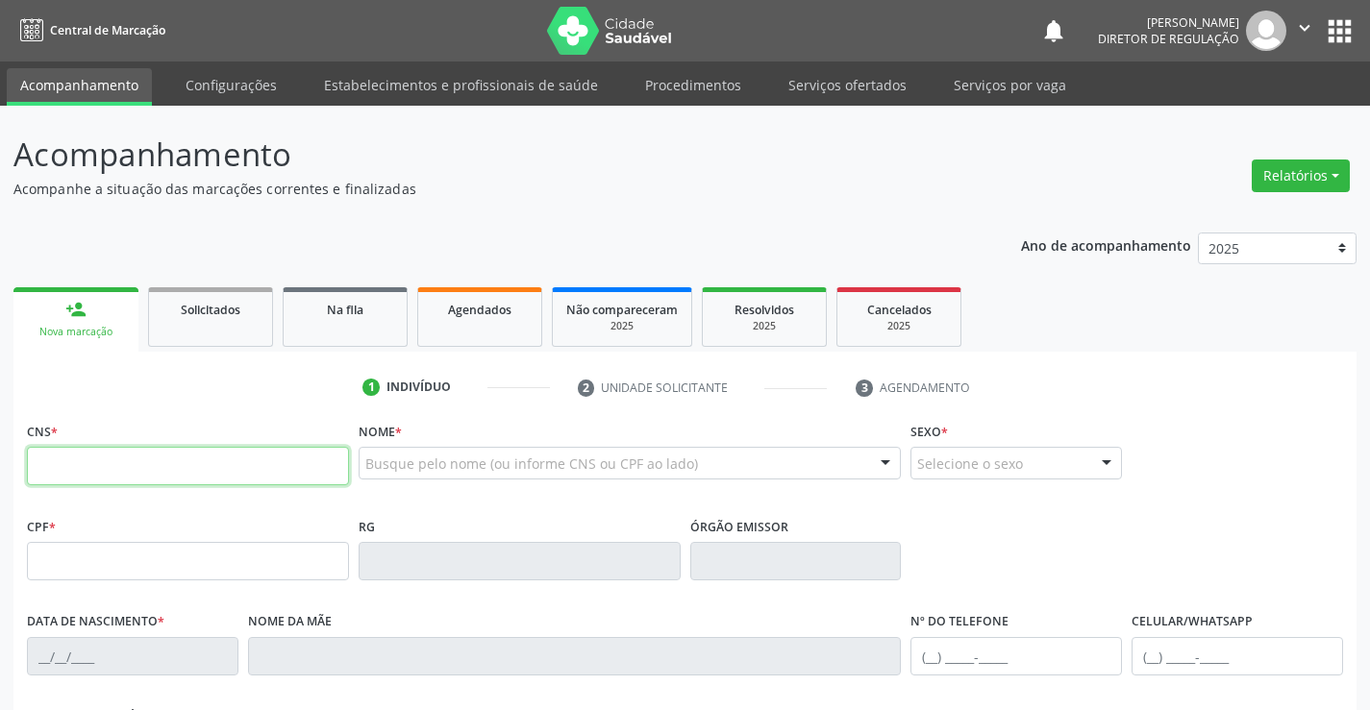
click at [142, 468] on input "text" at bounding box center [188, 466] width 322 height 38
type input "705 0064 8829 4259"
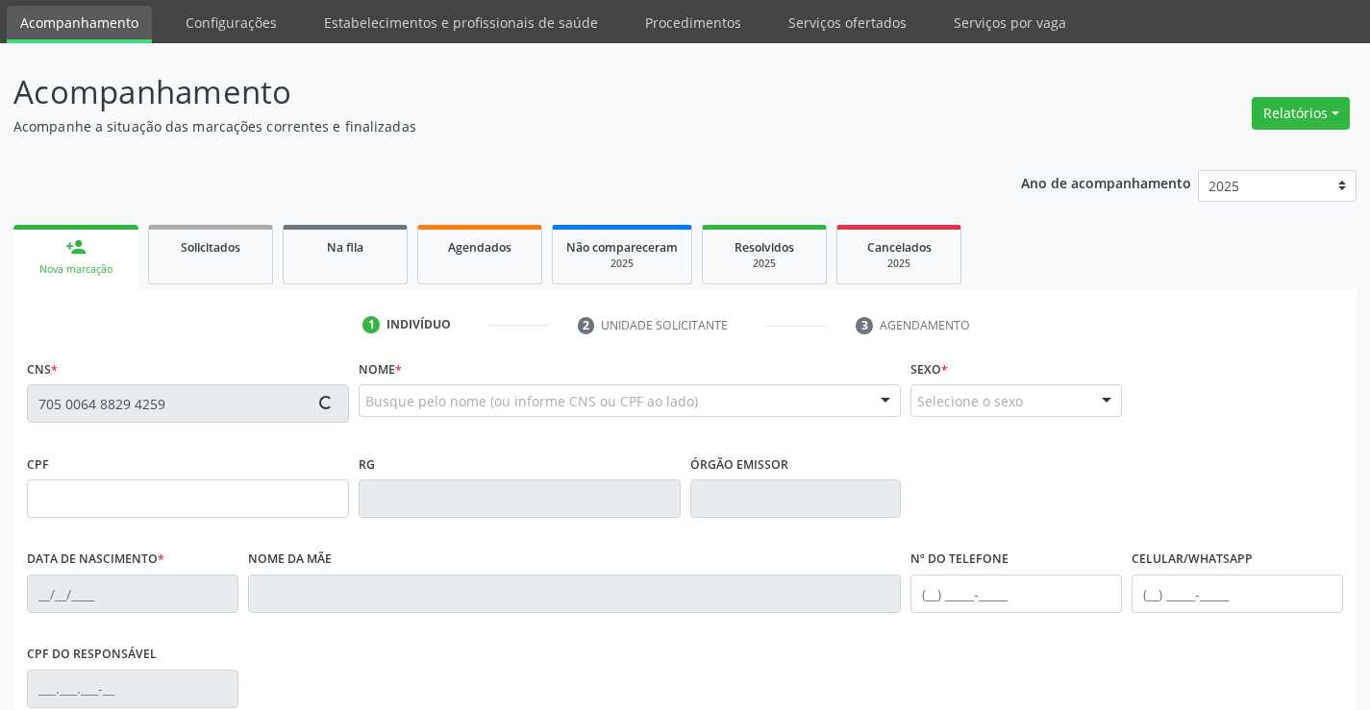
type input "0806916419"
type input "04/02/1976"
type input "(74) 99921-3220"
type input "001.098.265-58"
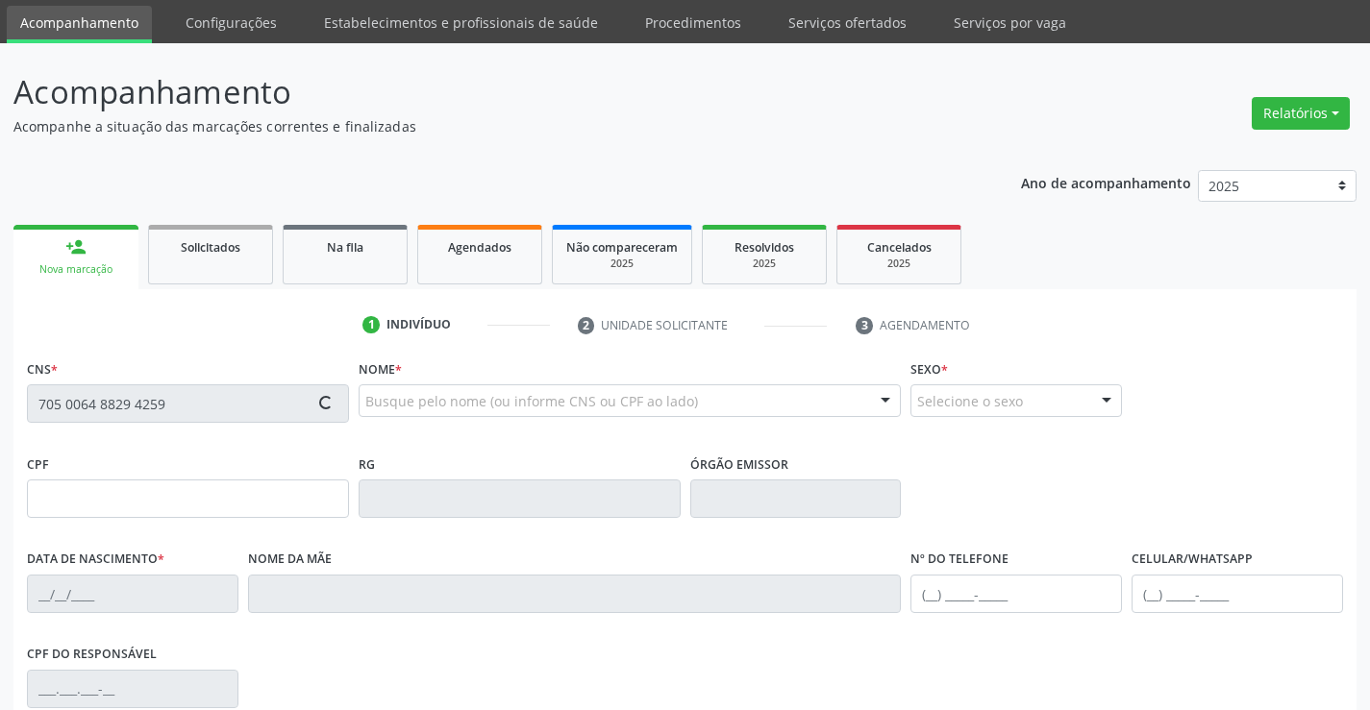
type input "s/n"
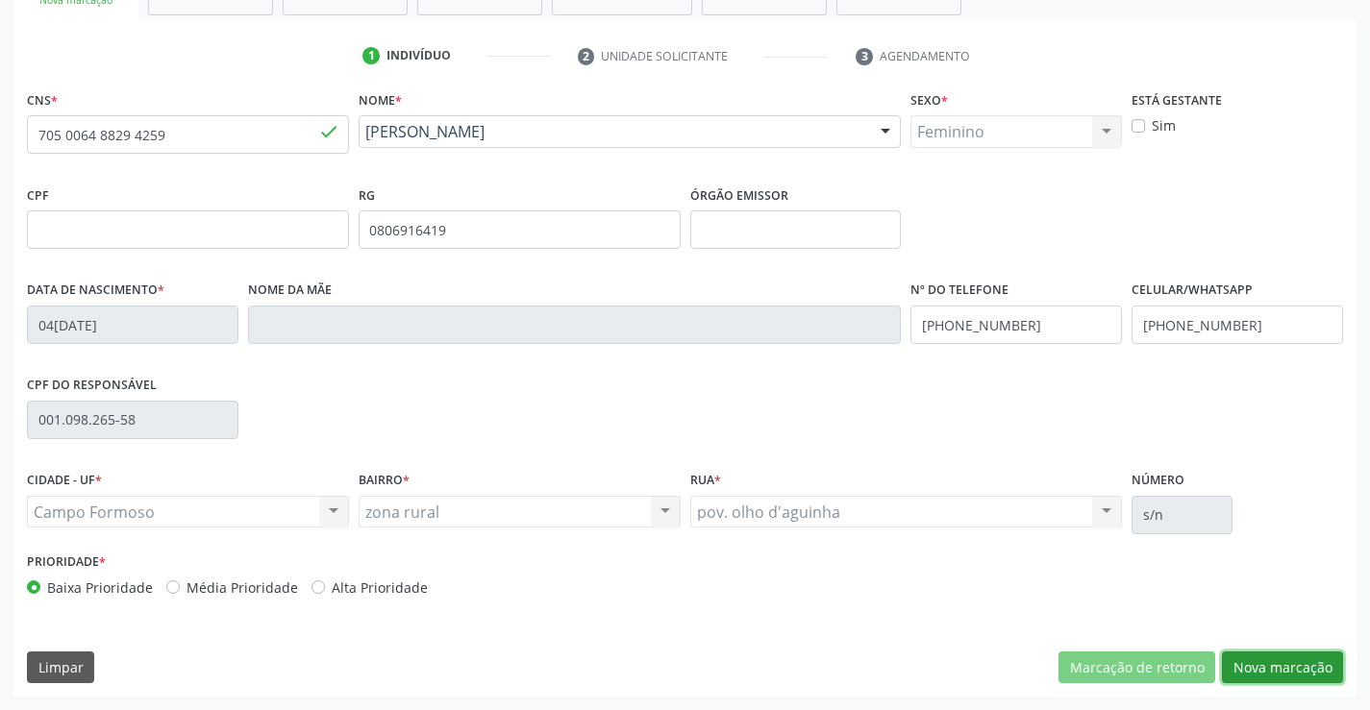
click at [1276, 668] on button "Nova marcação" at bounding box center [1282, 668] width 121 height 33
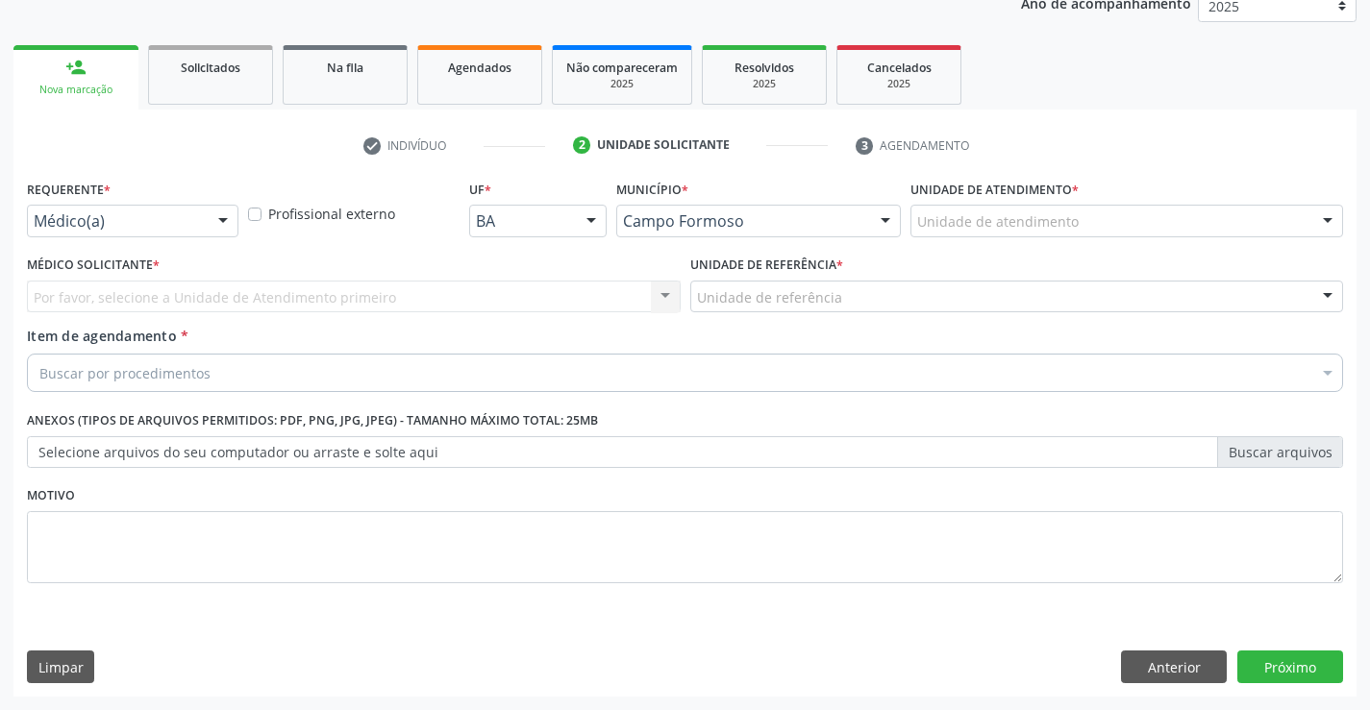
click at [213, 214] on div at bounding box center [223, 222] width 29 height 33
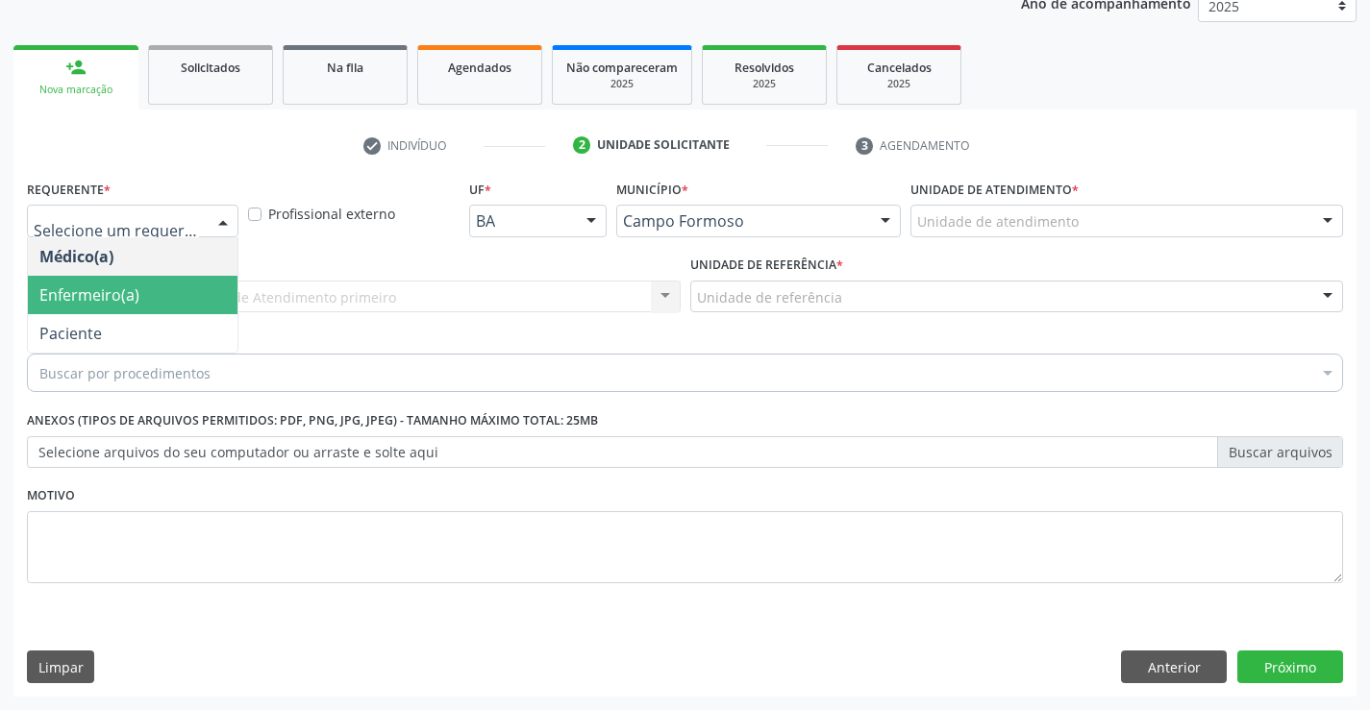
drag, startPoint x: 184, startPoint y: 311, endPoint x: 176, endPoint y: 333, distance: 22.5
click at [176, 333] on ul "Médico(a) Enfermeiro(a) Paciente Nenhum resultado encontrado para: " " Não há n…" at bounding box center [133, 294] width 210 height 115
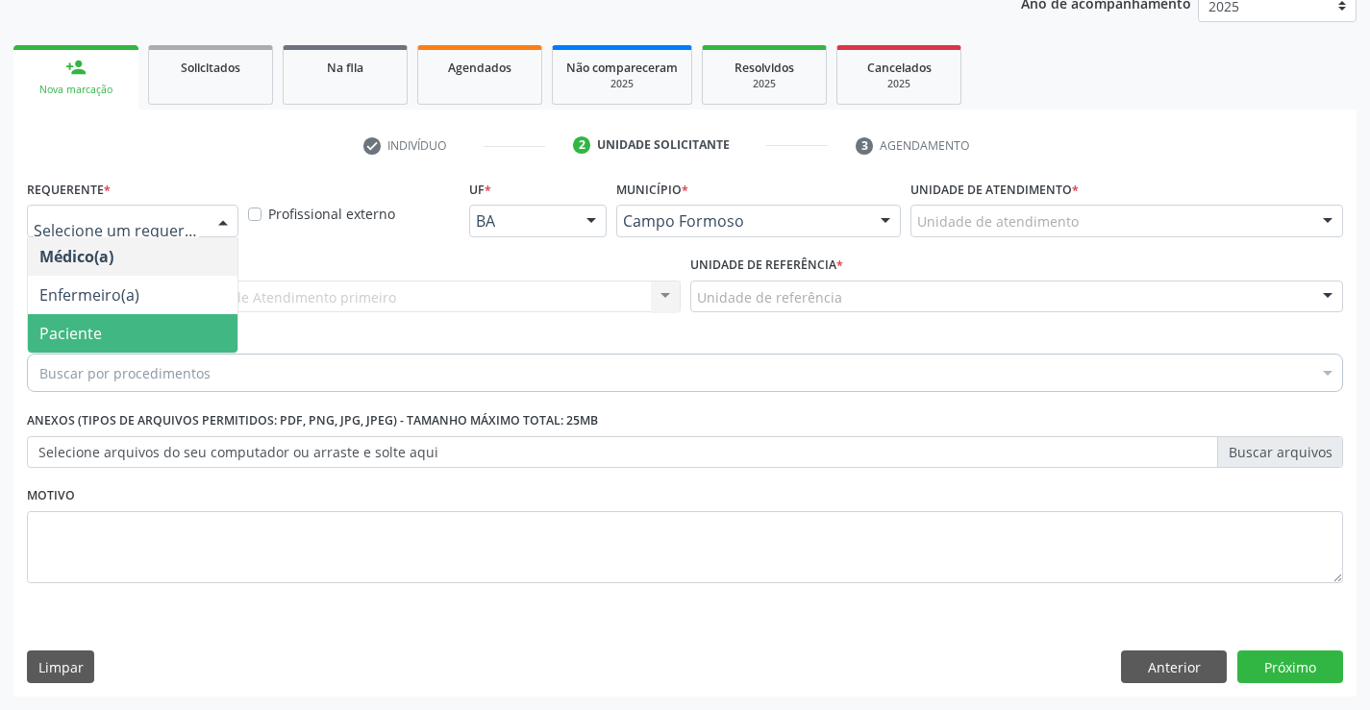
click at [176, 333] on span "Paciente" at bounding box center [133, 333] width 210 height 38
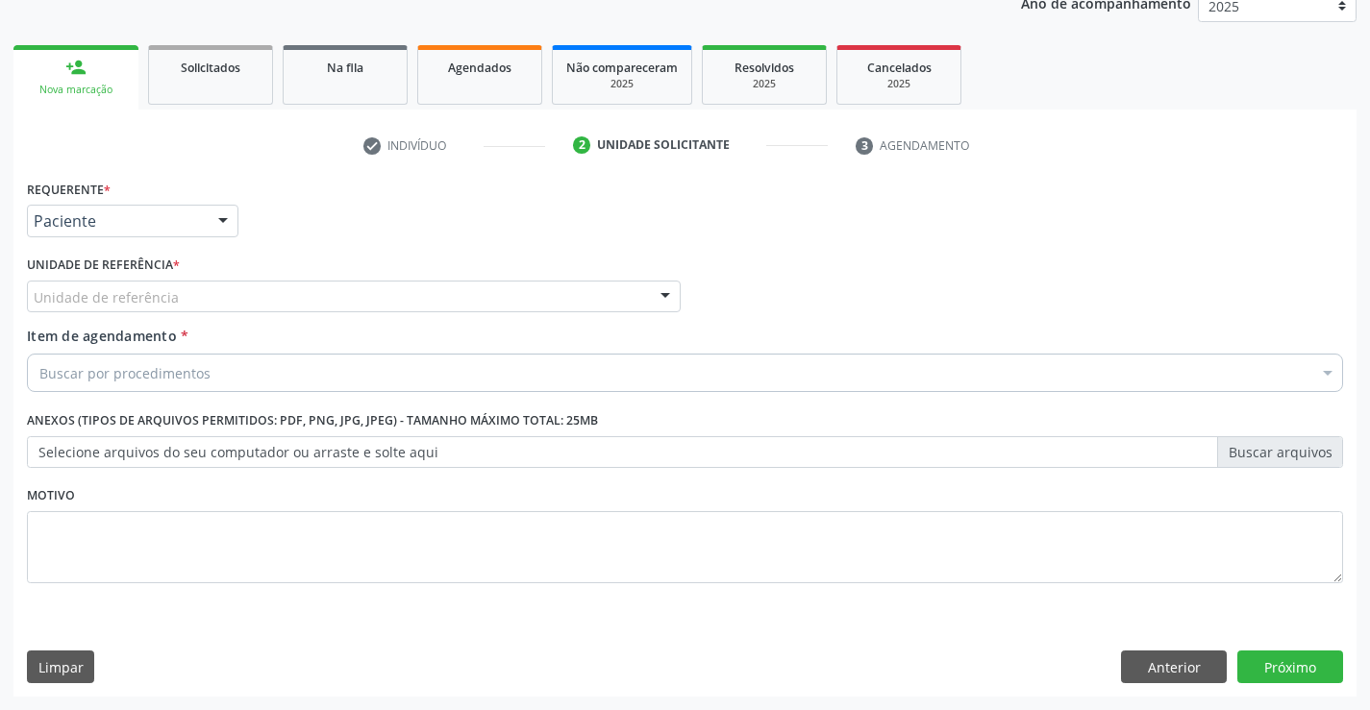
click at [339, 290] on div "Unidade de referência" at bounding box center [354, 297] width 654 height 33
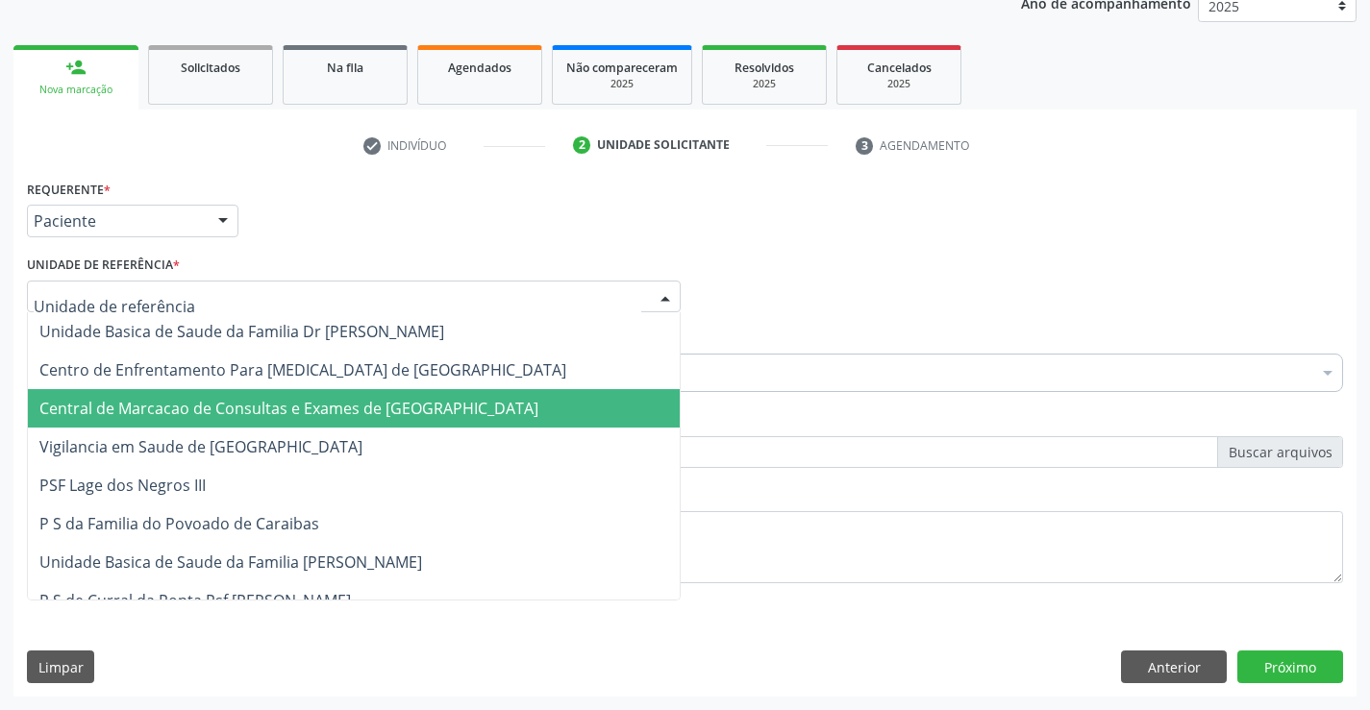
click at [329, 397] on span "Central de Marcacao de Consultas e Exames de [GEOGRAPHIC_DATA]" at bounding box center [354, 408] width 652 height 38
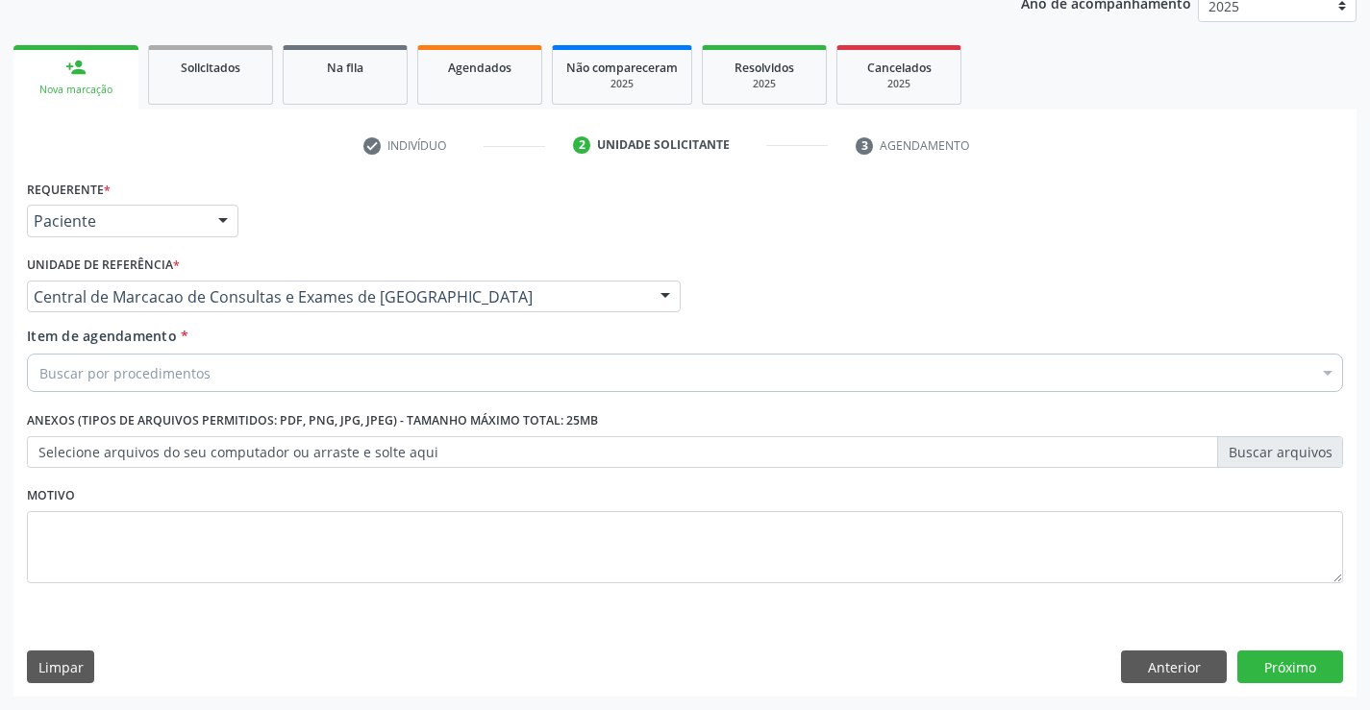
click at [376, 381] on div "Buscar por procedimentos" at bounding box center [685, 373] width 1316 height 38
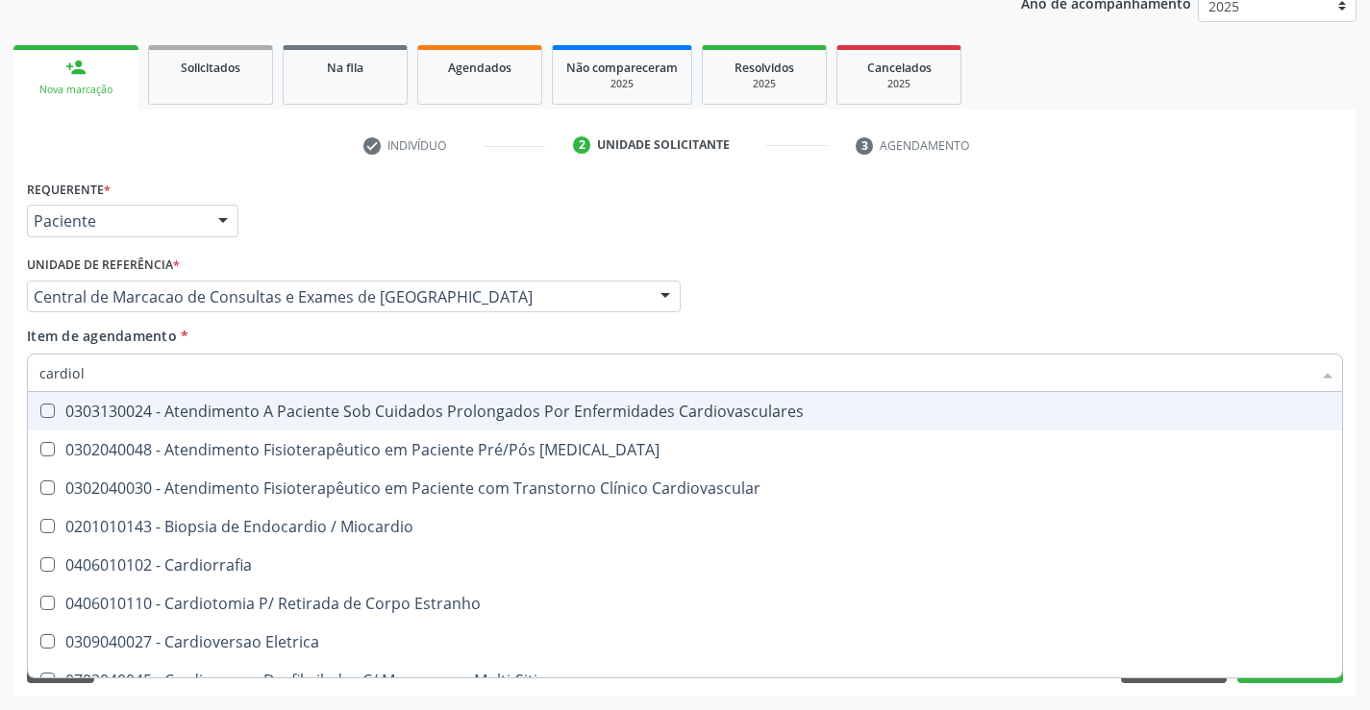
type input "cardiolo"
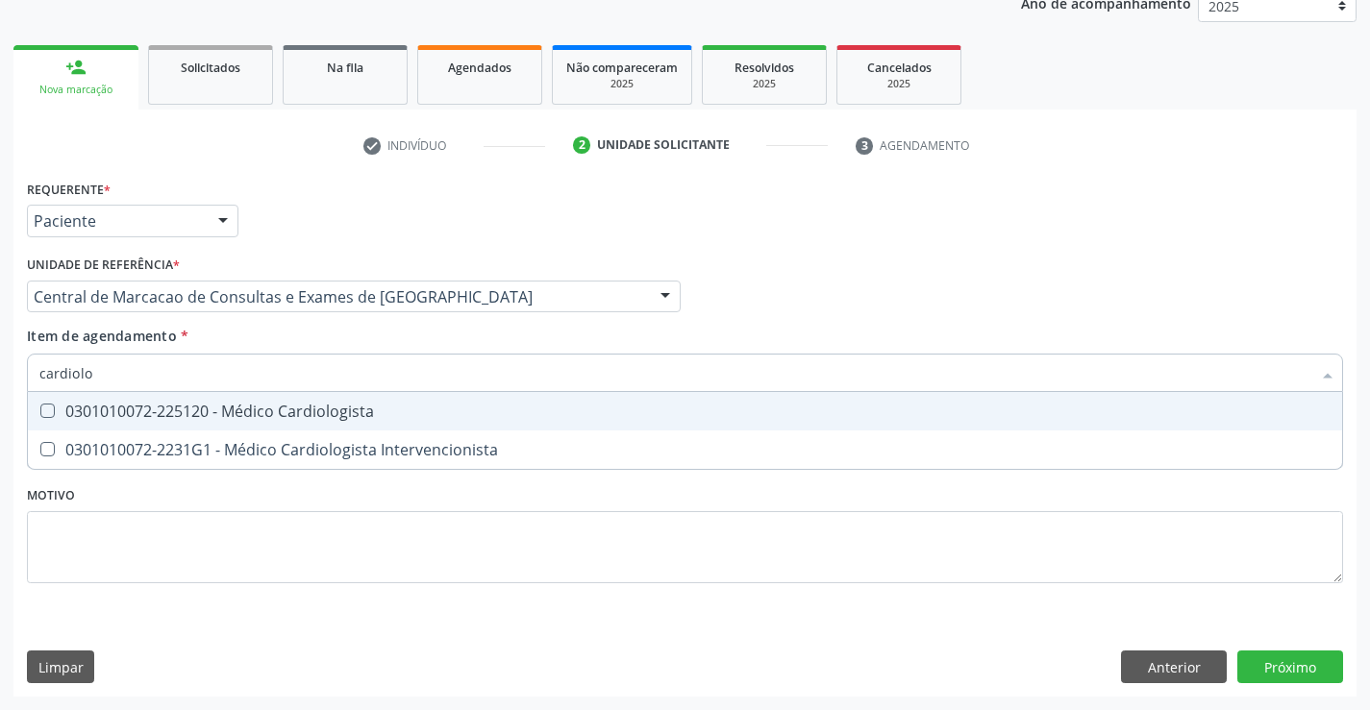
click at [346, 415] on div "0301010072-225120 - Médico Cardiologista" at bounding box center [684, 411] width 1291 height 15
checkbox Cardiologista "true"
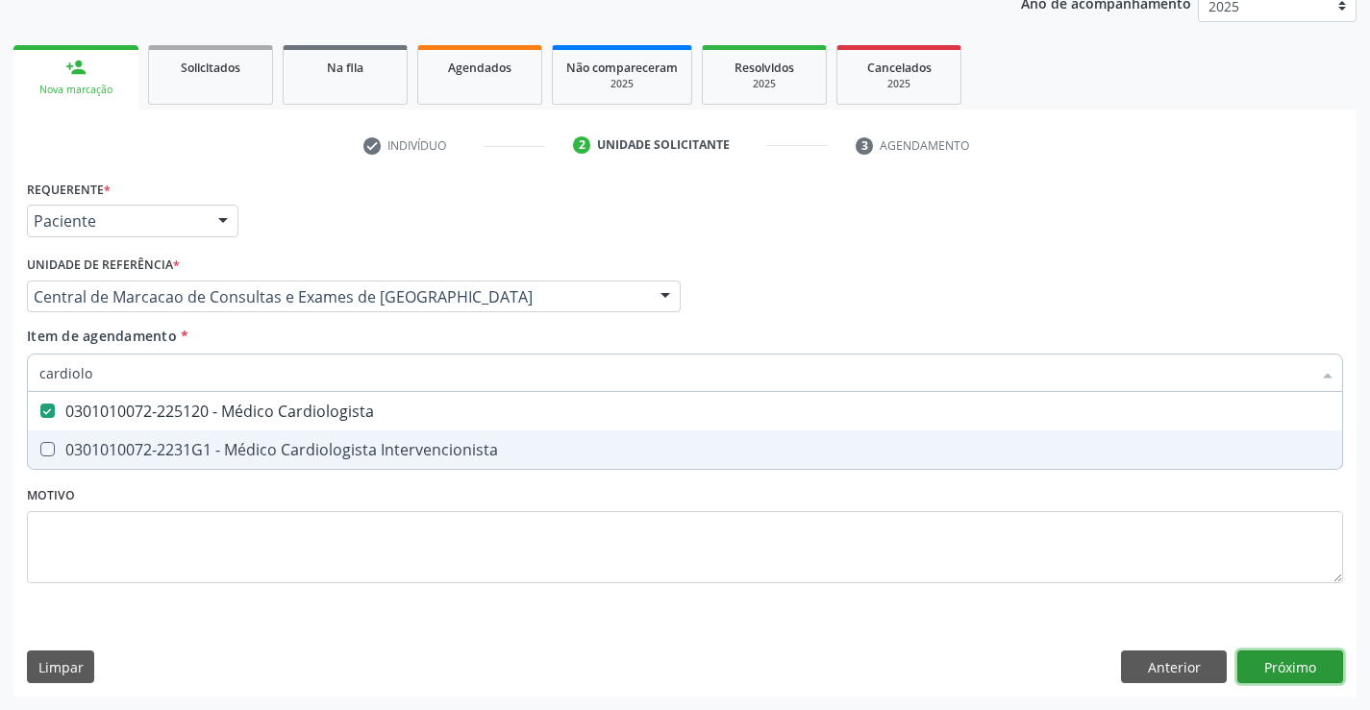
click at [1288, 665] on div "Requerente * Paciente Médico(a) Enfermeiro(a) Paciente Nenhum resultado encontr…" at bounding box center [684, 436] width 1343 height 522
checkbox Intervencionista "true"
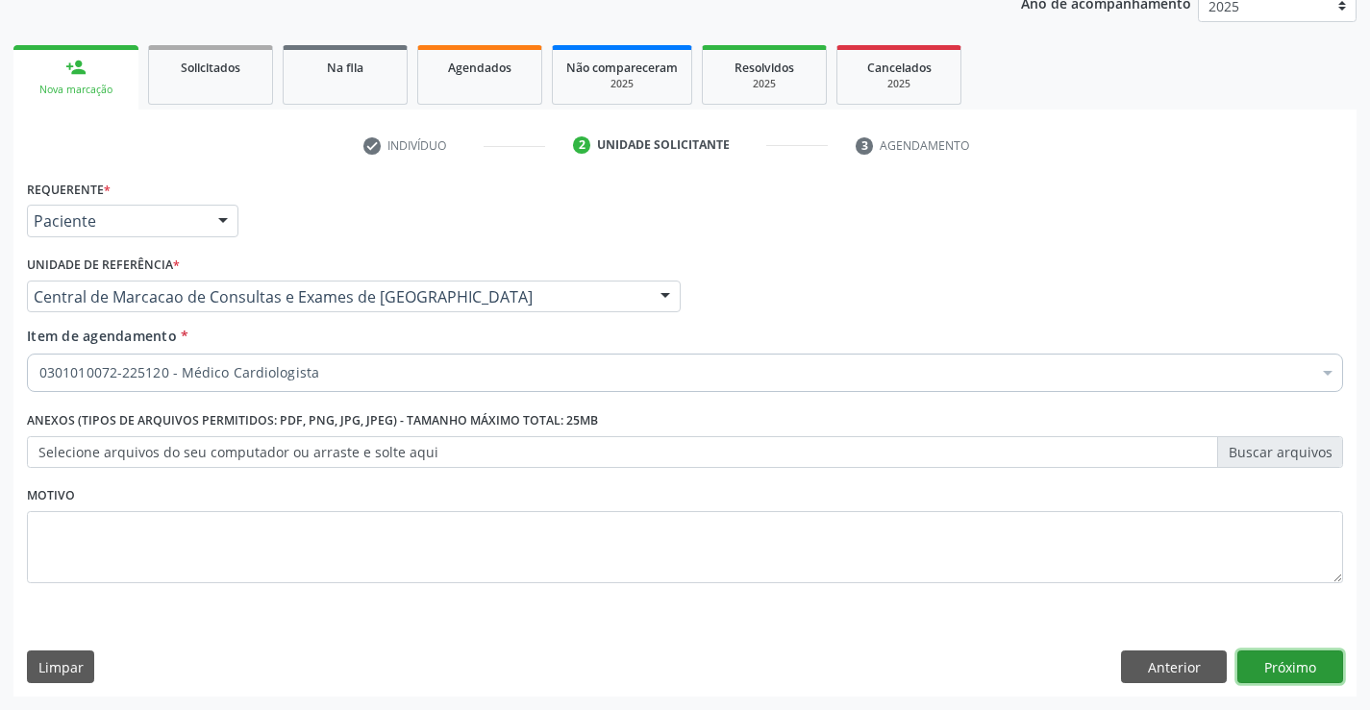
click at [1320, 675] on button "Próximo" at bounding box center [1290, 667] width 106 height 33
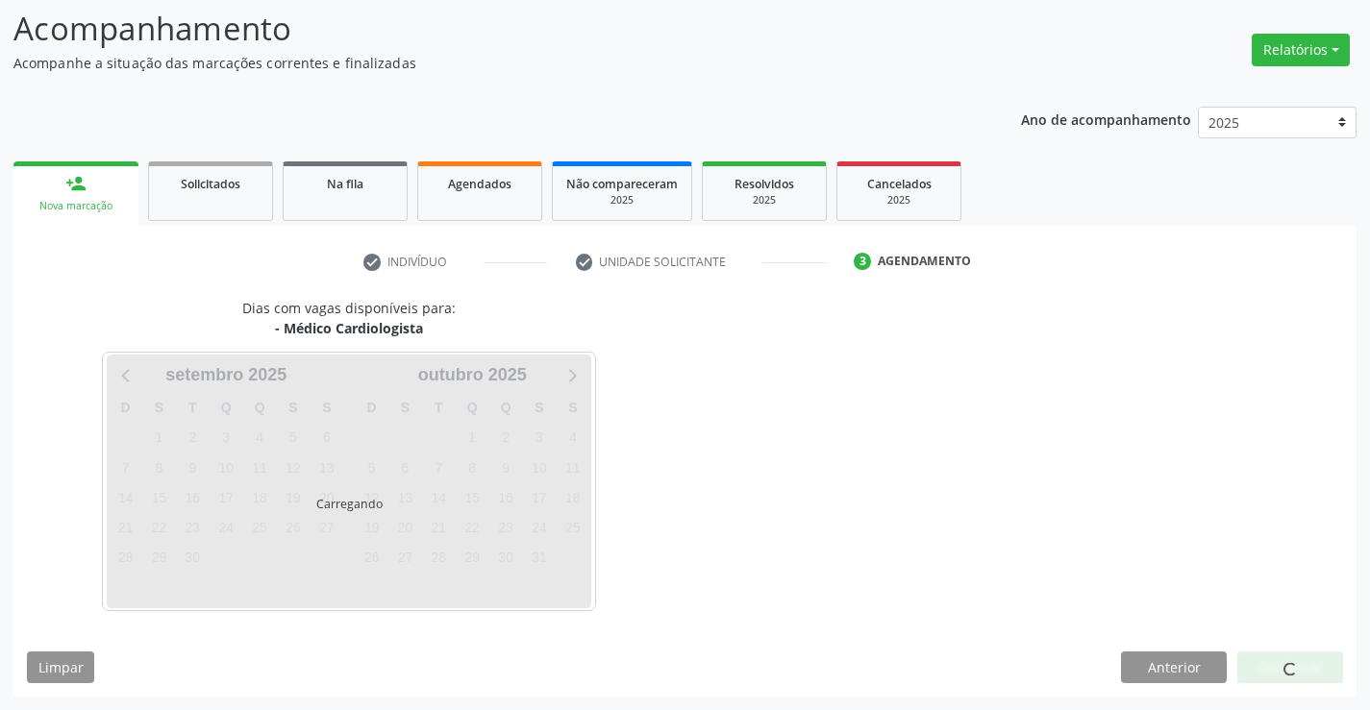
scroll to position [126, 0]
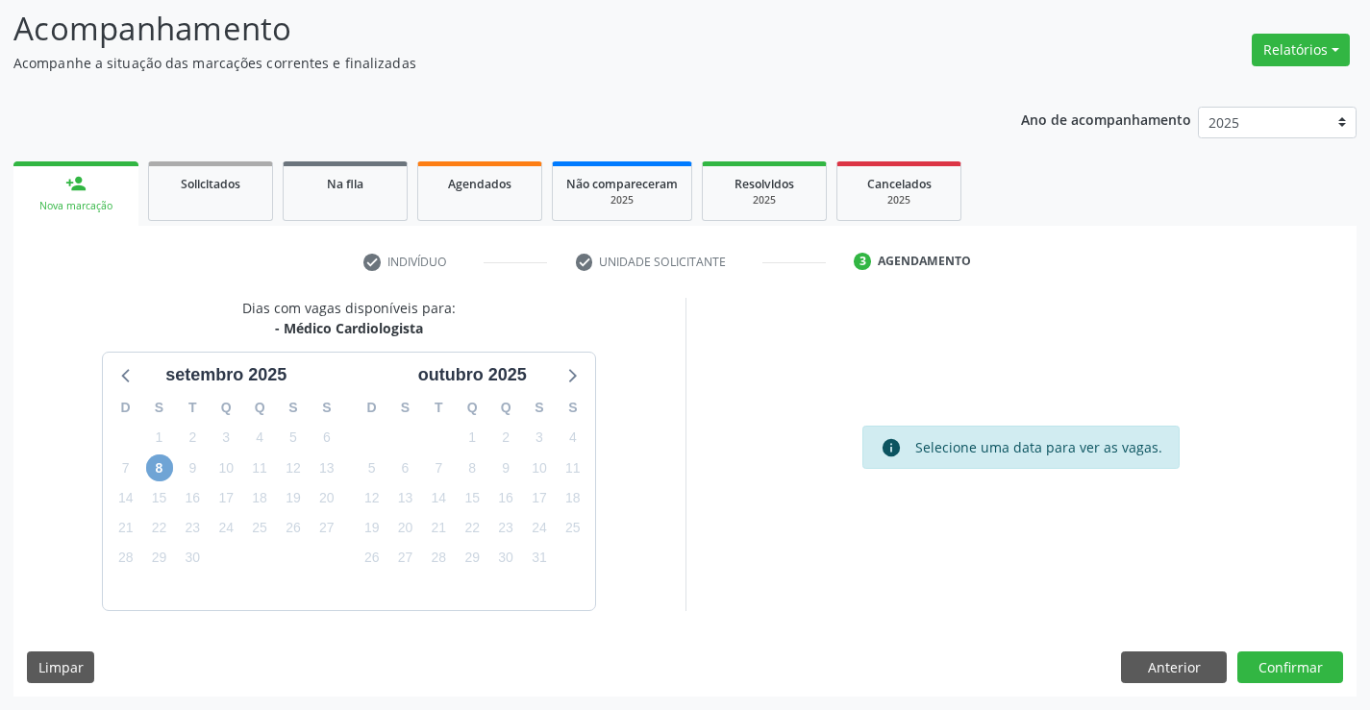
click at [164, 458] on span "8" at bounding box center [159, 468] width 27 height 27
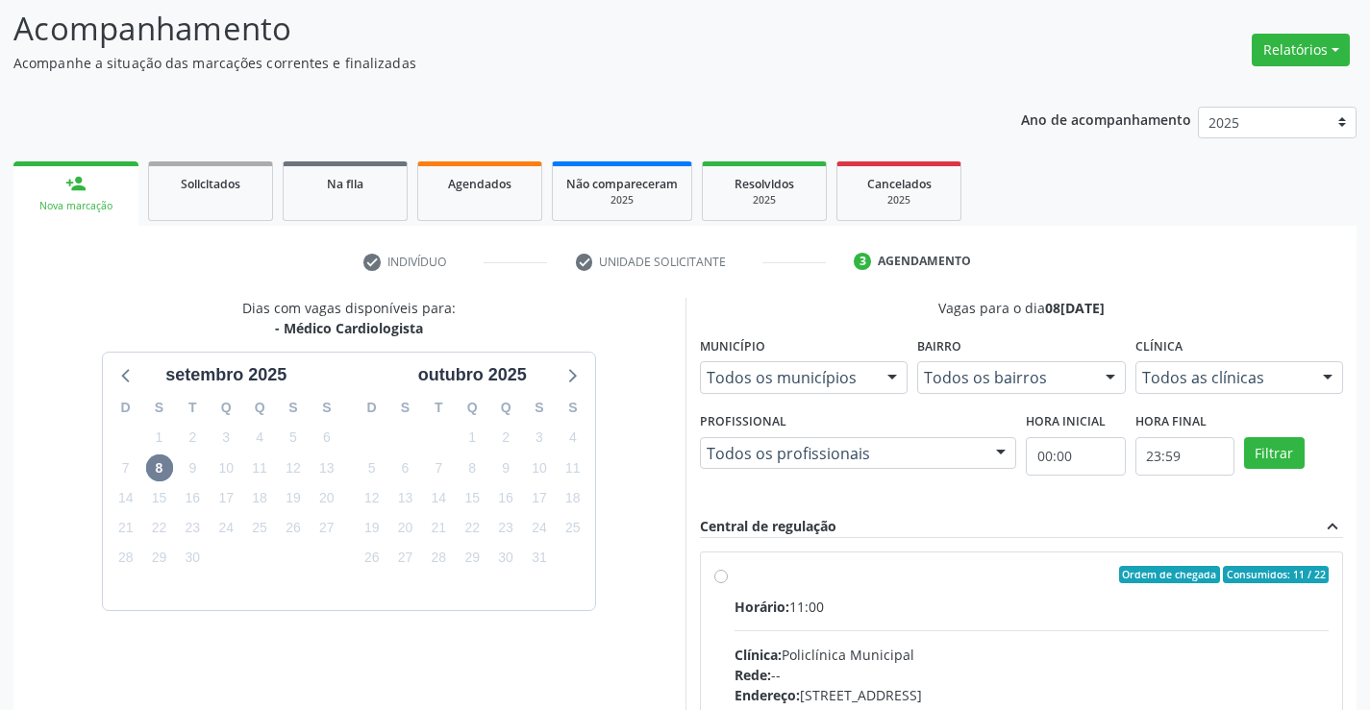
click at [965, 581] on div "Ordem de chegada Consumidos: 11 / 22" at bounding box center [1031, 574] width 595 height 17
click at [728, 581] on input "Ordem de chegada Consumidos: 11 / 22 Horário: 11:00 Clínica: Policlínica Munici…" at bounding box center [720, 574] width 13 height 17
radio input "true"
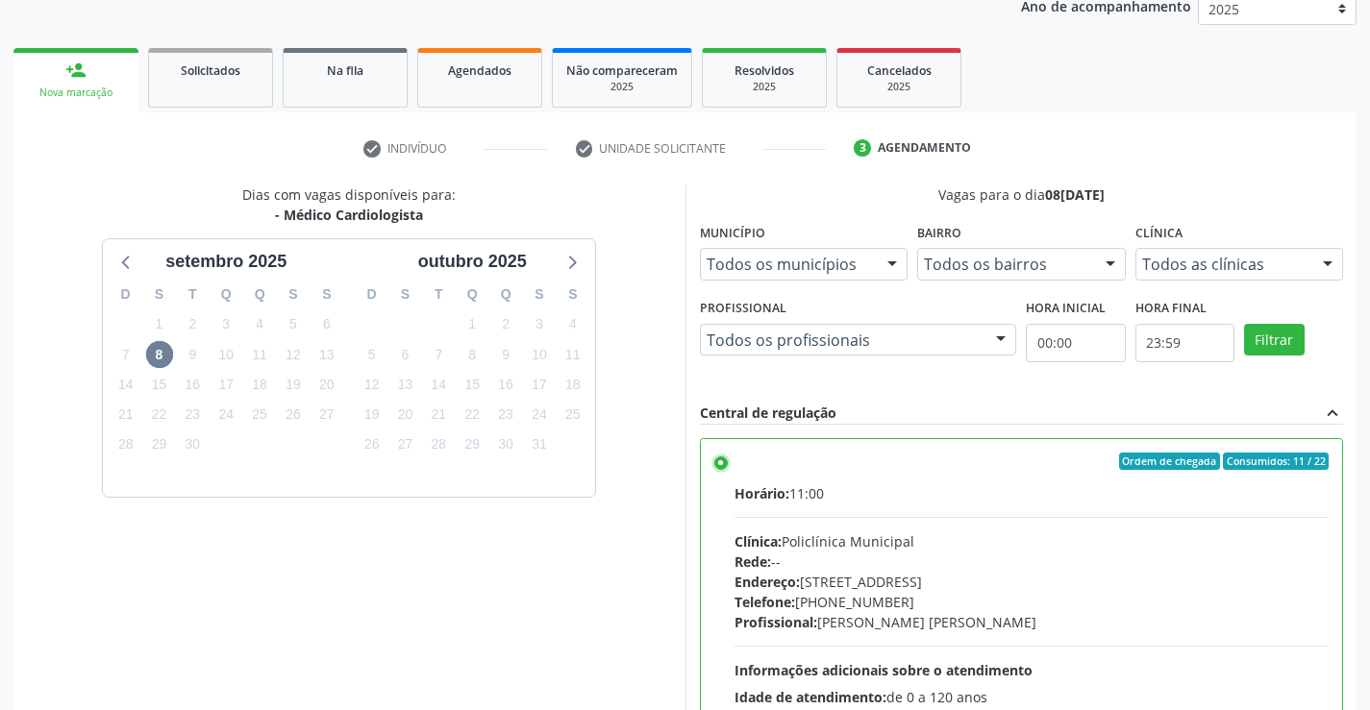
scroll to position [438, 0]
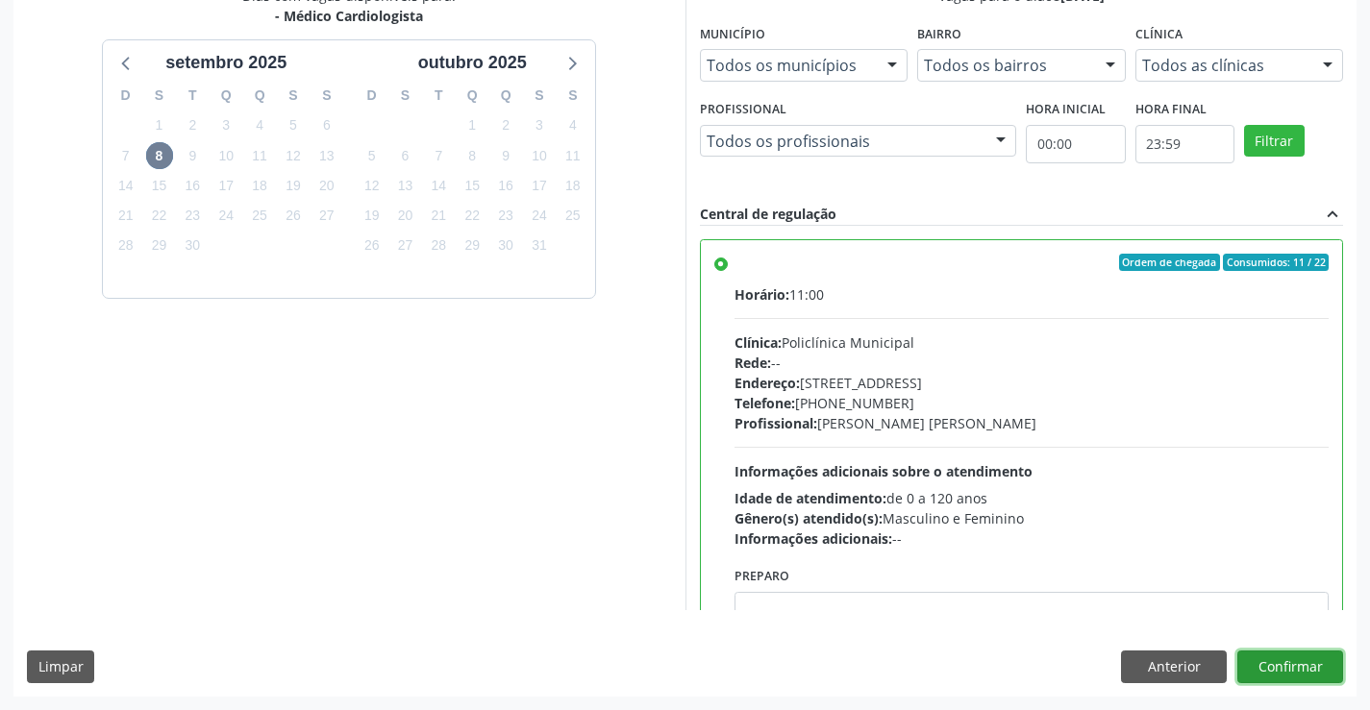
click at [1263, 665] on button "Confirmar" at bounding box center [1290, 667] width 106 height 33
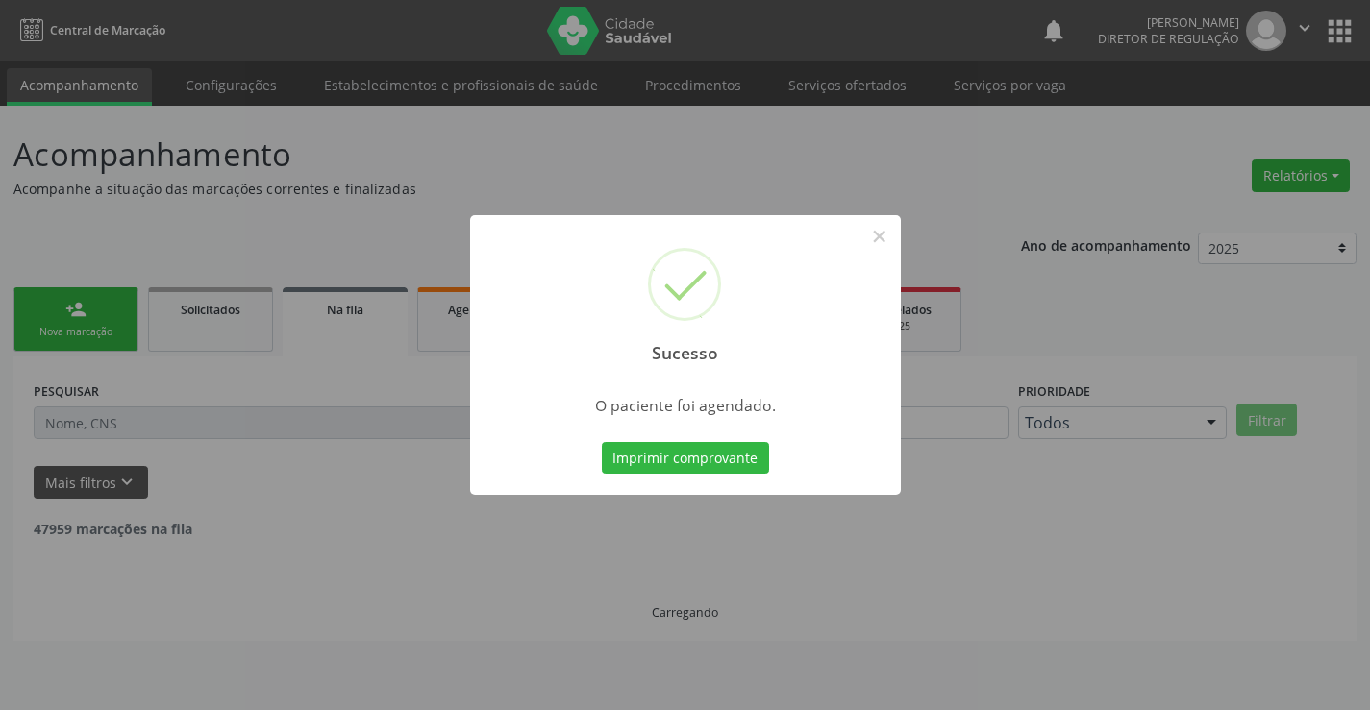
scroll to position [0, 0]
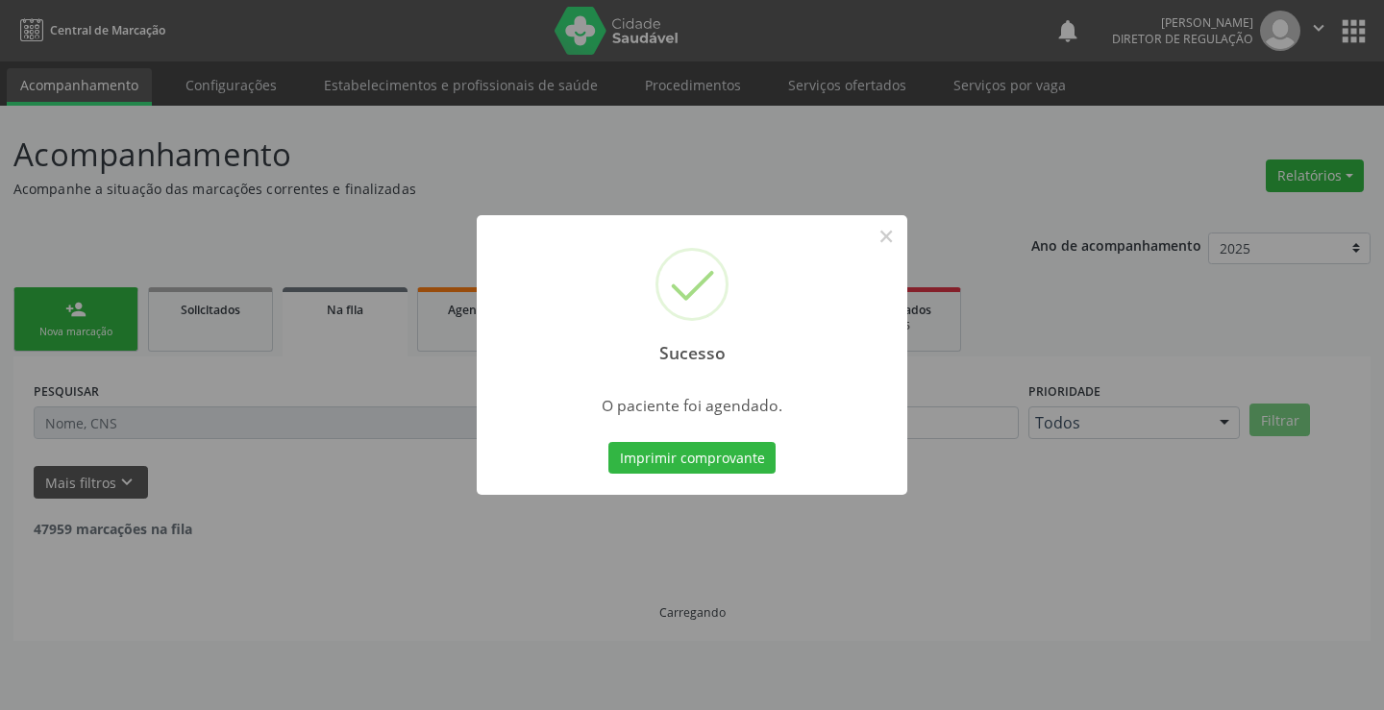
click at [609, 442] on button "Imprimir comprovante" at bounding box center [692, 458] width 167 height 33
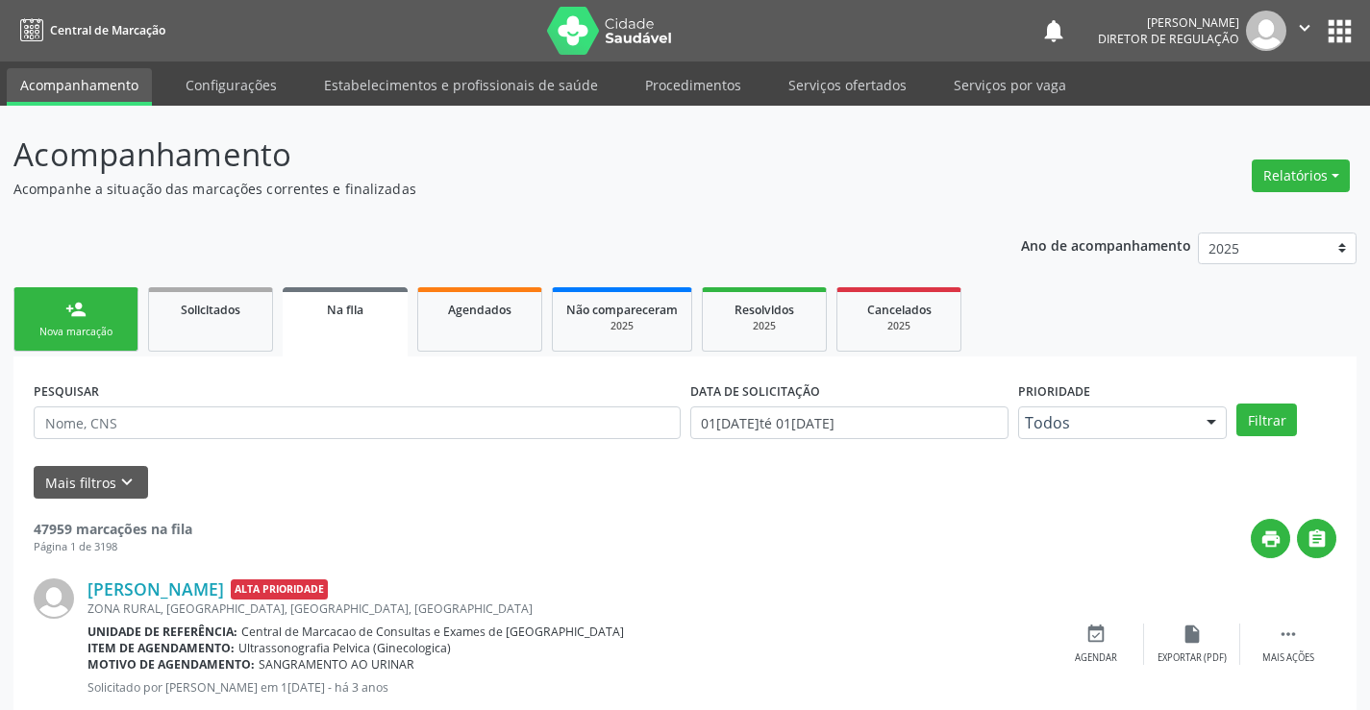
click at [1301, 31] on icon "" at bounding box center [1304, 27] width 21 height 21
click at [1217, 105] on ul "Configurações Sair" at bounding box center [1255, 97] width 135 height 84
click at [1217, 116] on link "Sair" at bounding box center [1255, 117] width 133 height 27
